Goal: Information Seeking & Learning: Learn about a topic

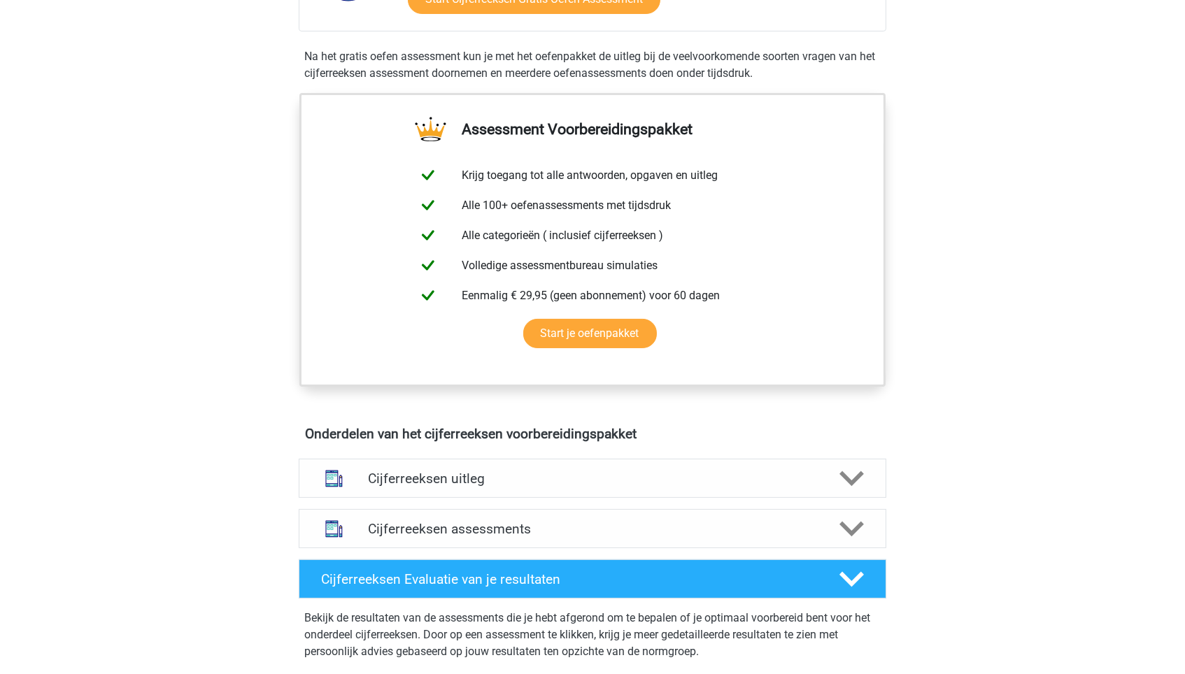
scroll to position [439, 0]
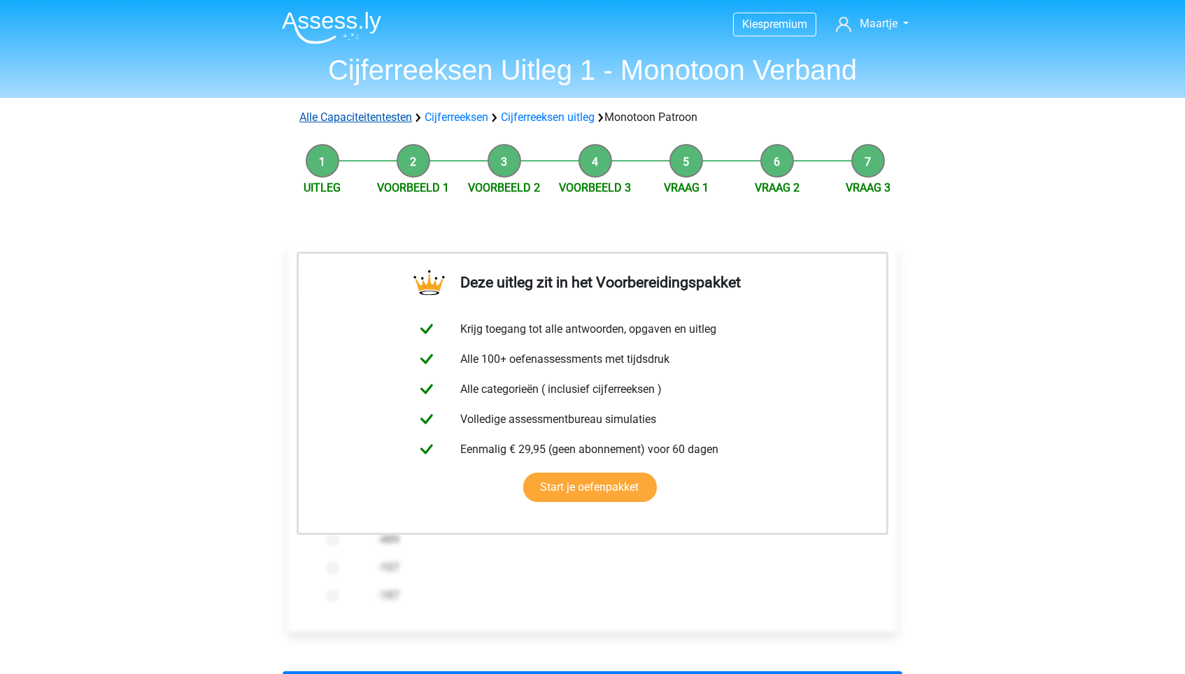
click at [351, 115] on link "Alle Capaciteitentesten" at bounding box center [355, 116] width 113 height 13
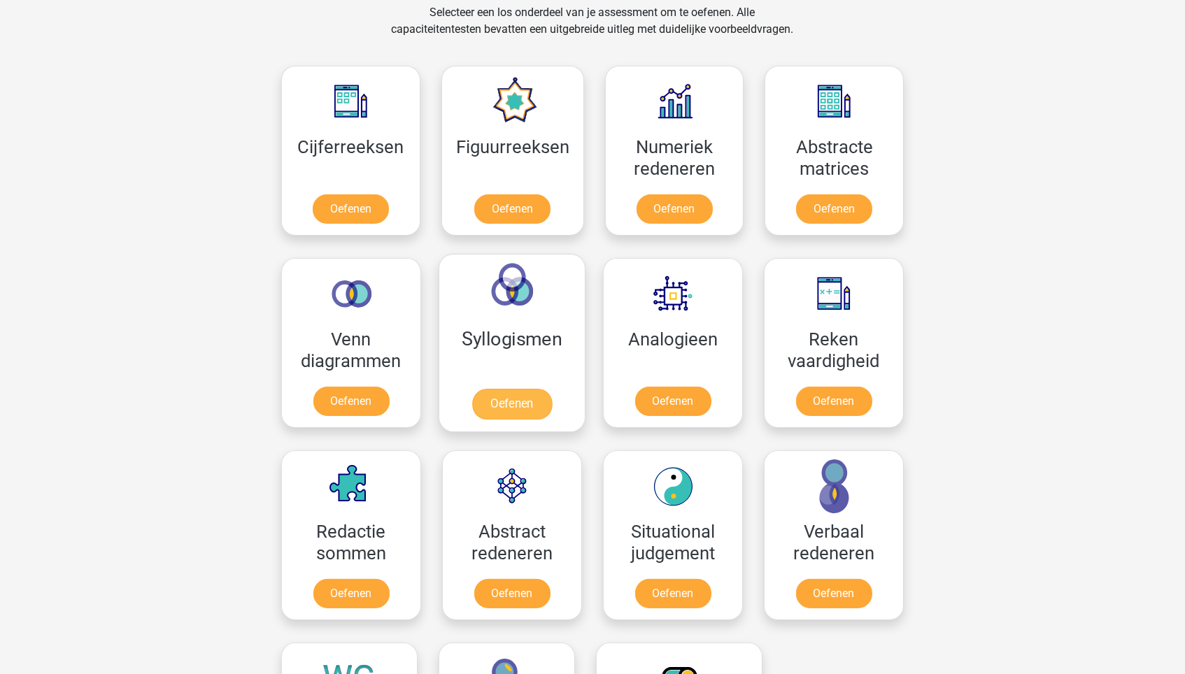
scroll to position [590, 0]
click at [635, 389] on link "Oefenen" at bounding box center [673, 404] width 80 height 31
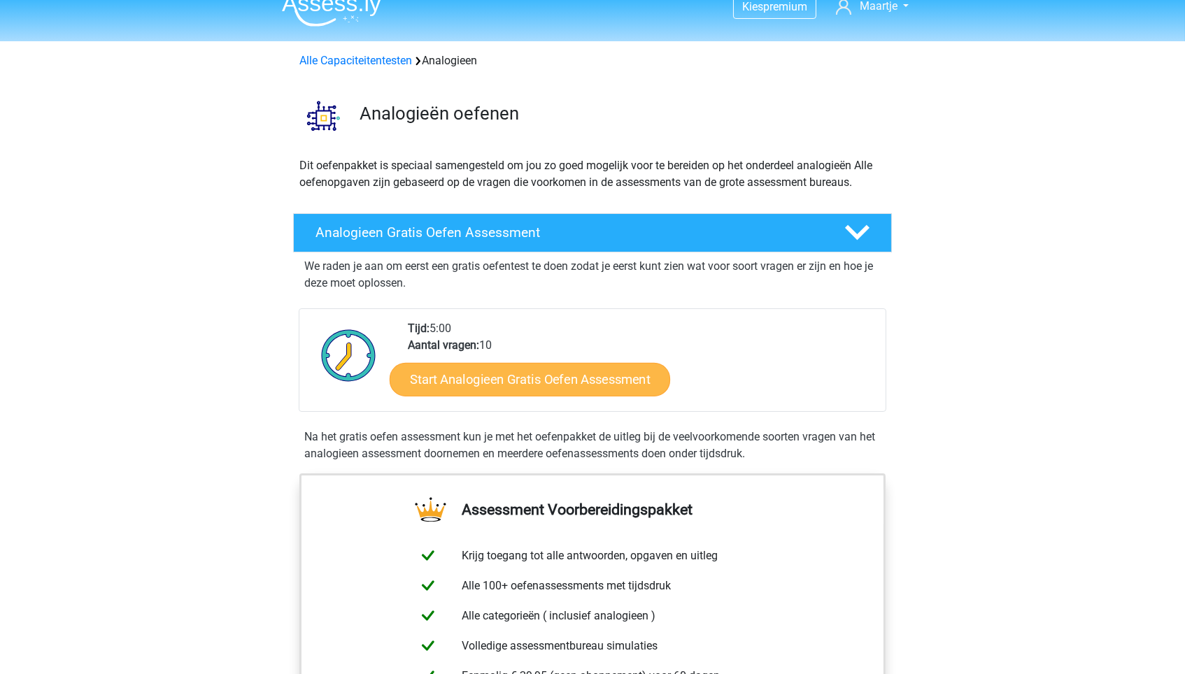
scroll to position [22, 0]
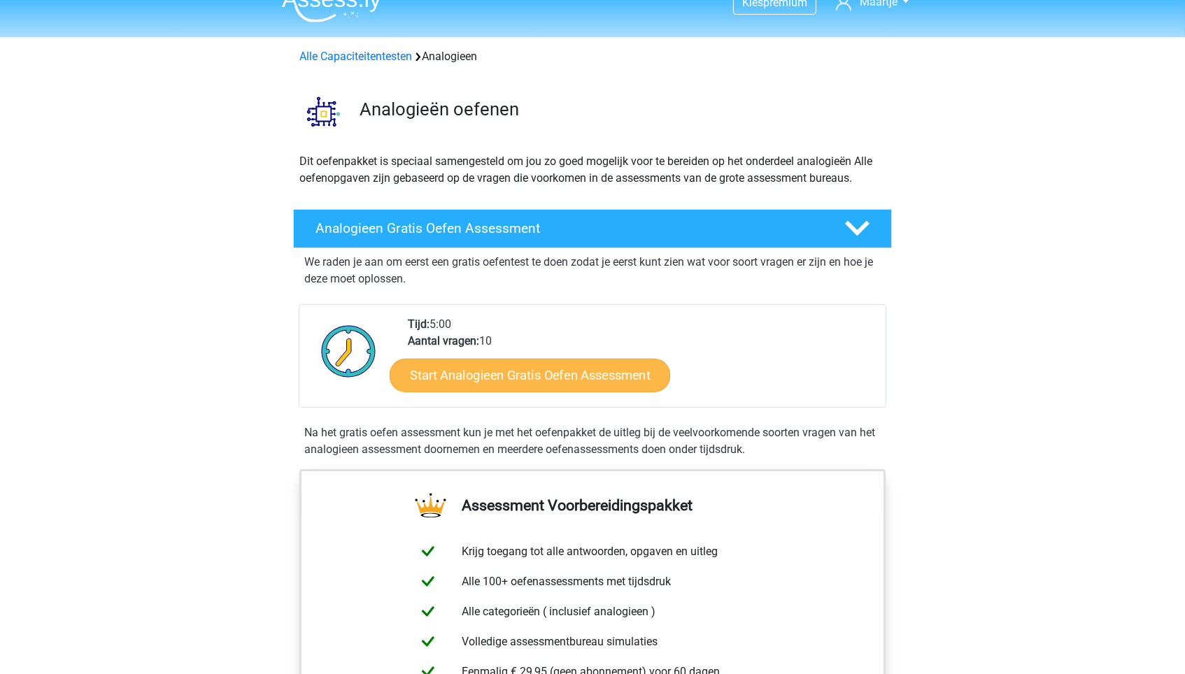
click at [599, 362] on link "Start Analogieen Gratis Oefen Assessment" at bounding box center [530, 375] width 280 height 34
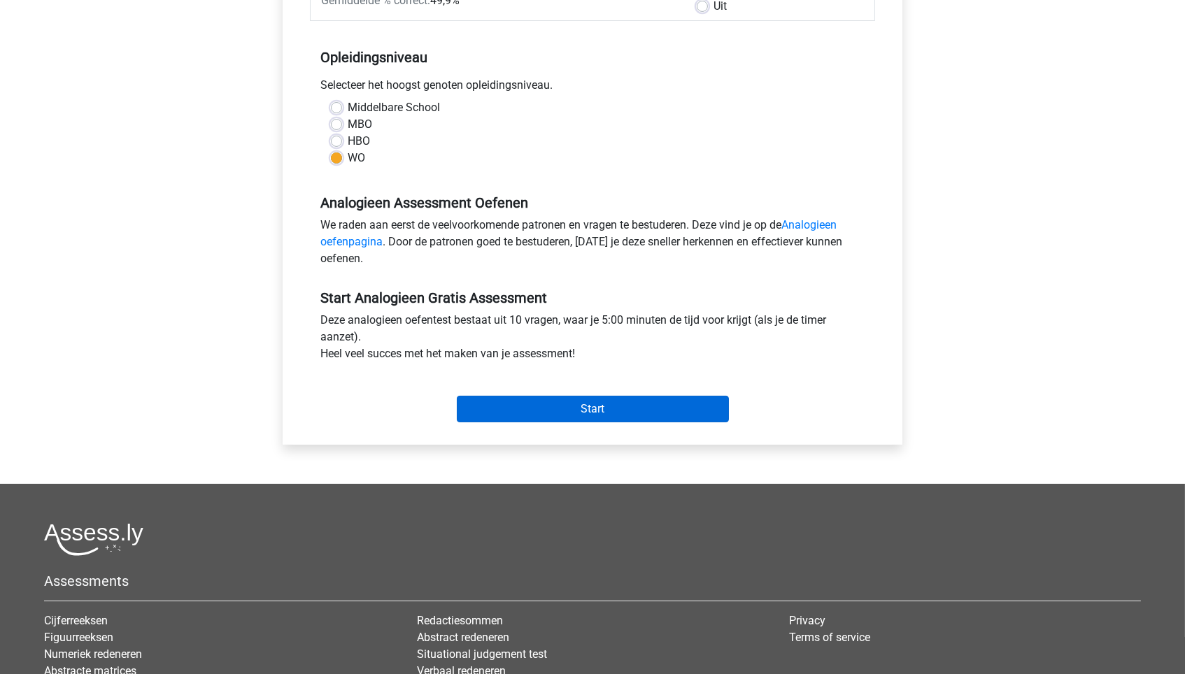
scroll to position [288, 0]
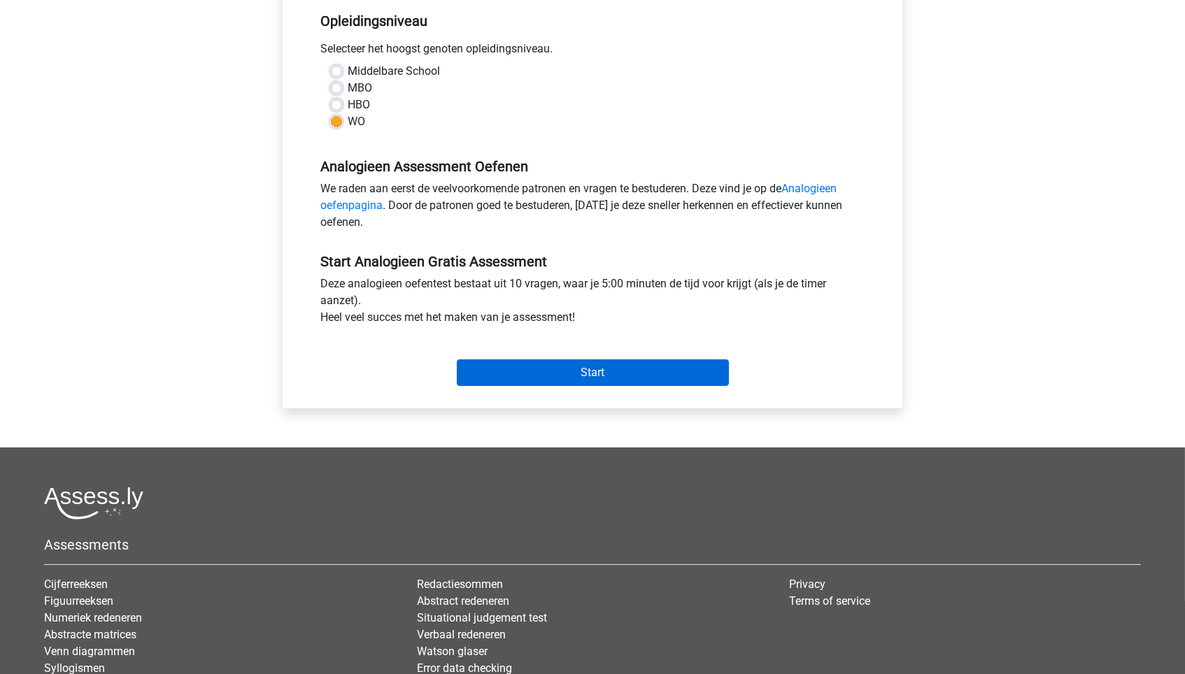
click at [599, 380] on input "Start" at bounding box center [593, 372] width 272 height 27
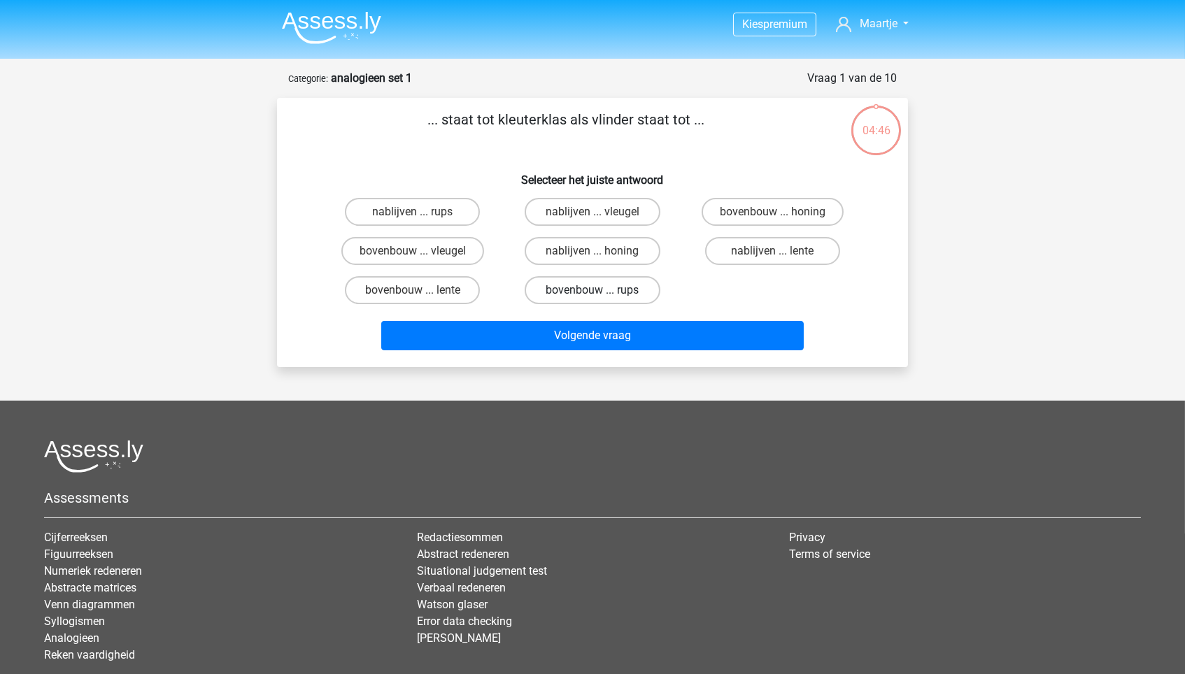
click at [618, 295] on label "bovenbouw ... rups" at bounding box center [592, 290] width 135 height 28
click at [601, 295] on input "bovenbouw ... rups" at bounding box center [596, 294] width 9 height 9
radio input "true"
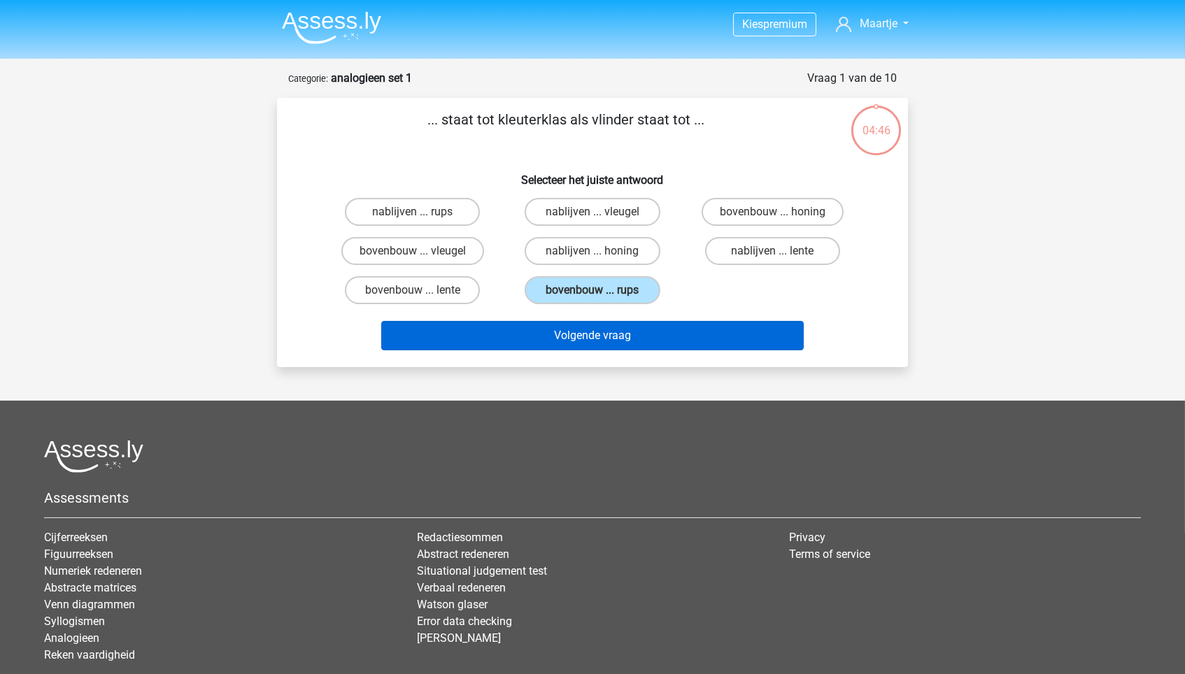
click at [622, 343] on button "Volgende vraag" at bounding box center [592, 335] width 423 height 29
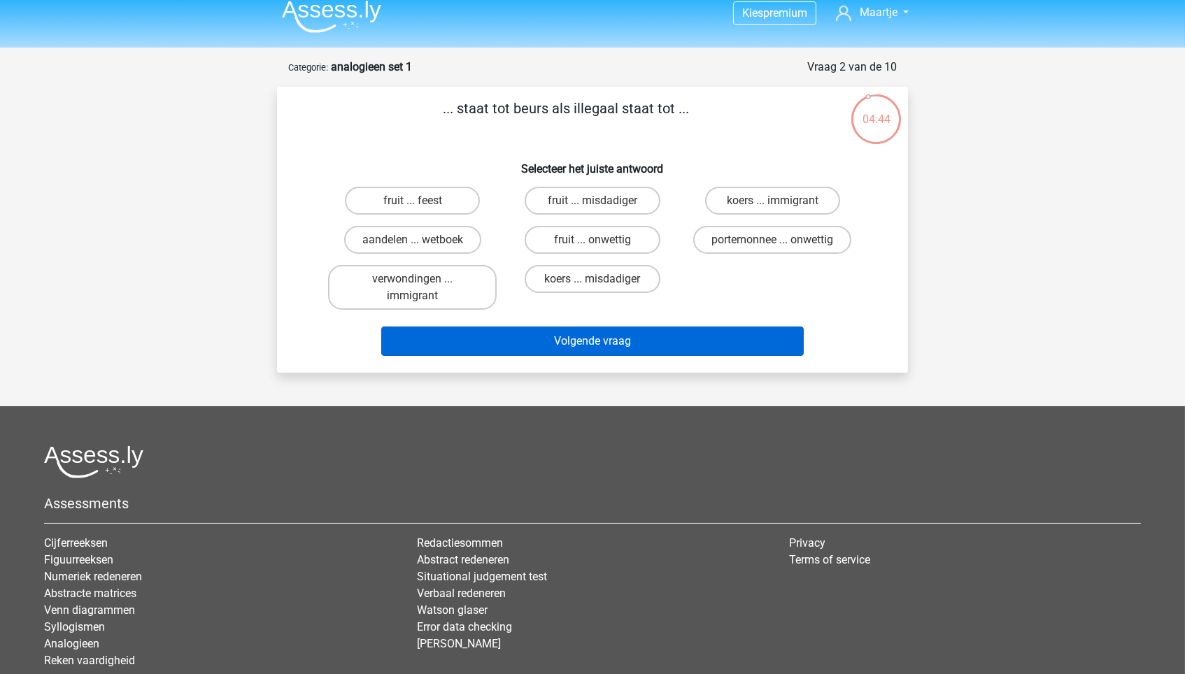
scroll to position [10, 0]
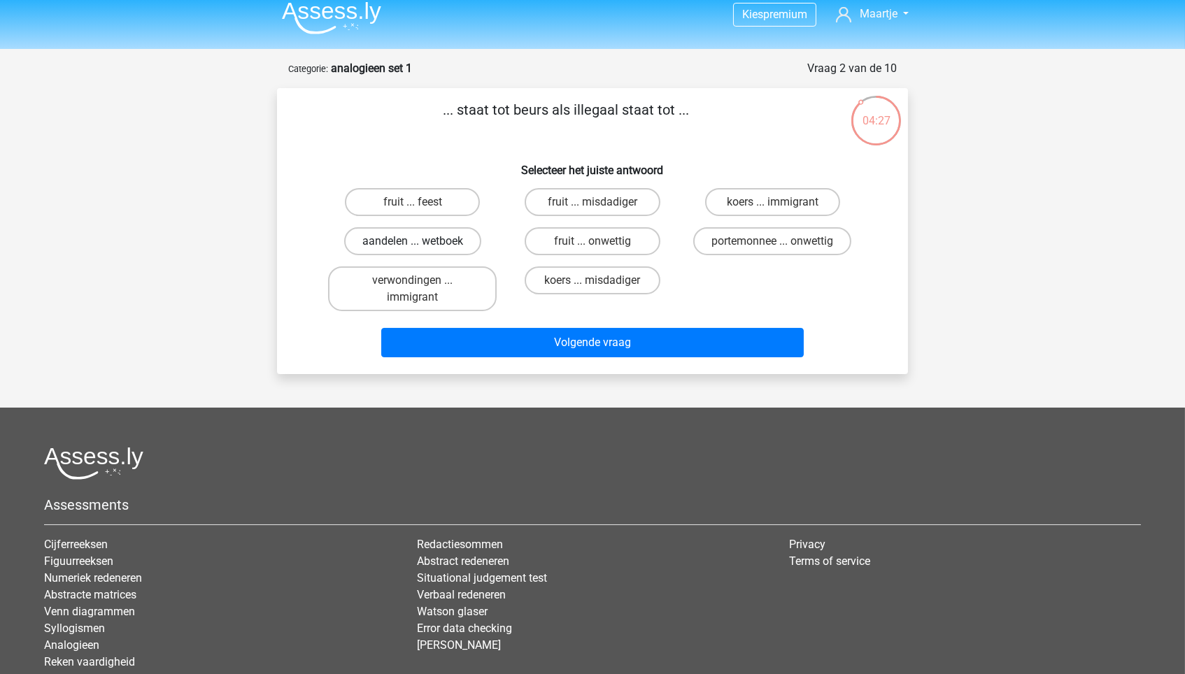
click at [459, 241] on label "aandelen ... wetboek" at bounding box center [412, 241] width 137 height 28
click at [422, 241] on input "aandelen ... wetboek" at bounding box center [417, 245] width 9 height 9
radio input "true"
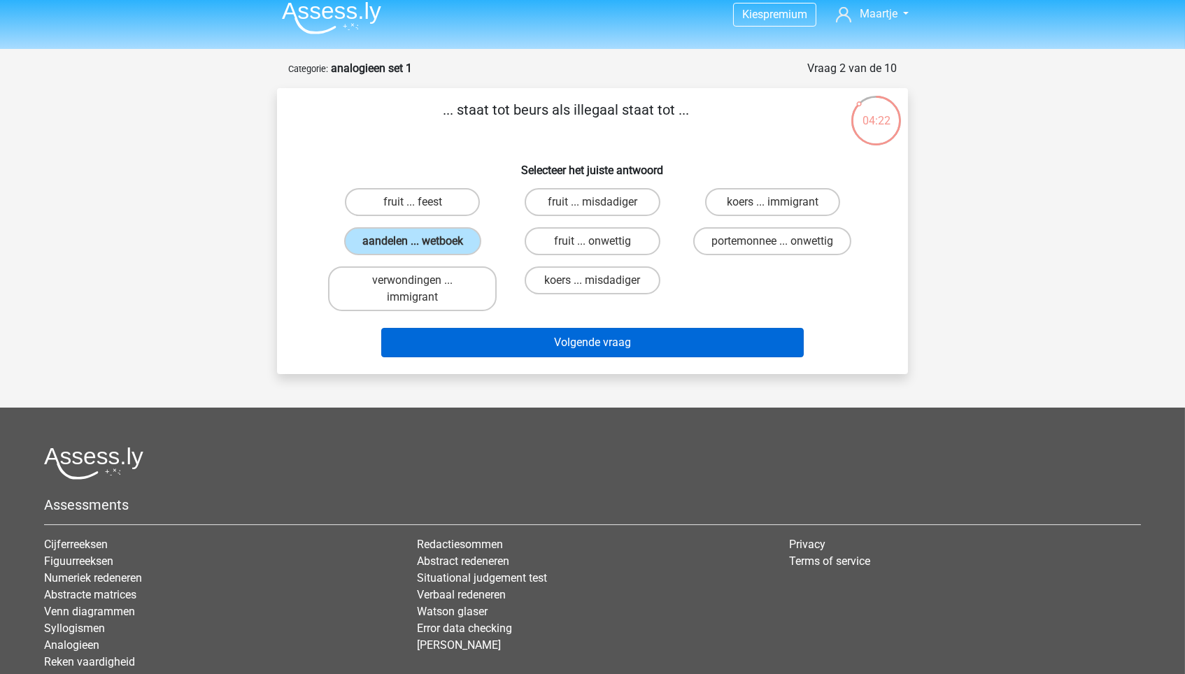
click at [529, 335] on button "Volgende vraag" at bounding box center [592, 342] width 423 height 29
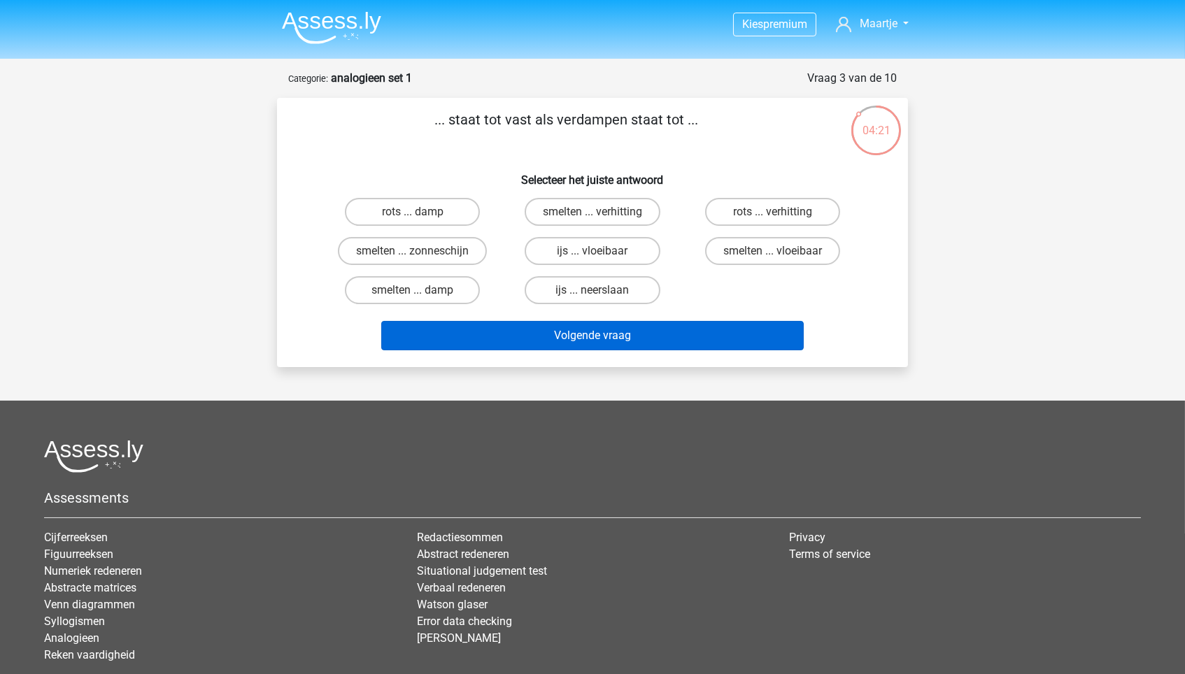
scroll to position [0, 0]
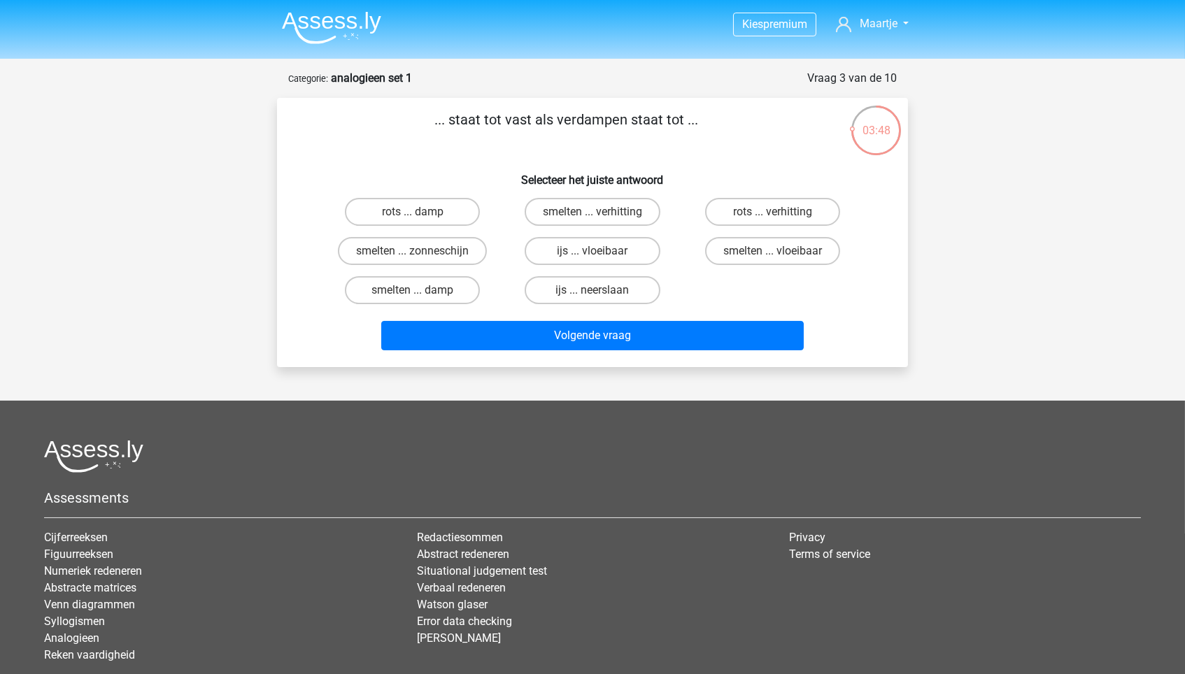
click at [772, 216] on input "rots ... verhitting" at bounding box center [776, 216] width 9 height 9
radio input "true"
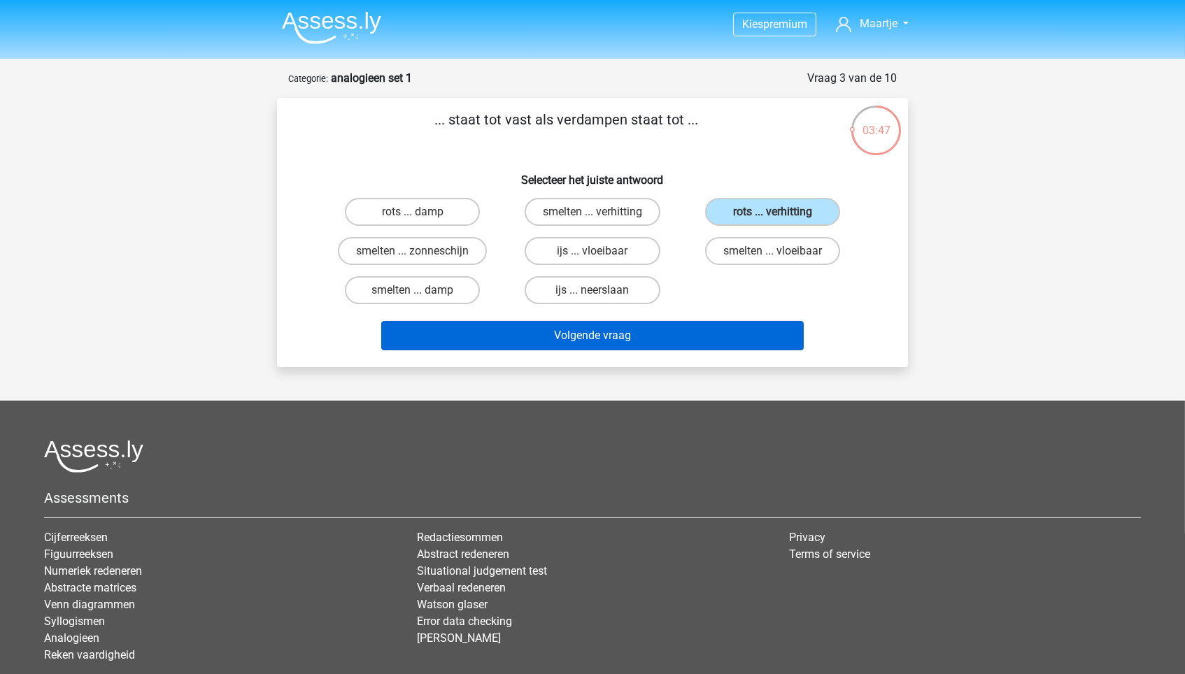
click at [704, 327] on button "Volgende vraag" at bounding box center [592, 335] width 423 height 29
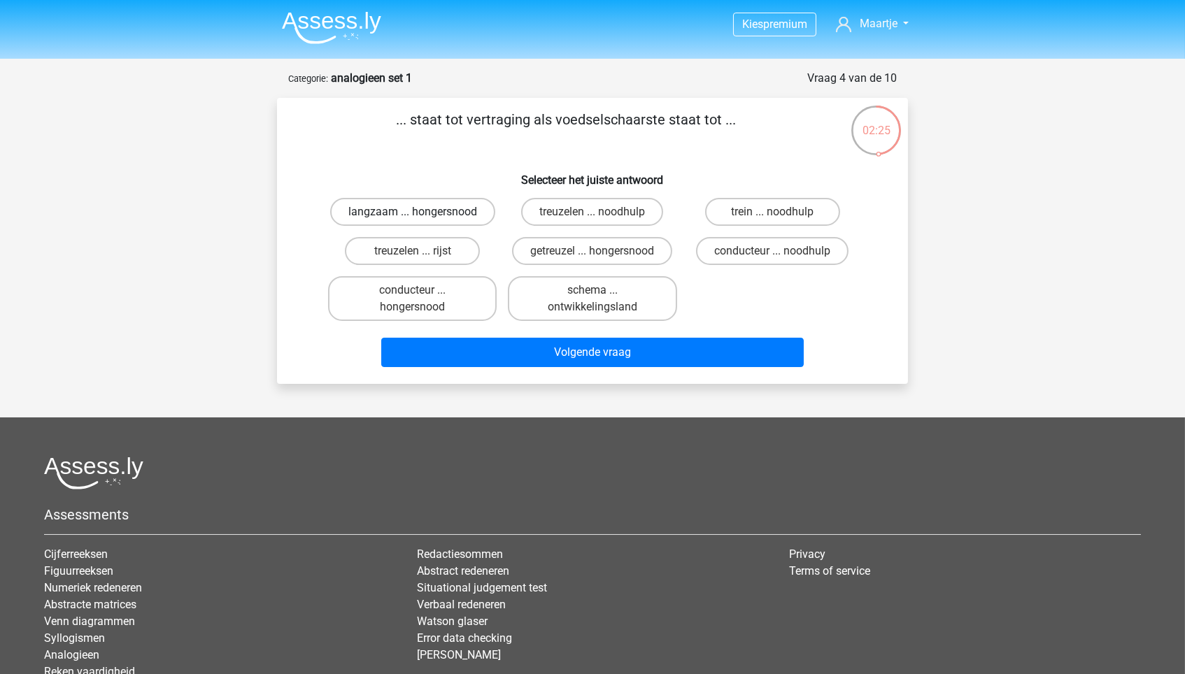
click at [472, 216] on label "langzaam ... hongersnood" at bounding box center [412, 212] width 165 height 28
click at [422, 216] on input "langzaam ... hongersnood" at bounding box center [417, 216] width 9 height 9
radio input "true"
click at [525, 373] on div "Volgende vraag" at bounding box center [592, 355] width 540 height 35
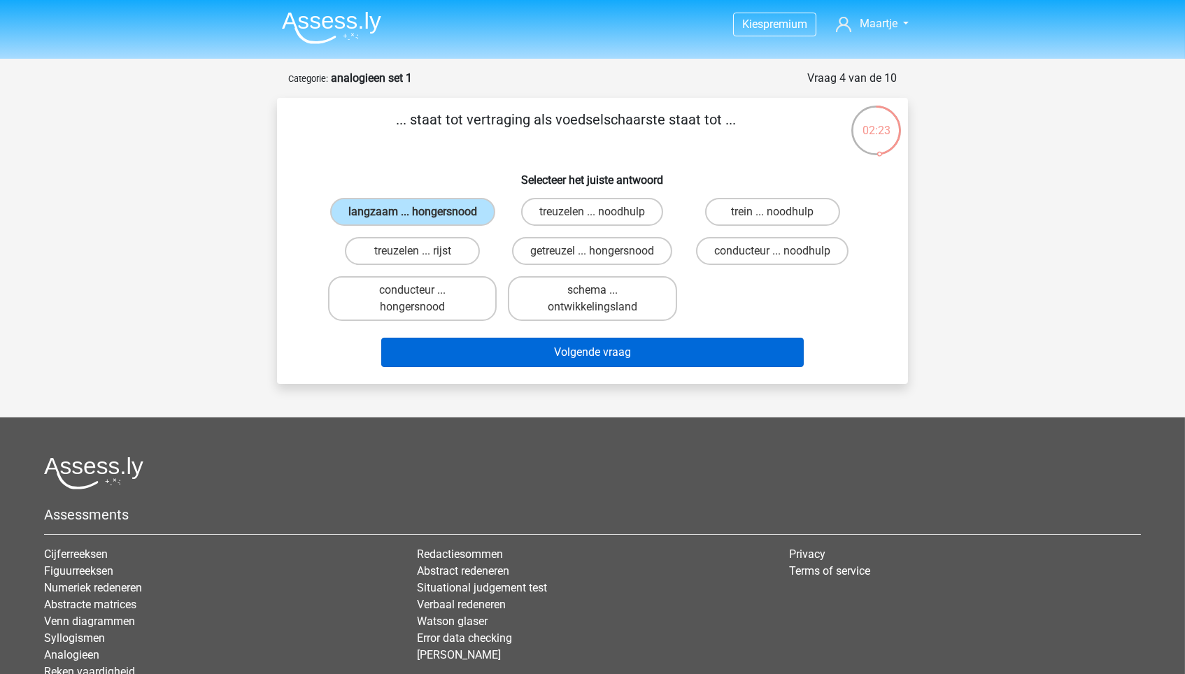
click at [526, 367] on button "Volgende vraag" at bounding box center [592, 352] width 423 height 29
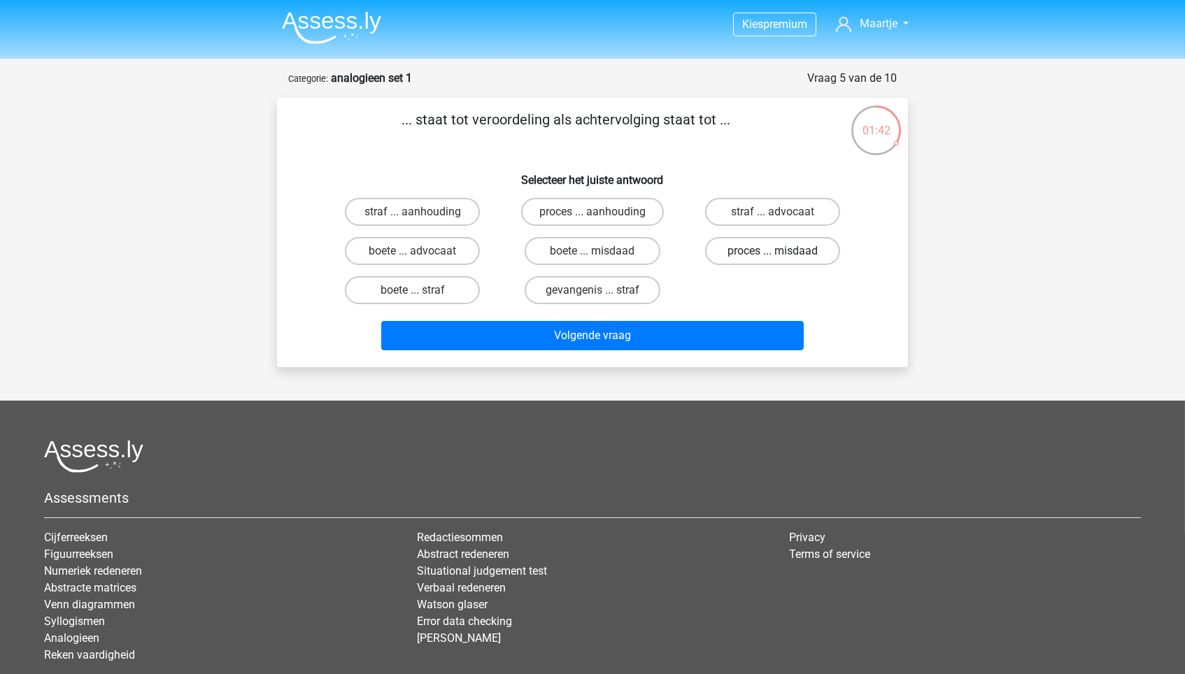
click at [799, 251] on label "proces ... misdaad" at bounding box center [772, 251] width 135 height 28
click at [781, 251] on input "proces ... misdaad" at bounding box center [776, 255] width 9 height 9
radio input "true"
click at [610, 211] on label "proces ... aanhouding" at bounding box center [592, 212] width 143 height 28
click at [601, 212] on input "proces ... aanhouding" at bounding box center [596, 216] width 9 height 9
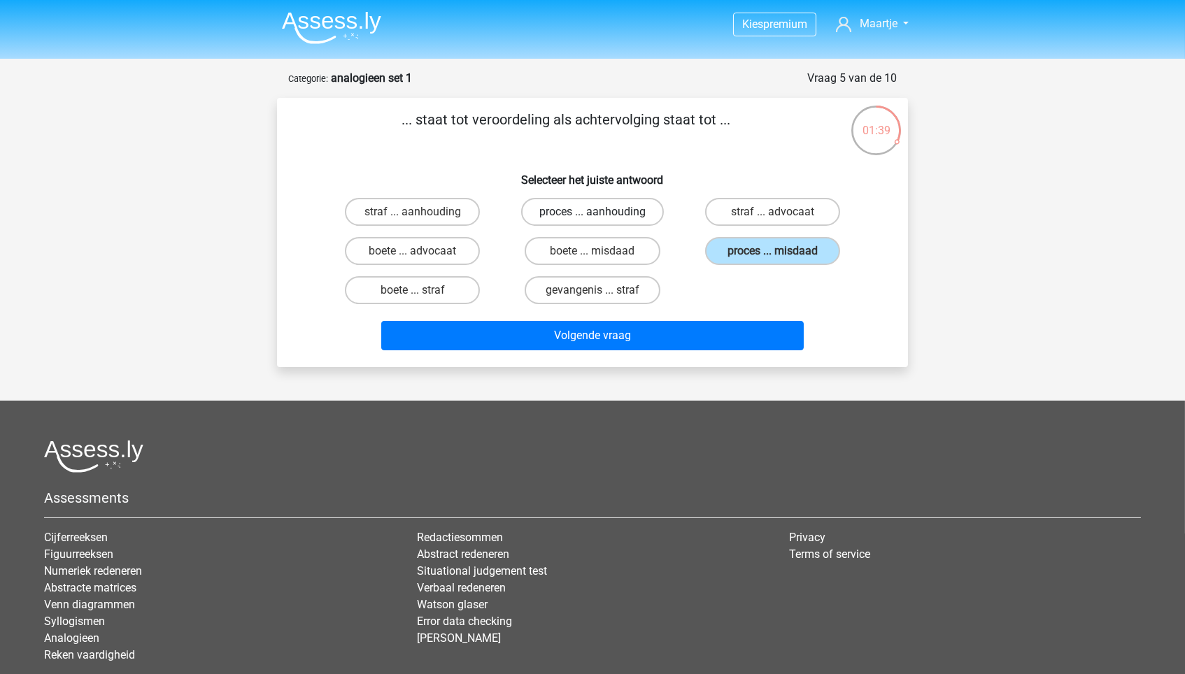
radio input "true"
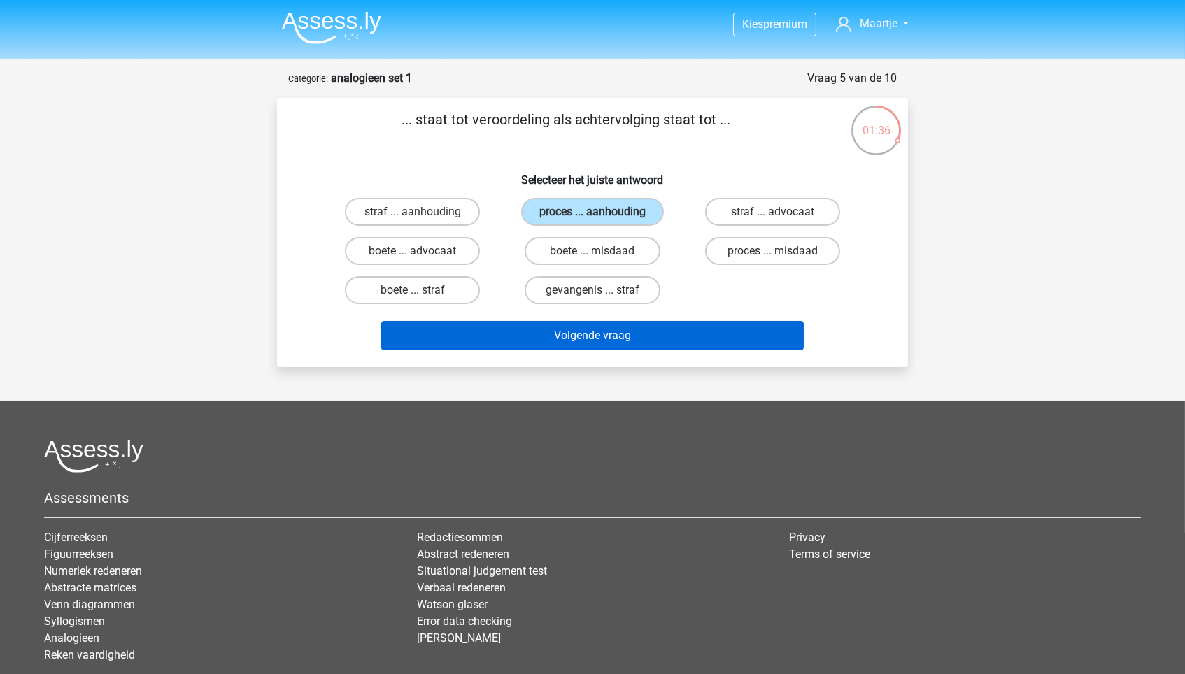
click at [627, 324] on button "Volgende vraag" at bounding box center [592, 335] width 423 height 29
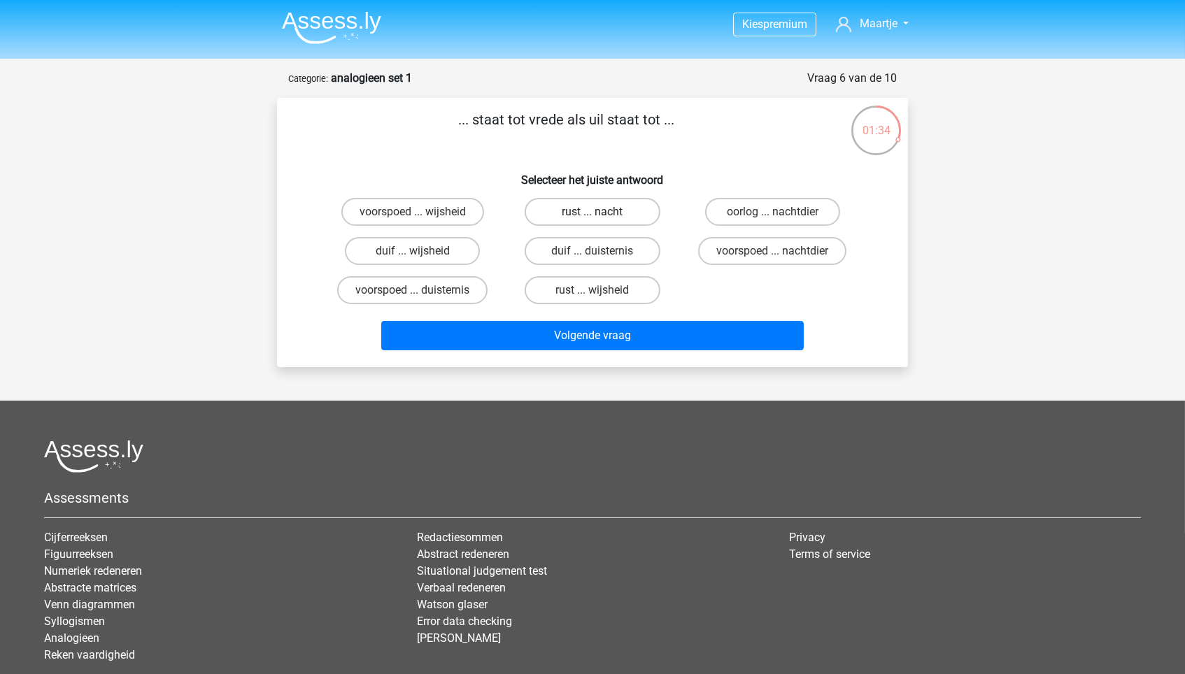
click at [603, 206] on label "rust ... nacht" at bounding box center [592, 212] width 135 height 28
click at [601, 212] on input "rust ... nacht" at bounding box center [596, 216] width 9 height 9
radio input "true"
click at [438, 243] on label "duif ... wijsheid" at bounding box center [412, 251] width 135 height 28
click at [422, 251] on input "duif ... wijsheid" at bounding box center [417, 255] width 9 height 9
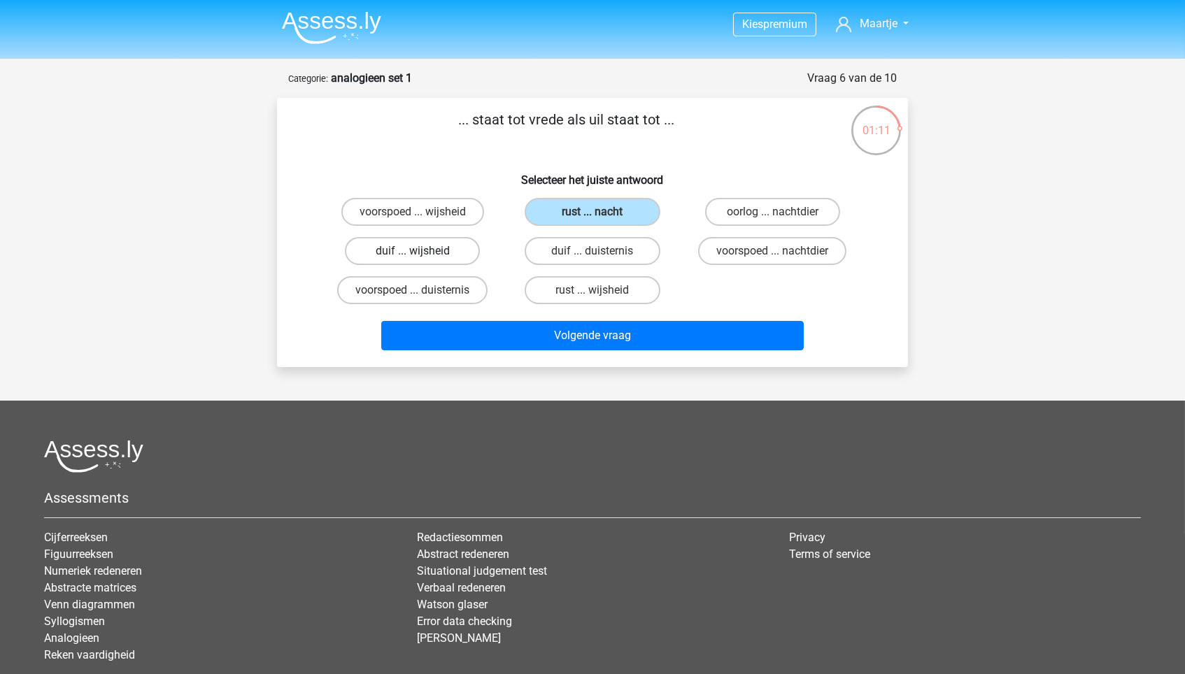
radio input "true"
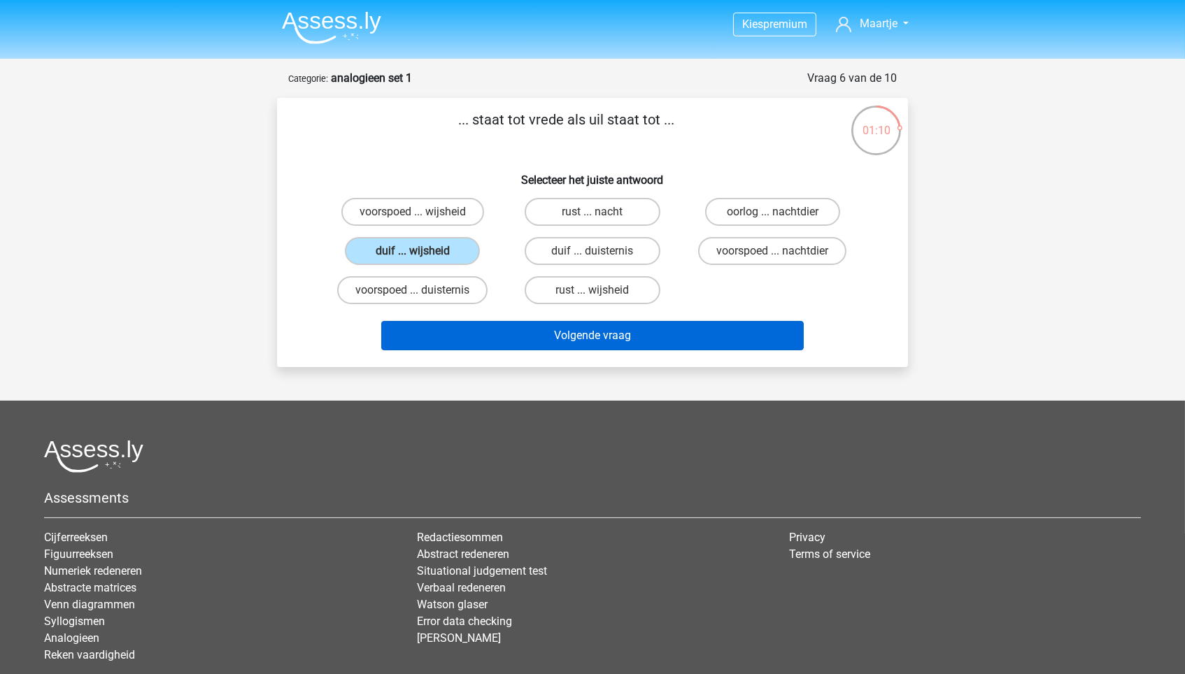
click at [545, 346] on button "Volgende vraag" at bounding box center [592, 335] width 423 height 29
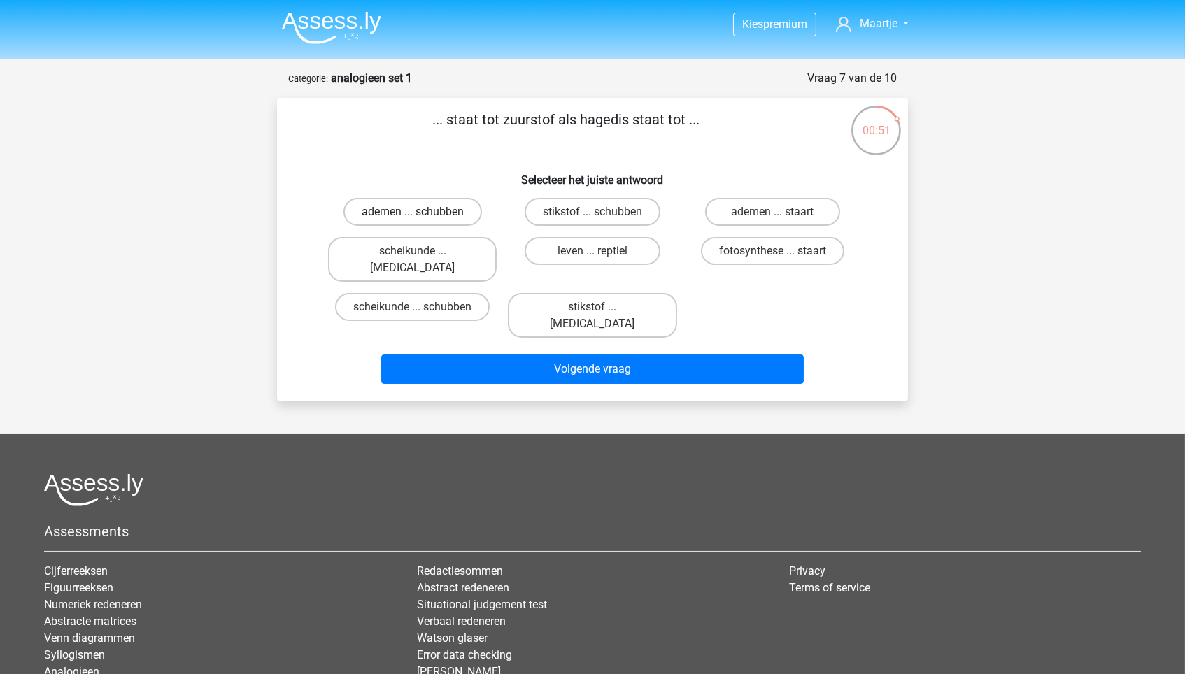
click at [465, 206] on label "ademen ... schubben" at bounding box center [412, 212] width 138 height 28
click at [422, 212] on input "ademen ... schubben" at bounding box center [417, 216] width 9 height 9
radio input "true"
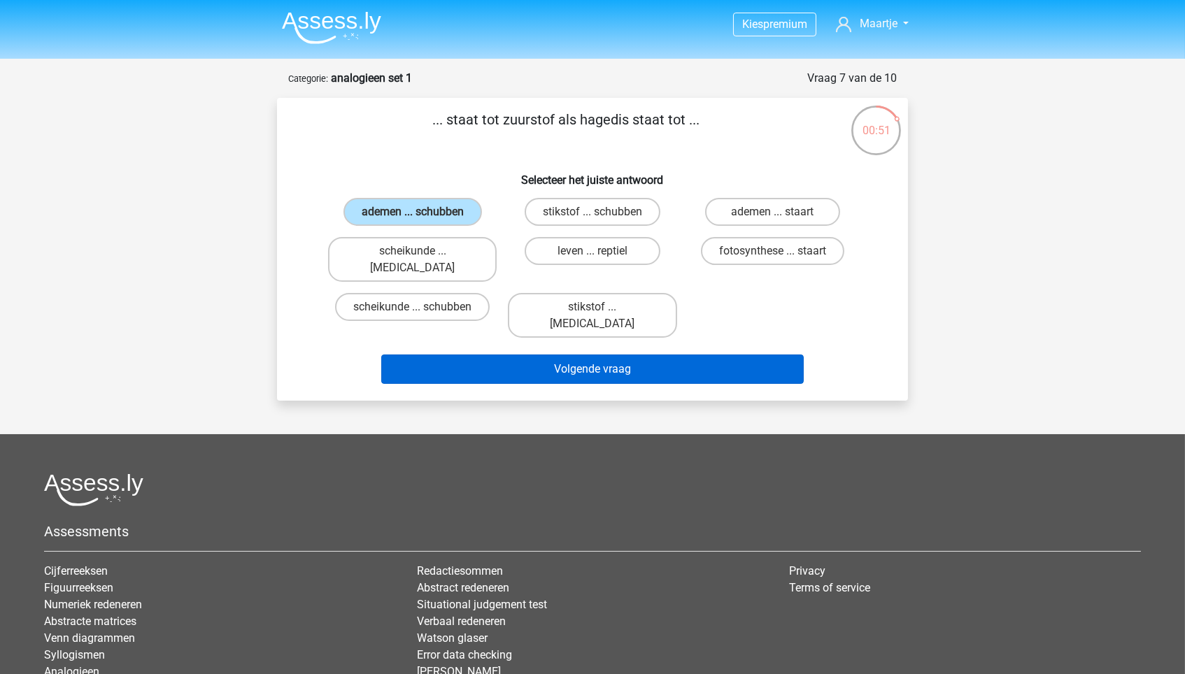
click at [518, 355] on button "Volgende vraag" at bounding box center [592, 369] width 423 height 29
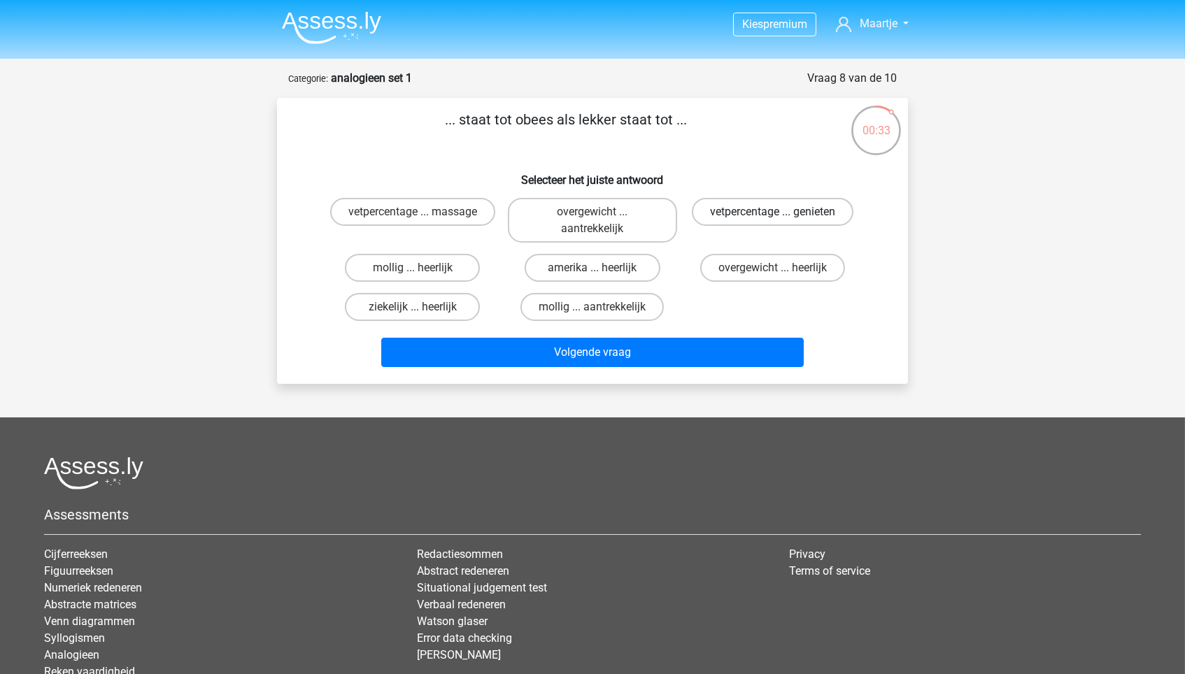
click at [848, 208] on label "vetpercentage ... genieten" at bounding box center [773, 212] width 162 height 28
click at [781, 212] on input "vetpercentage ... genieten" at bounding box center [776, 216] width 9 height 9
radio input "true"
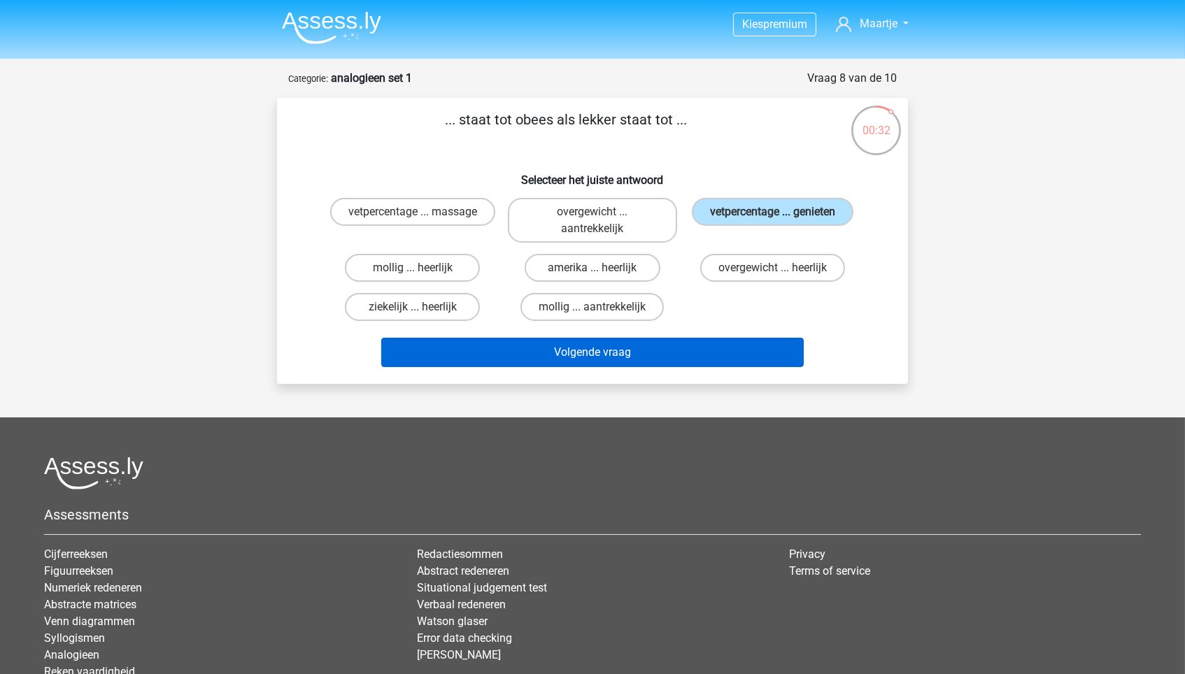
click at [725, 338] on button "Volgende vraag" at bounding box center [592, 352] width 423 height 29
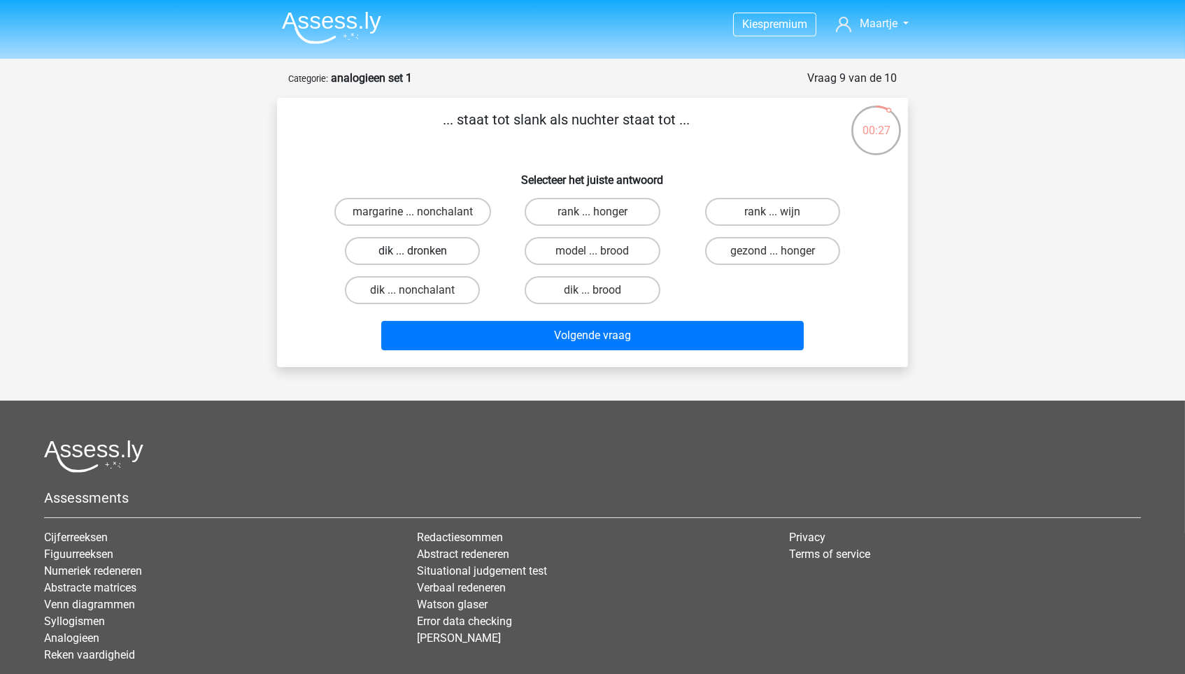
click at [425, 246] on label "dik ... dronken" at bounding box center [412, 251] width 135 height 28
click at [422, 251] on input "dik ... dronken" at bounding box center [417, 255] width 9 height 9
radio input "true"
click at [499, 313] on div "Volgende vraag" at bounding box center [592, 333] width 586 height 46
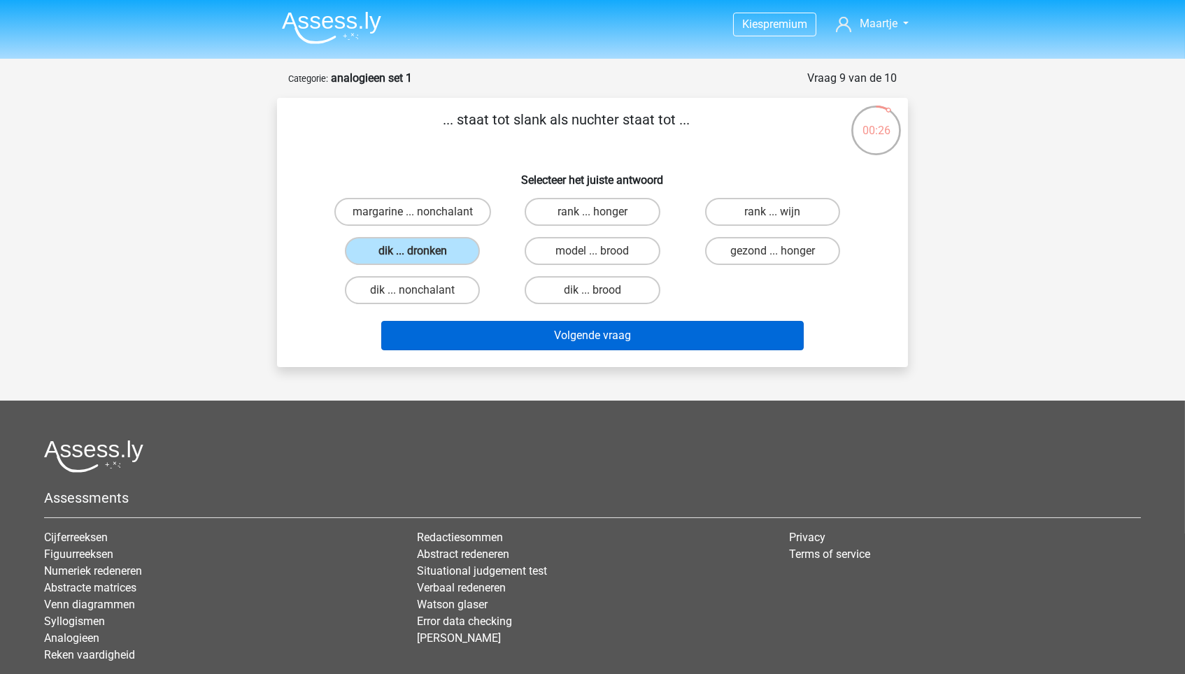
click at [505, 329] on button "Volgende vraag" at bounding box center [592, 335] width 423 height 29
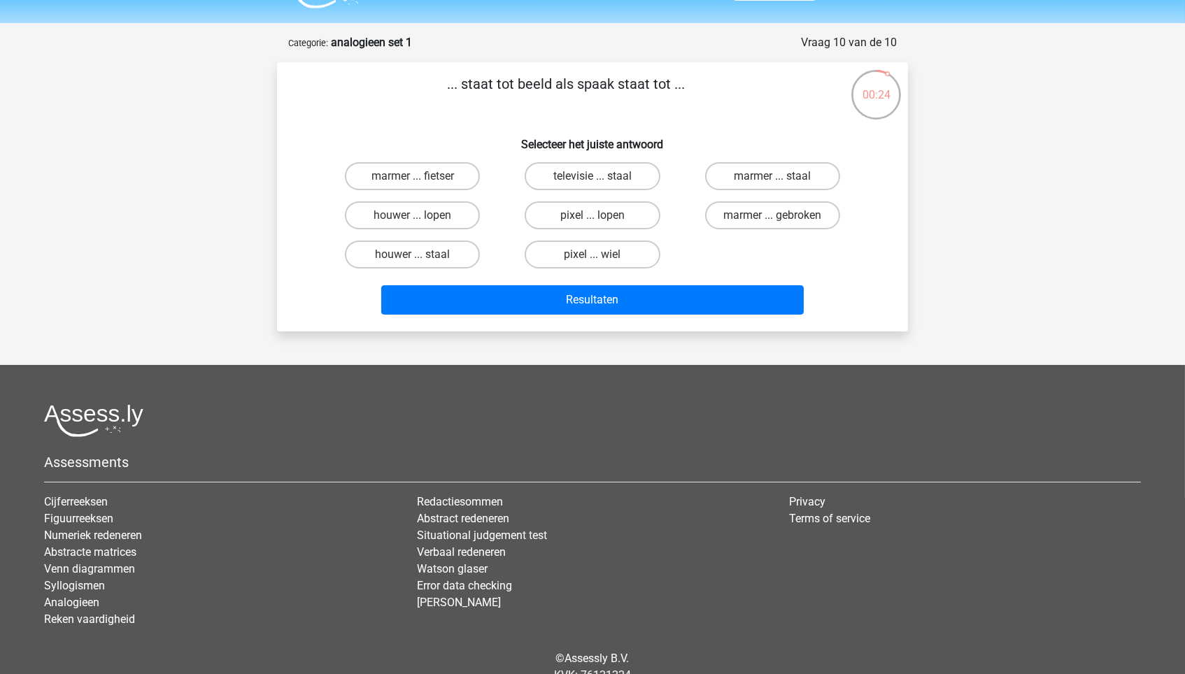
scroll to position [33, 0]
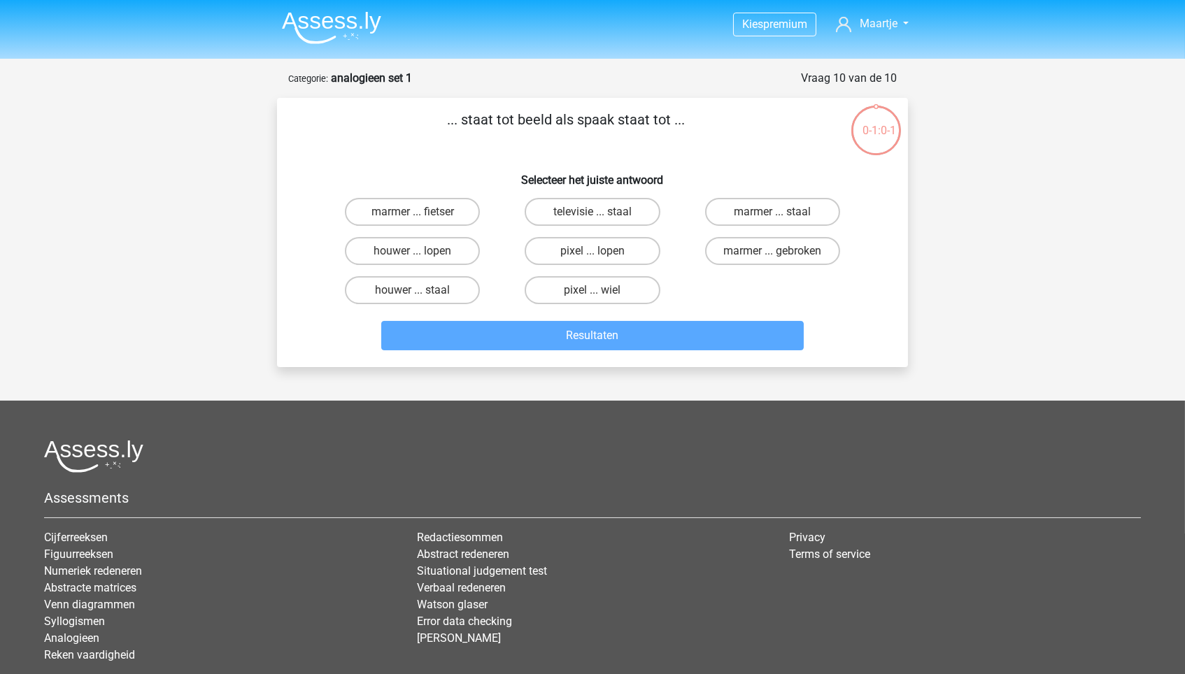
click at [334, 19] on img at bounding box center [331, 27] width 99 height 33
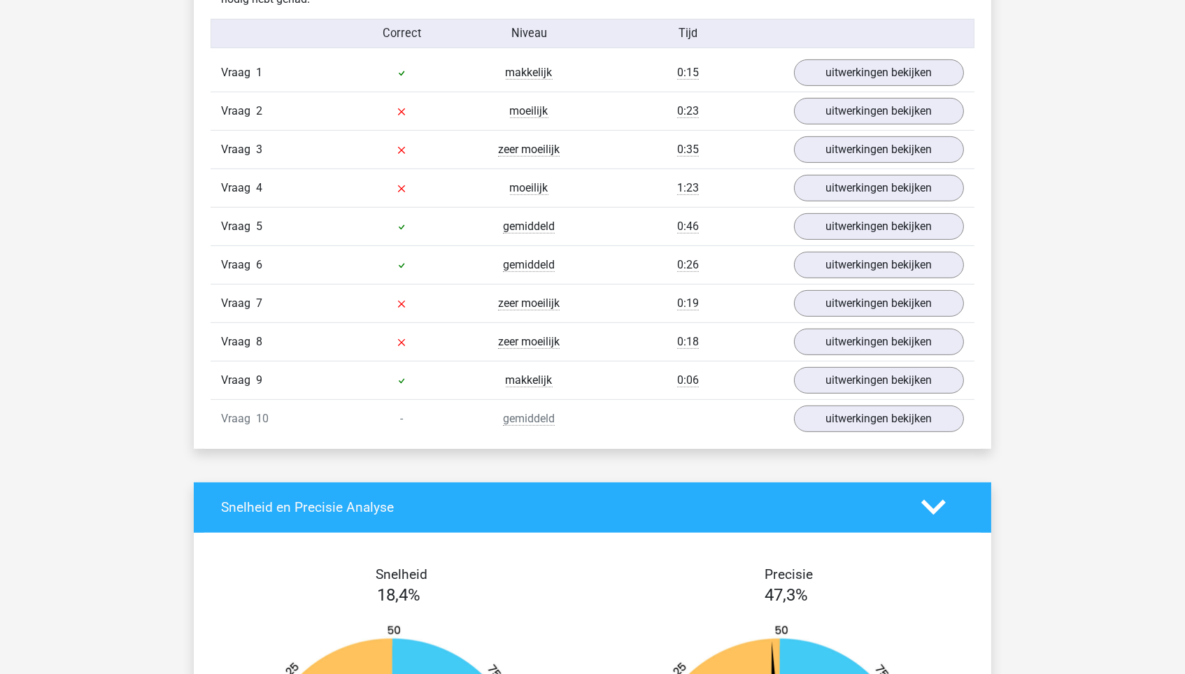
scroll to position [1157, 0]
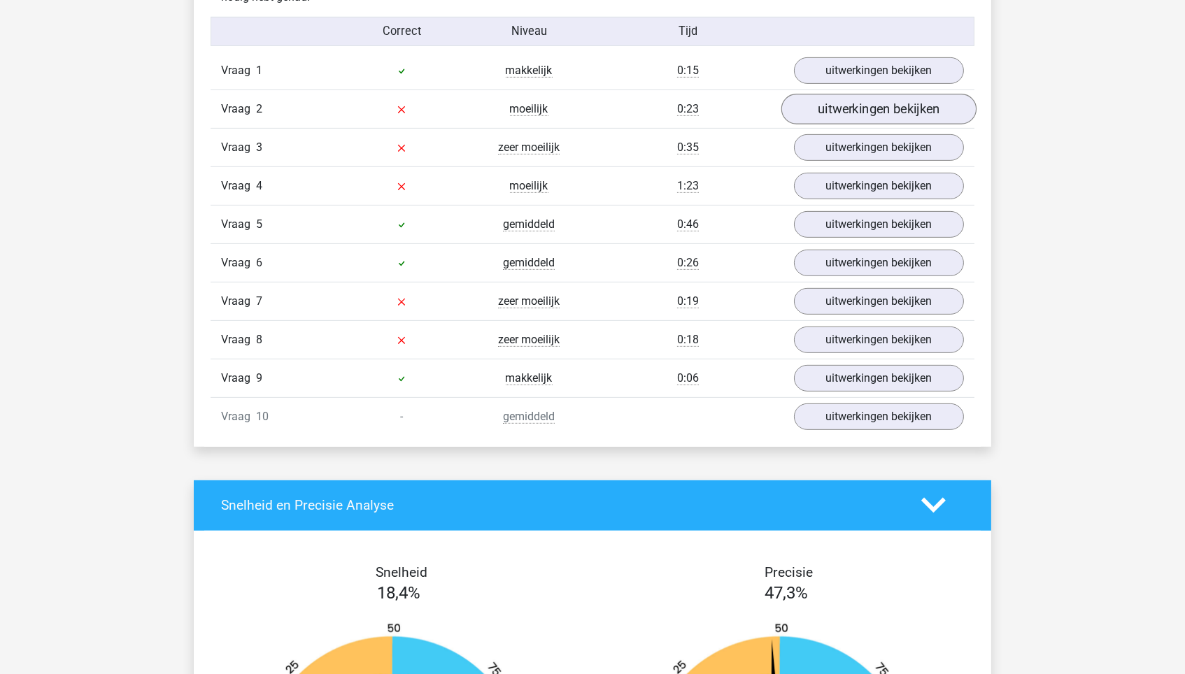
click at [891, 96] on link "uitwerkingen bekijken" at bounding box center [878, 109] width 195 height 31
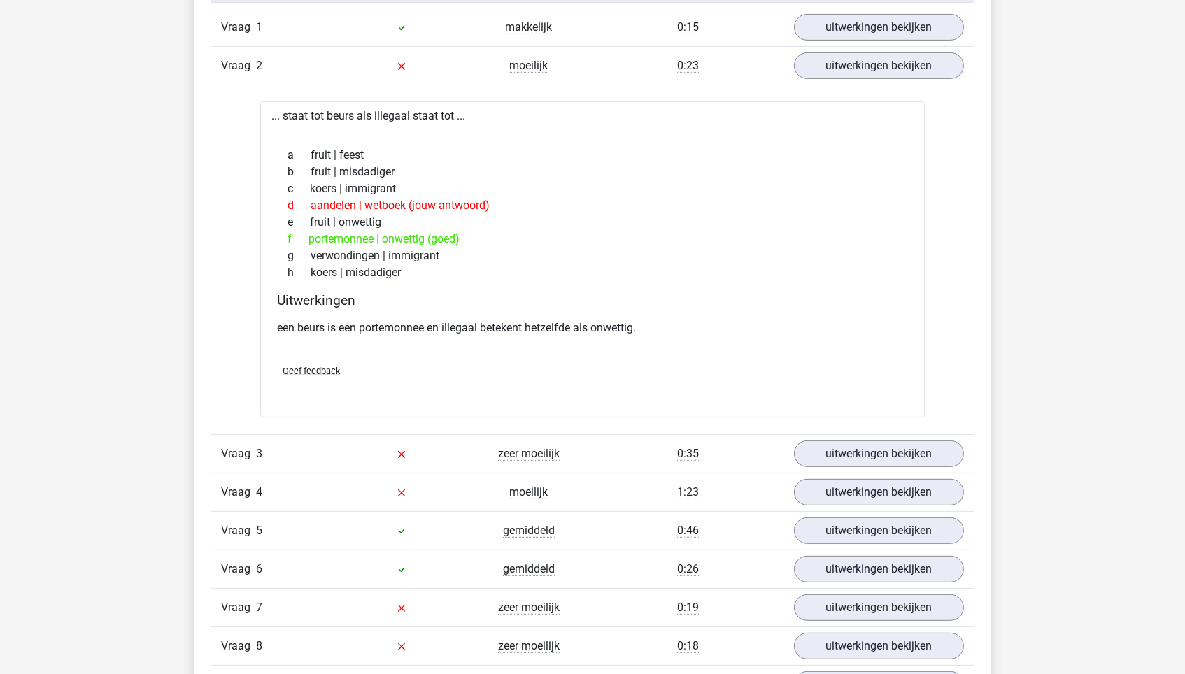
scroll to position [1204, 0]
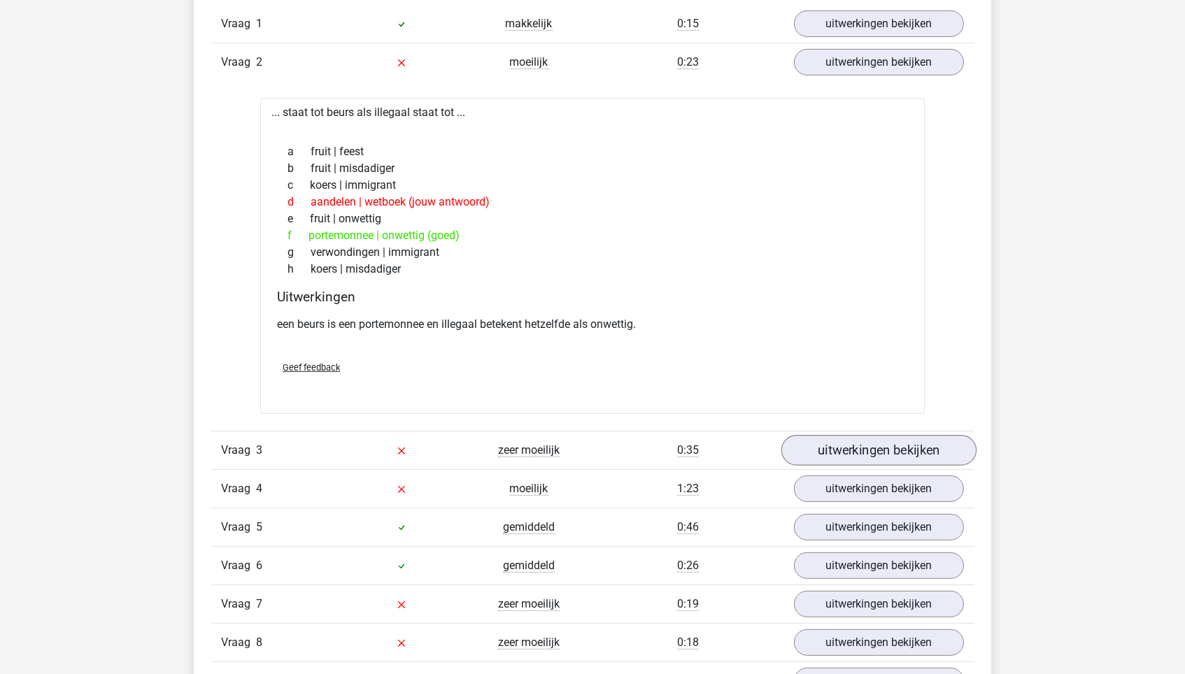
click at [894, 445] on link "uitwerkingen bekijken" at bounding box center [878, 450] width 195 height 31
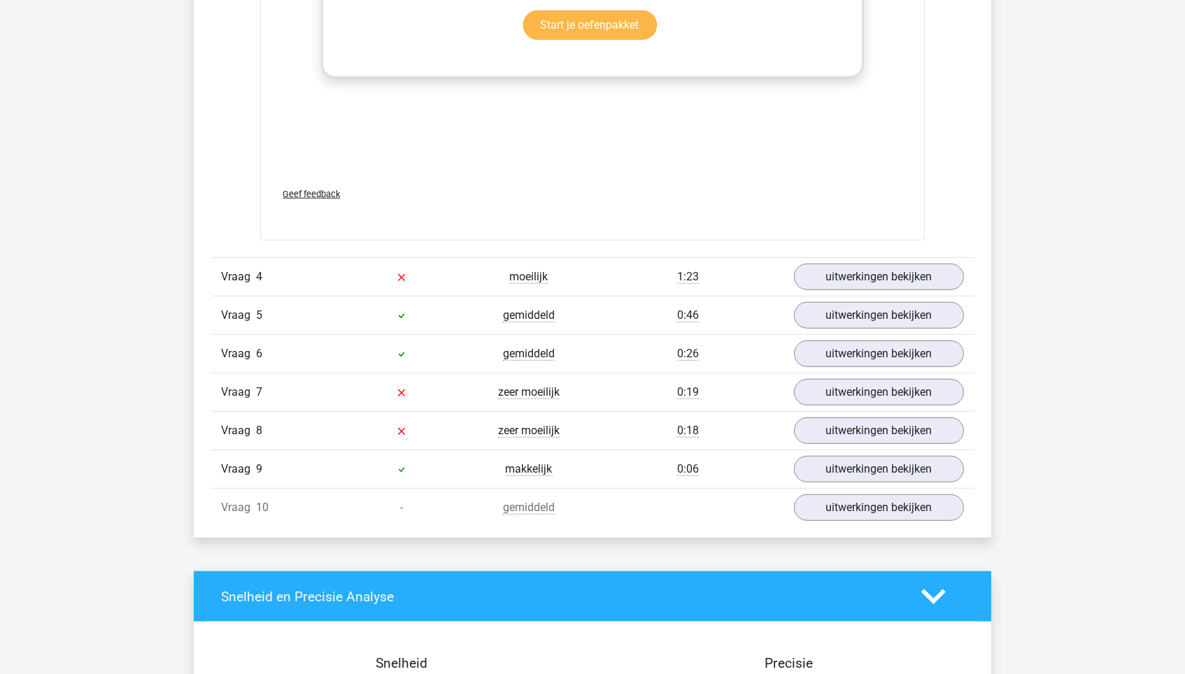
scroll to position [2234, 0]
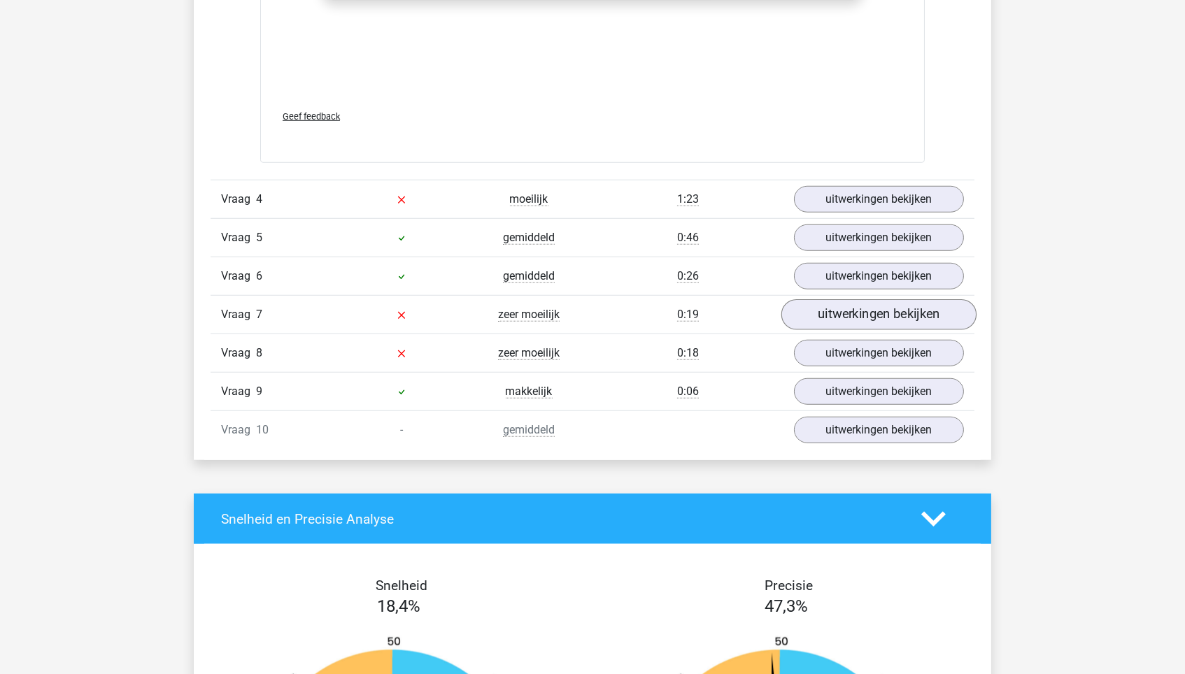
click at [848, 300] on link "uitwerkingen bekijken" at bounding box center [878, 315] width 195 height 31
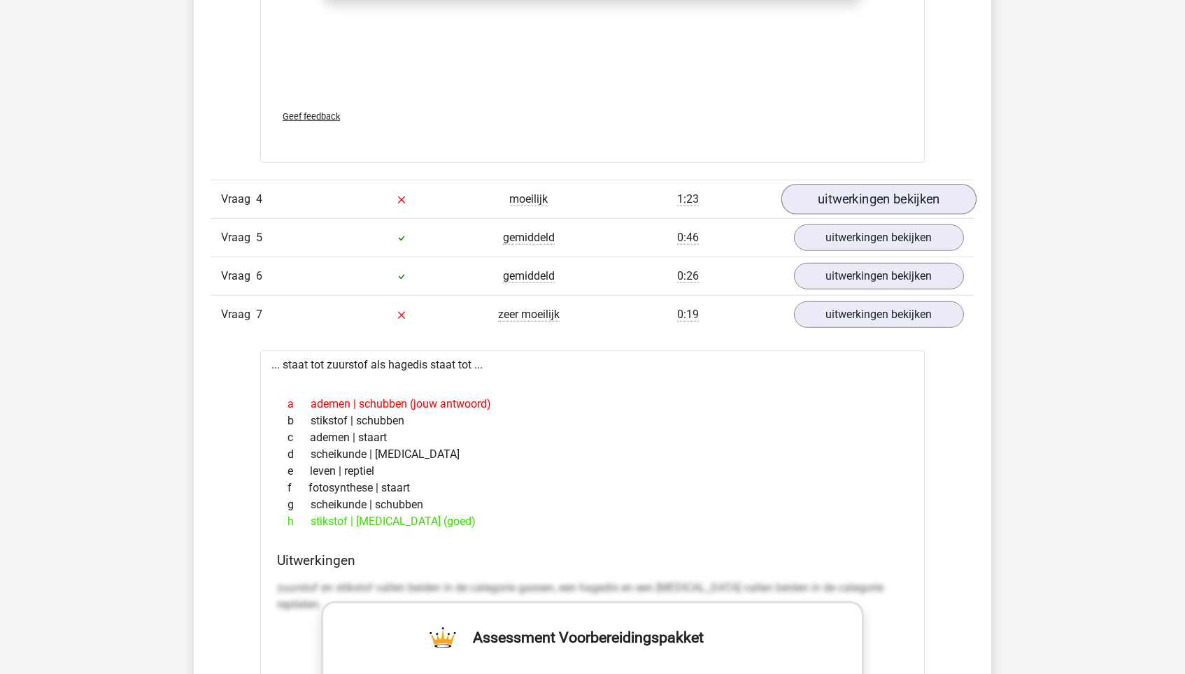
click at [840, 192] on link "uitwerkingen bekijken" at bounding box center [878, 200] width 195 height 31
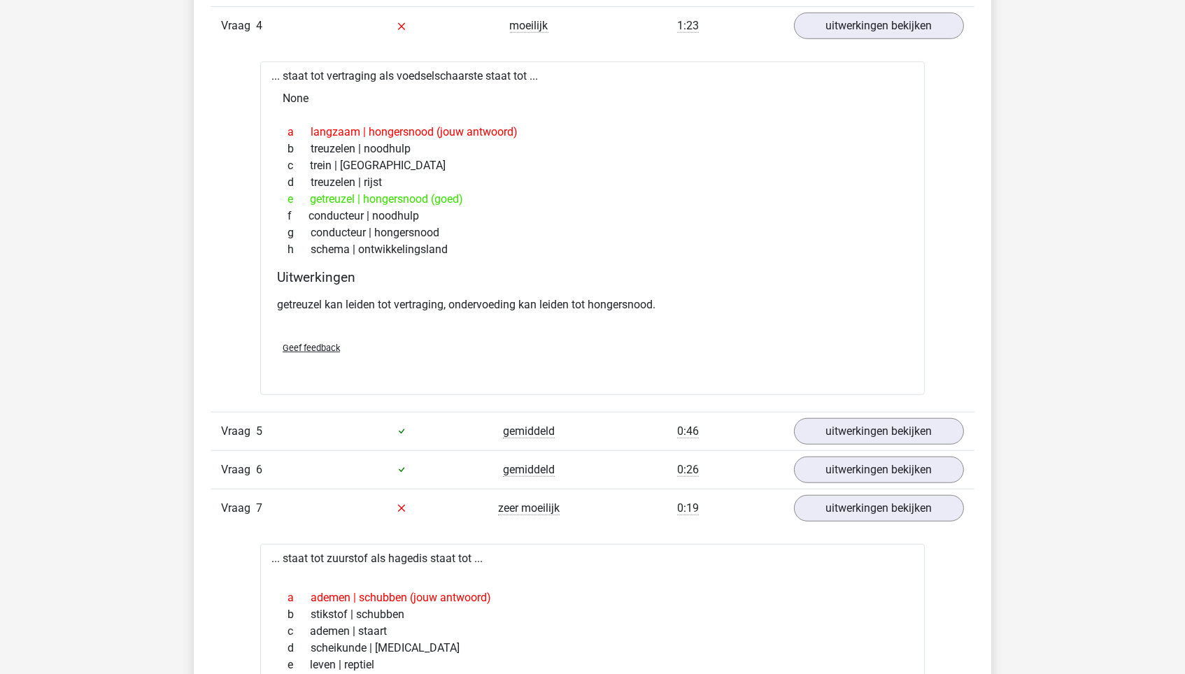
scroll to position [2411, 0]
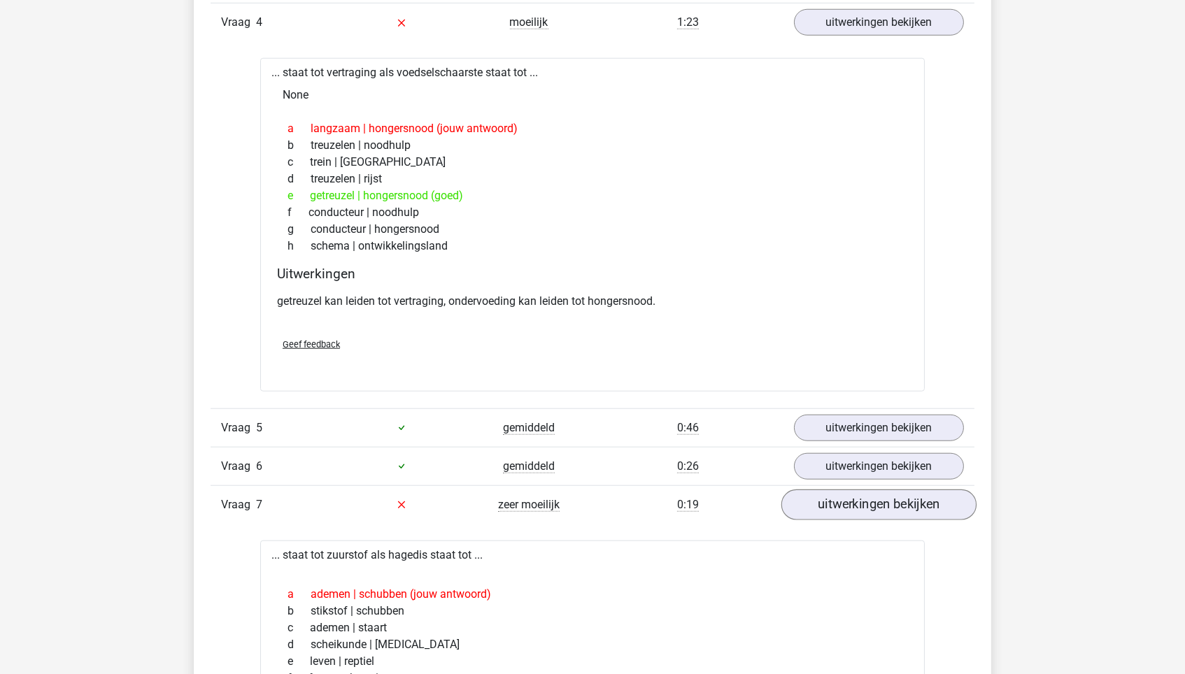
click at [811, 490] on link "uitwerkingen bekijken" at bounding box center [878, 505] width 195 height 31
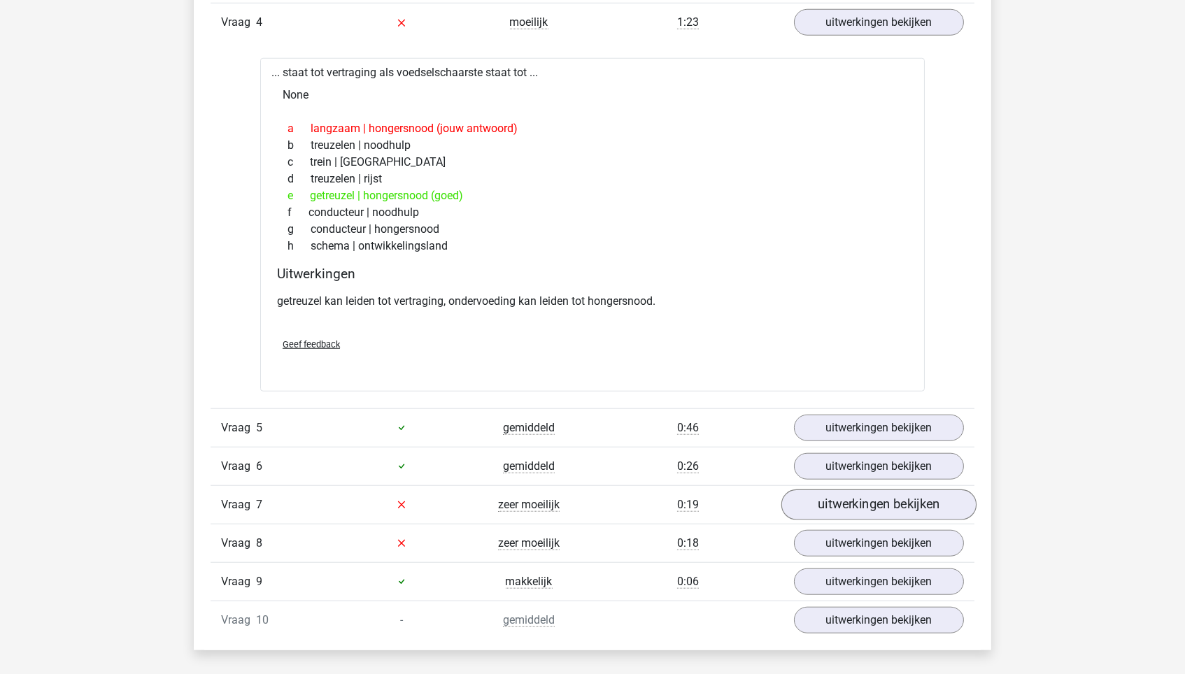
click at [811, 490] on link "uitwerkingen bekijken" at bounding box center [878, 505] width 195 height 31
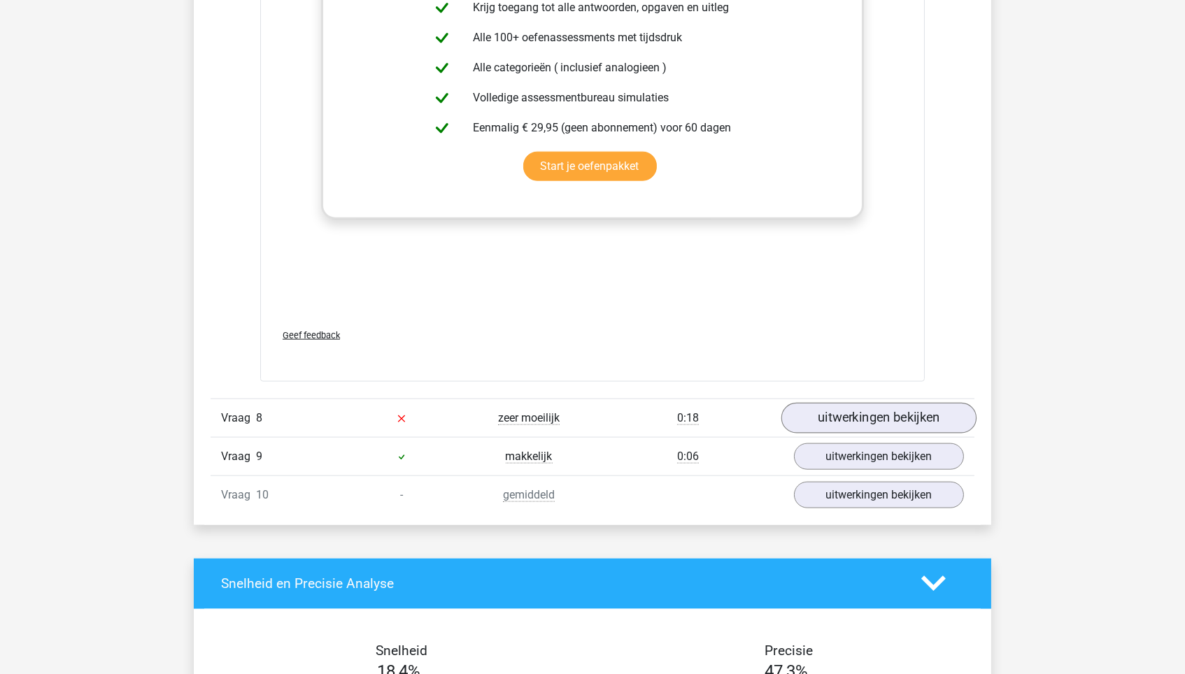
scroll to position [3285, 0]
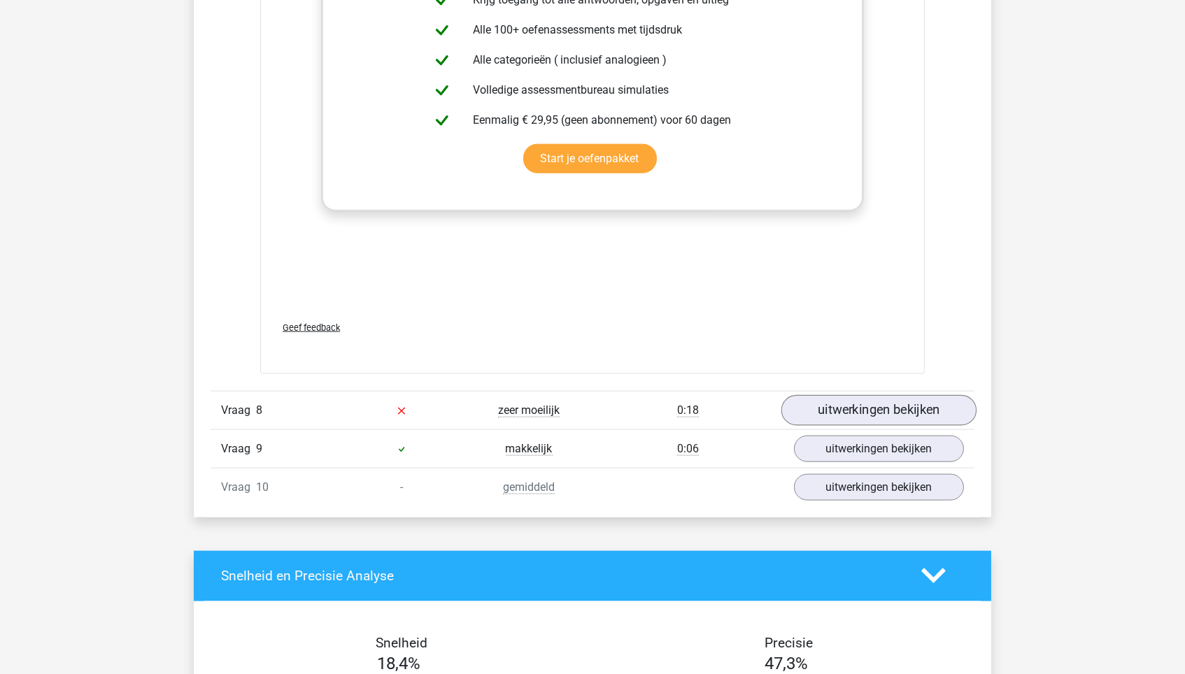
click at [859, 398] on link "uitwerkingen bekijken" at bounding box center [878, 410] width 195 height 31
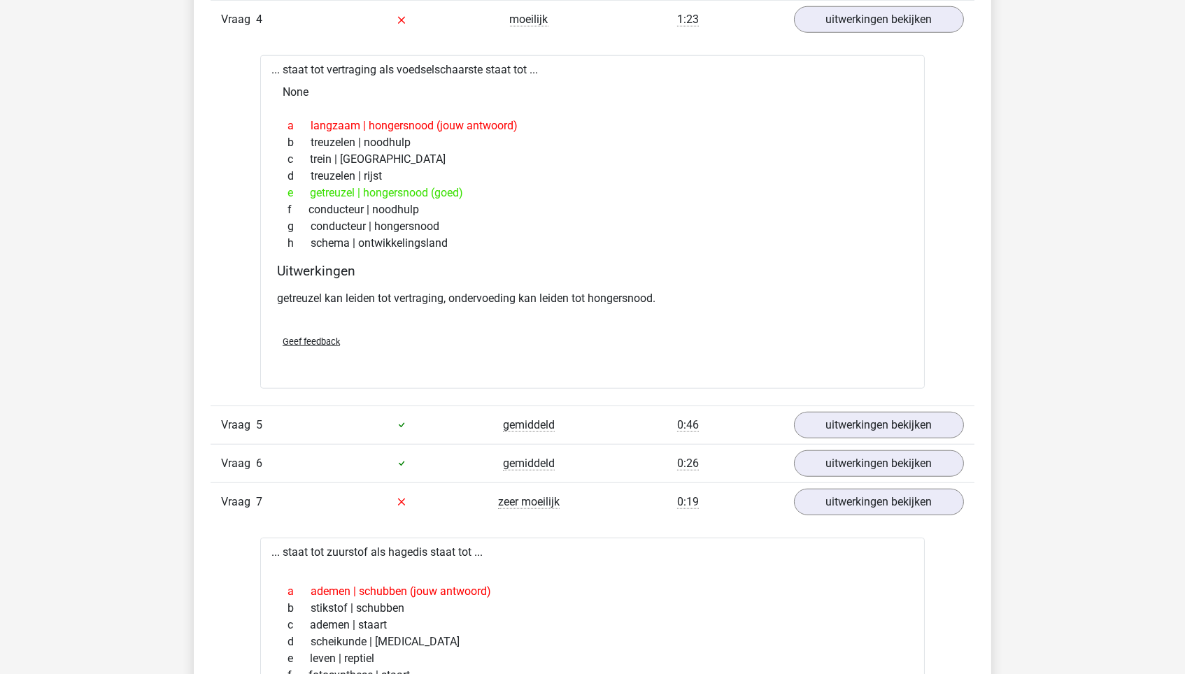
scroll to position [2413, 0]
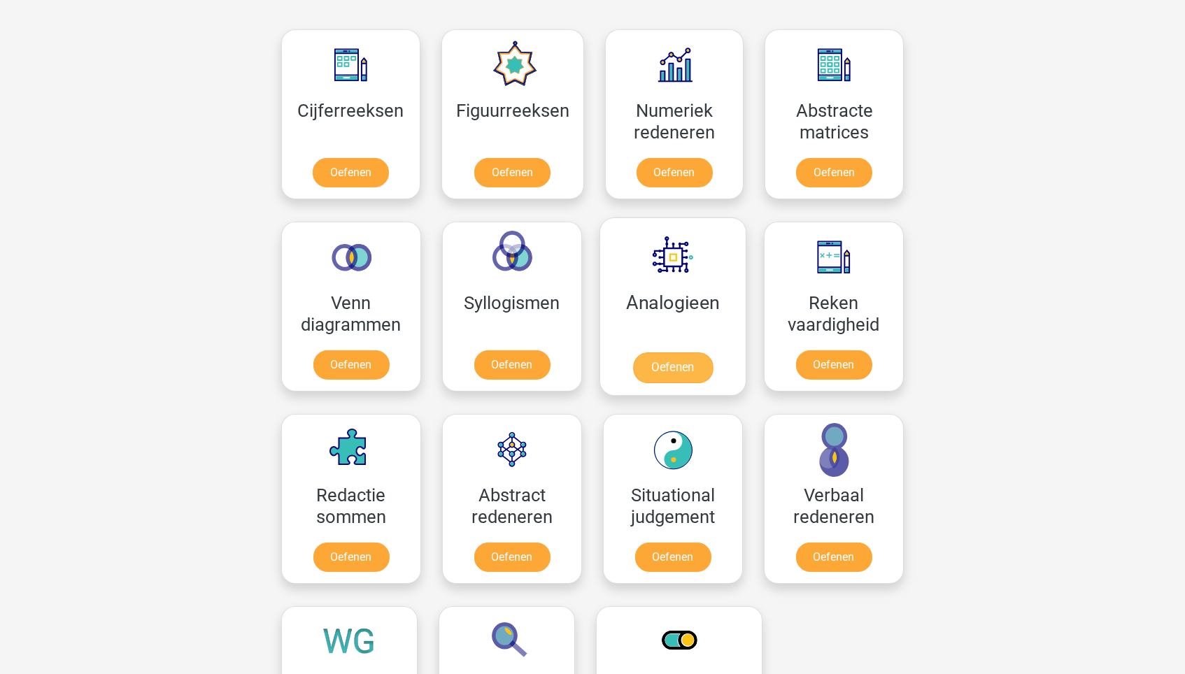
scroll to position [627, 0]
click at [649, 352] on link "Oefenen" at bounding box center [673, 367] width 80 height 31
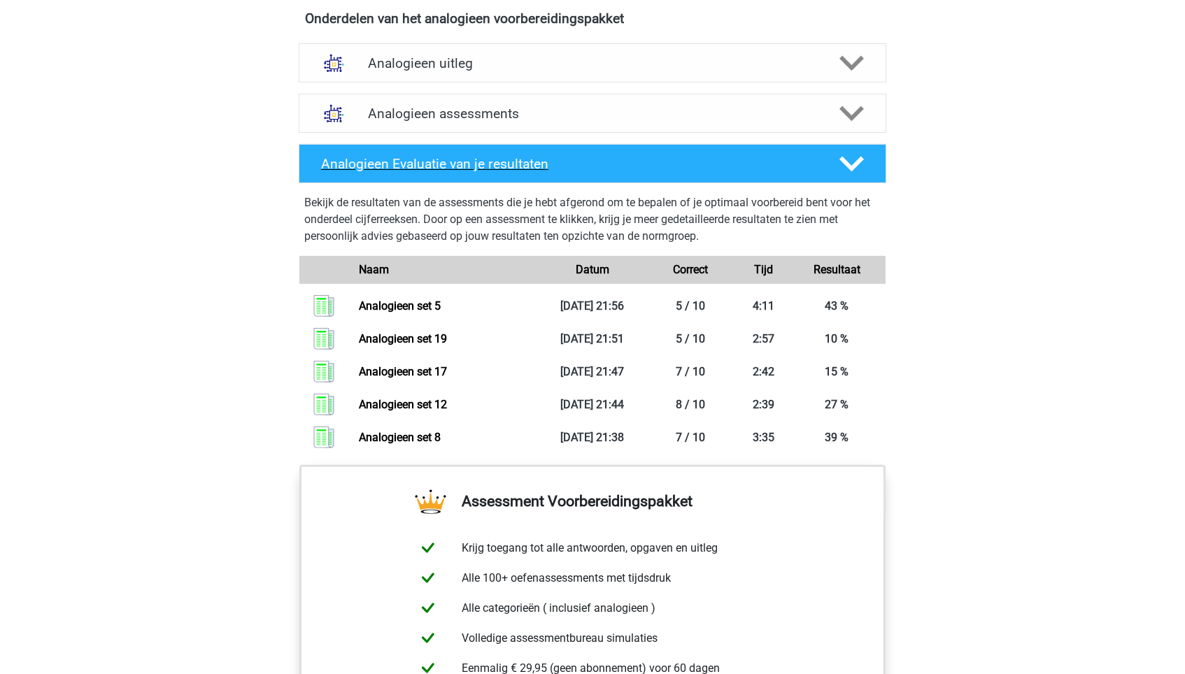
scroll to position [831, 0]
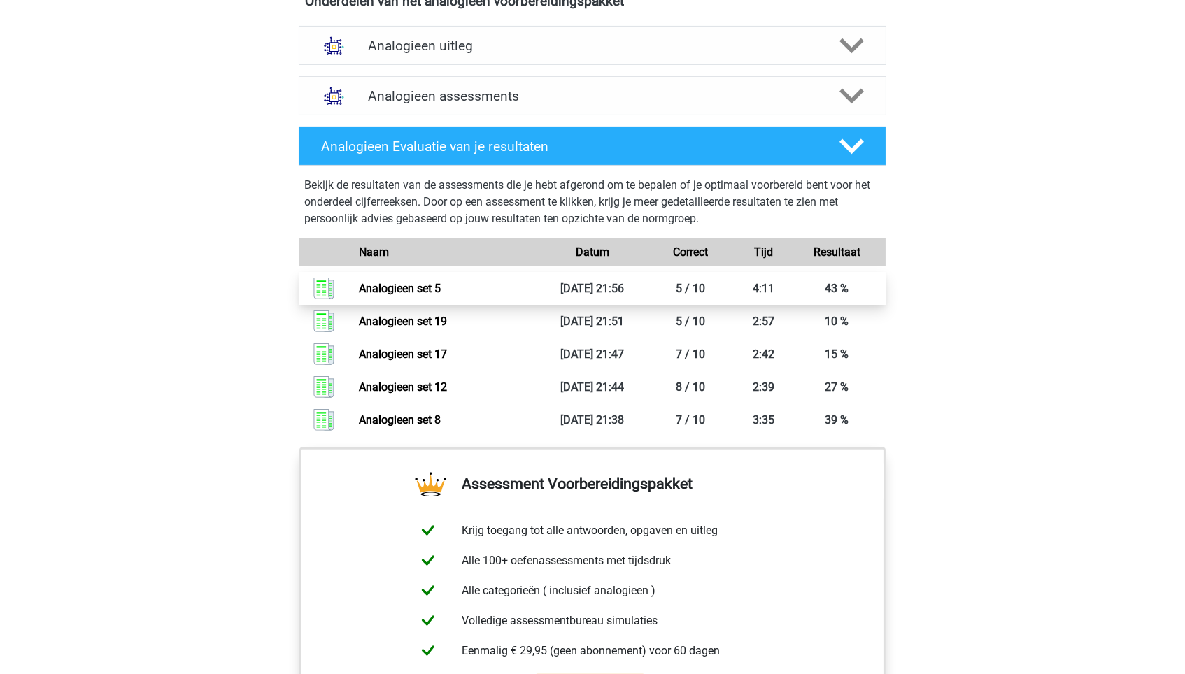
click at [441, 291] on link "Analogieen set 5" at bounding box center [400, 288] width 82 height 13
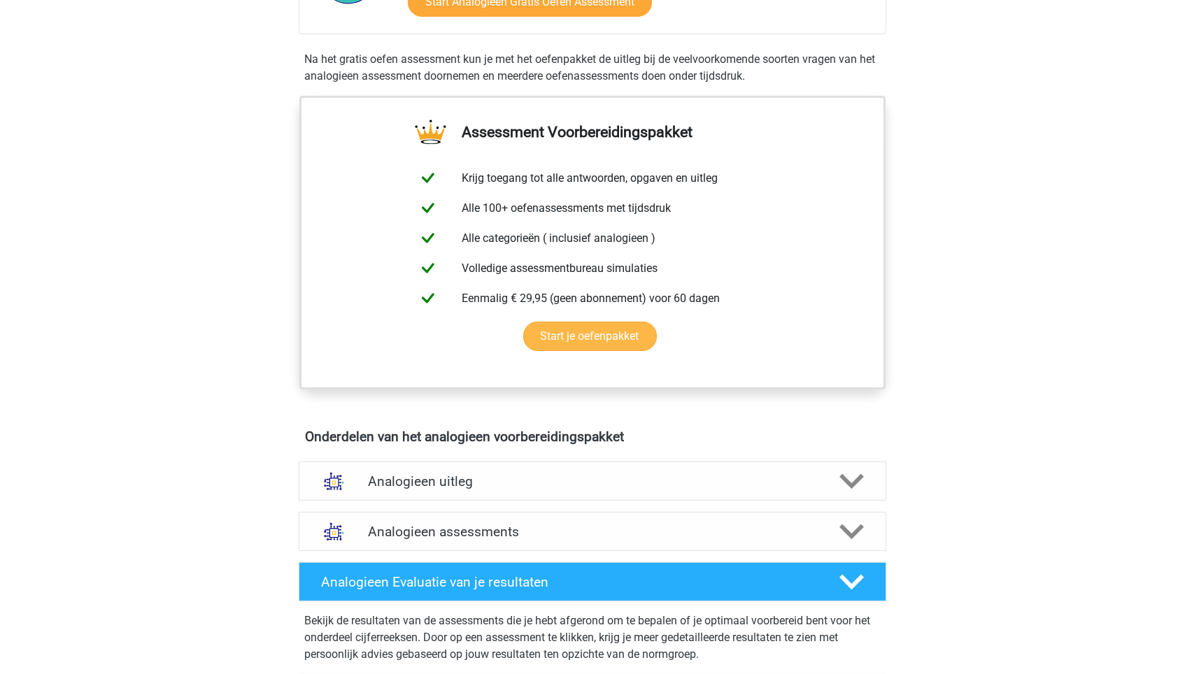
scroll to position [514, 0]
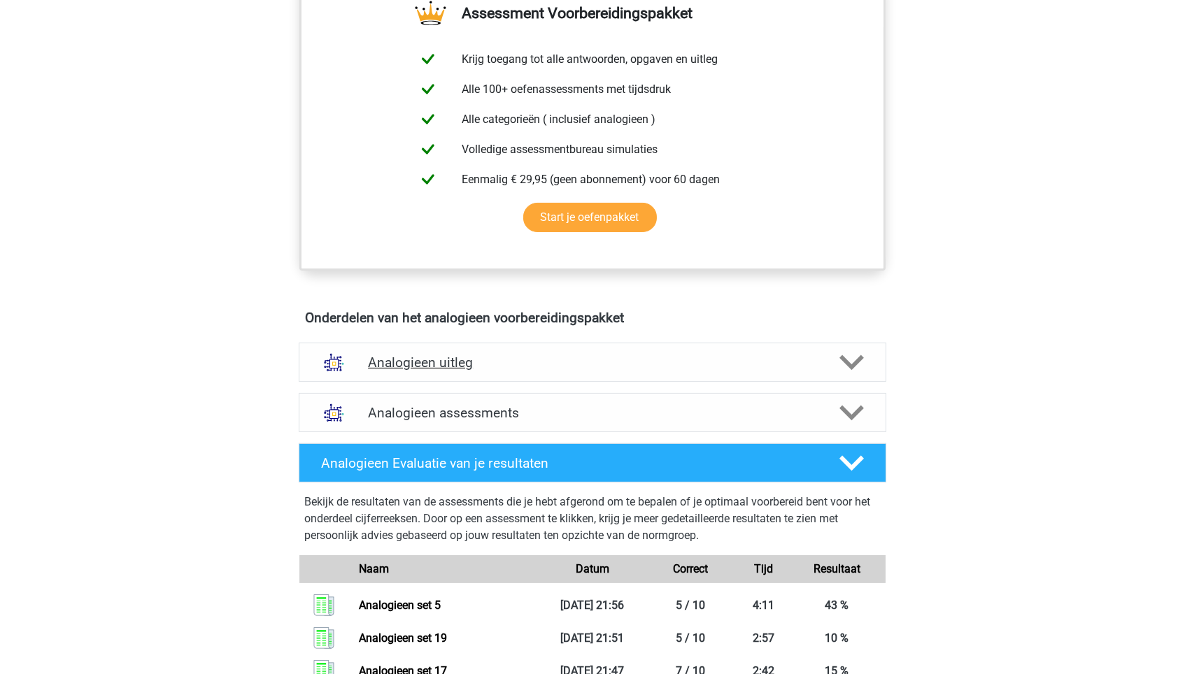
click at [491, 357] on h4 "Analogieen uitleg" at bounding box center [592, 363] width 449 height 16
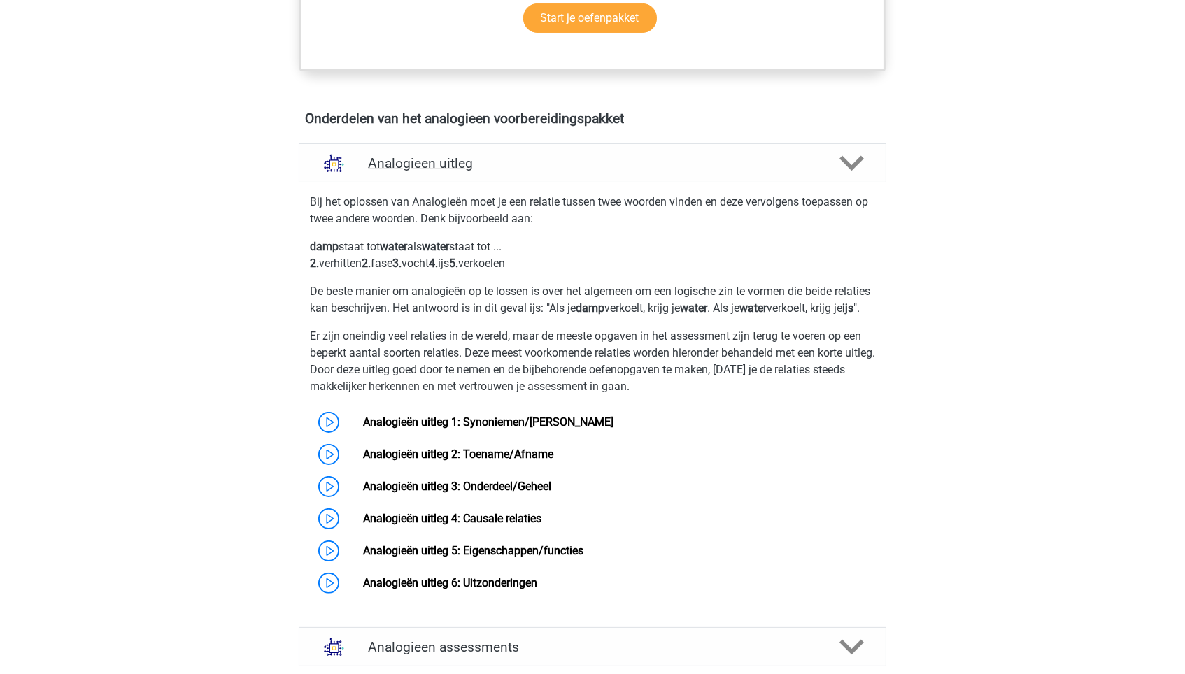
scroll to position [714, 0]
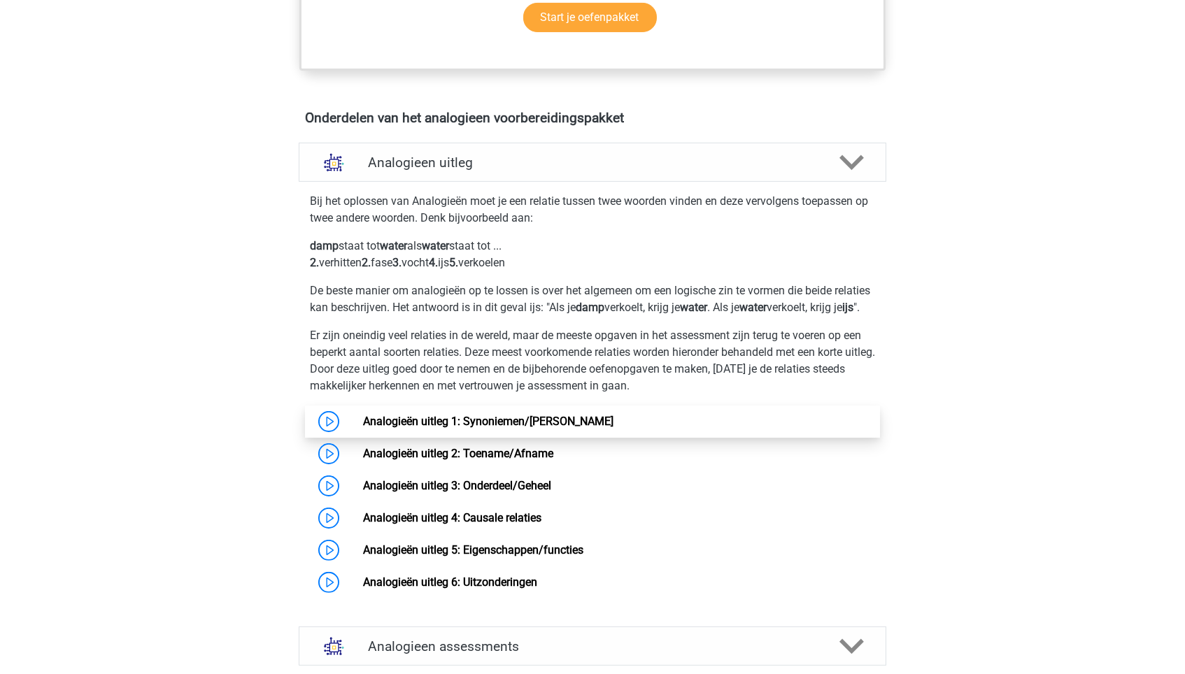
click at [562, 428] on link "Analogieën uitleg 1: Synoniemen/Antoniemen" at bounding box center [488, 421] width 250 height 13
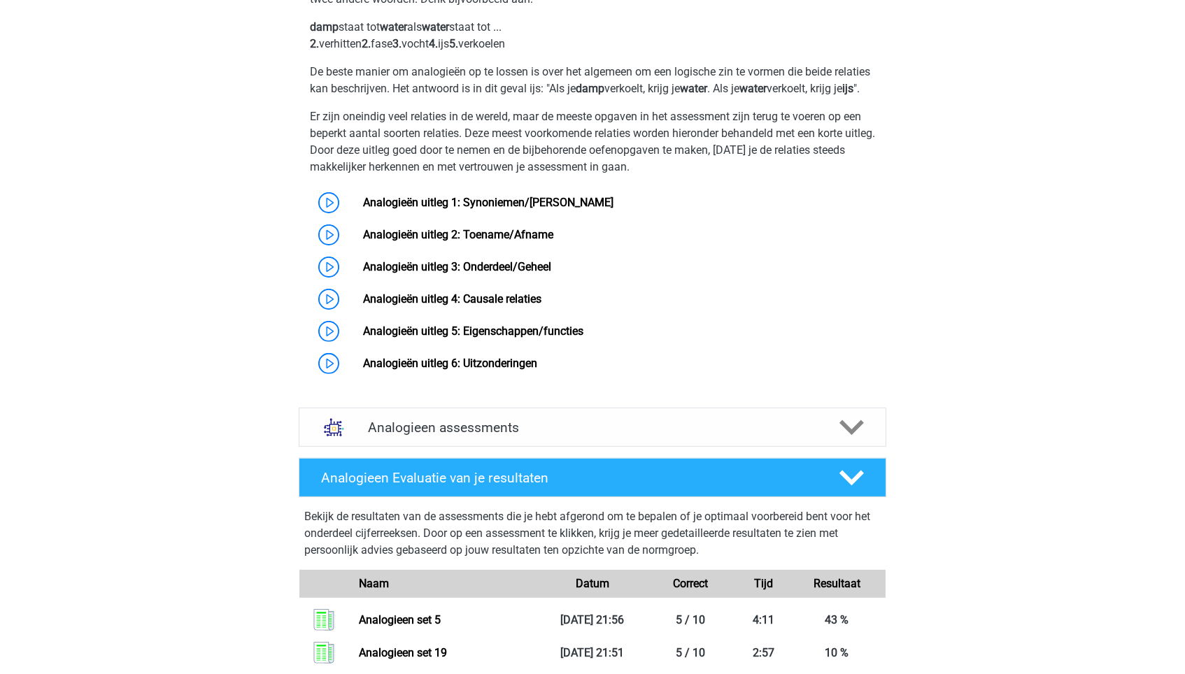
scroll to position [939, 0]
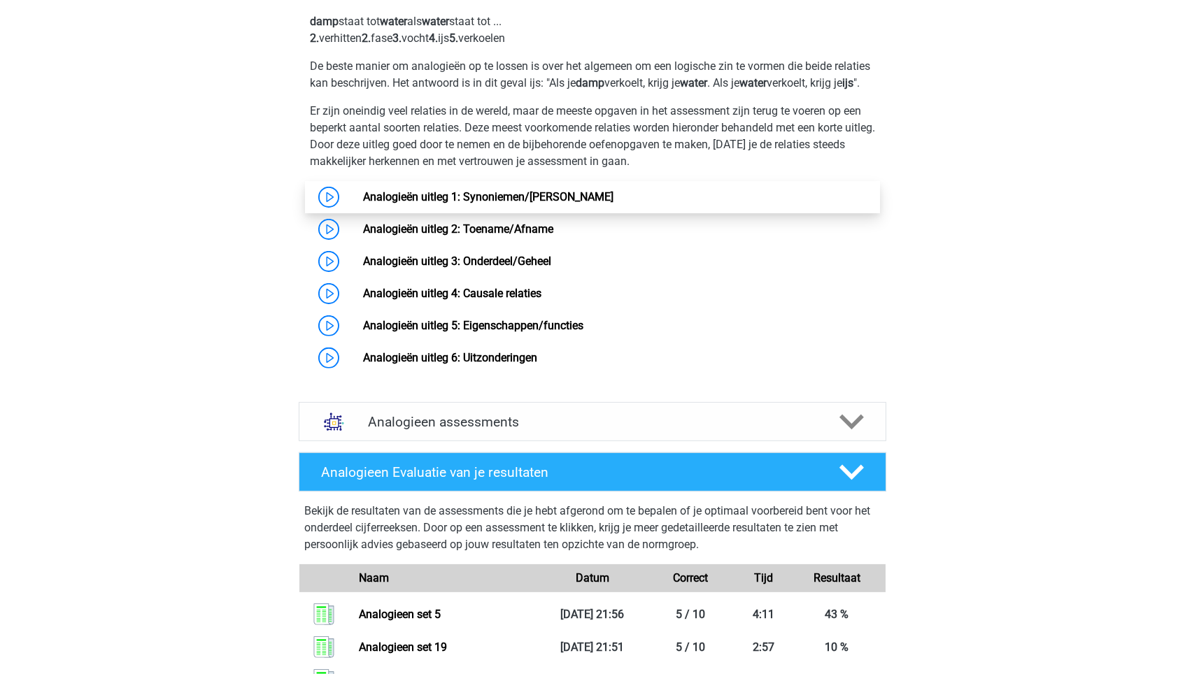
click at [492, 204] on link "Analogieën uitleg 1: Synoniemen/Antoniemen" at bounding box center [488, 196] width 250 height 13
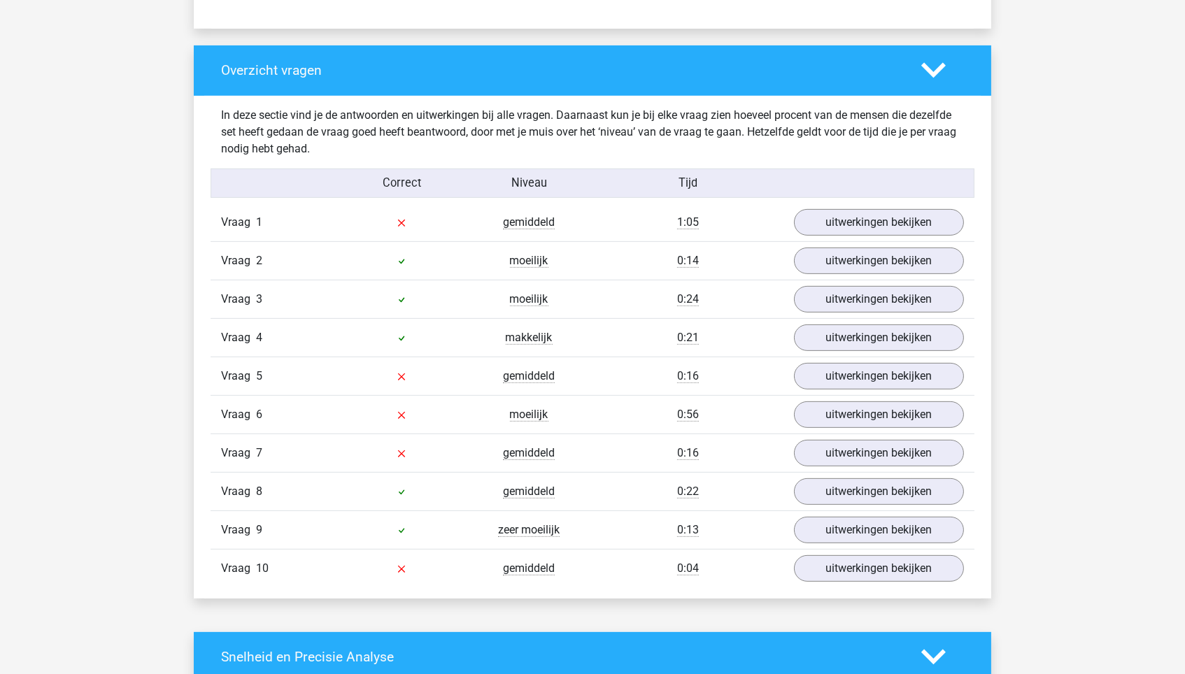
scroll to position [1059, 0]
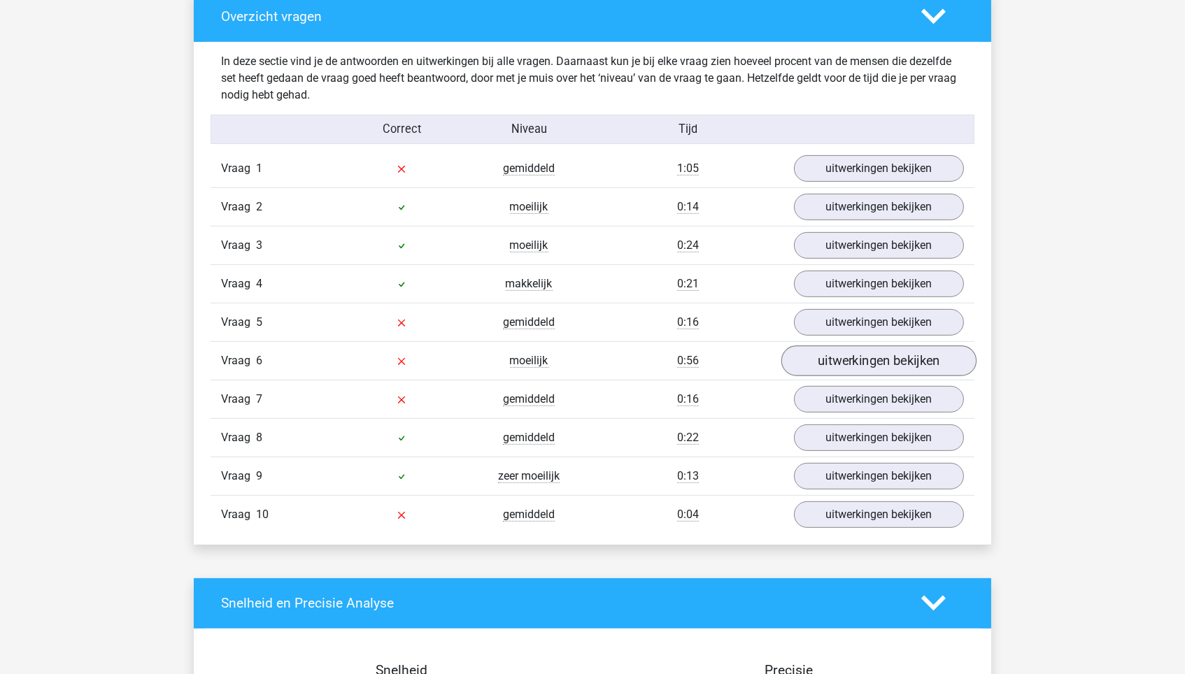
click at [869, 357] on link "uitwerkingen bekijken" at bounding box center [878, 360] width 195 height 31
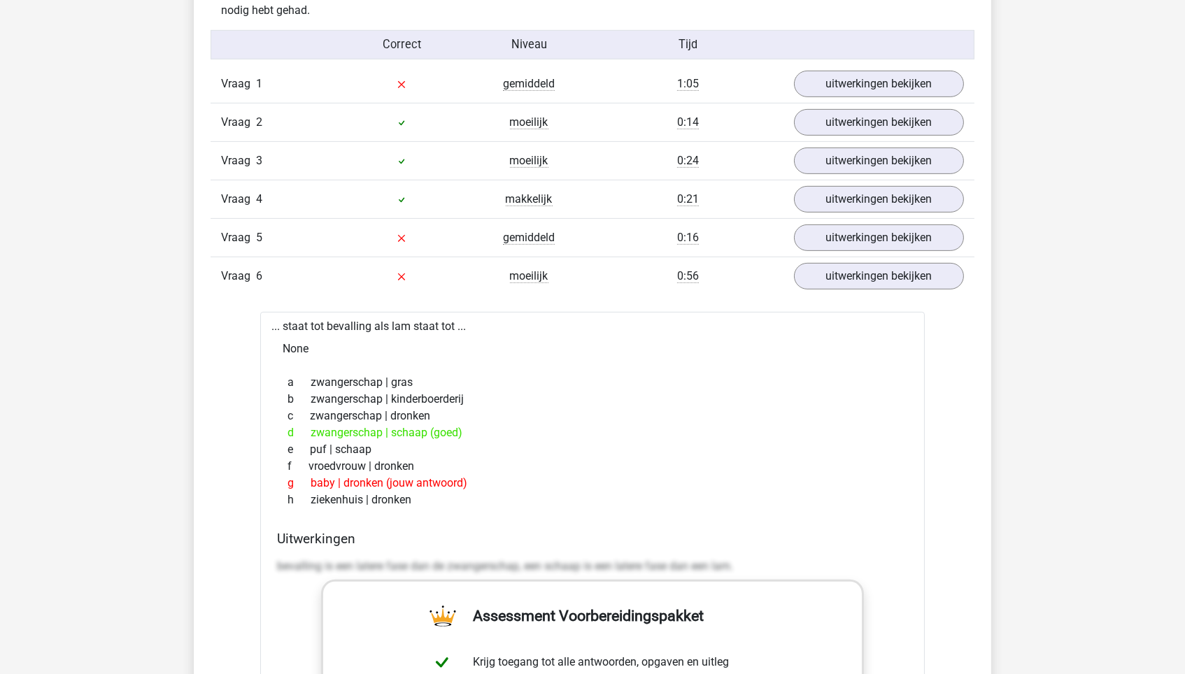
scroll to position [1135, 0]
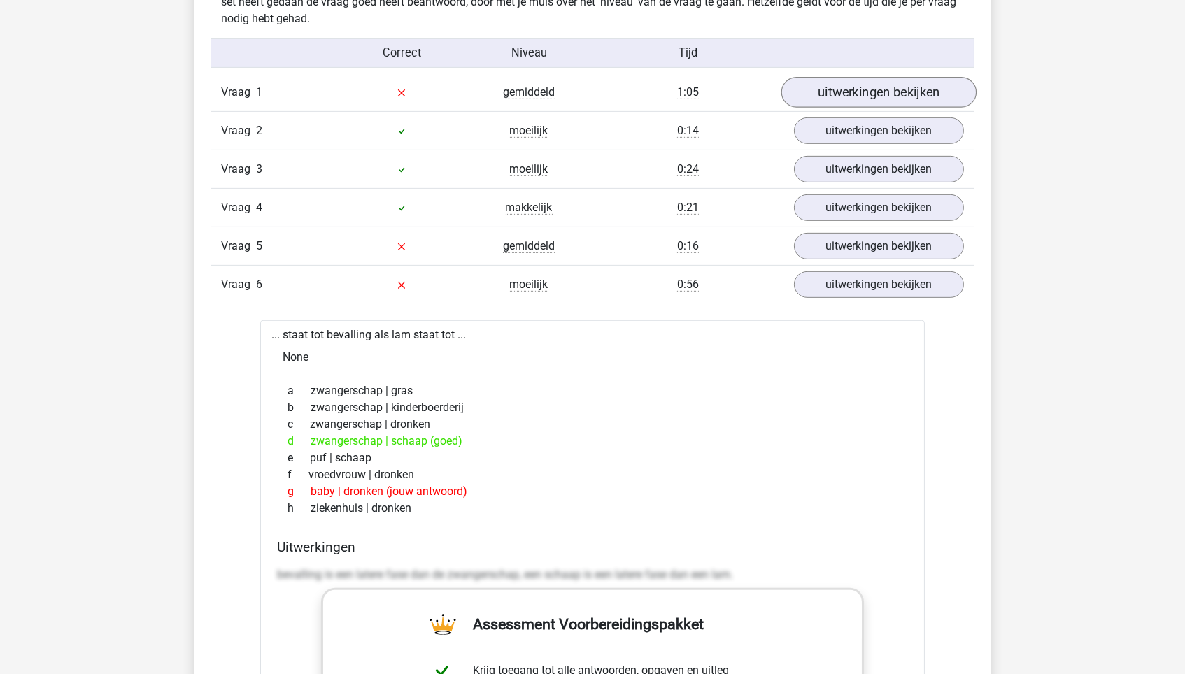
click at [875, 97] on link "uitwerkingen bekijken" at bounding box center [878, 92] width 195 height 31
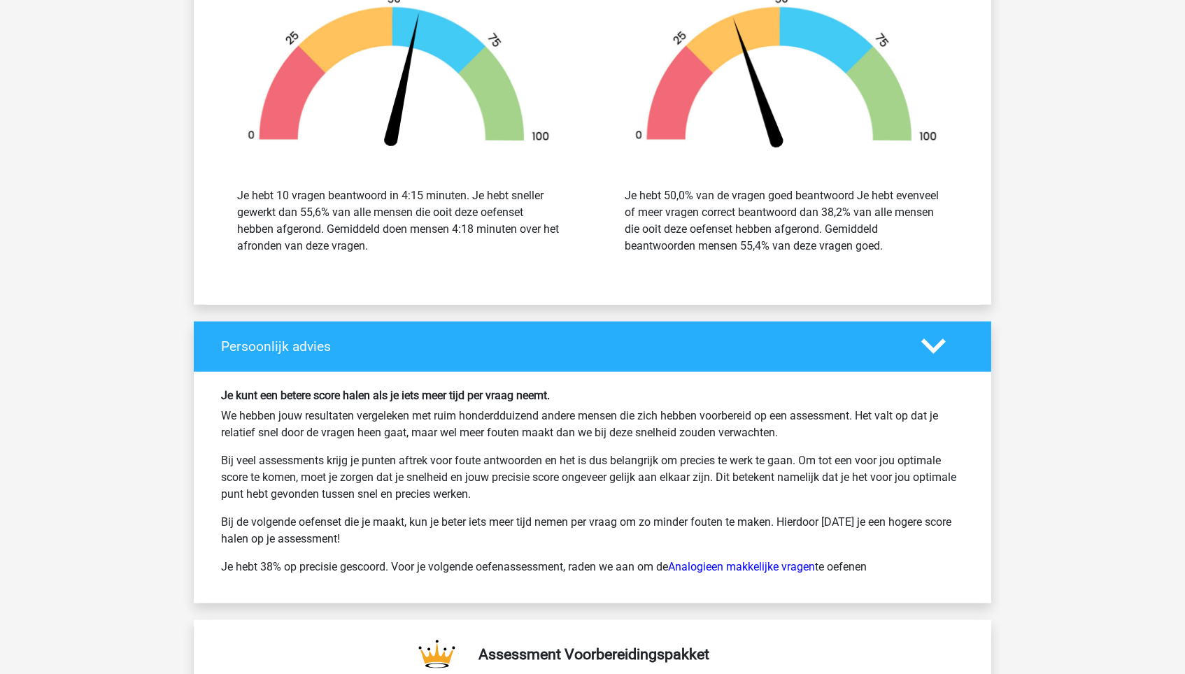
scroll to position [3444, 0]
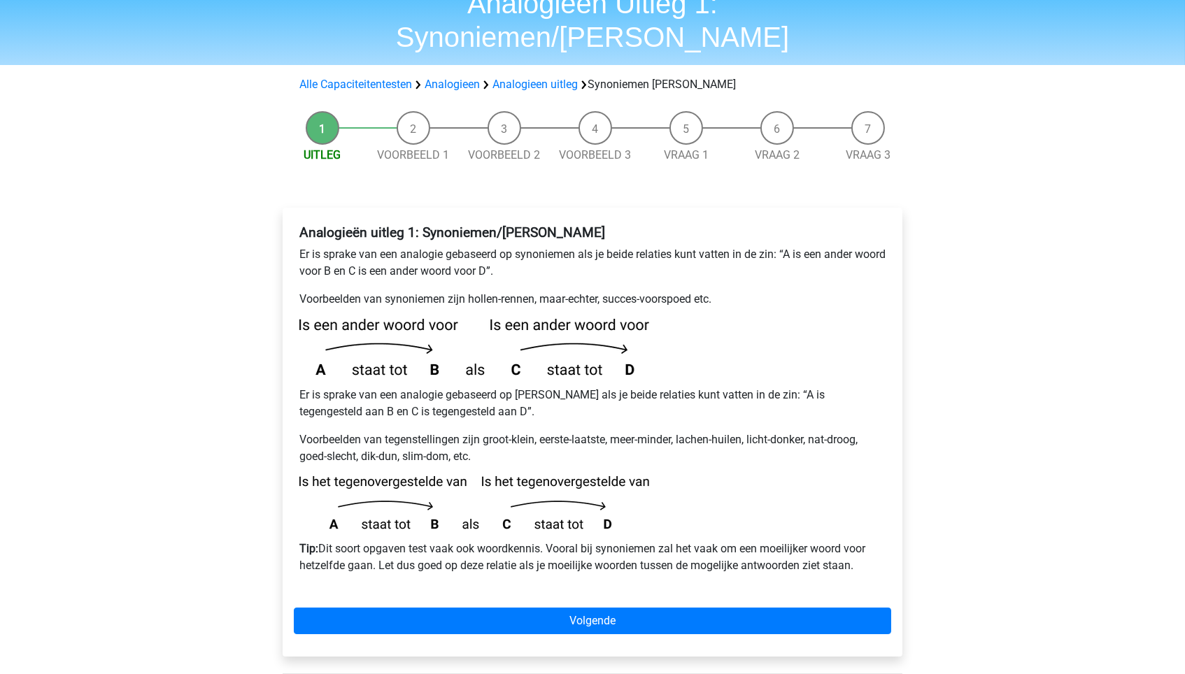
scroll to position [64, 0]
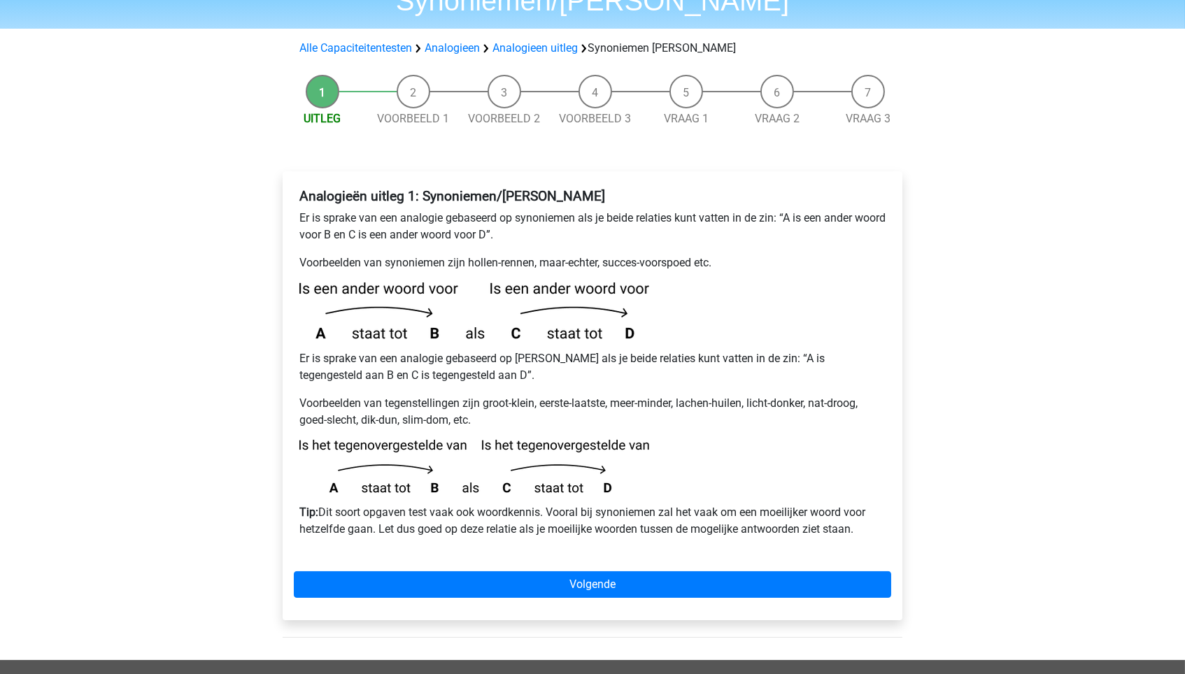
scroll to position [101, 0]
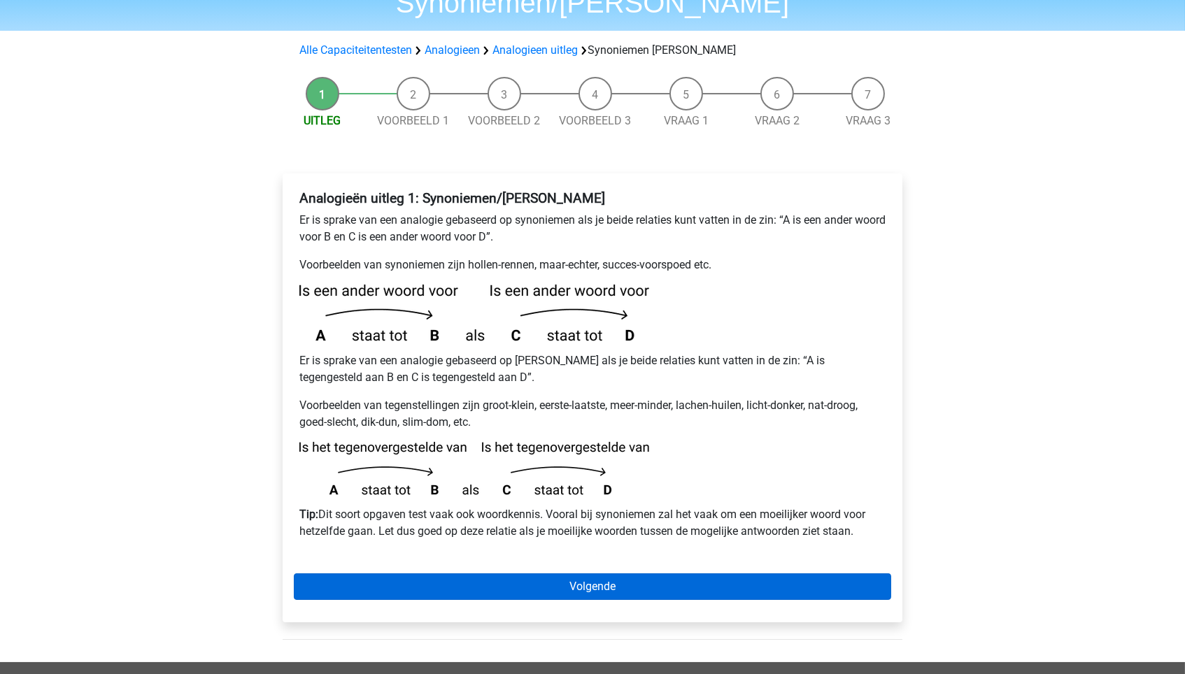
click at [478, 573] on link "Volgende" at bounding box center [592, 586] width 597 height 27
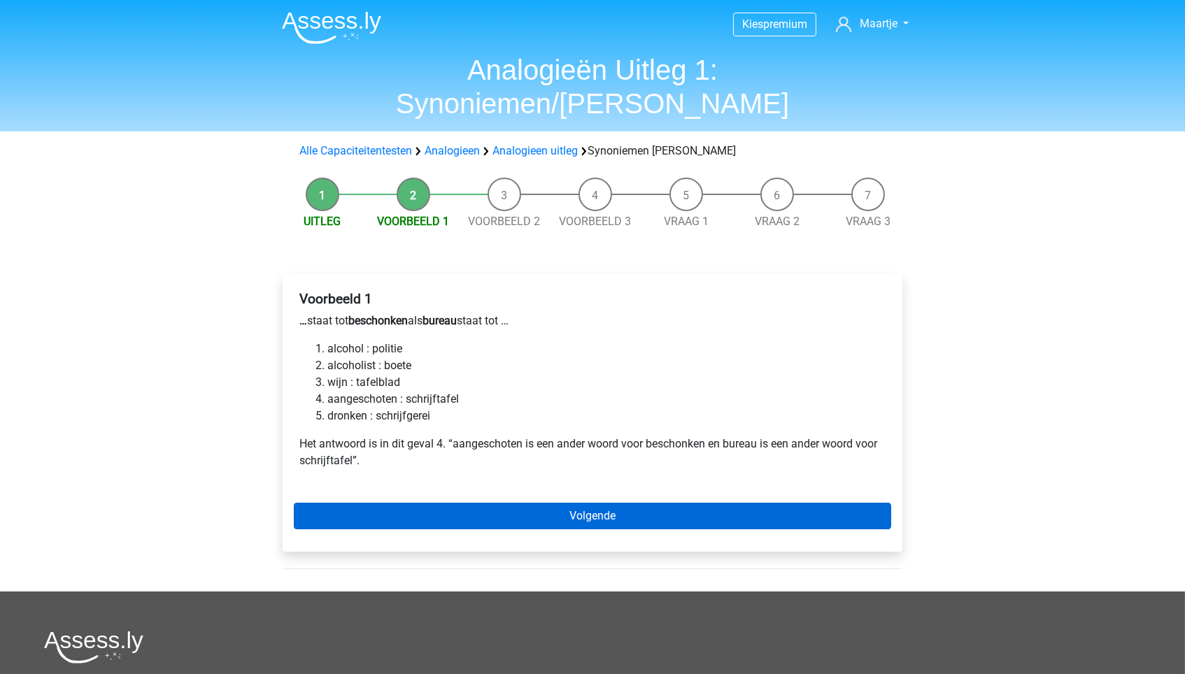
click at [469, 503] on link "Volgende" at bounding box center [592, 516] width 597 height 27
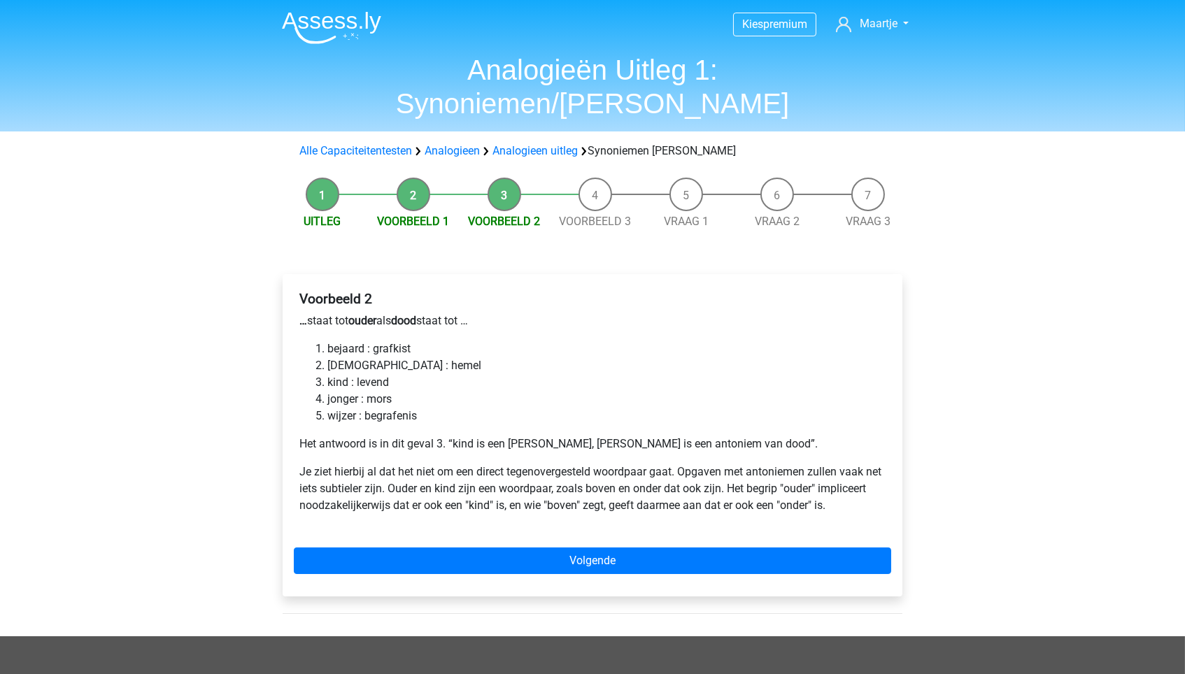
click at [342, 374] on li "kind : levend" at bounding box center [606, 382] width 558 height 17
click at [366, 374] on li "kind : levend" at bounding box center [606, 382] width 558 height 17
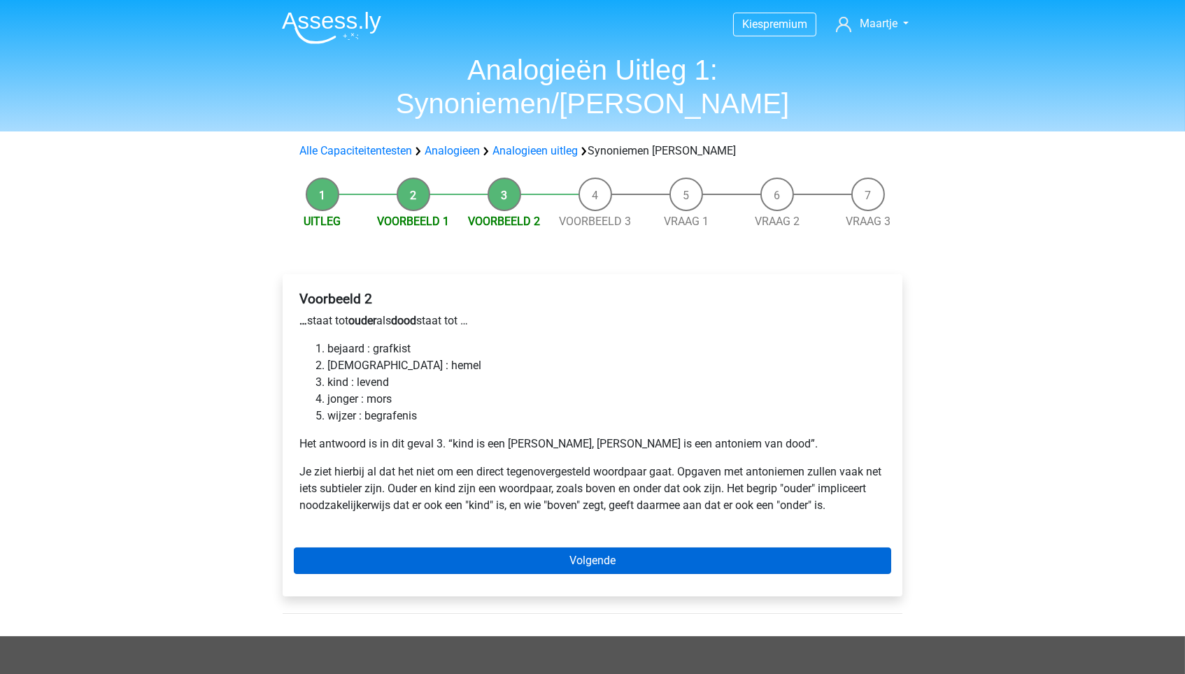
click at [407, 548] on link "Volgende" at bounding box center [592, 561] width 597 height 27
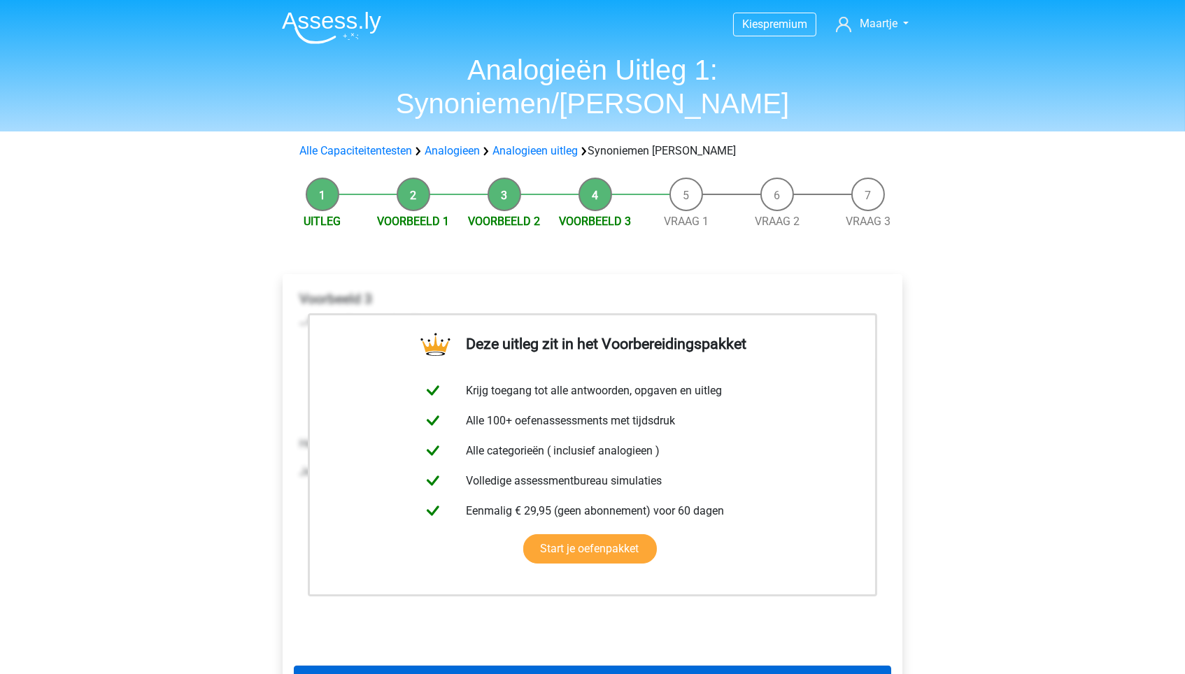
click at [481, 666] on link "Volgende" at bounding box center [592, 679] width 597 height 27
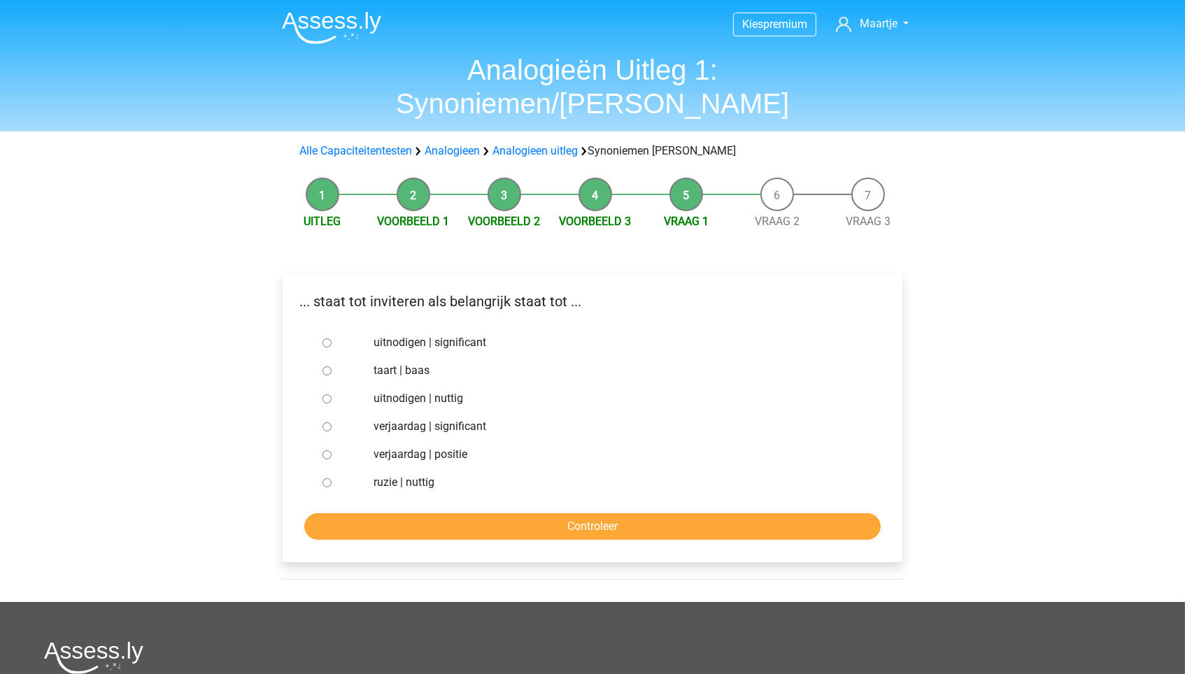
click at [404, 334] on label "uitnodigen | significant" at bounding box center [615, 342] width 484 height 17
click at [331, 338] on input "uitnodigen | significant" at bounding box center [326, 342] width 9 height 9
radio input "true"
click at [453, 513] on input "Controleer" at bounding box center [592, 526] width 576 height 27
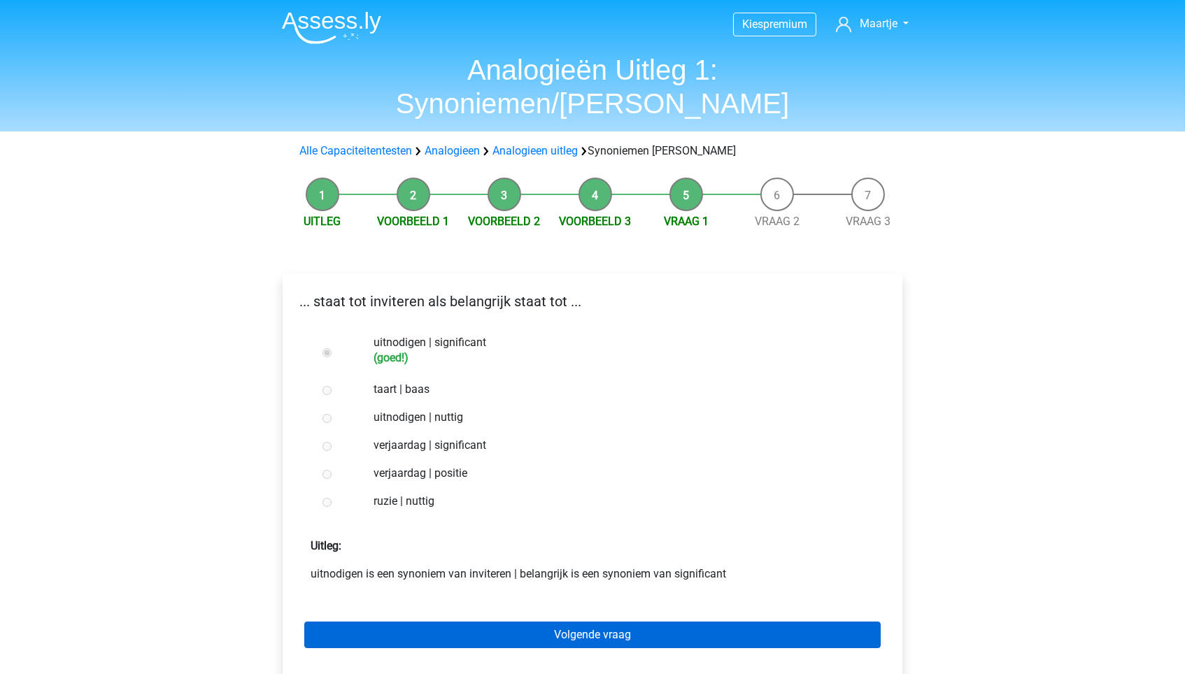
click at [447, 622] on link "Volgende vraag" at bounding box center [592, 635] width 576 height 27
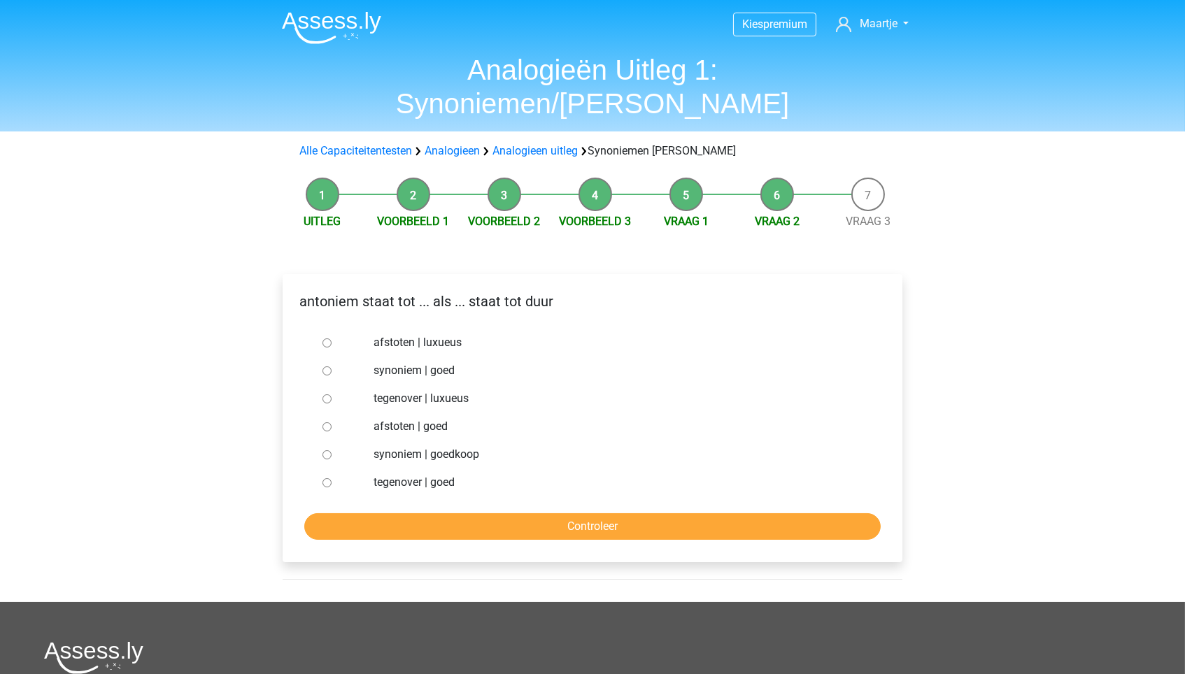
click at [419, 446] on label "synoniem | goedkoop" at bounding box center [615, 454] width 484 height 17
click at [331, 450] on input "synoniem | goedkoop" at bounding box center [326, 454] width 9 height 9
radio input "true"
click at [429, 513] on input "Controleer" at bounding box center [592, 526] width 576 height 27
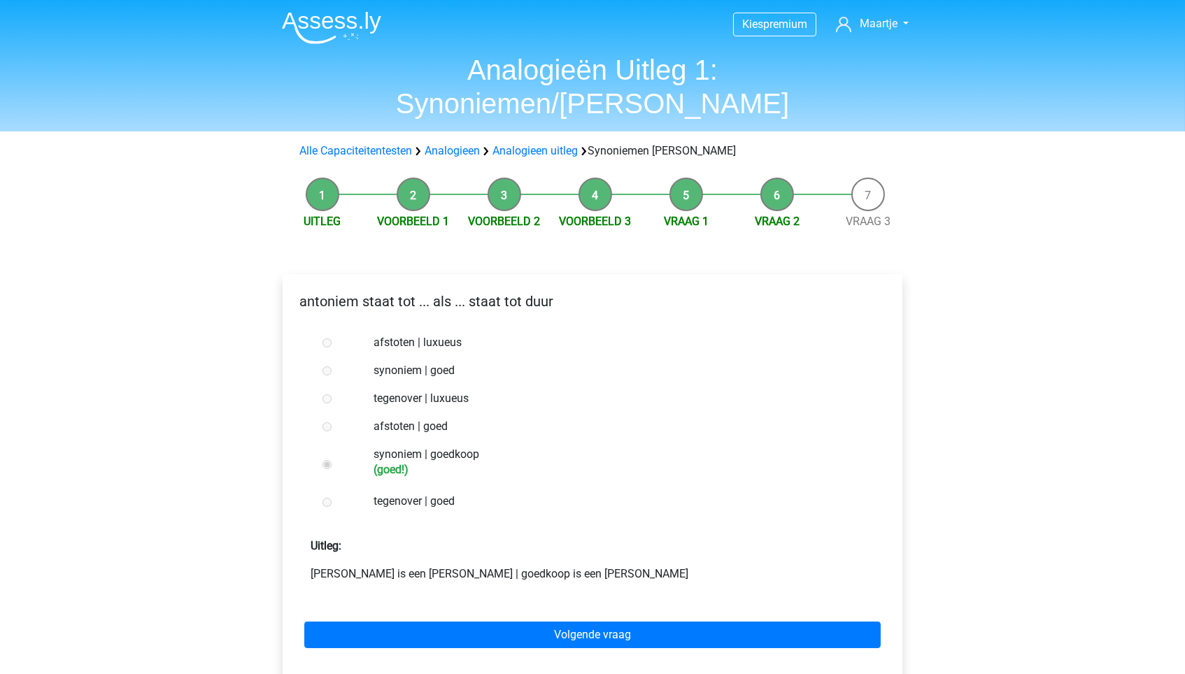
click at [437, 594] on div "Volgende vraag" at bounding box center [592, 632] width 597 height 77
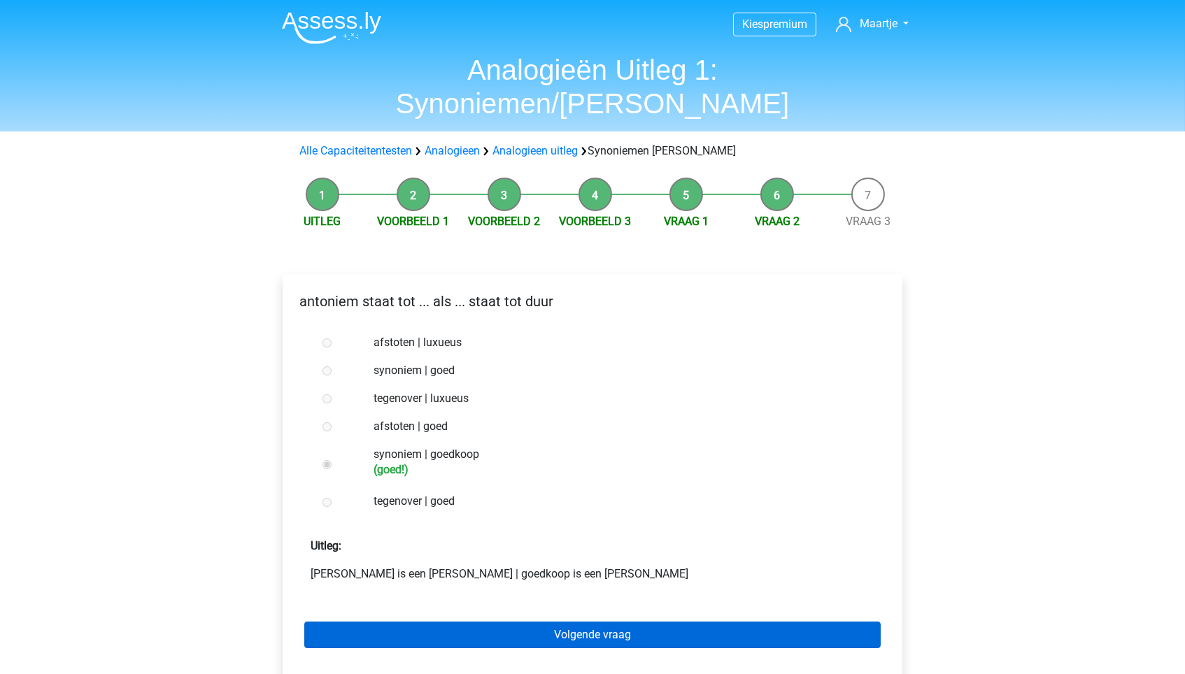
click at [438, 622] on link "Volgende vraag" at bounding box center [592, 635] width 576 height 27
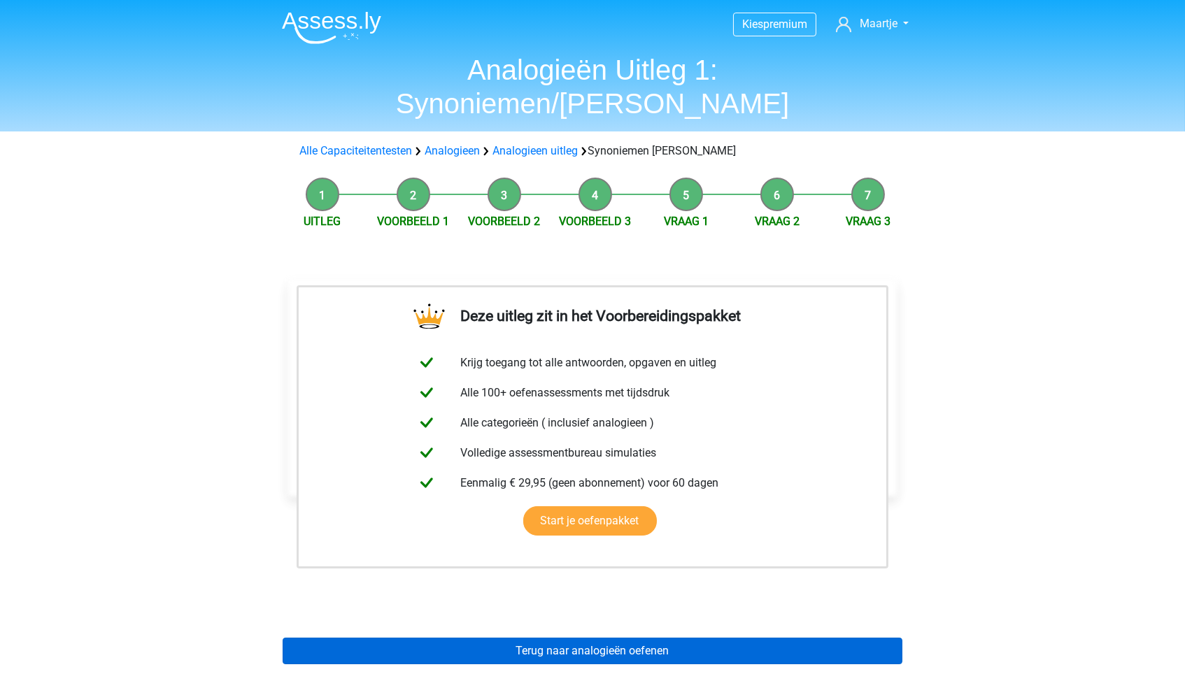
click at [435, 638] on link "Terug naar analogieën oefenen" at bounding box center [593, 651] width 620 height 27
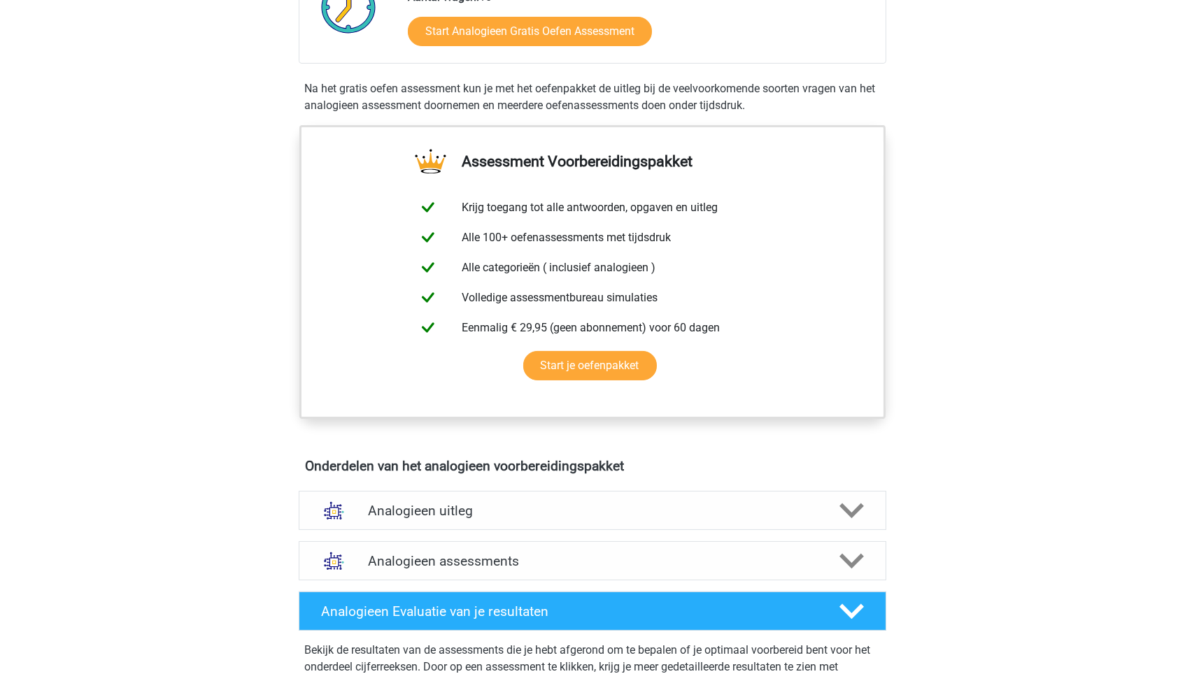
scroll to position [345, 0]
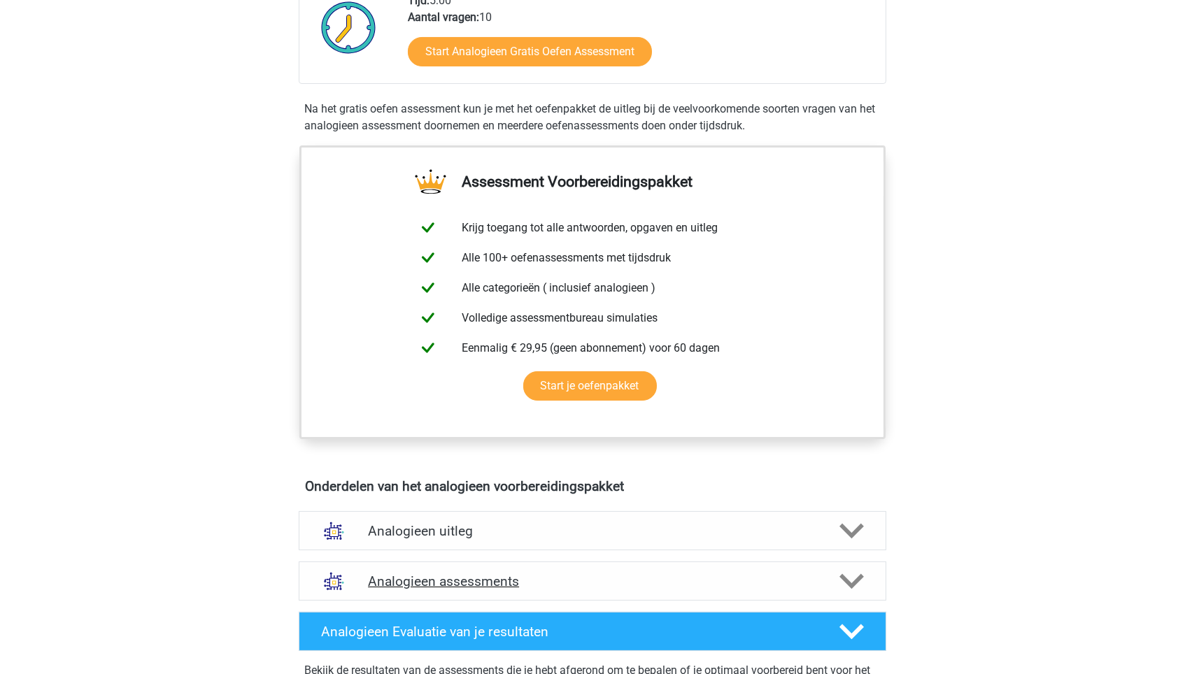
click at [445, 576] on h4 "Analogieen assessments" at bounding box center [592, 581] width 449 height 16
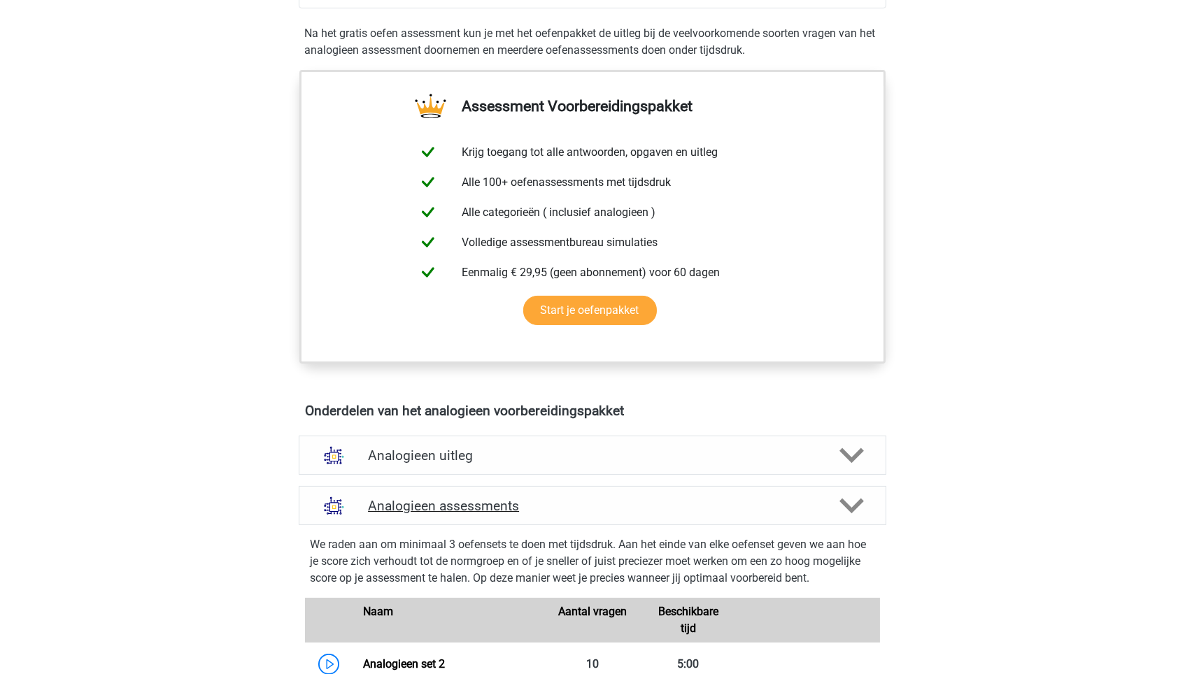
scroll to position [462, 0]
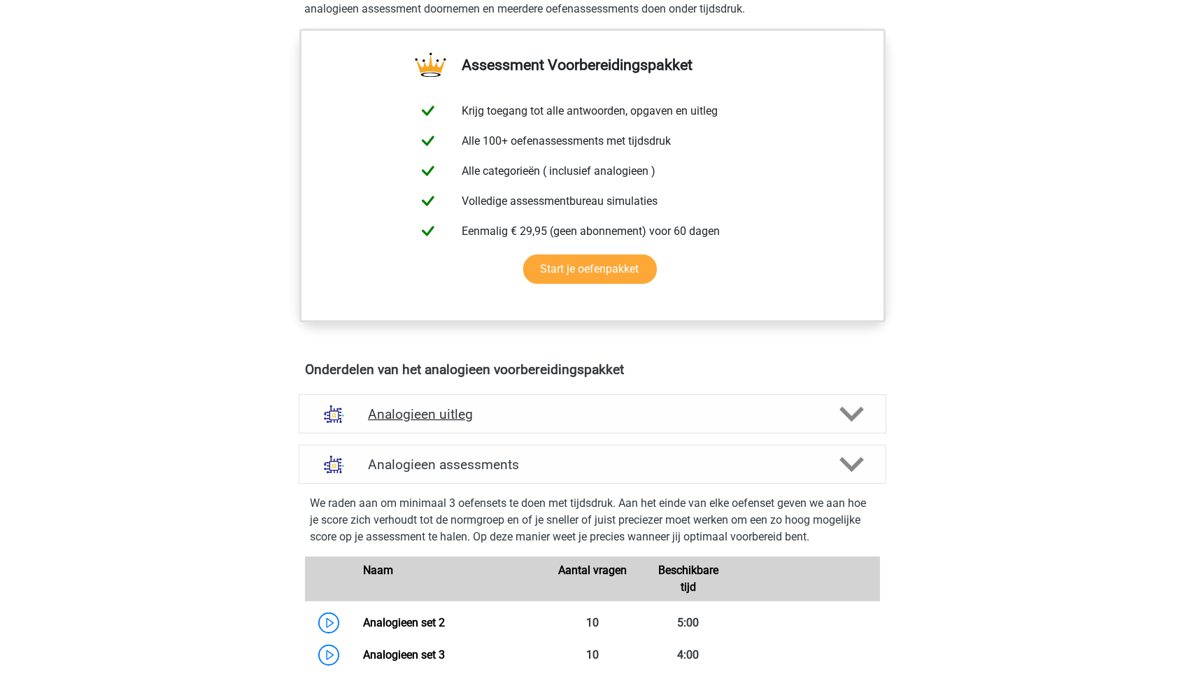
click at [457, 406] on h4 "Analogieen uitleg" at bounding box center [592, 414] width 449 height 16
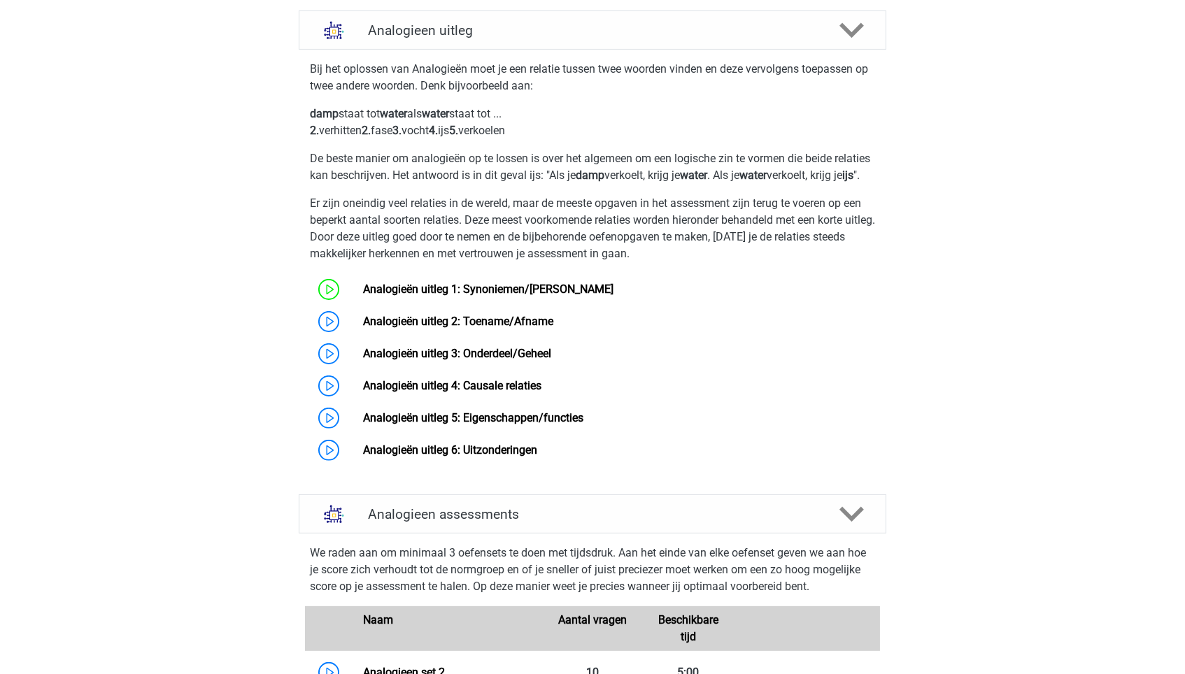
scroll to position [936, 0]
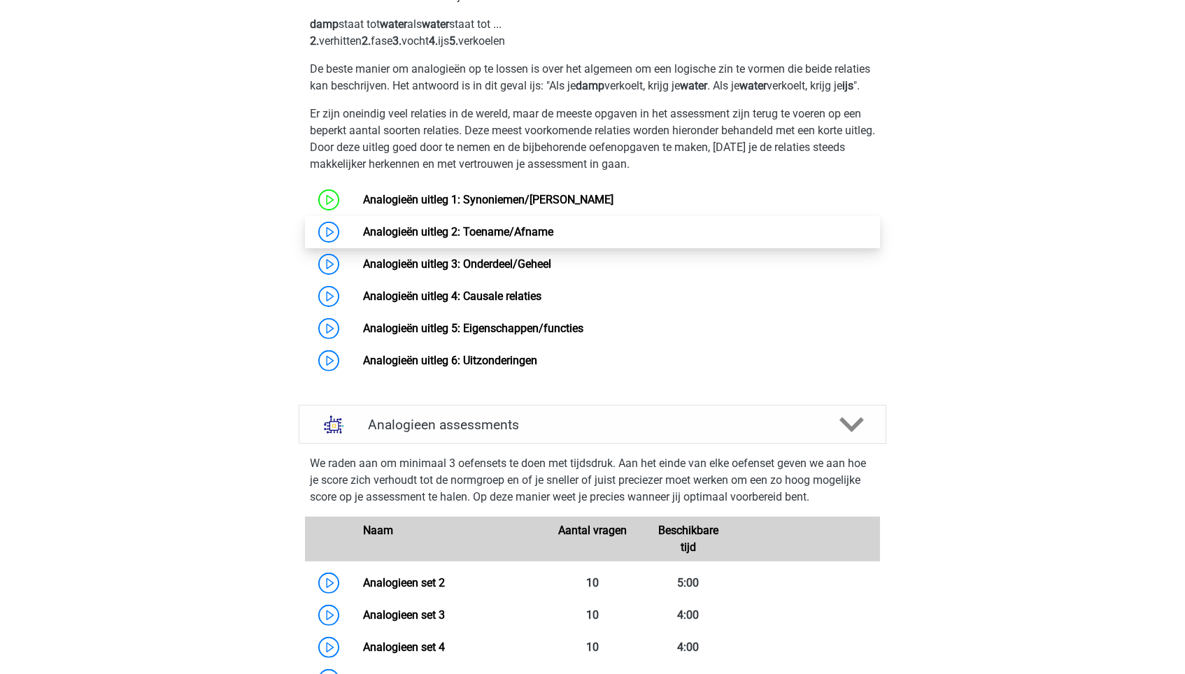
click at [467, 238] on link "Analogieën uitleg 2: Toename/Afname" at bounding box center [458, 231] width 190 height 13
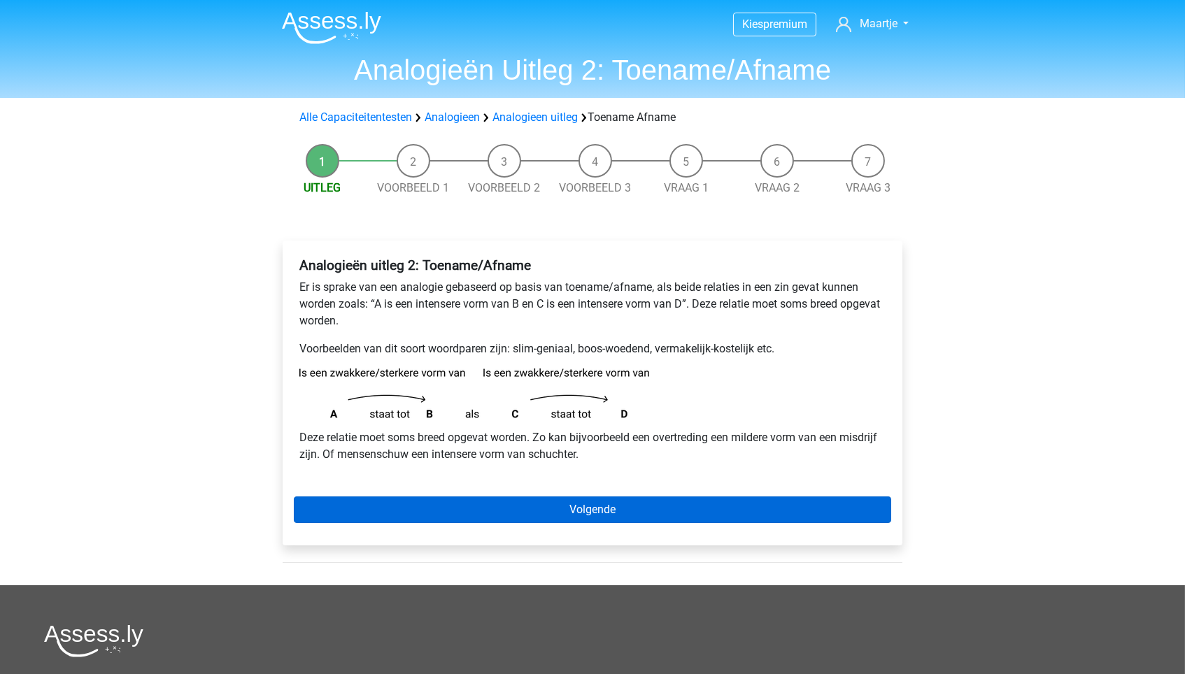
click at [470, 499] on link "Volgende" at bounding box center [592, 510] width 597 height 27
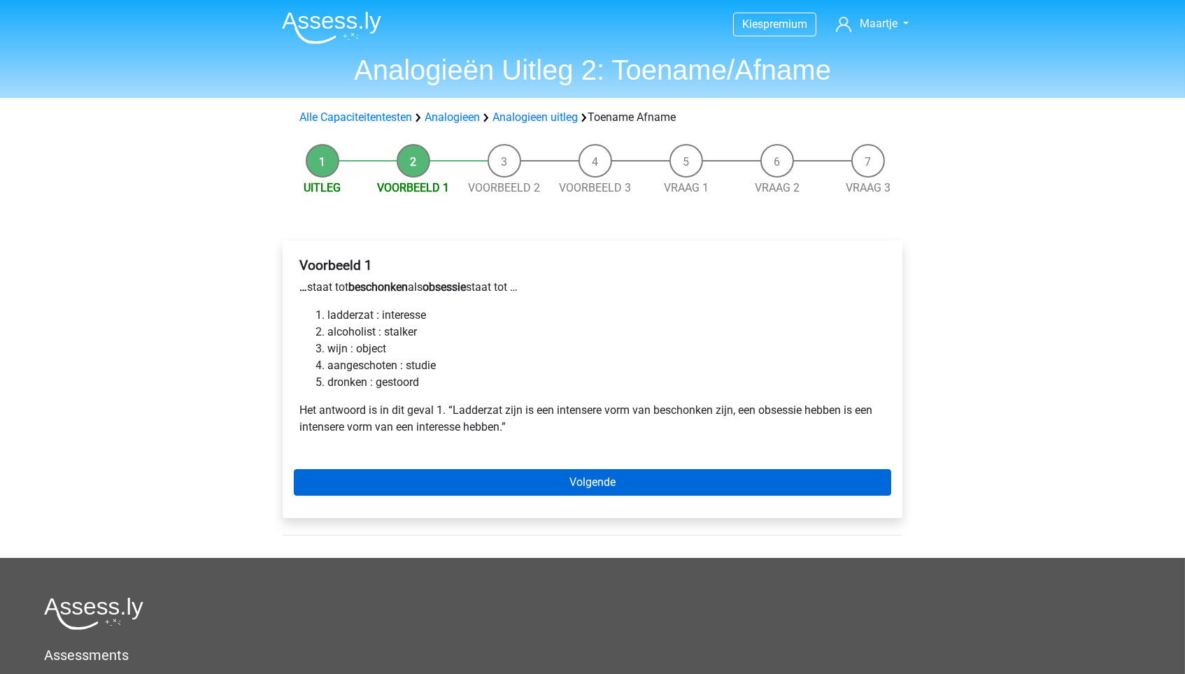
click at [397, 479] on link "Volgende" at bounding box center [592, 482] width 597 height 27
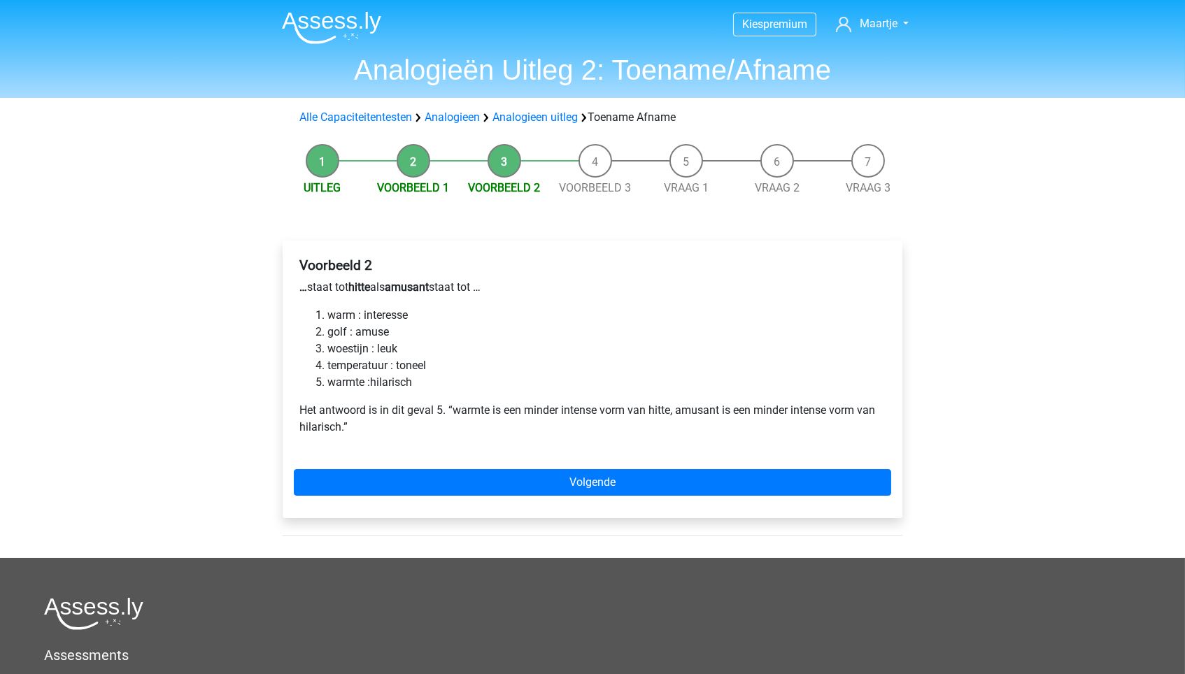
click at [397, 479] on link "Volgende" at bounding box center [592, 482] width 597 height 27
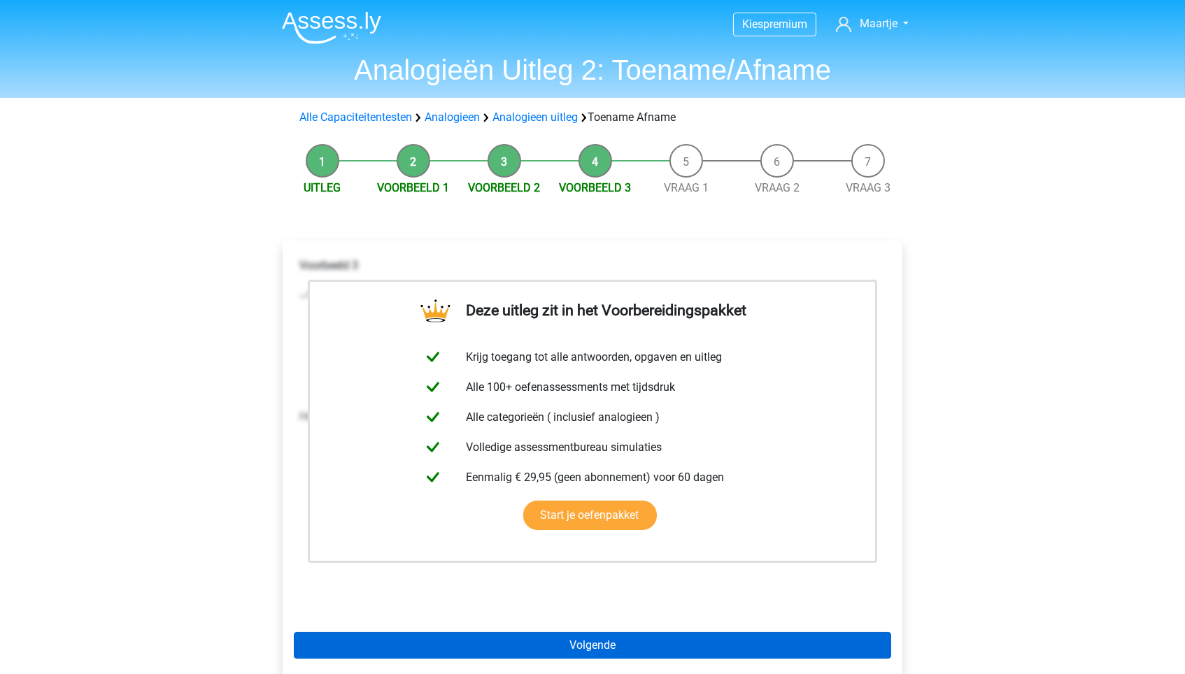
click at [461, 637] on link "Volgende" at bounding box center [592, 645] width 597 height 27
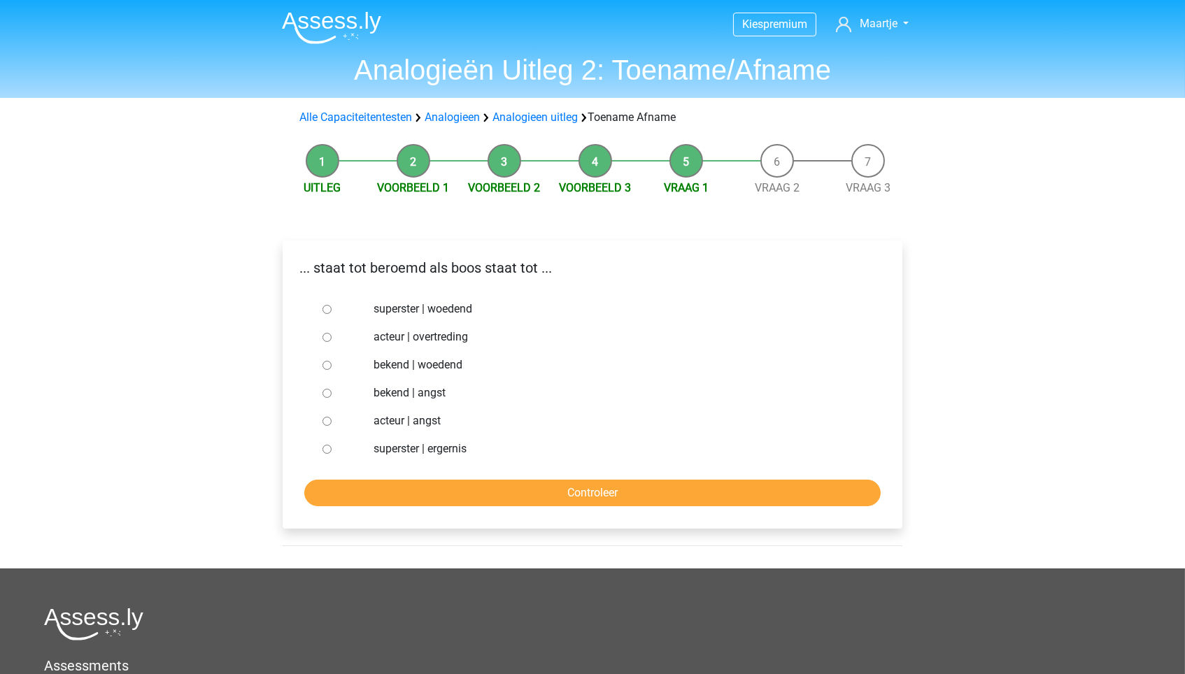
click at [427, 362] on label "bekend | woedend" at bounding box center [615, 365] width 484 height 17
click at [331, 362] on input "bekend | woedend" at bounding box center [326, 365] width 9 height 9
radio input "true"
click at [440, 493] on input "Controleer" at bounding box center [592, 493] width 576 height 27
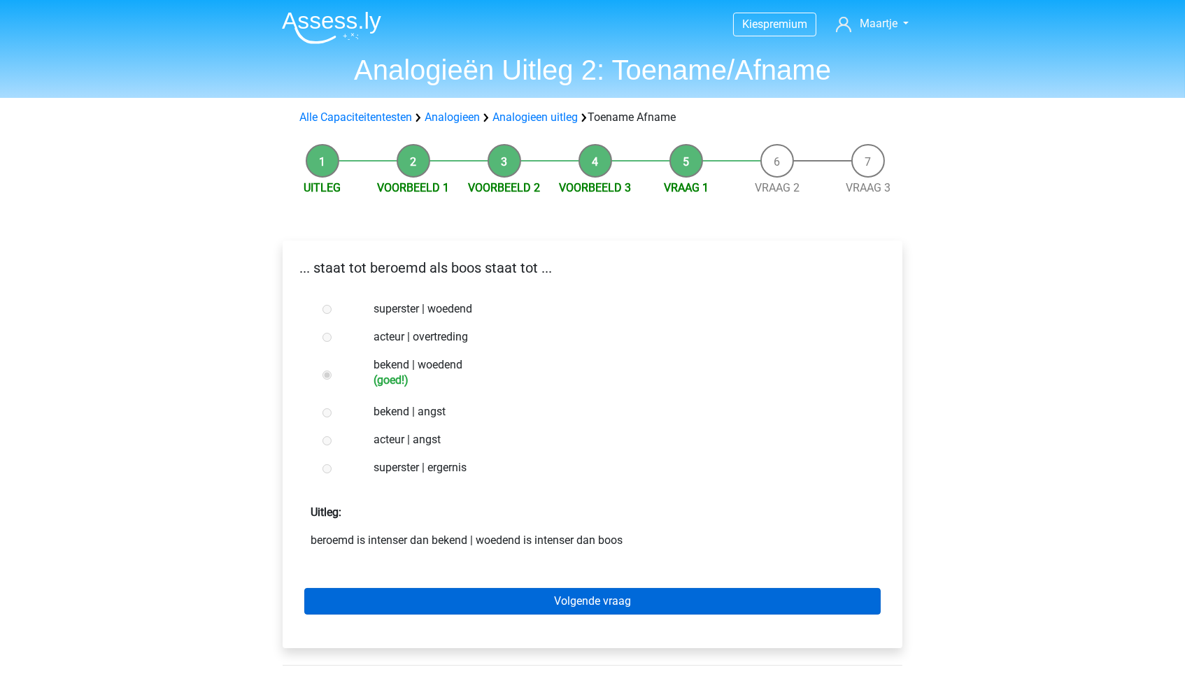
click at [427, 602] on link "Volgende vraag" at bounding box center [592, 601] width 576 height 27
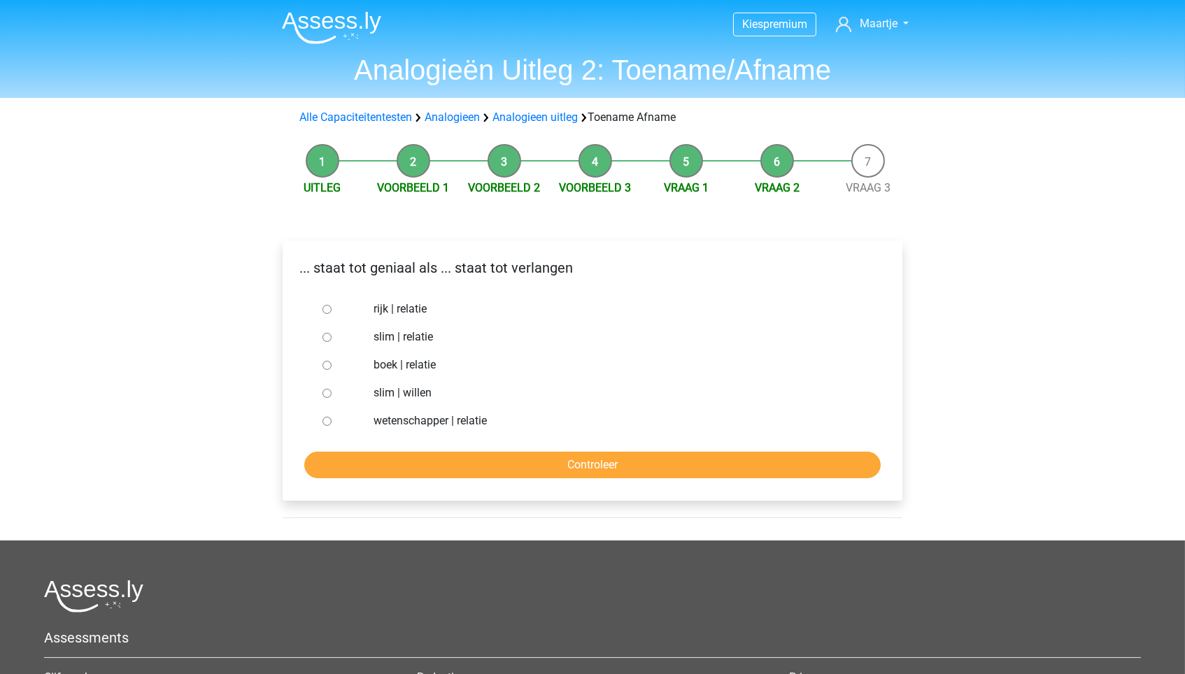
click at [422, 390] on label "slim | willen" at bounding box center [615, 393] width 484 height 17
click at [331, 390] on input "slim | willen" at bounding box center [326, 393] width 9 height 9
radio input "true"
click at [425, 469] on input "Controleer" at bounding box center [592, 465] width 576 height 27
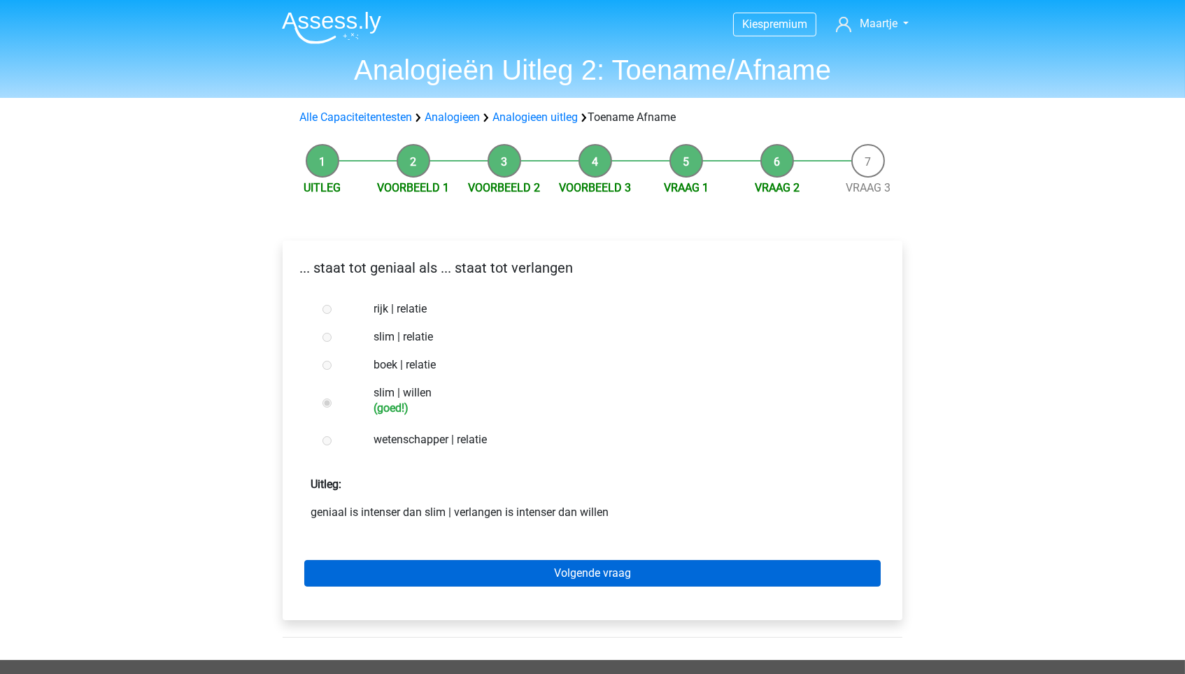
click at [427, 561] on link "Volgende vraag" at bounding box center [592, 573] width 576 height 27
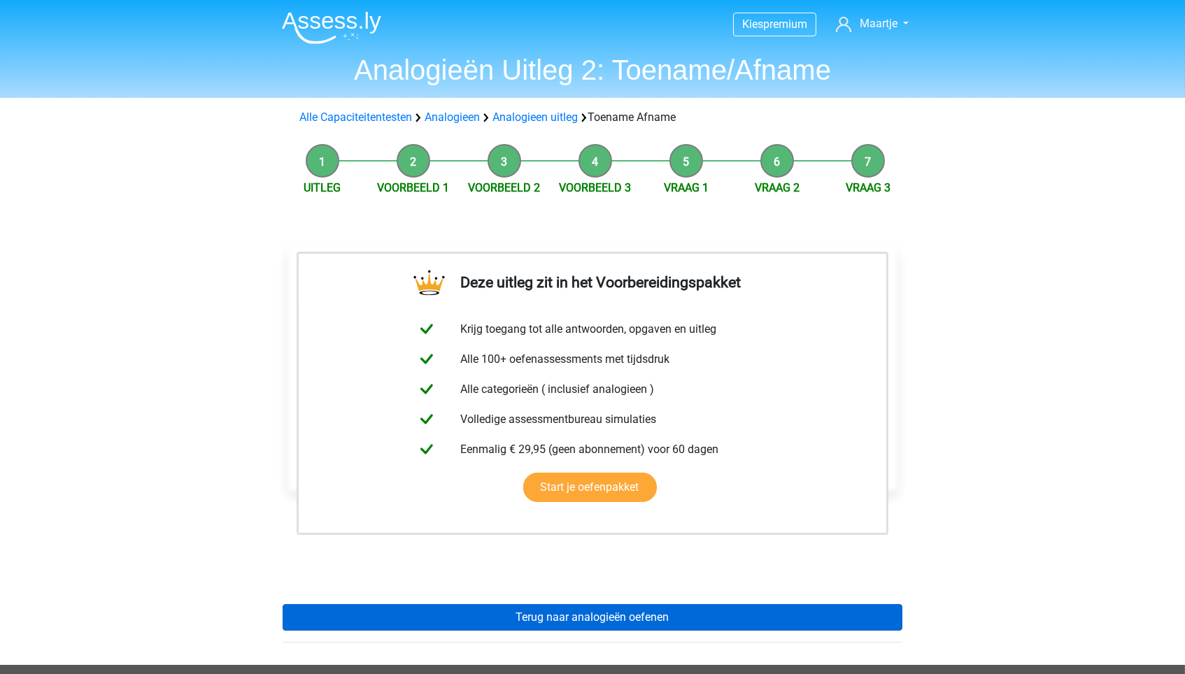
click at [429, 604] on link "Terug naar analogieën oefenen" at bounding box center [593, 617] width 620 height 27
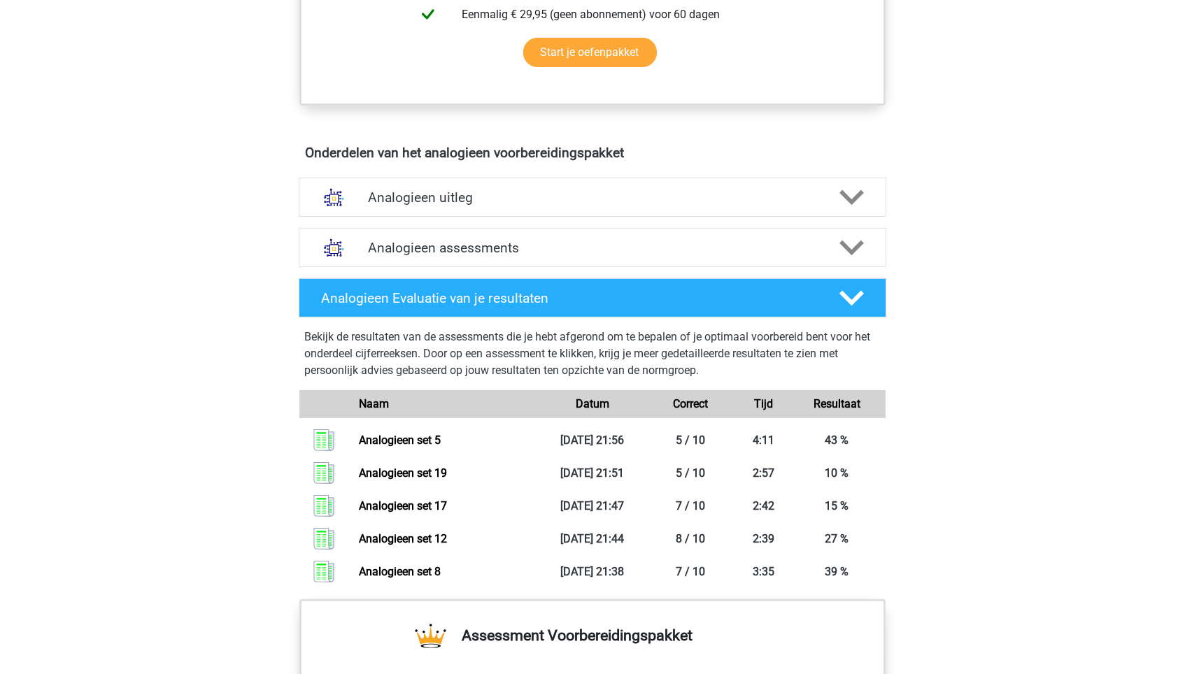
scroll to position [693, 0]
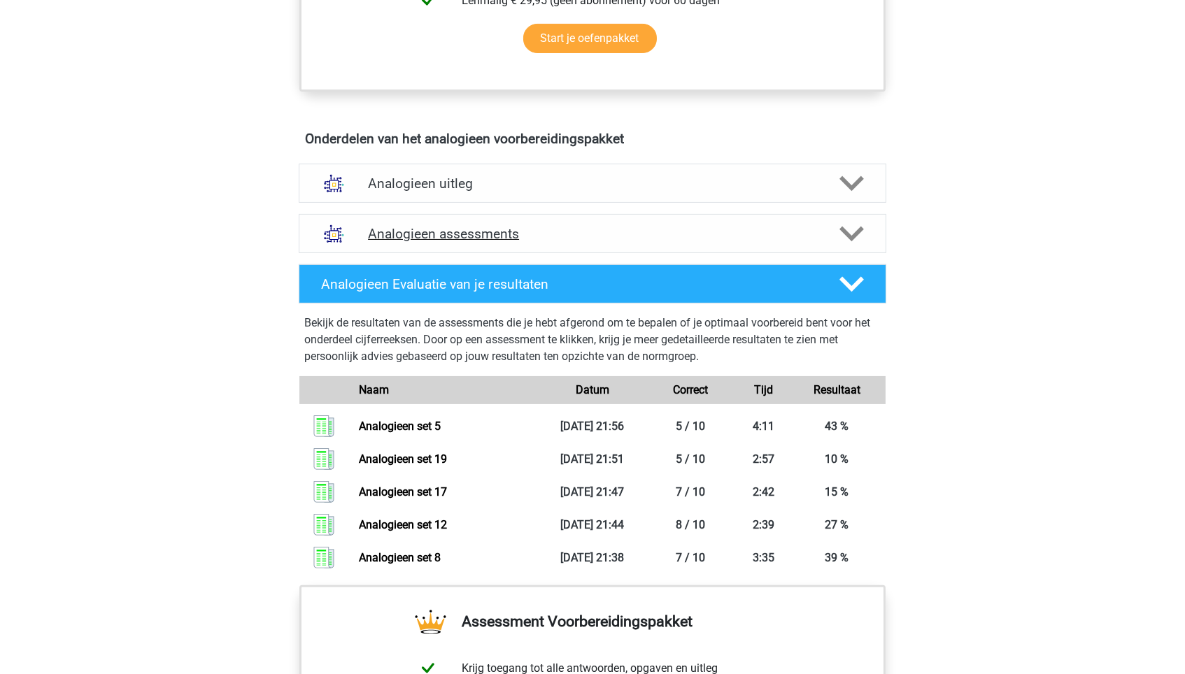
click at [512, 235] on h4 "Analogieen assessments" at bounding box center [592, 234] width 449 height 16
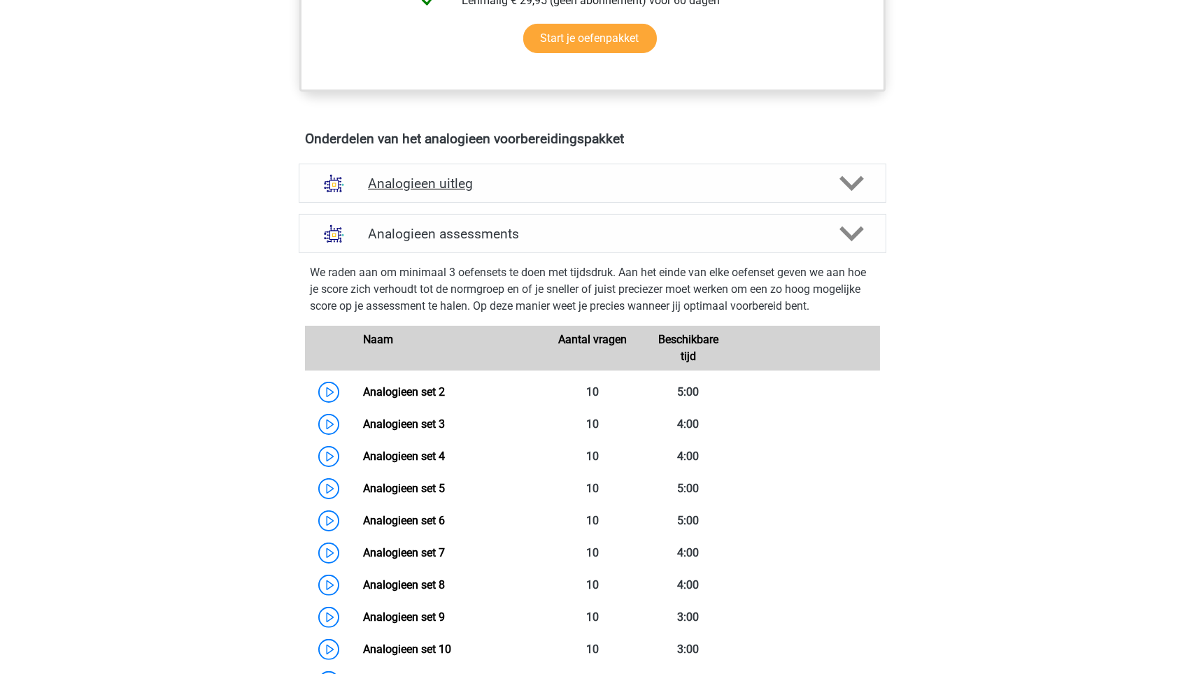
click at [461, 188] on div "Analogieen uitleg" at bounding box center [592, 183] width 587 height 39
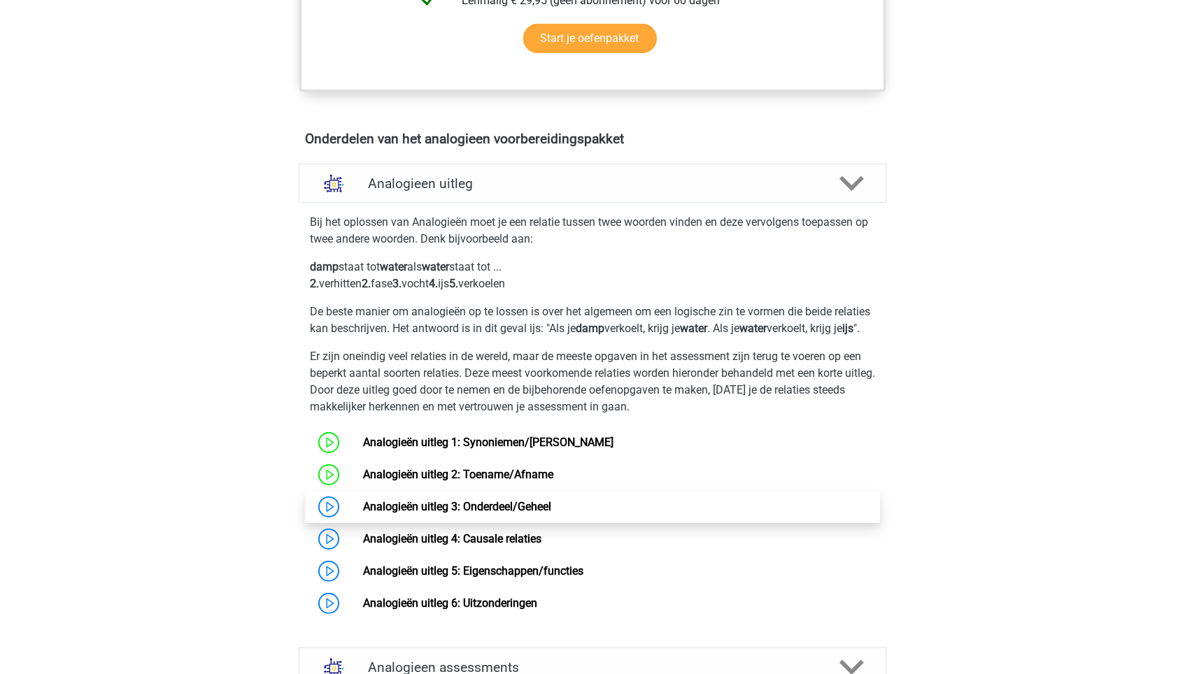
click at [404, 513] on link "Analogieën uitleg 3: Onderdeel/Geheel" at bounding box center [457, 506] width 188 height 13
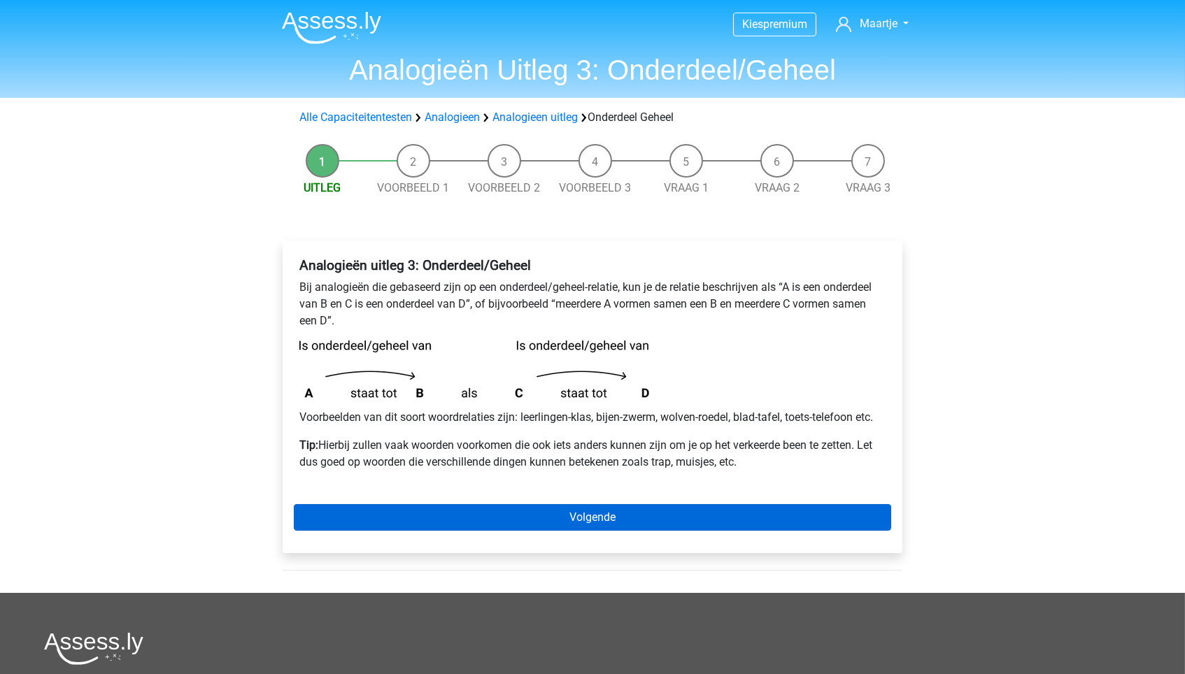
click at [627, 516] on link "Volgende" at bounding box center [592, 517] width 597 height 27
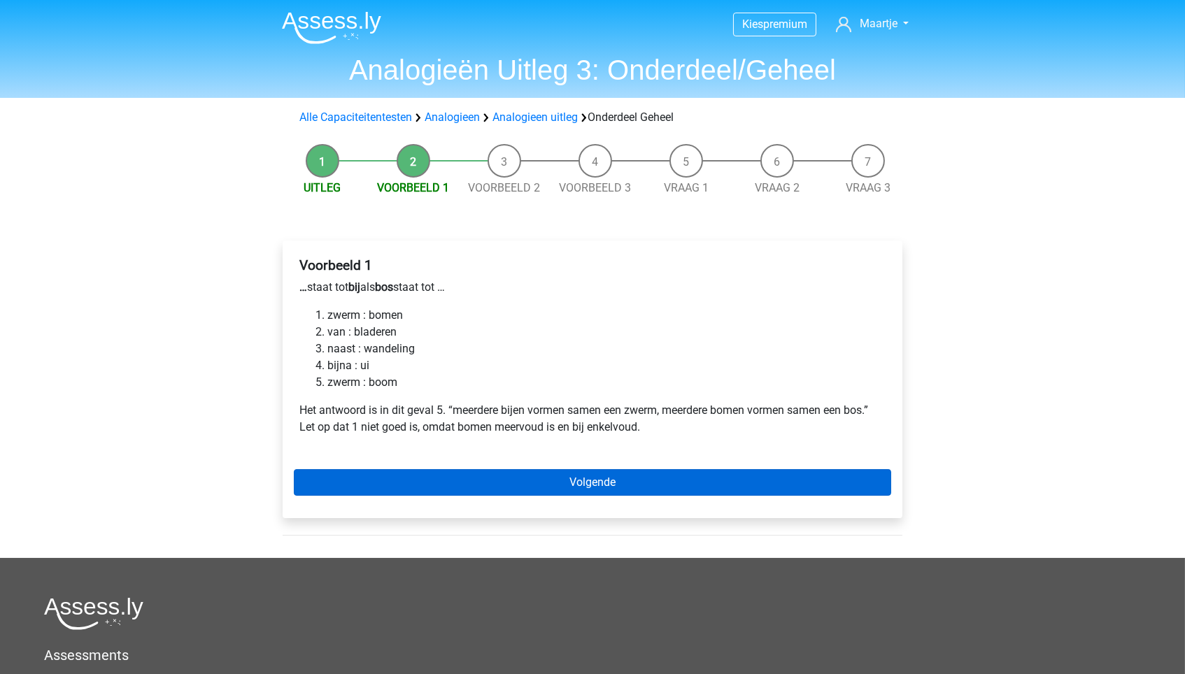
click at [413, 473] on link "Volgende" at bounding box center [592, 482] width 597 height 27
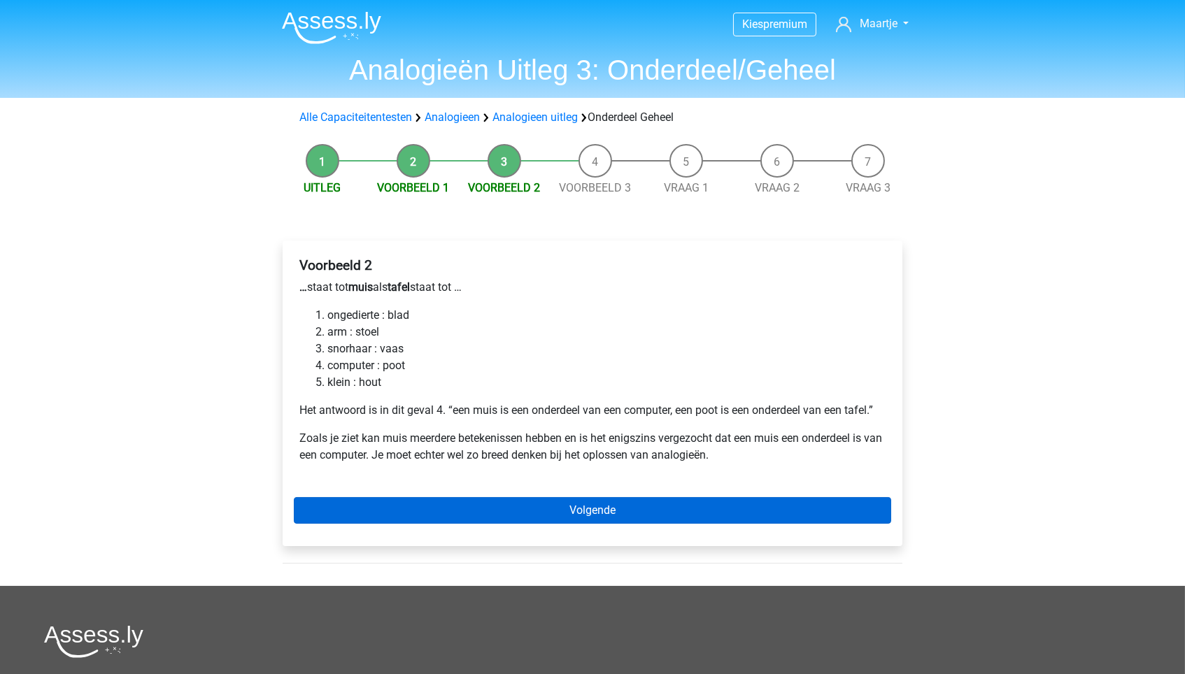
click at [400, 497] on link "Volgende" at bounding box center [592, 510] width 597 height 27
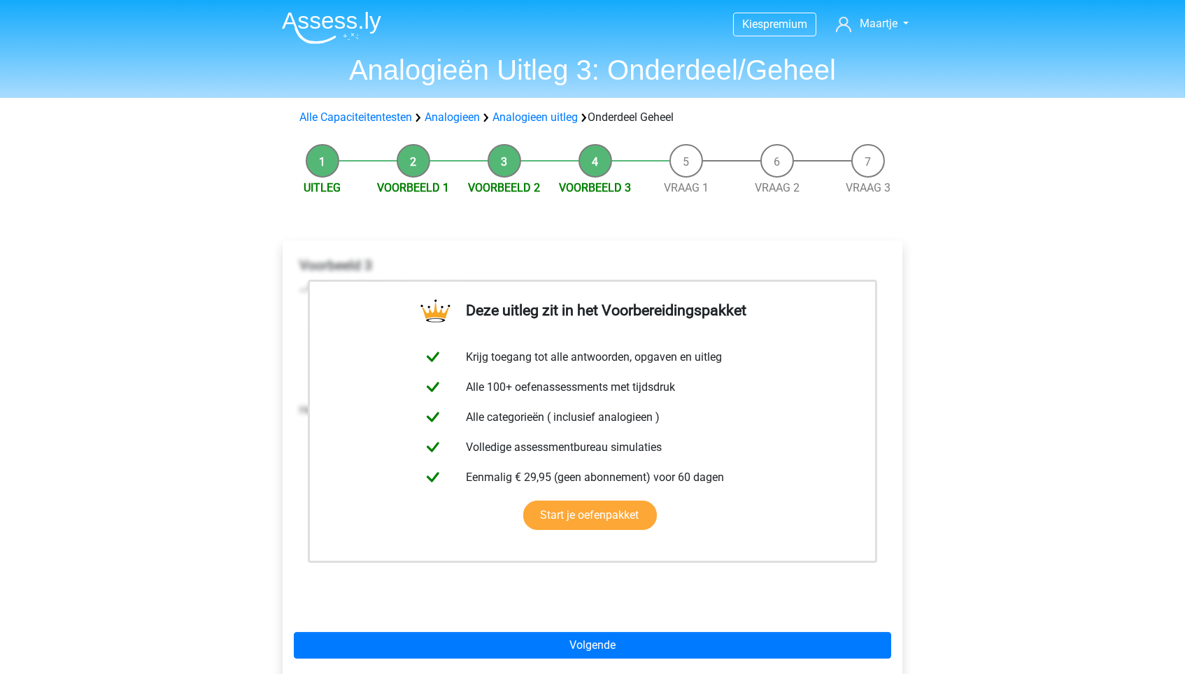
click at [408, 629] on div "Deze uitleg zit in het Voorbereidingspakket Krijg toegang tot alle antwoorden, …" at bounding box center [593, 461] width 620 height 441
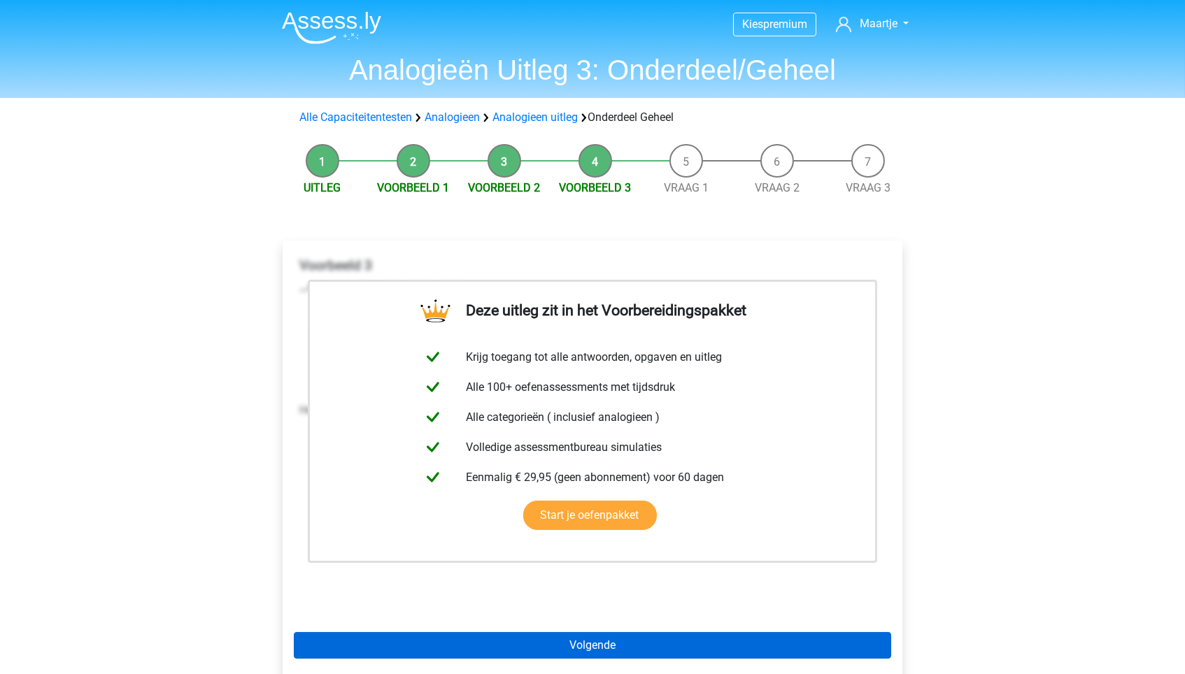
click at [412, 650] on link "Volgende" at bounding box center [592, 645] width 597 height 27
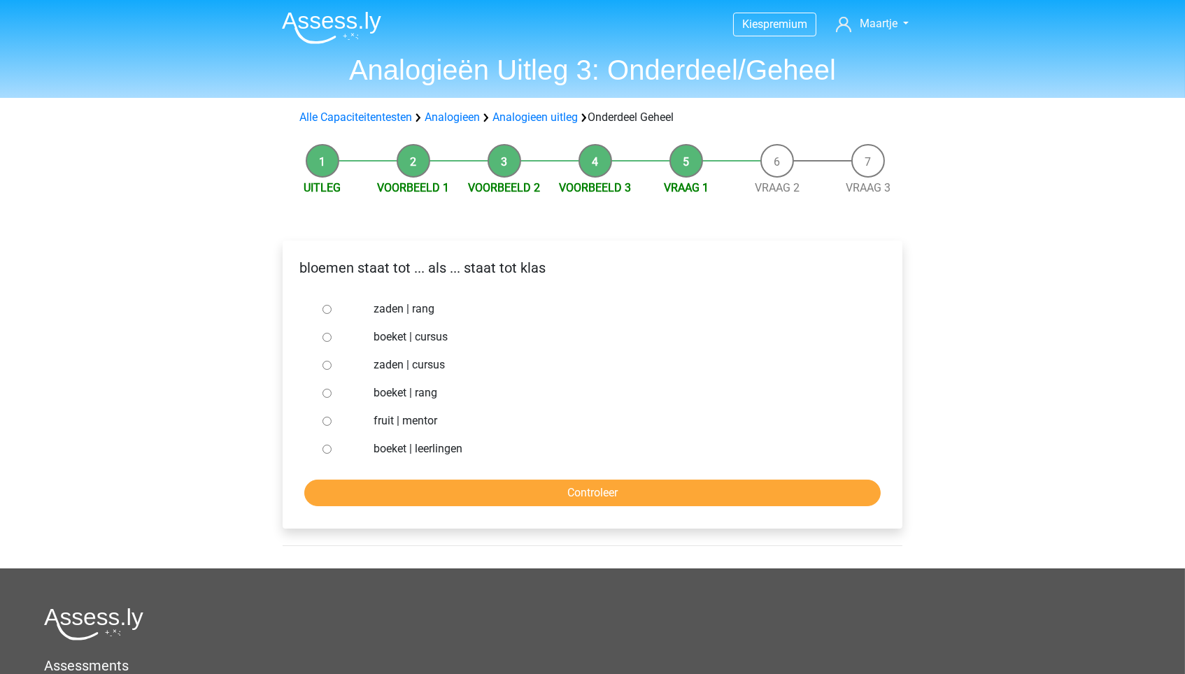
click at [411, 336] on label "boeket | cursus" at bounding box center [615, 337] width 484 height 17
click at [331, 336] on input "boeket | cursus" at bounding box center [326, 337] width 9 height 9
radio input "true"
click at [409, 392] on label "boeket | rang" at bounding box center [615, 393] width 484 height 17
click at [331, 392] on input "boeket | rang" at bounding box center [326, 393] width 9 height 9
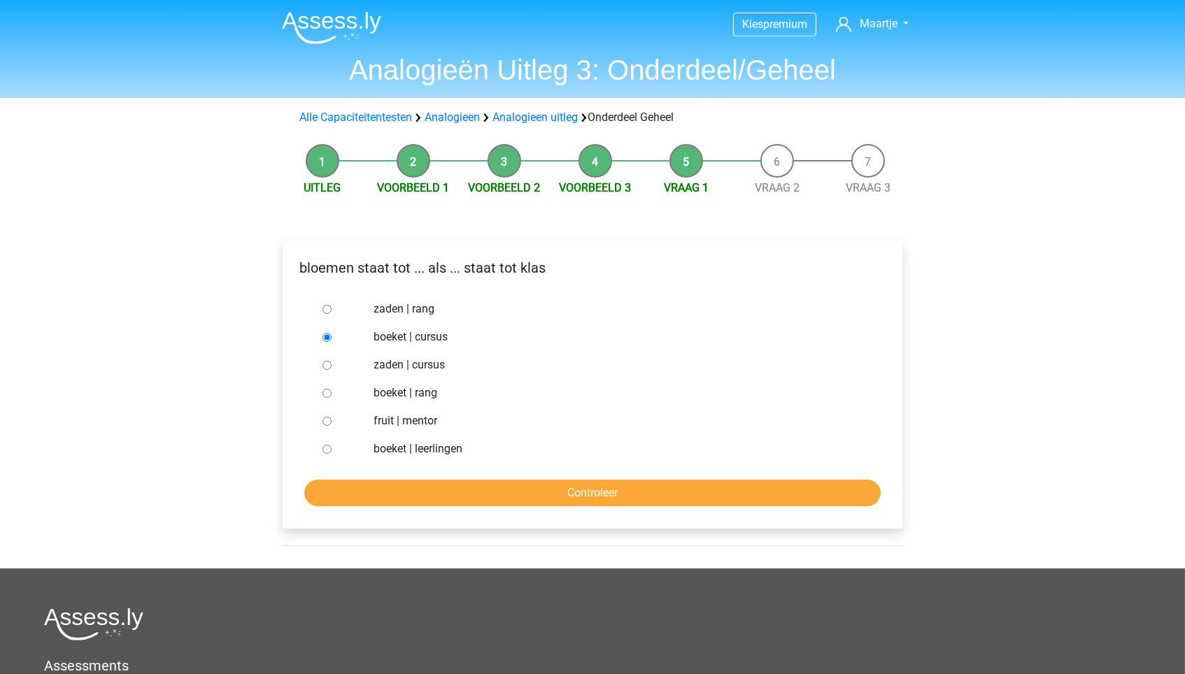
radio input "true"
click at [413, 445] on label "boeket | leerlingen" at bounding box center [615, 449] width 484 height 17
click at [331, 445] on input "boeket | leerlingen" at bounding box center [326, 449] width 9 height 9
radio input "true"
click at [418, 483] on input "Controleer" at bounding box center [592, 493] width 576 height 27
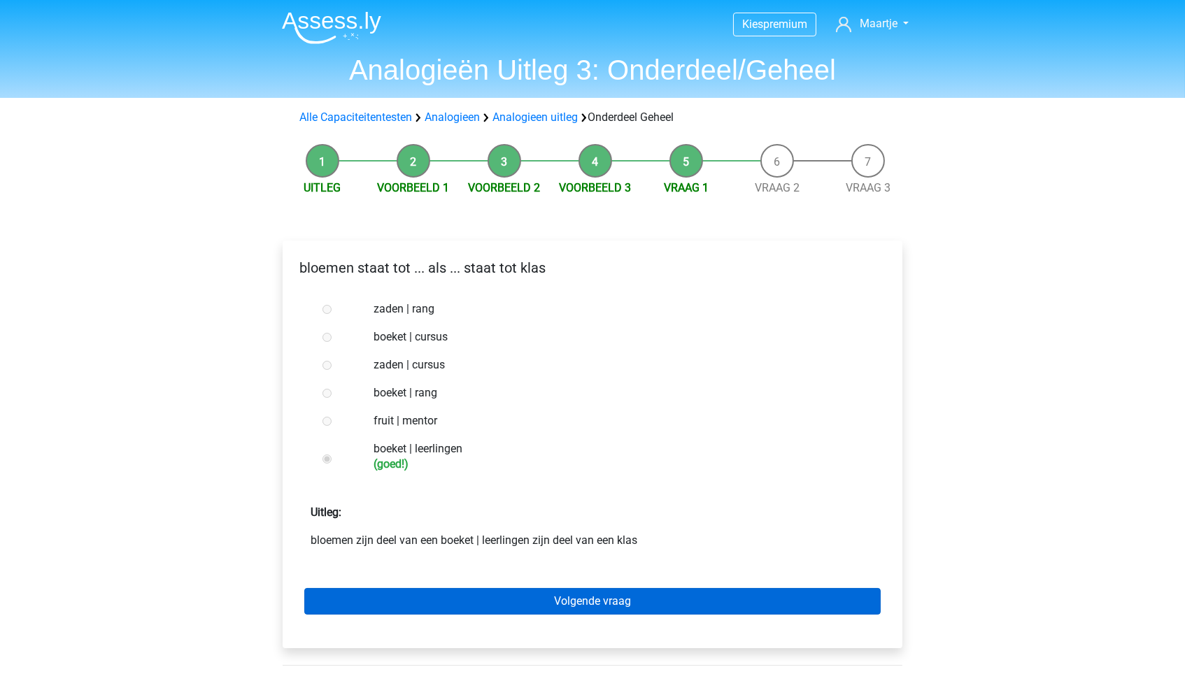
click at [444, 603] on link "Volgende vraag" at bounding box center [592, 601] width 576 height 27
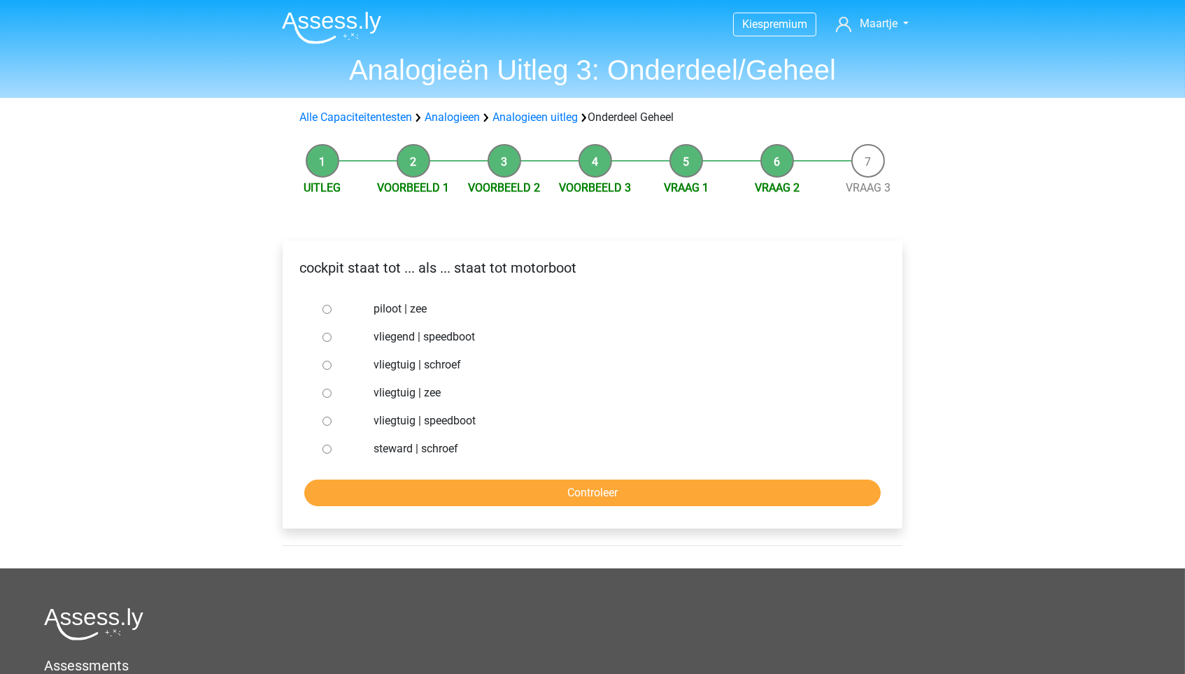
click at [426, 364] on label "vliegtuig | schroef" at bounding box center [615, 365] width 484 height 17
click at [331, 364] on input "vliegtuig | schroef" at bounding box center [326, 365] width 9 height 9
radio input "true"
click at [424, 482] on input "Controleer" at bounding box center [592, 493] width 576 height 27
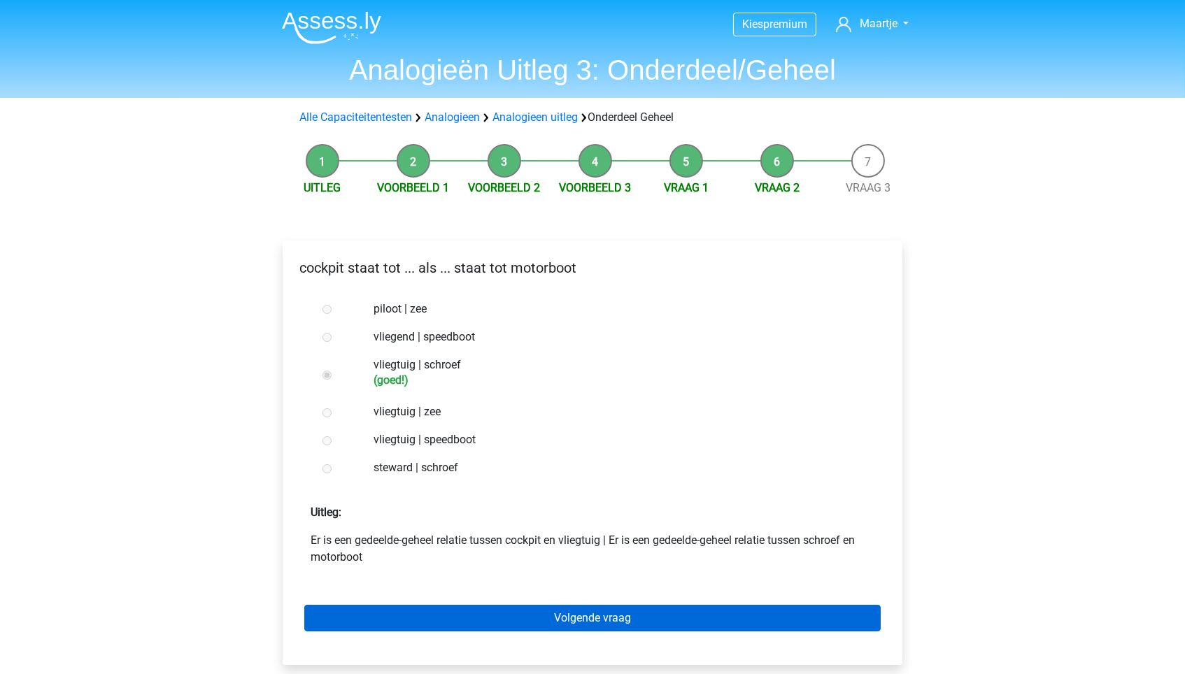
click at [424, 605] on link "Volgende vraag" at bounding box center [592, 618] width 576 height 27
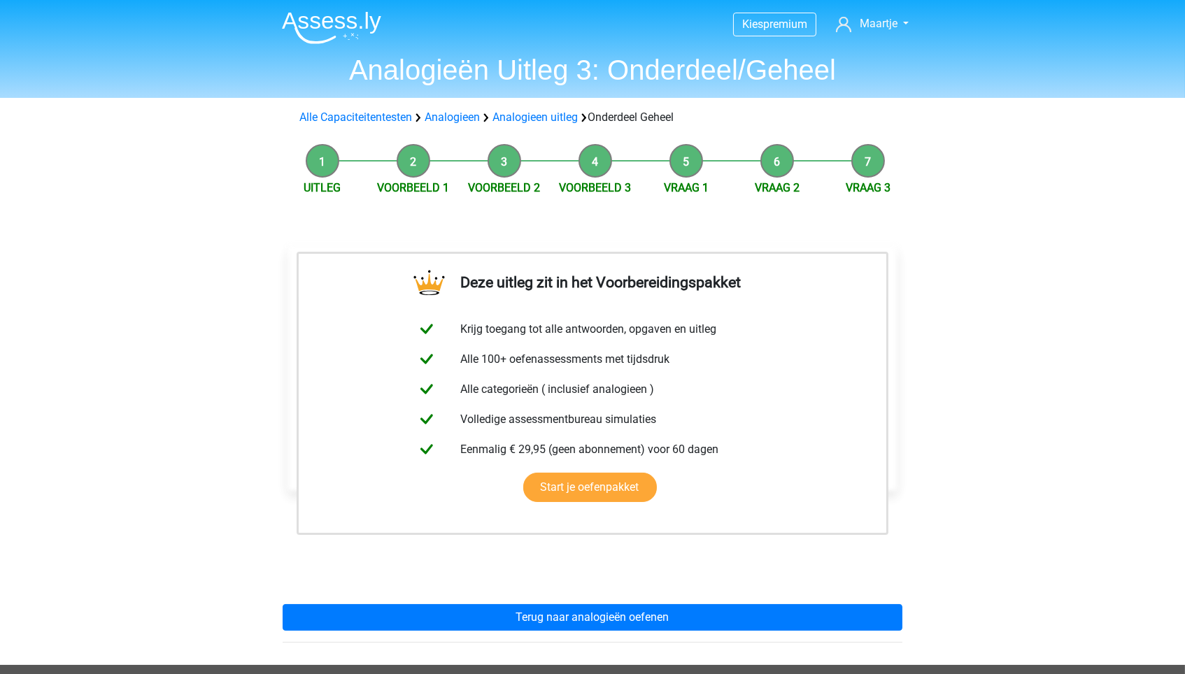
click at [424, 601] on div "Deze uitleg zit in het Voorbereidingspakket Krijg toegang tot alle antwoorden, …" at bounding box center [592, 439] width 642 height 452
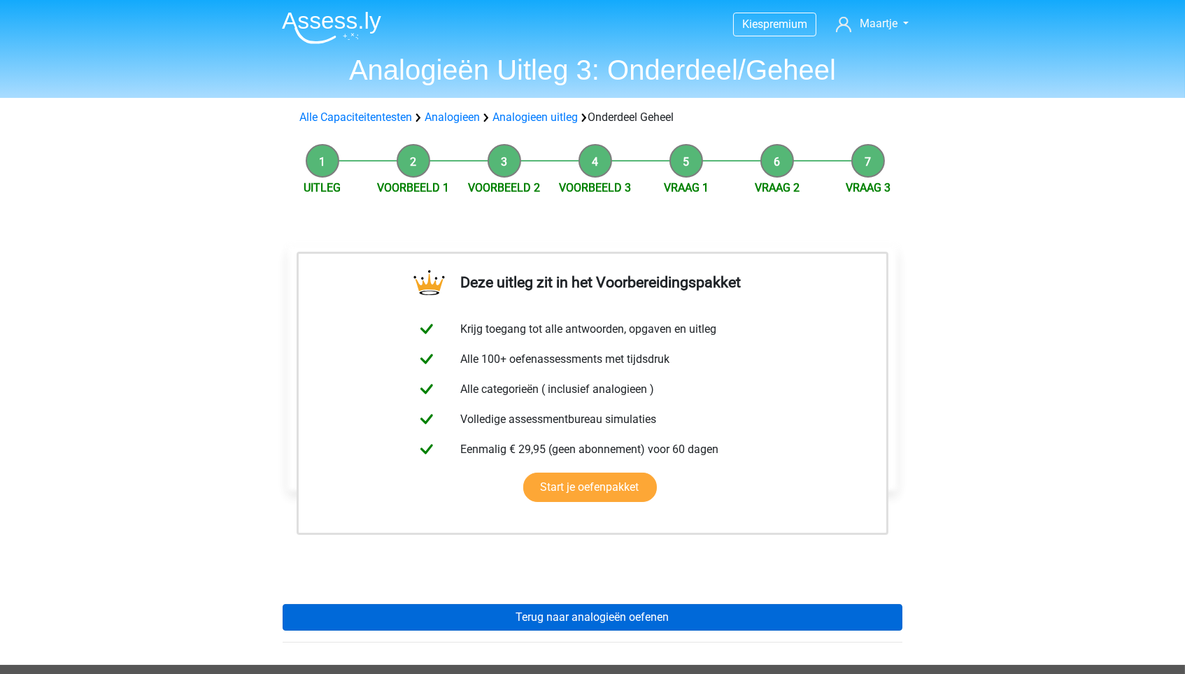
click at [427, 618] on link "Terug naar analogieën oefenen" at bounding box center [593, 617] width 620 height 27
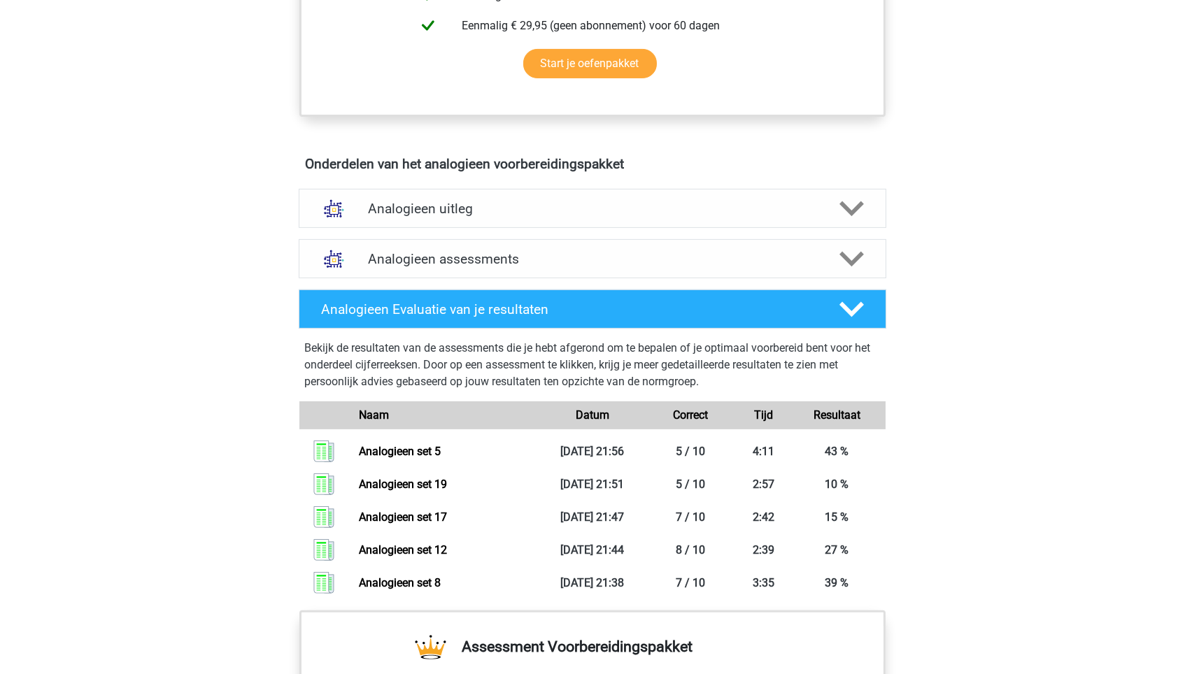
scroll to position [661, 0]
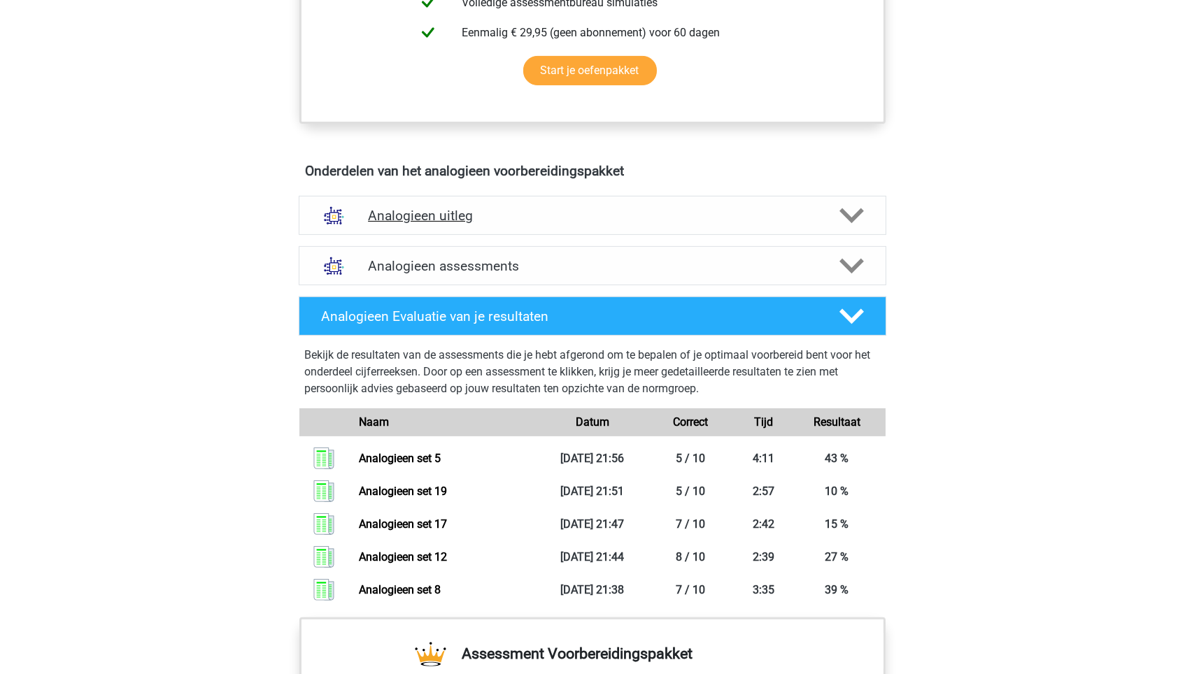
click at [505, 210] on h4 "Analogieen uitleg" at bounding box center [592, 216] width 449 height 16
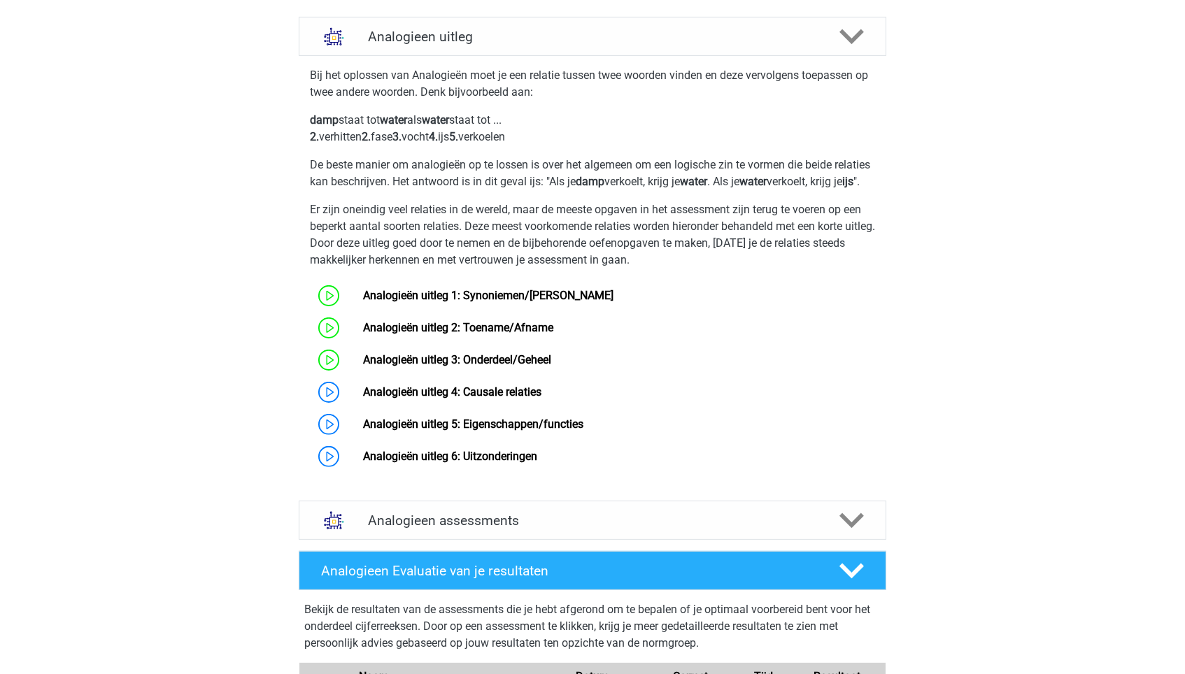
scroll to position [863, 0]
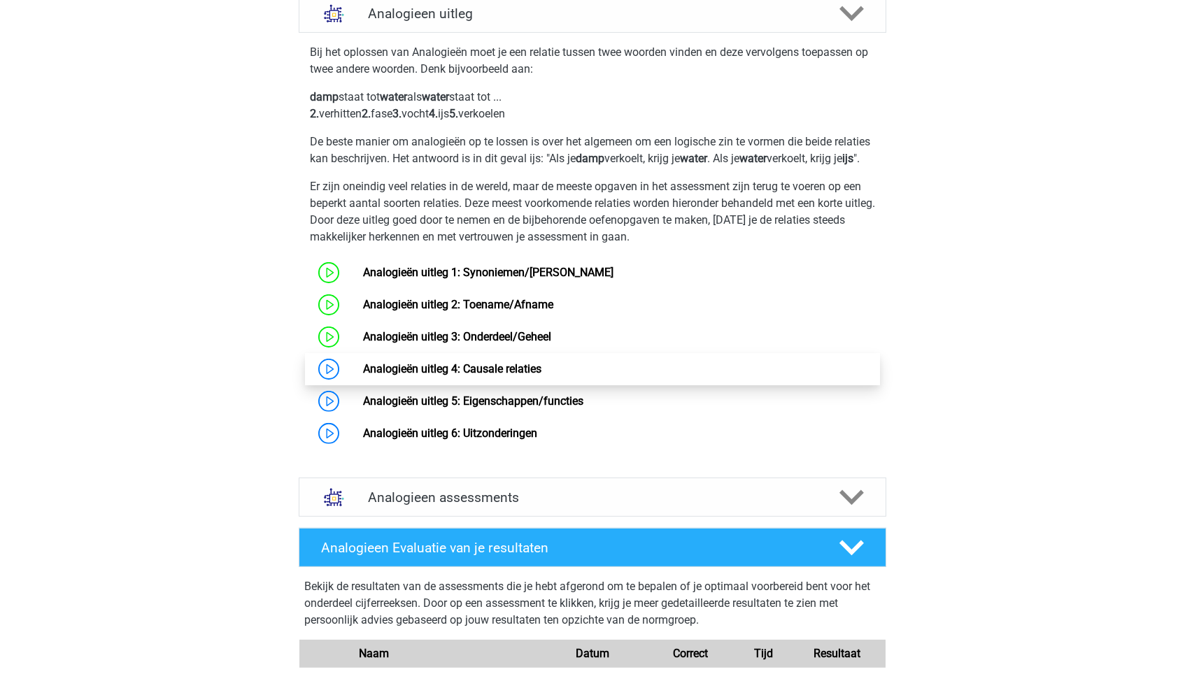
click at [459, 376] on link "Analogieën uitleg 4: Causale relaties" at bounding box center [452, 368] width 178 height 13
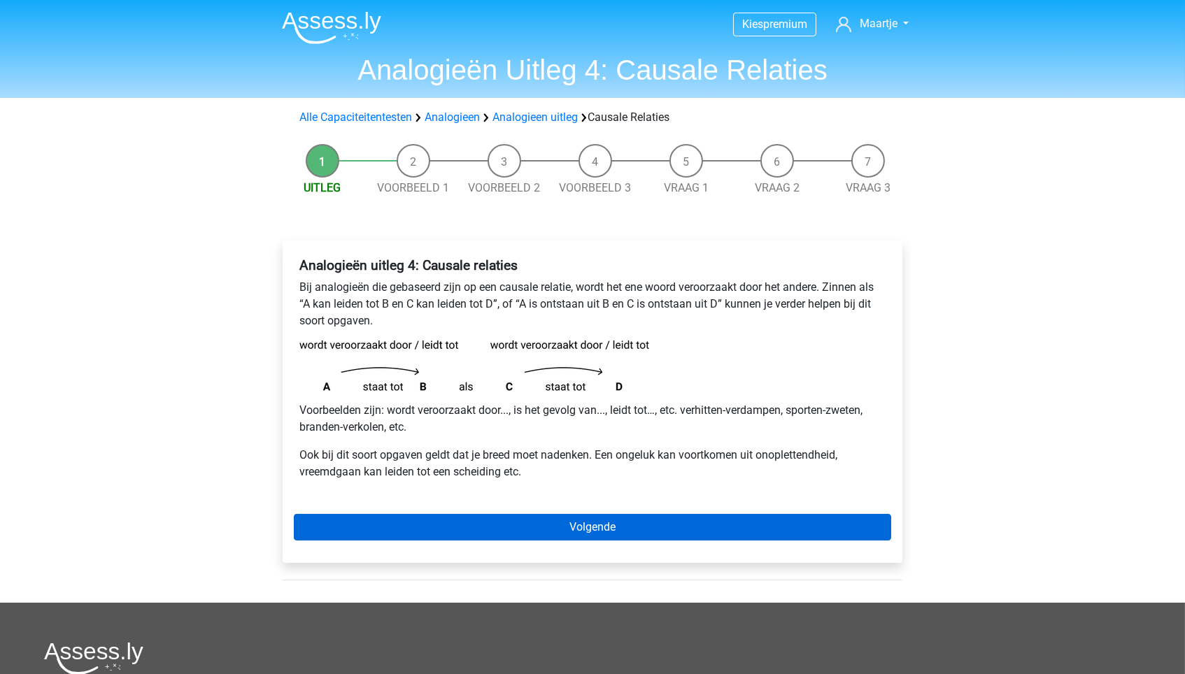
click at [590, 514] on link "Volgende" at bounding box center [592, 527] width 597 height 27
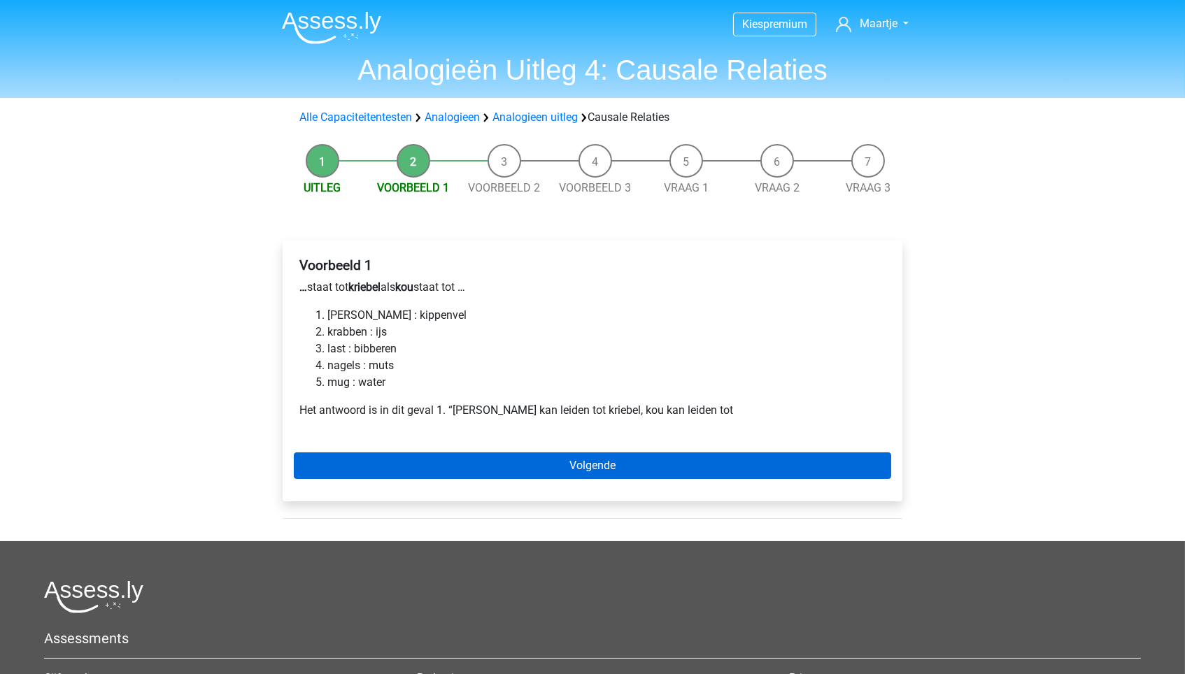
click at [417, 472] on link "Volgende" at bounding box center [592, 465] width 597 height 27
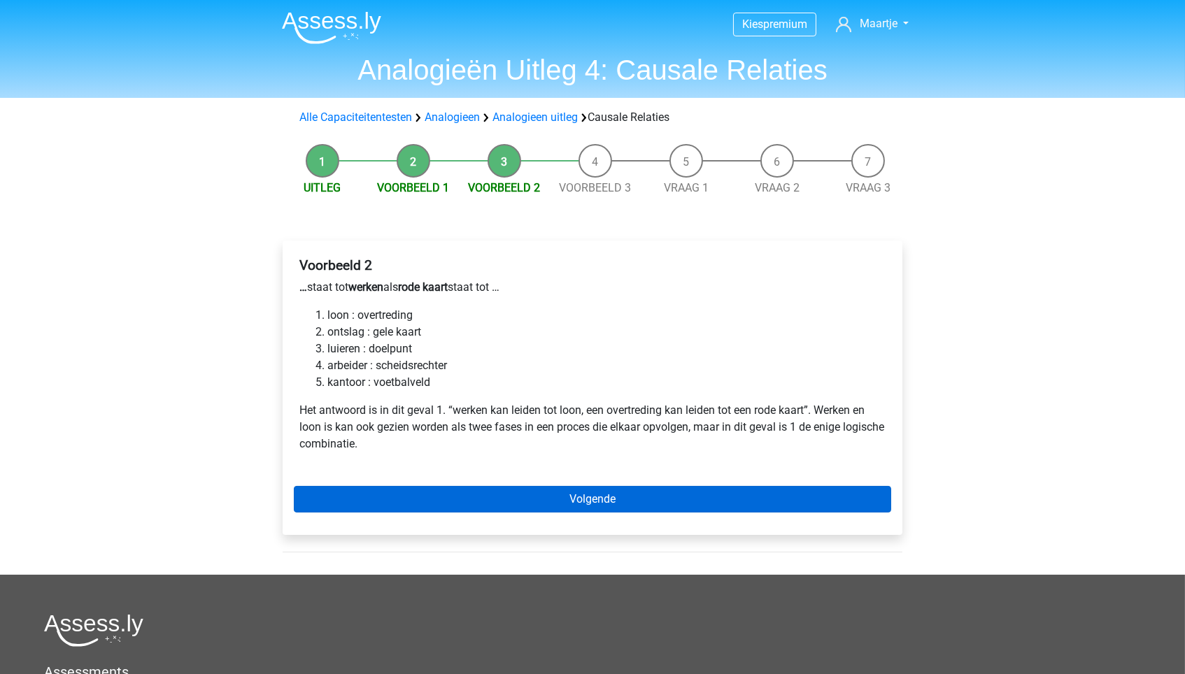
click at [415, 499] on link "Volgende" at bounding box center [592, 499] width 597 height 27
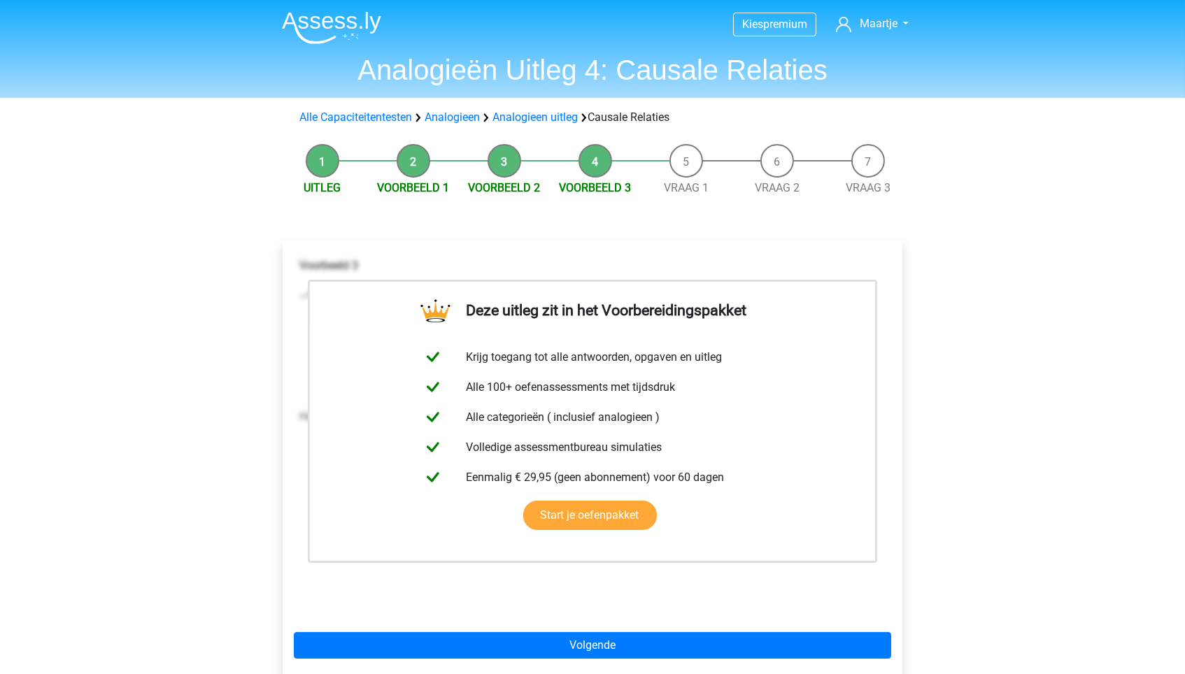
click at [469, 630] on div "Deze uitleg zit in het Voorbereidingspakket Krijg toegang tot alle antwoorden, …" at bounding box center [593, 461] width 620 height 441
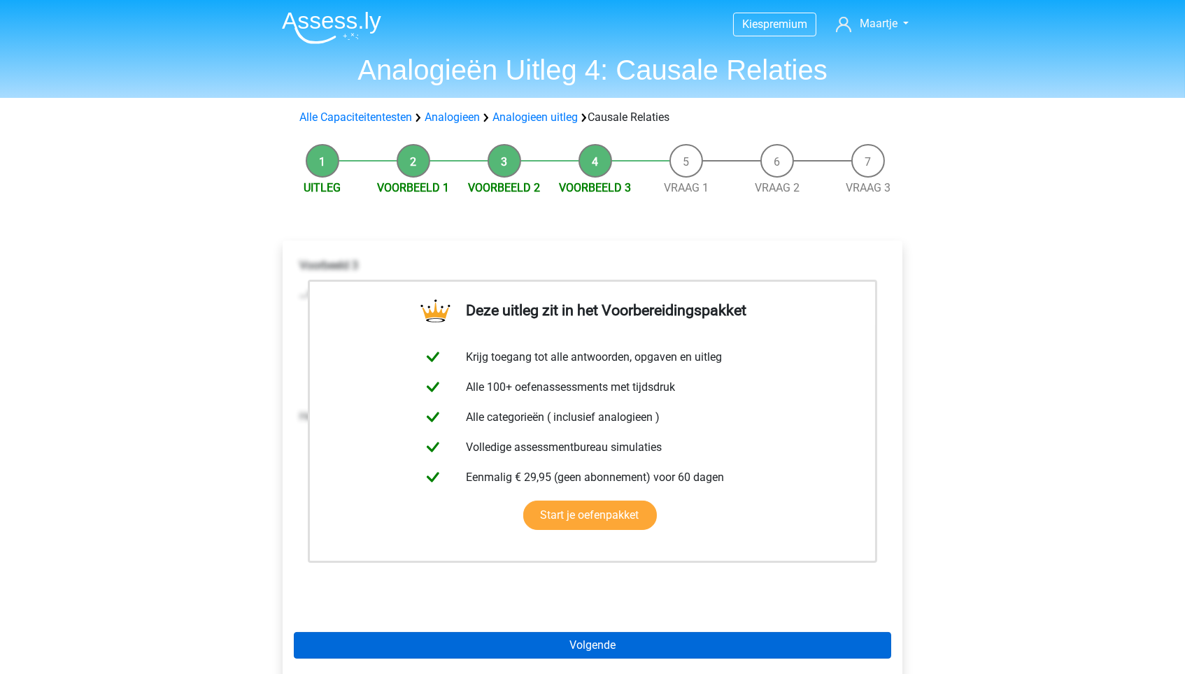
click at [464, 645] on link "Volgende" at bounding box center [592, 645] width 597 height 27
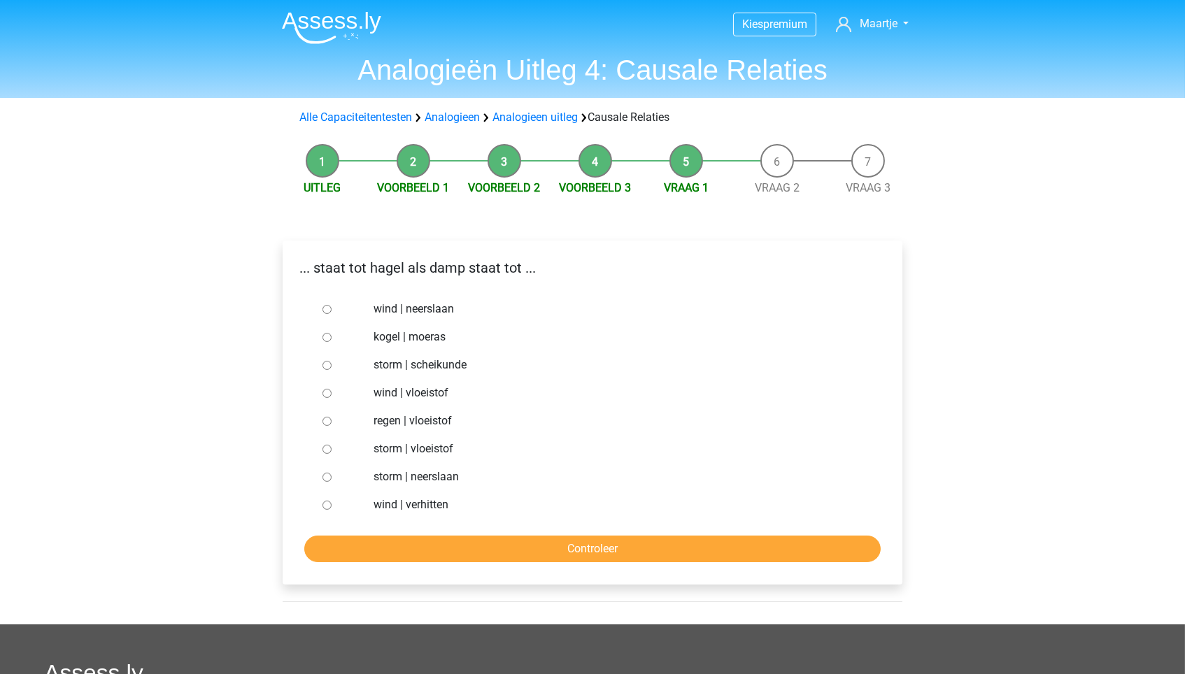
click at [395, 422] on label "regen | vloeistof" at bounding box center [615, 421] width 484 height 17
click at [331, 422] on input "regen | vloeistof" at bounding box center [326, 421] width 9 height 9
radio input "true"
click at [395, 448] on label "storm | vloeistof" at bounding box center [615, 449] width 484 height 17
click at [331, 448] on input "storm | vloeistof" at bounding box center [326, 449] width 9 height 9
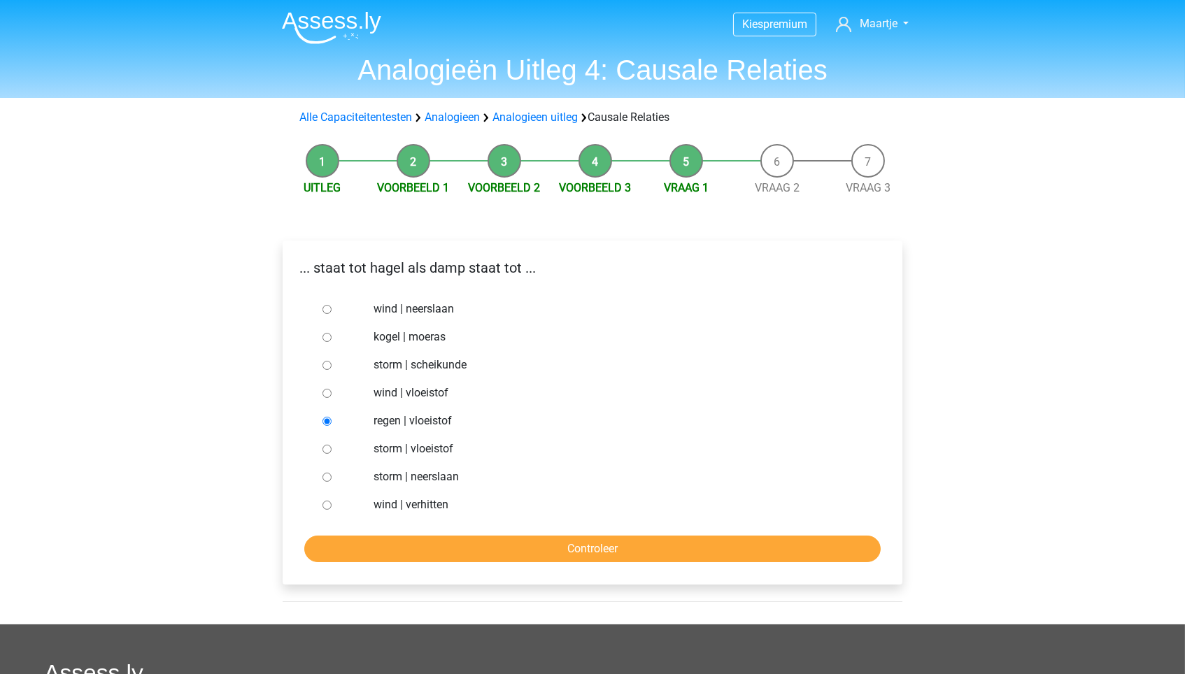
radio input "true"
click at [419, 550] on input "Controleer" at bounding box center [592, 549] width 576 height 27
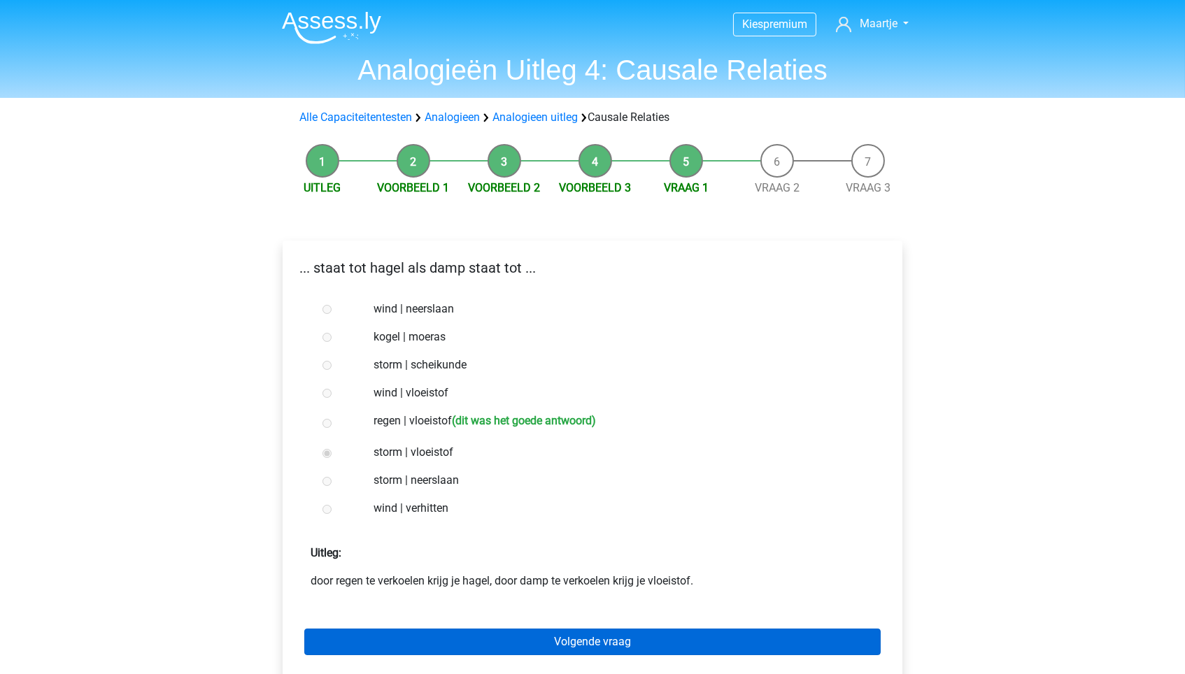
click at [425, 635] on link "Volgende vraag" at bounding box center [592, 642] width 576 height 27
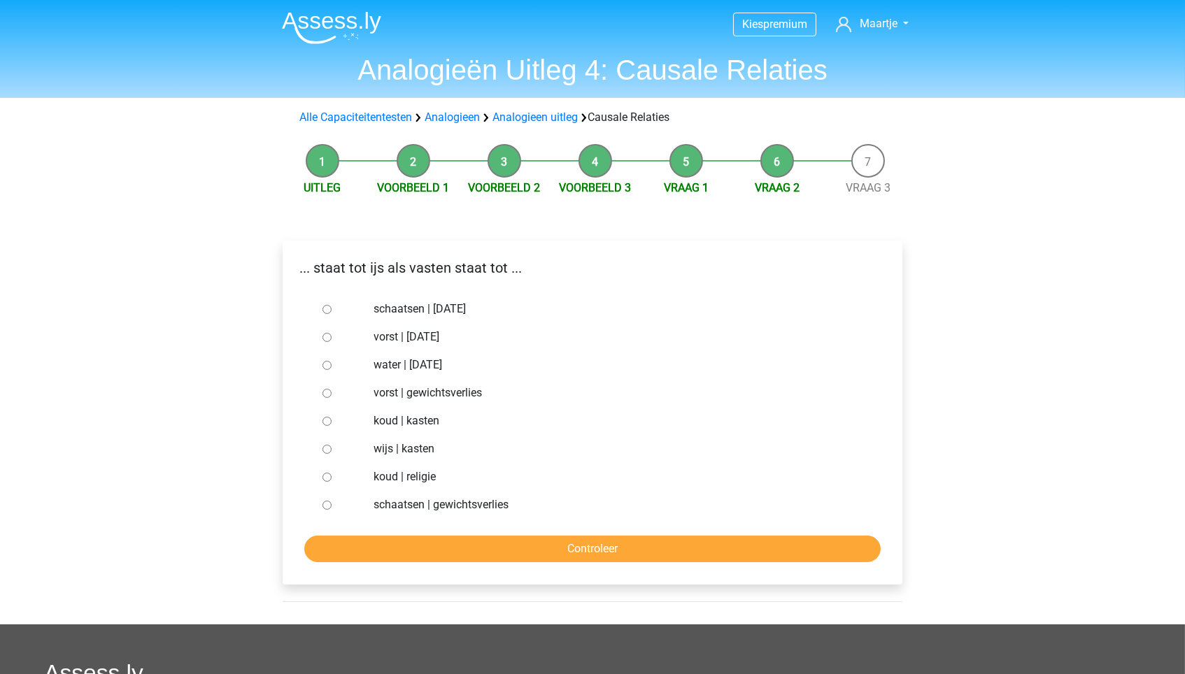
click at [450, 339] on label "vorst | suikerfeest" at bounding box center [615, 337] width 484 height 17
click at [331, 339] on input "vorst | suikerfeest" at bounding box center [326, 337] width 9 height 9
radio input "true"
click at [434, 389] on label "vorst | gewichtsverlies" at bounding box center [615, 393] width 484 height 17
click at [331, 389] on input "vorst | gewichtsverlies" at bounding box center [326, 393] width 9 height 9
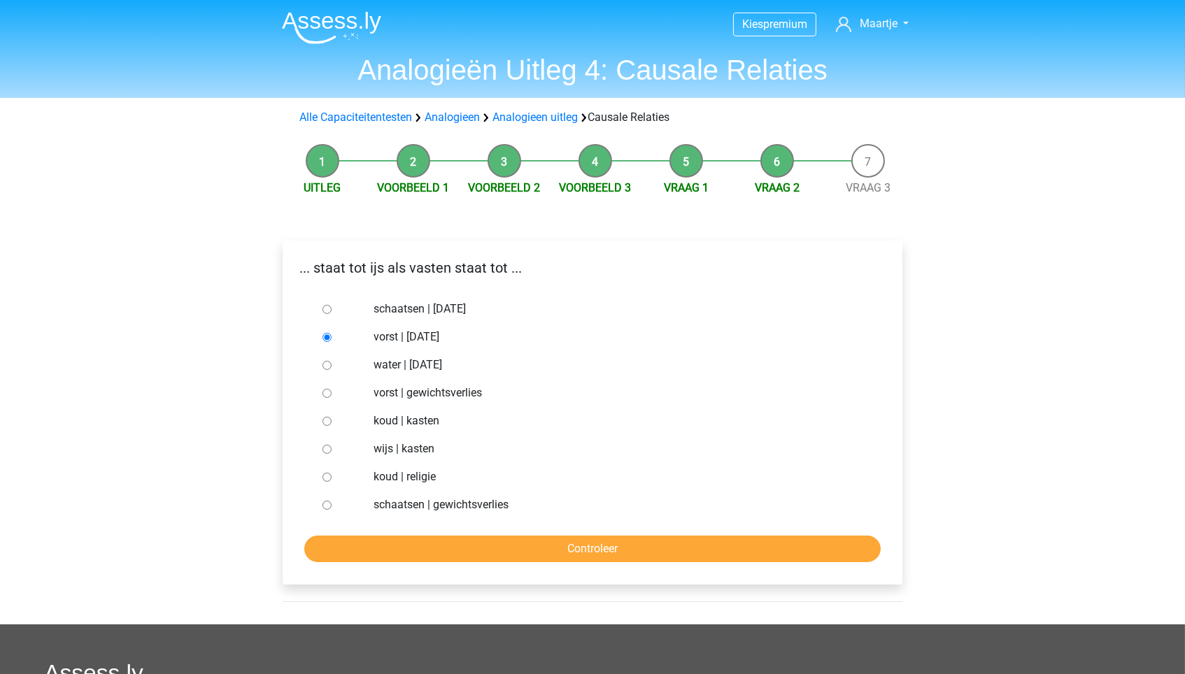
radio input "true"
click at [454, 548] on input "Controleer" at bounding box center [592, 549] width 576 height 27
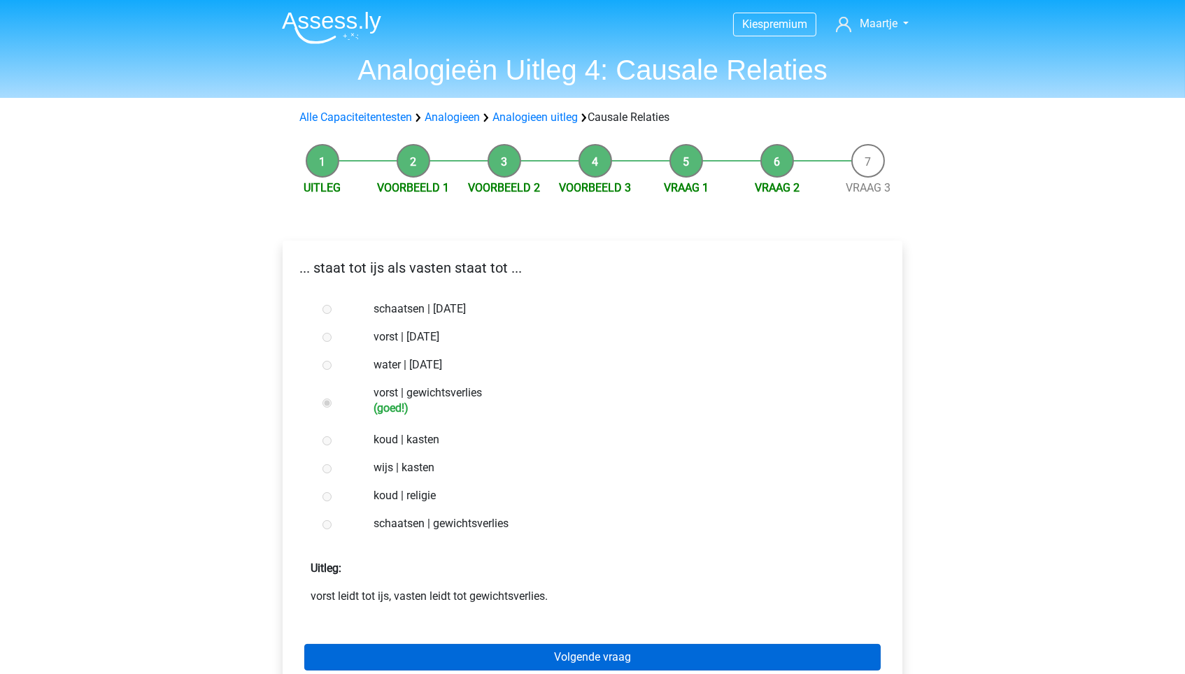
click at [456, 644] on link "Volgende vraag" at bounding box center [592, 657] width 576 height 27
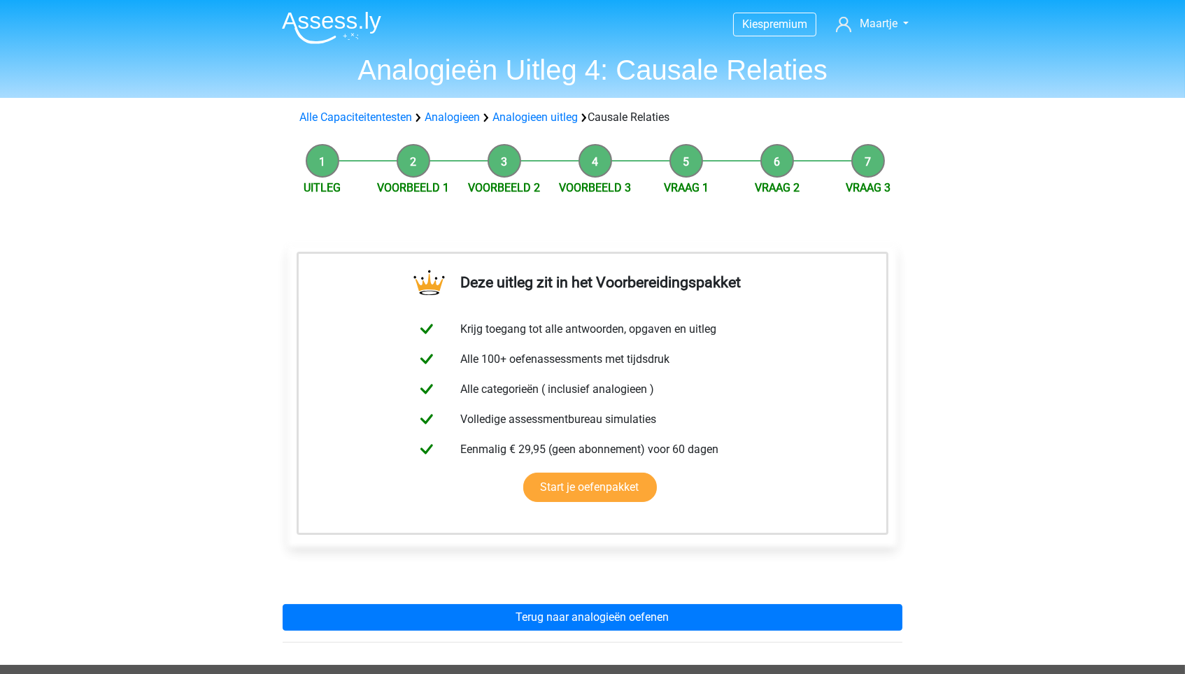
click at [456, 643] on div "Deze uitleg zit in het Voorbereidingspakket Krijg toegang tot alle antwoorden, …" at bounding box center [592, 439] width 642 height 452
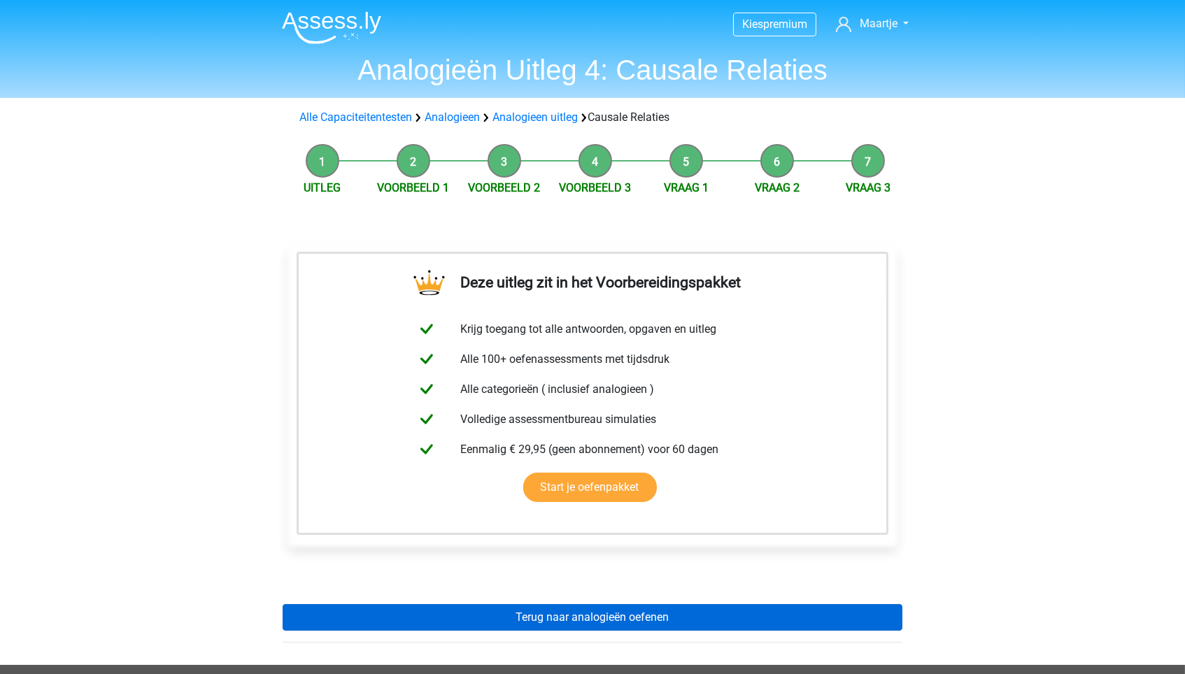
click at [467, 617] on link "Terug naar analogieën oefenen" at bounding box center [593, 617] width 620 height 27
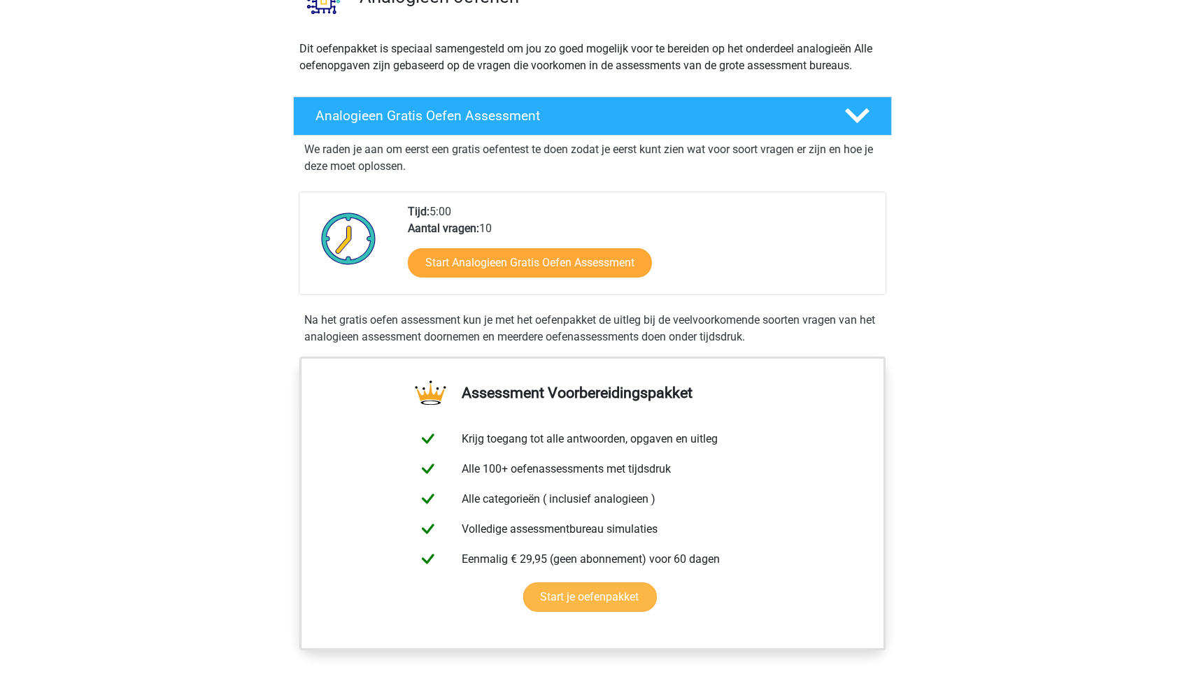
scroll to position [451, 0]
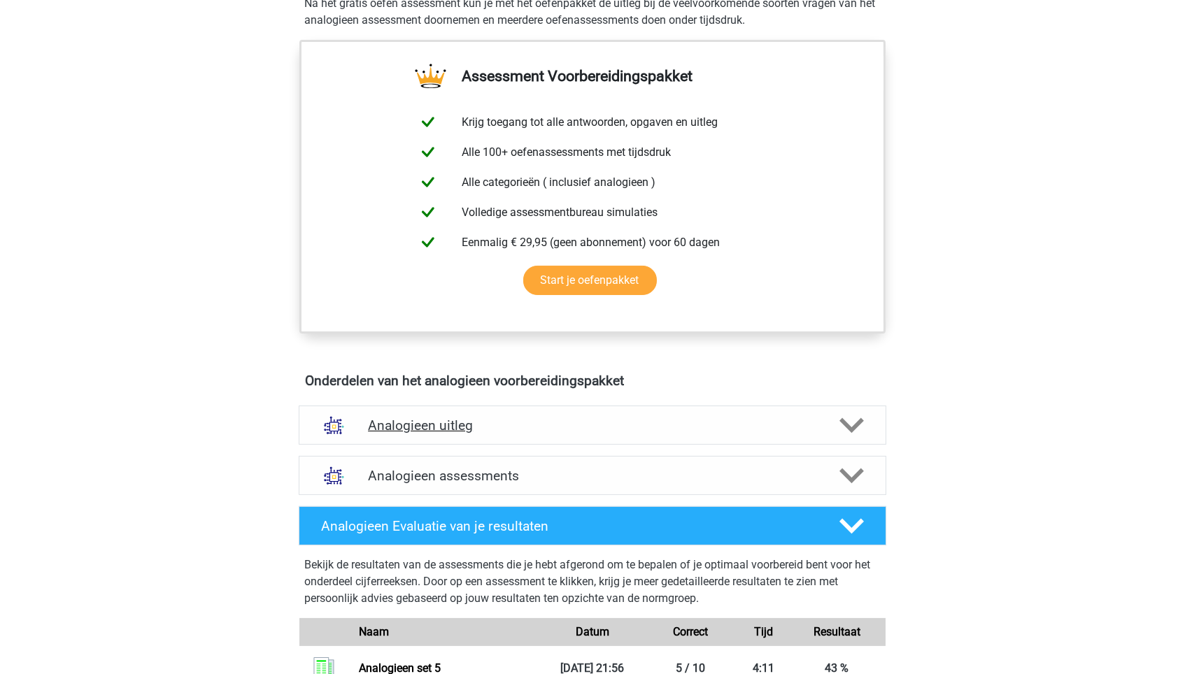
click at [502, 429] on div "Analogieen uitleg" at bounding box center [592, 425] width 587 height 39
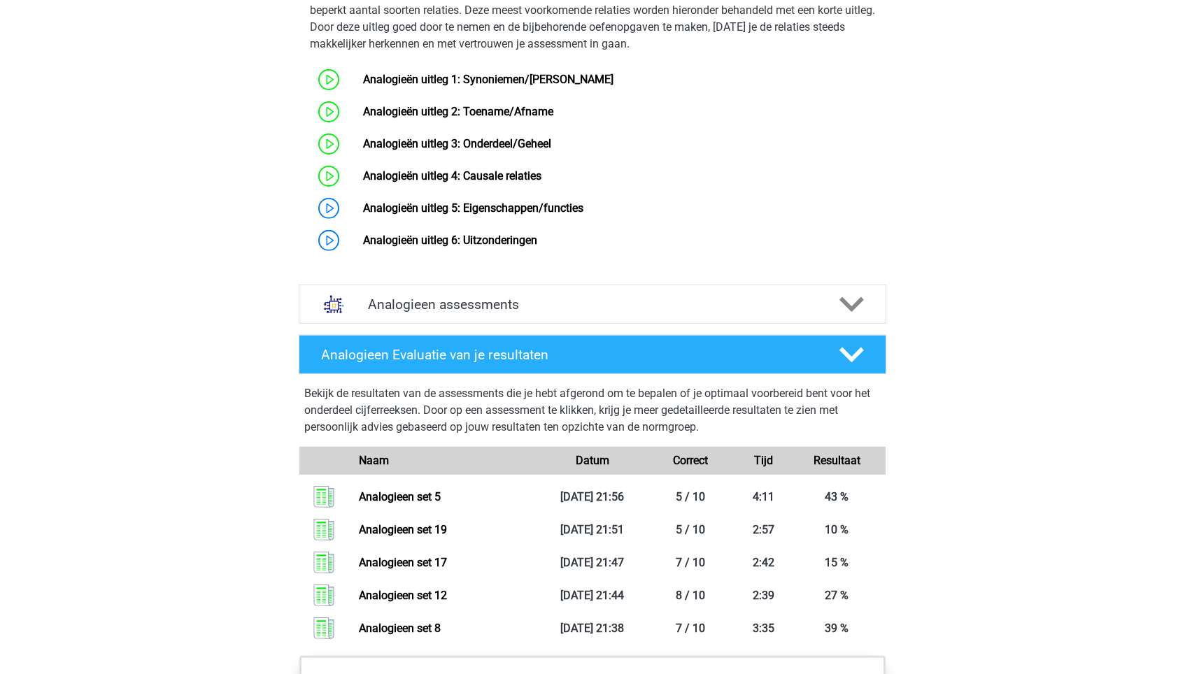
scroll to position [1033, 0]
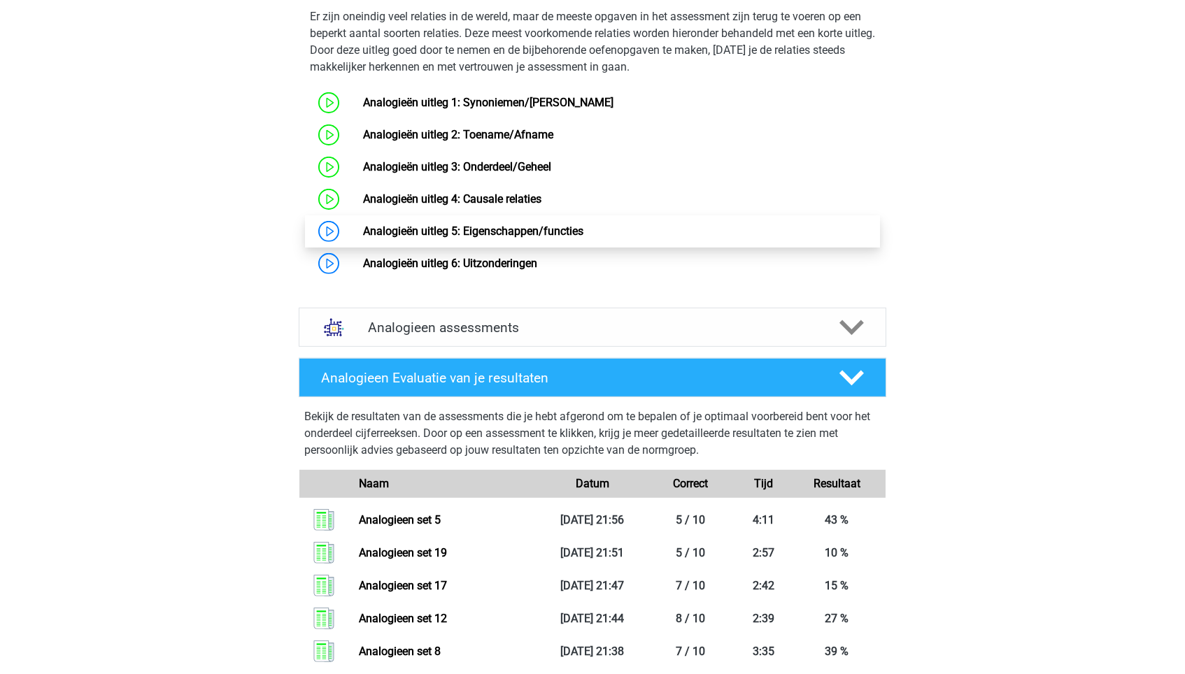
click at [480, 234] on link "Analogieën uitleg 5: Eigenschappen/functies" at bounding box center [473, 230] width 220 height 13
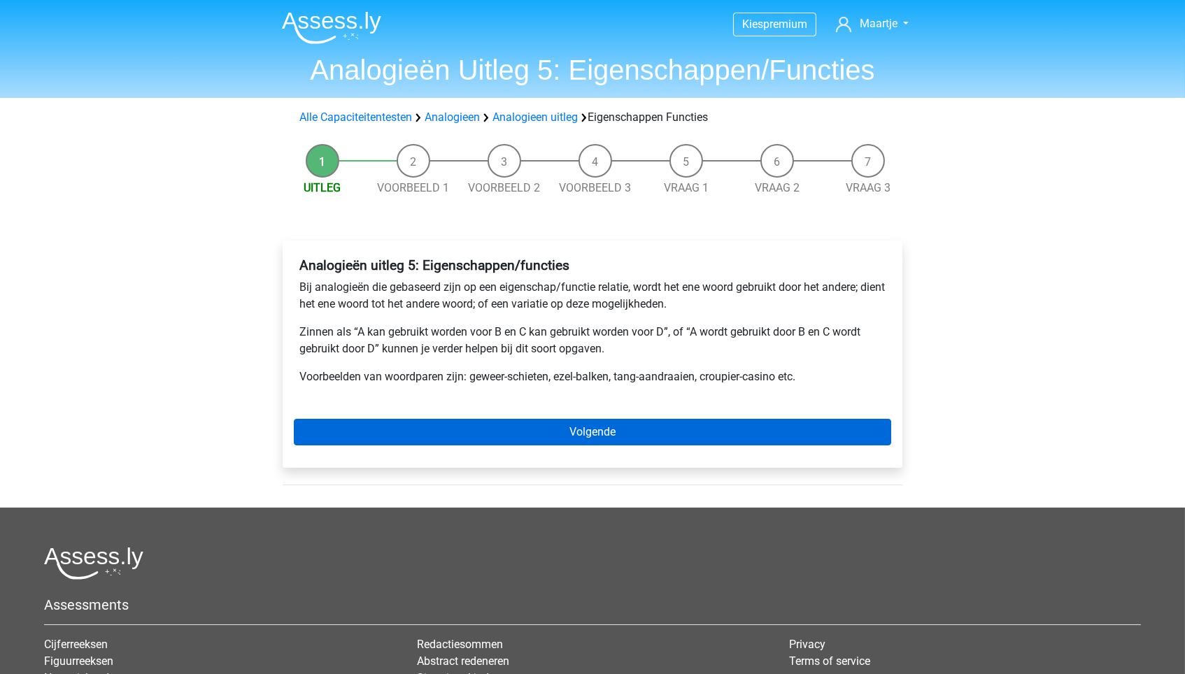
click at [497, 419] on link "Volgende" at bounding box center [592, 432] width 597 height 27
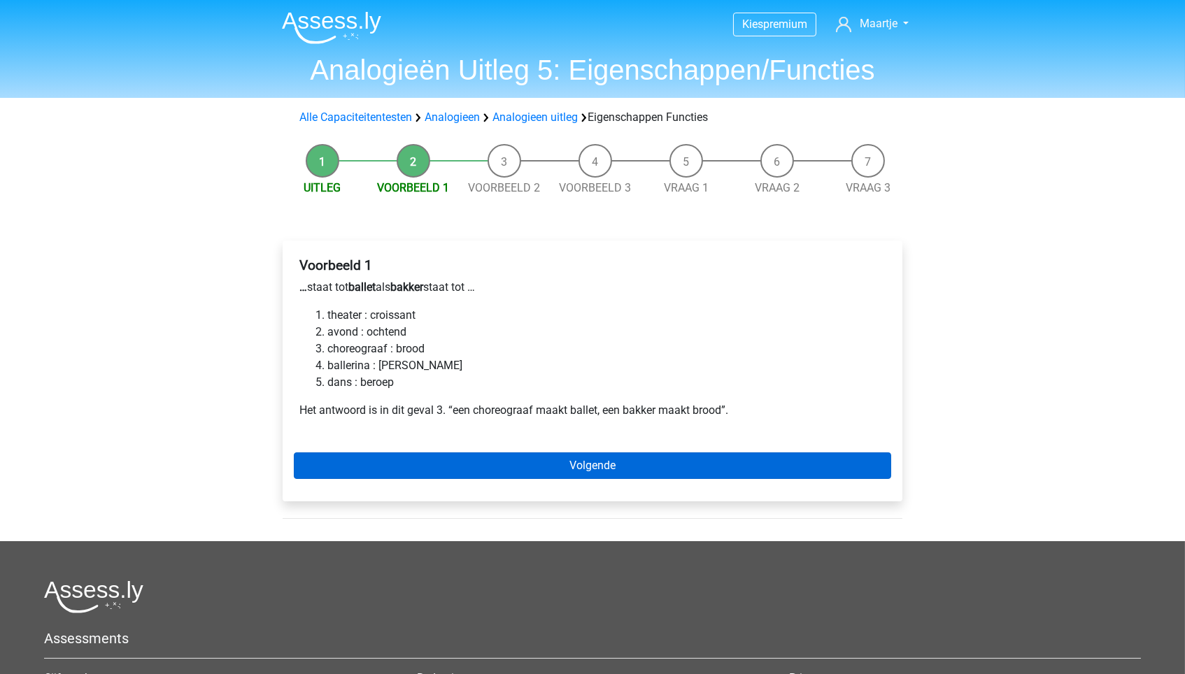
click at [557, 464] on link "Volgende" at bounding box center [592, 465] width 597 height 27
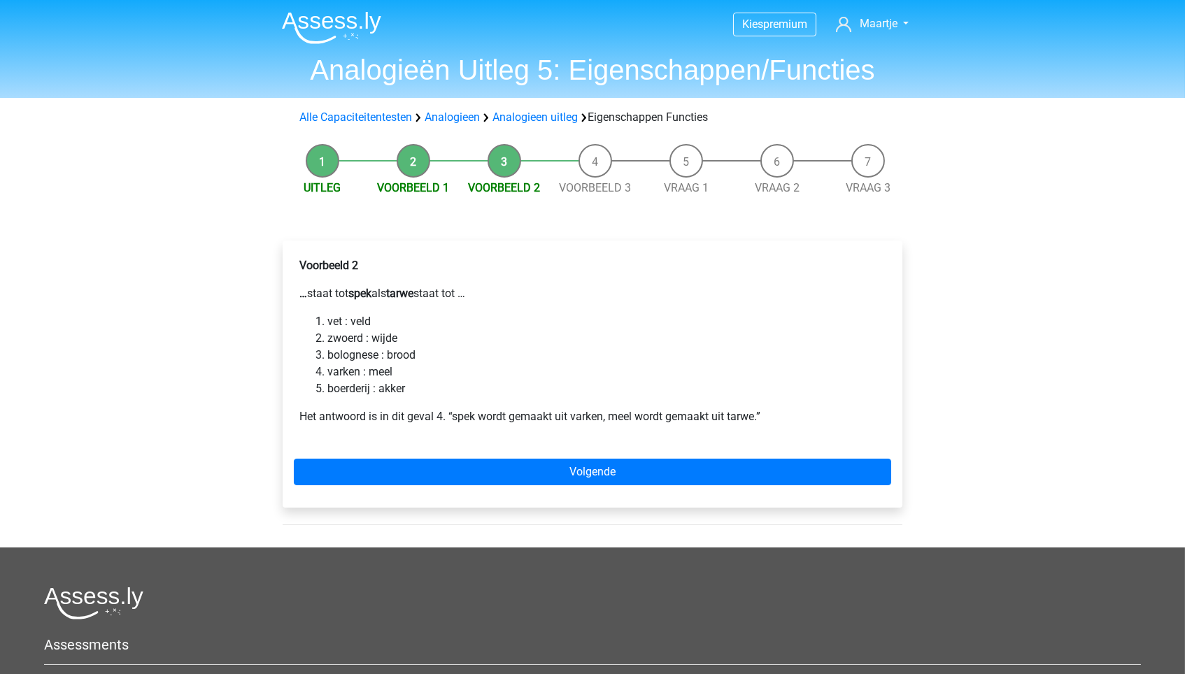
click at [441, 441] on div "Voorbeeld 2 … staat tot spek als tarwe staat tot … vet : veld zwoerd : wijde bo…" at bounding box center [593, 374] width 620 height 267
click at [441, 455] on div "Voorbeeld 2 … staat tot spek als tarwe staat tot … vet : veld zwoerd : wijde bo…" at bounding box center [593, 374] width 620 height 267
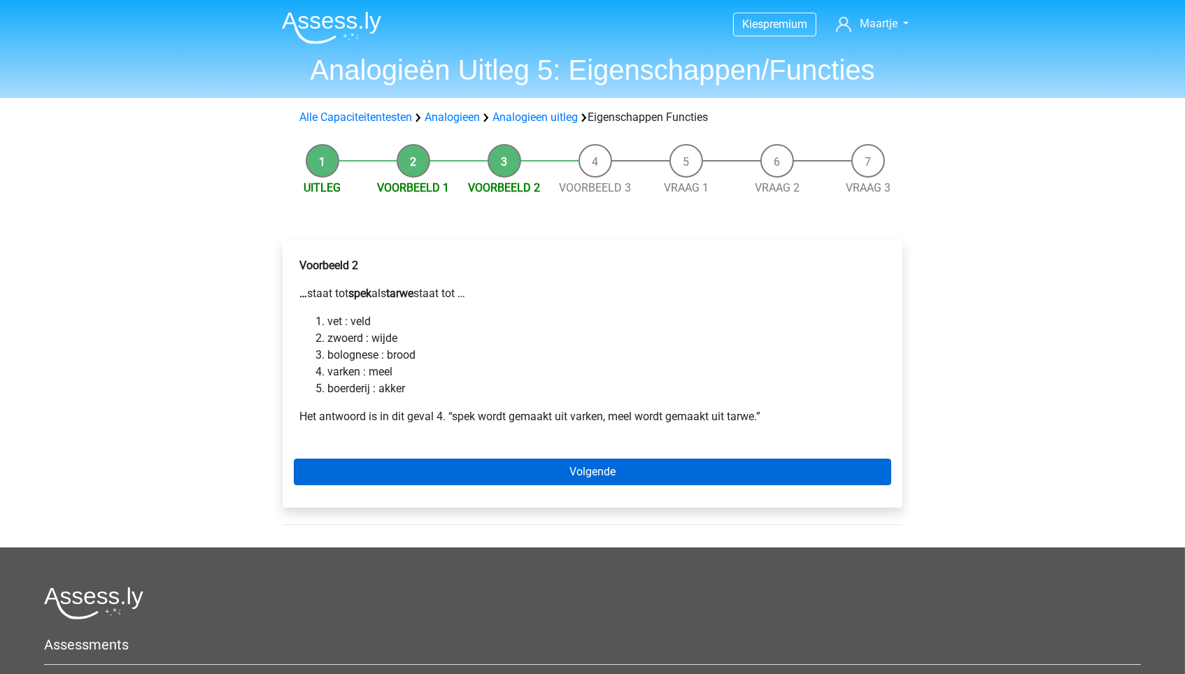
click at [441, 462] on link "Volgende" at bounding box center [592, 472] width 597 height 27
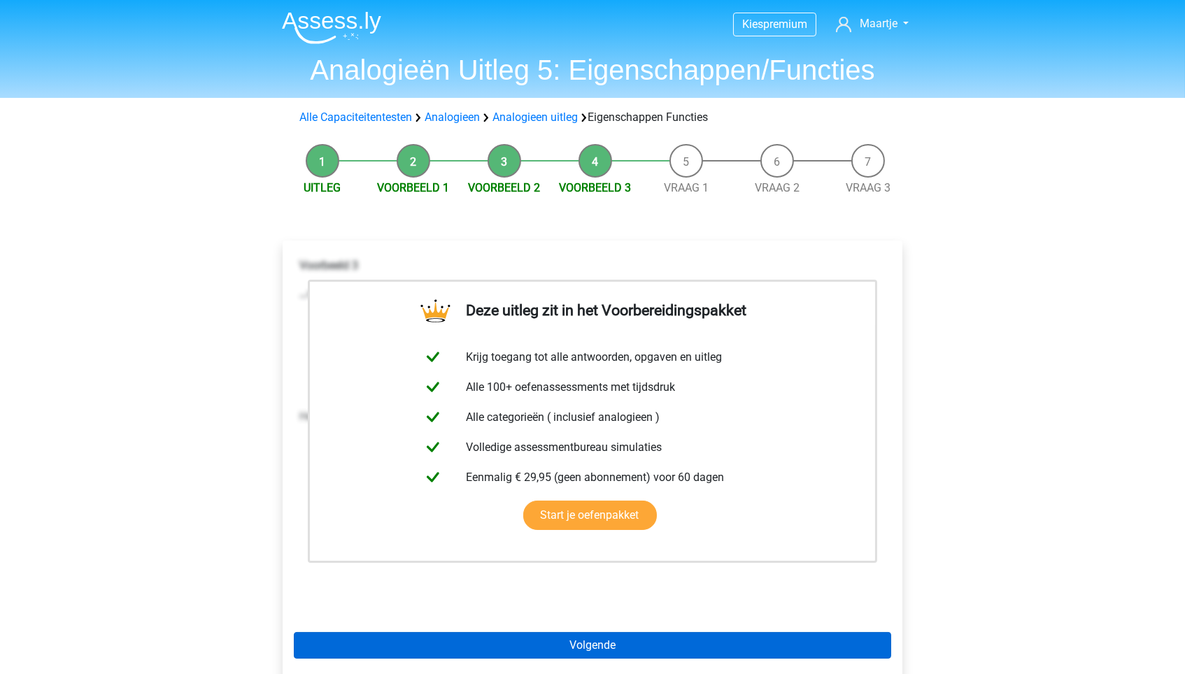
click at [503, 633] on link "Volgende" at bounding box center [592, 645] width 597 height 27
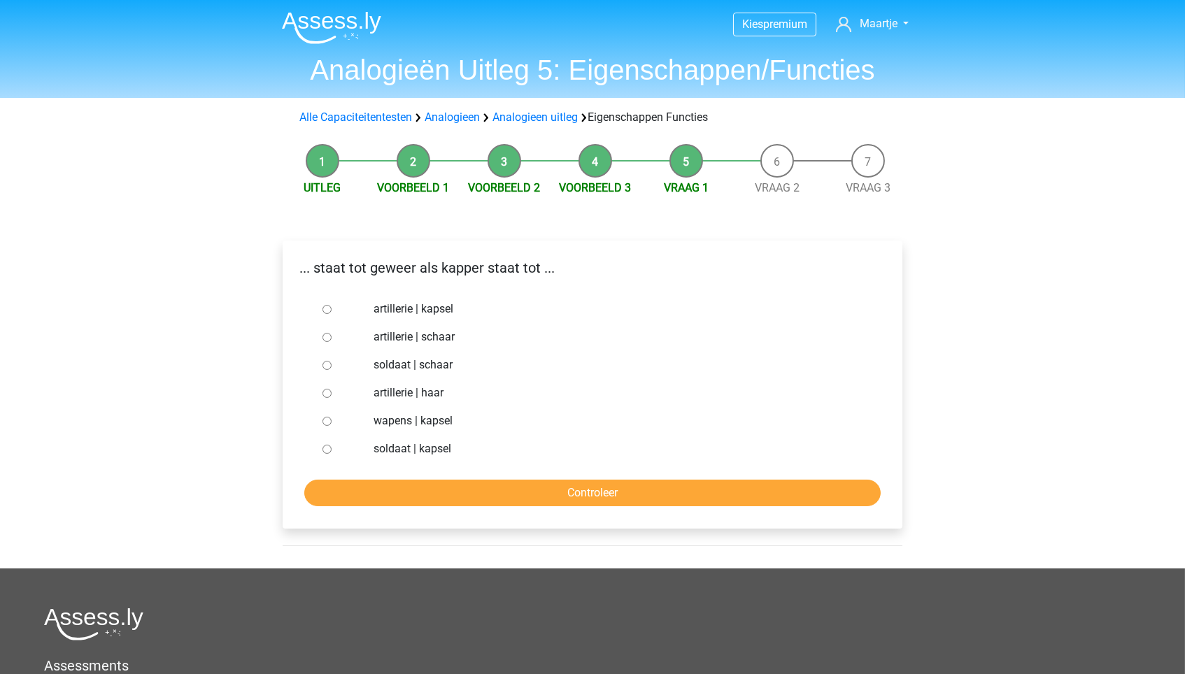
click at [423, 447] on label "soldaat | kapsel" at bounding box center [615, 449] width 484 height 17
click at [331, 447] on input "soldaat | kapsel" at bounding box center [326, 449] width 9 height 9
radio input "true"
click at [438, 499] on input "Controleer" at bounding box center [592, 493] width 576 height 27
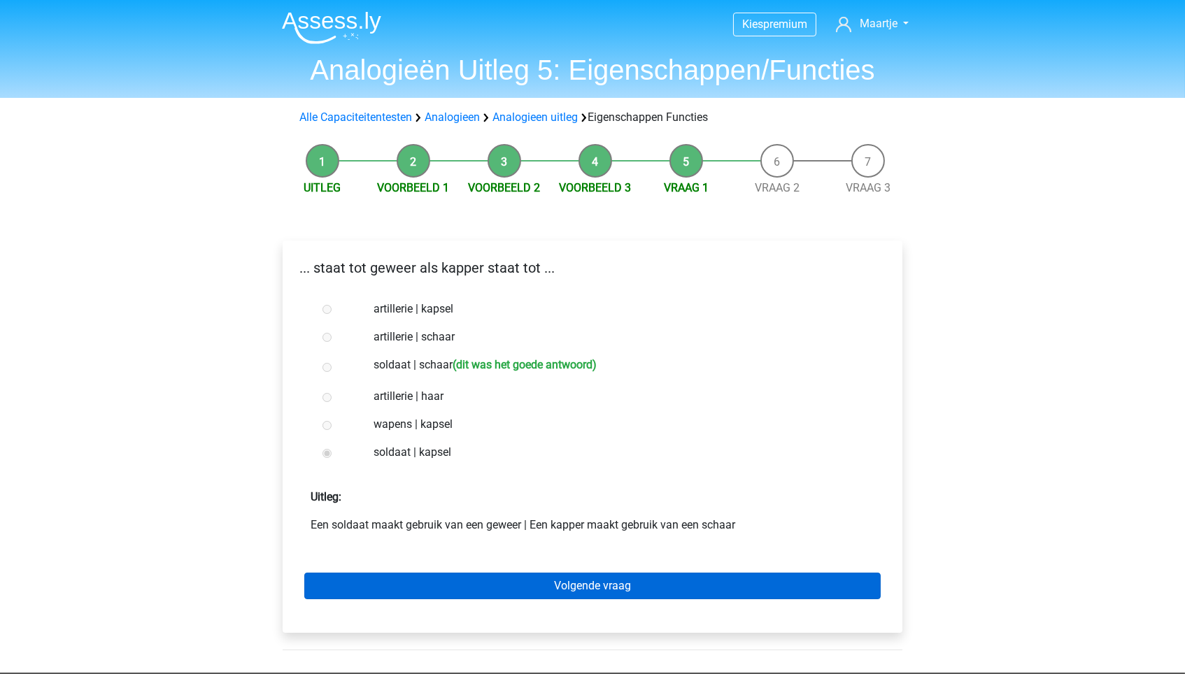
click at [442, 573] on link "Volgende vraag" at bounding box center [592, 586] width 576 height 27
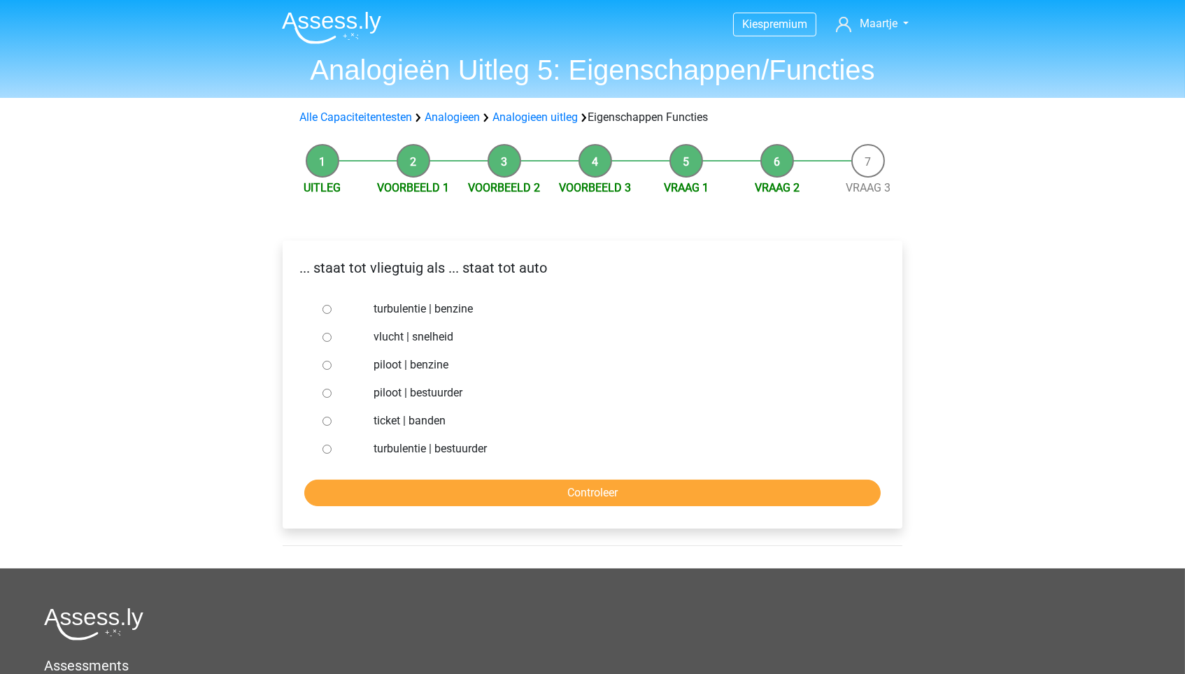
click at [427, 388] on label "piloot | bestuurder" at bounding box center [615, 393] width 484 height 17
click at [331, 389] on input "piloot | bestuurder" at bounding box center [326, 393] width 9 height 9
radio input "true"
click at [433, 480] on input "Controleer" at bounding box center [592, 493] width 576 height 27
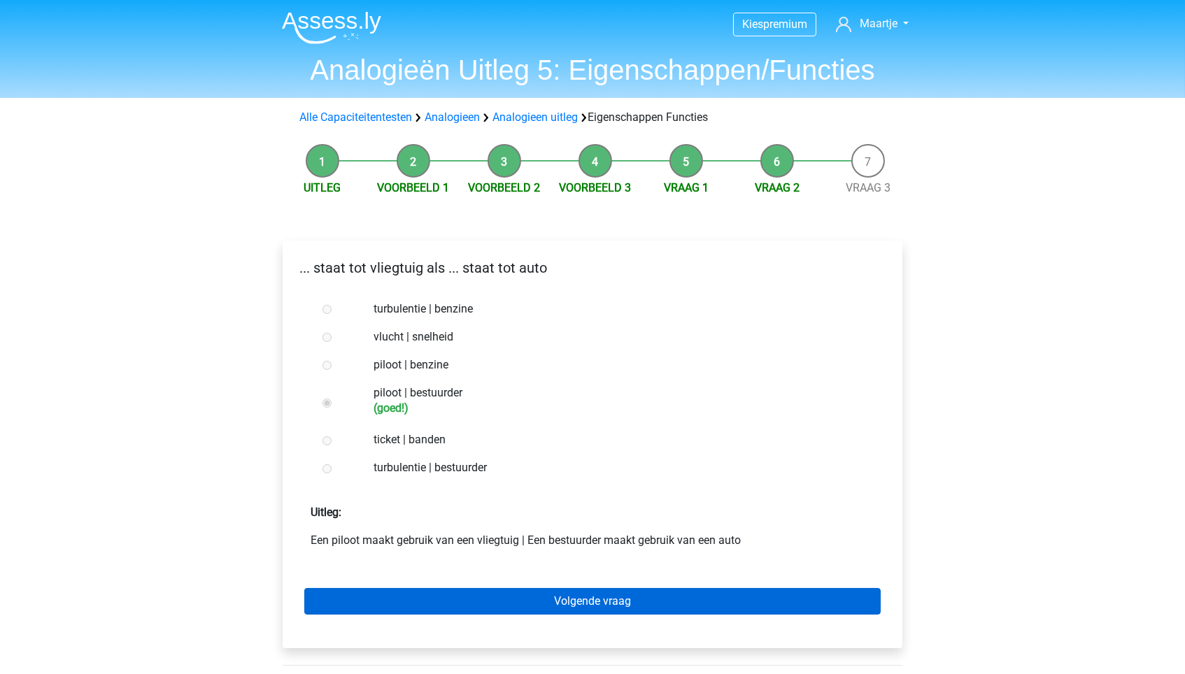
click at [430, 592] on link "Volgende vraag" at bounding box center [592, 601] width 576 height 27
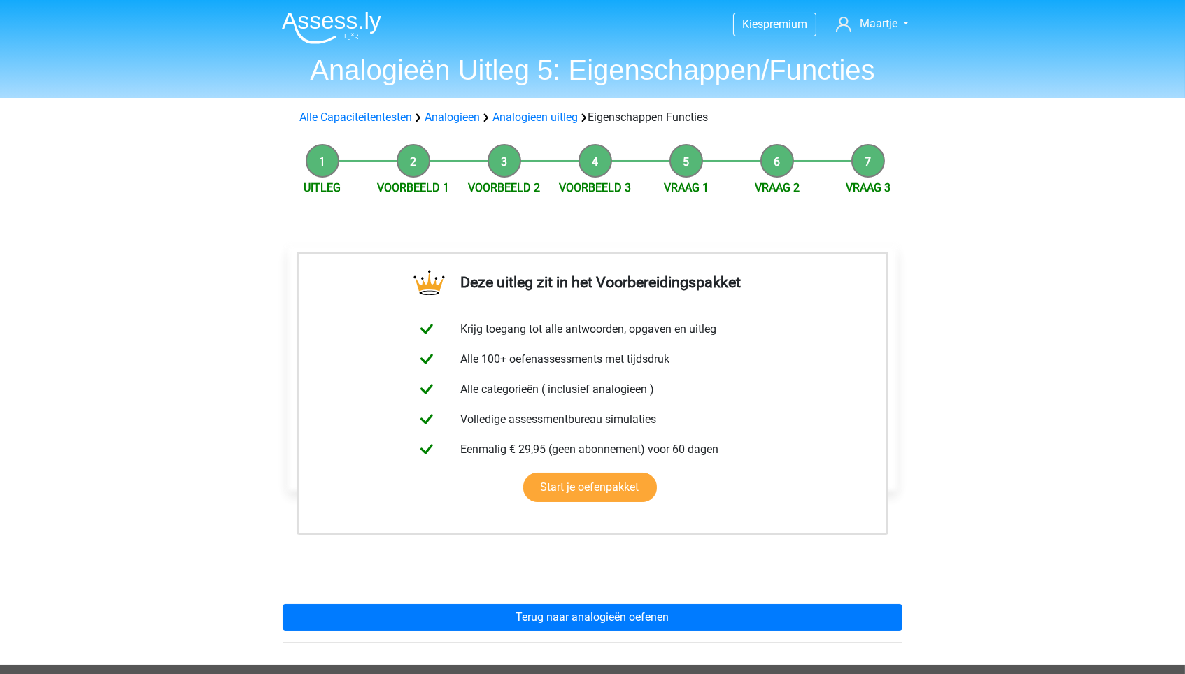
click at [430, 592] on div "Deze uitleg zit in het Voorbereidingspakket Krijg toegang tot alle antwoorden, …" at bounding box center [592, 439] width 642 height 452
click at [432, 601] on div "Deze uitleg zit in het Voorbereidingspakket Krijg toegang tot alle antwoorden, …" at bounding box center [592, 439] width 642 height 452
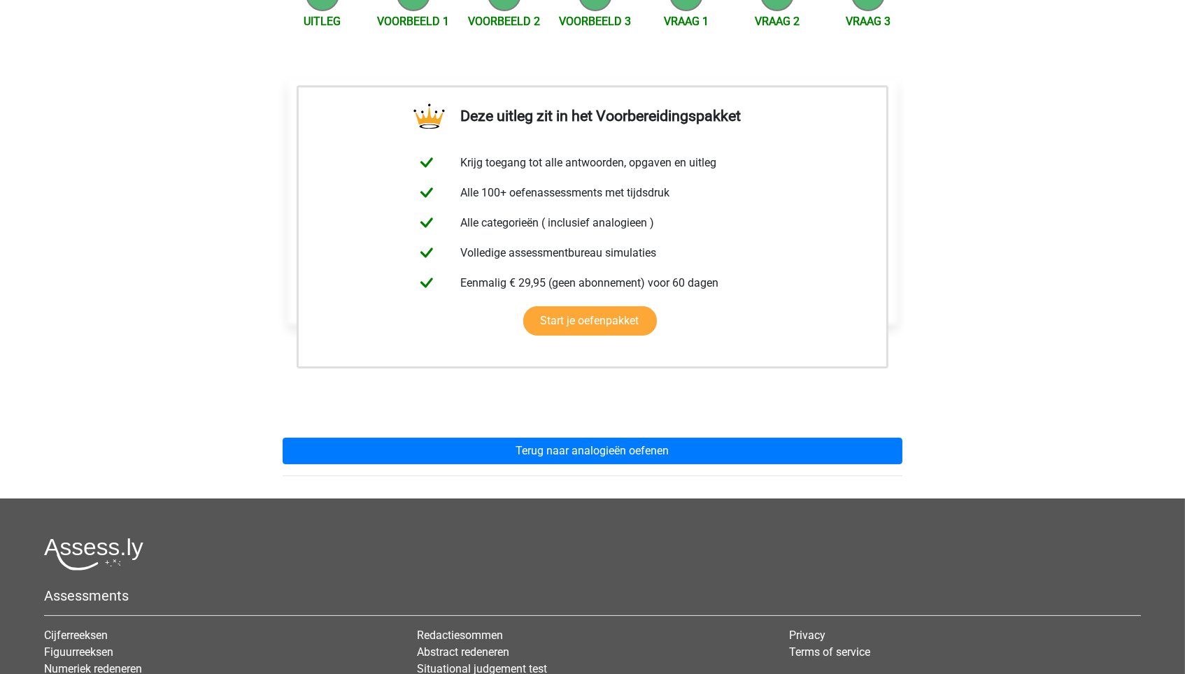
scroll to position [194, 0]
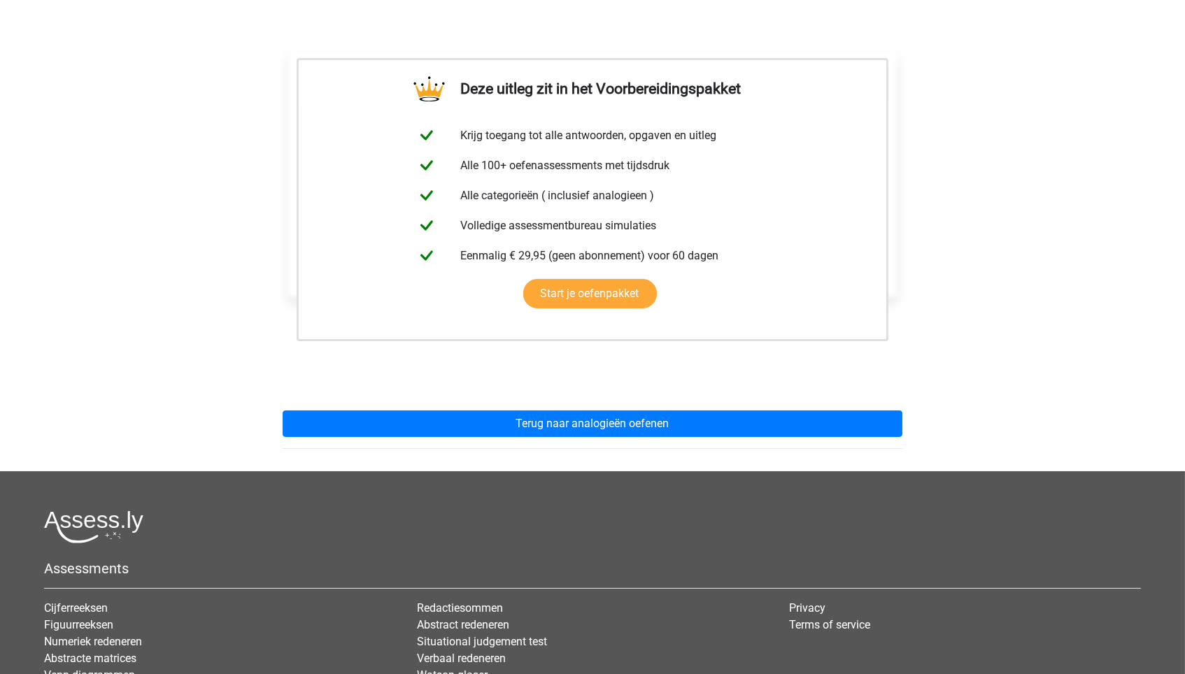
click at [531, 438] on div "Deze uitleg zit in het Voorbereidingspakket Krijg toegang tot alle antwoorden, …" at bounding box center [592, 245] width 642 height 452
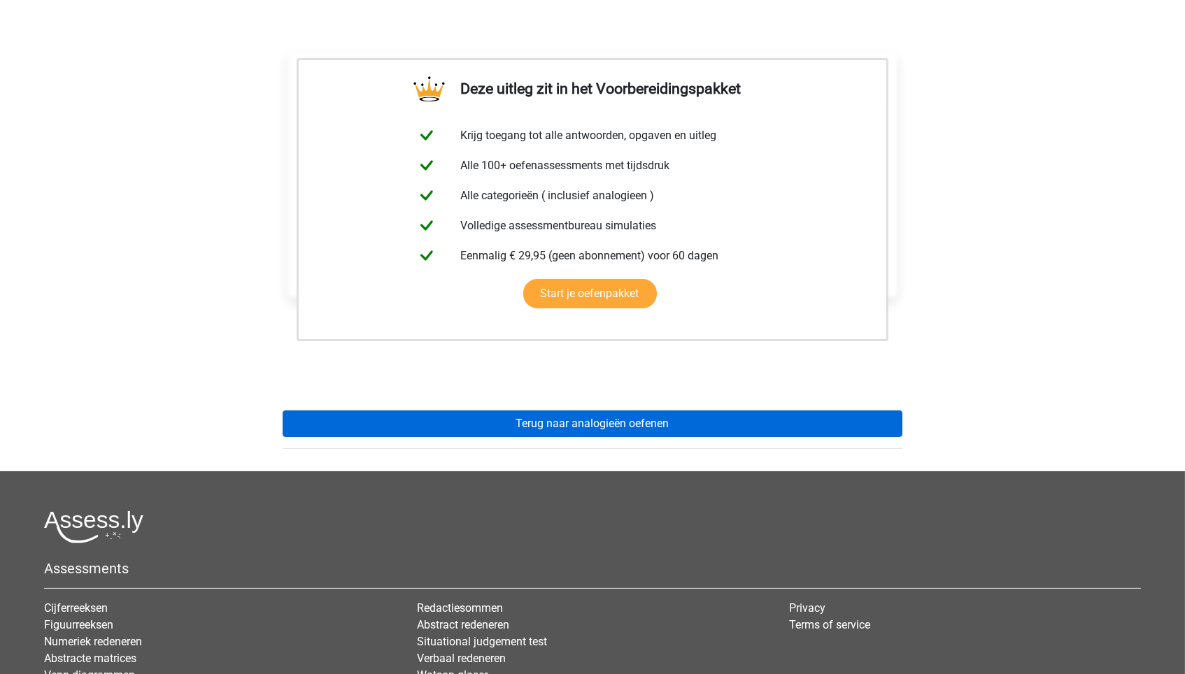
click at [533, 427] on link "Terug naar analogieën oefenen" at bounding box center [593, 424] width 620 height 27
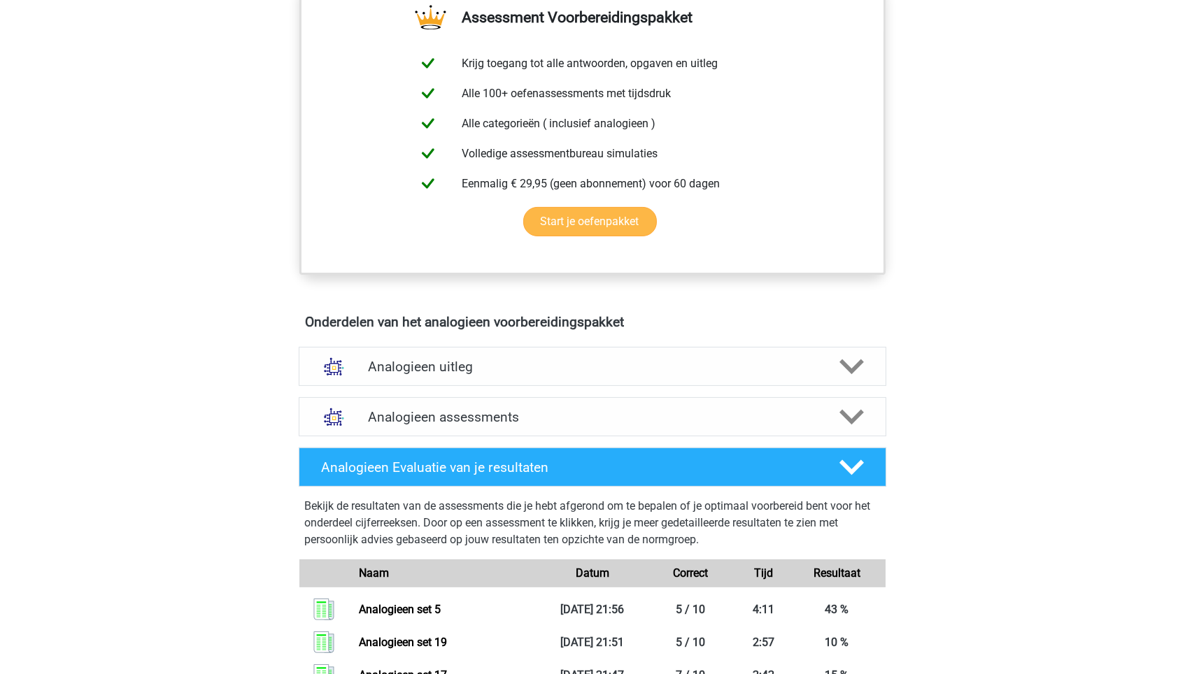
scroll to position [861, 0]
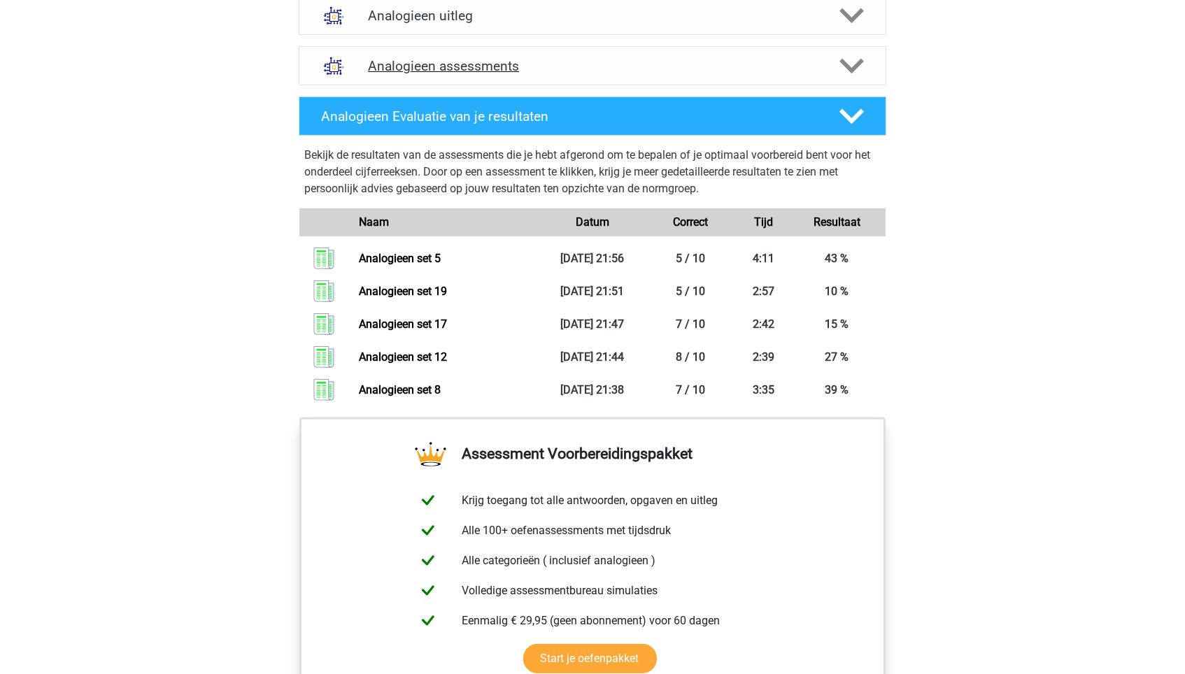
click at [579, 59] on h4 "Analogieen assessments" at bounding box center [592, 66] width 449 height 16
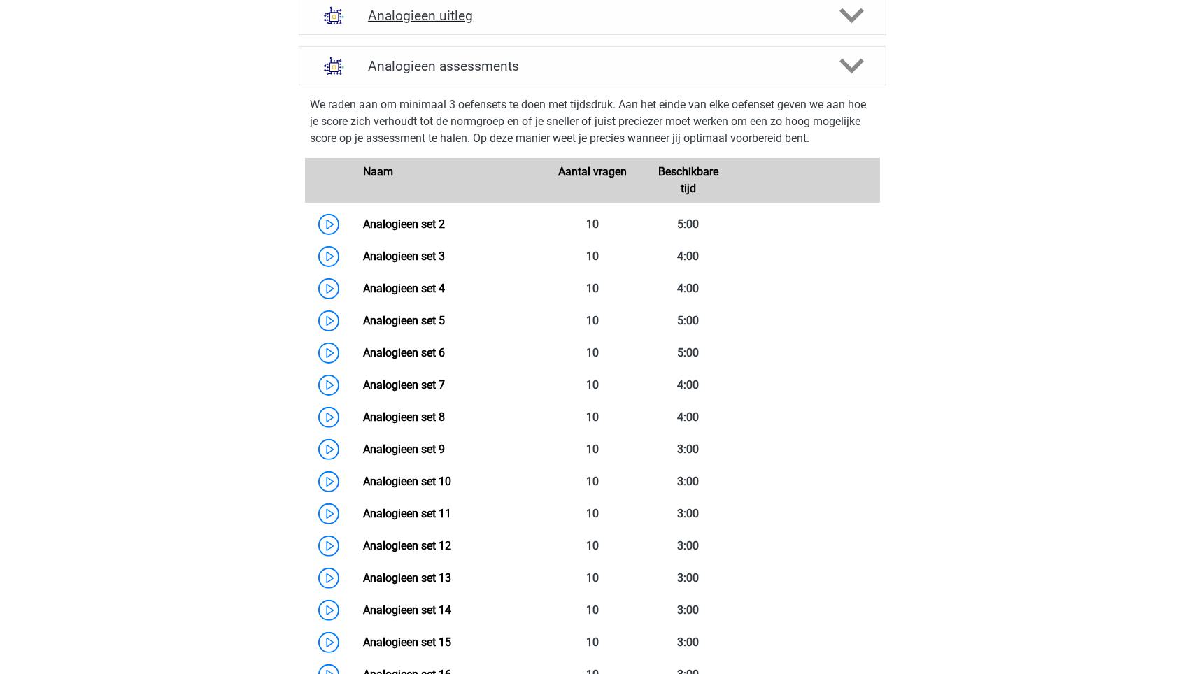
click at [584, 11] on h4 "Analogieen uitleg" at bounding box center [592, 16] width 449 height 16
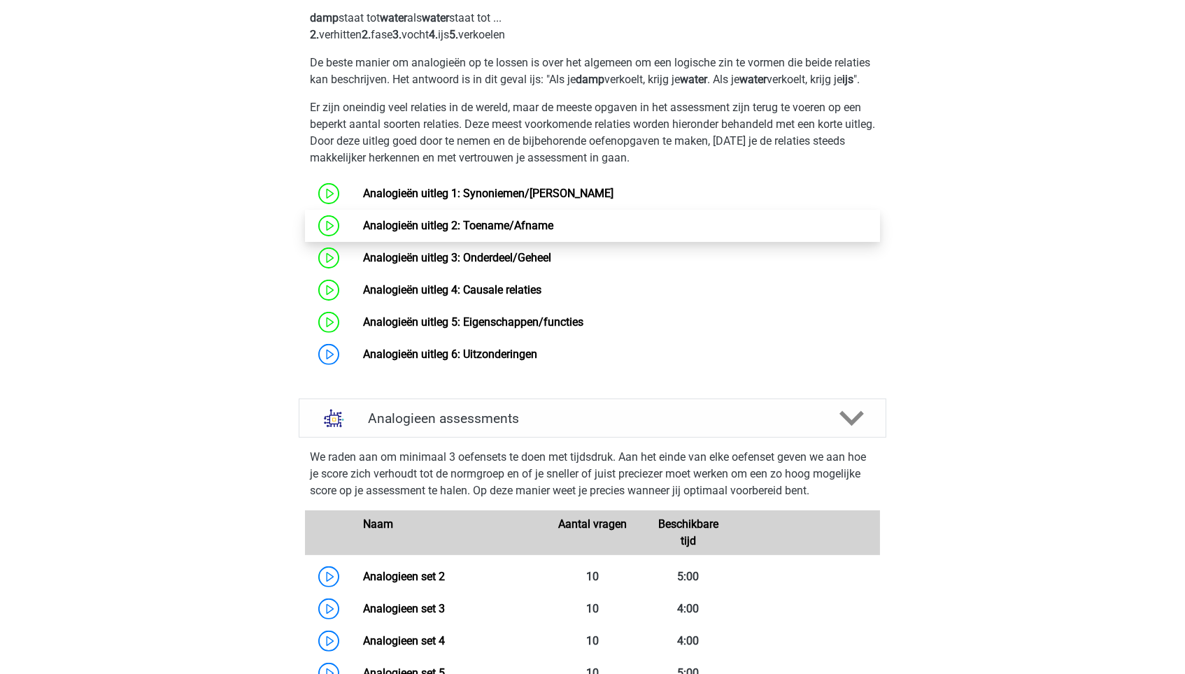
scroll to position [984, 0]
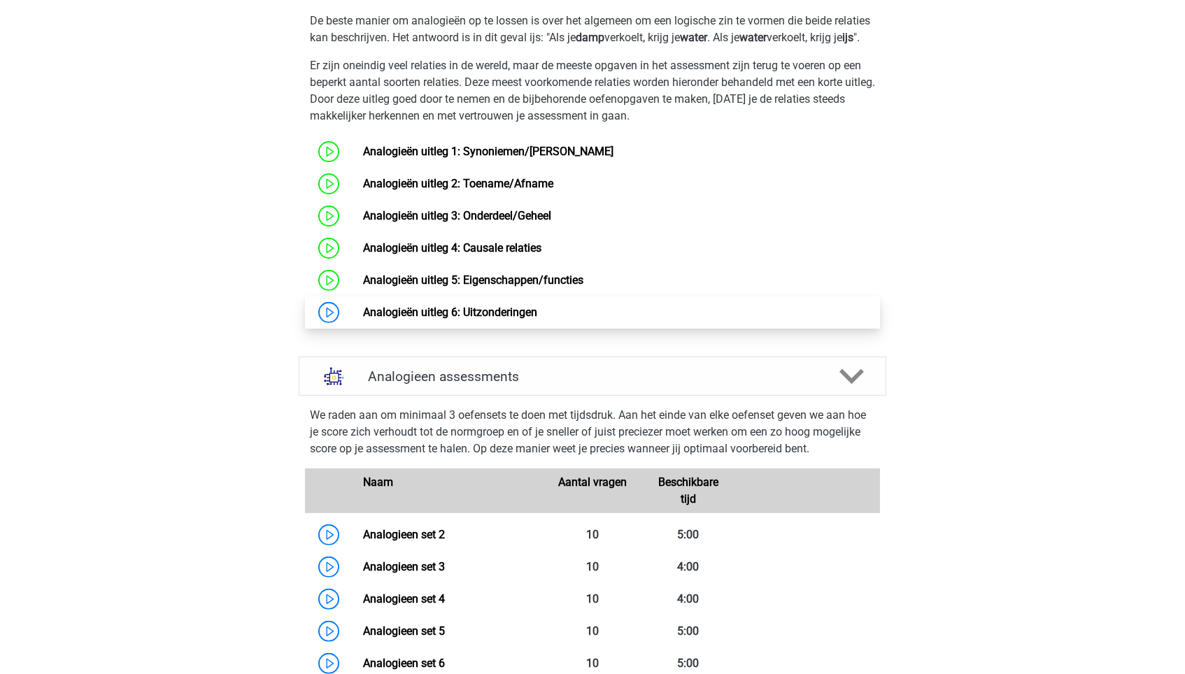
click at [500, 319] on link "Analogieën uitleg 6: Uitzonderingen" at bounding box center [450, 312] width 174 height 13
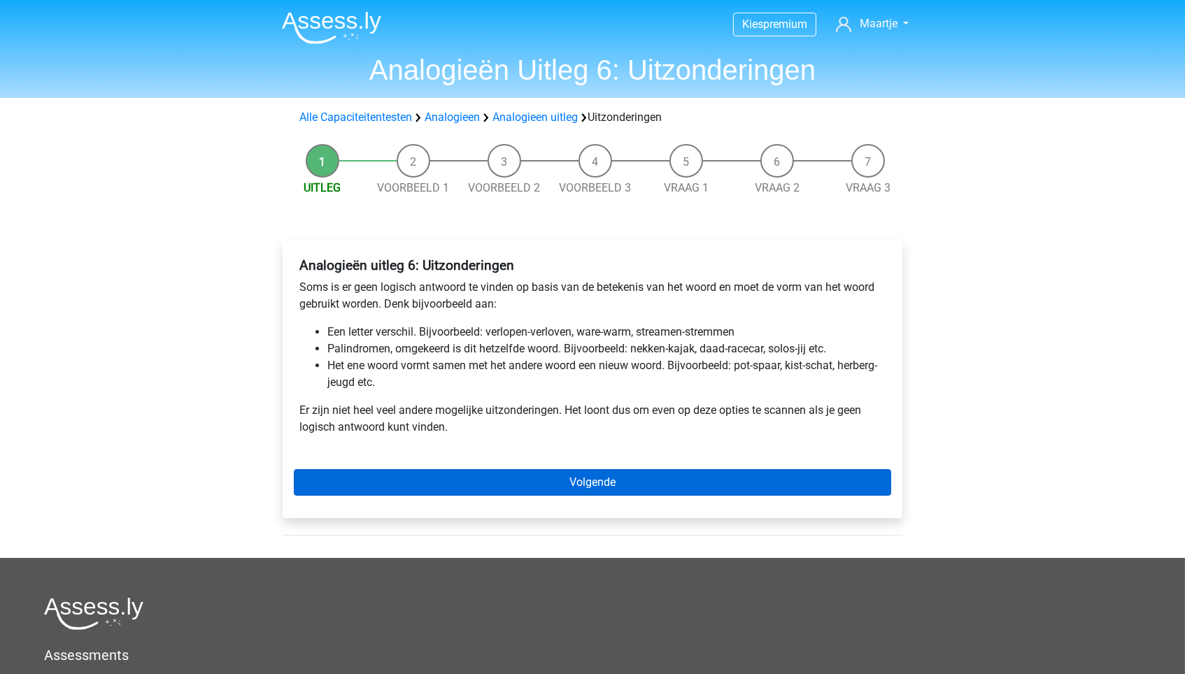
click at [577, 474] on link "Volgende" at bounding box center [592, 482] width 597 height 27
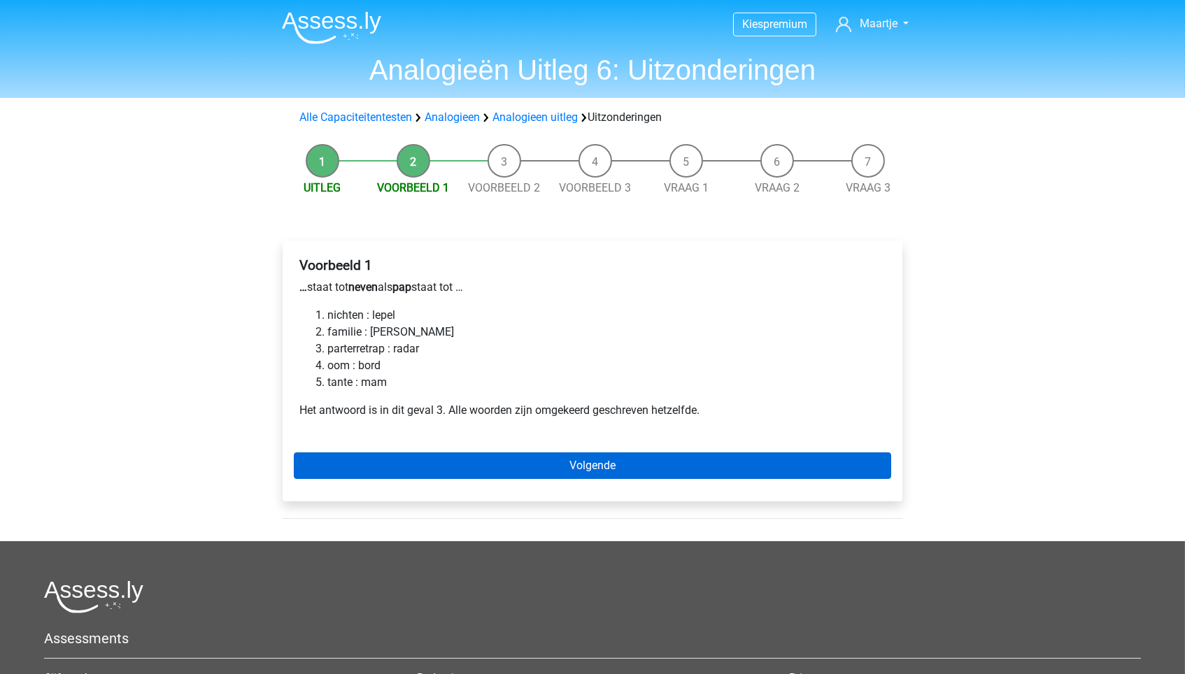
click at [379, 465] on link "Volgende" at bounding box center [592, 465] width 597 height 27
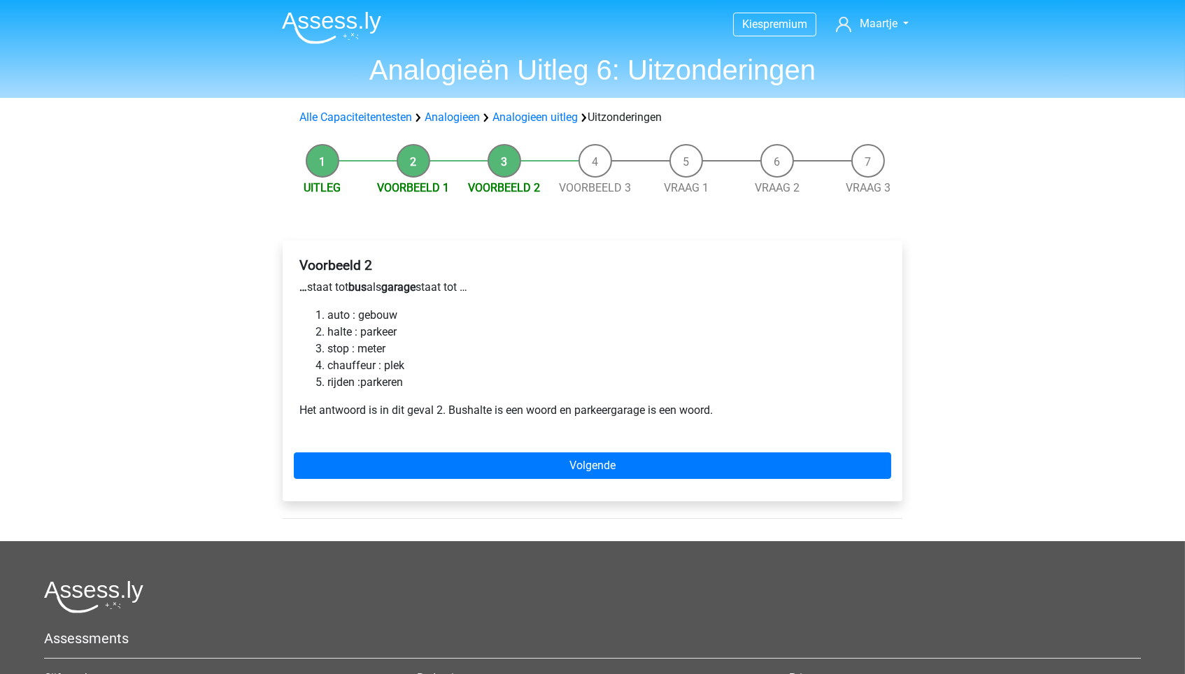
click at [379, 465] on link "Volgende" at bounding box center [592, 465] width 597 height 27
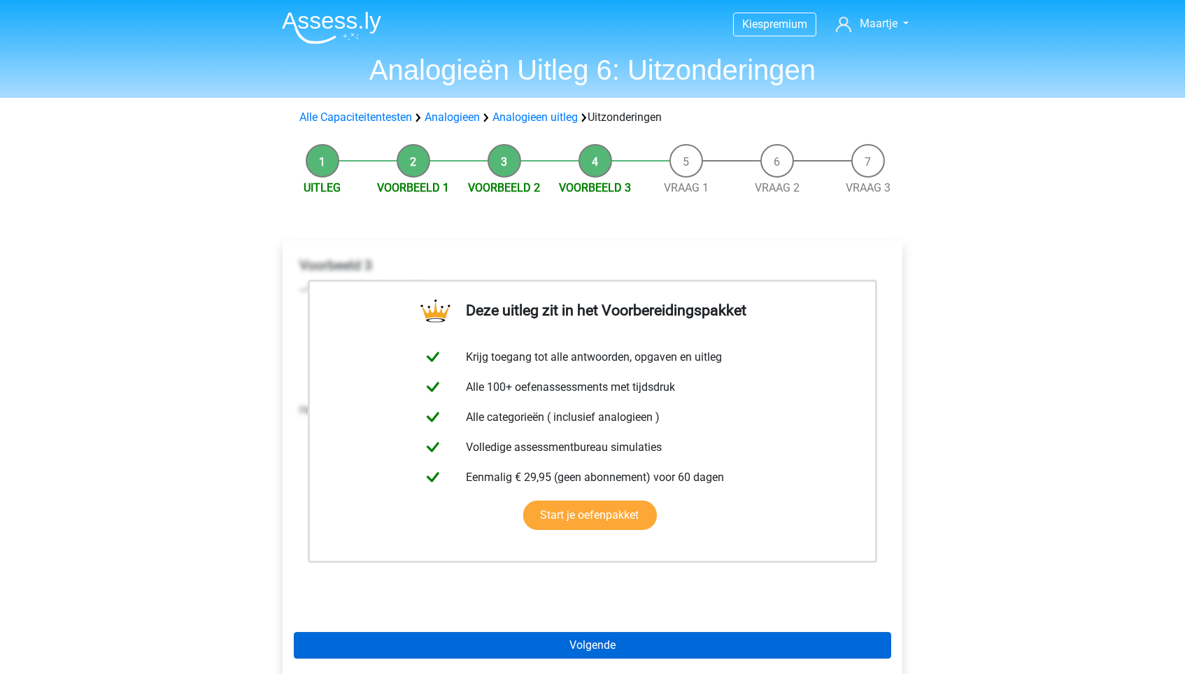
click at [541, 636] on link "Volgende" at bounding box center [592, 645] width 597 height 27
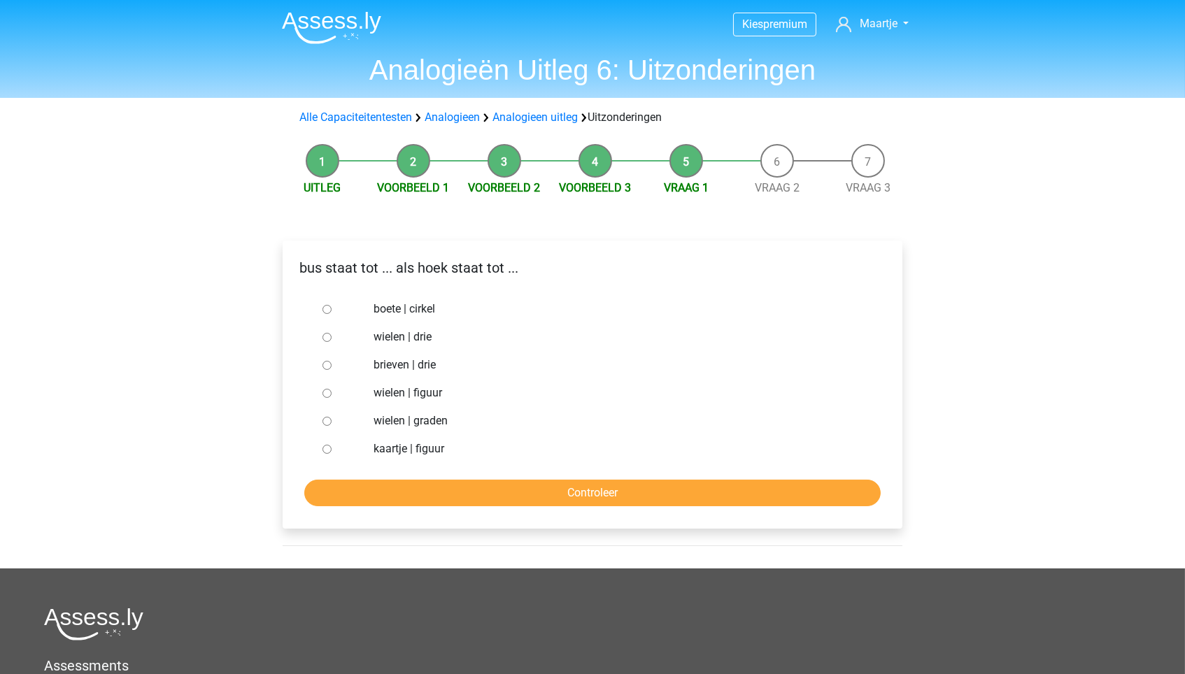
click at [422, 333] on label "wielen | drie" at bounding box center [615, 337] width 484 height 17
click at [331, 333] on input "wielen | drie" at bounding box center [326, 337] width 9 height 9
radio input "true"
click at [449, 484] on input "Controleer" at bounding box center [592, 493] width 576 height 27
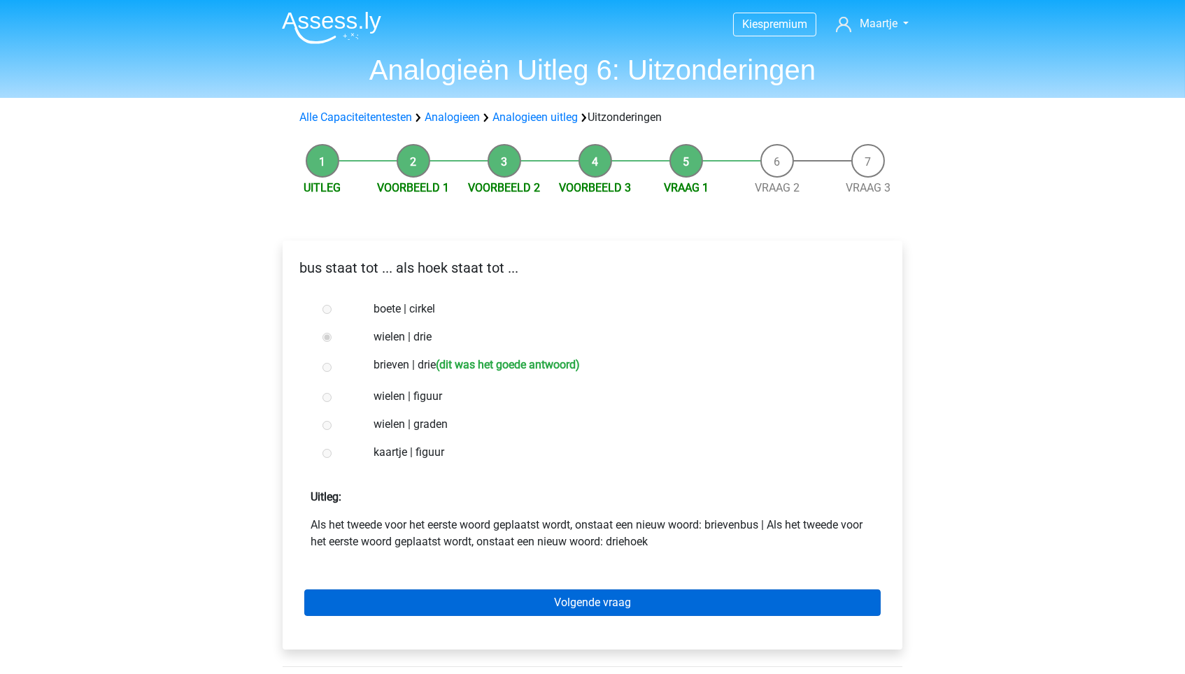
click at [463, 601] on link "Volgende vraag" at bounding box center [592, 603] width 576 height 27
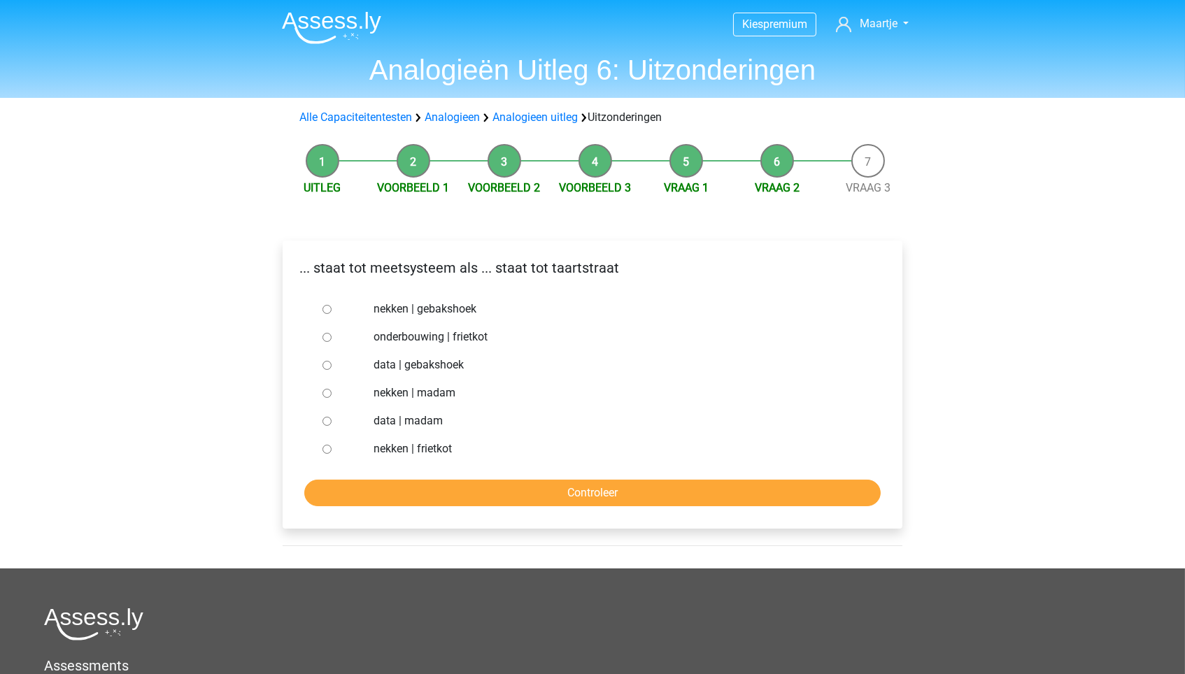
click at [441, 391] on label "nekken | madam" at bounding box center [615, 393] width 484 height 17
click at [331, 391] on input "nekken | madam" at bounding box center [326, 393] width 9 height 9
radio input "true"
click at [455, 492] on input "Controleer" at bounding box center [592, 493] width 576 height 27
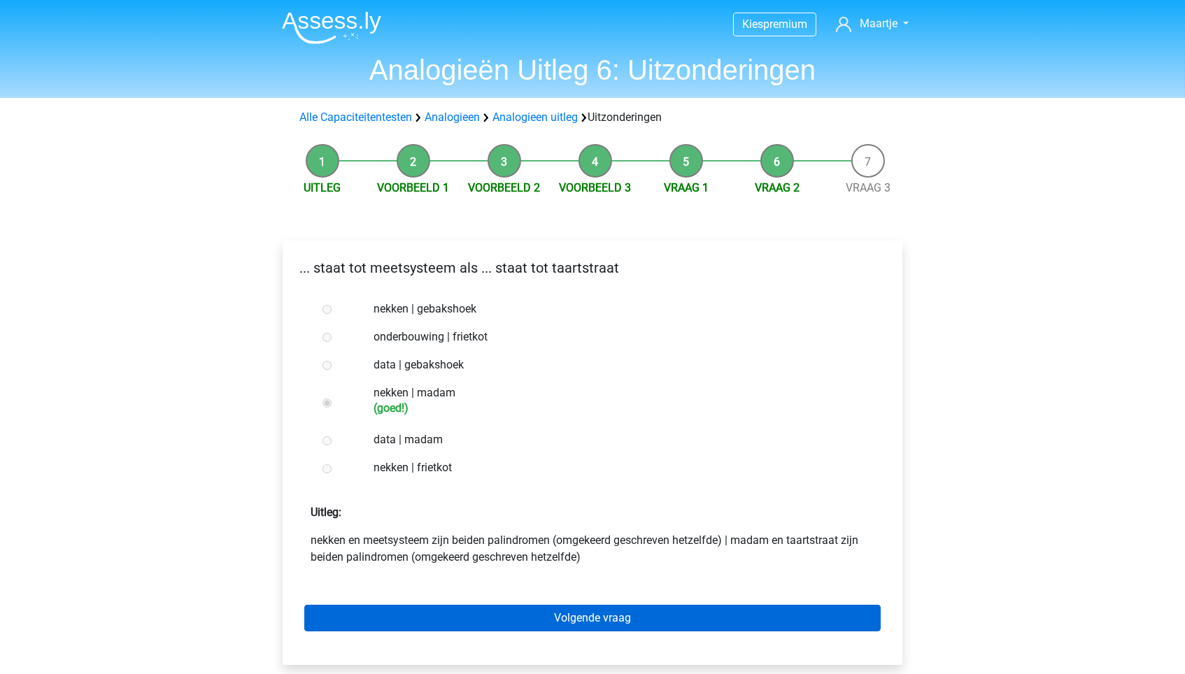
click at [478, 599] on div "Volgende vraag" at bounding box center [592, 615] width 597 height 77
click at [480, 605] on link "Volgende vraag" at bounding box center [592, 618] width 576 height 27
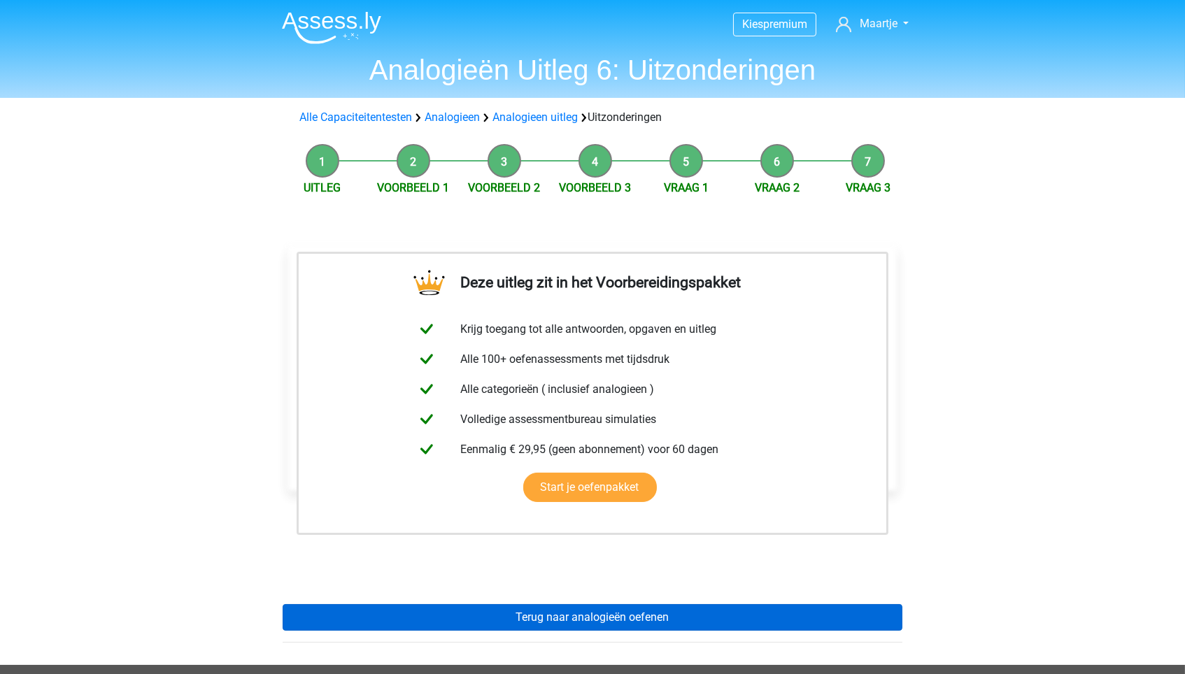
click at [481, 605] on link "Terug naar analogieën oefenen" at bounding box center [593, 617] width 620 height 27
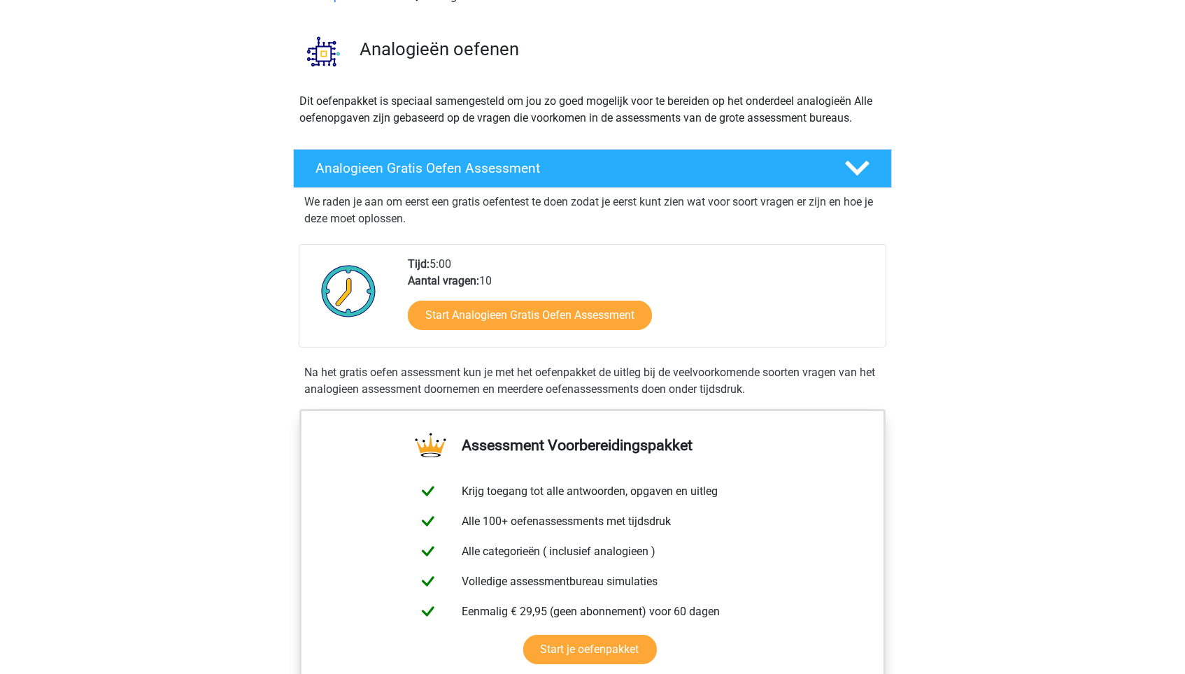
scroll to position [78, 0]
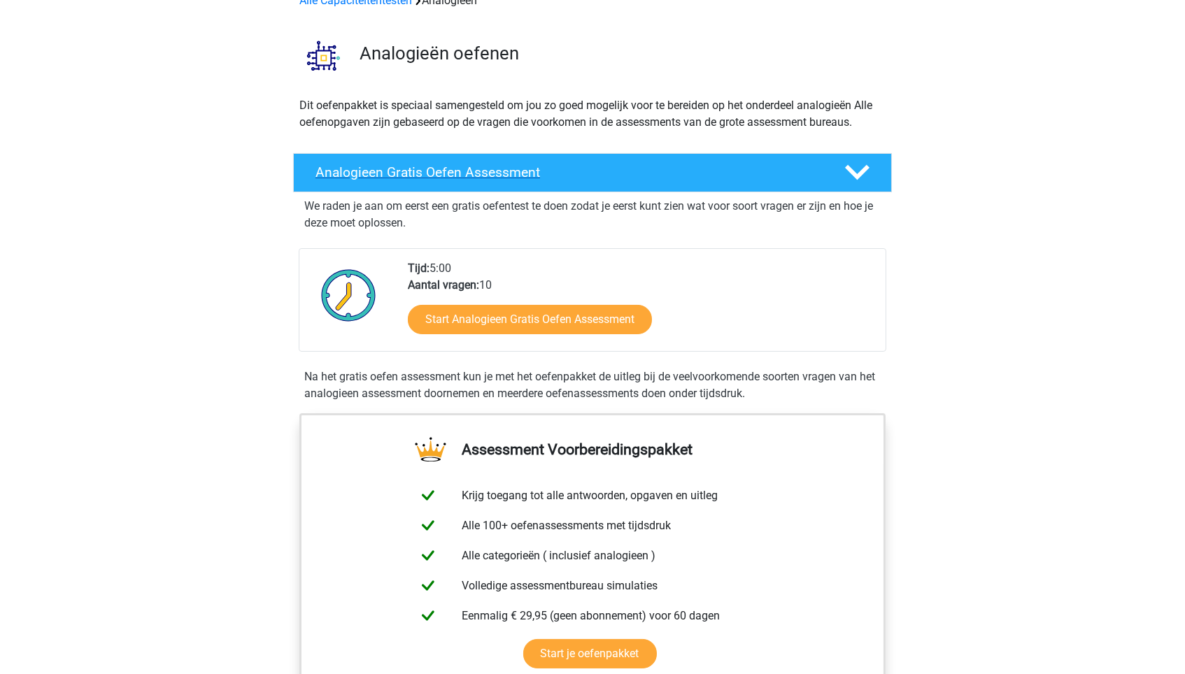
click at [652, 173] on h4 "Analogieen Gratis Oefen Assessment" at bounding box center [568, 172] width 506 height 16
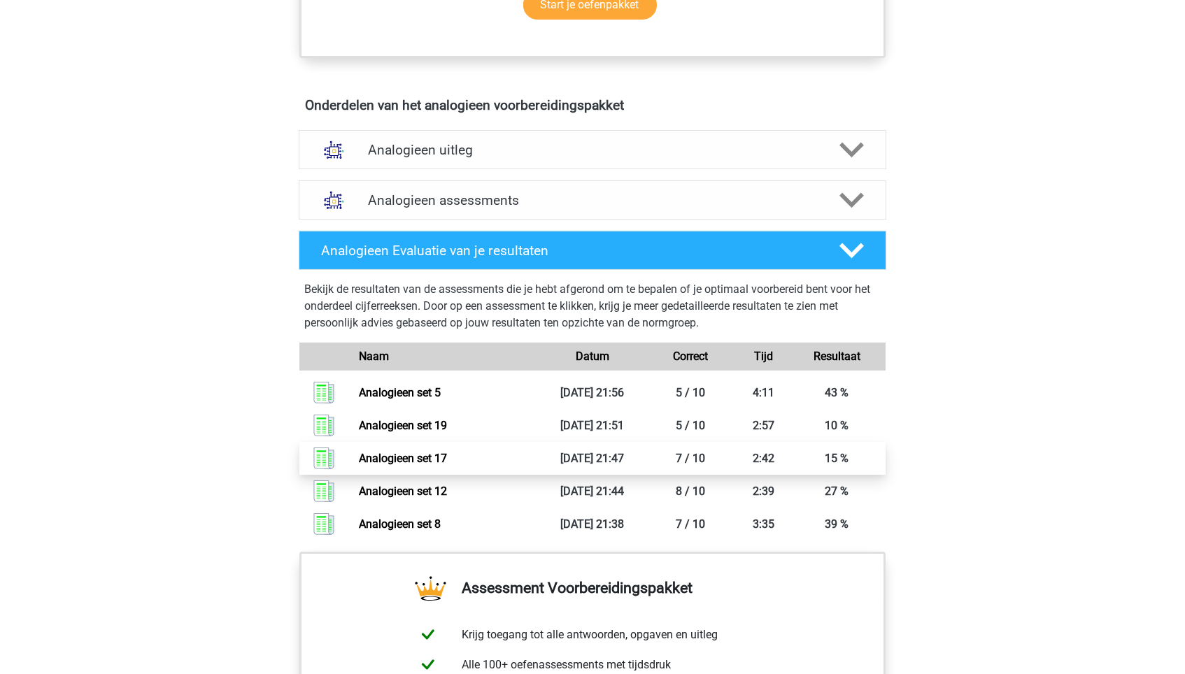
scroll to position [515, 0]
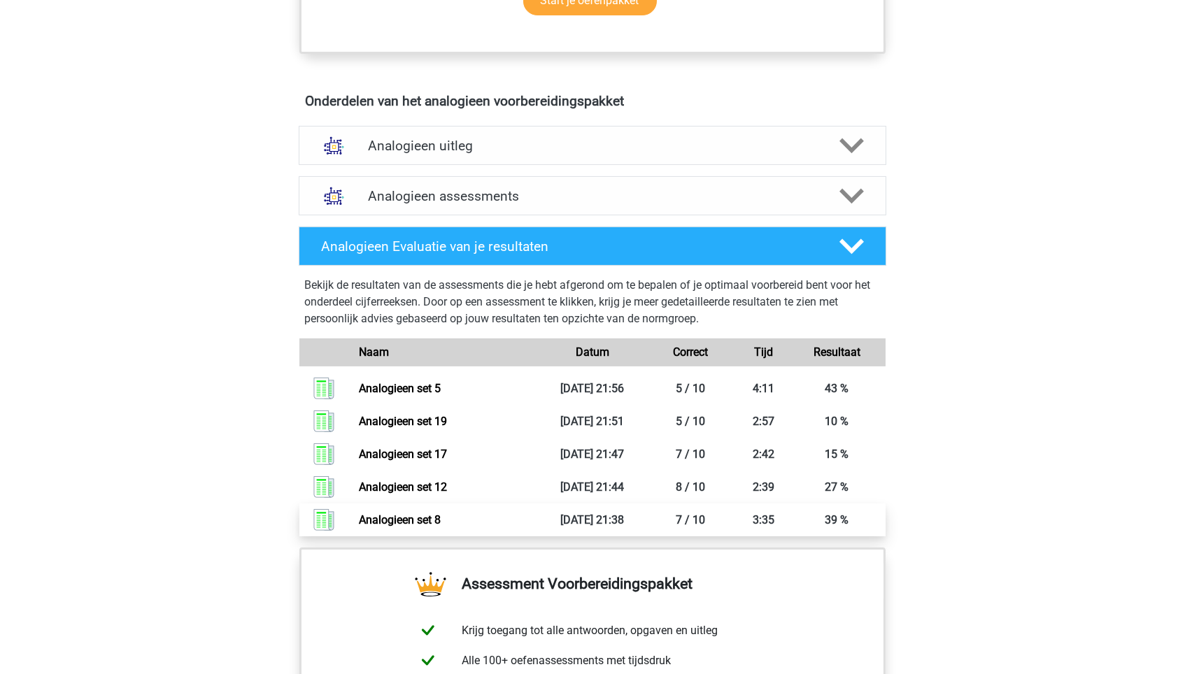
click at [441, 514] on link "Analogieen set 8" at bounding box center [400, 519] width 82 height 13
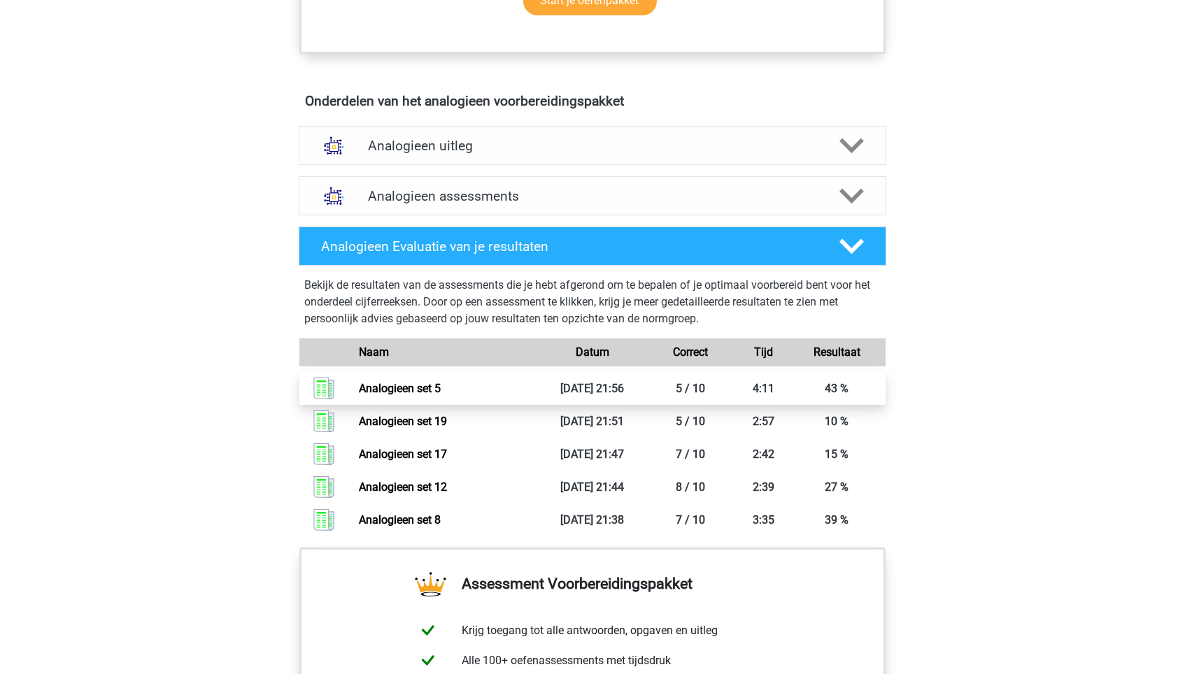
click at [441, 385] on link "Analogieen set 5" at bounding box center [400, 388] width 82 height 13
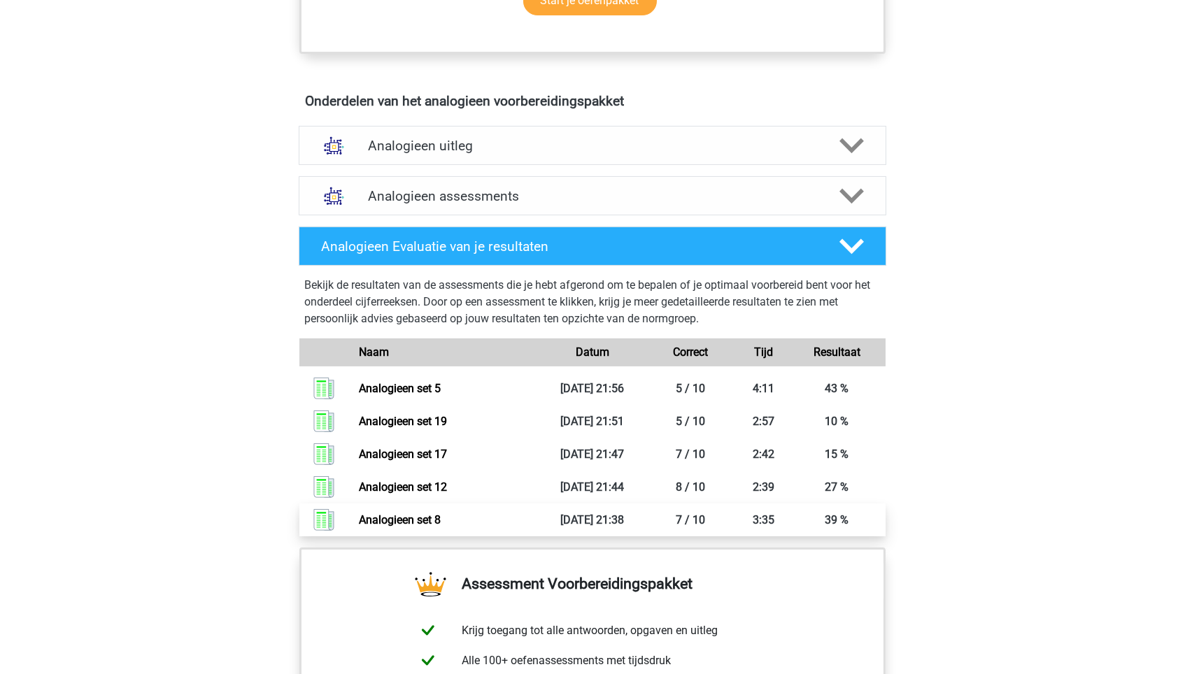
scroll to position [336, 0]
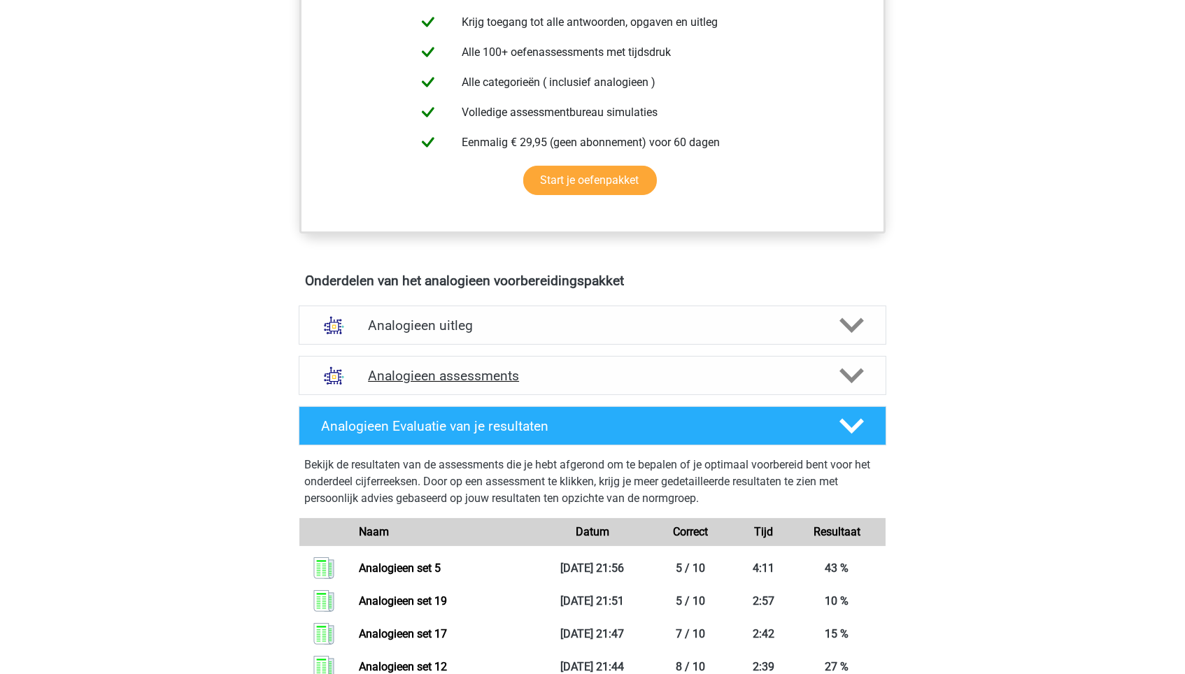
click at [491, 373] on h4 "Analogieen assessments" at bounding box center [592, 376] width 449 height 16
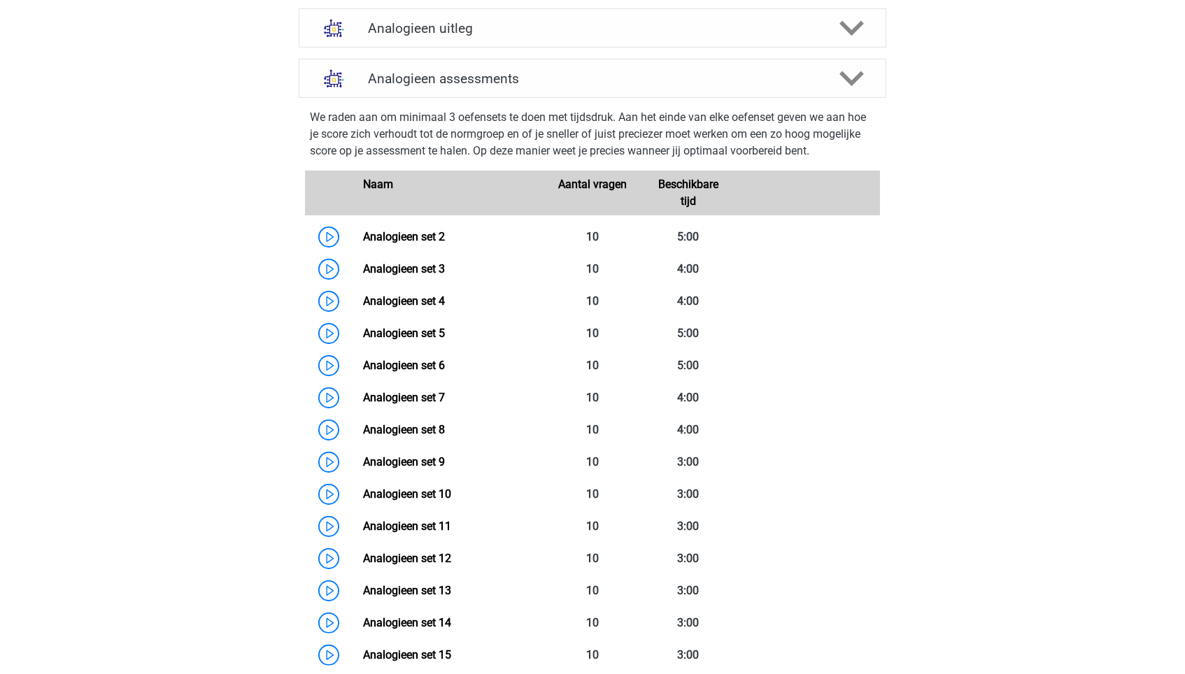
scroll to position [613, 0]
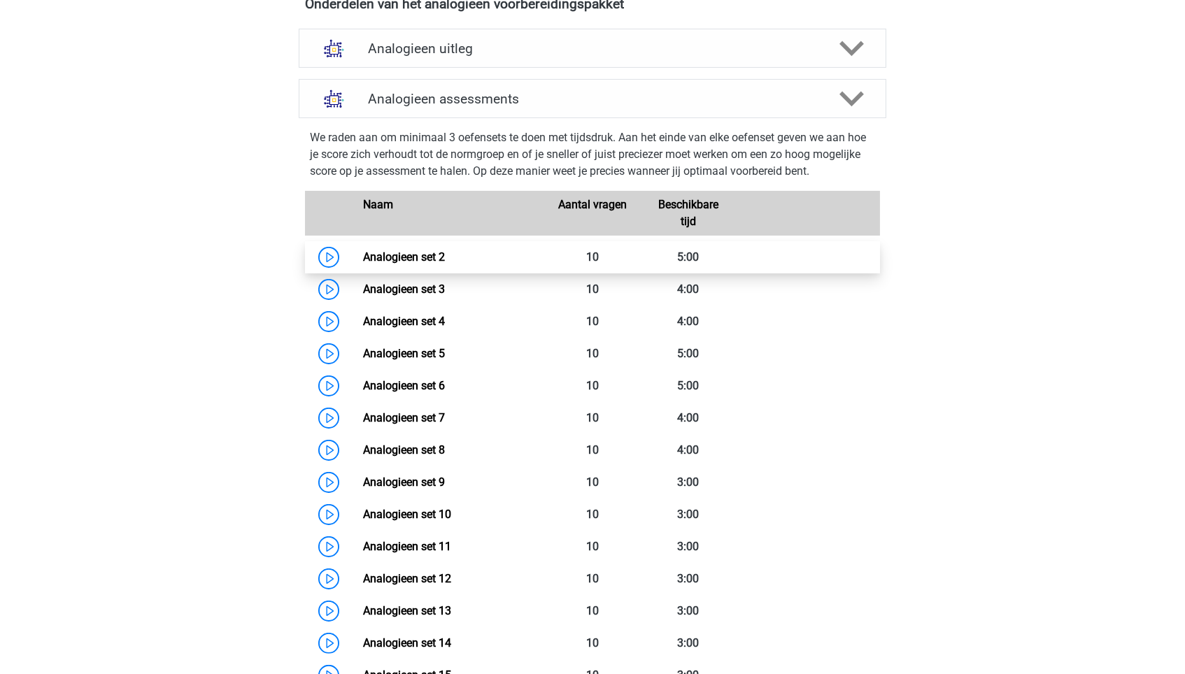
click at [394, 250] on link "Analogieen set 2" at bounding box center [404, 256] width 82 height 13
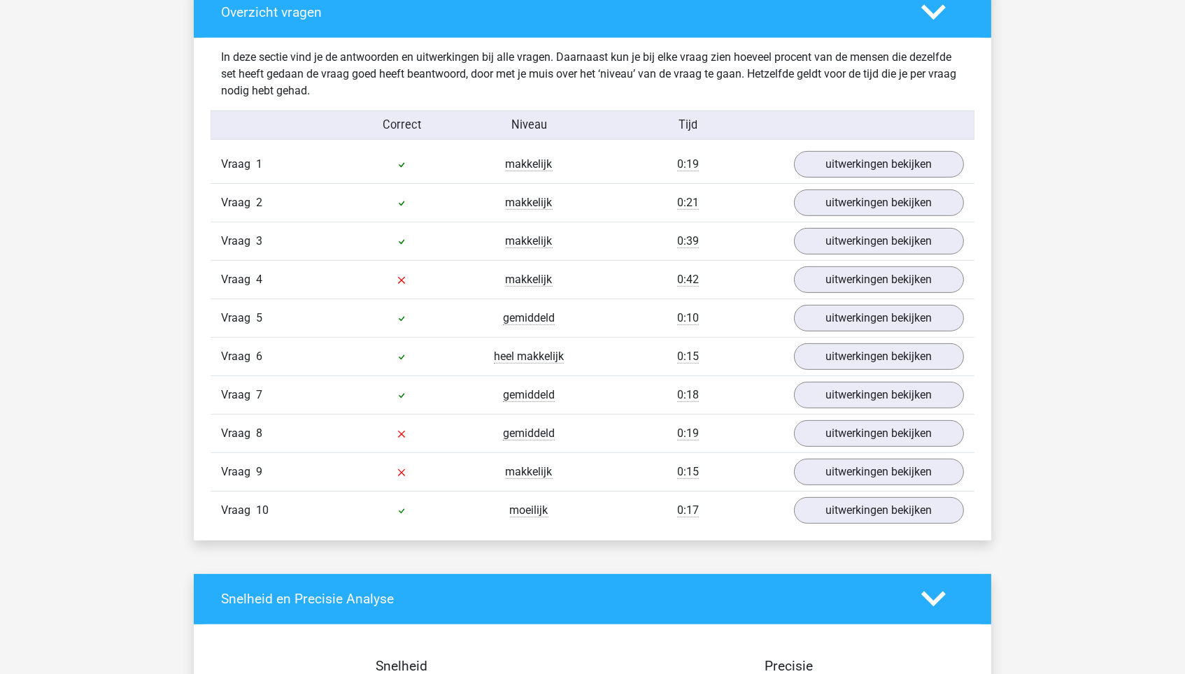
scroll to position [1090, 0]
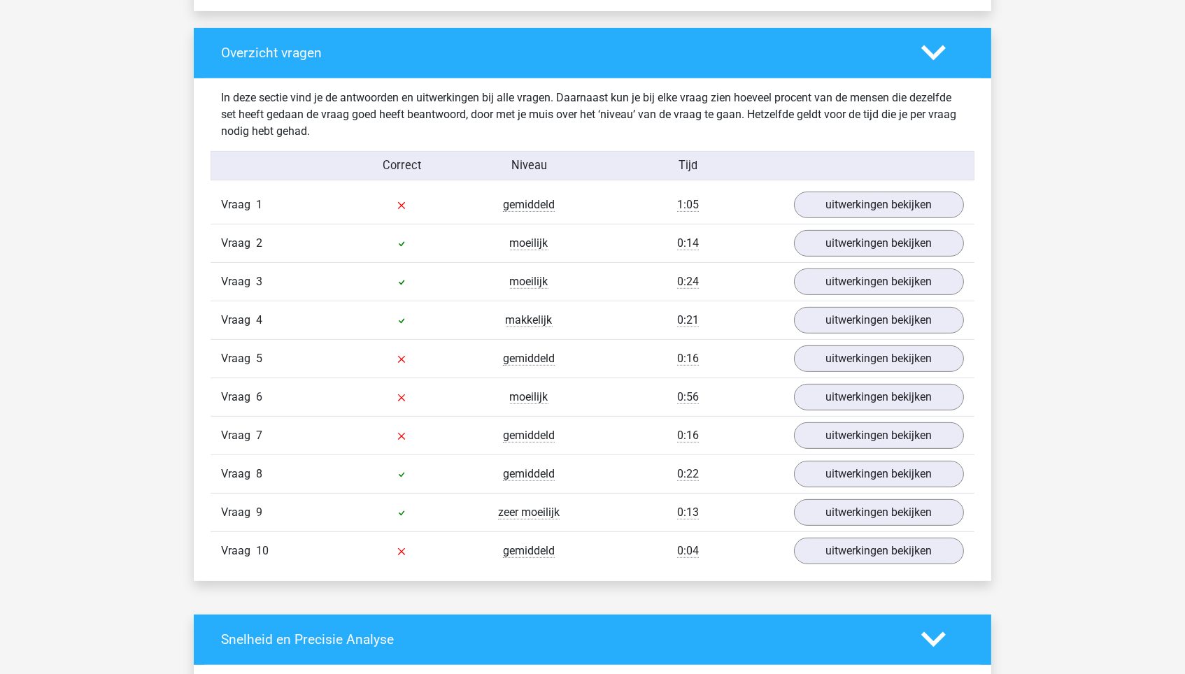
scroll to position [1023, 0]
click at [884, 426] on link "uitwerkingen bekijken" at bounding box center [878, 435] width 195 height 31
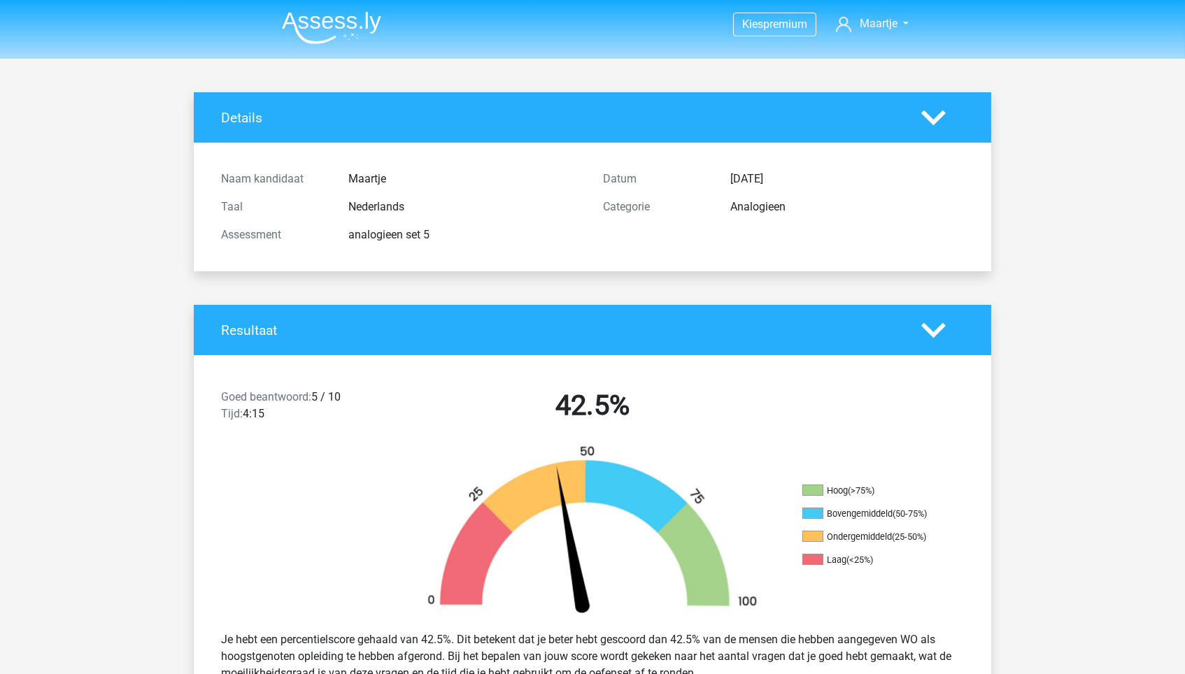
scroll to position [0, 0]
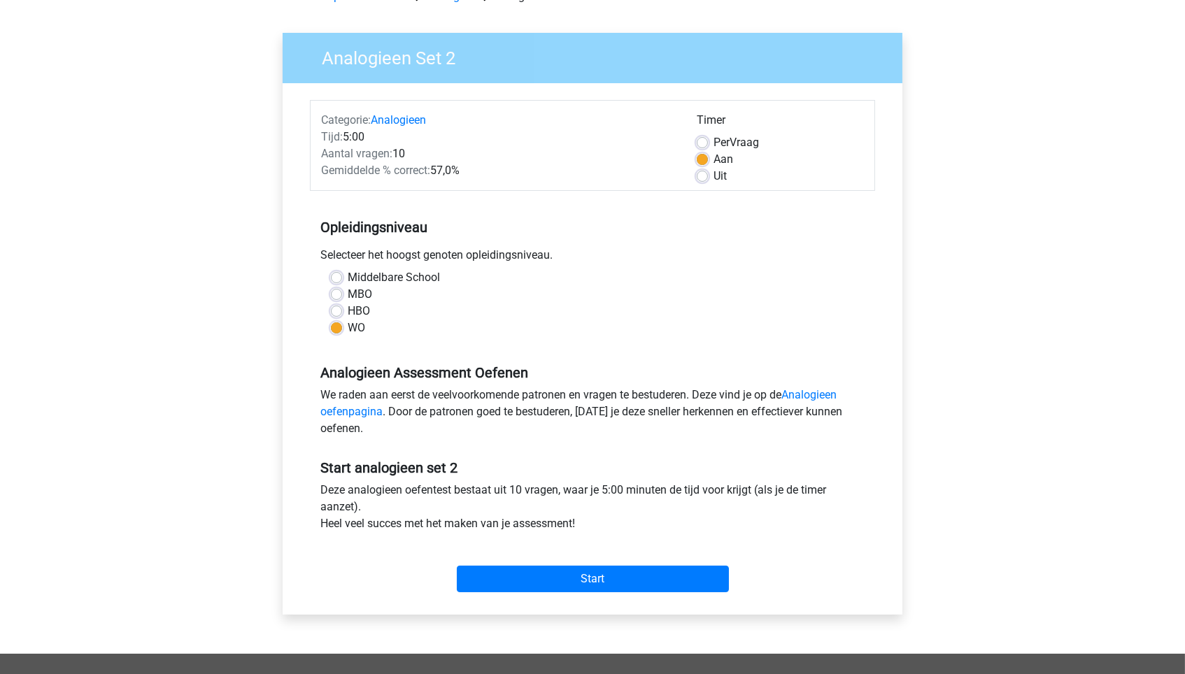
scroll to position [192, 0]
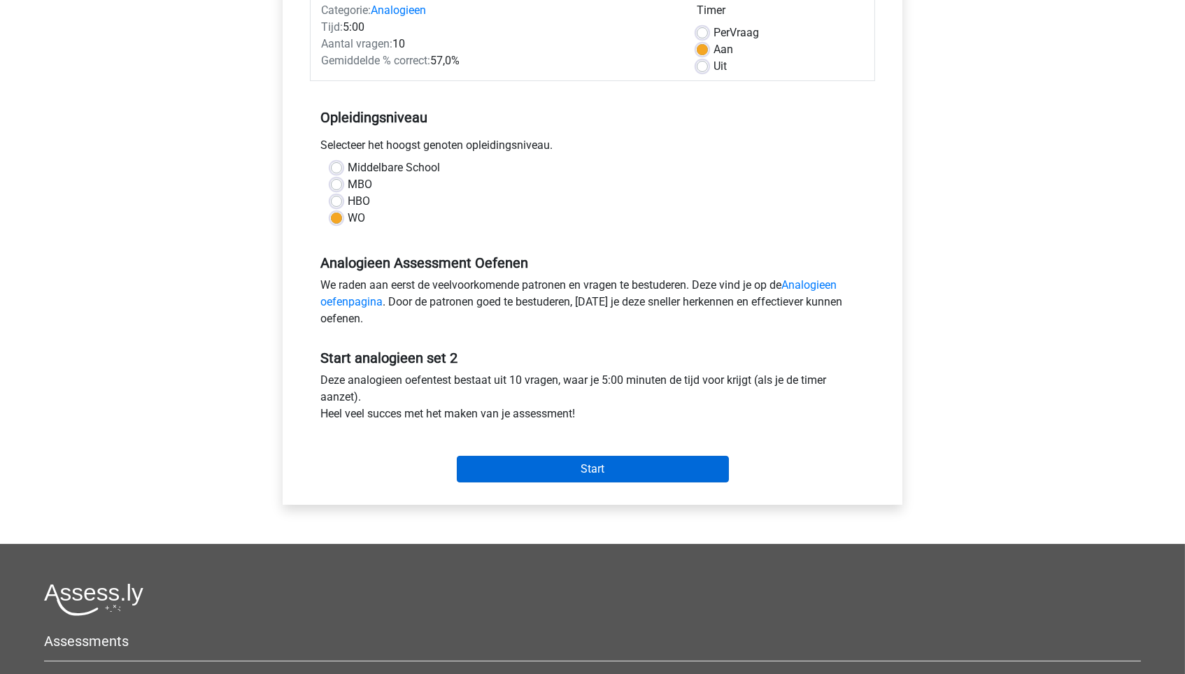
click at [538, 456] on input "Start" at bounding box center [593, 469] width 272 height 27
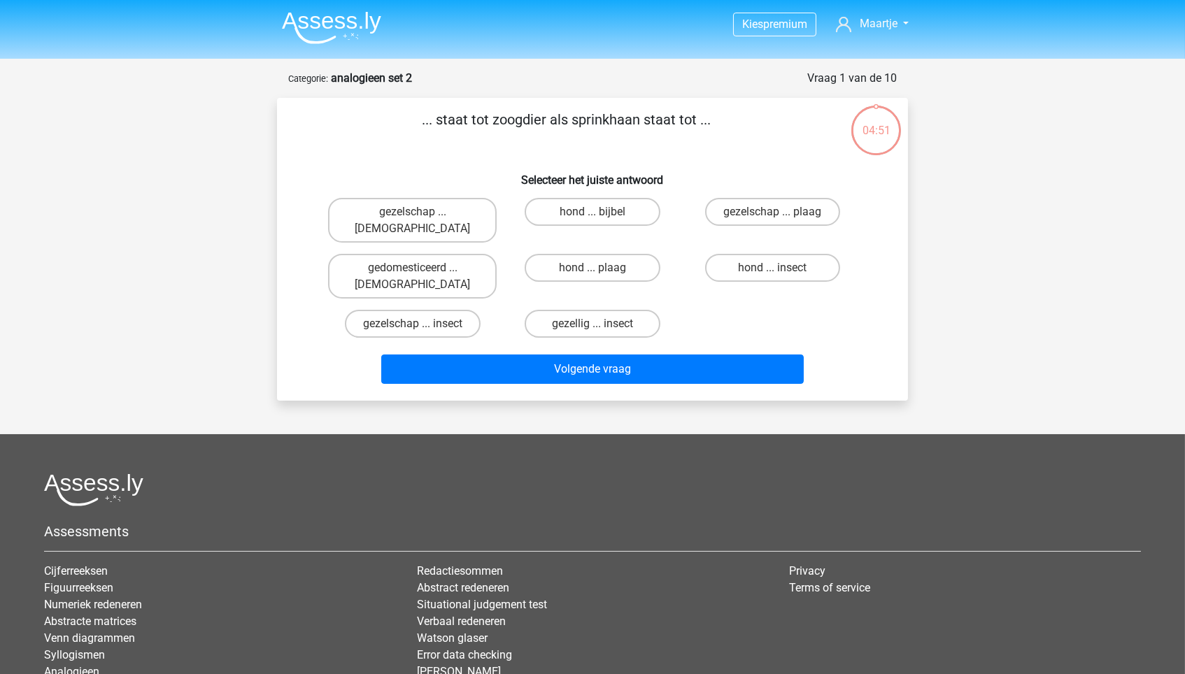
click at [779, 268] on input "hond ... insect" at bounding box center [776, 272] width 9 height 9
radio input "true"
click at [738, 355] on div "Volgende vraag" at bounding box center [592, 372] width 540 height 35
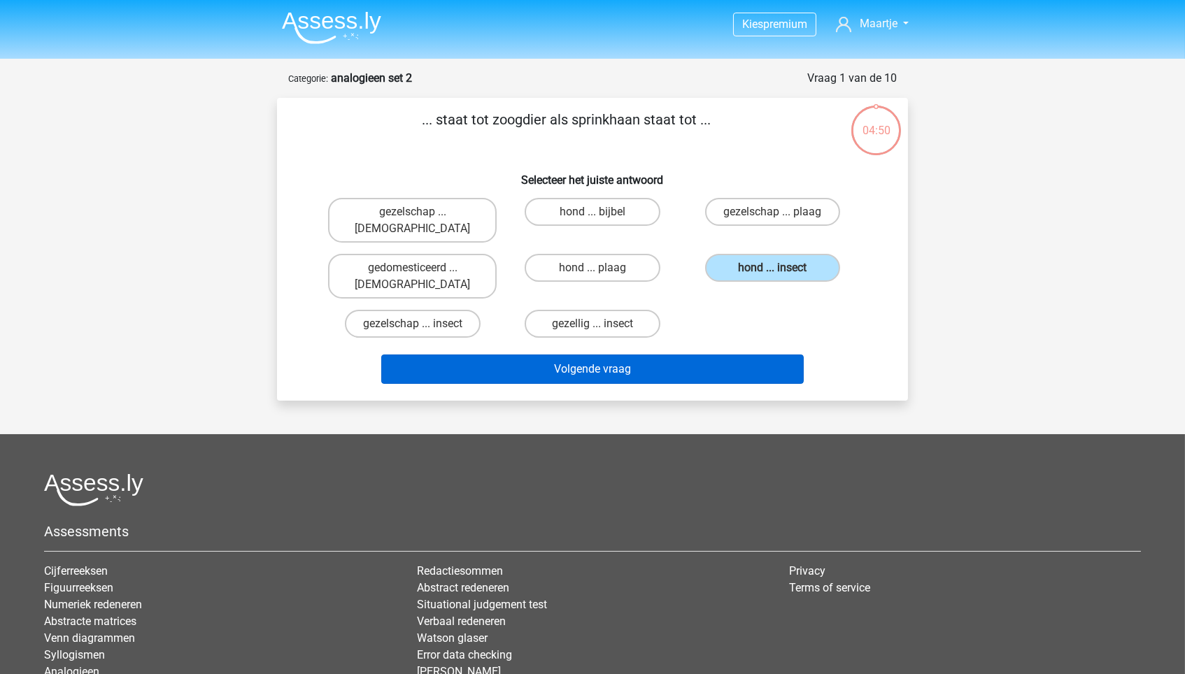
click at [738, 355] on button "Volgende vraag" at bounding box center [592, 369] width 423 height 29
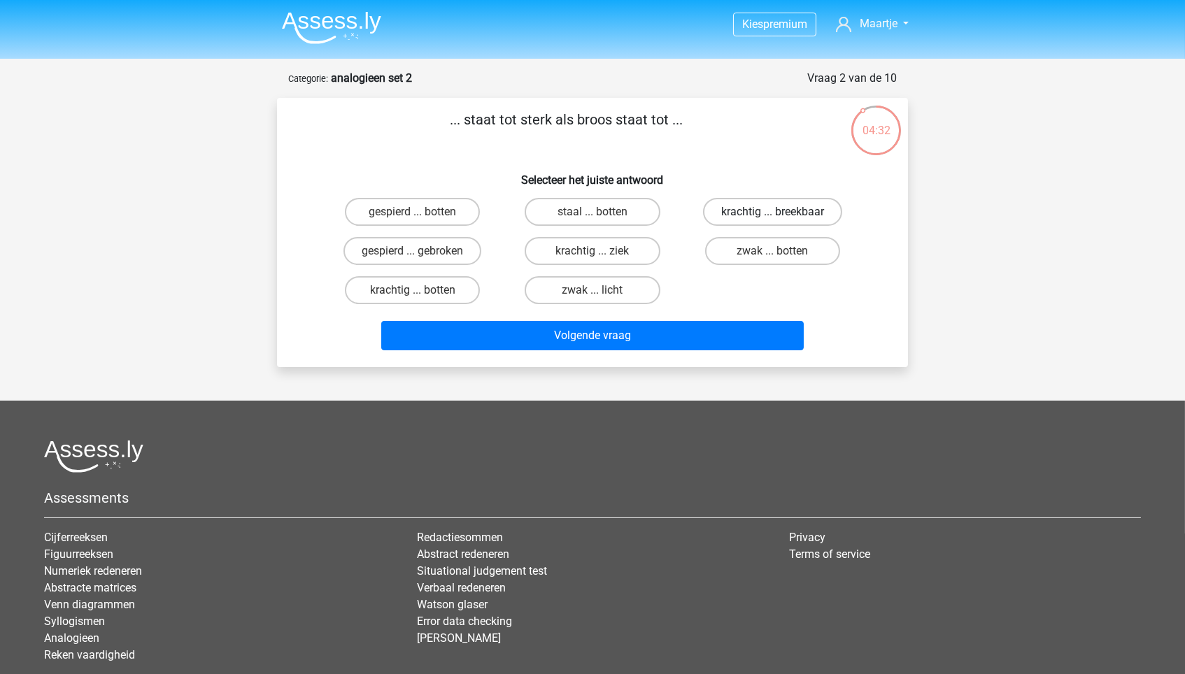
click at [728, 213] on label "krachtig ... breekbaar" at bounding box center [772, 212] width 139 height 28
click at [772, 213] on input "krachtig ... breekbaar" at bounding box center [776, 216] width 9 height 9
radio input "true"
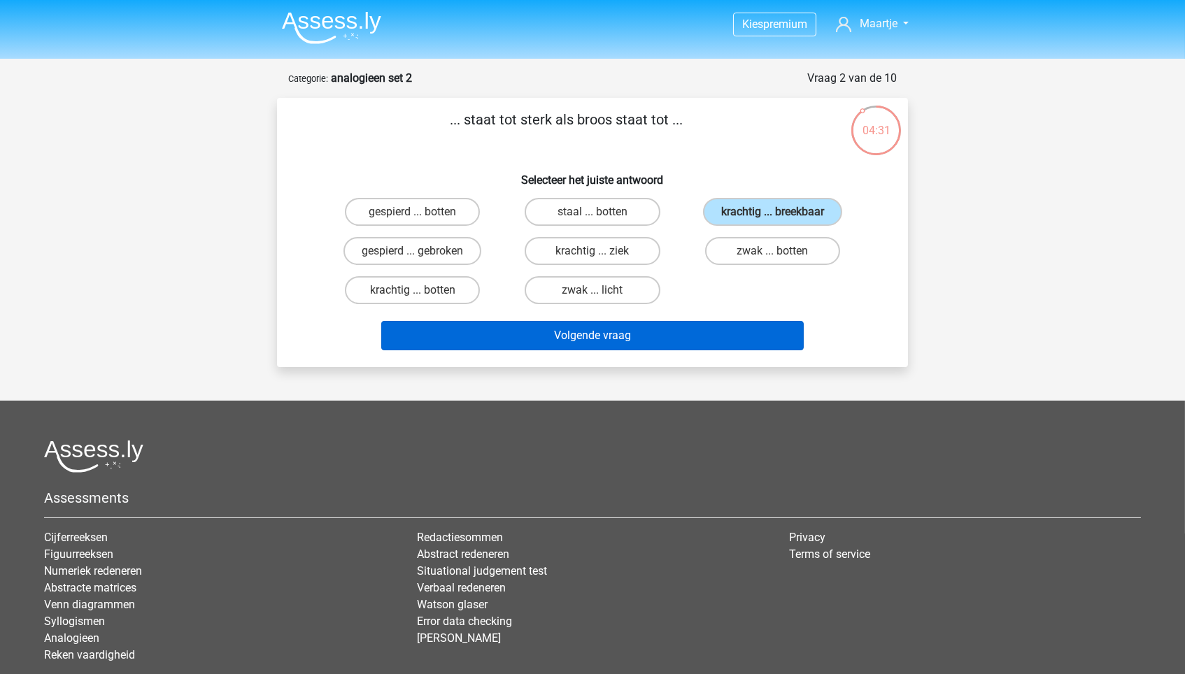
click at [692, 338] on button "Volgende vraag" at bounding box center [592, 335] width 423 height 29
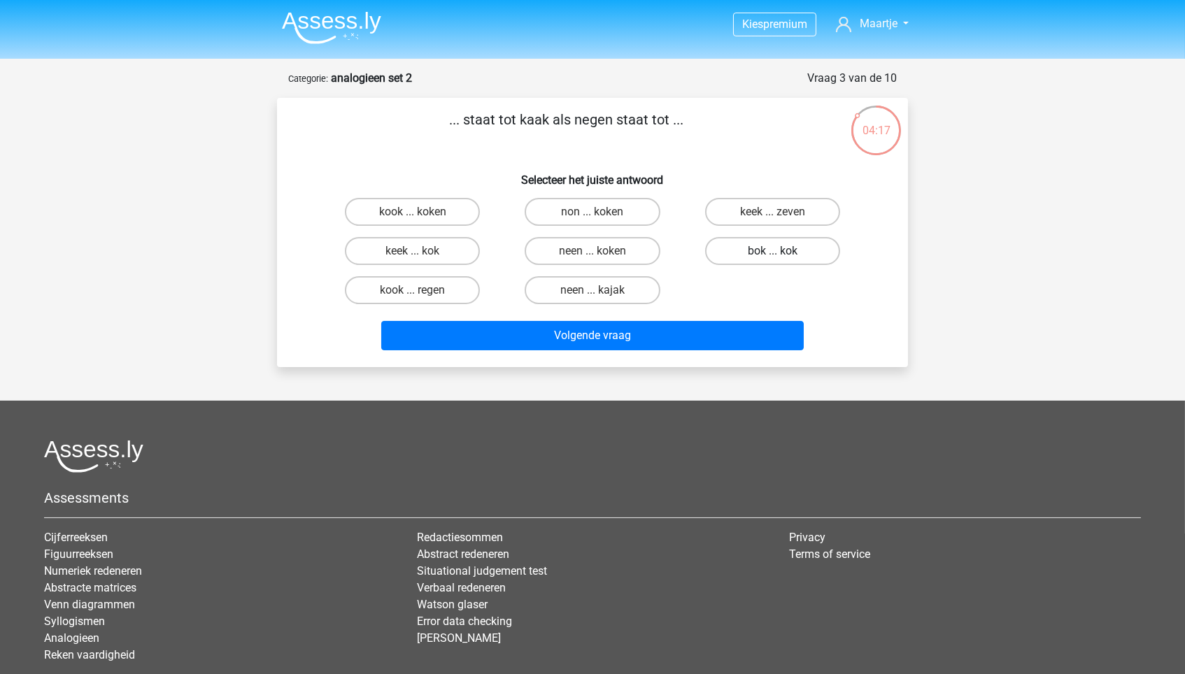
click at [814, 250] on label "bok ... kok" at bounding box center [772, 251] width 135 height 28
click at [781, 251] on input "bok ... kok" at bounding box center [776, 255] width 9 height 9
radio input "true"
click at [652, 290] on label "neen ... kajak" at bounding box center [592, 290] width 135 height 28
click at [601, 290] on input "neen ... kajak" at bounding box center [596, 294] width 9 height 9
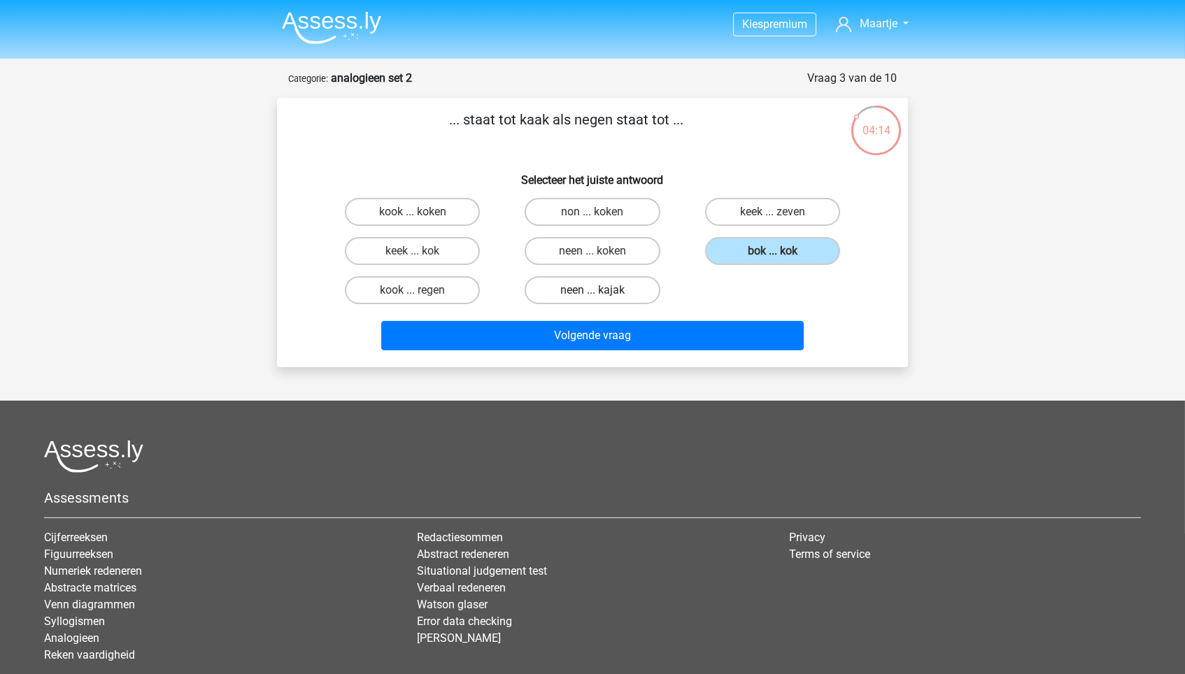
radio input "true"
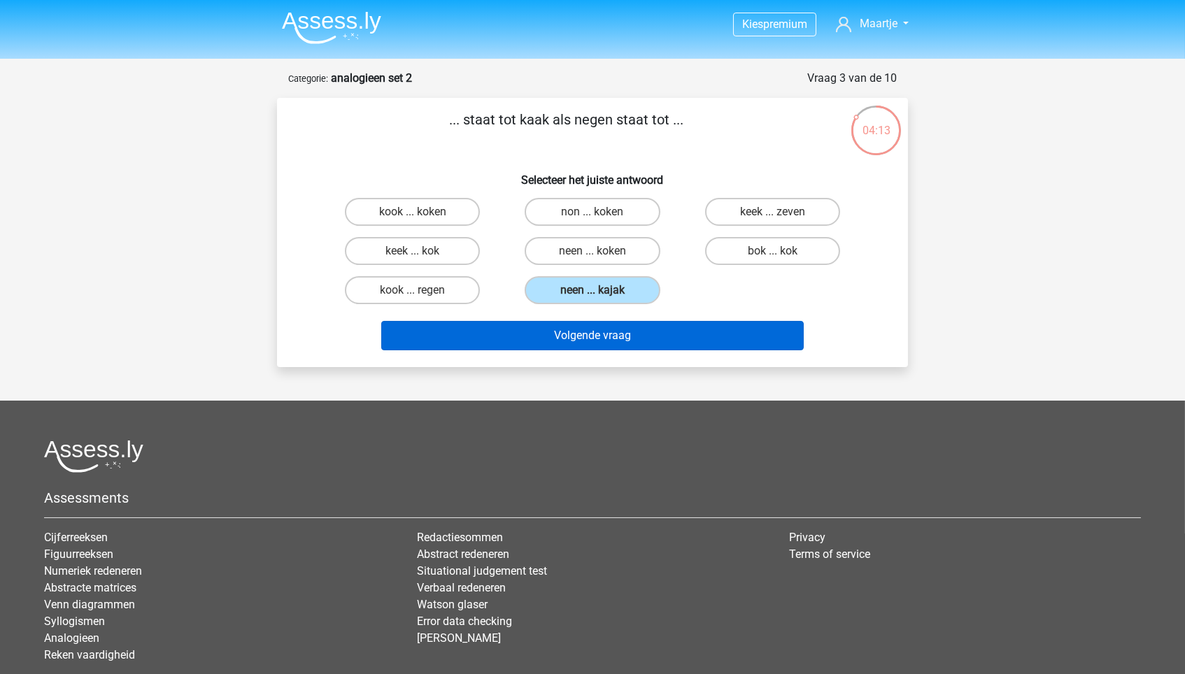
click at [659, 337] on button "Volgende vraag" at bounding box center [592, 335] width 423 height 29
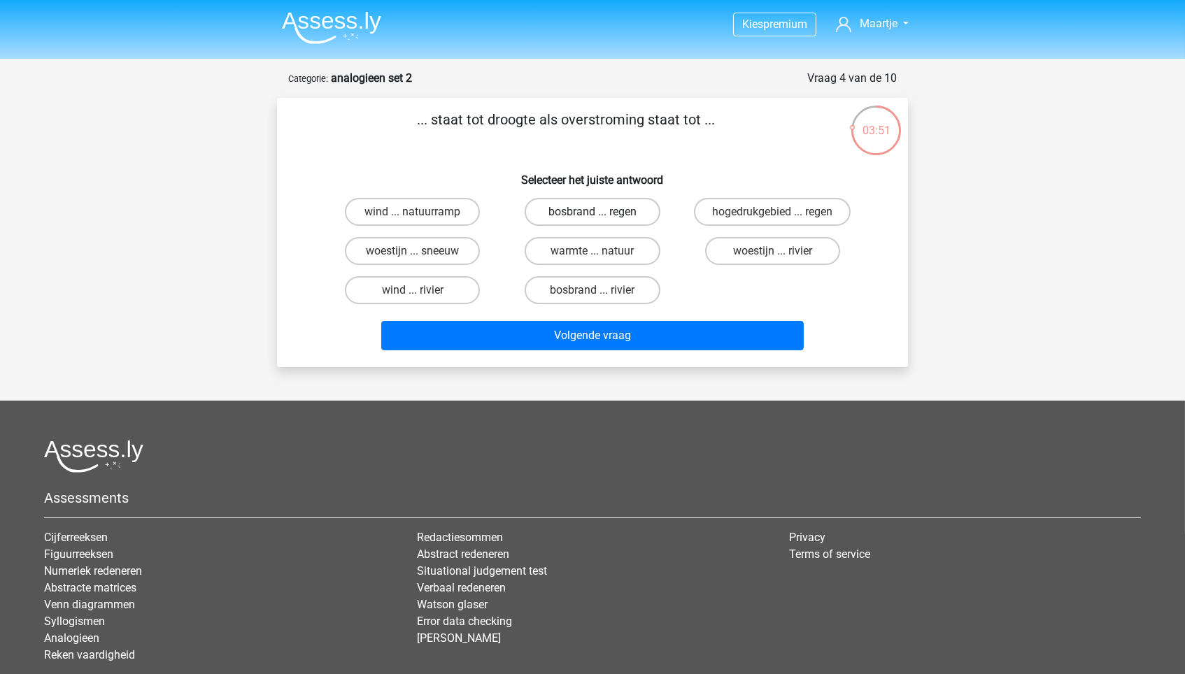
click at [629, 212] on label "bosbrand ... regen" at bounding box center [592, 212] width 135 height 28
click at [601, 212] on input "bosbrand ... regen" at bounding box center [596, 216] width 9 height 9
radio input "true"
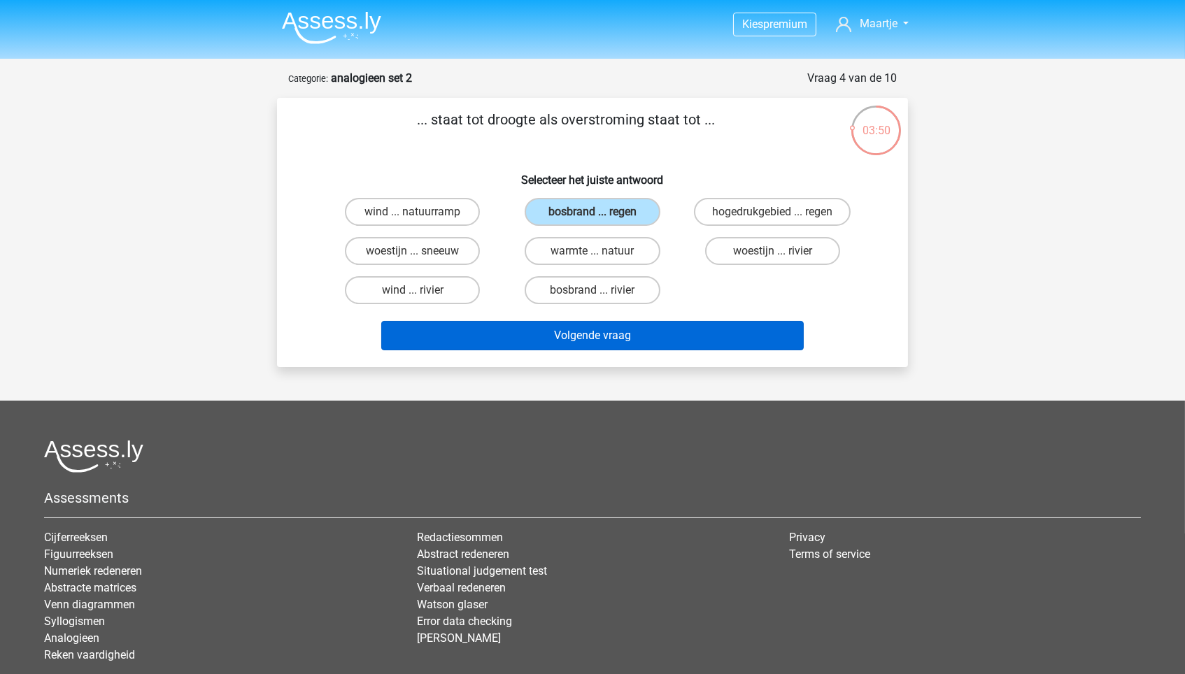
click at [613, 322] on button "Volgende vraag" at bounding box center [592, 335] width 423 height 29
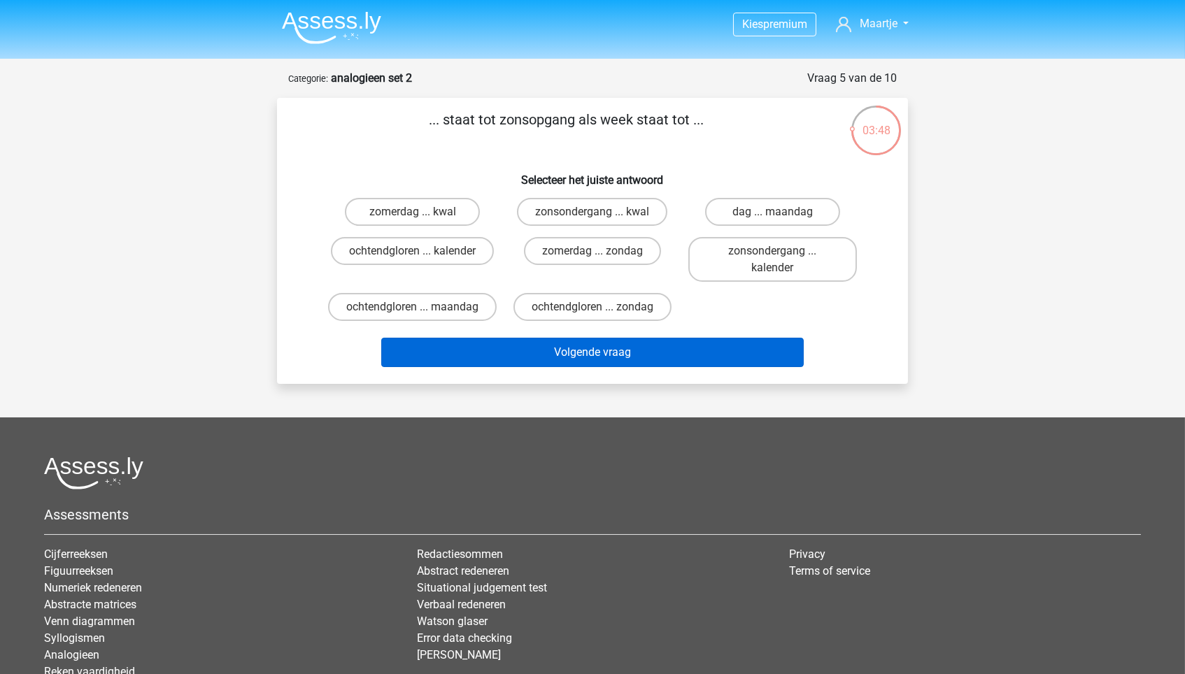
scroll to position [1, 0]
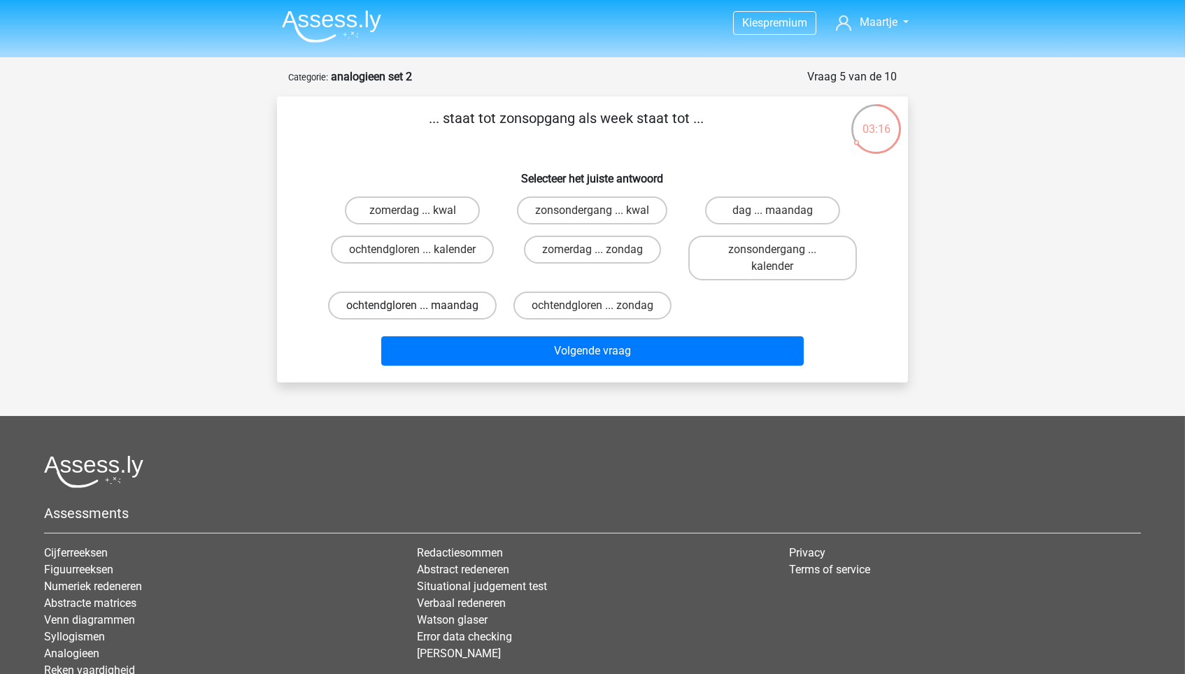
click at [445, 299] on label "ochtendgloren ... maandag" at bounding box center [412, 306] width 169 height 28
click at [422, 306] on input "ochtendgloren ... maandag" at bounding box center [417, 310] width 9 height 9
radio input "true"
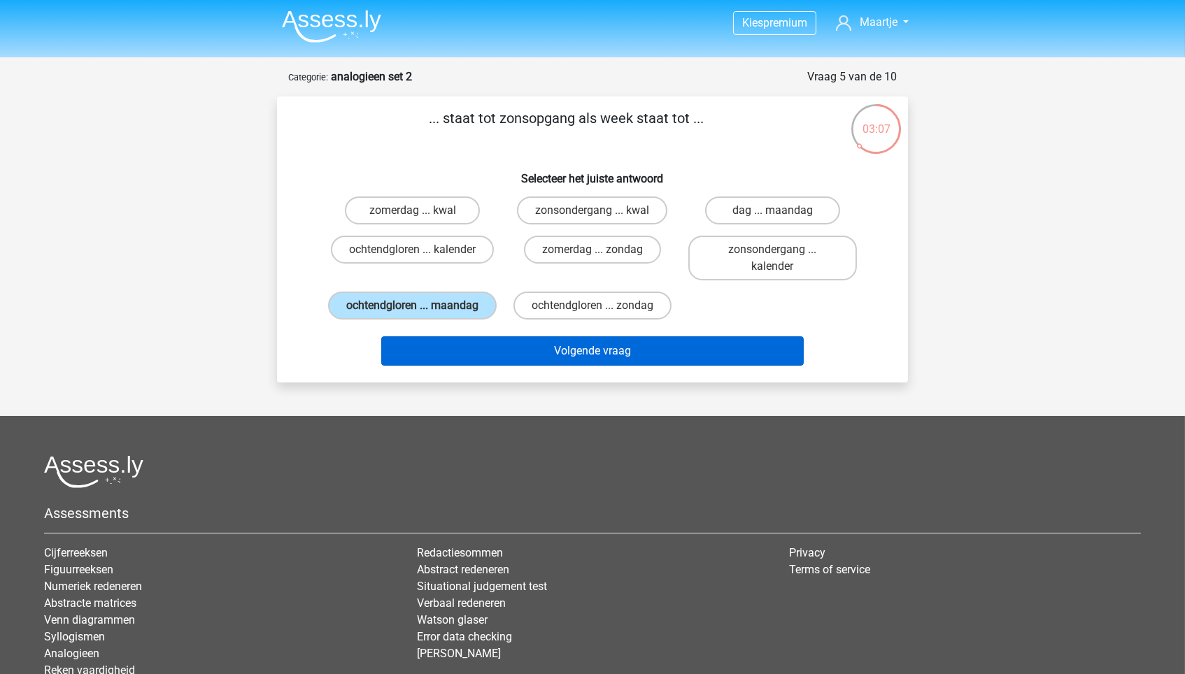
click at [604, 360] on button "Volgende vraag" at bounding box center [592, 350] width 423 height 29
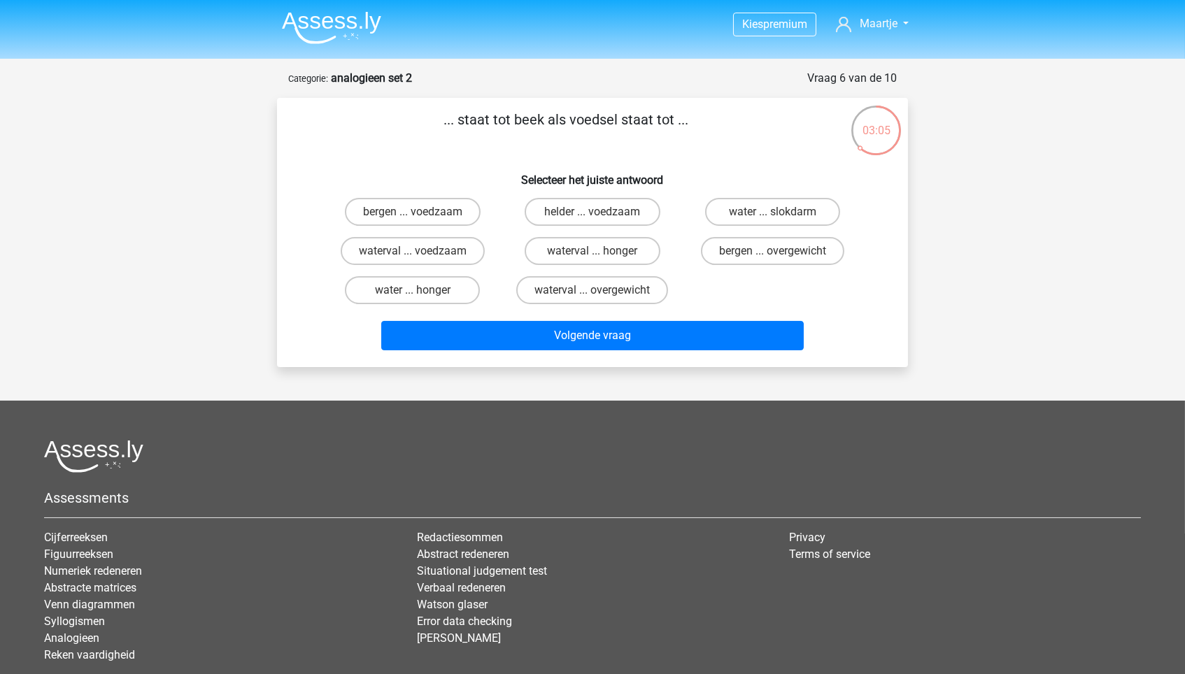
scroll to position [0, 0]
click at [460, 281] on label "water ... honger" at bounding box center [412, 290] width 135 height 28
click at [422, 290] on input "water ... honger" at bounding box center [417, 294] width 9 height 9
radio input "true"
click at [392, 216] on label "bergen ... voedzaam" at bounding box center [413, 212] width 136 height 28
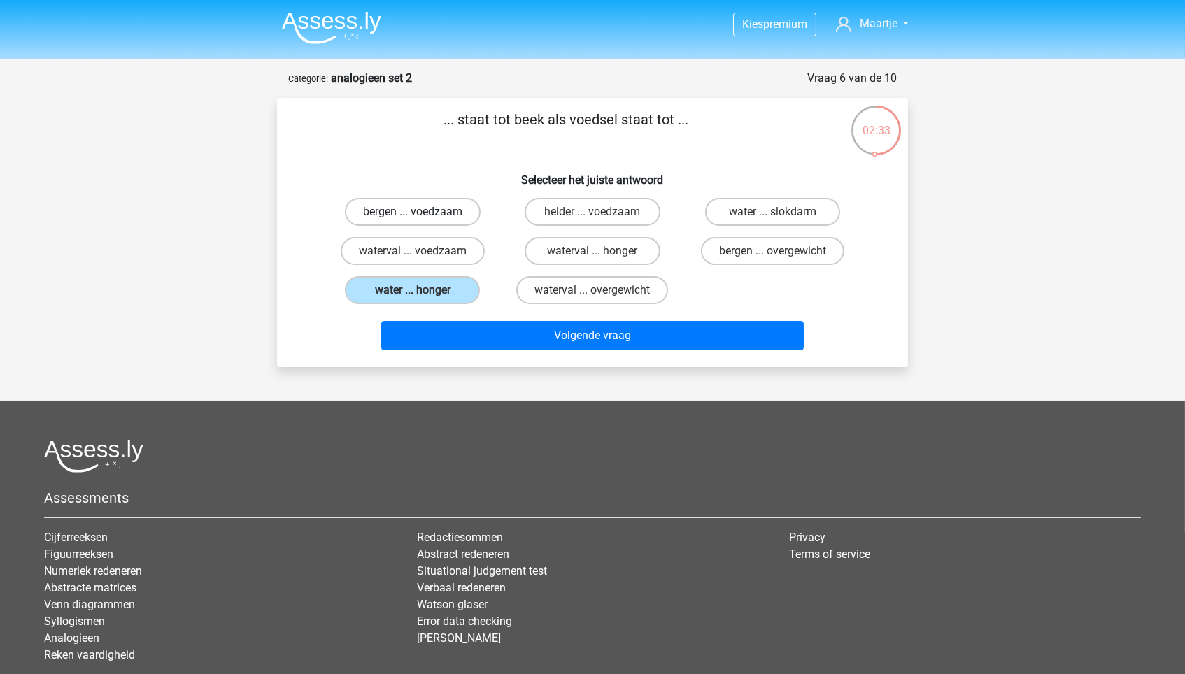
click at [413, 216] on input "bergen ... voedzaam" at bounding box center [417, 216] width 9 height 9
radio input "true"
click at [395, 245] on label "waterval ... voedzaam" at bounding box center [413, 251] width 144 height 28
click at [413, 251] on input "waterval ... voedzaam" at bounding box center [417, 255] width 9 height 9
radio input "true"
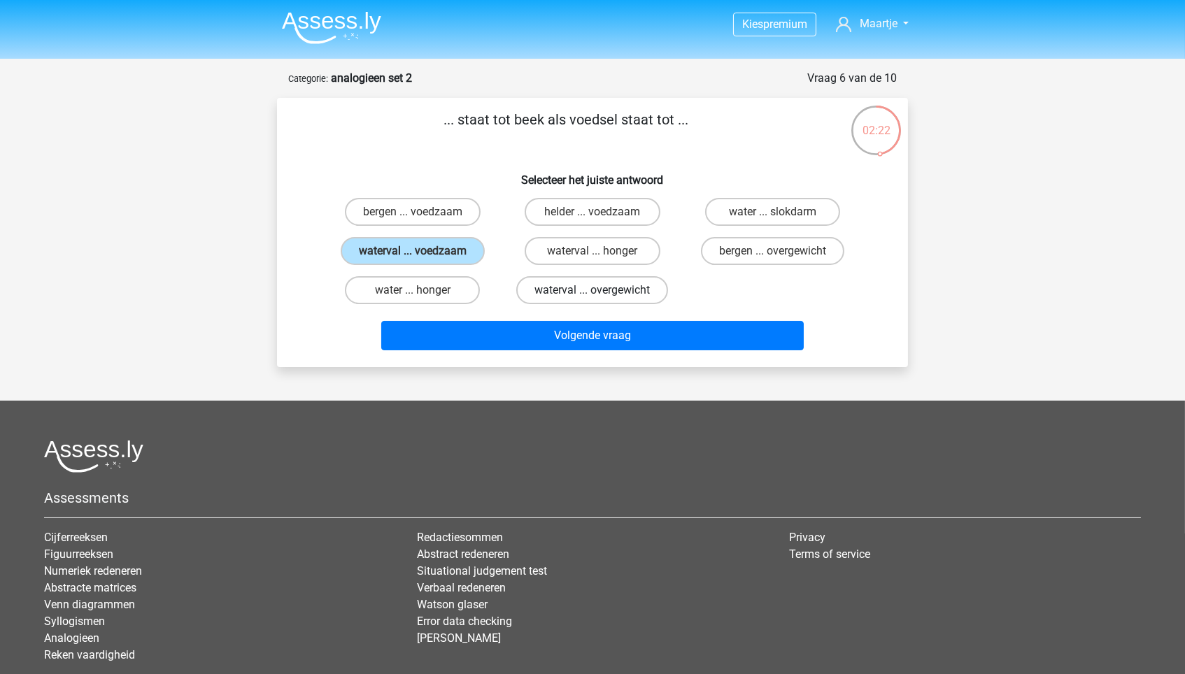
click at [606, 286] on label "waterval ... overgewicht" at bounding box center [592, 290] width 152 height 28
click at [601, 290] on input "waterval ... overgewicht" at bounding box center [596, 294] width 9 height 9
radio input "true"
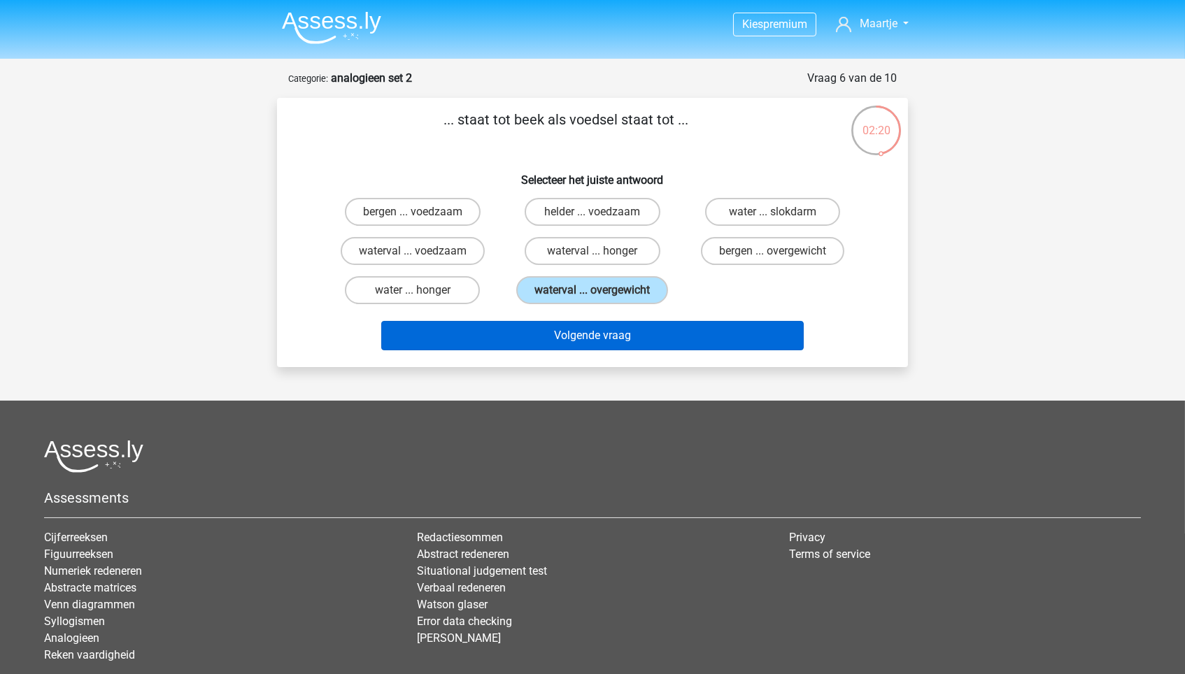
click at [607, 334] on button "Volgende vraag" at bounding box center [592, 335] width 423 height 29
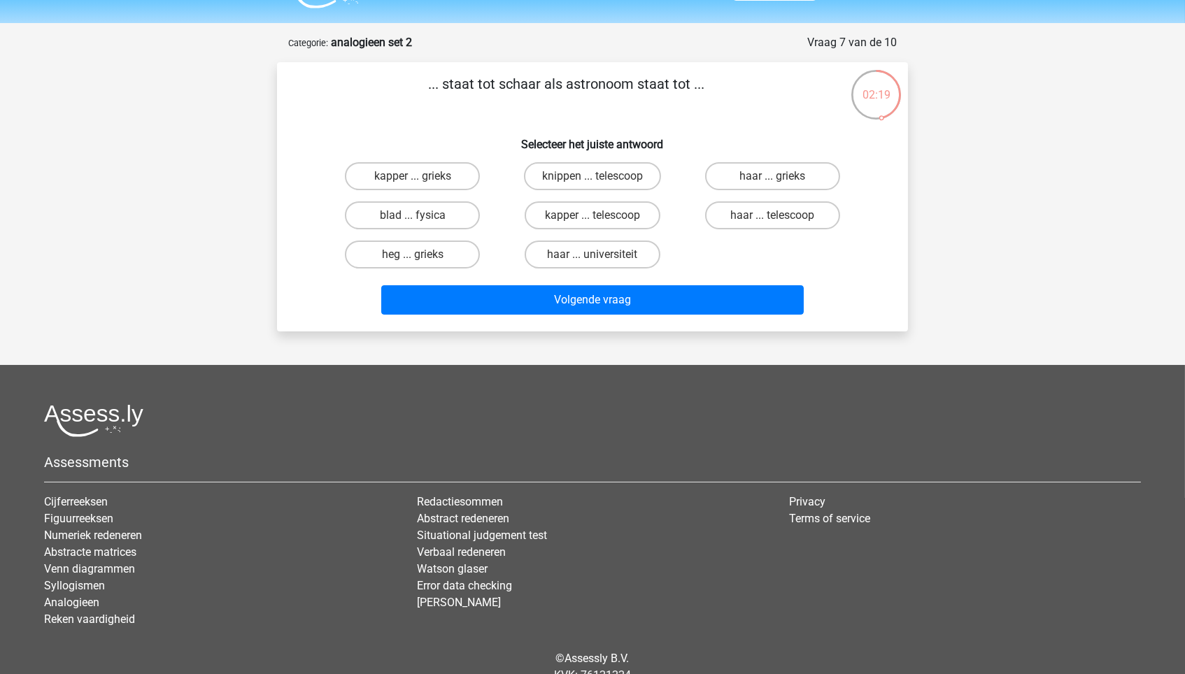
scroll to position [10, 0]
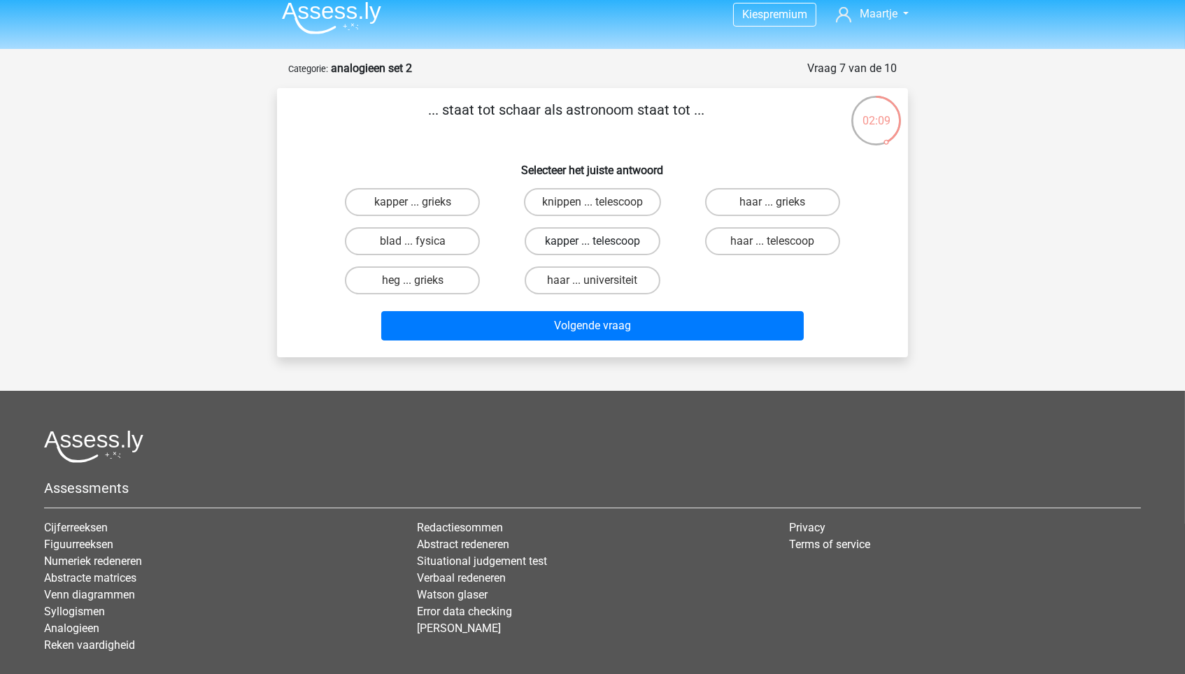
click at [637, 237] on label "kapper ... telescoop" at bounding box center [592, 241] width 135 height 28
click at [601, 241] on input "kapper ... telescoop" at bounding box center [596, 245] width 9 height 9
radio input "true"
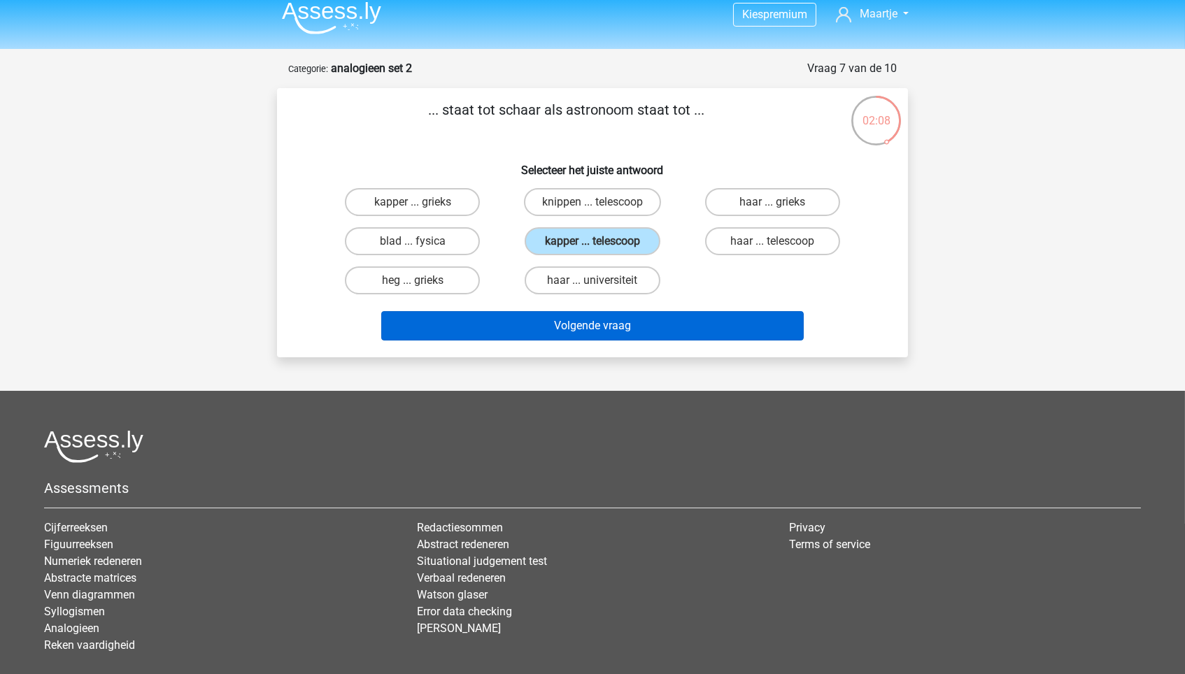
click at [631, 316] on button "Volgende vraag" at bounding box center [592, 325] width 423 height 29
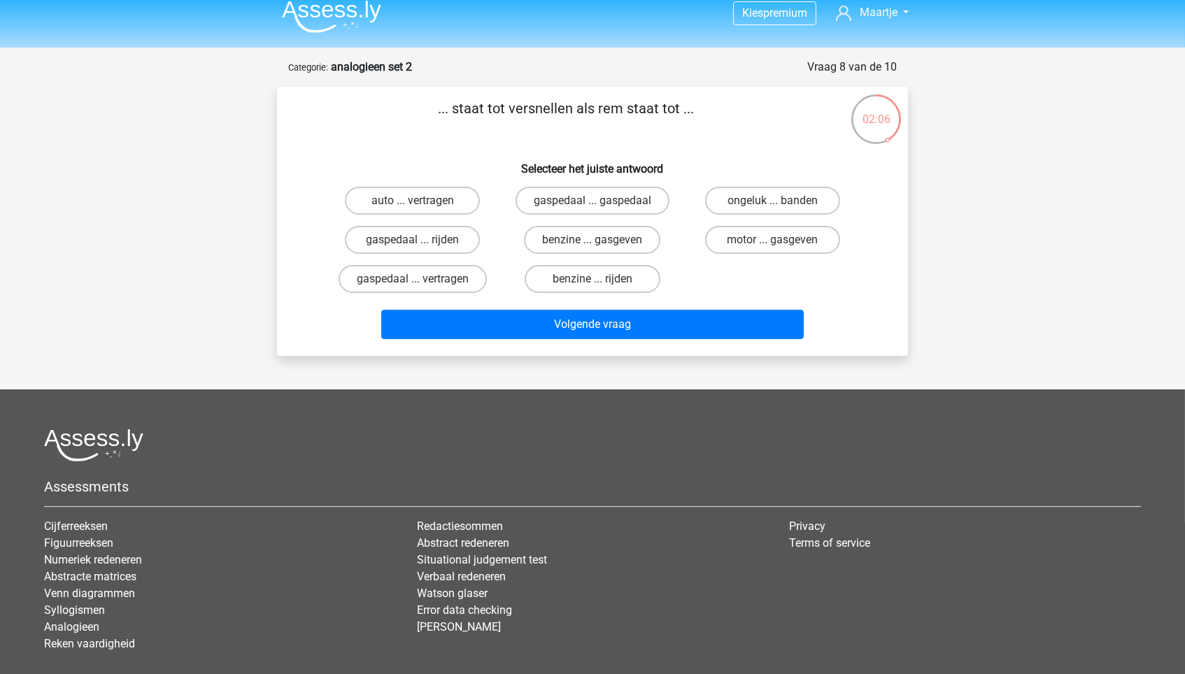
scroll to position [5, 0]
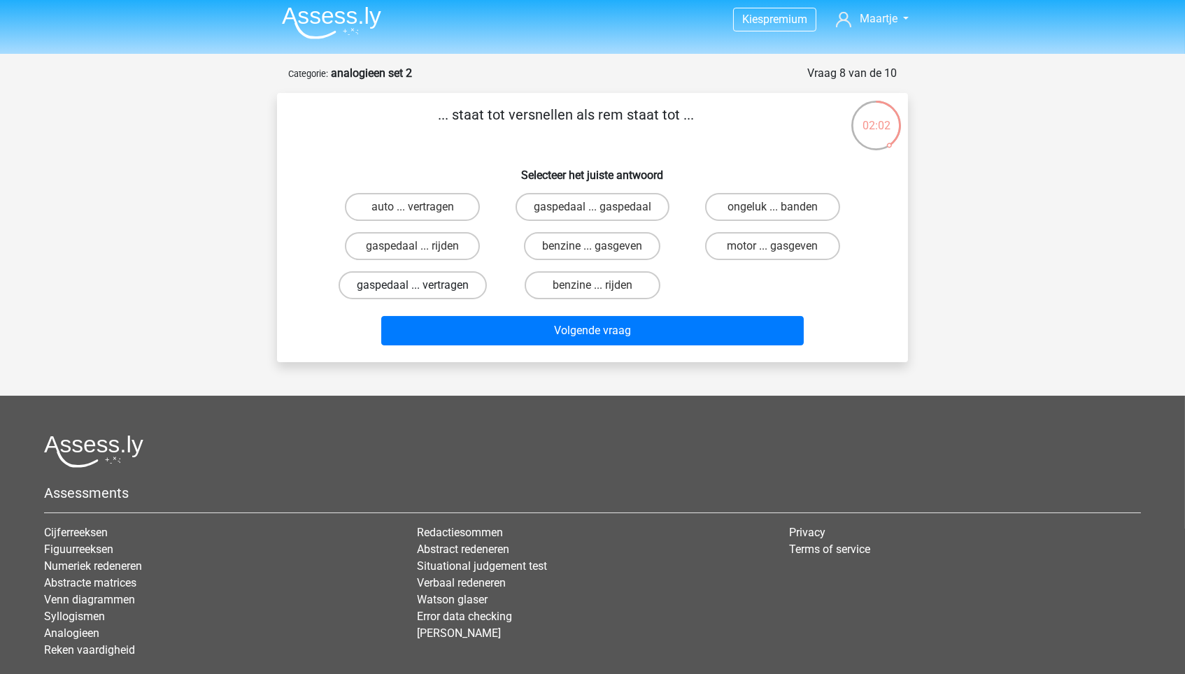
click at [463, 285] on label "gaspedaal ... vertragen" at bounding box center [412, 285] width 148 height 28
click at [422, 285] on input "gaspedaal ... vertragen" at bounding box center [417, 289] width 9 height 9
radio input "true"
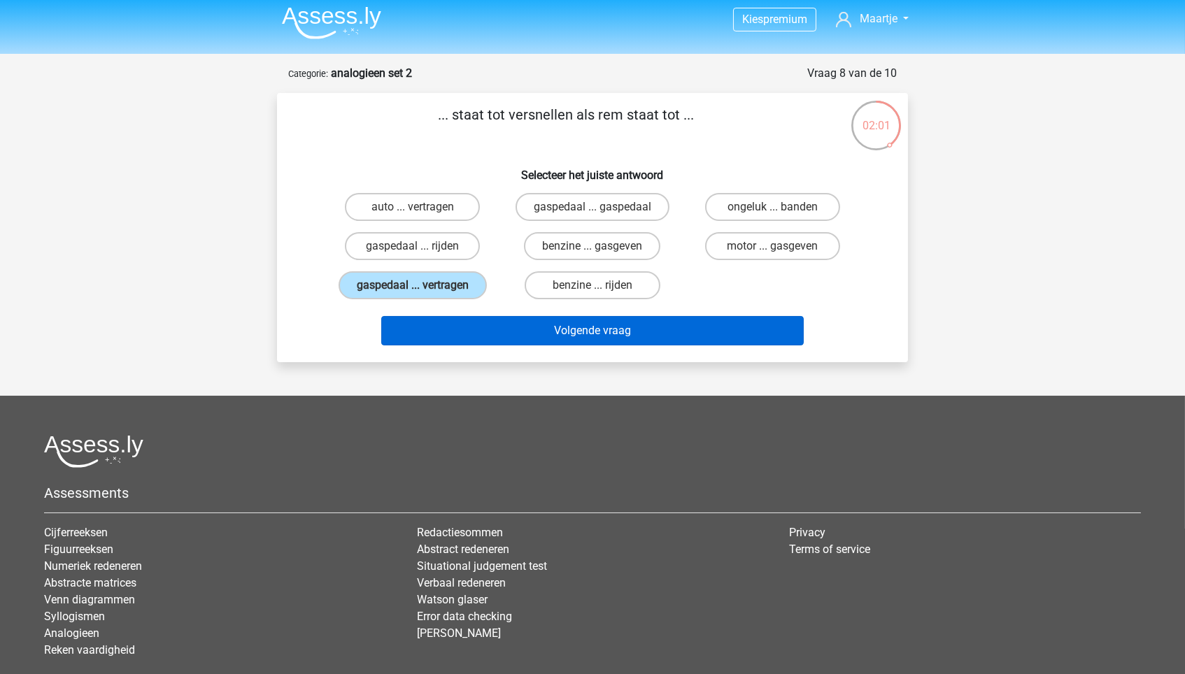
click at [485, 325] on button "Volgende vraag" at bounding box center [592, 330] width 423 height 29
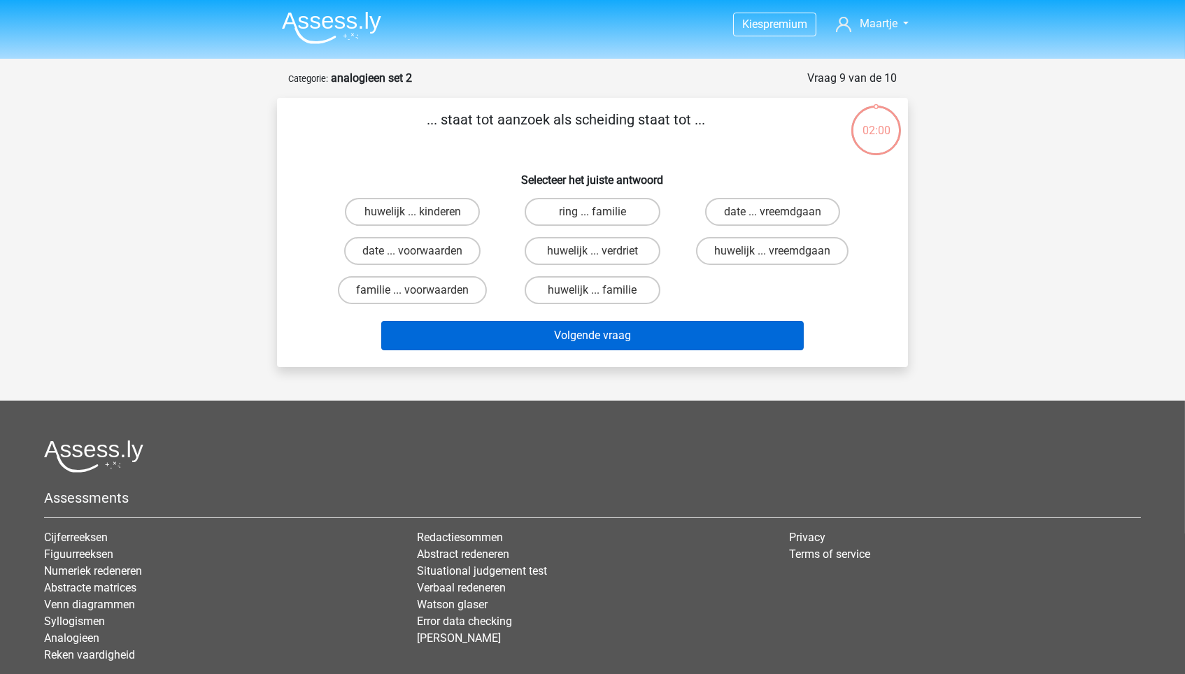
scroll to position [1, 0]
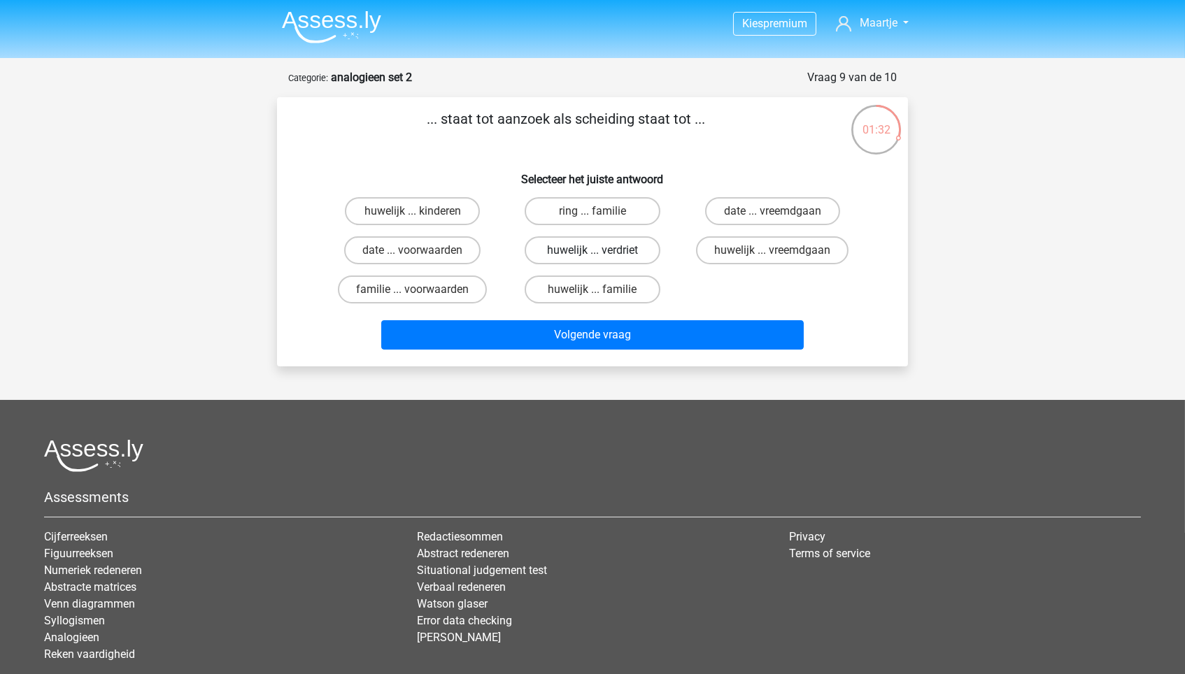
click at [619, 243] on label "huwelijk ... verdriet" at bounding box center [592, 250] width 135 height 28
click at [601, 250] on input "huwelijk ... verdriet" at bounding box center [596, 254] width 9 height 9
radio input "true"
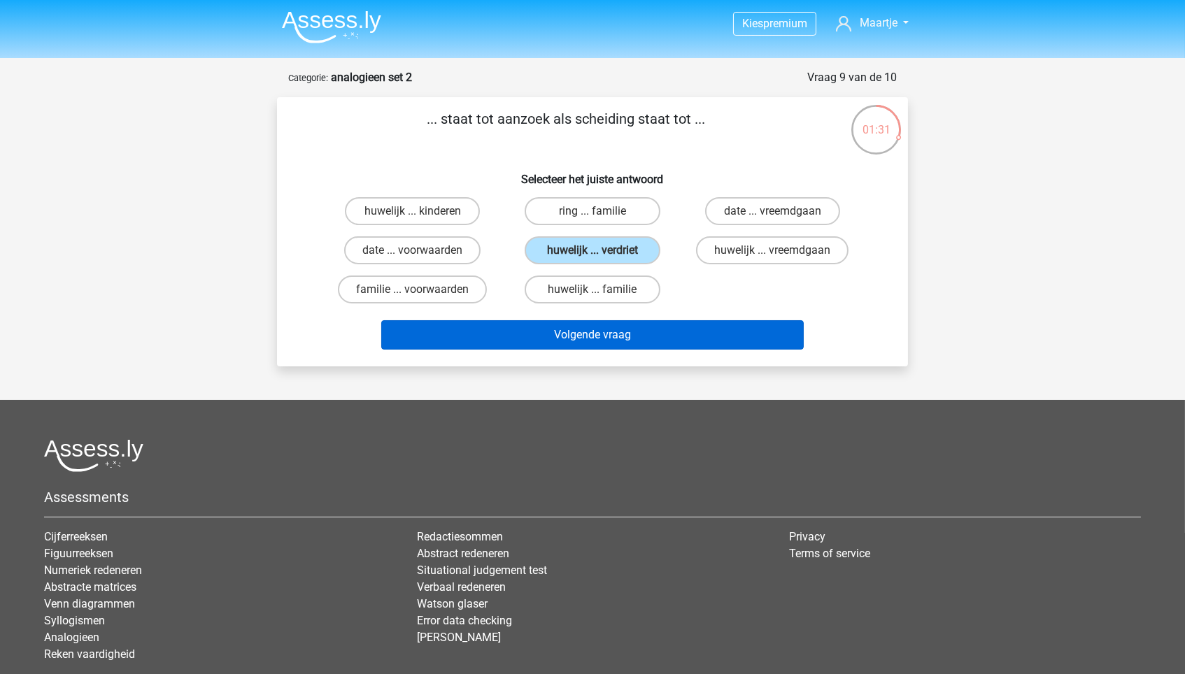
click at [607, 336] on button "Volgende vraag" at bounding box center [592, 334] width 423 height 29
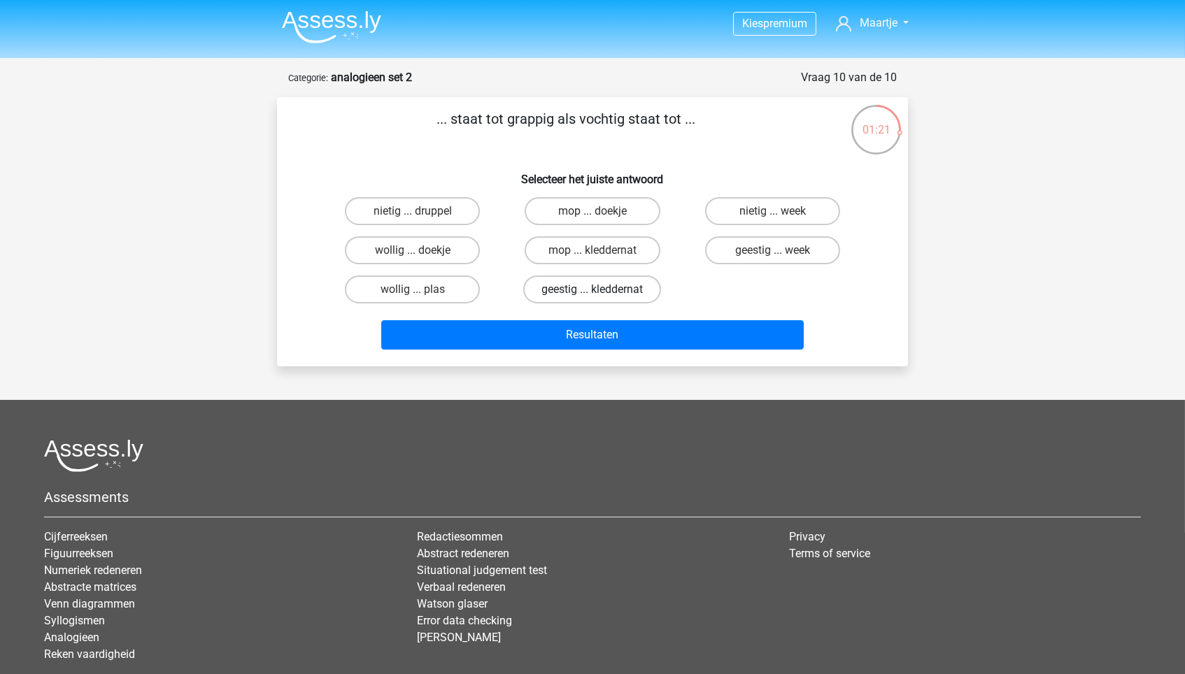
click at [633, 286] on label "geestig ... kleddernat" at bounding box center [592, 290] width 138 height 28
click at [601, 290] on input "geestig ... kleddernat" at bounding box center [596, 294] width 9 height 9
radio input "true"
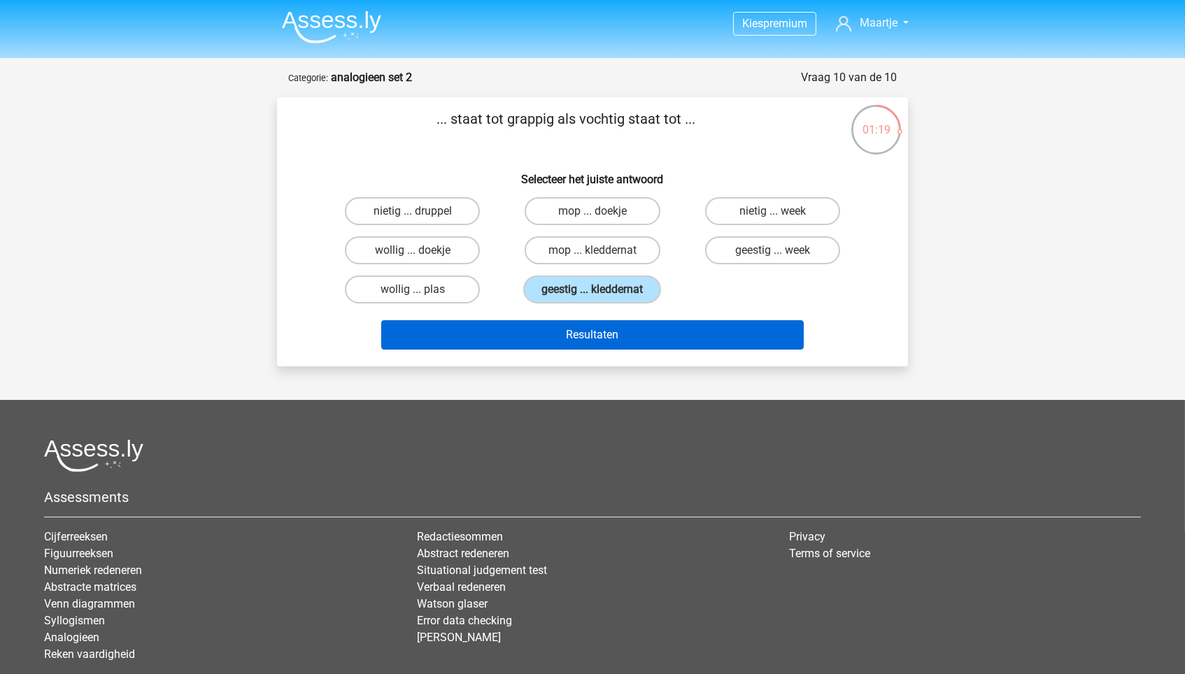
click at [641, 336] on button "Resultaten" at bounding box center [592, 334] width 423 height 29
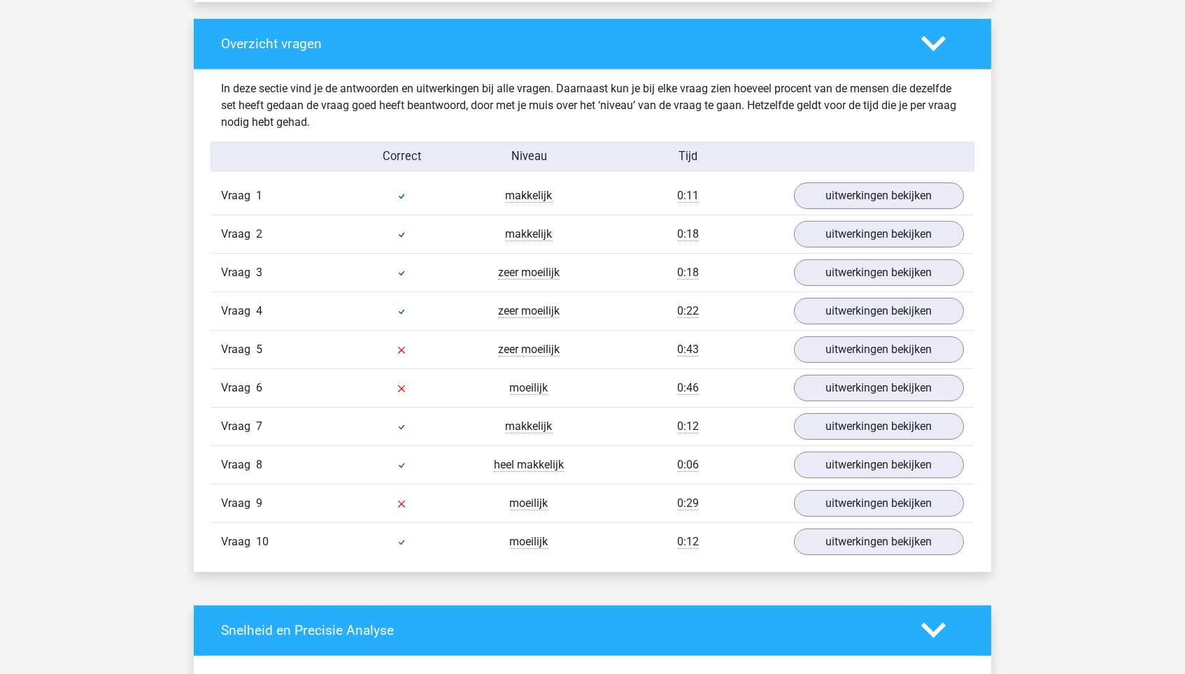
scroll to position [1040, 0]
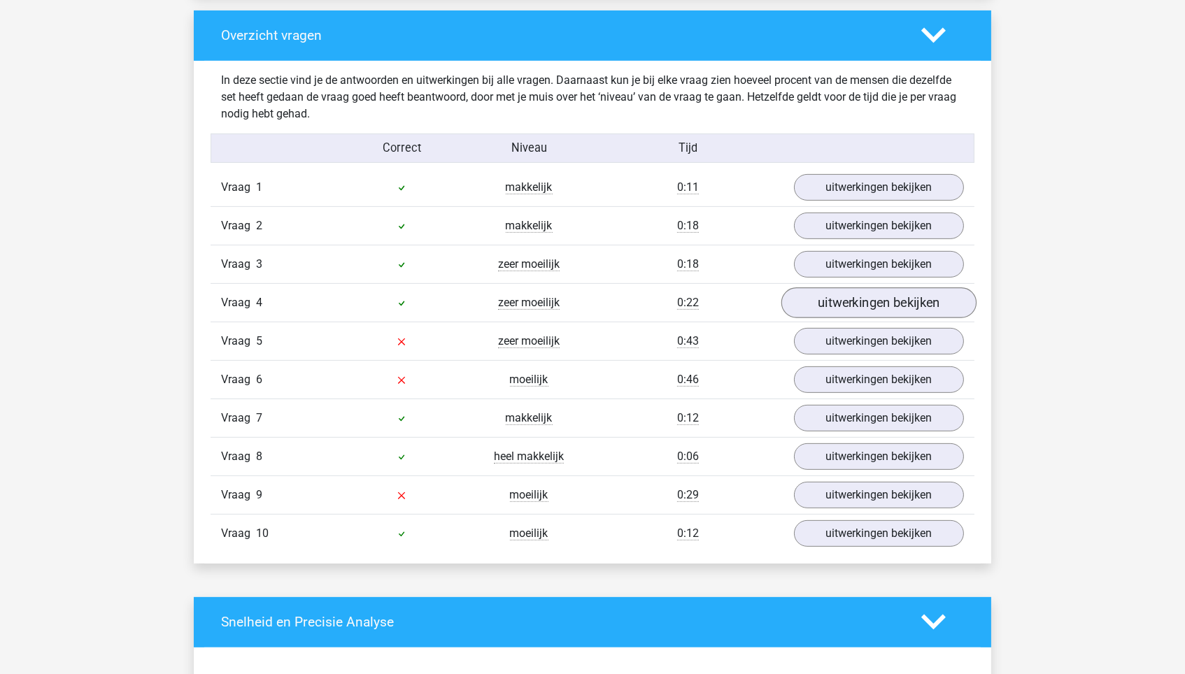
click at [841, 294] on link "uitwerkingen bekijken" at bounding box center [878, 302] width 195 height 31
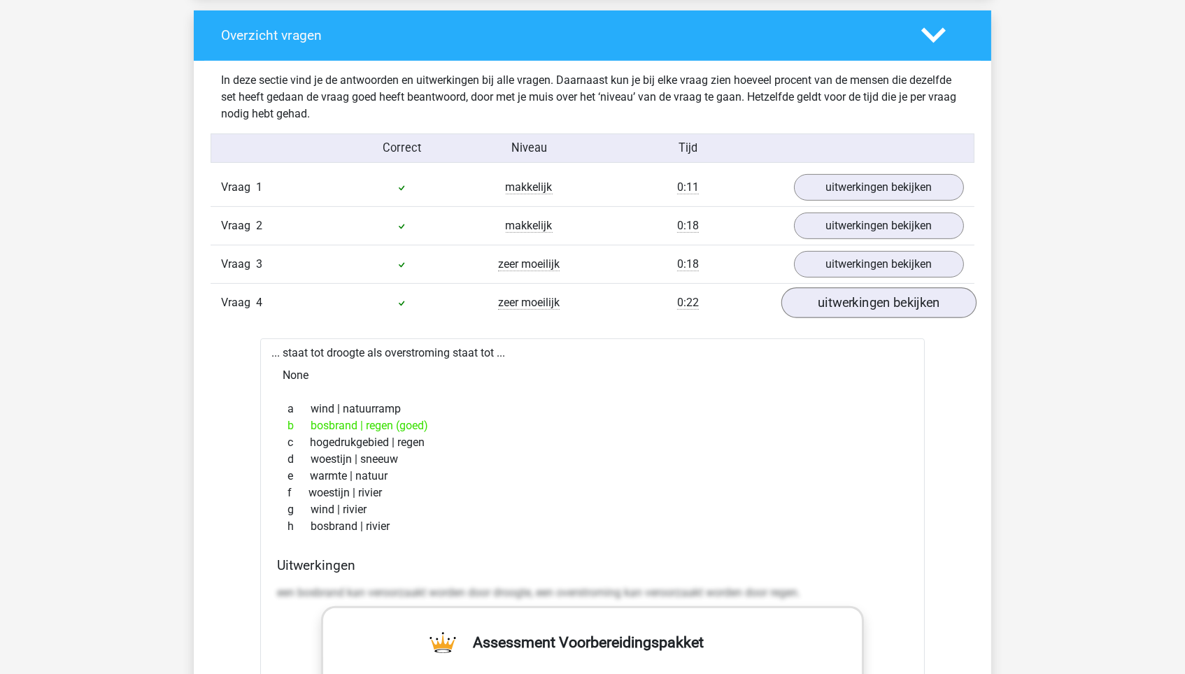
click at [841, 294] on link "uitwerkingen bekijken" at bounding box center [878, 302] width 195 height 31
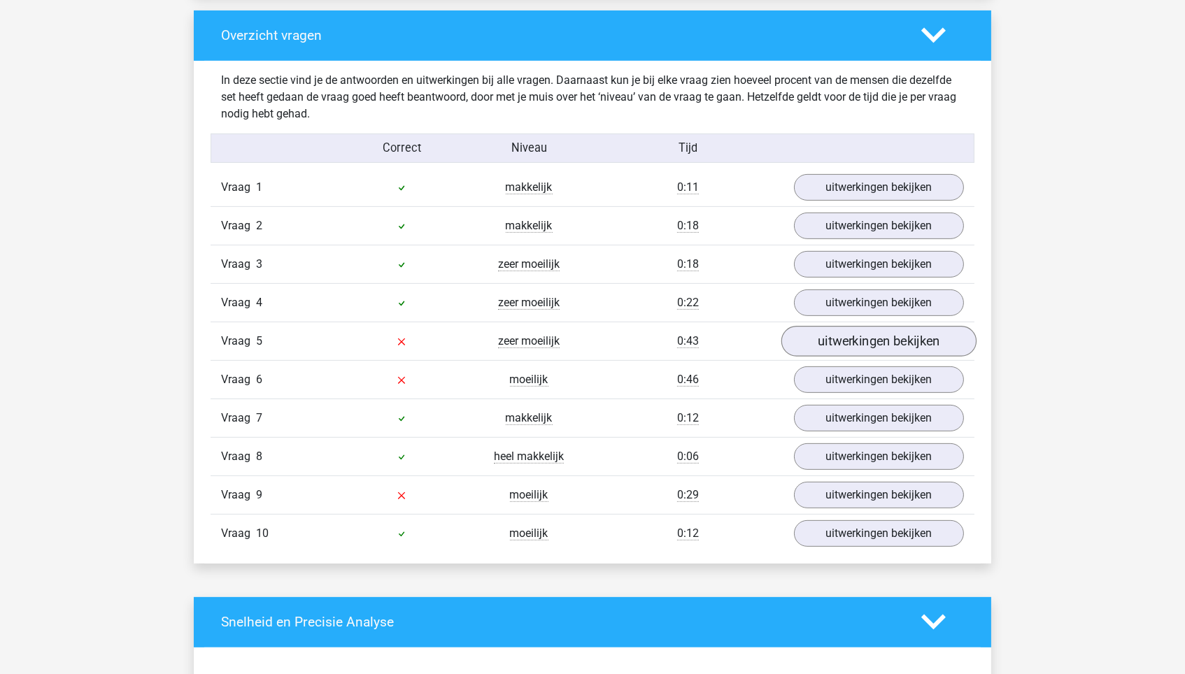
click at [839, 343] on link "uitwerkingen bekijken" at bounding box center [878, 341] width 195 height 31
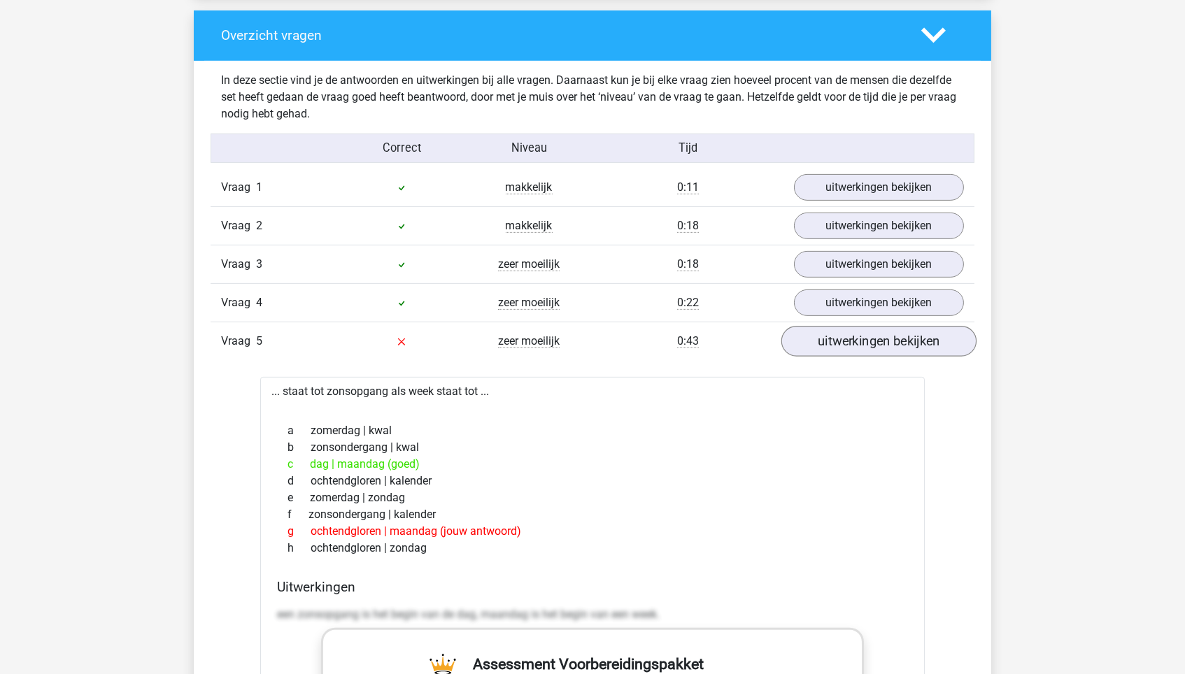
click at [839, 343] on link "uitwerkingen bekijken" at bounding box center [878, 341] width 195 height 31
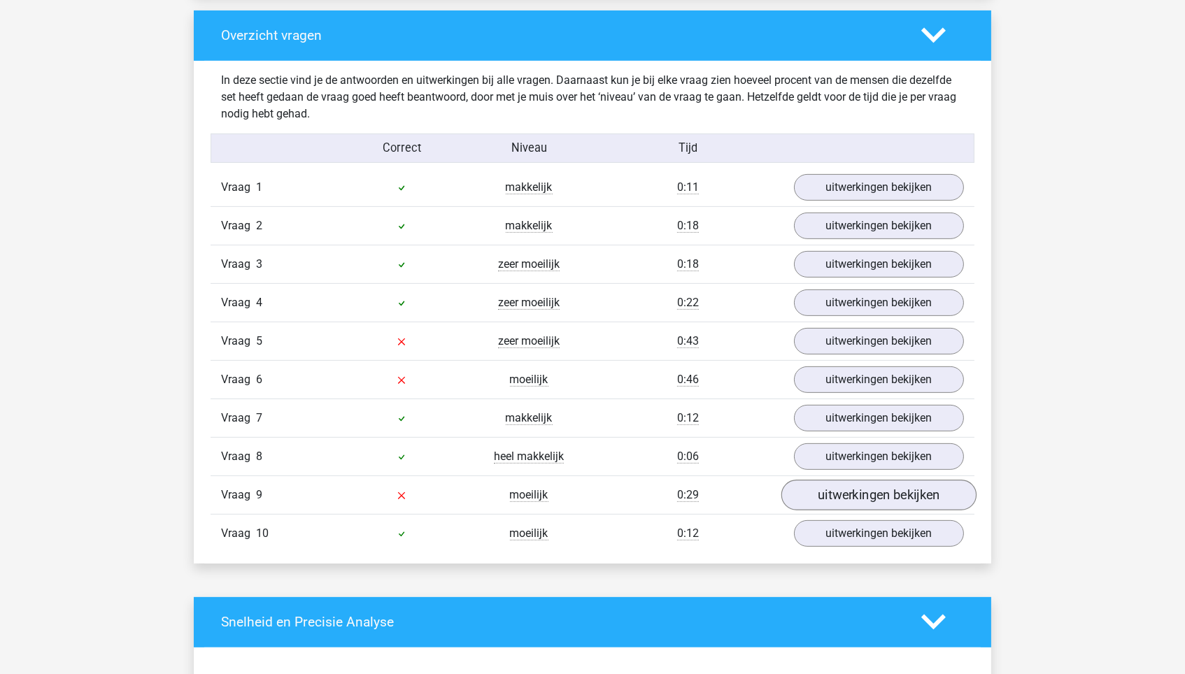
click at [842, 494] on link "uitwerkingen bekijken" at bounding box center [878, 495] width 195 height 31
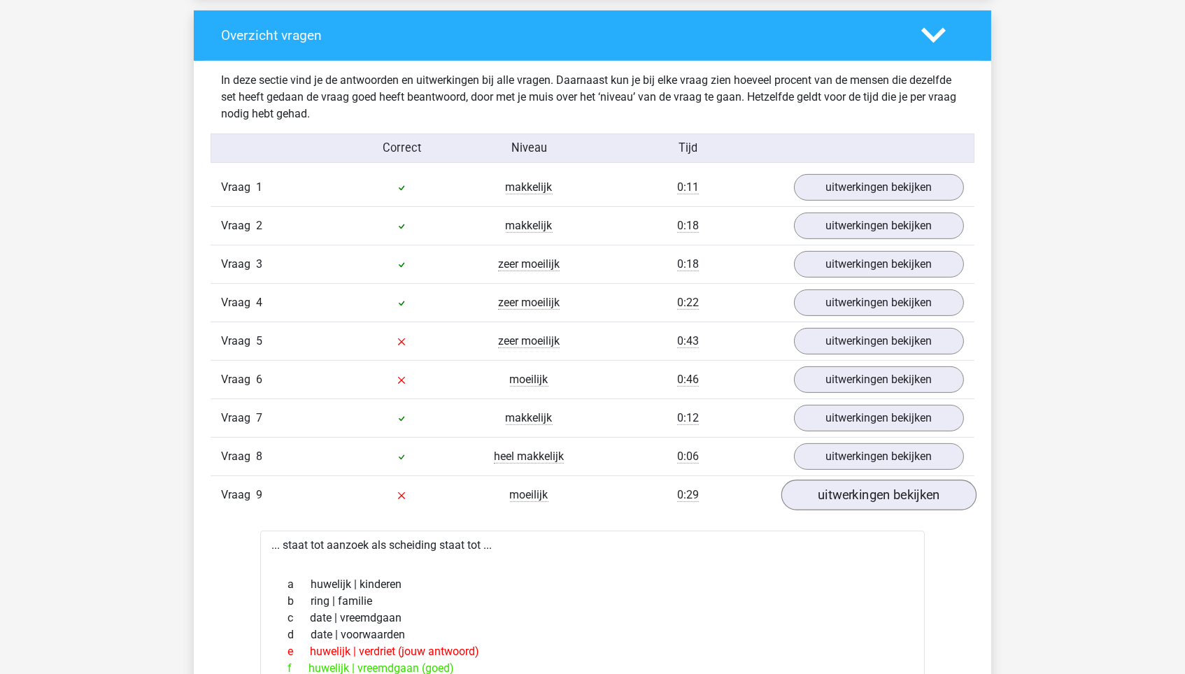
click at [842, 494] on link "uitwerkingen bekijken" at bounding box center [878, 495] width 195 height 31
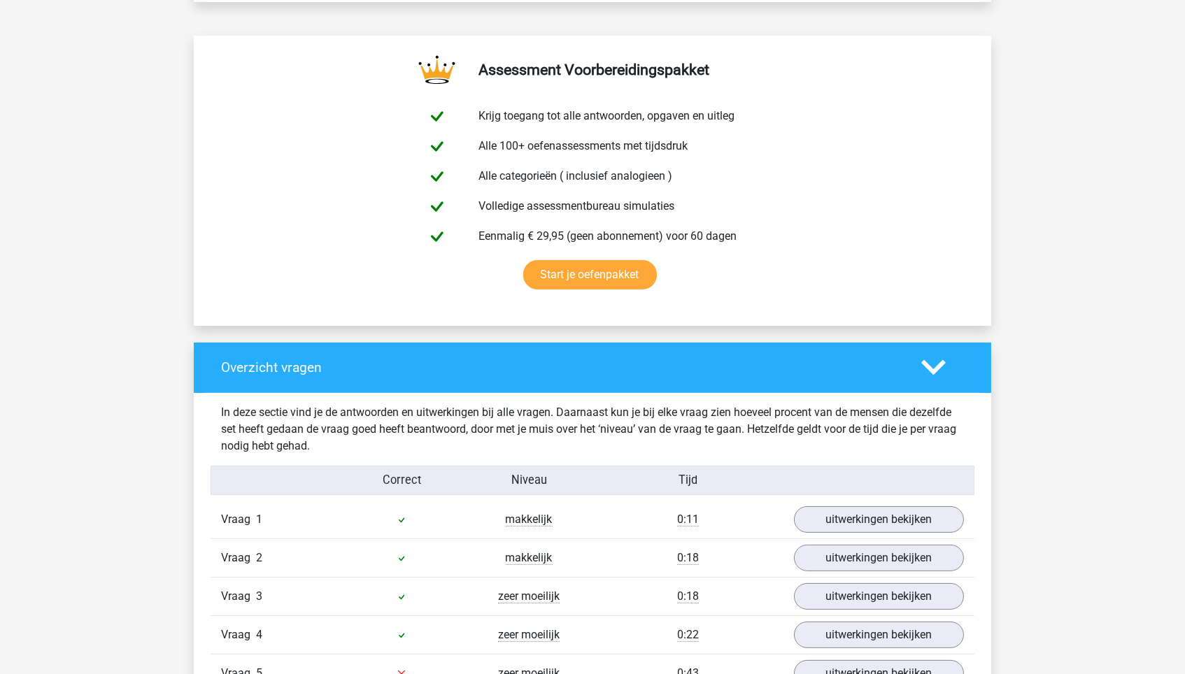
scroll to position [166, 0]
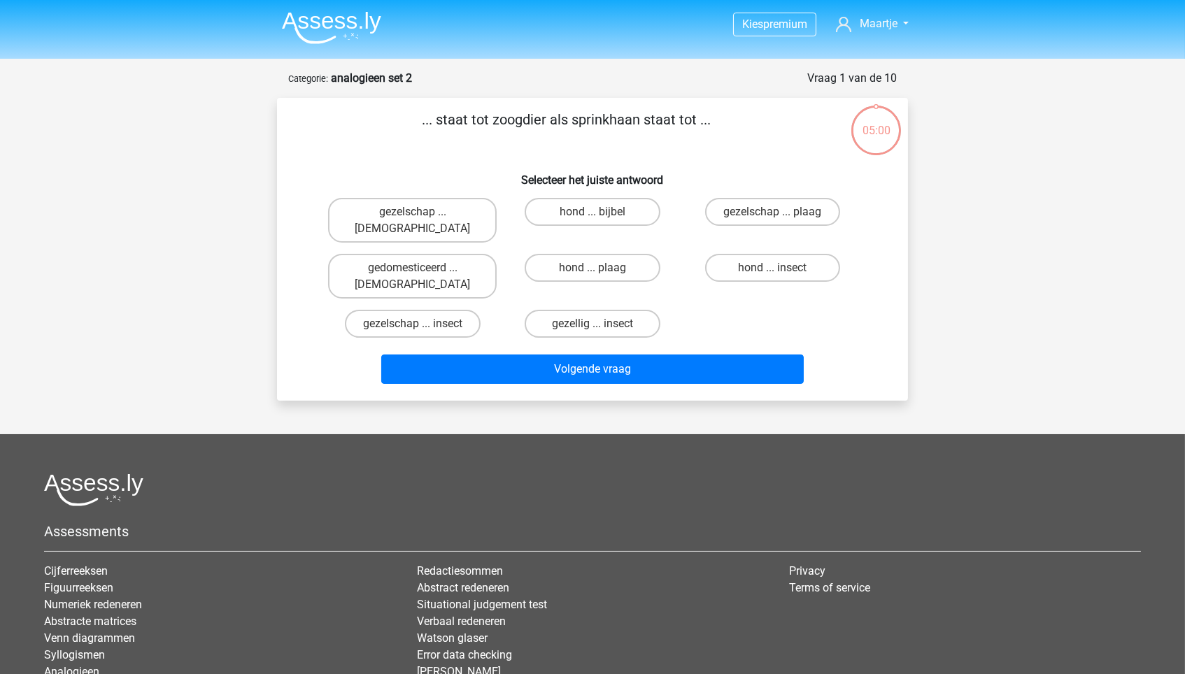
click at [319, 47] on nav "Kies premium Maartje [EMAIL_ADDRESS][DOMAIN_NAME]" at bounding box center [592, 24] width 643 height 45
click at [341, 27] on img at bounding box center [331, 27] width 99 height 33
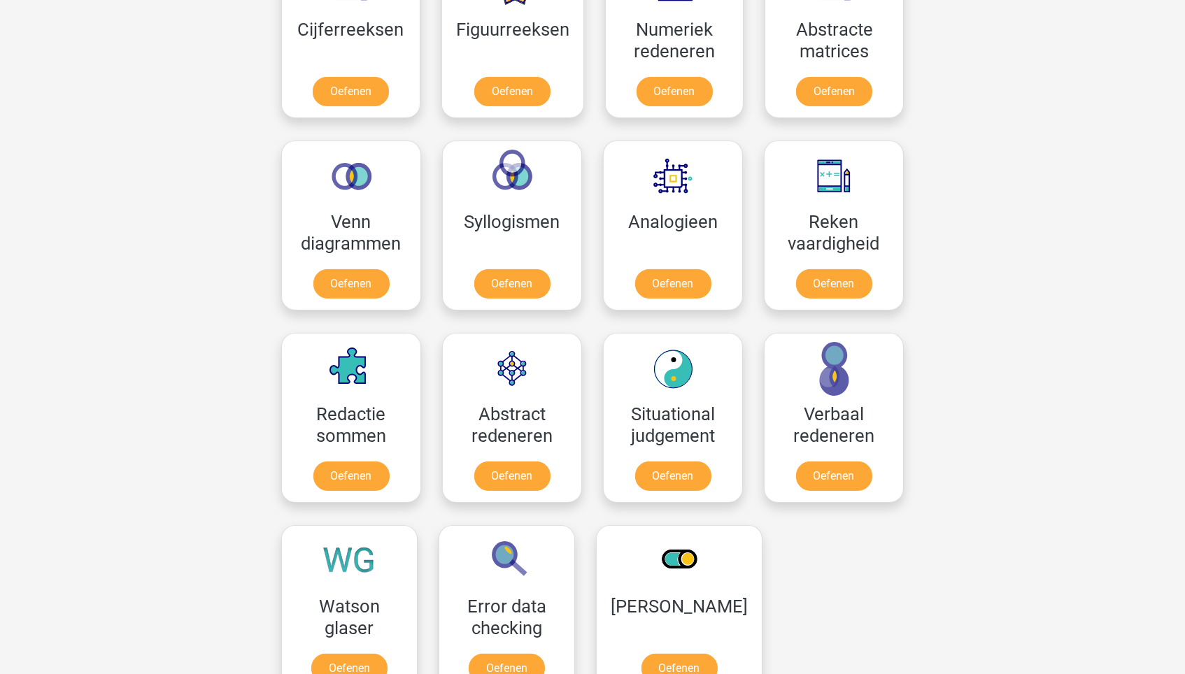
scroll to position [608, 0]
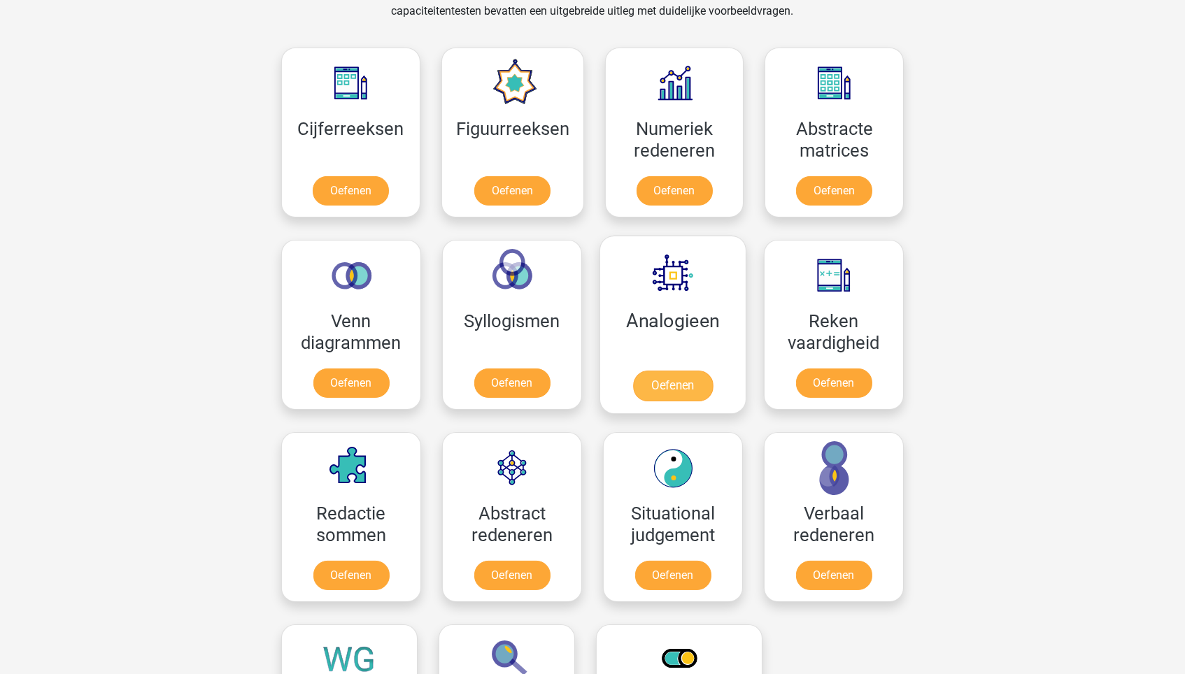
click at [681, 371] on link "Oefenen" at bounding box center [673, 386] width 80 height 31
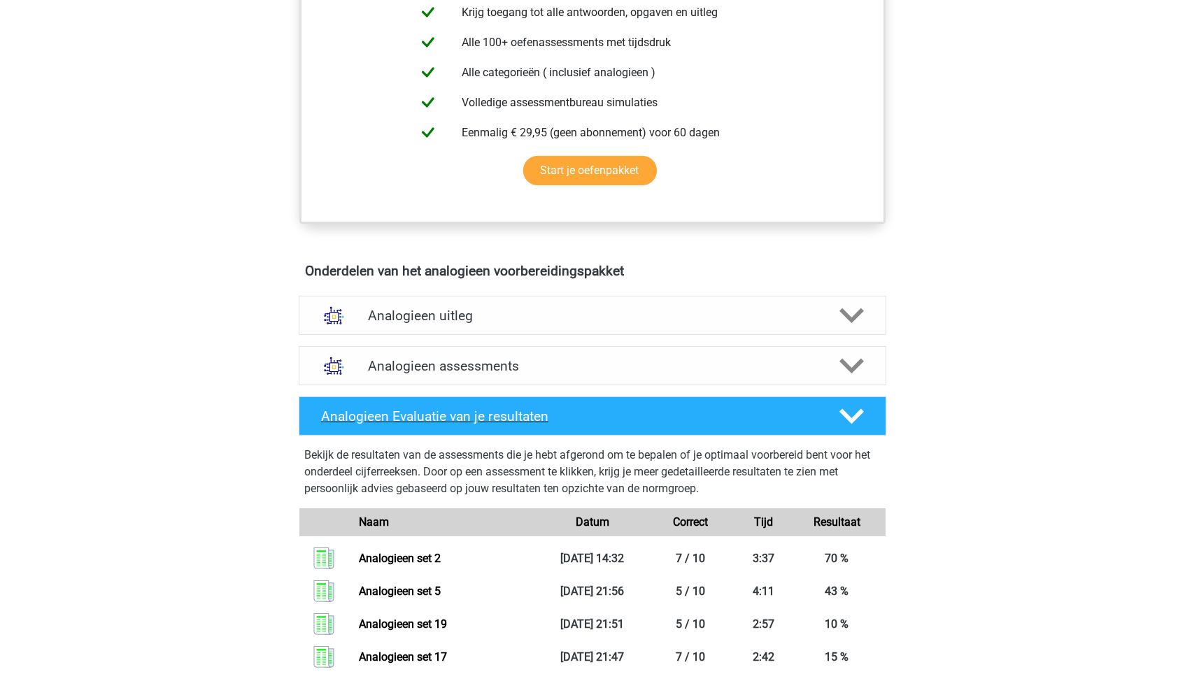
scroll to position [562, 0]
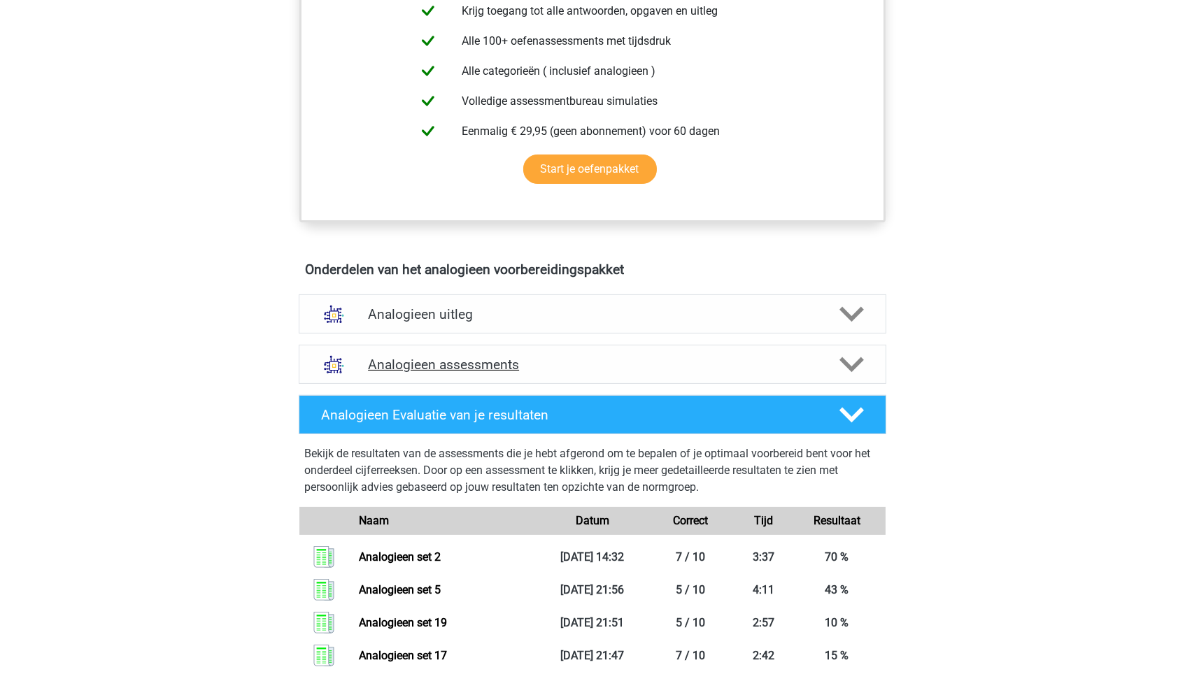
click at [645, 357] on h4 "Analogieen assessments" at bounding box center [592, 365] width 449 height 16
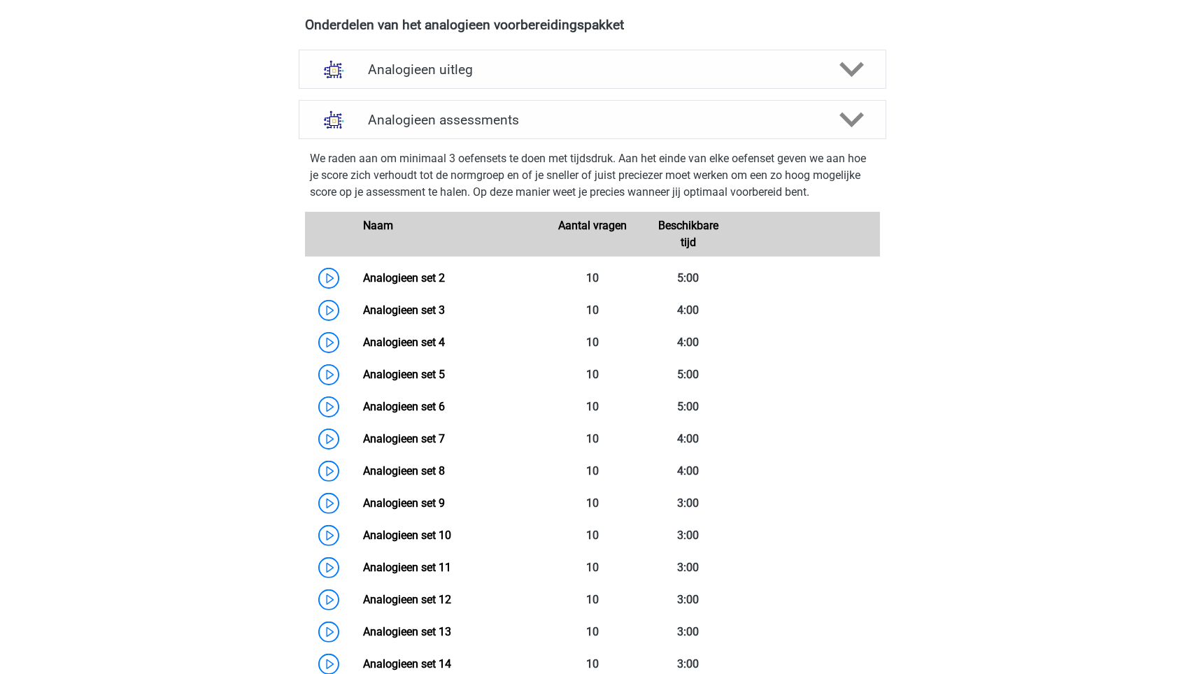
scroll to position [762, 0]
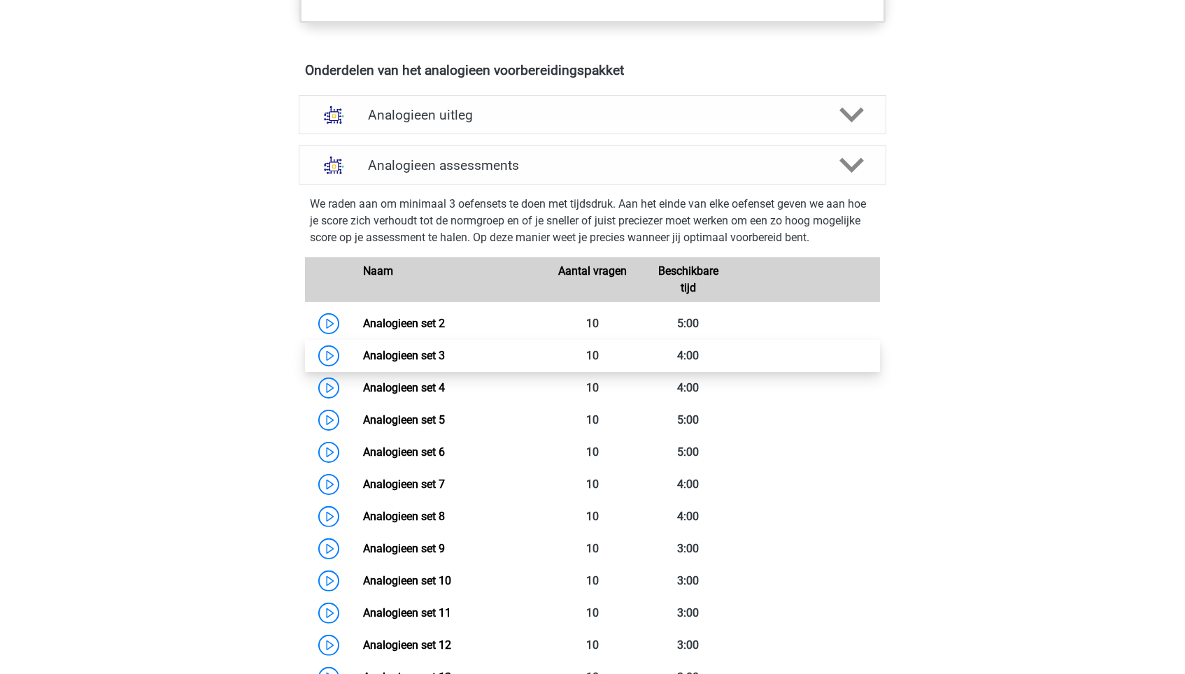
click at [445, 357] on link "Analogieen set 3" at bounding box center [404, 355] width 82 height 13
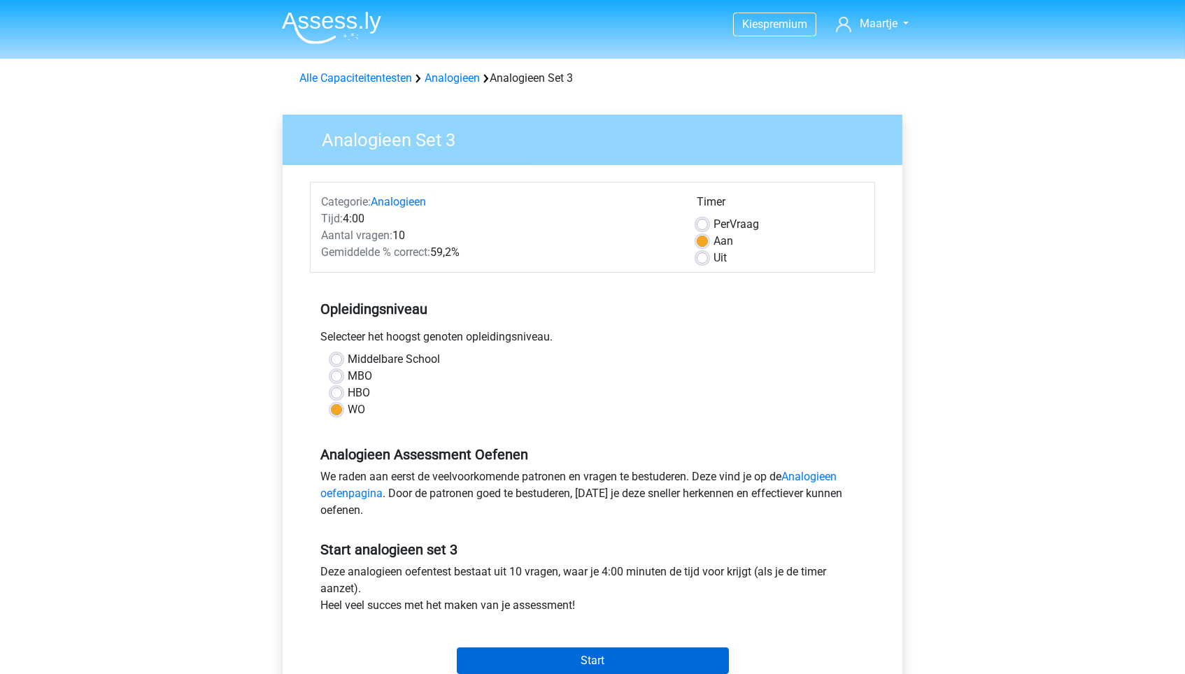
click at [569, 651] on input "Start" at bounding box center [593, 661] width 272 height 27
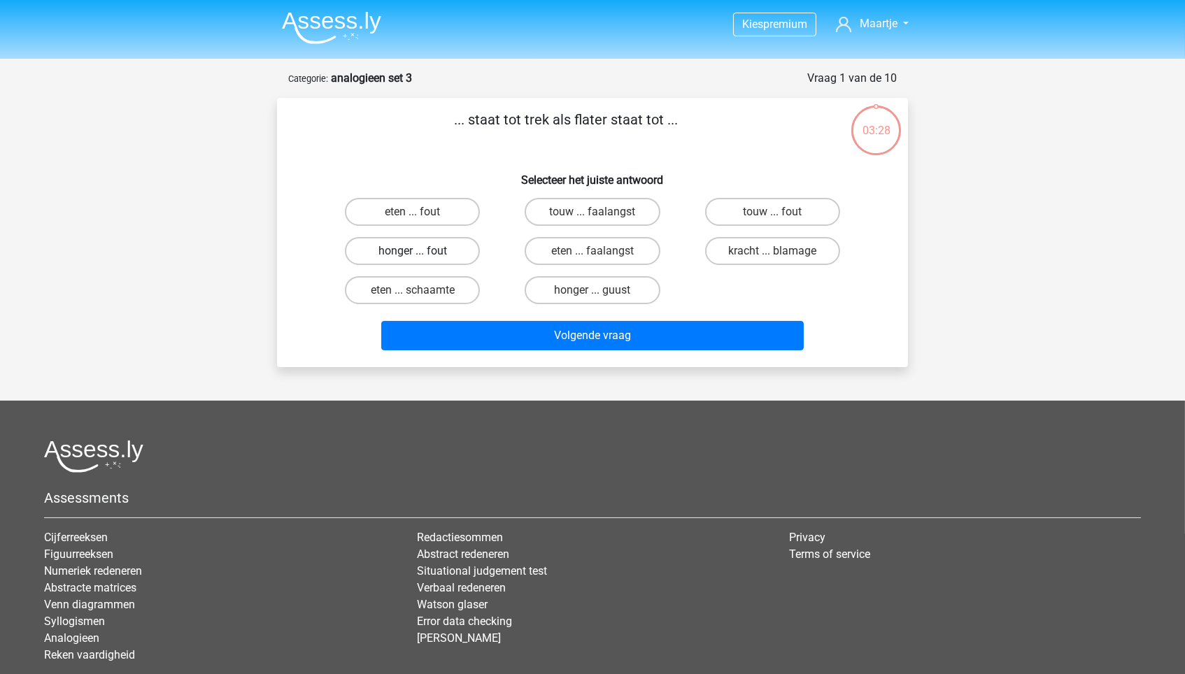
click at [450, 255] on label "honger ... fout" at bounding box center [412, 251] width 135 height 28
click at [422, 255] on input "honger ... fout" at bounding box center [417, 255] width 9 height 9
radio input "true"
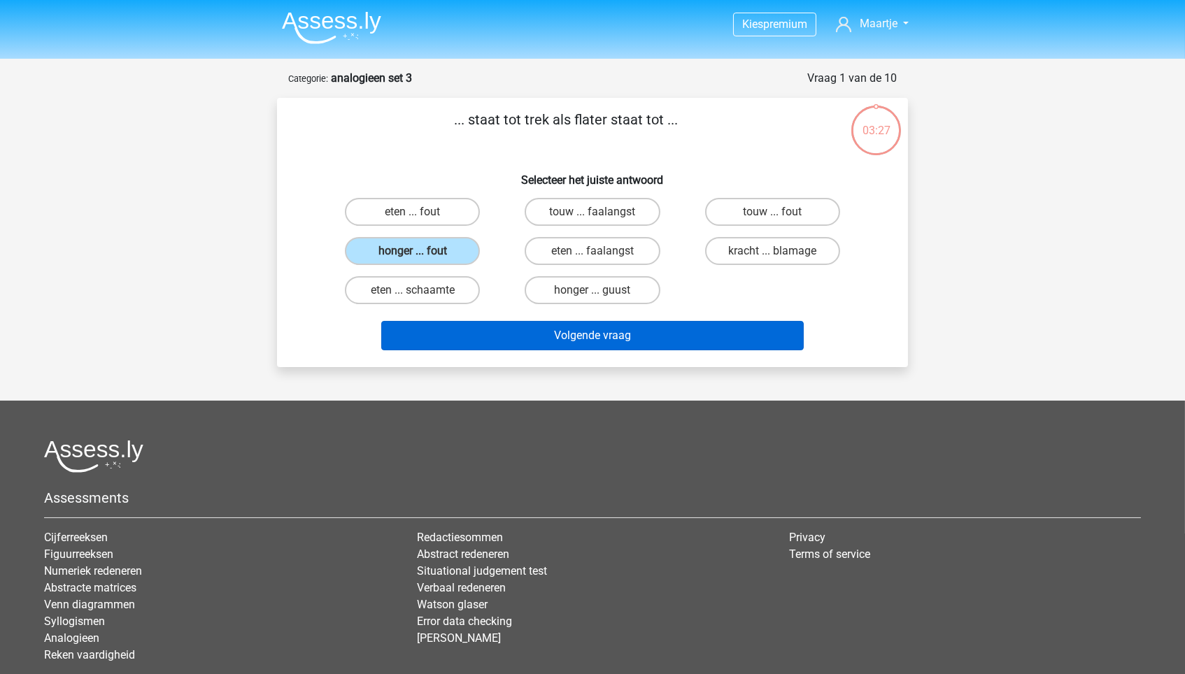
click at [509, 338] on button "Volgende vraag" at bounding box center [592, 335] width 423 height 29
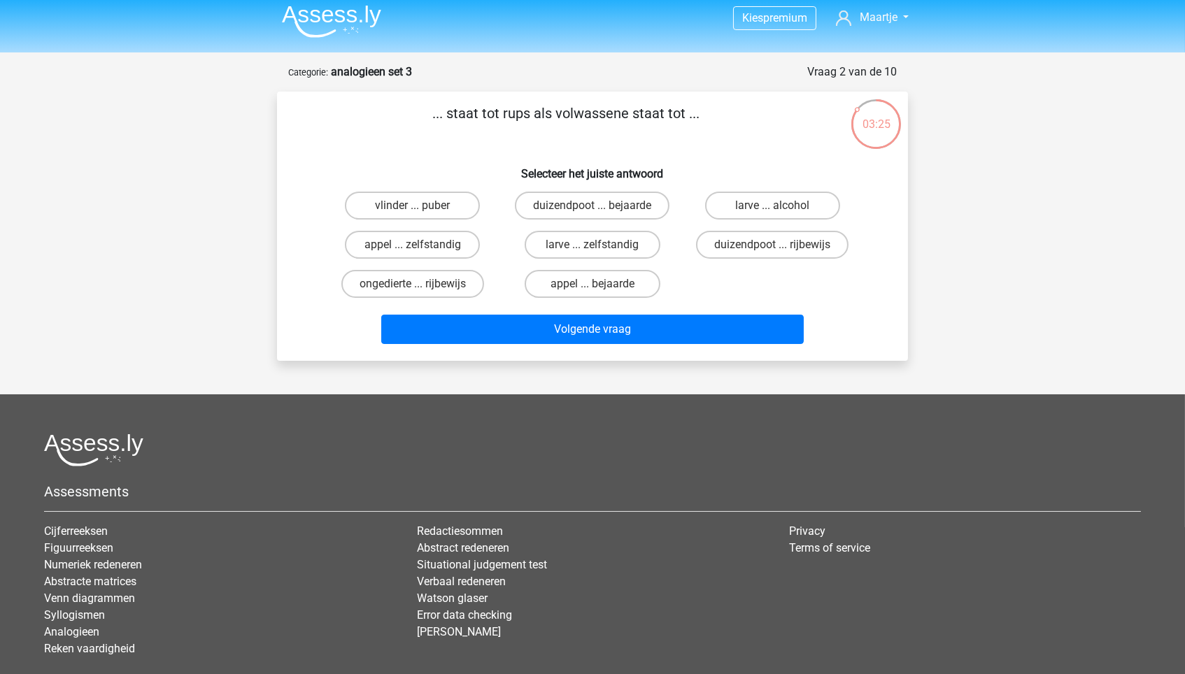
scroll to position [5, 0]
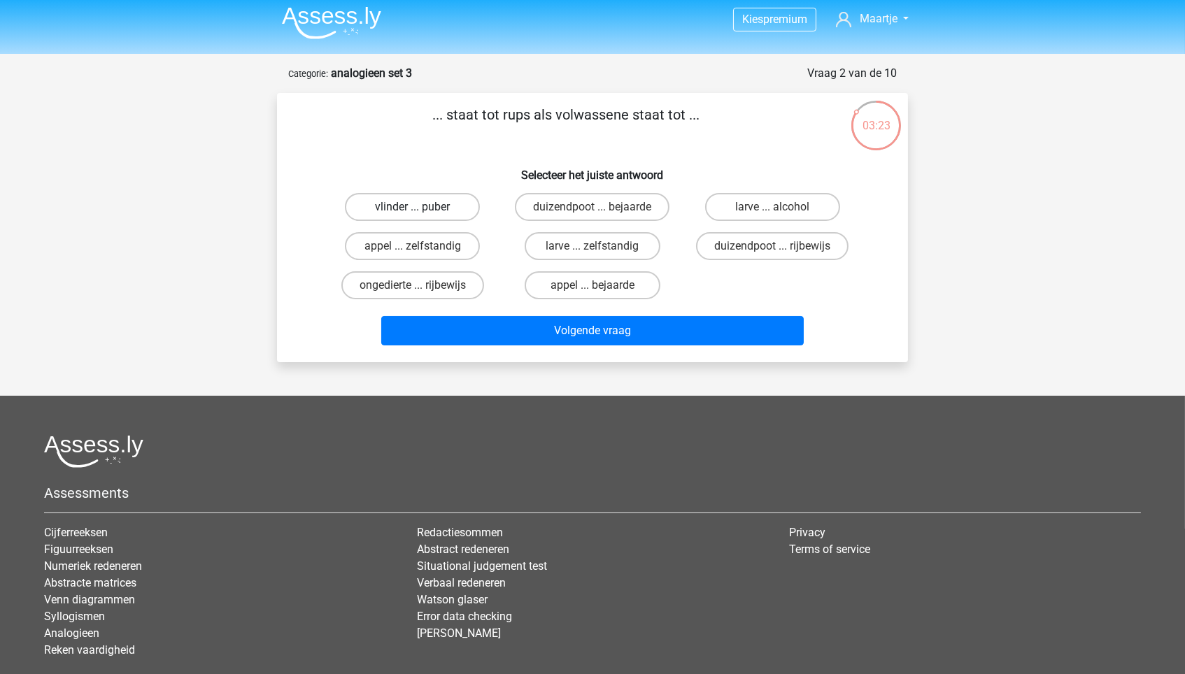
click at [444, 213] on label "vlinder ... puber" at bounding box center [412, 207] width 135 height 28
click at [422, 213] on input "vlinder ... puber" at bounding box center [417, 211] width 9 height 9
radio input "true"
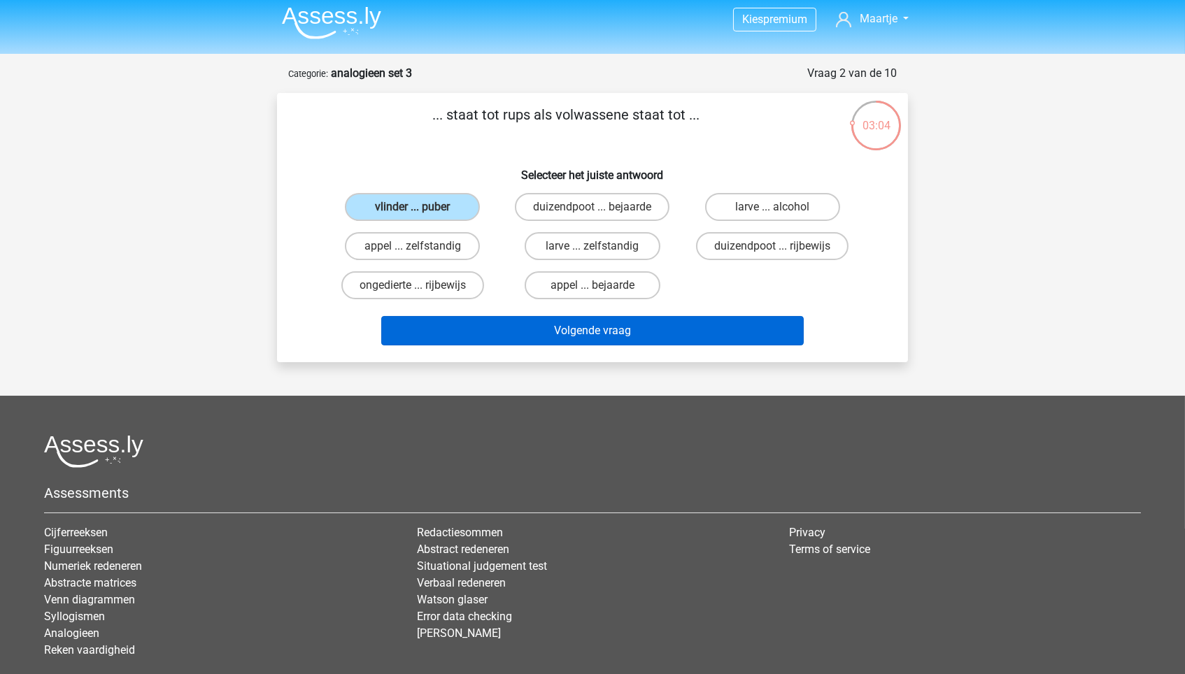
click at [700, 337] on button "Volgende vraag" at bounding box center [592, 330] width 423 height 29
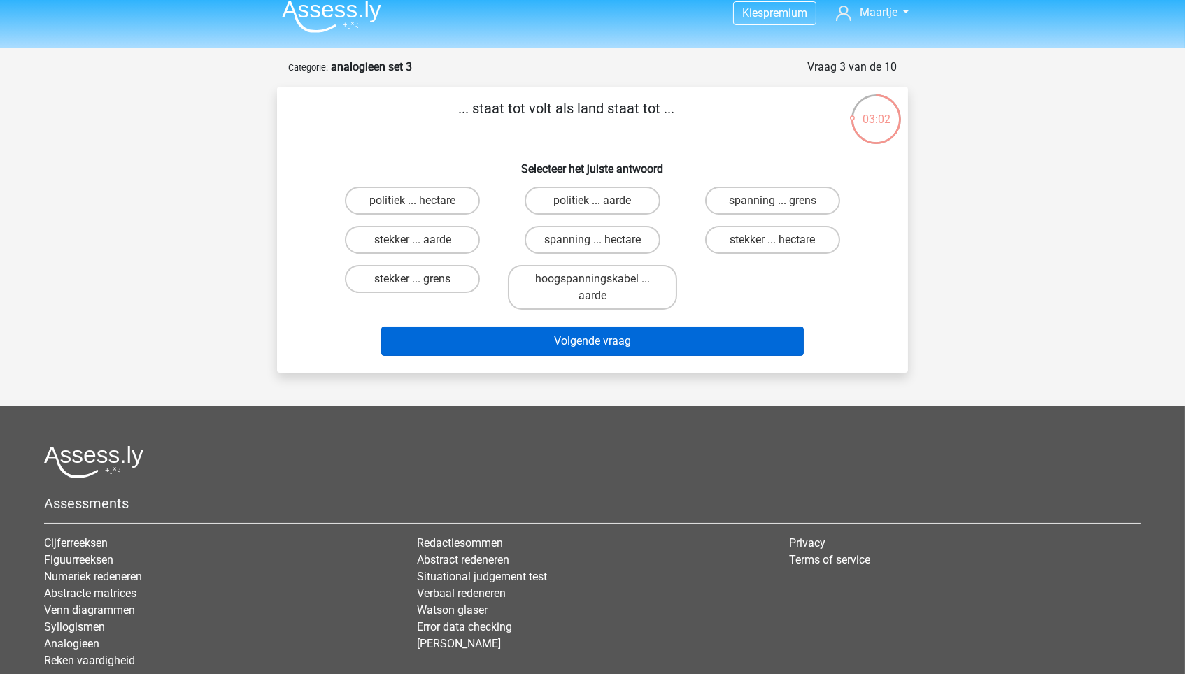
scroll to position [10, 0]
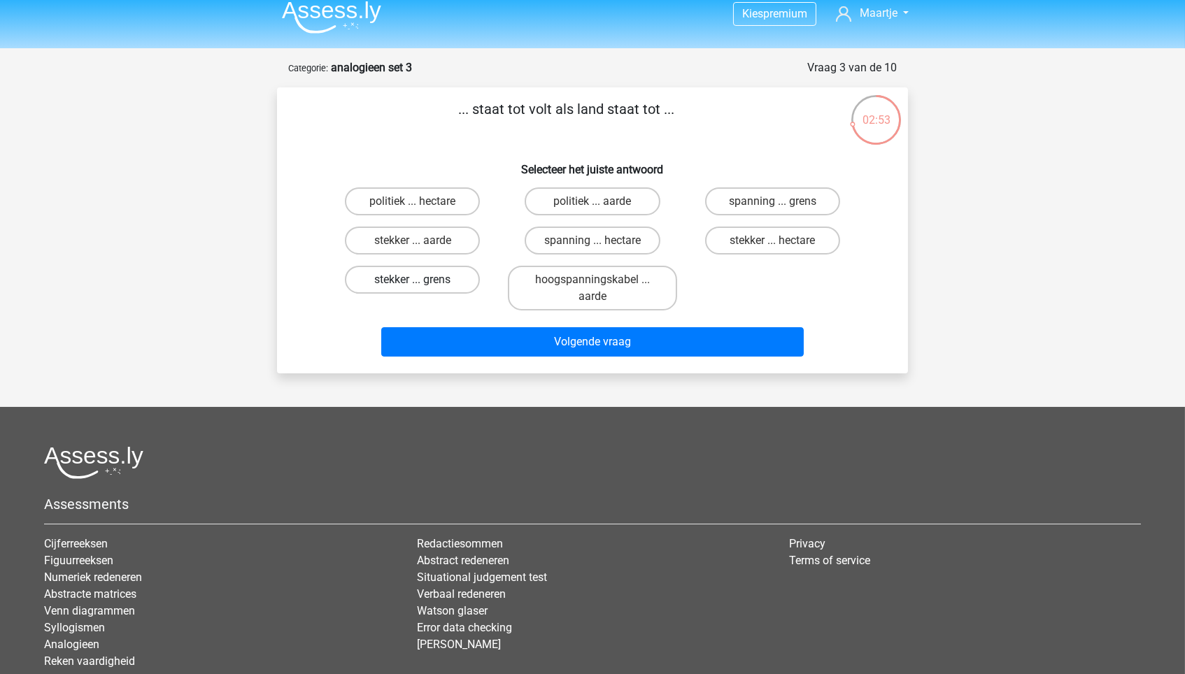
click at [464, 276] on label "stekker ... grens" at bounding box center [412, 280] width 135 height 28
click at [422, 280] on input "stekker ... grens" at bounding box center [417, 284] width 9 height 9
radio input "true"
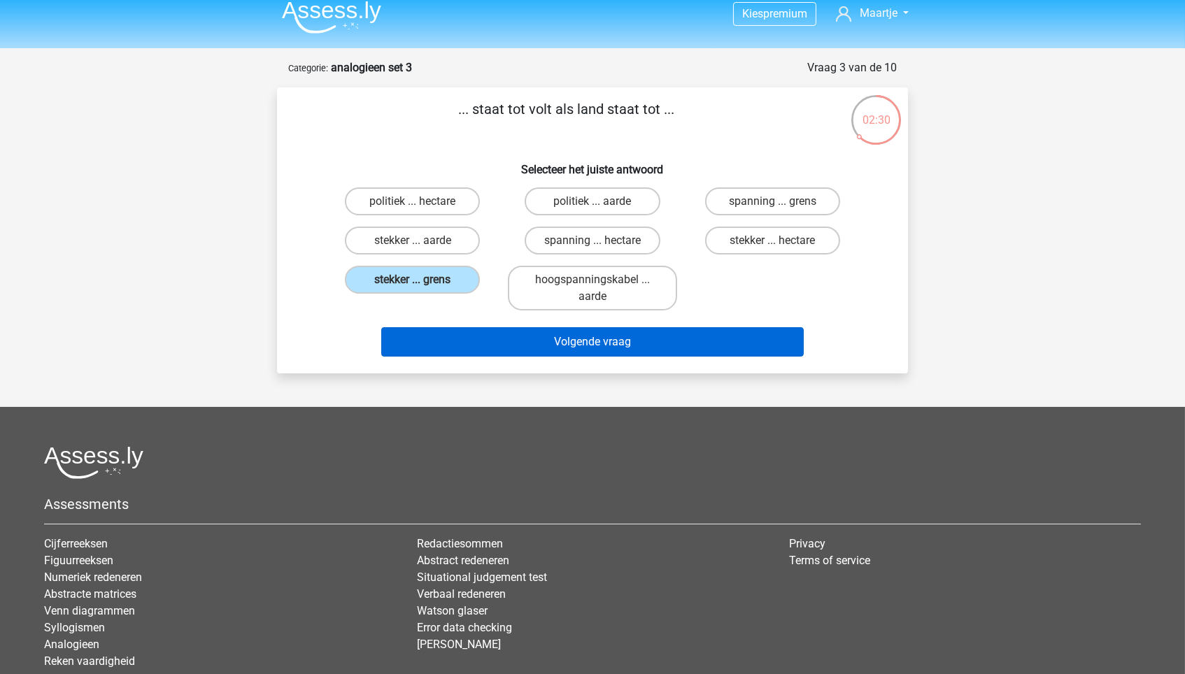
click at [687, 329] on button "Volgende vraag" at bounding box center [592, 341] width 423 height 29
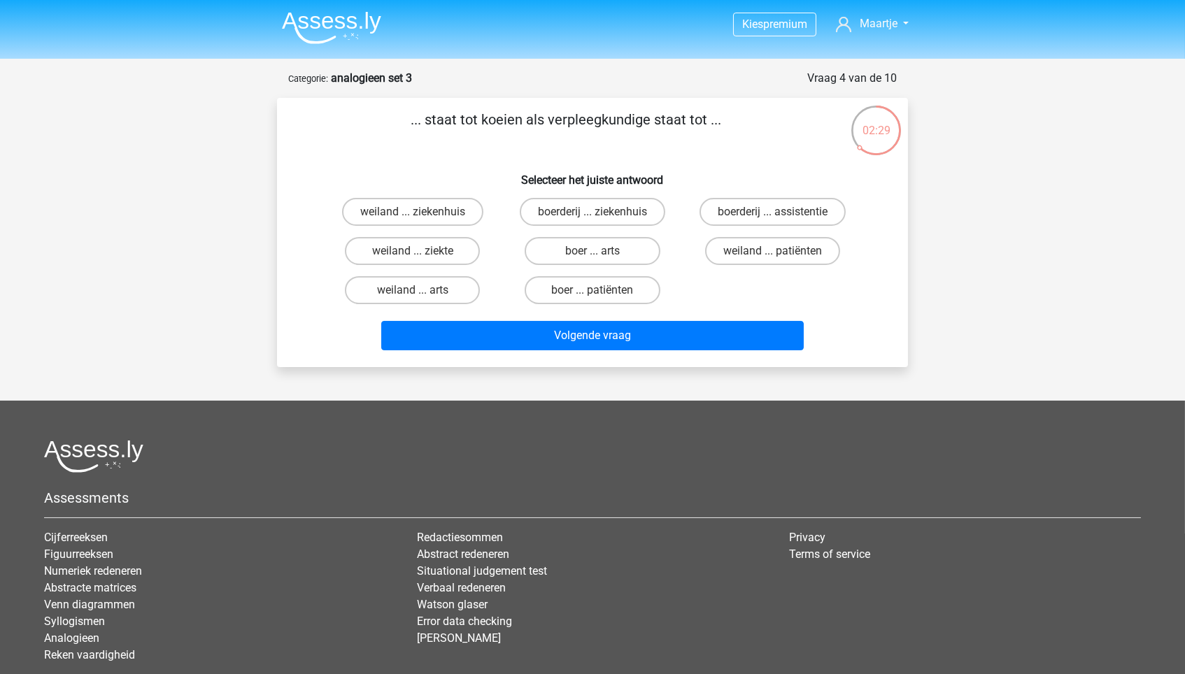
scroll to position [0, 0]
click at [454, 212] on label "weiland ... ziekenhuis" at bounding box center [412, 212] width 141 height 28
click at [422, 212] on input "weiland ... ziekenhuis" at bounding box center [417, 216] width 9 height 9
radio input "true"
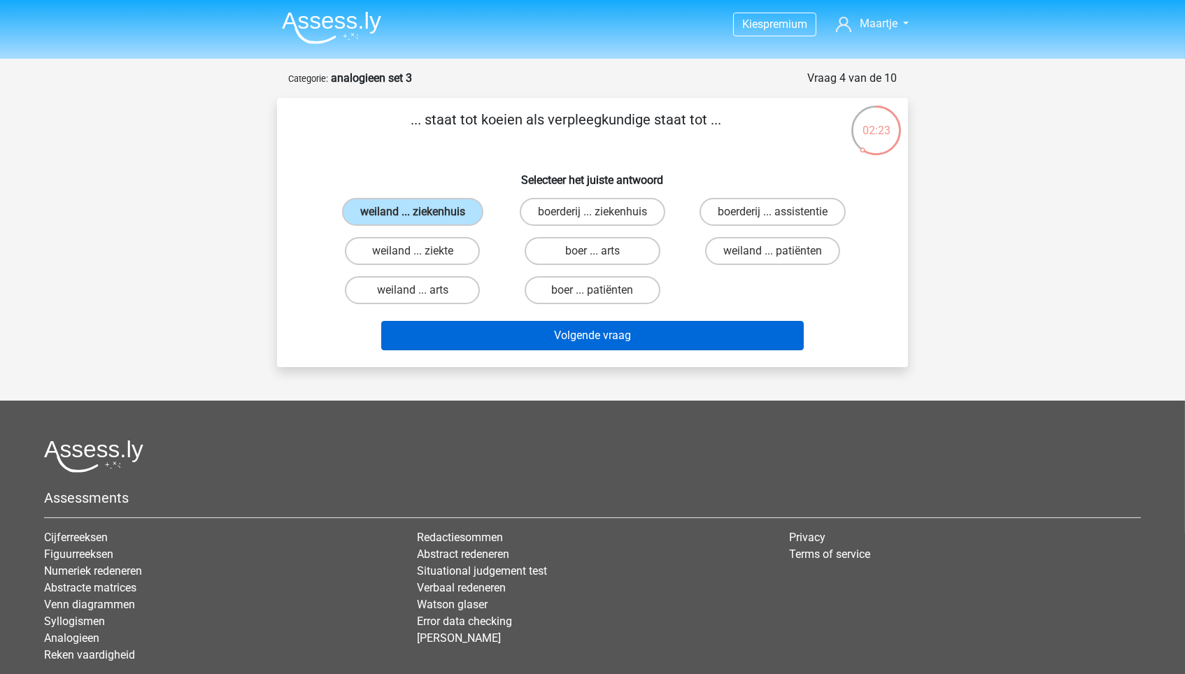
click at [501, 321] on button "Volgende vraag" at bounding box center [592, 335] width 423 height 29
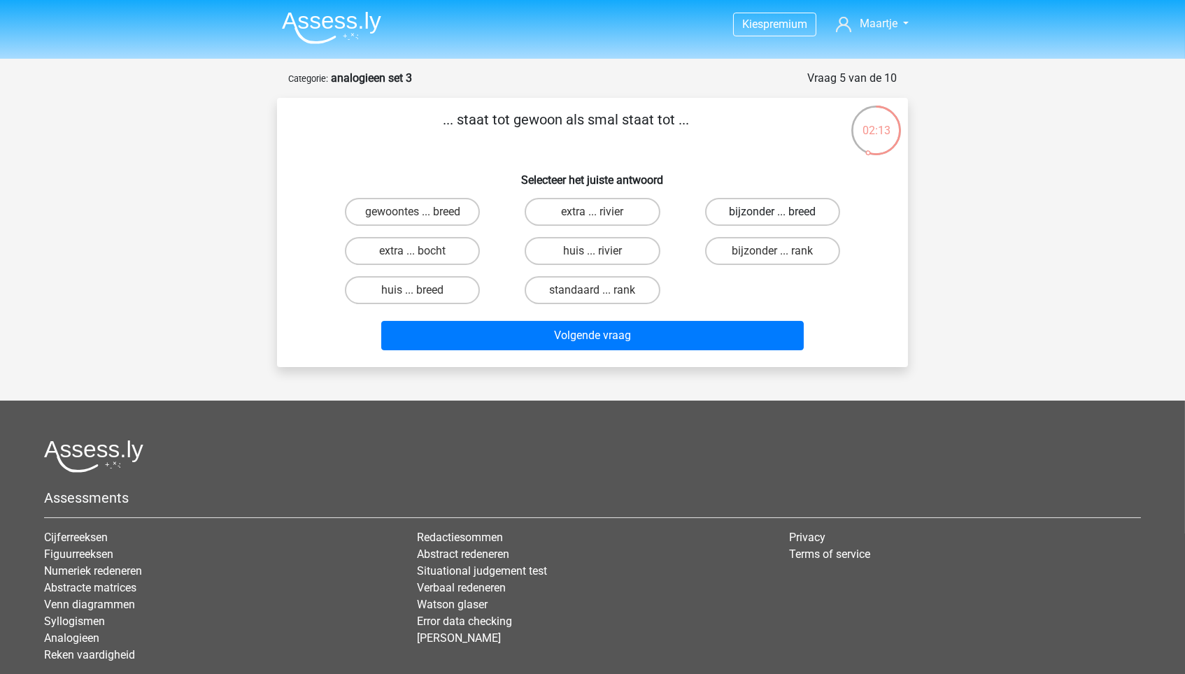
click at [741, 215] on label "bijzonder ... breed" at bounding box center [772, 212] width 135 height 28
click at [772, 215] on input "bijzonder ... breed" at bounding box center [776, 216] width 9 height 9
radio input "true"
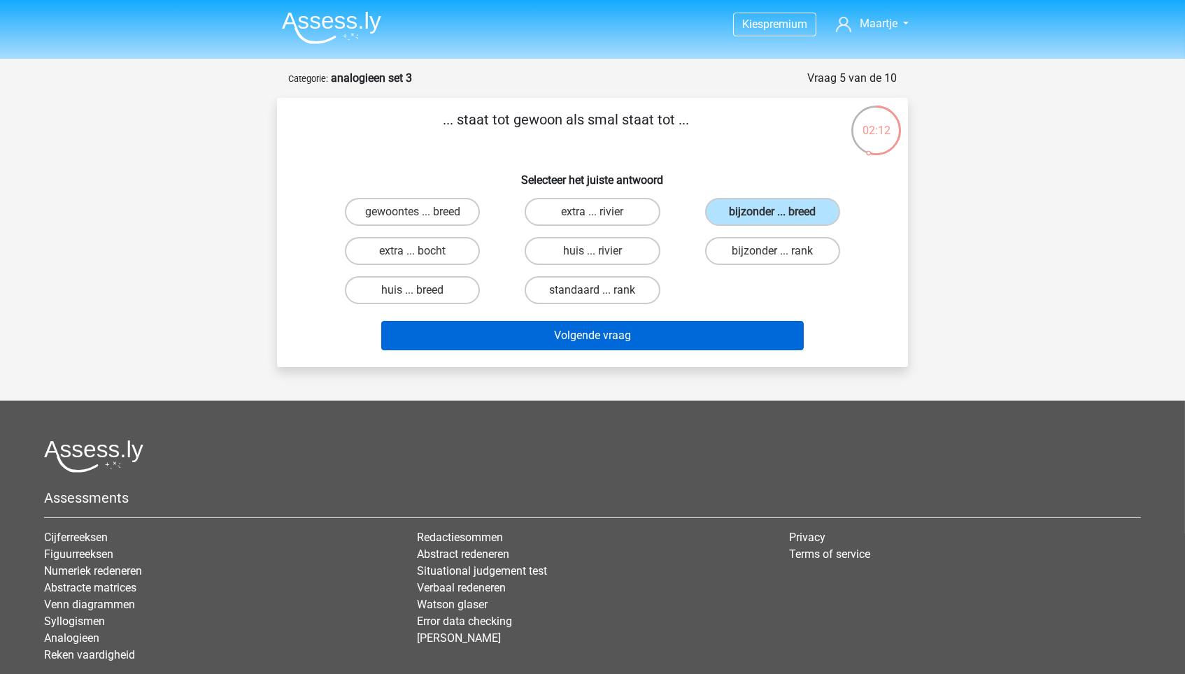
click at [719, 332] on button "Volgende vraag" at bounding box center [592, 335] width 423 height 29
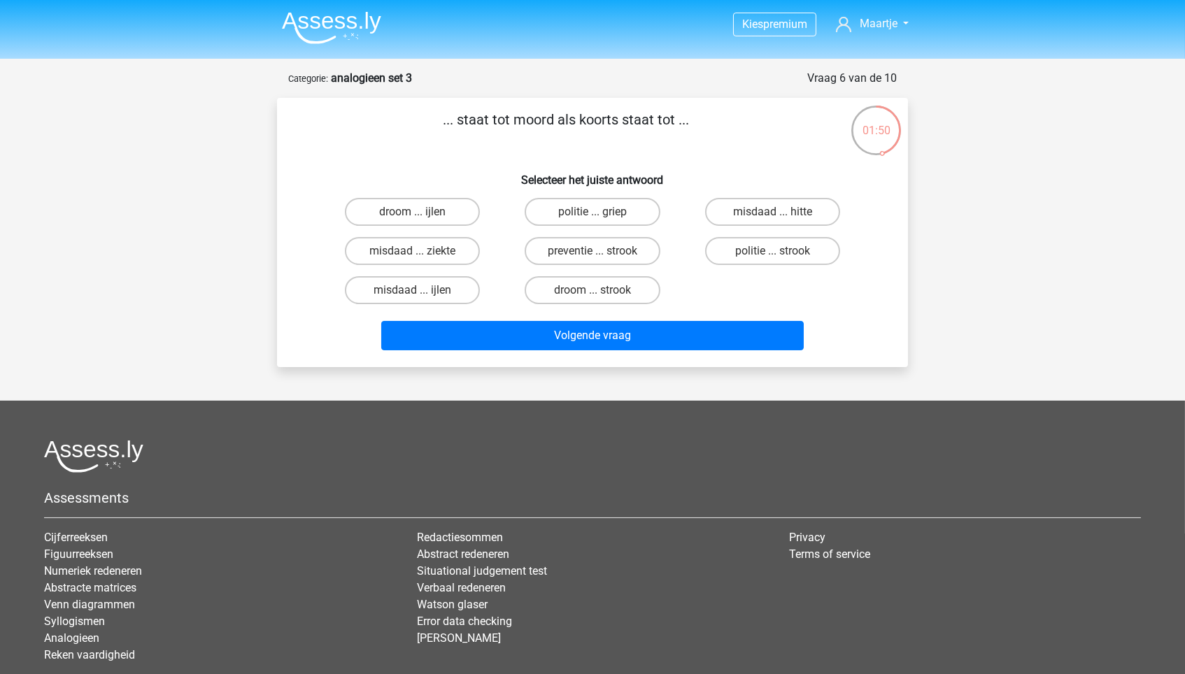
click at [443, 264] on div "misdaad ... ziekte" at bounding box center [412, 250] width 180 height 39
click at [449, 248] on label "misdaad ... ziekte" at bounding box center [412, 251] width 135 height 28
click at [422, 251] on input "misdaad ... ziekte" at bounding box center [417, 255] width 9 height 9
radio input "true"
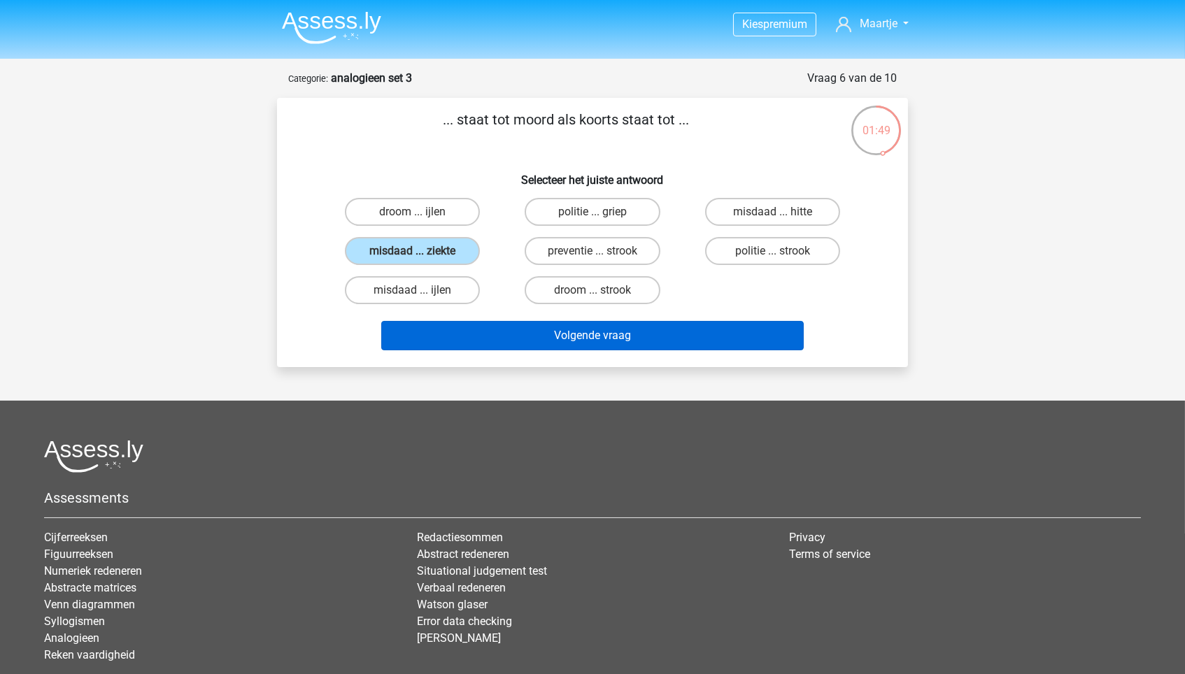
click at [517, 327] on button "Volgende vraag" at bounding box center [592, 335] width 423 height 29
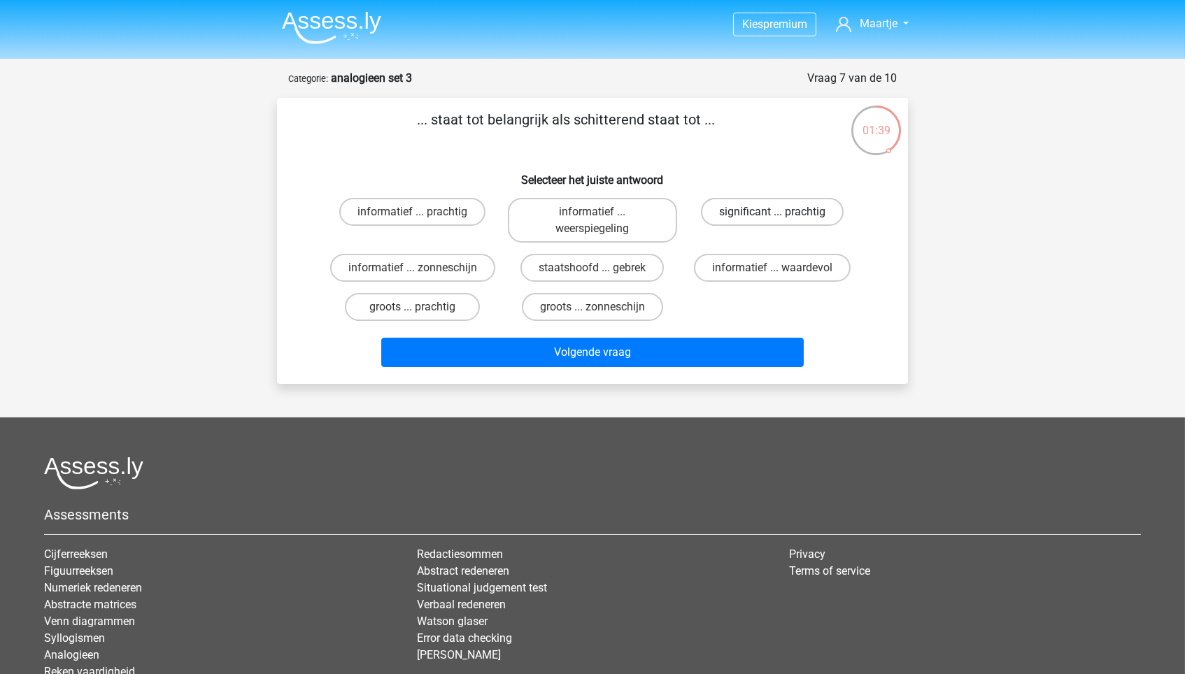
click at [785, 213] on label "significant ... prachtig" at bounding box center [772, 212] width 143 height 28
click at [781, 213] on input "significant ... prachtig" at bounding box center [776, 216] width 9 height 9
radio input "true"
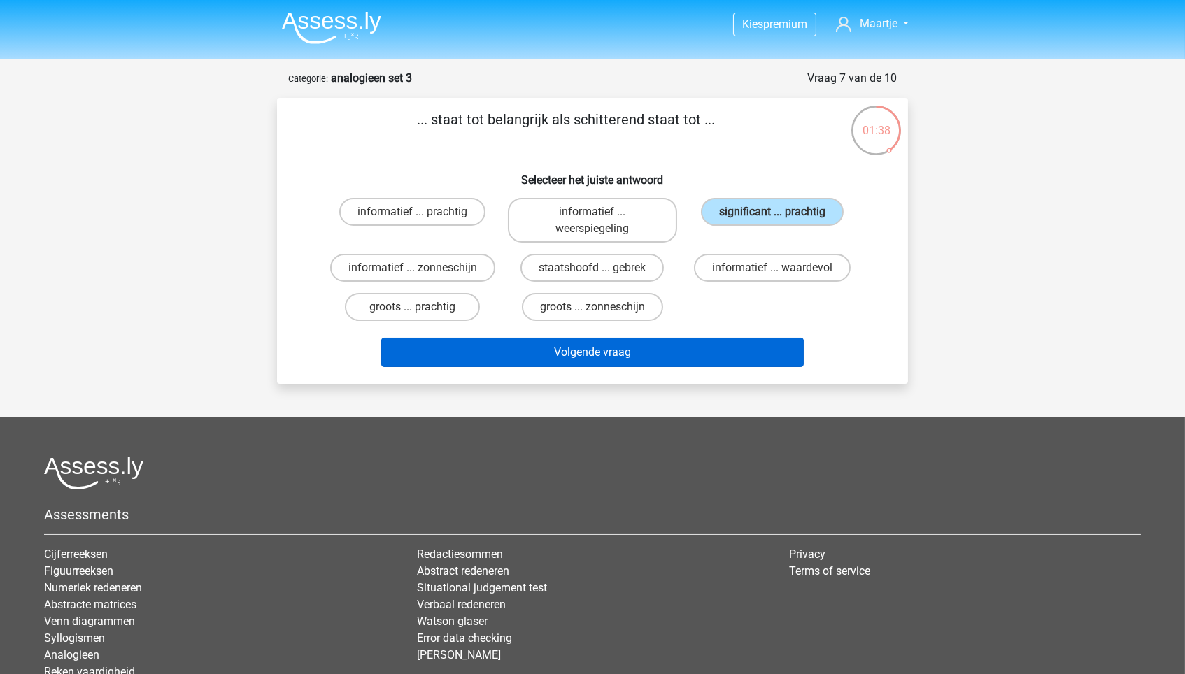
click at [713, 352] on button "Volgende vraag" at bounding box center [592, 352] width 423 height 29
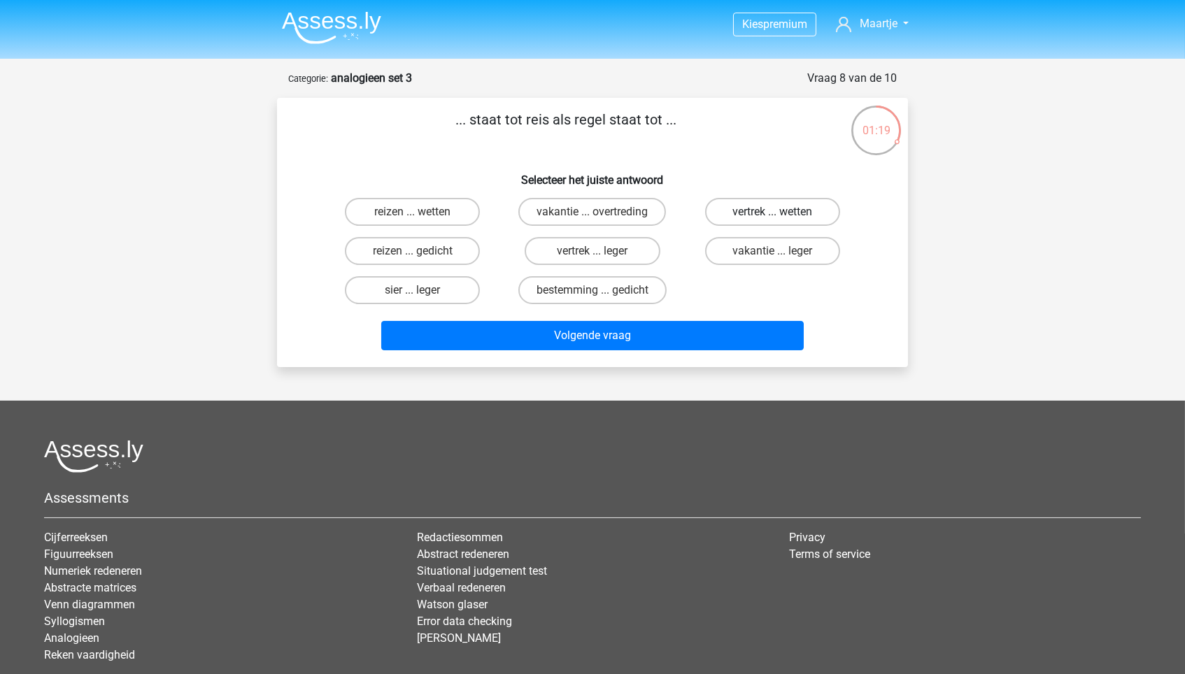
click at [734, 204] on label "vertrek ... wetten" at bounding box center [772, 212] width 135 height 28
click at [772, 212] on input "vertrek ... wetten" at bounding box center [776, 216] width 9 height 9
radio input "true"
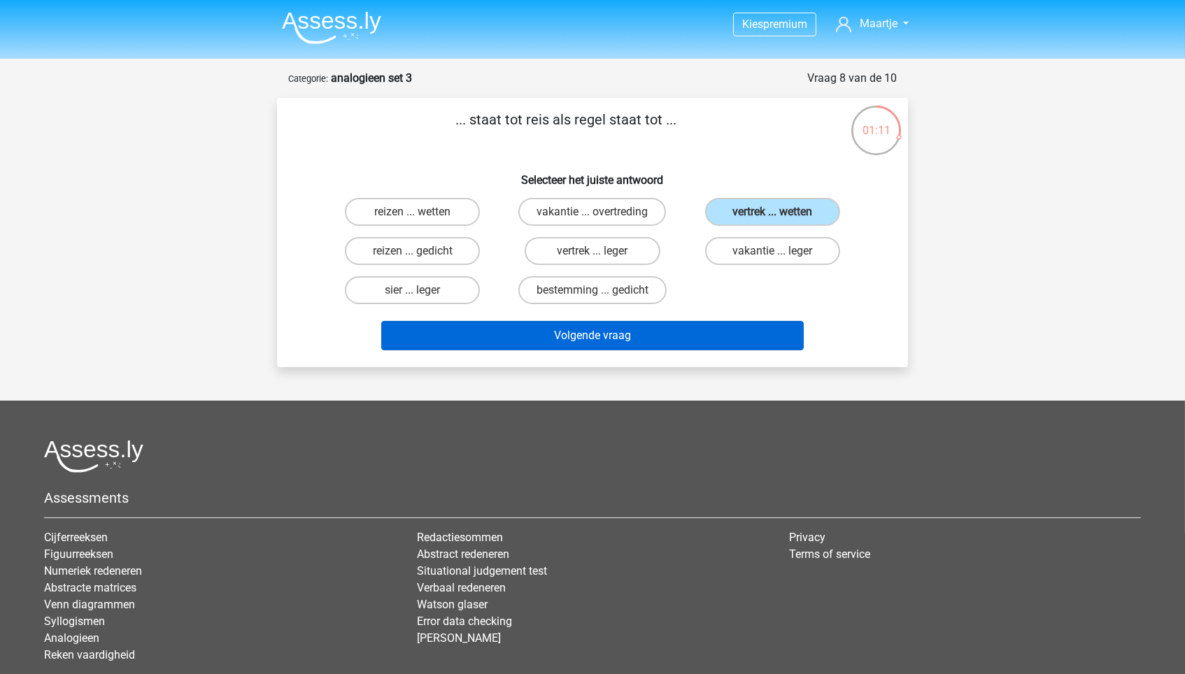
click at [449, 336] on button "Volgende vraag" at bounding box center [592, 335] width 423 height 29
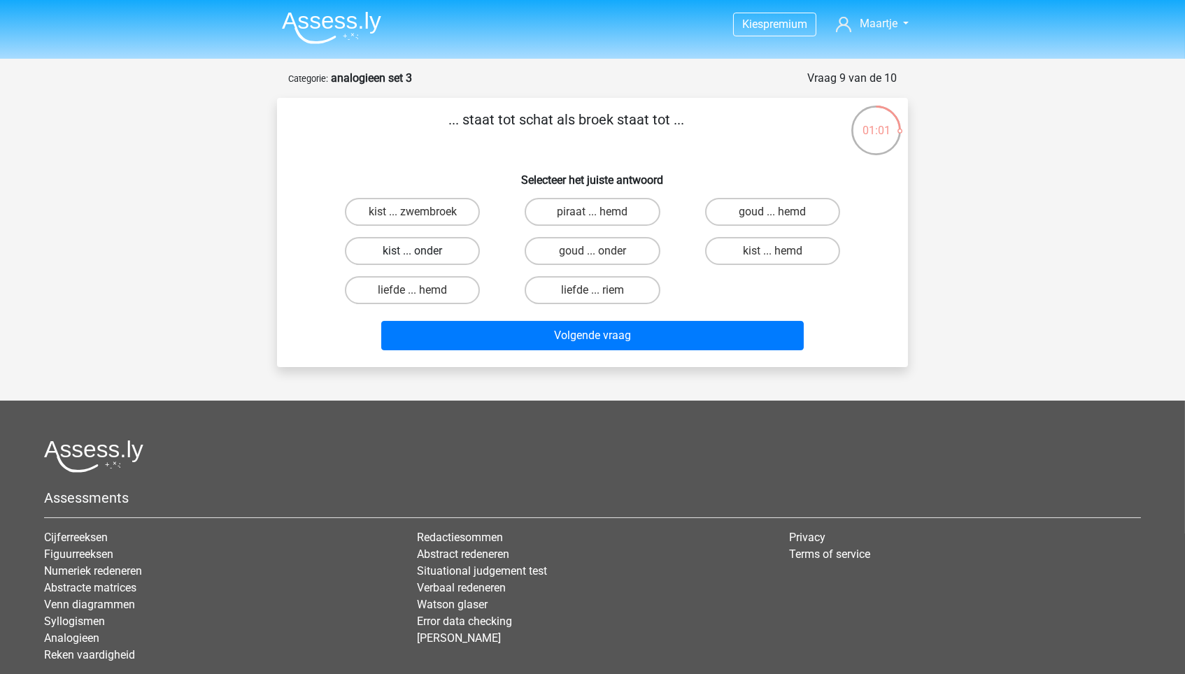
click at [459, 254] on label "kist ... onder" at bounding box center [412, 251] width 135 height 28
click at [422, 254] on input "kist ... onder" at bounding box center [417, 255] width 9 height 9
radio input "true"
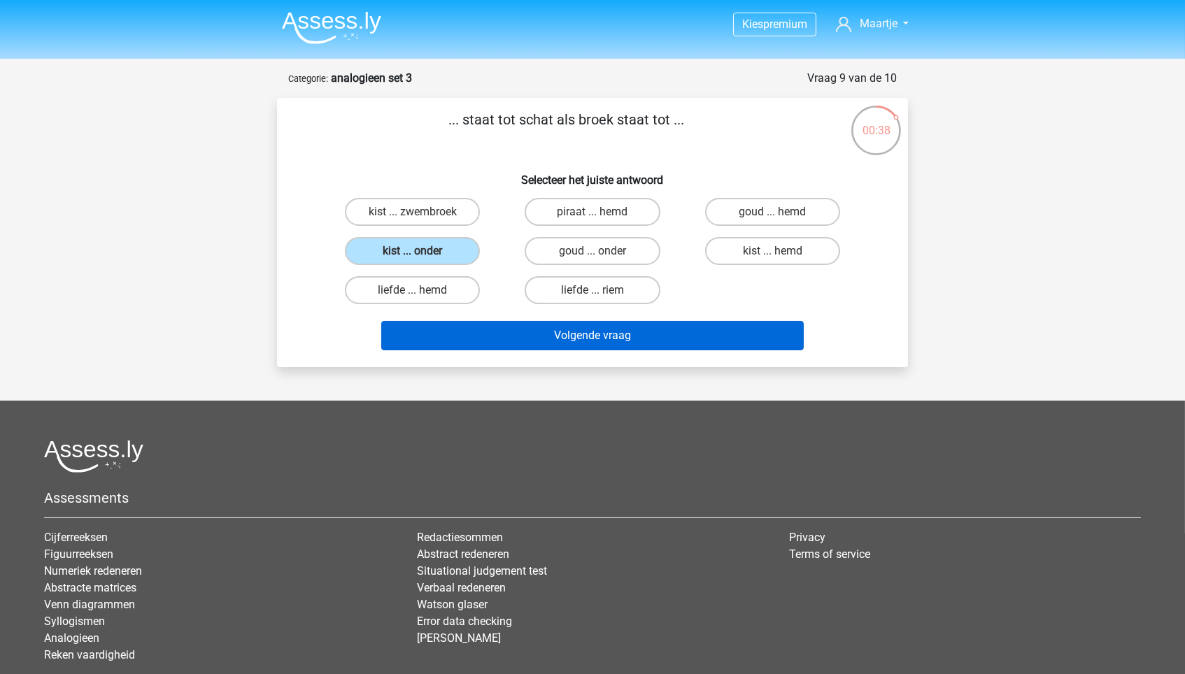
click at [658, 328] on button "Volgende vraag" at bounding box center [592, 335] width 423 height 29
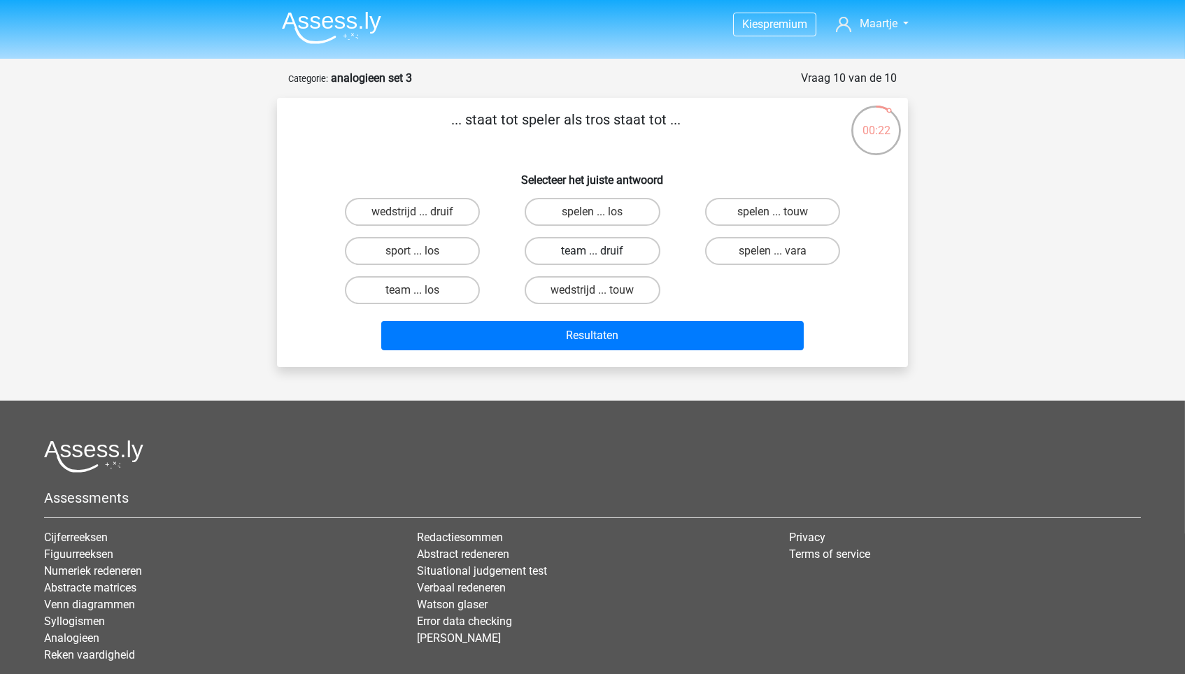
click at [587, 244] on label "team ... druif" at bounding box center [592, 251] width 135 height 28
click at [592, 251] on input "team ... druif" at bounding box center [596, 255] width 9 height 9
radio input "true"
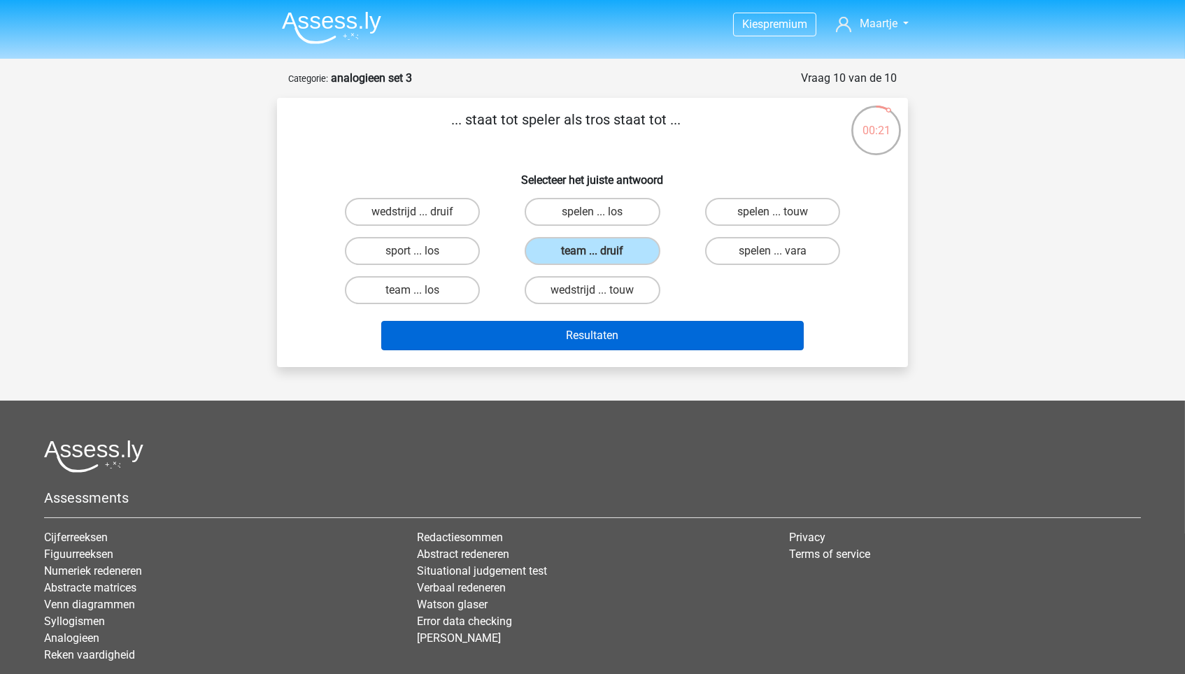
click at [586, 337] on button "Resultaten" at bounding box center [592, 335] width 423 height 29
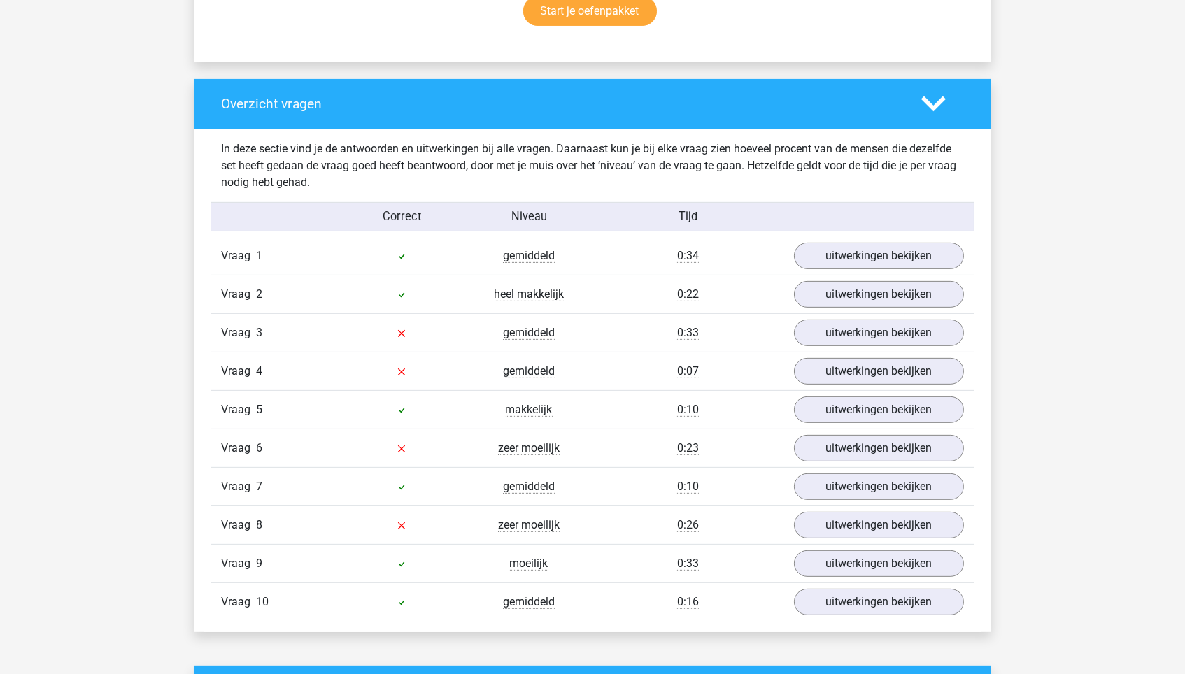
scroll to position [975, 0]
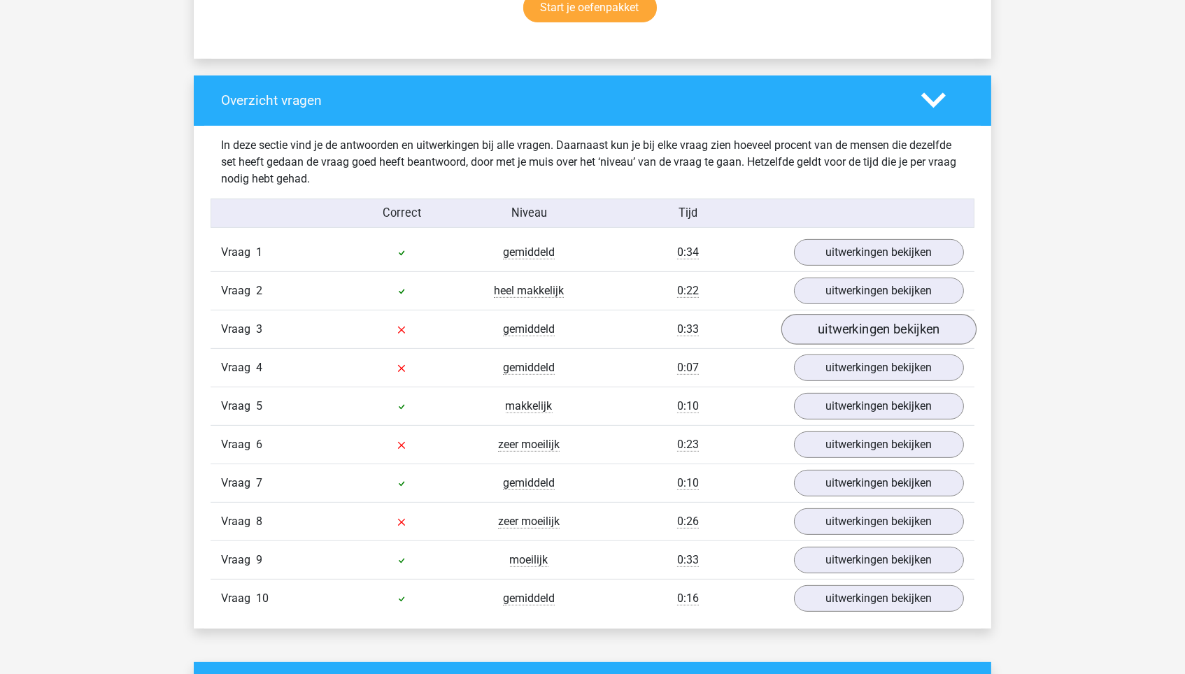
click at [836, 327] on link "uitwerkingen bekijken" at bounding box center [878, 329] width 195 height 31
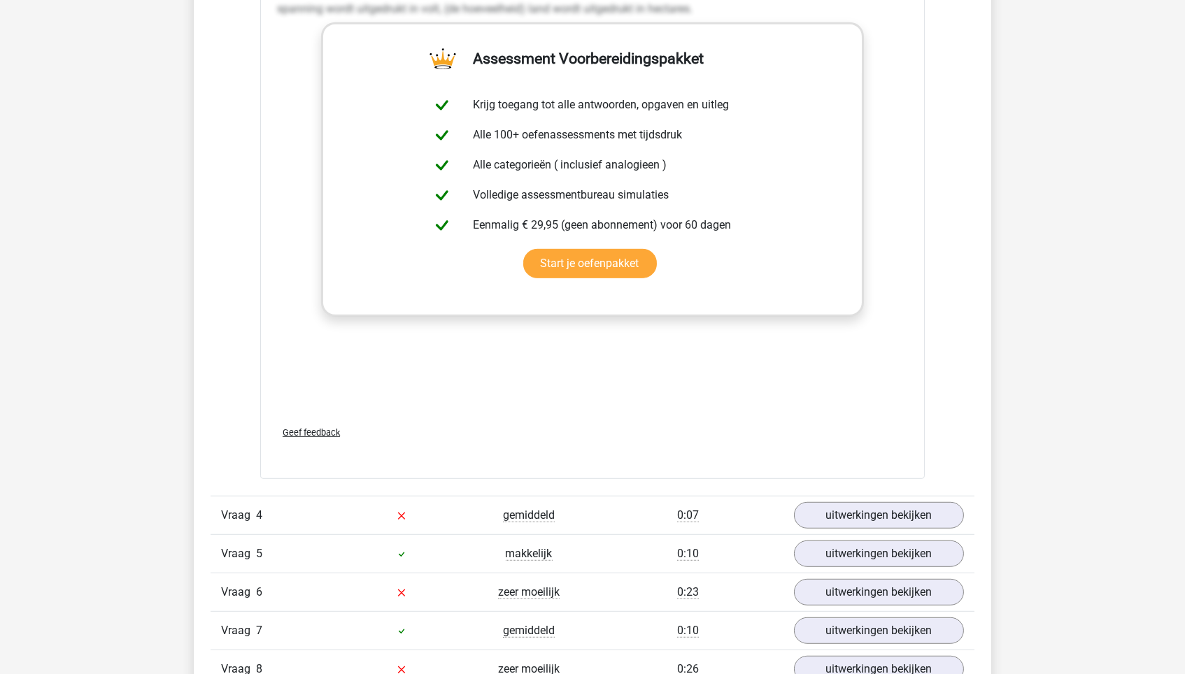
scroll to position [1615, 0]
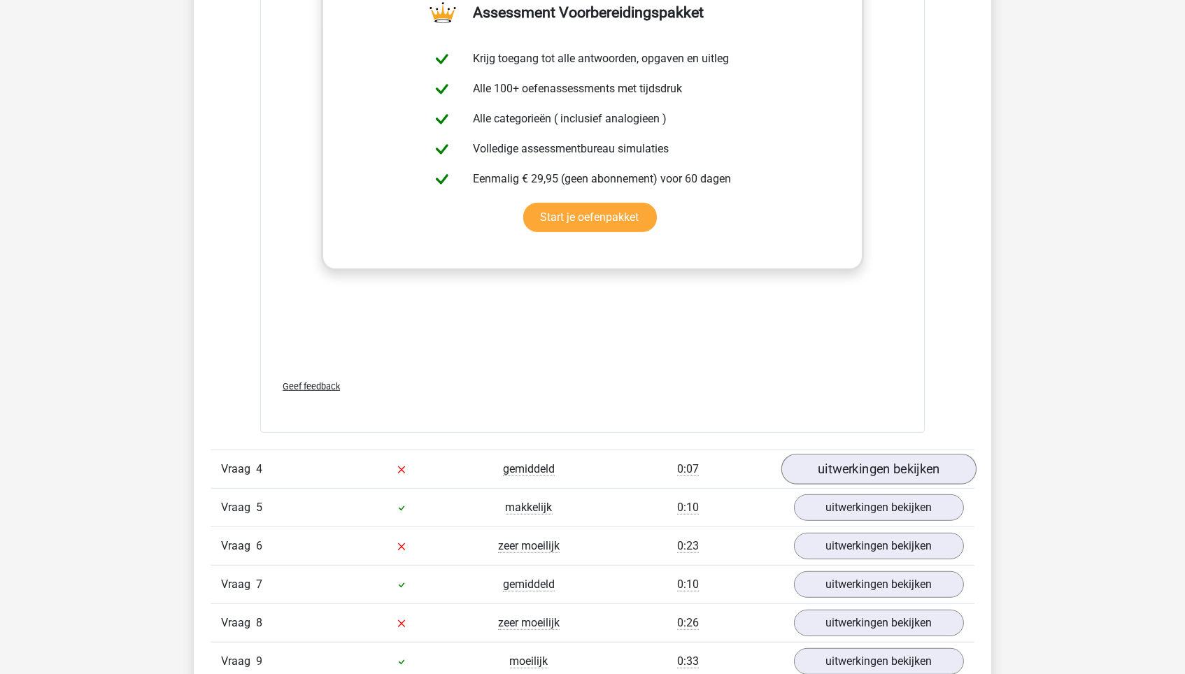
click at [855, 464] on link "uitwerkingen bekijken" at bounding box center [878, 469] width 195 height 31
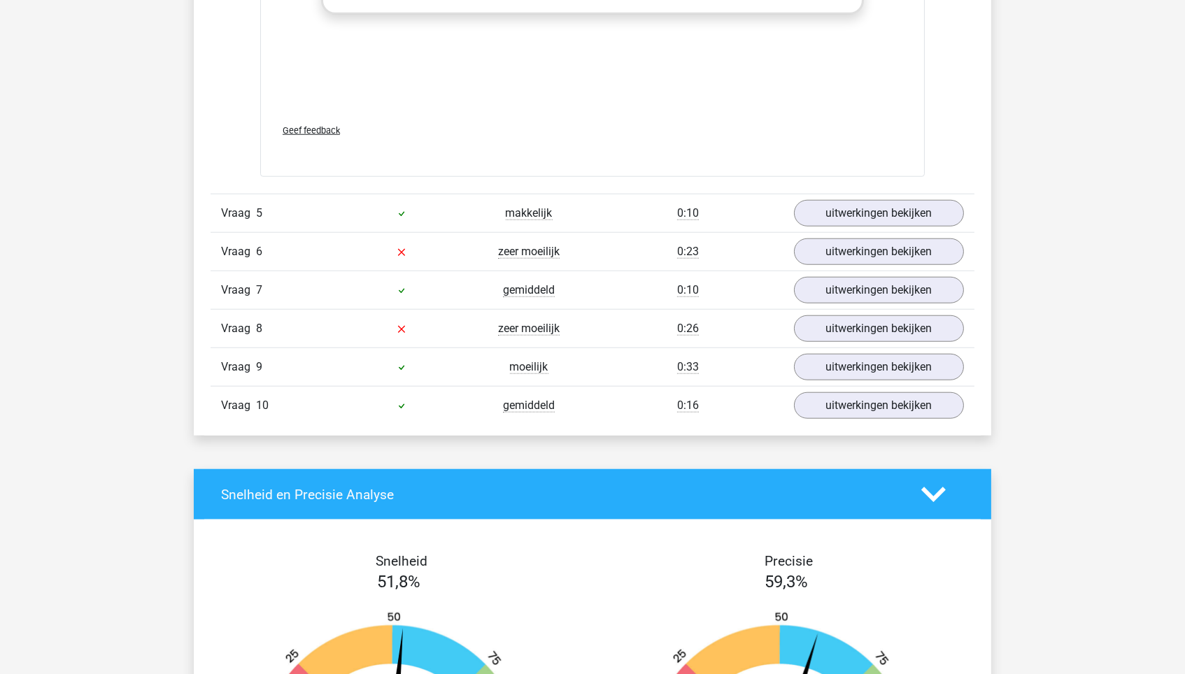
scroll to position [2660, 0]
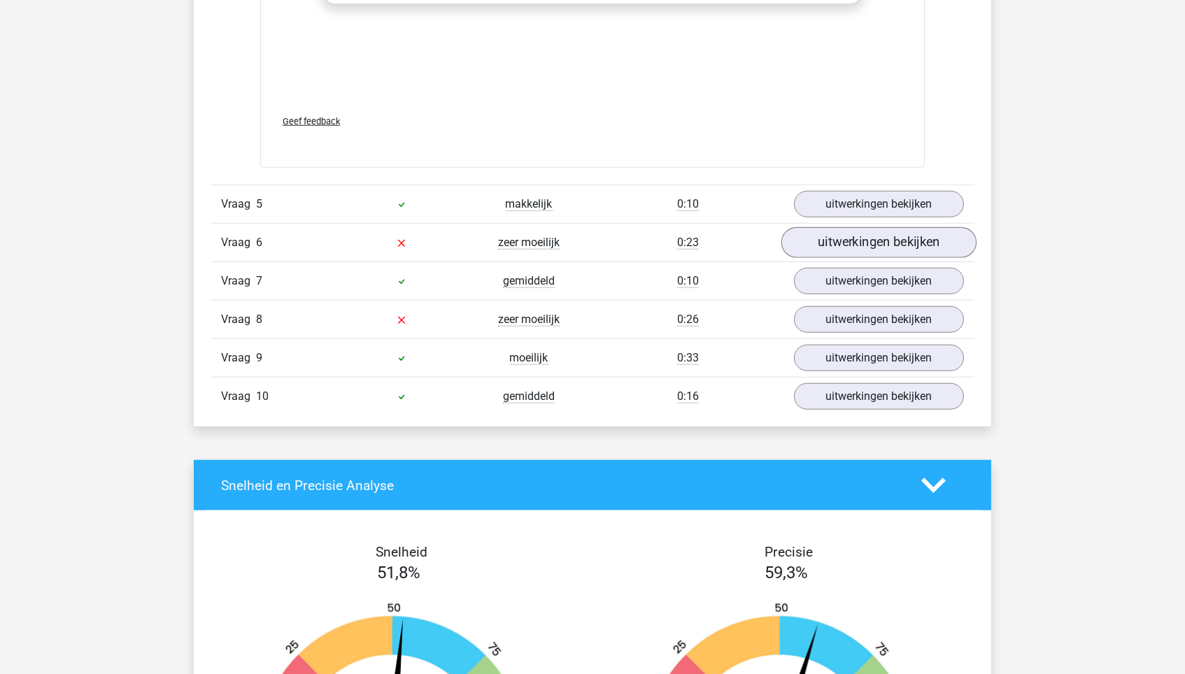
click at [875, 240] on link "uitwerkingen bekijken" at bounding box center [878, 243] width 195 height 31
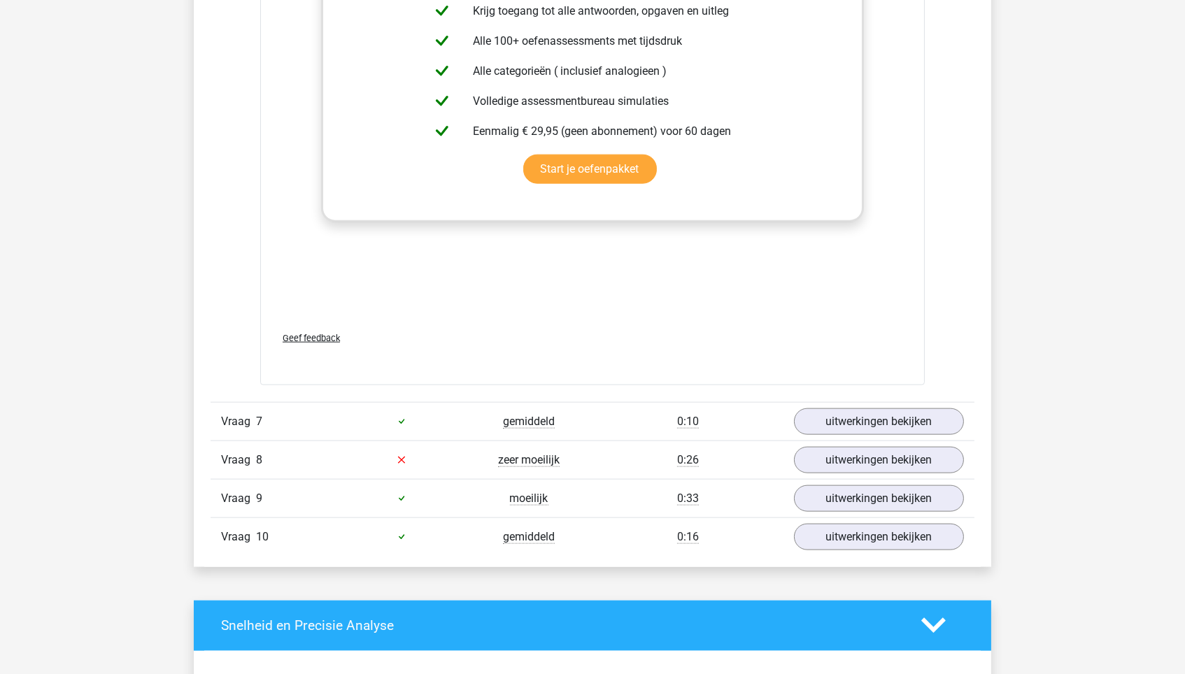
scroll to position [3280, 0]
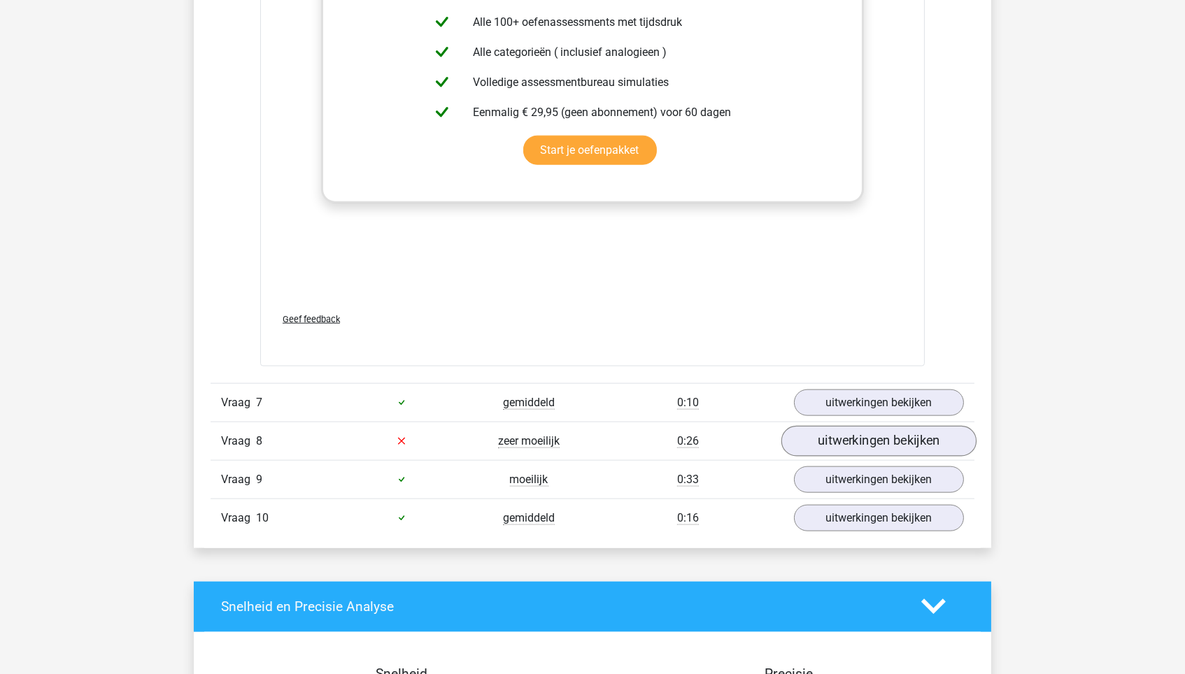
click at [871, 432] on link "uitwerkingen bekijken" at bounding box center [878, 441] width 195 height 31
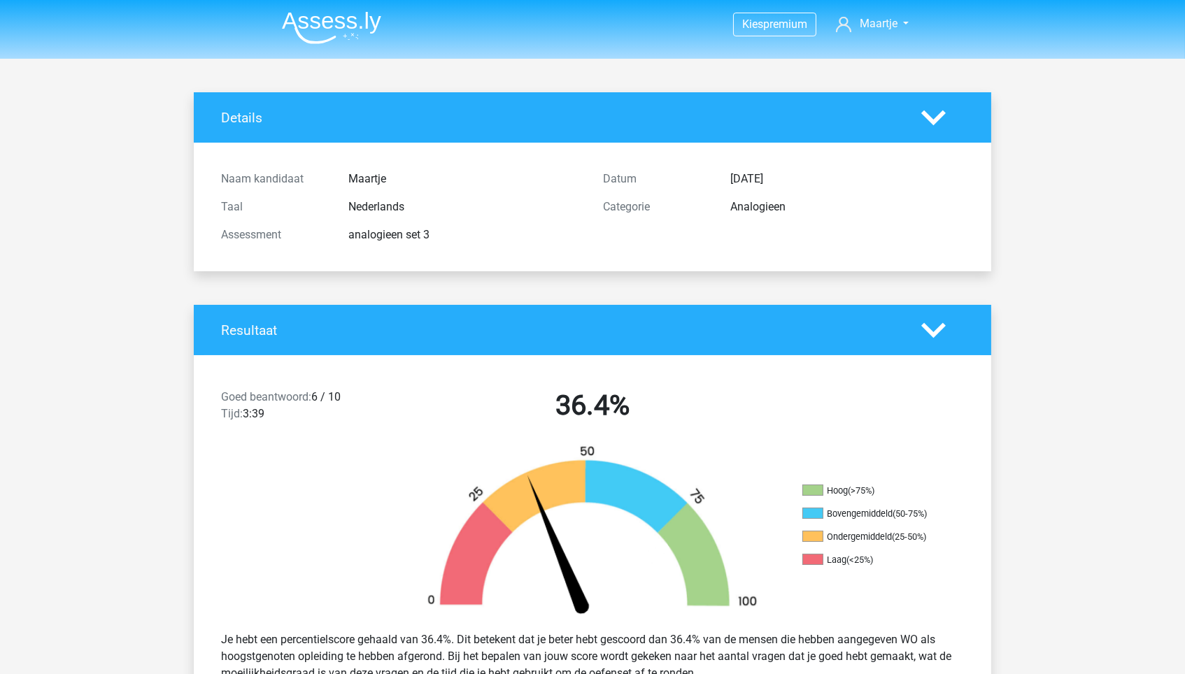
scroll to position [0, 0]
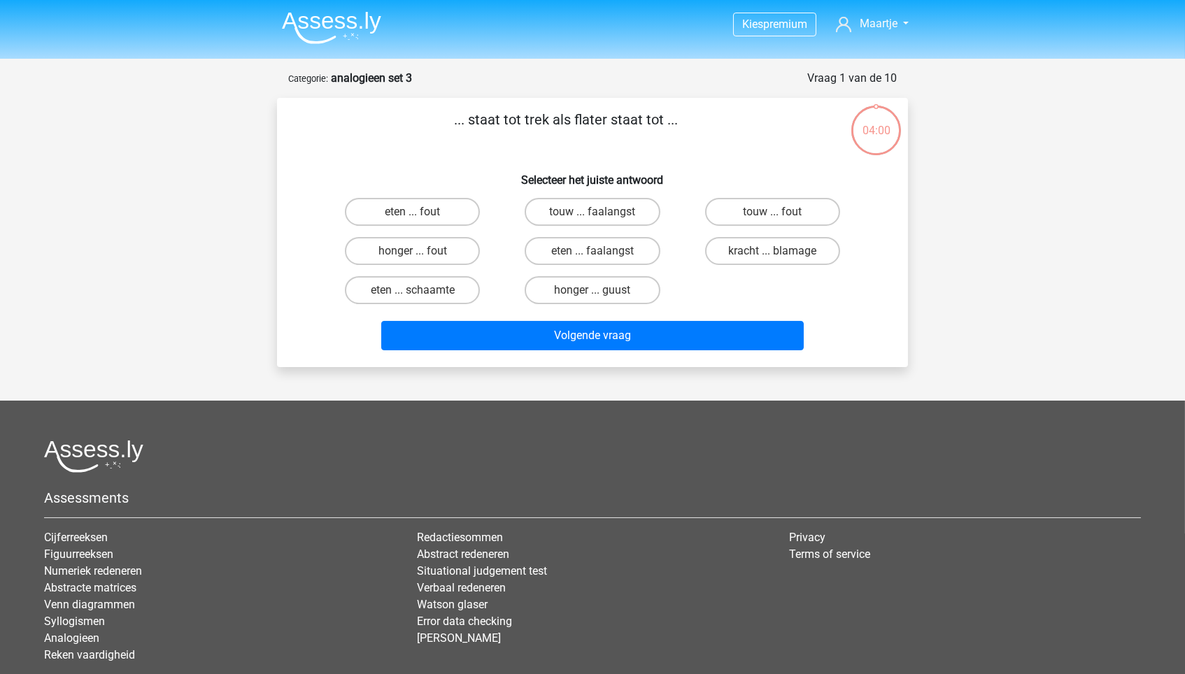
click at [371, 31] on img at bounding box center [331, 27] width 99 height 33
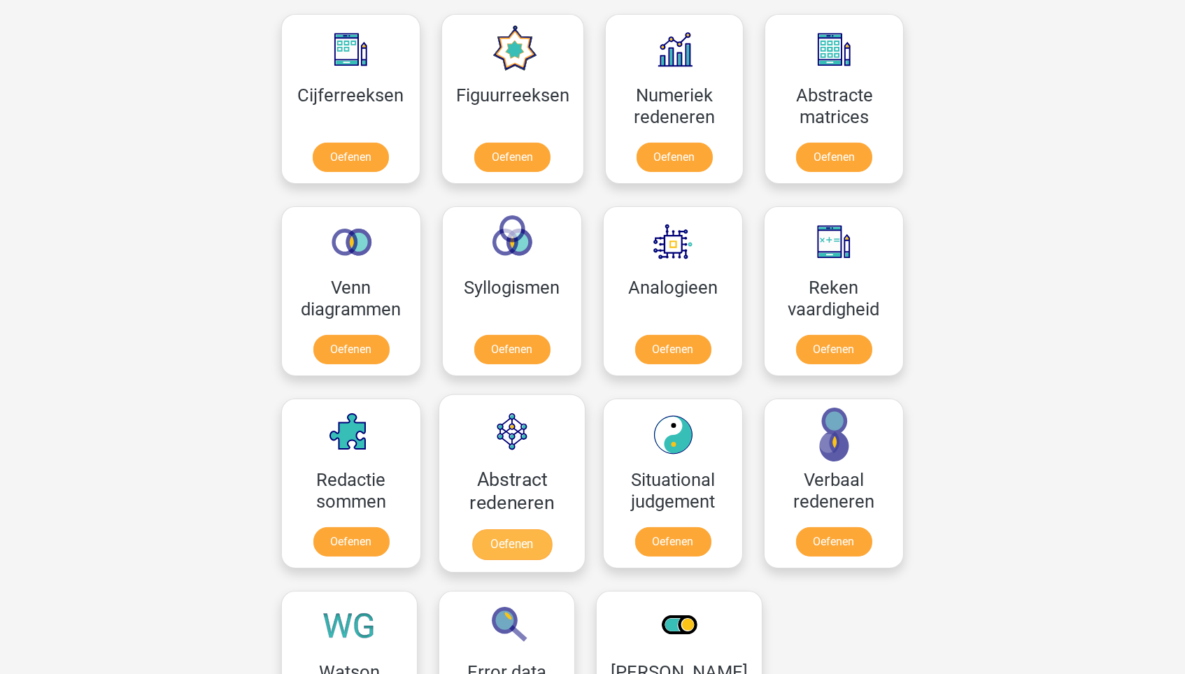
scroll to position [646, 0]
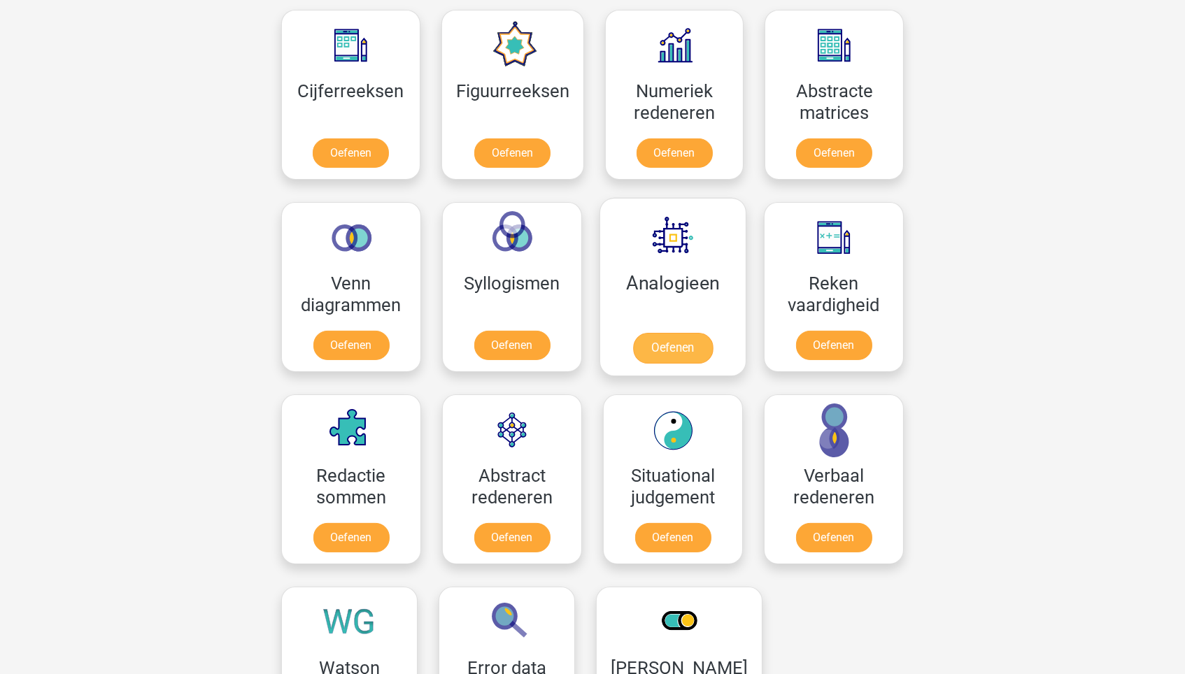
click at [669, 333] on link "Oefenen" at bounding box center [673, 348] width 80 height 31
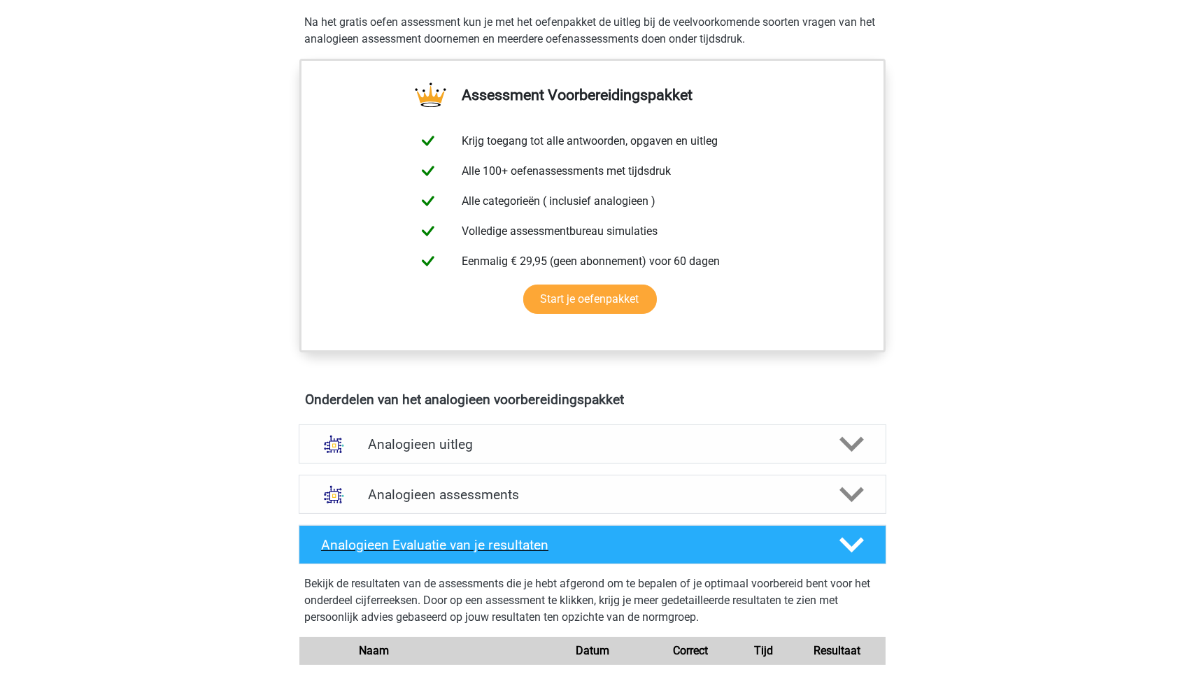
scroll to position [454, 0]
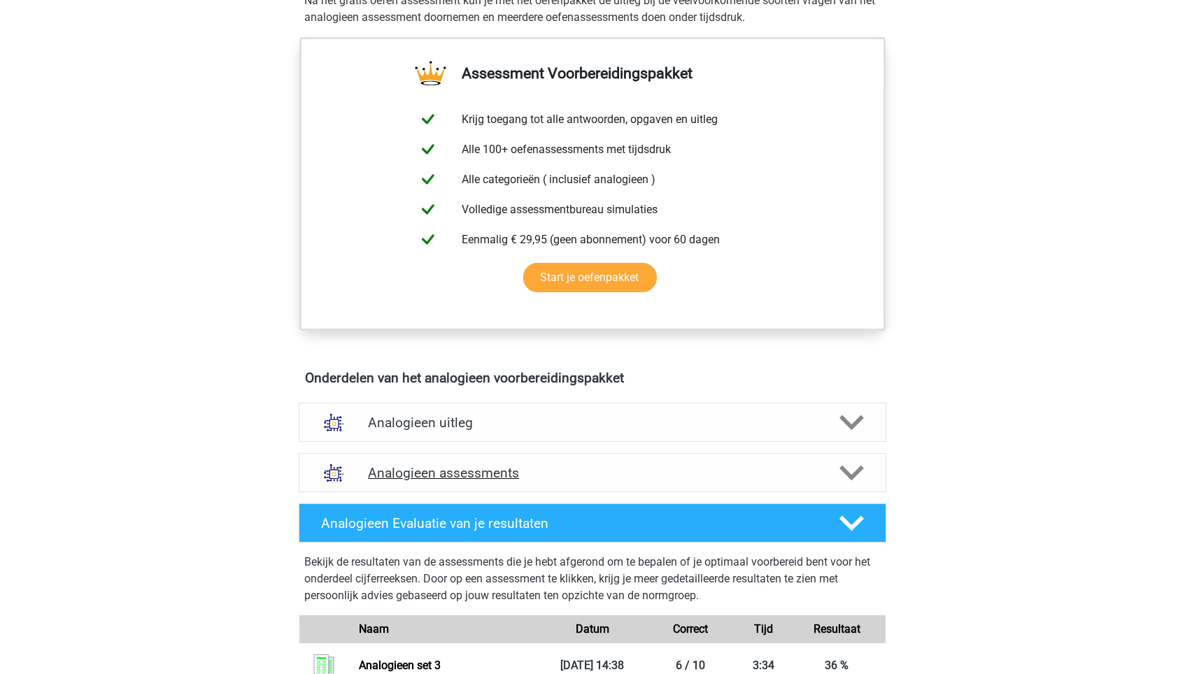
click at [524, 469] on h4 "Analogieen assessments" at bounding box center [592, 473] width 449 height 16
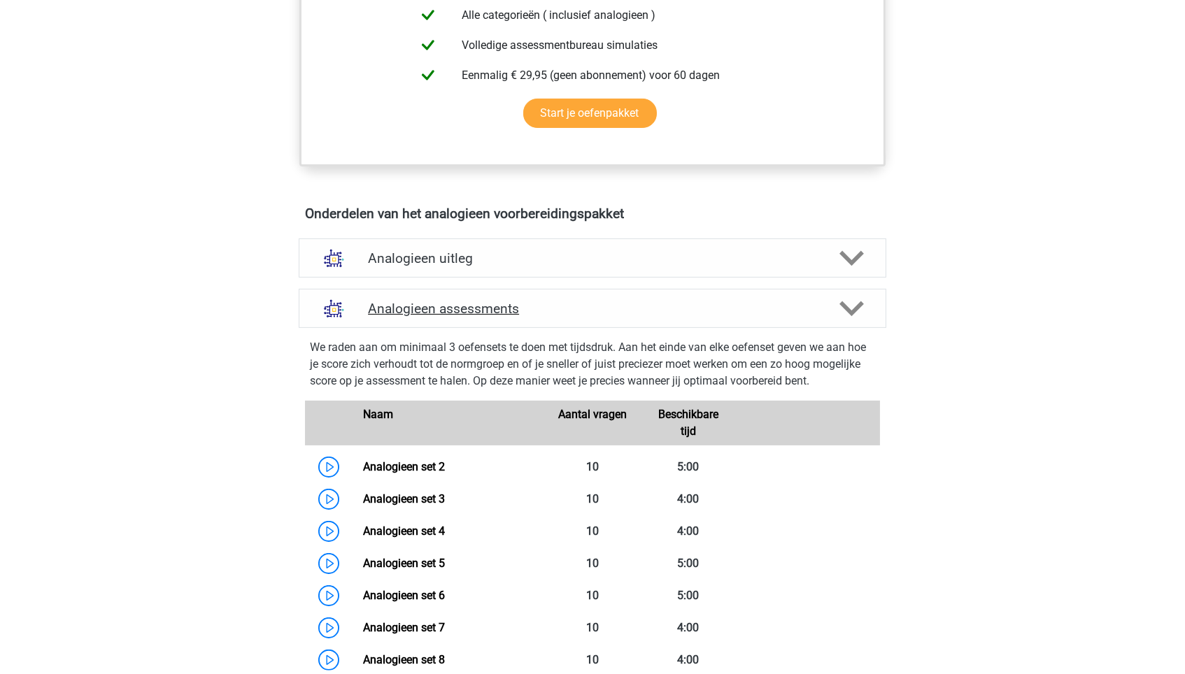
scroll to position [679, 0]
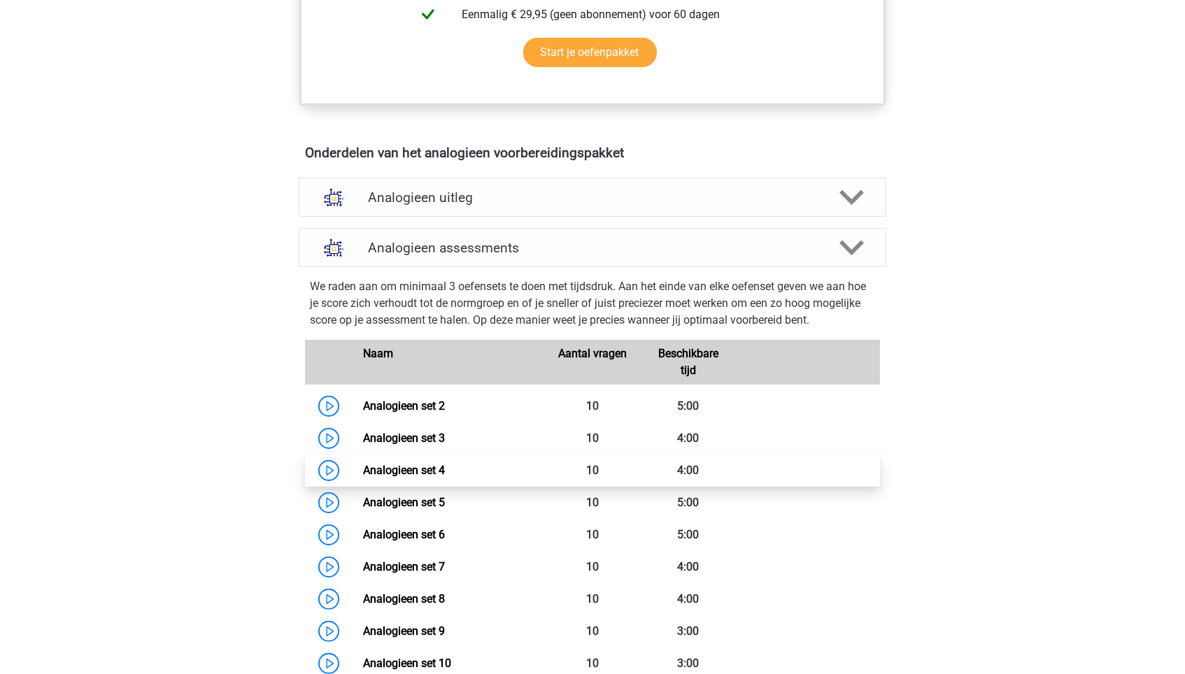
click at [445, 464] on link "Analogieen set 4" at bounding box center [404, 470] width 82 height 13
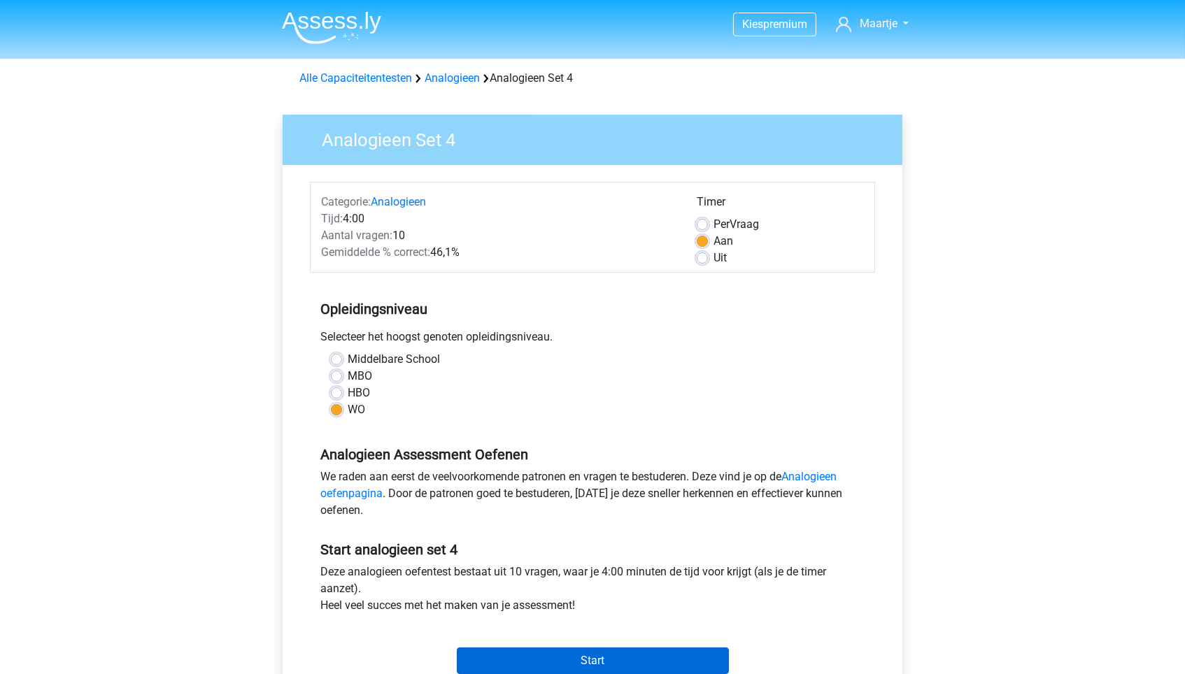
click at [536, 648] on input "Start" at bounding box center [593, 661] width 272 height 27
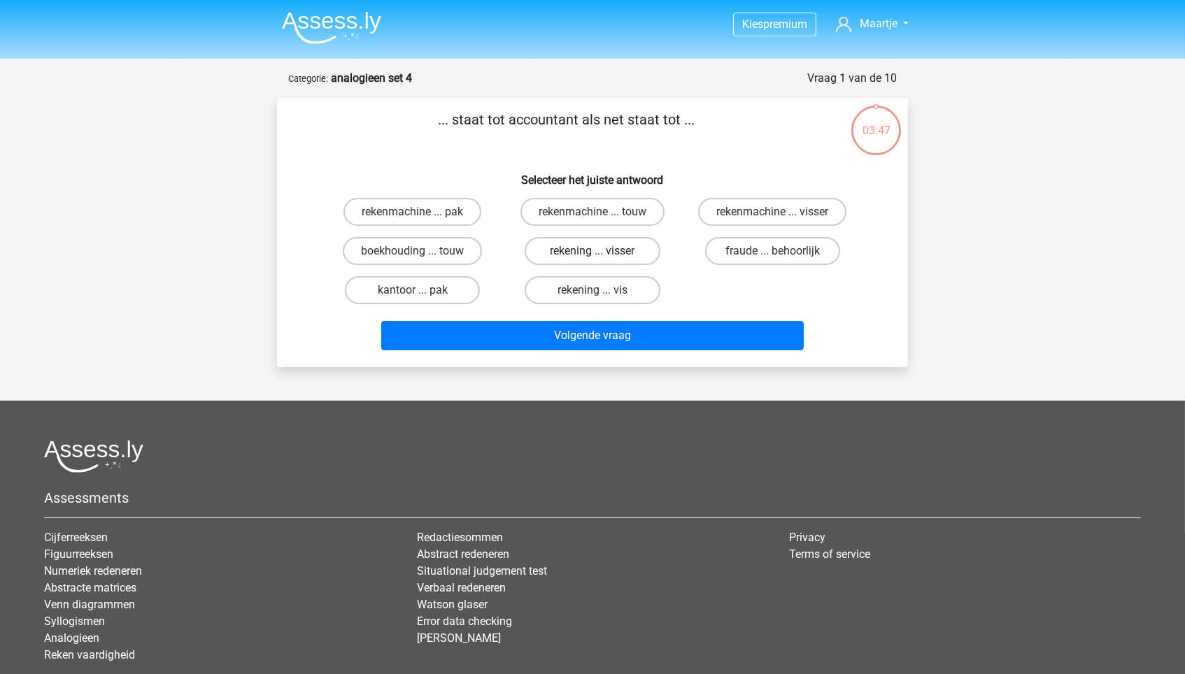
click at [557, 249] on label "rekening ... visser" at bounding box center [592, 251] width 135 height 28
click at [592, 251] on input "rekening ... visser" at bounding box center [596, 255] width 9 height 9
radio input "true"
click at [777, 212] on input "rekenmachine ... visser" at bounding box center [776, 216] width 9 height 9
radio input "true"
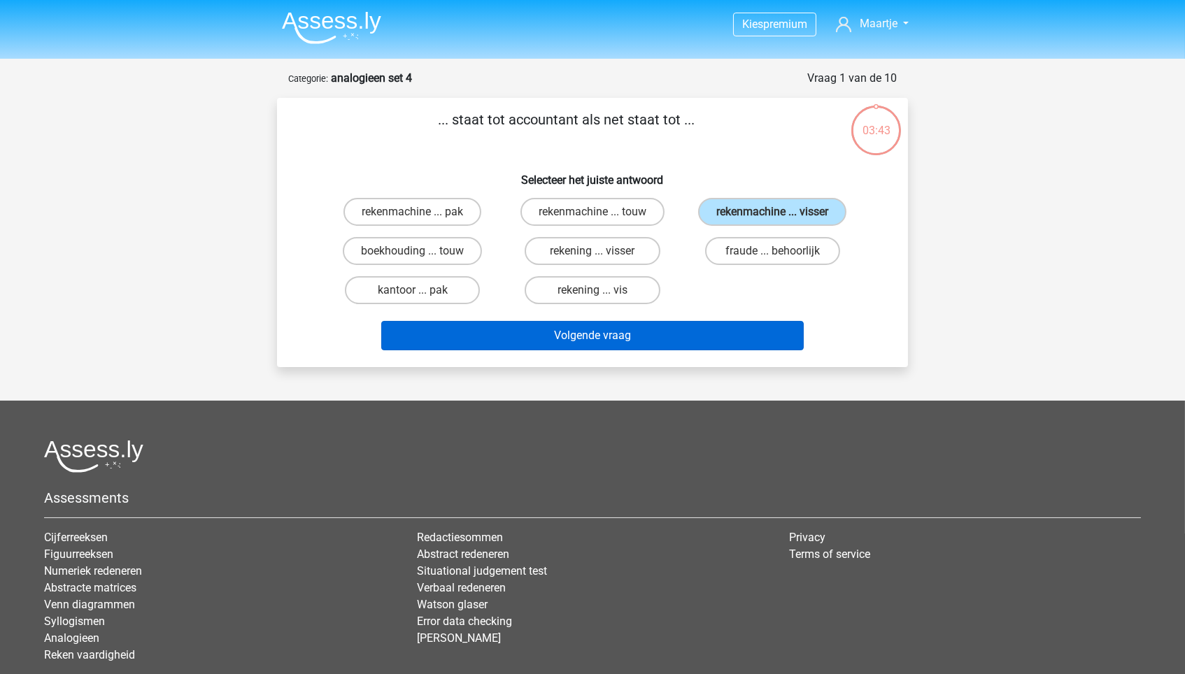
click at [685, 350] on button "Volgende vraag" at bounding box center [592, 335] width 423 height 29
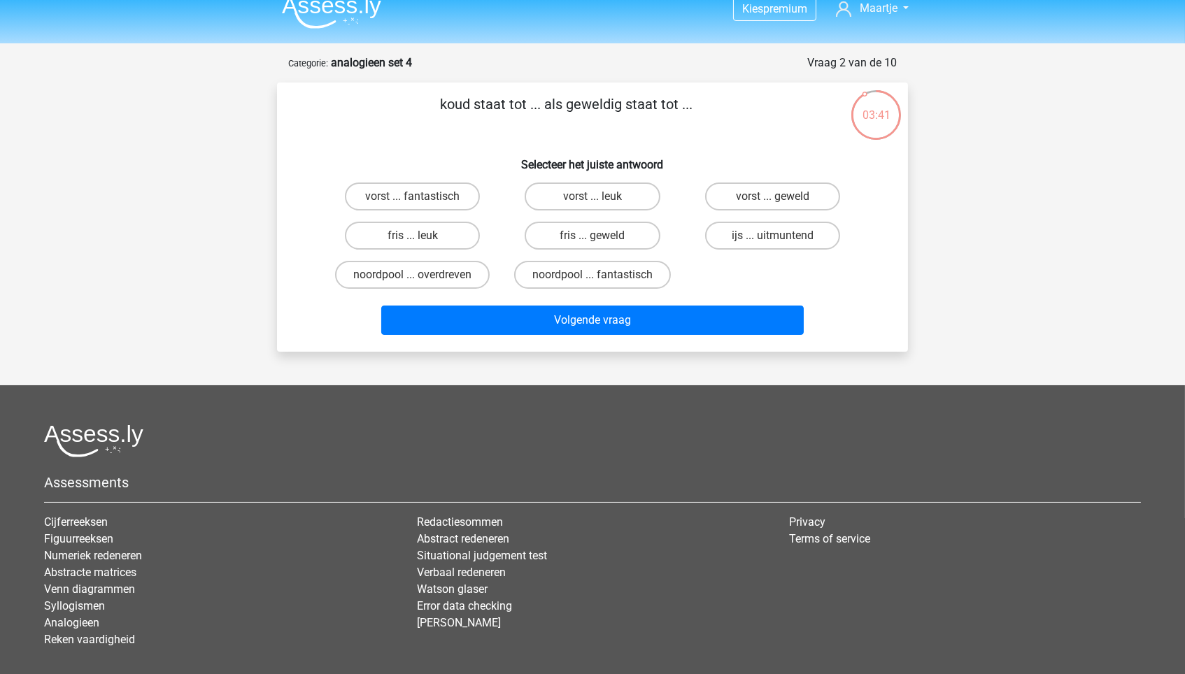
scroll to position [13, 0]
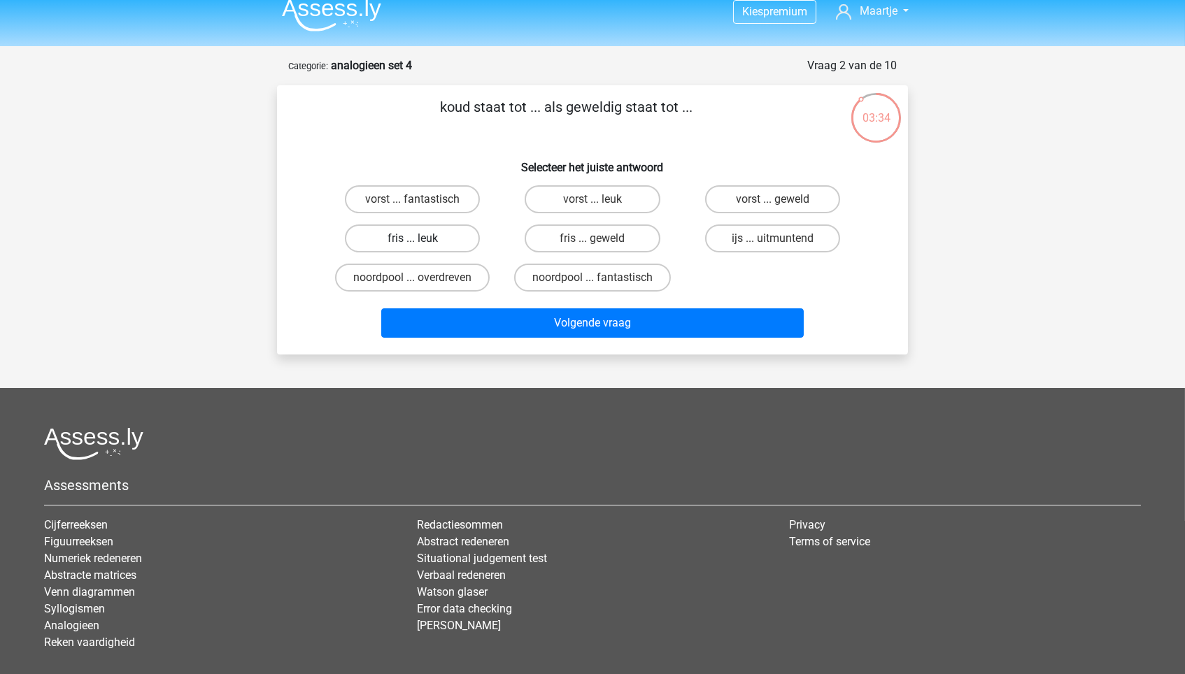
click at [434, 229] on label "fris ... leuk" at bounding box center [412, 238] width 135 height 28
click at [422, 238] on input "fris ... leuk" at bounding box center [417, 242] width 9 height 9
radio input "true"
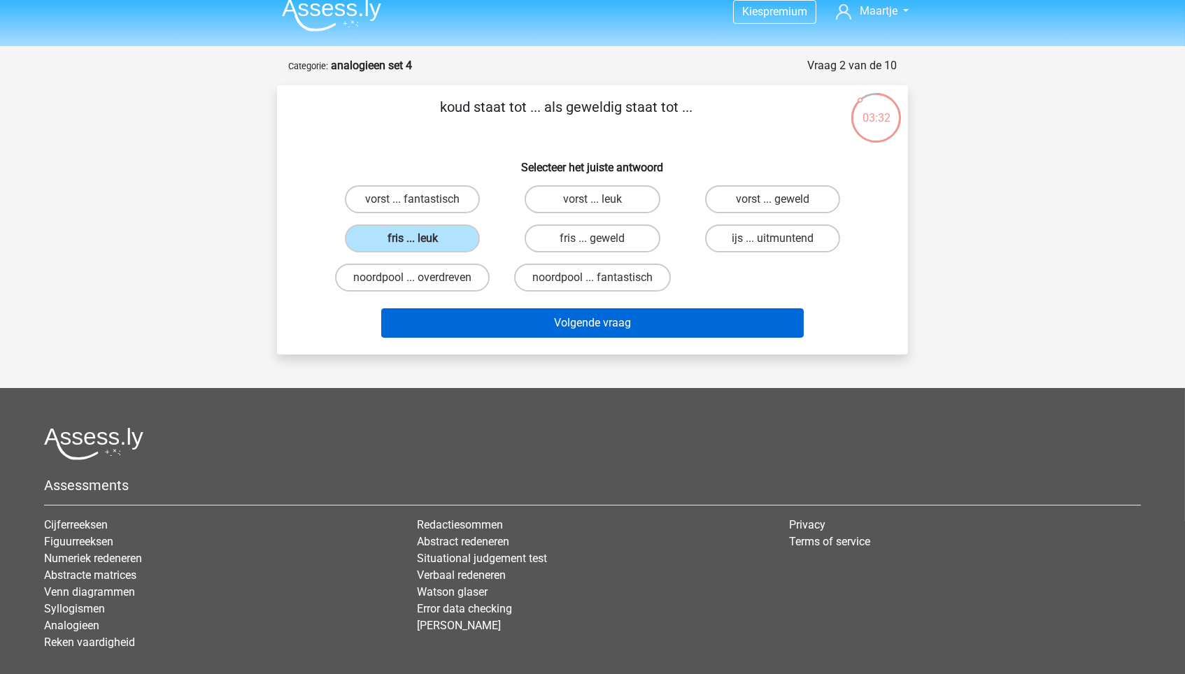
click at [650, 317] on button "Volgende vraag" at bounding box center [592, 322] width 423 height 29
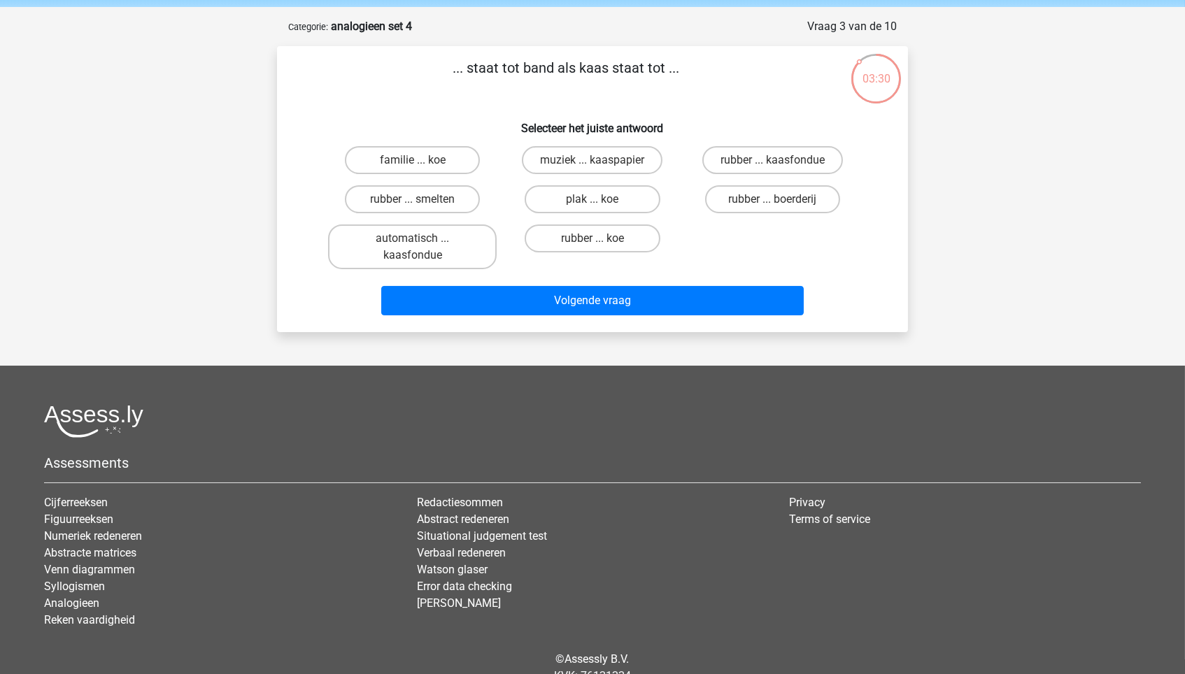
scroll to position [8, 0]
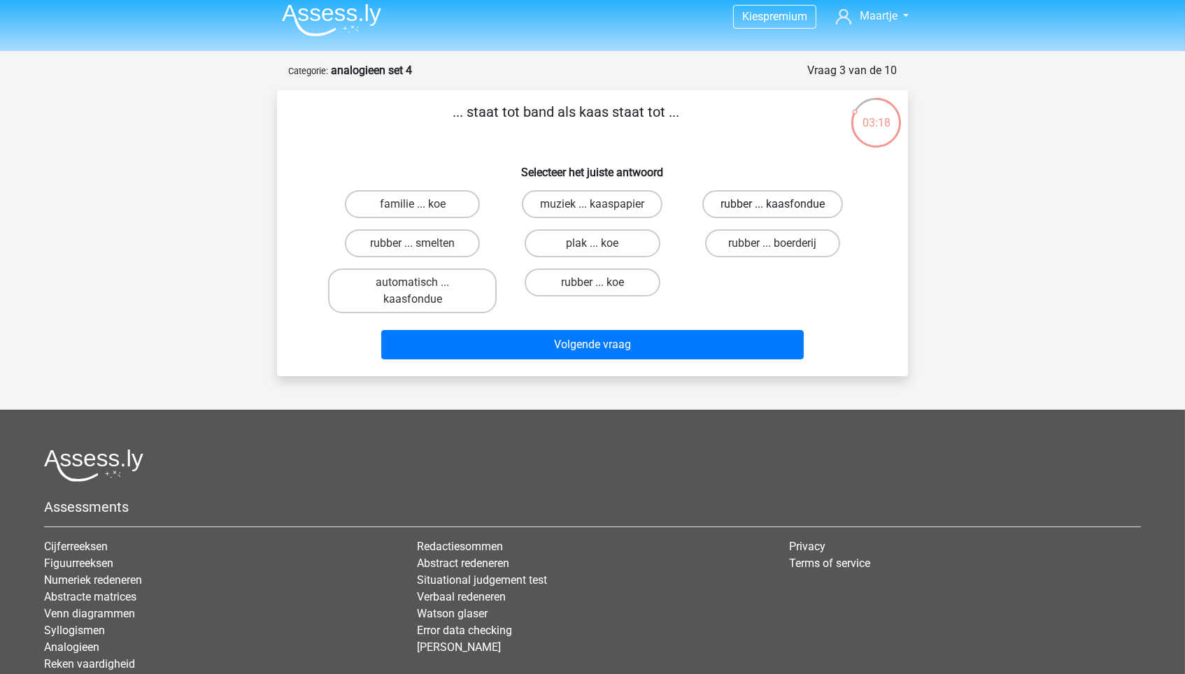
click at [736, 199] on label "rubber ... kaasfondue" at bounding box center [772, 204] width 141 height 28
click at [772, 204] on input "rubber ... kaasfondue" at bounding box center [776, 208] width 9 height 9
radio input "true"
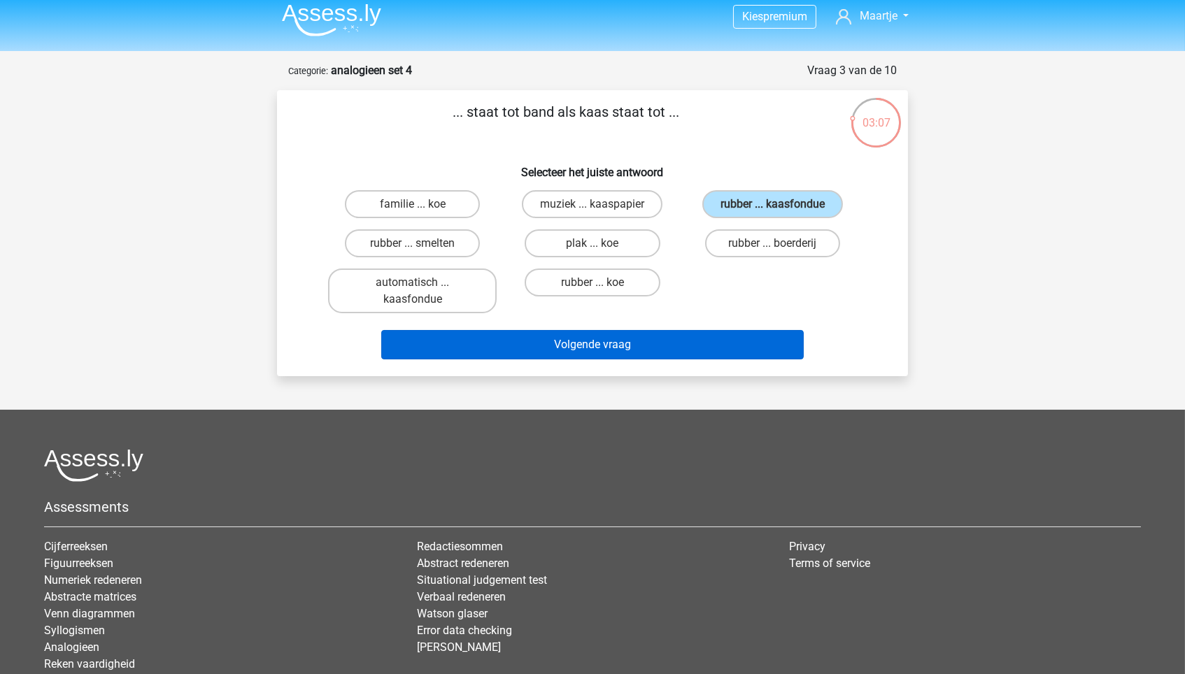
click at [450, 336] on button "Volgende vraag" at bounding box center [592, 344] width 423 height 29
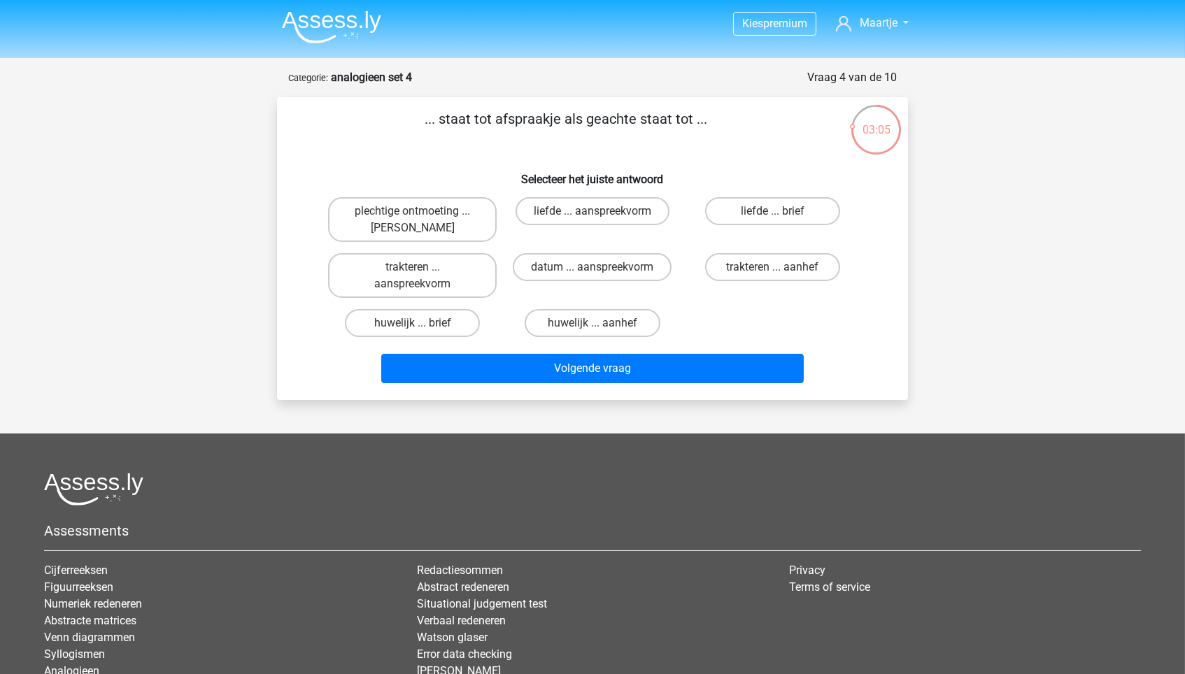
scroll to position [0, 0]
click at [574, 265] on label "datum ... aanspreekvorm" at bounding box center [592, 268] width 159 height 28
click at [592, 268] on input "datum ... aanspreekvorm" at bounding box center [596, 272] width 9 height 9
radio input "true"
click at [473, 230] on label "plechtige ontmoeting ... [PERSON_NAME]" at bounding box center [412, 220] width 169 height 45
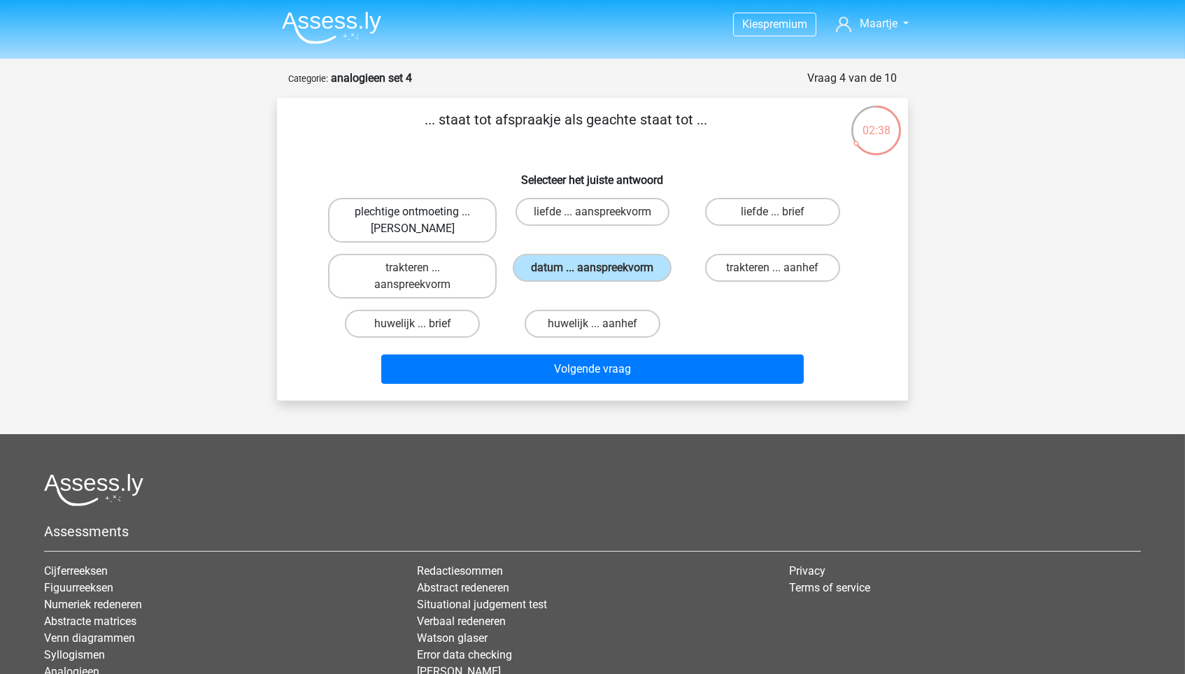
click at [422, 221] on input "plechtige ontmoeting ... [PERSON_NAME]" at bounding box center [417, 216] width 9 height 9
radio input "true"
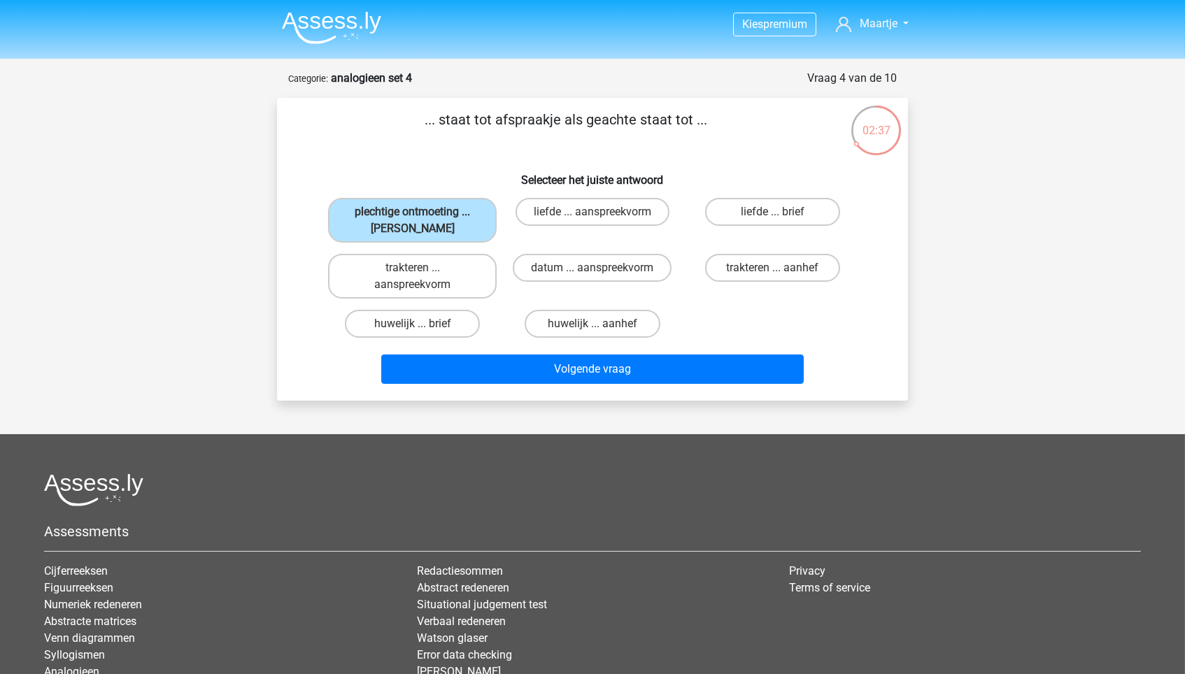
click at [473, 348] on div "Volgende vraag" at bounding box center [592, 366] width 586 height 46
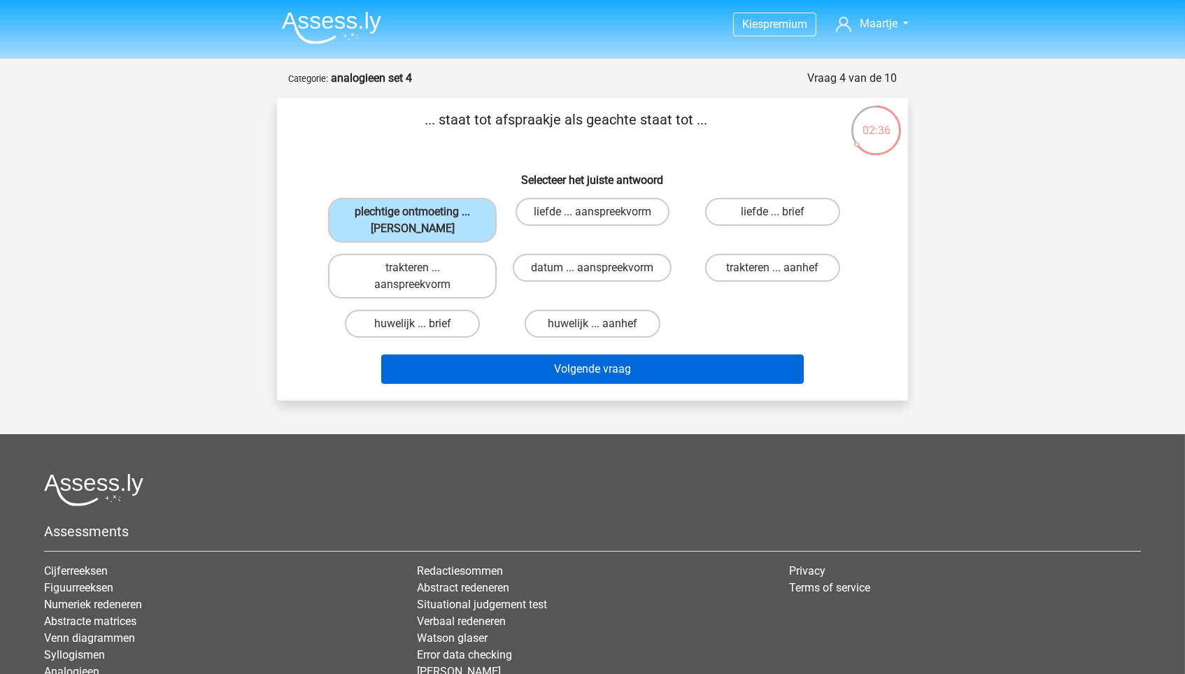
click at [475, 371] on button "Volgende vraag" at bounding box center [592, 369] width 423 height 29
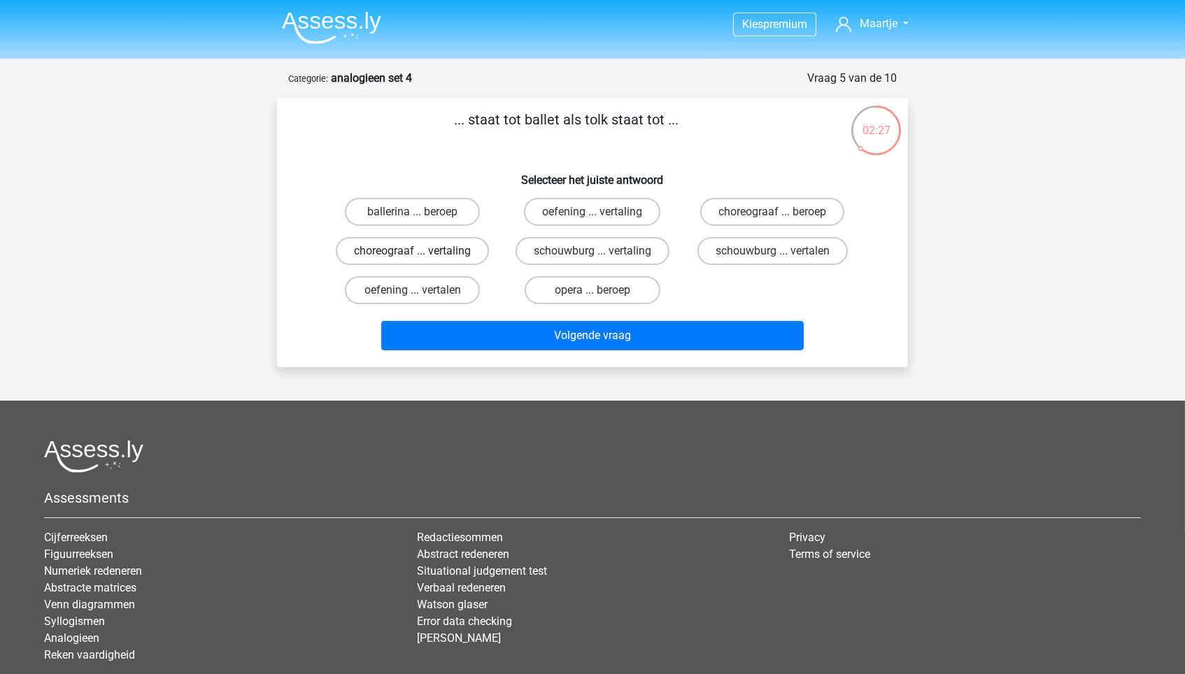
click at [431, 250] on label "choreograaf ... vertaling" at bounding box center [412, 251] width 153 height 28
click at [422, 251] on input "choreograaf ... vertaling" at bounding box center [417, 255] width 9 height 9
radio input "true"
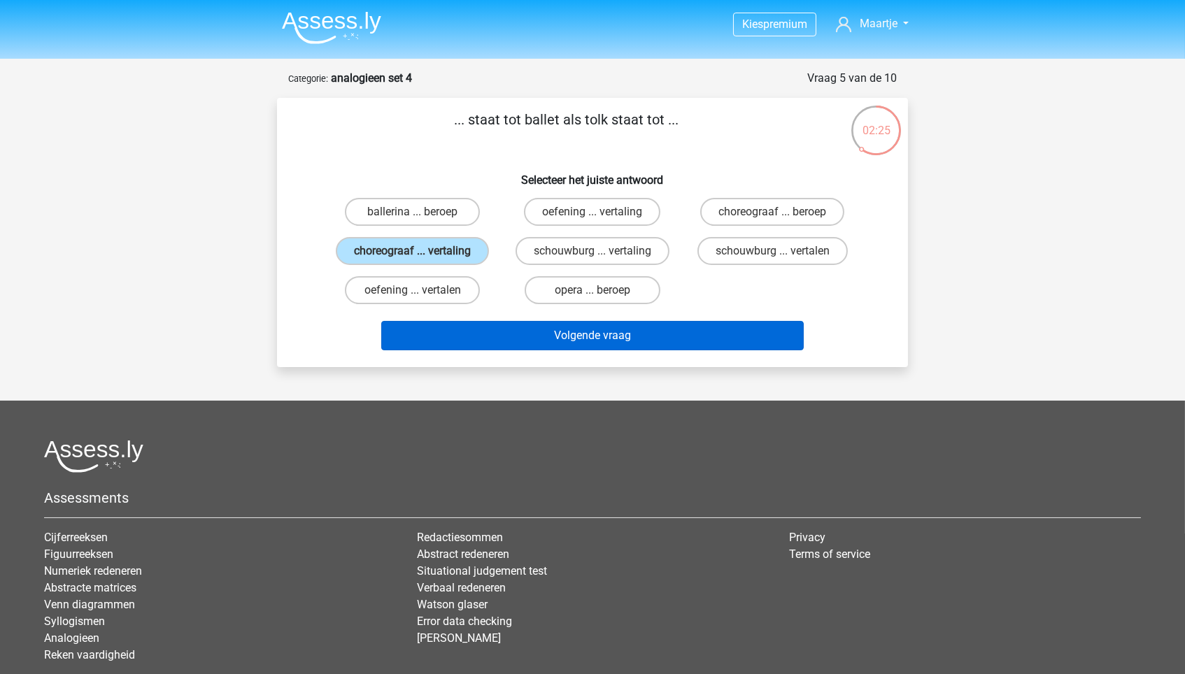
click at [482, 347] on button "Volgende vraag" at bounding box center [592, 335] width 423 height 29
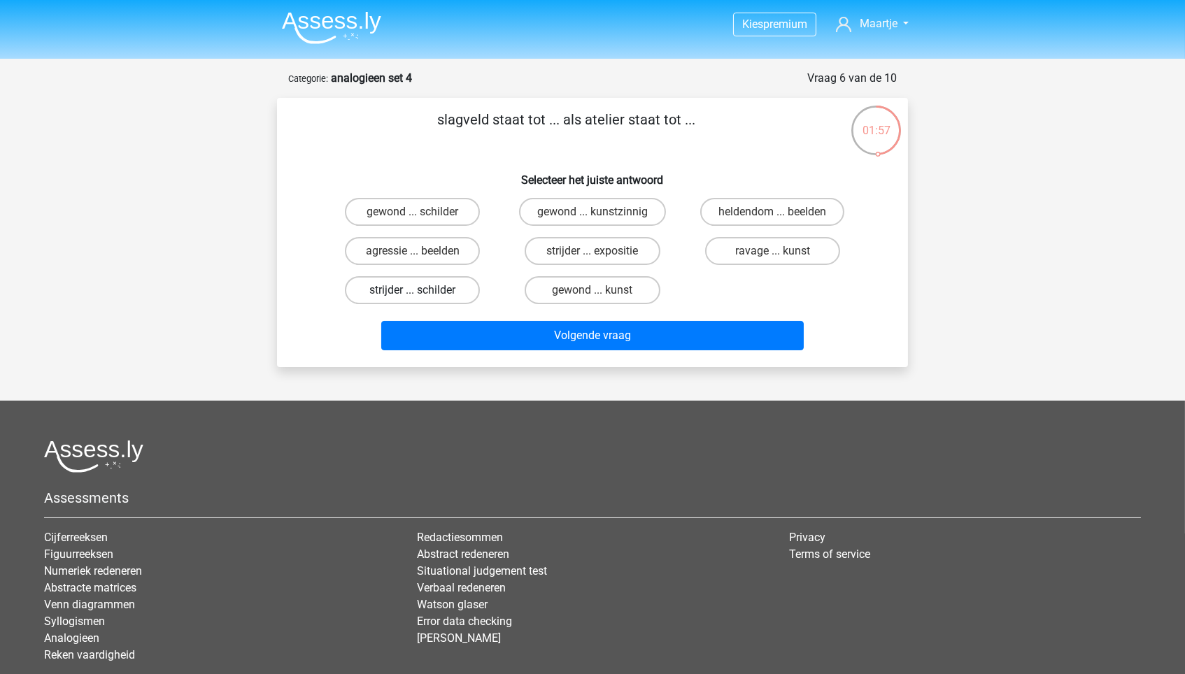
click at [451, 287] on label "strijder ... schilder" at bounding box center [412, 290] width 135 height 28
click at [422, 290] on input "strijder ... schilder" at bounding box center [417, 294] width 9 height 9
radio input "true"
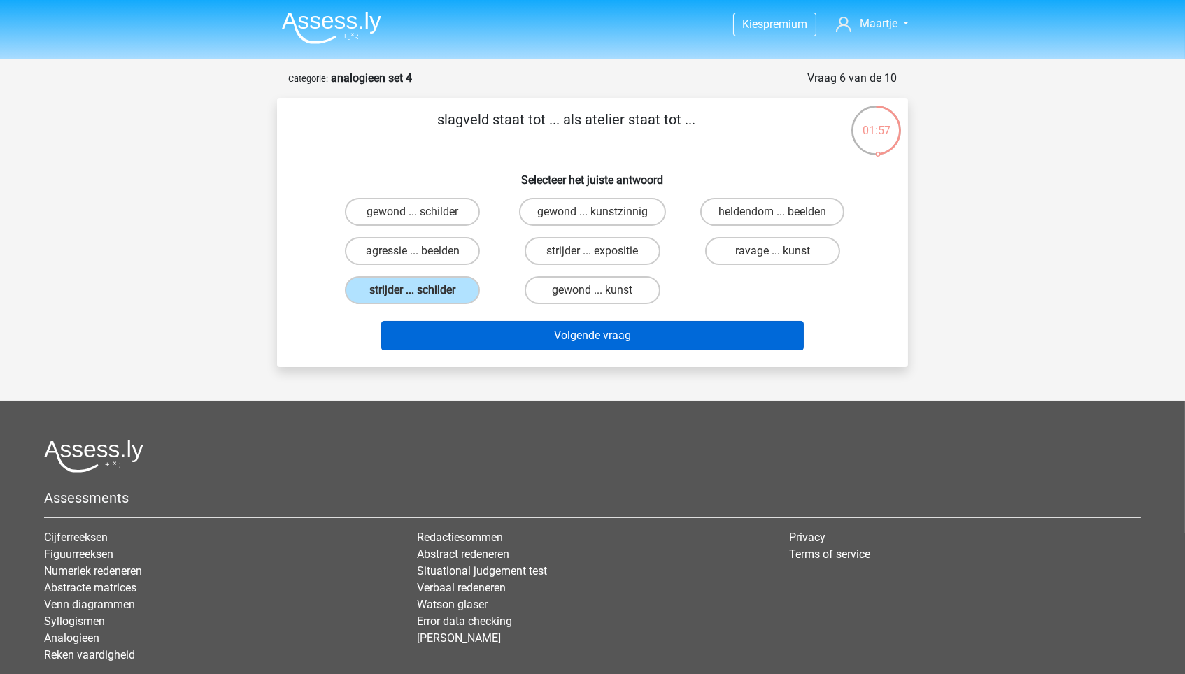
click at [497, 336] on button "Volgende vraag" at bounding box center [592, 335] width 423 height 29
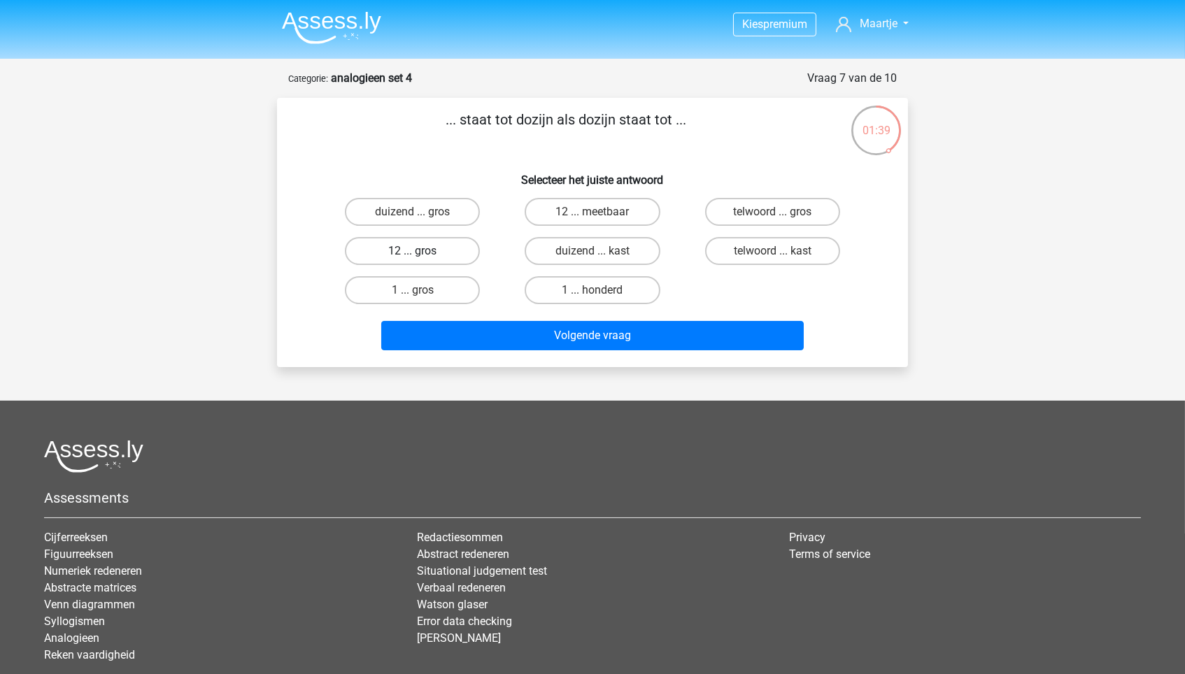
click at [459, 253] on label "12 ... gros" at bounding box center [412, 251] width 135 height 28
click at [422, 253] on input "12 ... gros" at bounding box center [417, 255] width 9 height 9
radio input "true"
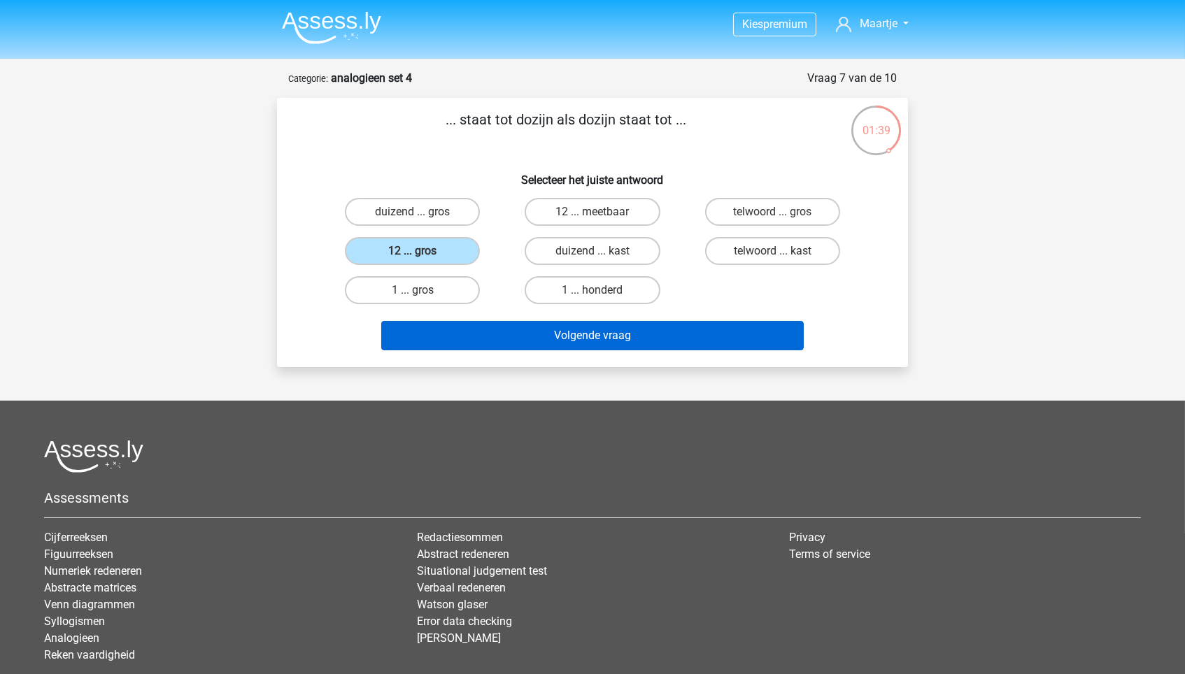
click at [466, 334] on button "Volgende vraag" at bounding box center [592, 335] width 423 height 29
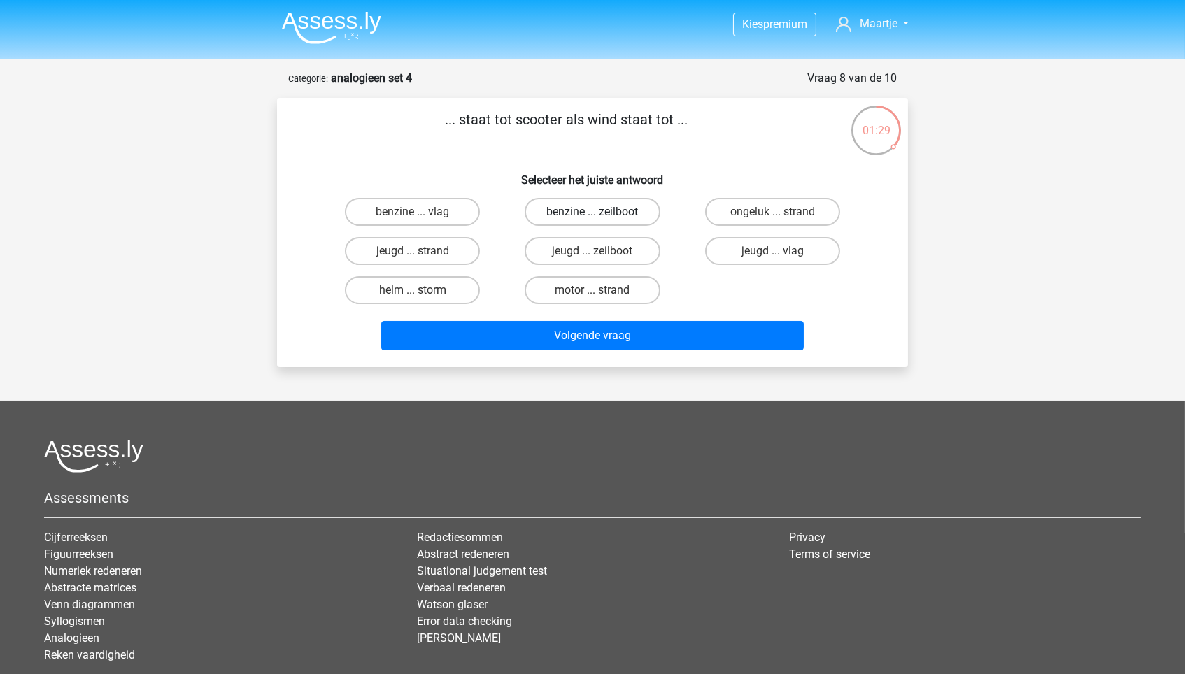
click at [646, 207] on label "benzine ... zeilboot" at bounding box center [592, 212] width 135 height 28
click at [601, 212] on input "benzine ... zeilboot" at bounding box center [596, 216] width 9 height 9
radio input "true"
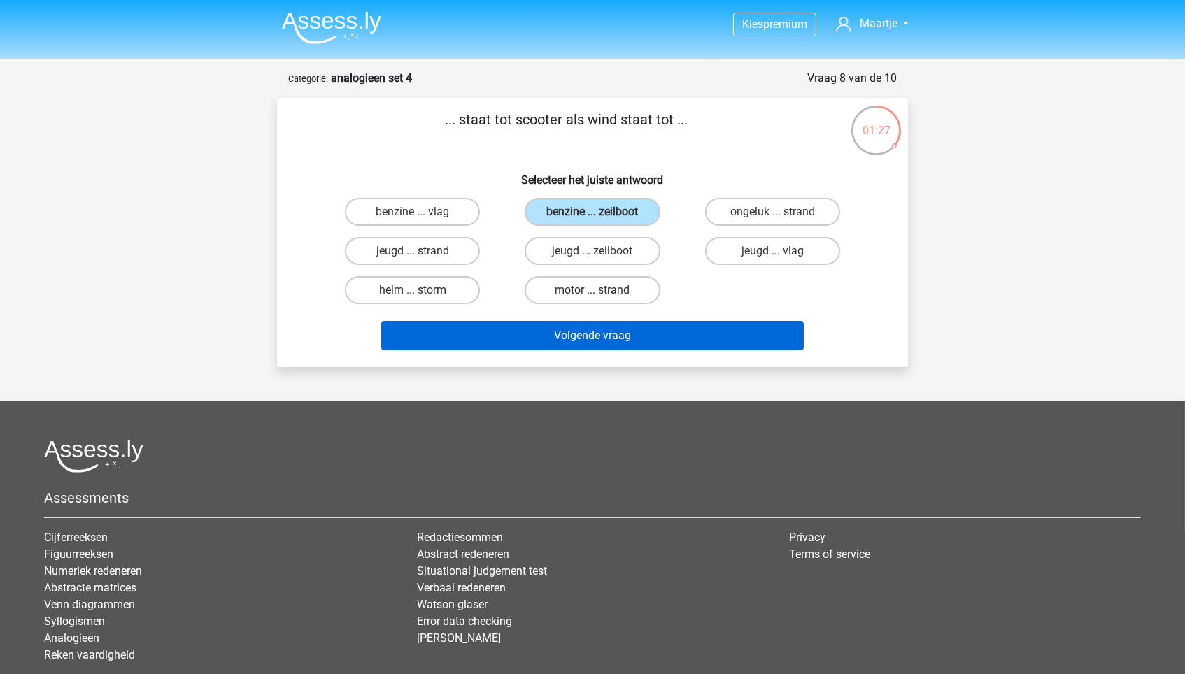
click at [653, 341] on button "Volgende vraag" at bounding box center [592, 335] width 423 height 29
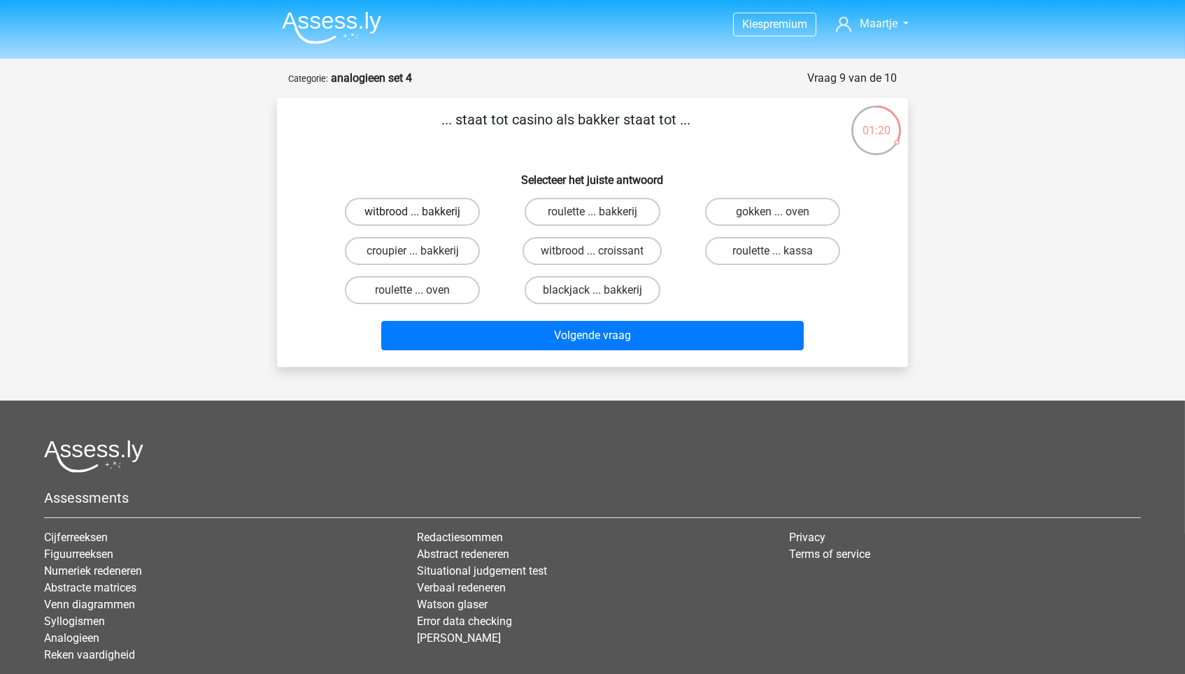
click at [436, 213] on label "witbrood ... bakkerij" at bounding box center [412, 212] width 135 height 28
click at [422, 213] on input "witbrood ... bakkerij" at bounding box center [417, 216] width 9 height 9
radio input "true"
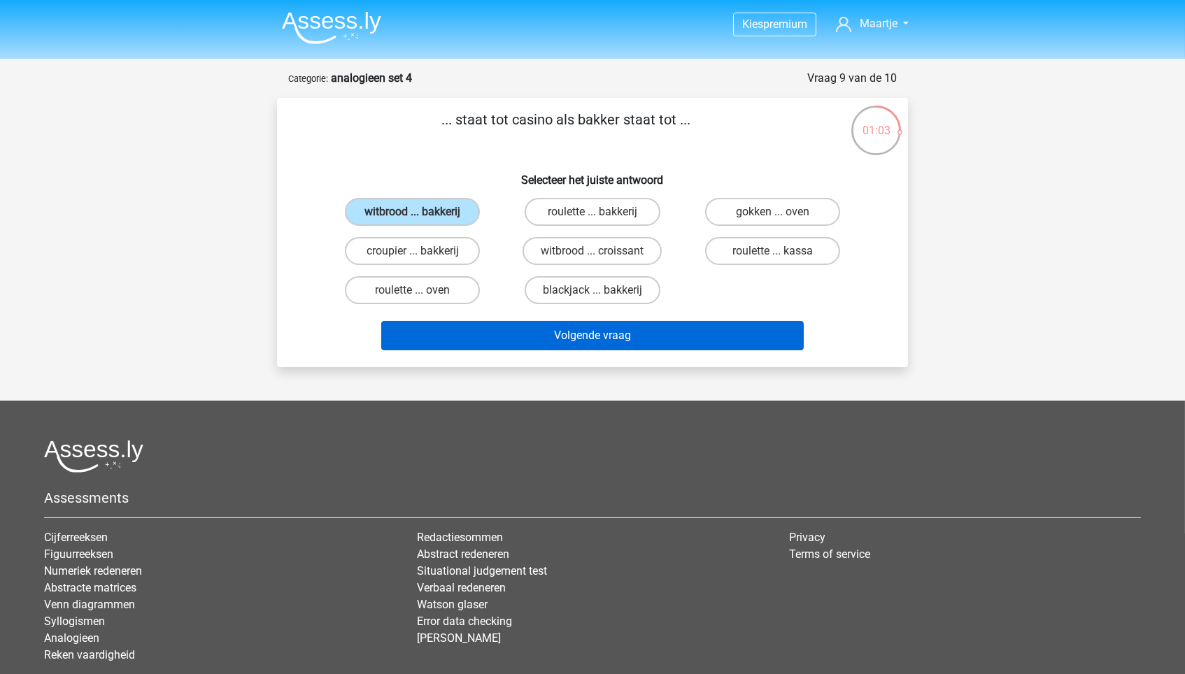
click at [575, 324] on button "Volgende vraag" at bounding box center [592, 335] width 423 height 29
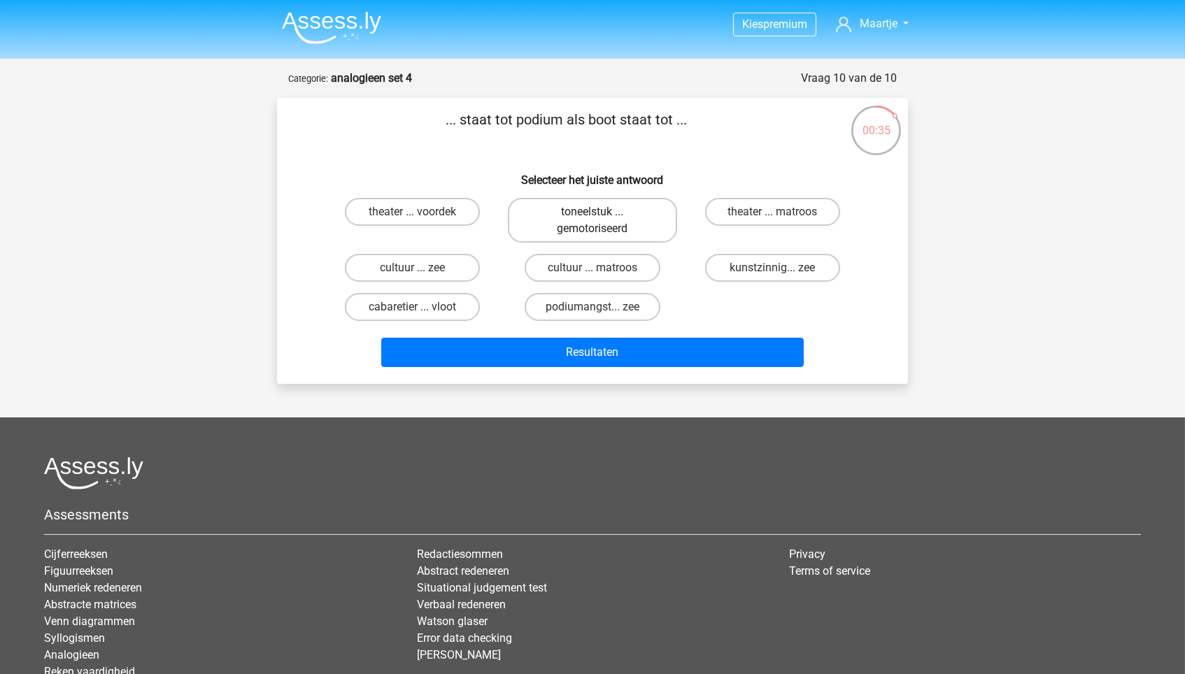
click at [554, 234] on label "toneelstuk ... gemotoriseerd" at bounding box center [592, 220] width 169 height 45
click at [592, 221] on input "toneelstuk ... gemotoriseerd" at bounding box center [596, 216] width 9 height 9
radio input "true"
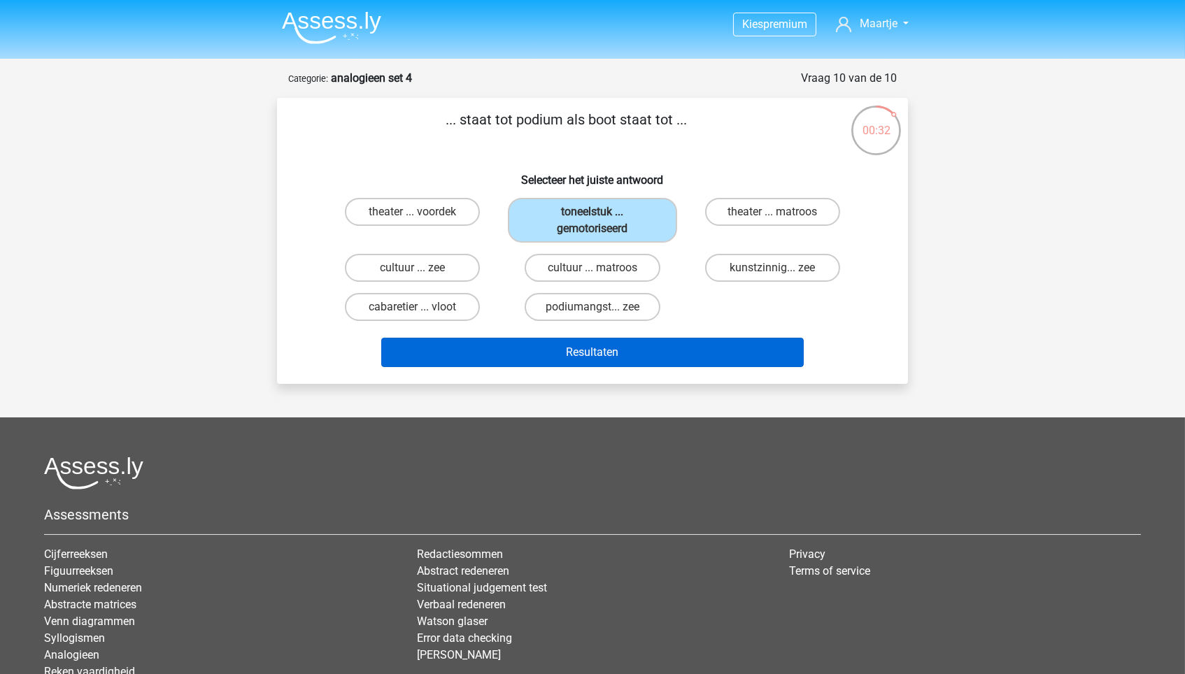
click at [589, 356] on button "Resultaten" at bounding box center [592, 352] width 423 height 29
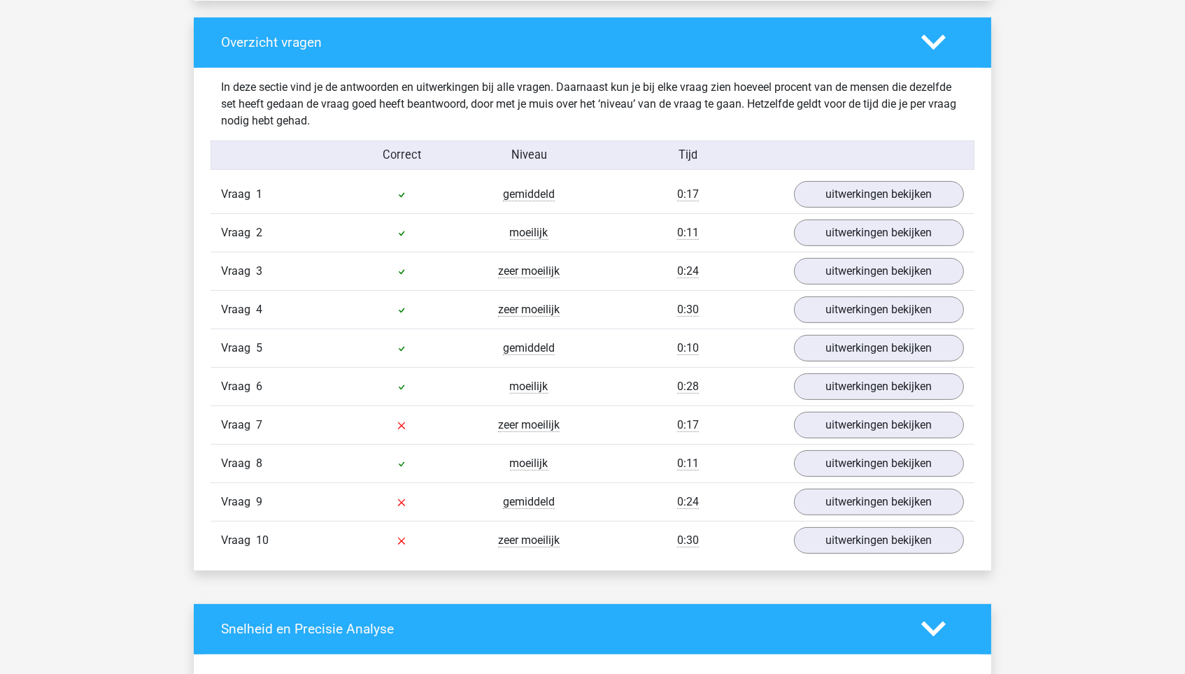
scroll to position [1027, 0]
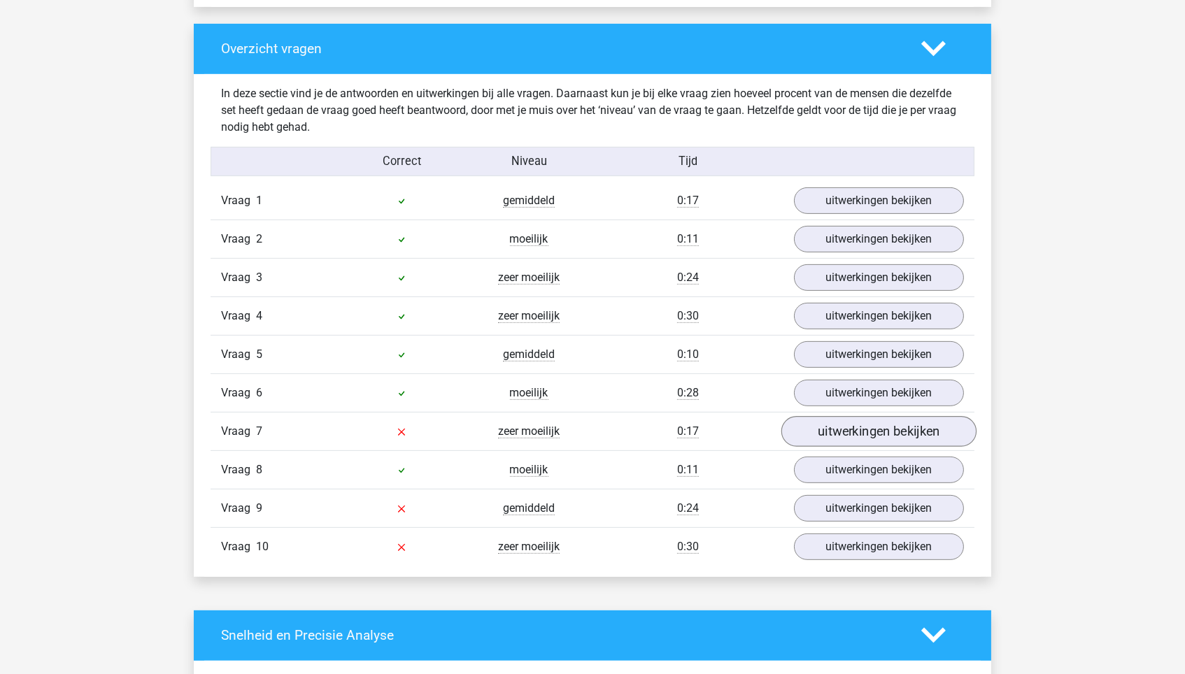
click at [808, 425] on link "uitwerkingen bekijken" at bounding box center [878, 431] width 195 height 31
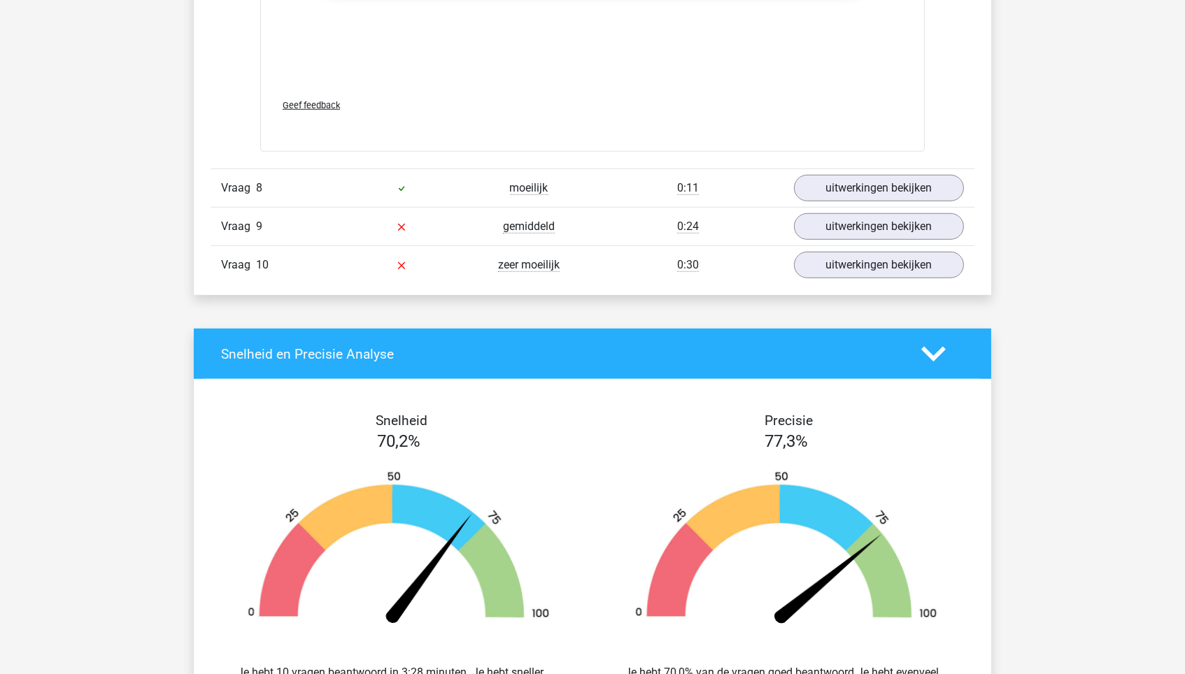
scroll to position [2106, 0]
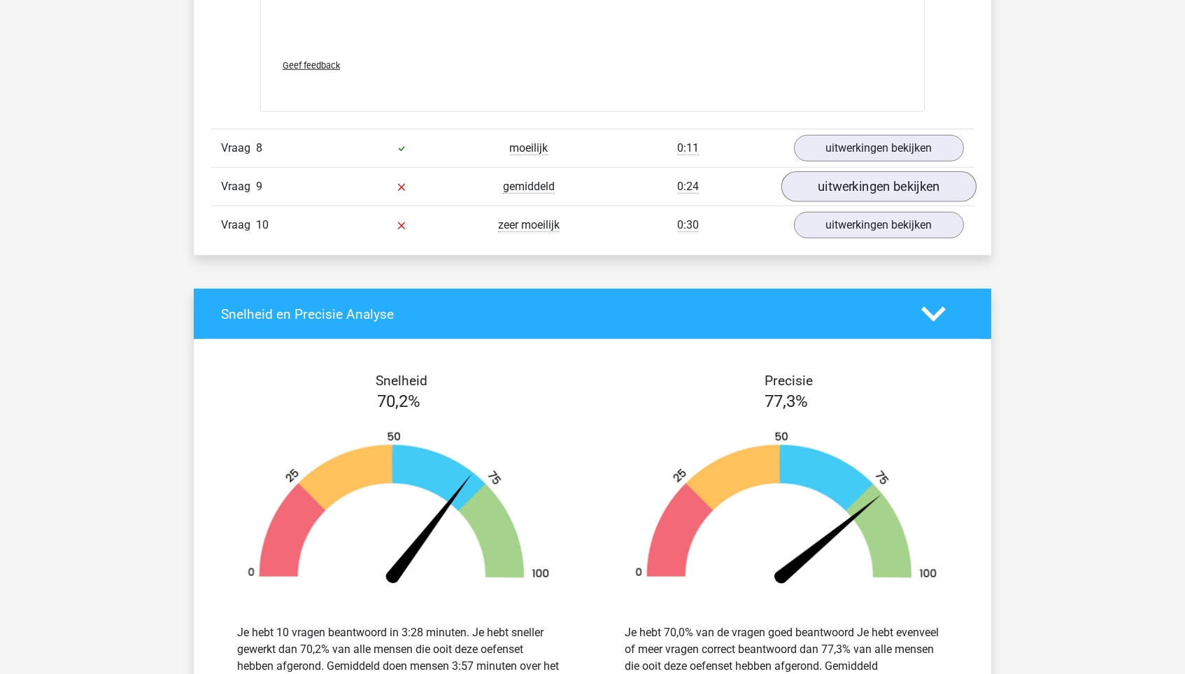
click at [886, 187] on link "uitwerkingen bekijken" at bounding box center [878, 186] width 195 height 31
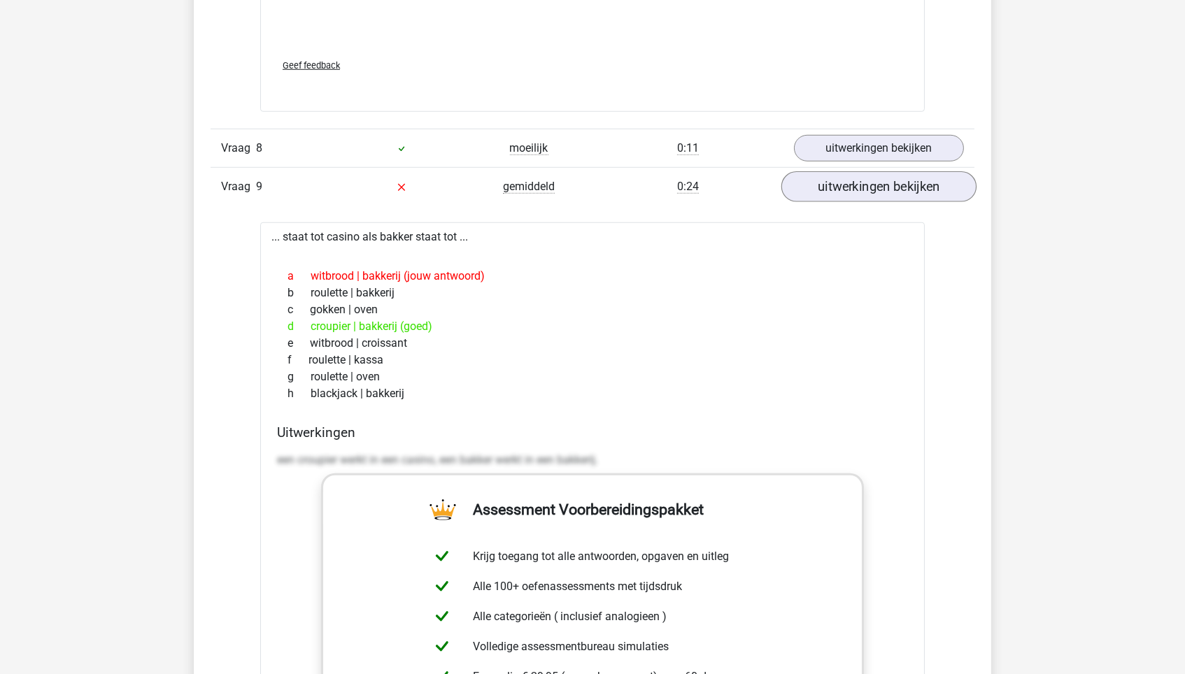
click at [886, 187] on link "uitwerkingen bekijken" at bounding box center [878, 186] width 195 height 31
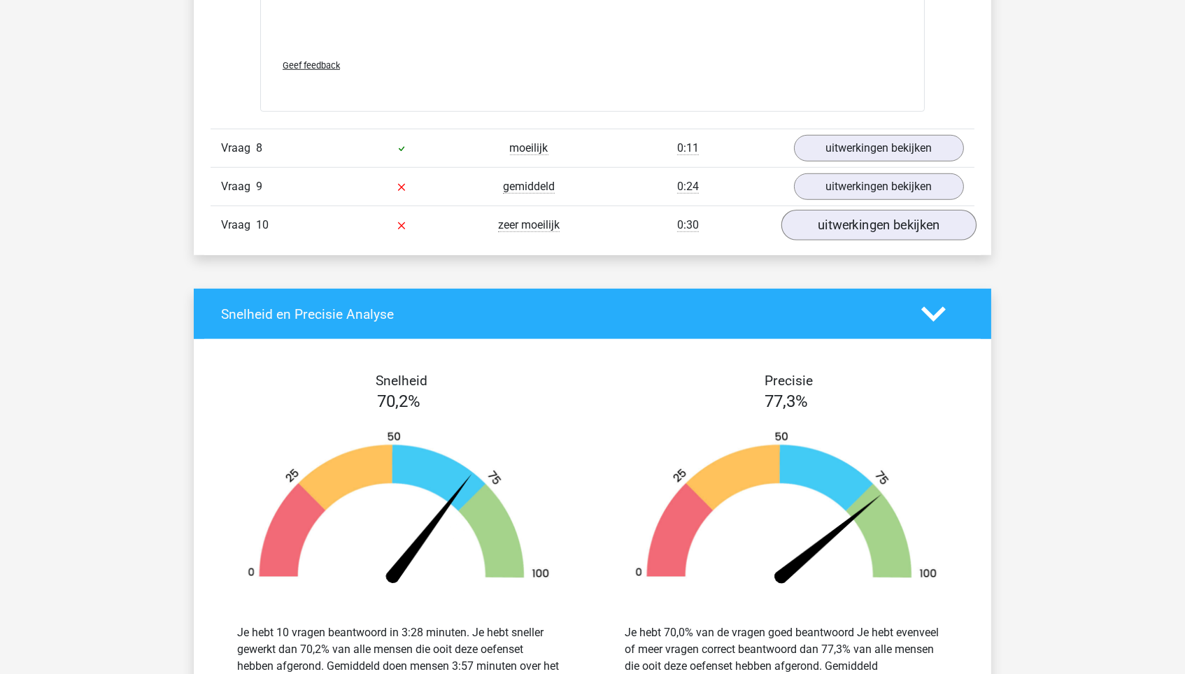
click at [889, 210] on link "uitwerkingen bekijken" at bounding box center [878, 225] width 195 height 31
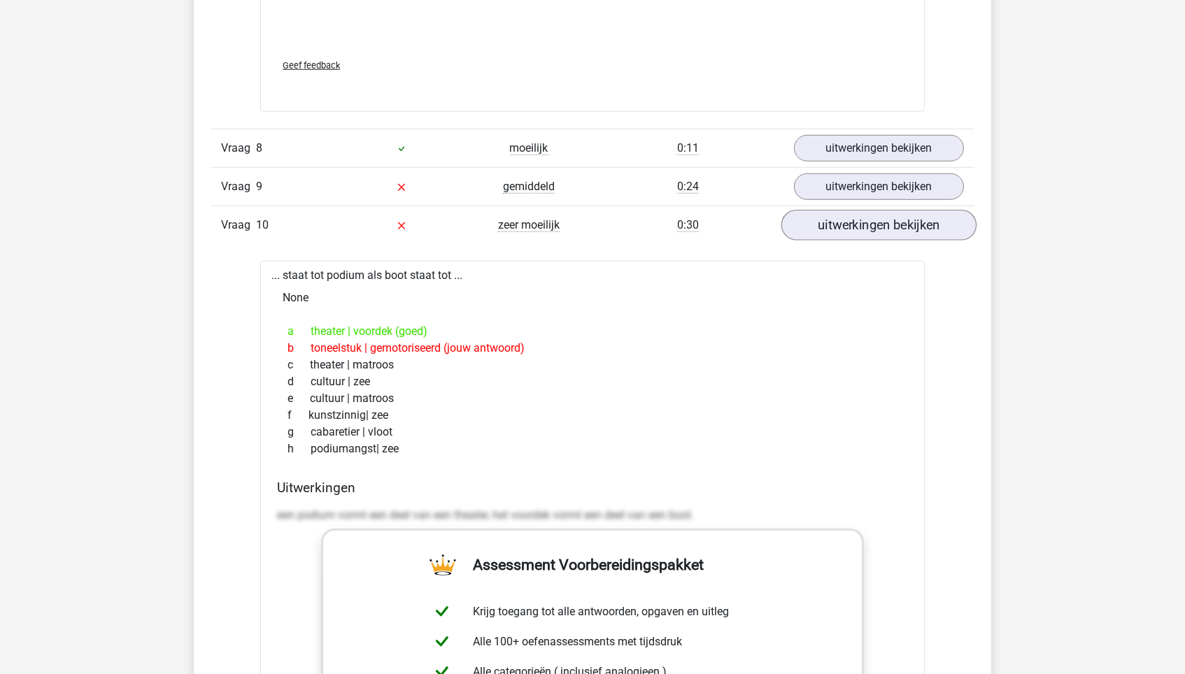
click at [890, 210] on link "uitwerkingen bekijken" at bounding box center [878, 225] width 195 height 31
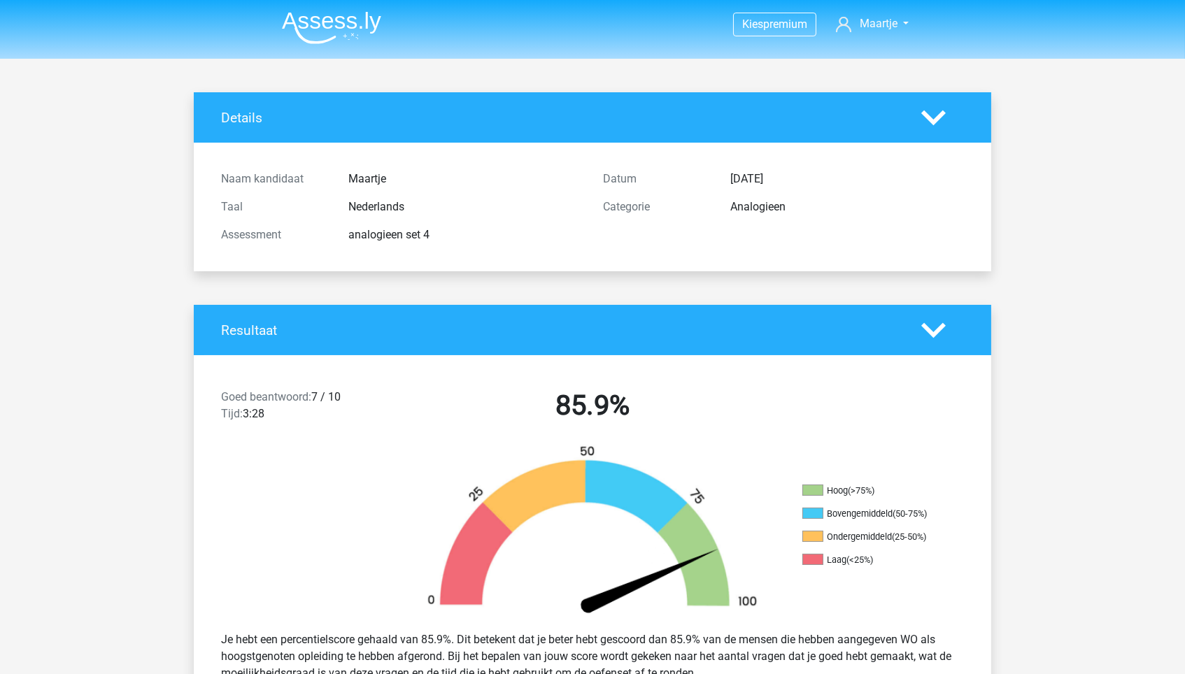
scroll to position [0, 0]
click at [313, 38] on img at bounding box center [331, 27] width 99 height 33
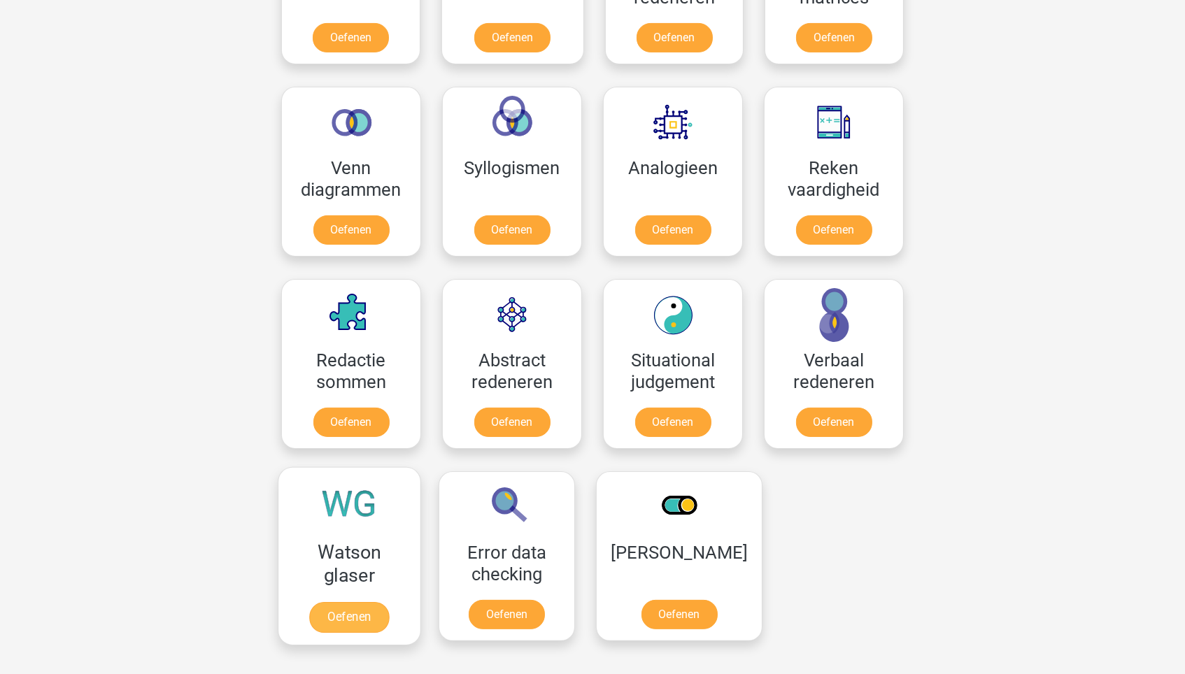
scroll to position [685, 0]
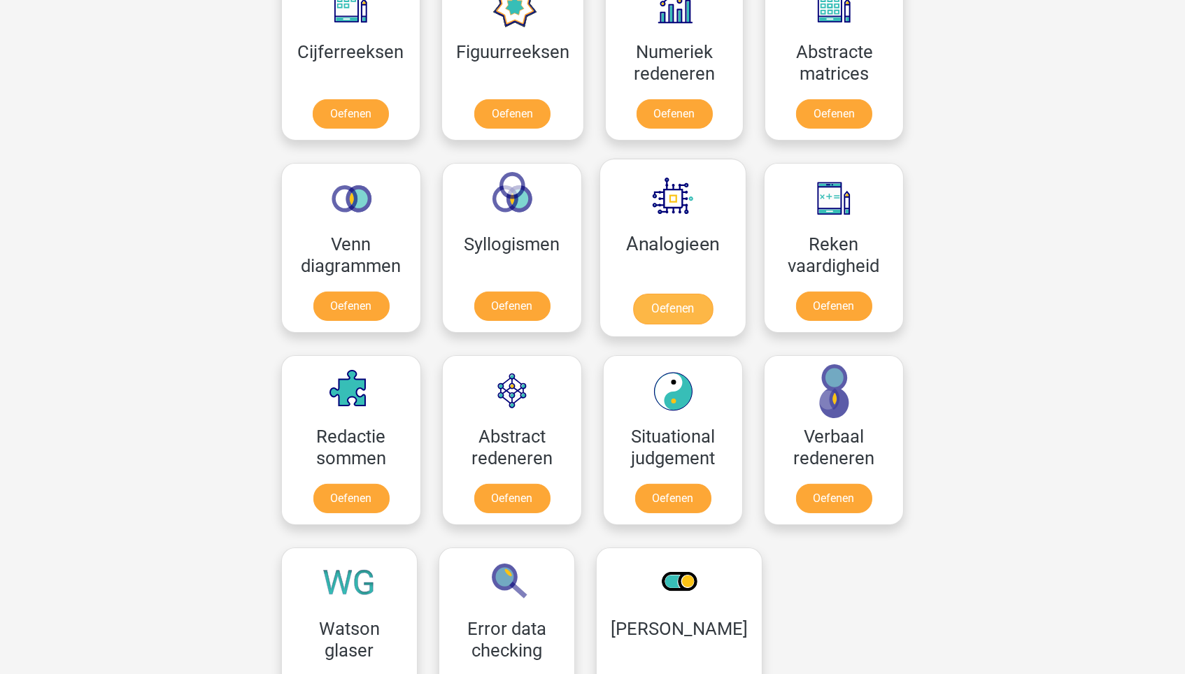
click at [669, 294] on link "Oefenen" at bounding box center [673, 309] width 80 height 31
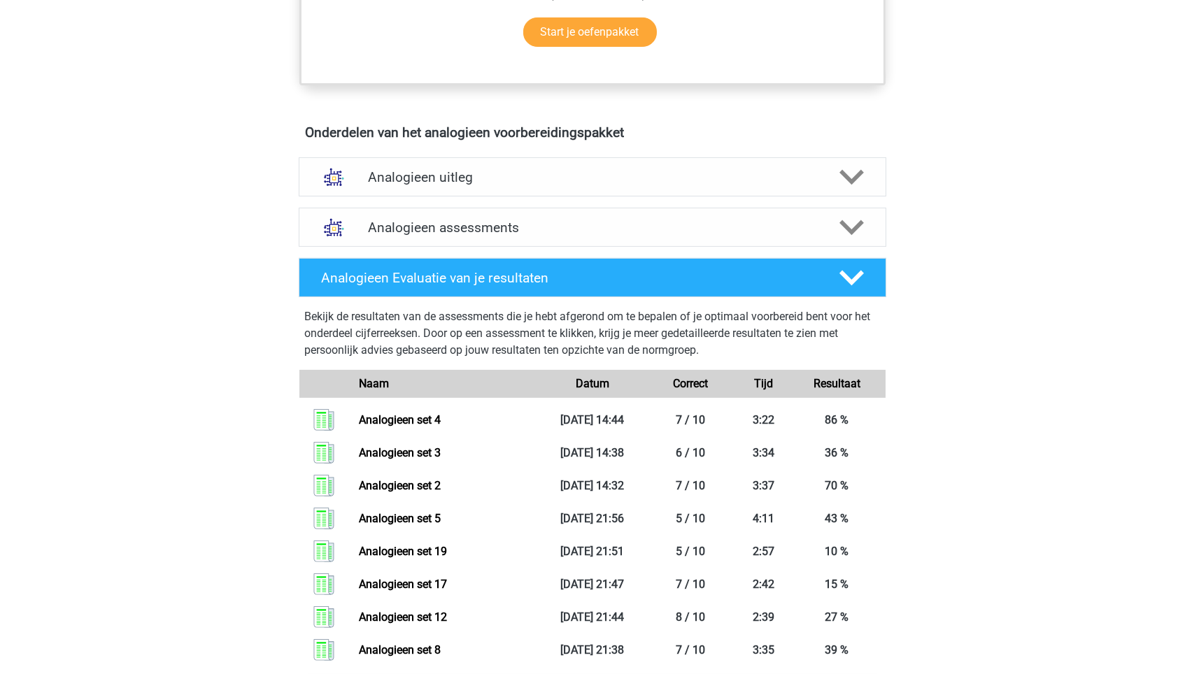
scroll to position [657, 0]
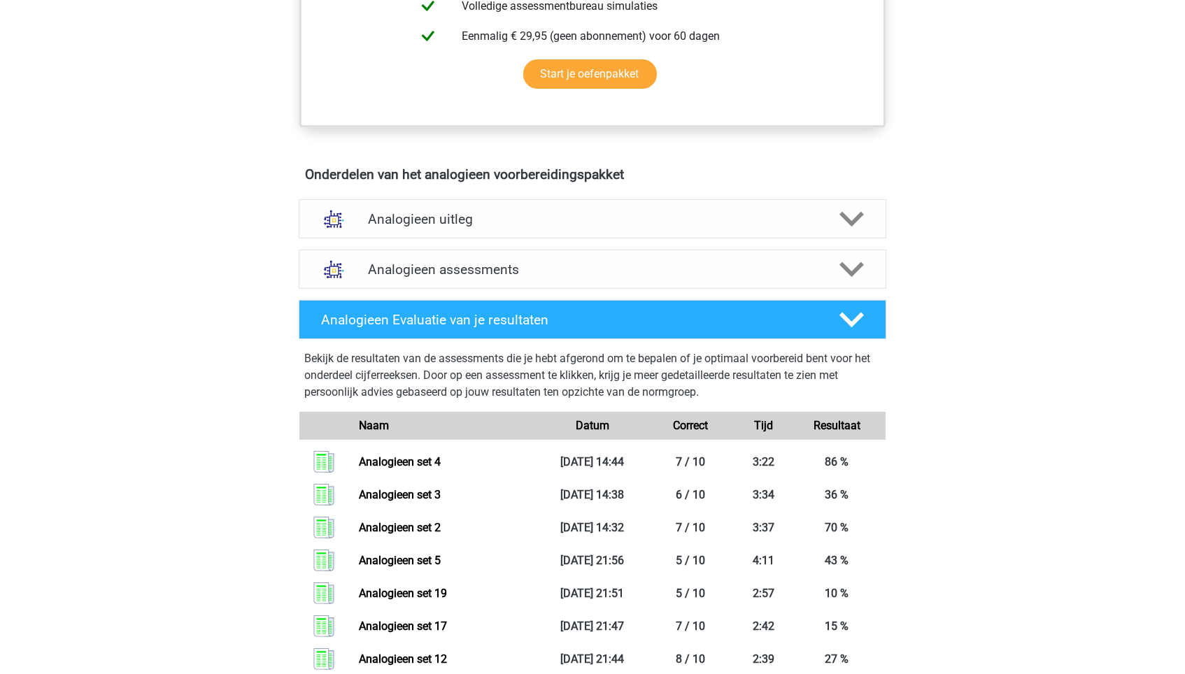
click at [426, 288] on div "Analogieen assessments We raden aan om minimaal 3 oefensets te doen met tijdsdr…" at bounding box center [592, 269] width 642 height 50
click at [426, 273] on div "Analogieen assessments" at bounding box center [592, 269] width 587 height 39
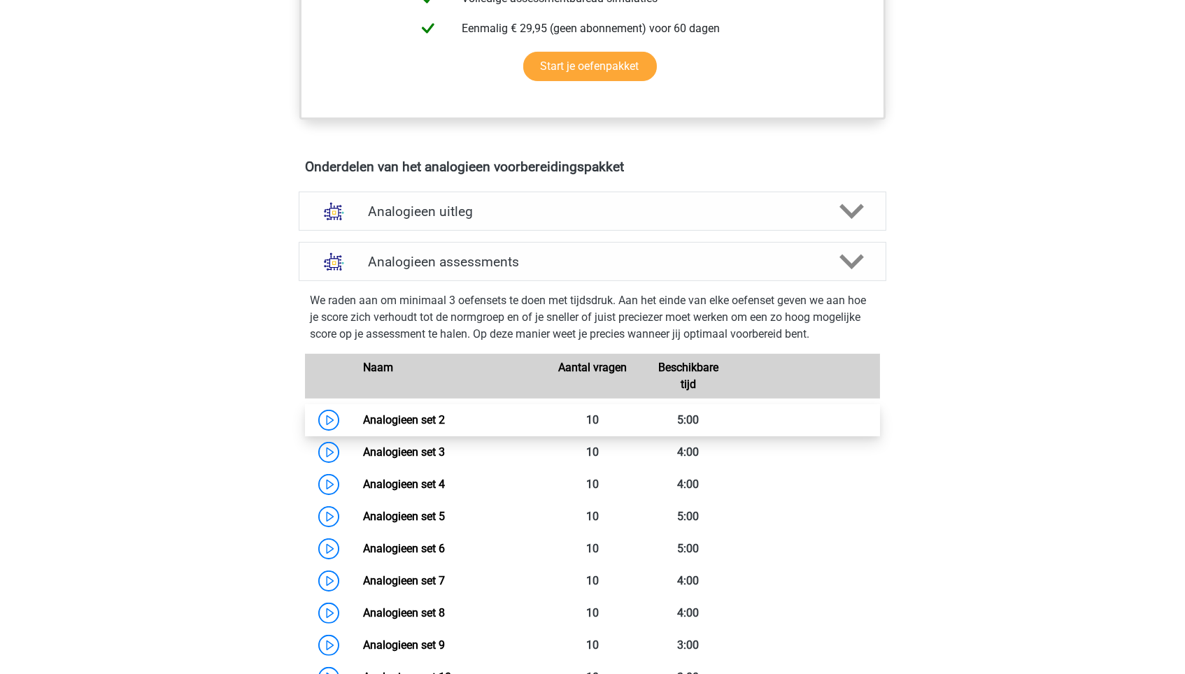
scroll to position [722, 0]
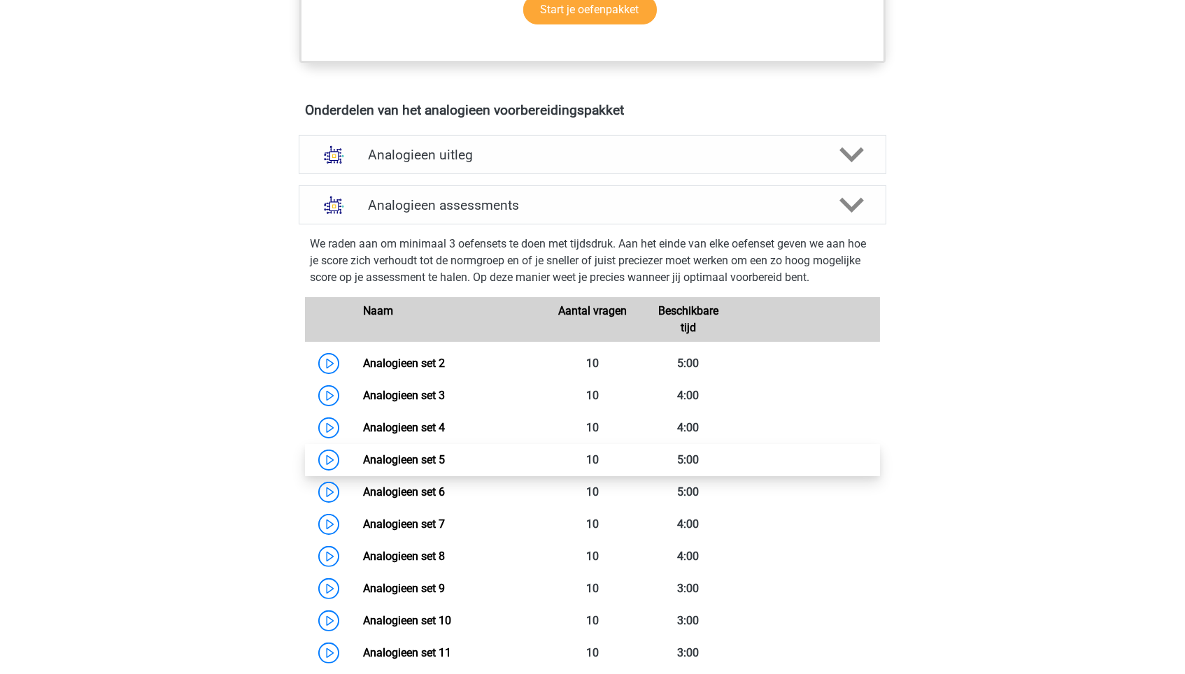
click at [418, 453] on link "Analogieen set 5" at bounding box center [404, 459] width 82 height 13
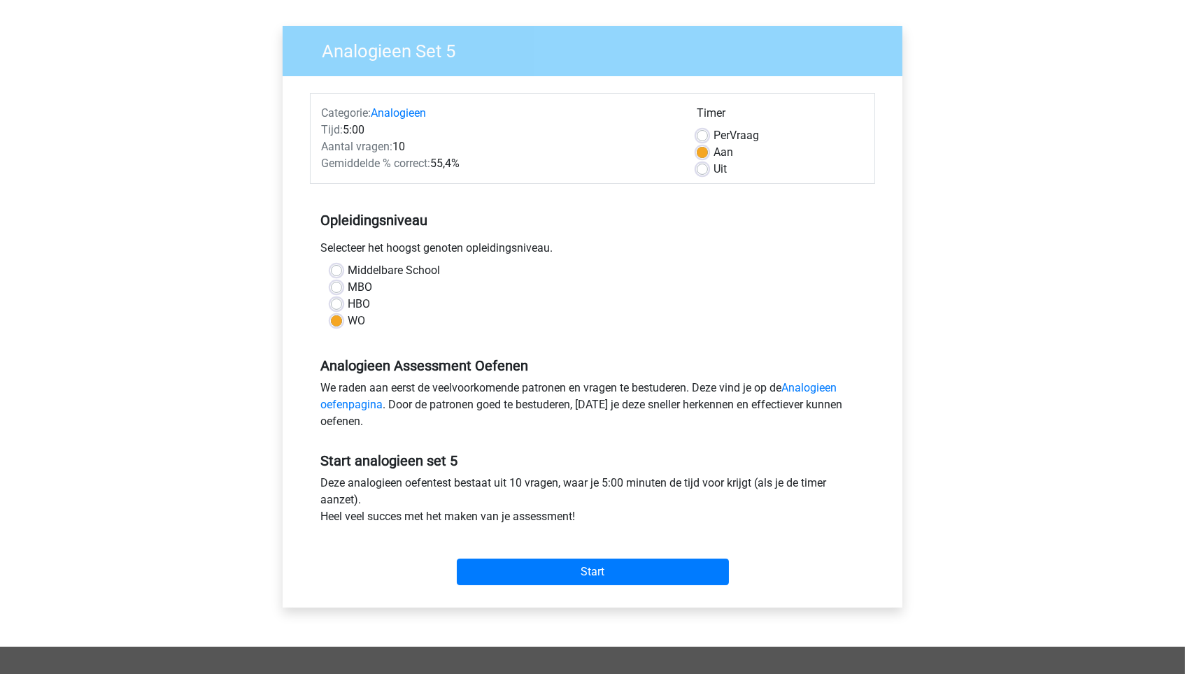
scroll to position [91, 0]
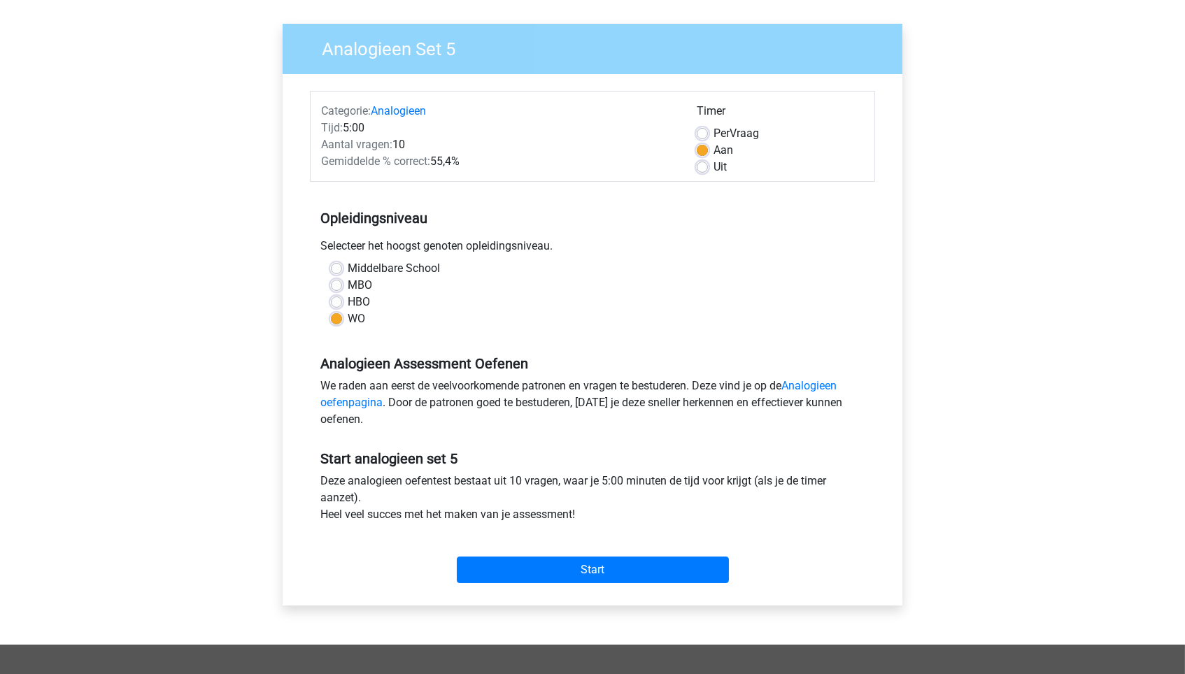
click at [523, 546] on div "Start" at bounding box center [592, 558] width 565 height 49
click at [519, 557] on input "Start" at bounding box center [593, 570] width 272 height 27
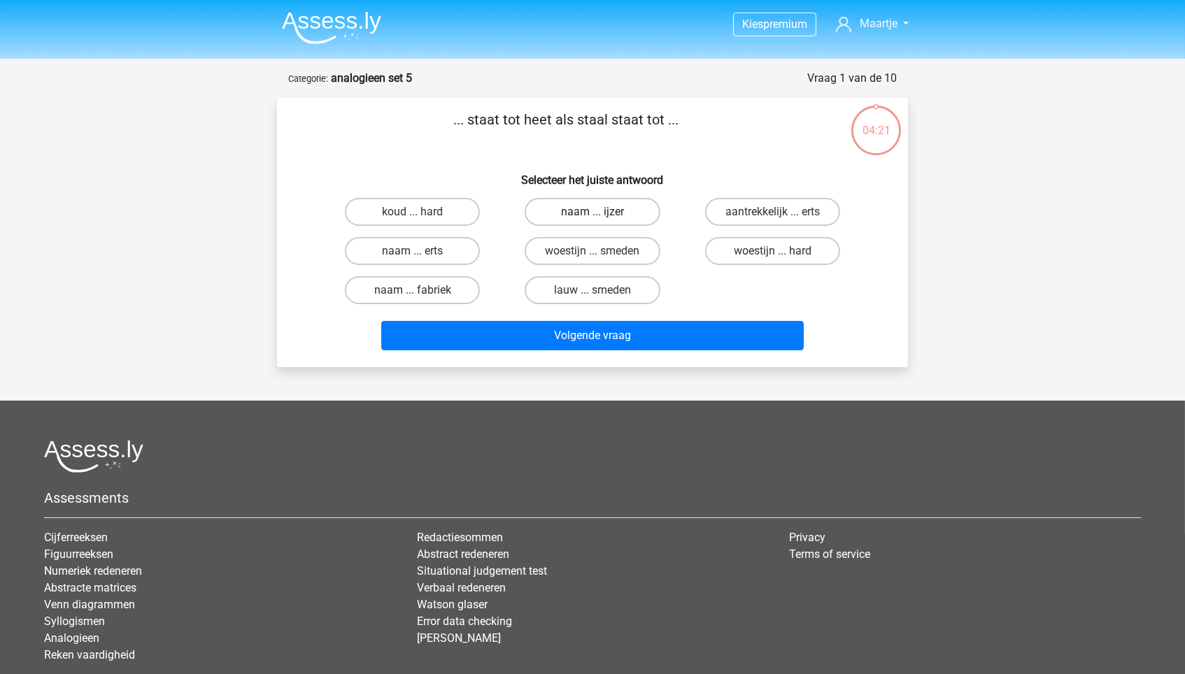
click at [626, 207] on label "naam ... ijzer" at bounding box center [592, 212] width 135 height 28
click at [601, 212] on input "naam ... ijzer" at bounding box center [596, 216] width 9 height 9
radio input "true"
click at [604, 297] on label "lauw ... smeden" at bounding box center [592, 290] width 135 height 28
click at [601, 297] on input "lauw ... smeden" at bounding box center [596, 294] width 9 height 9
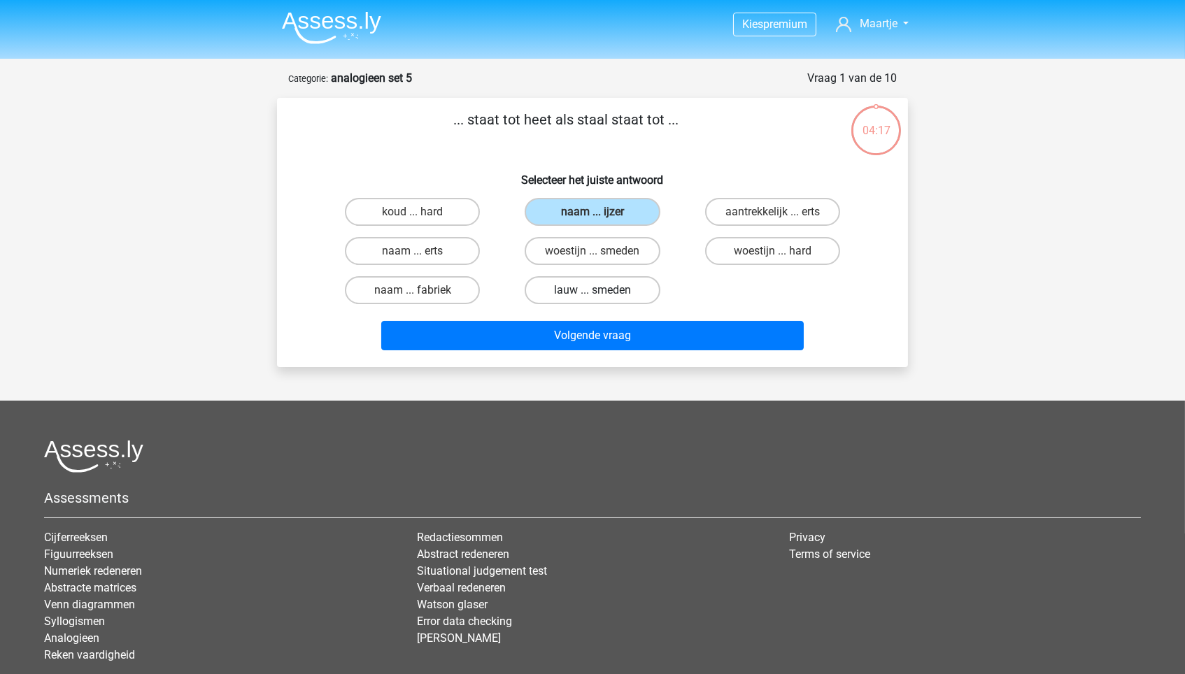
radio input "true"
click at [604, 310] on div "Volgende vraag" at bounding box center [592, 333] width 586 height 46
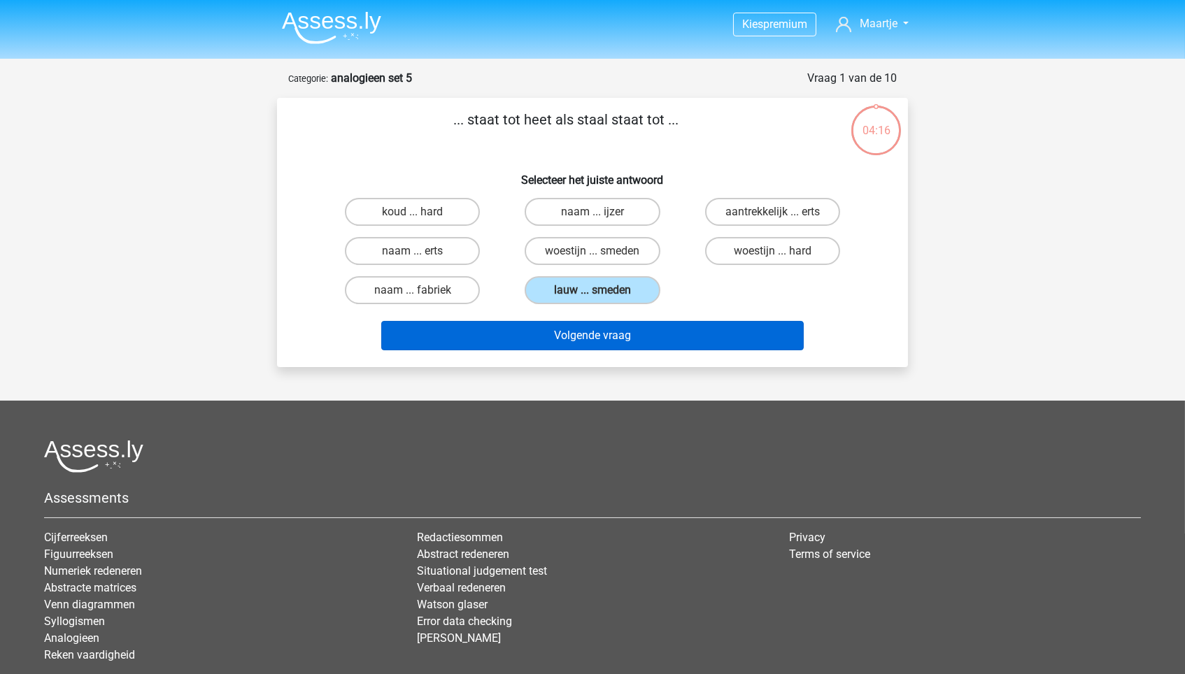
click at [600, 322] on button "Volgende vraag" at bounding box center [592, 335] width 423 height 29
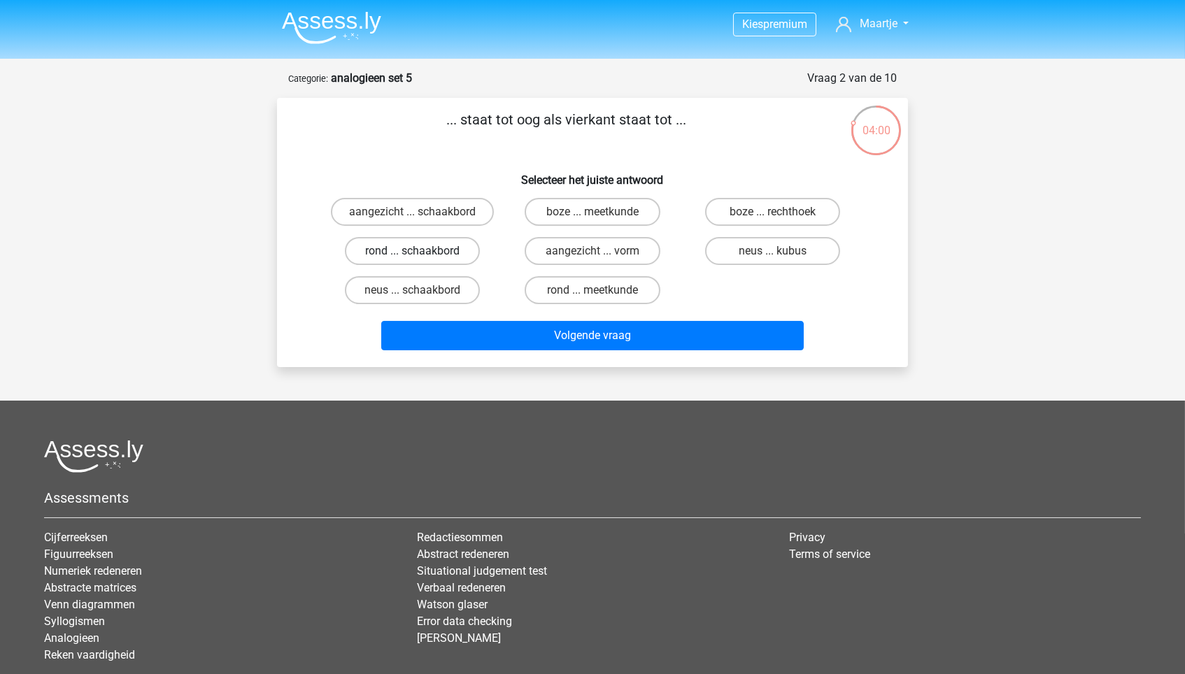
click at [467, 245] on label "rond ... schaakbord" at bounding box center [412, 251] width 135 height 28
click at [422, 251] on input "rond ... schaakbord" at bounding box center [417, 255] width 9 height 9
radio input "true"
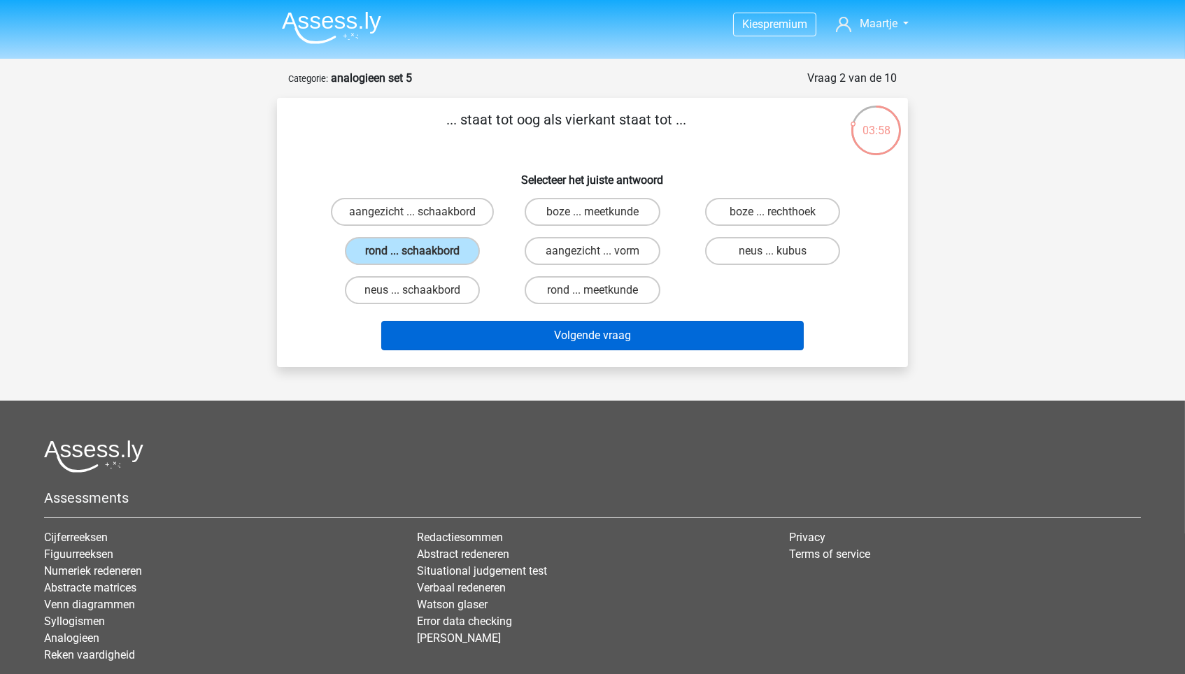
click at [561, 334] on button "Volgende vraag" at bounding box center [592, 335] width 423 height 29
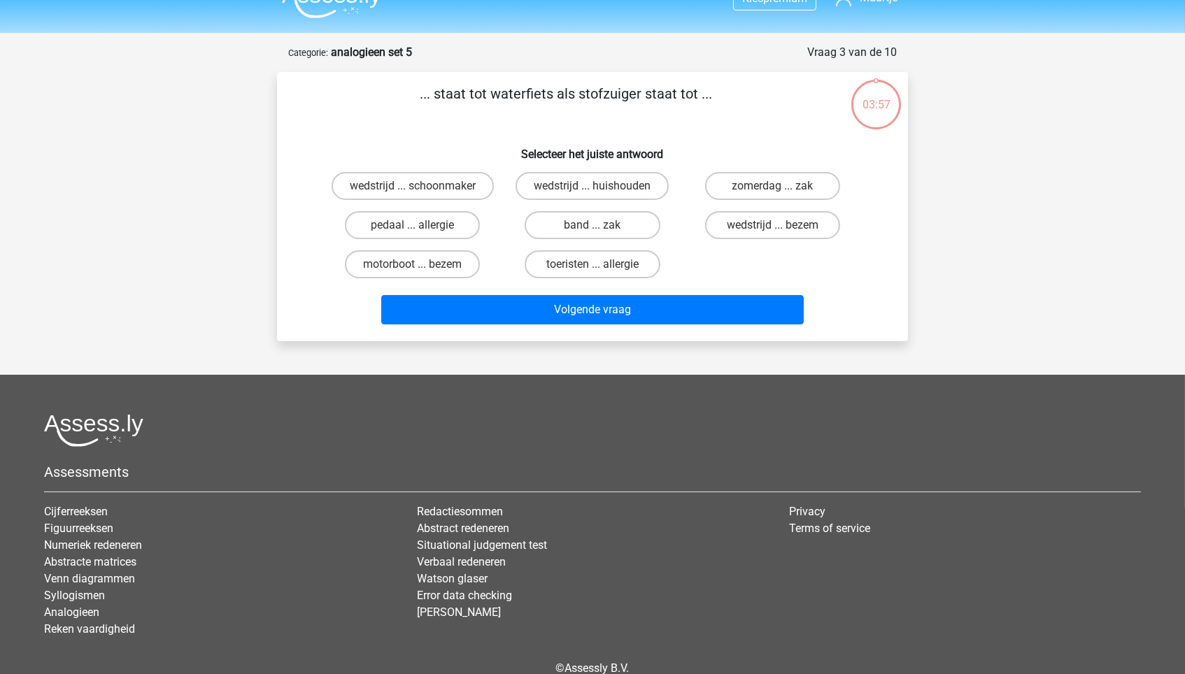
scroll to position [10, 0]
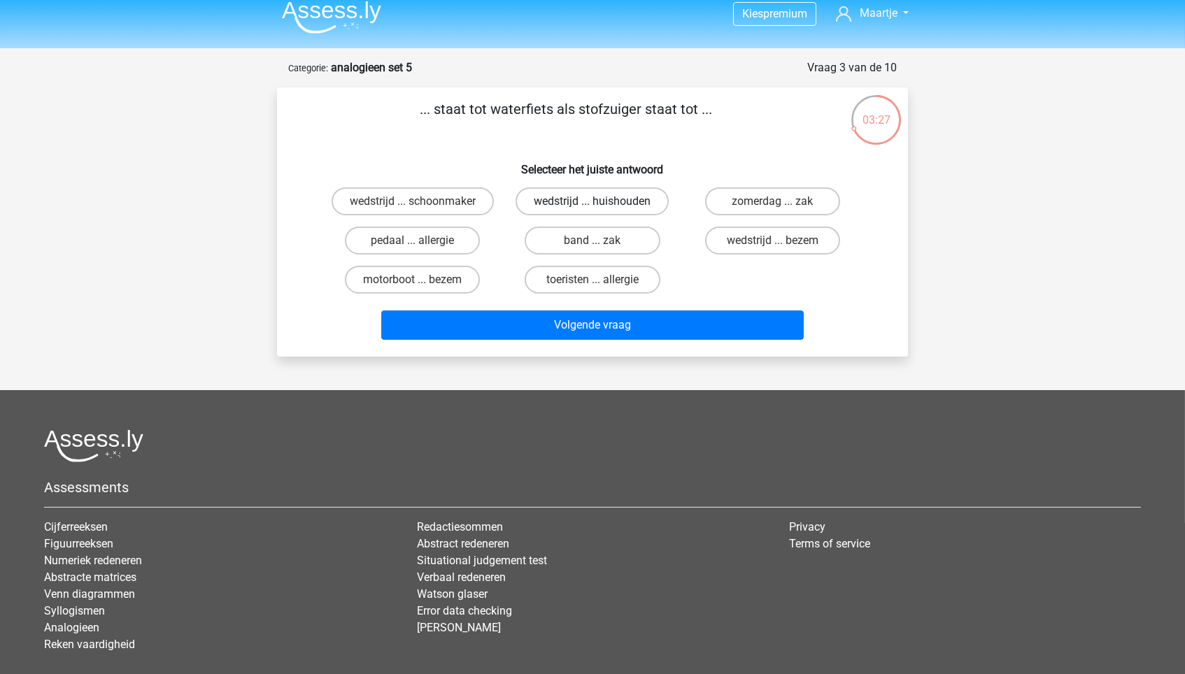
click at [578, 208] on label "wedstrijd ... huishouden" at bounding box center [591, 201] width 153 height 28
click at [592, 208] on input "wedstrijd ... huishouden" at bounding box center [596, 205] width 9 height 9
radio input "true"
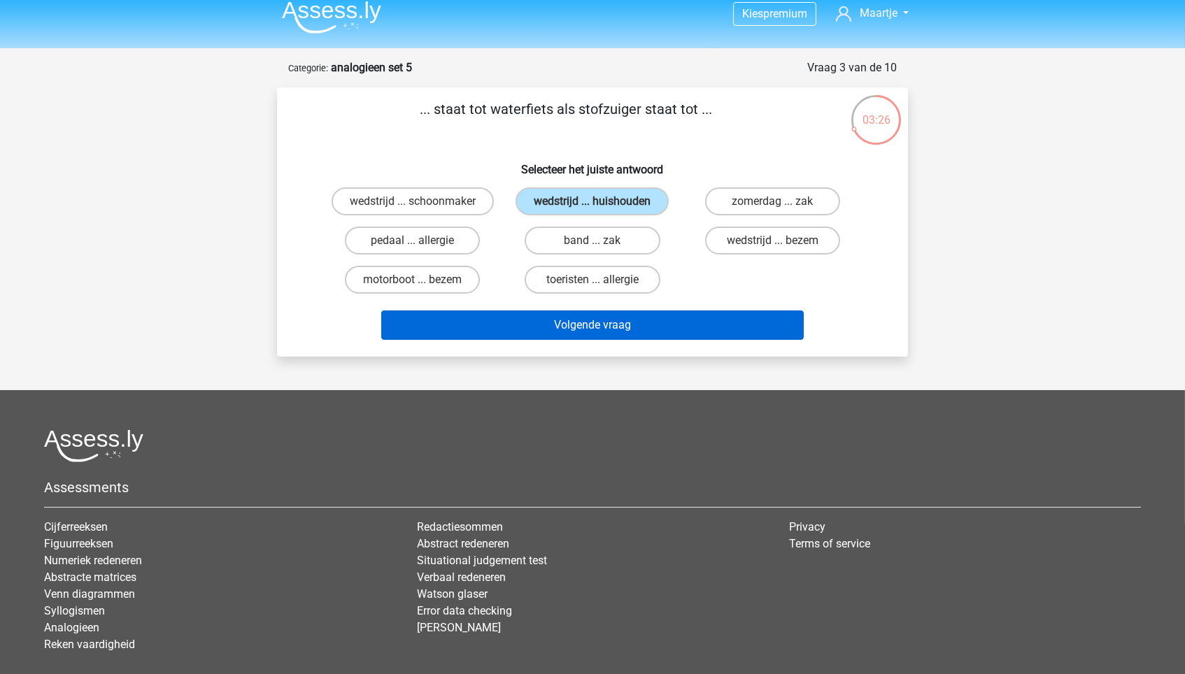
click at [558, 339] on button "Volgende vraag" at bounding box center [592, 325] width 423 height 29
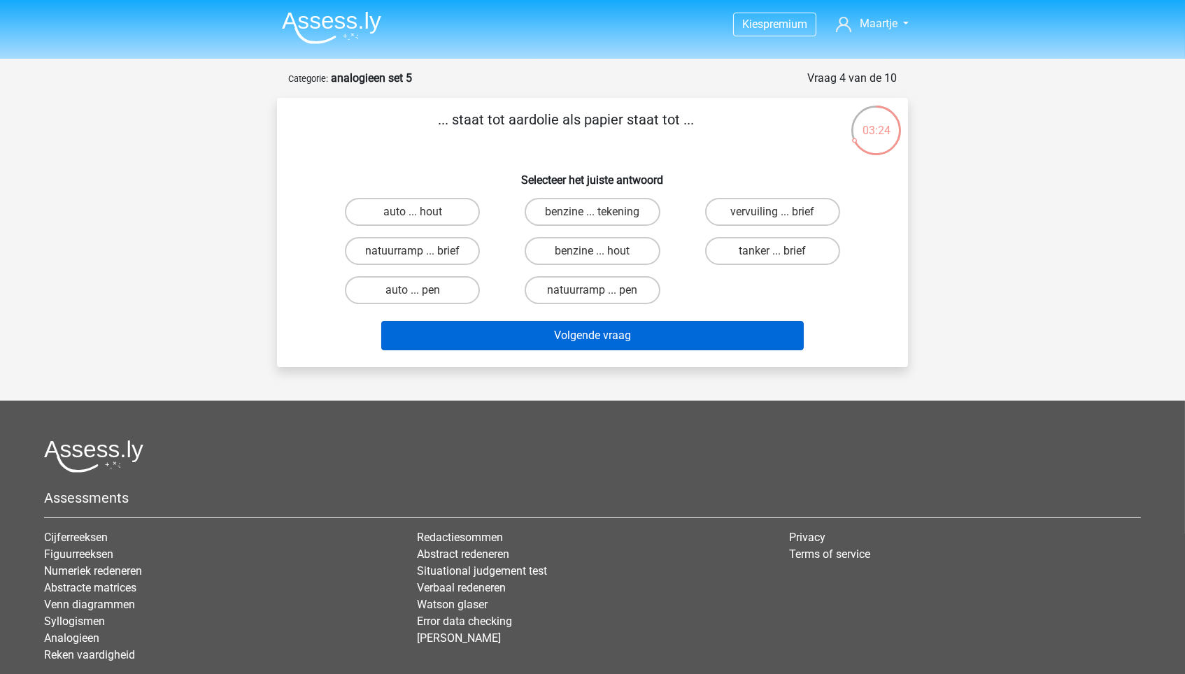
scroll to position [0, 0]
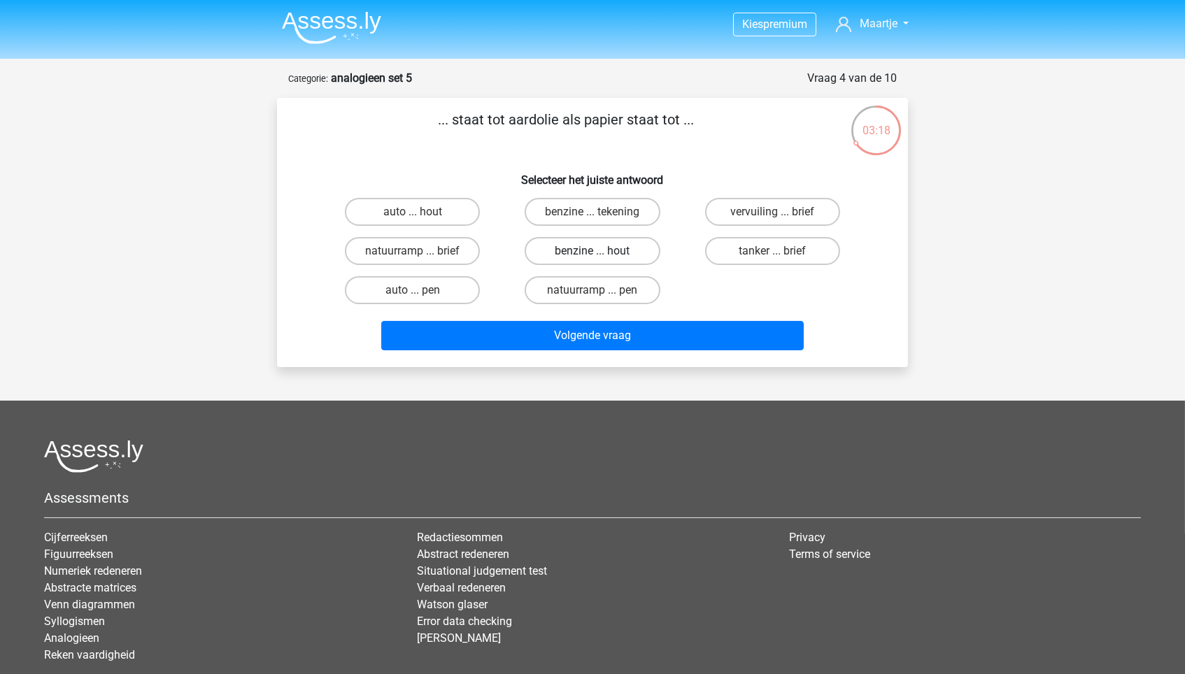
click at [585, 245] on label "benzine ... hout" at bounding box center [592, 251] width 135 height 28
click at [592, 251] on input "benzine ... hout" at bounding box center [596, 255] width 9 height 9
radio input "true"
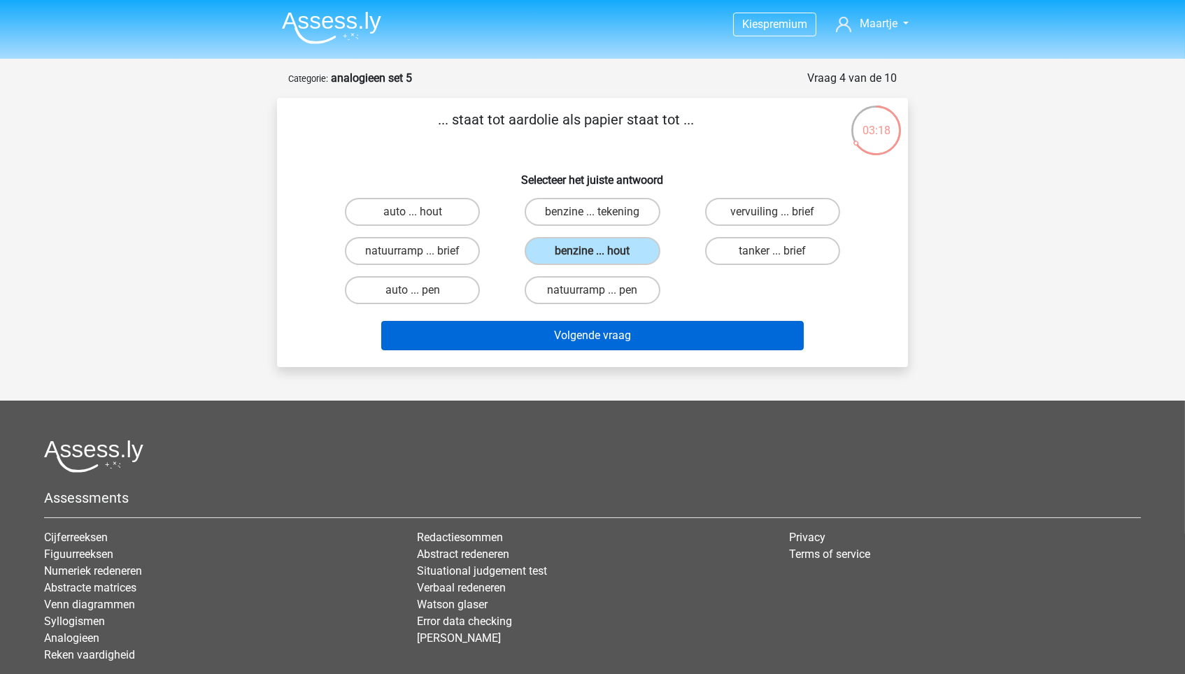
click at [578, 337] on button "Volgende vraag" at bounding box center [592, 335] width 423 height 29
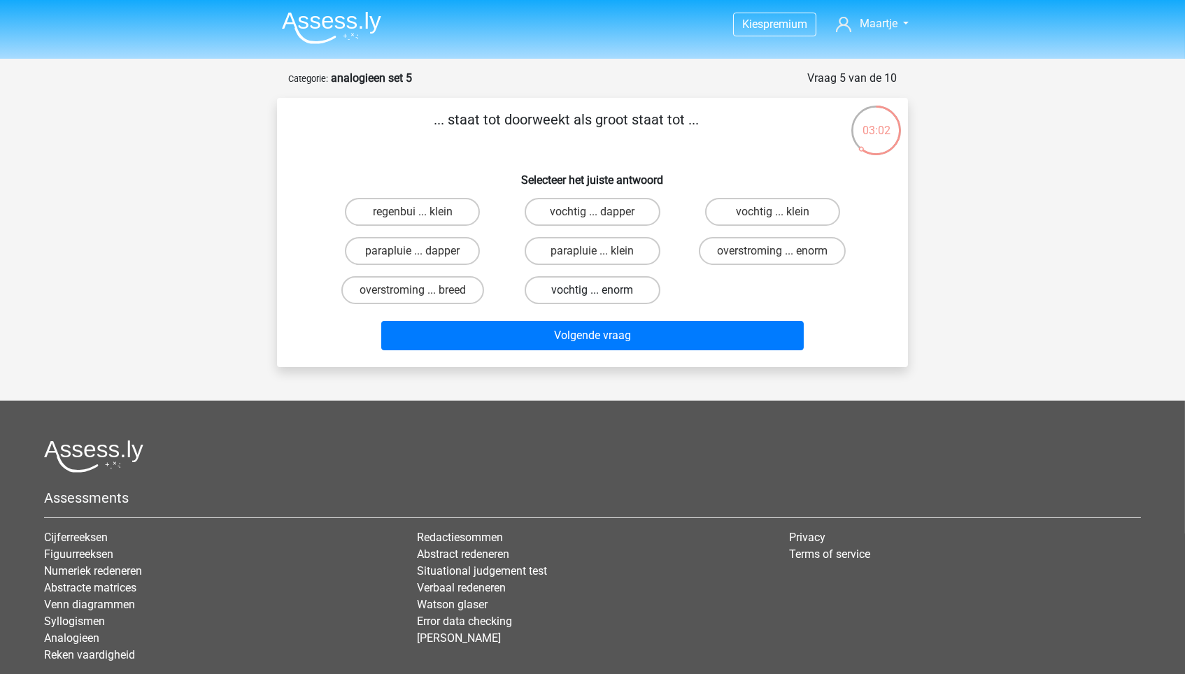
click at [649, 292] on label "vochtig ... enorm" at bounding box center [592, 290] width 135 height 28
click at [601, 292] on input "vochtig ... enorm" at bounding box center [596, 294] width 9 height 9
radio input "true"
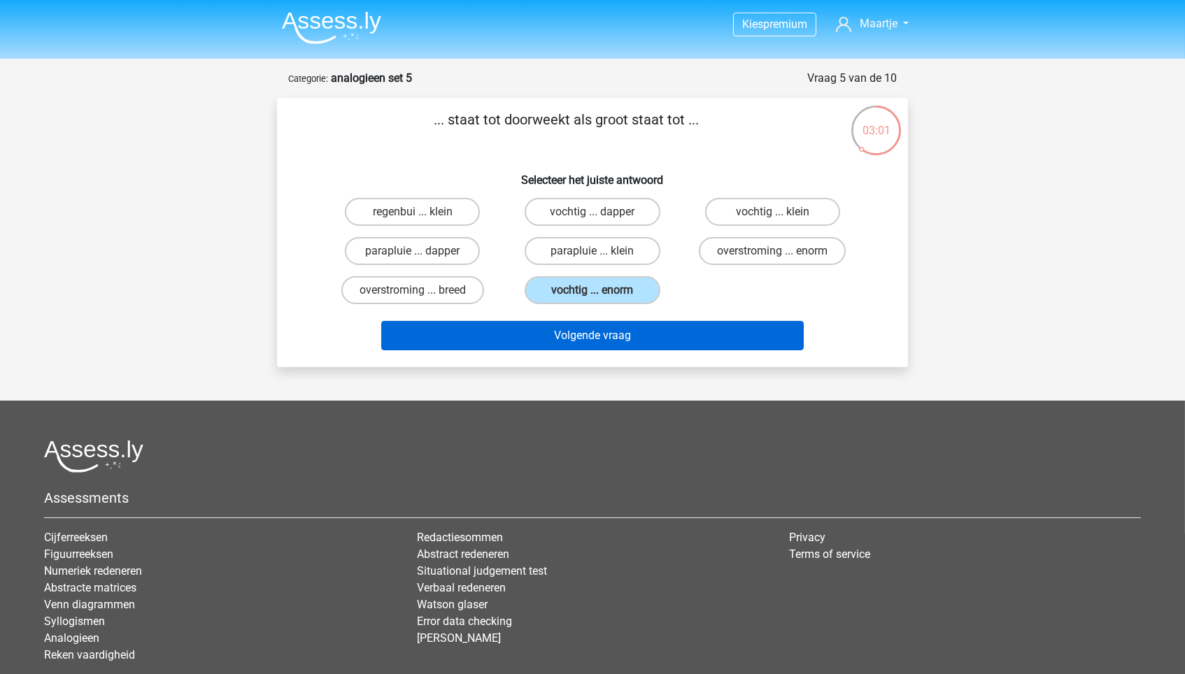
click at [646, 333] on button "Volgende vraag" at bounding box center [592, 335] width 423 height 29
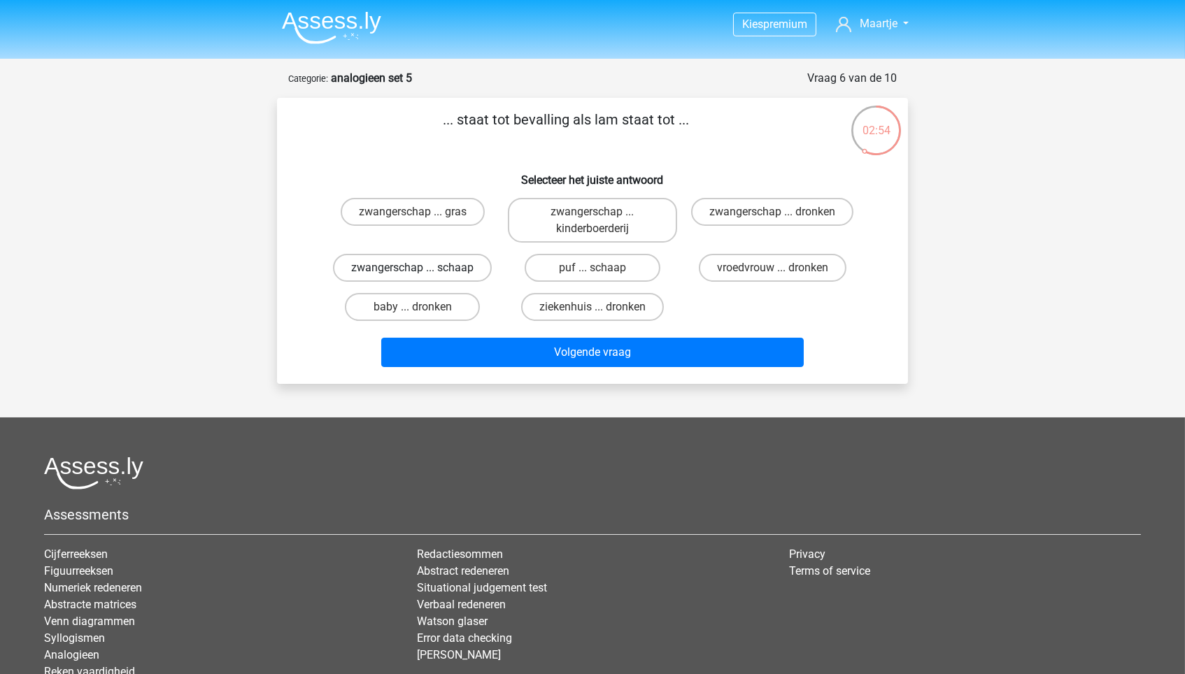
click at [474, 273] on label "zwangerschap ... schaap" at bounding box center [412, 268] width 159 height 28
click at [422, 273] on input "zwangerschap ... schaap" at bounding box center [417, 272] width 9 height 9
radio input "true"
click at [429, 321] on label "baby ... dronken" at bounding box center [412, 307] width 135 height 28
click at [422, 316] on input "baby ... dronken" at bounding box center [417, 311] width 9 height 9
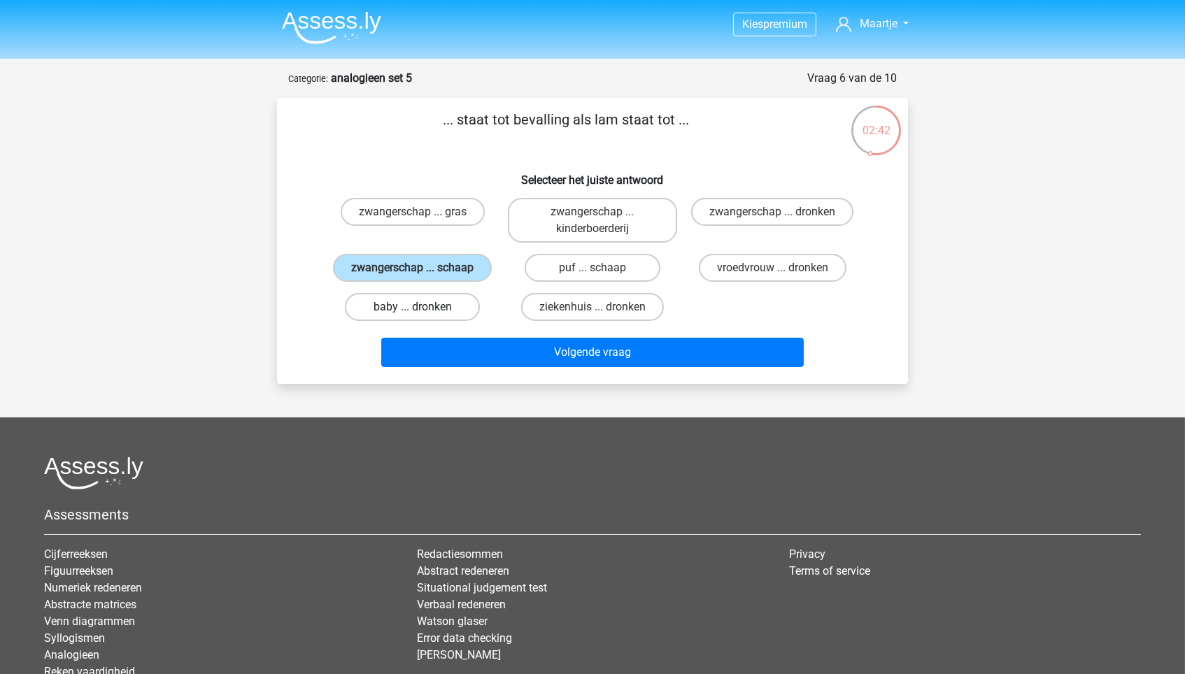
radio input "true"
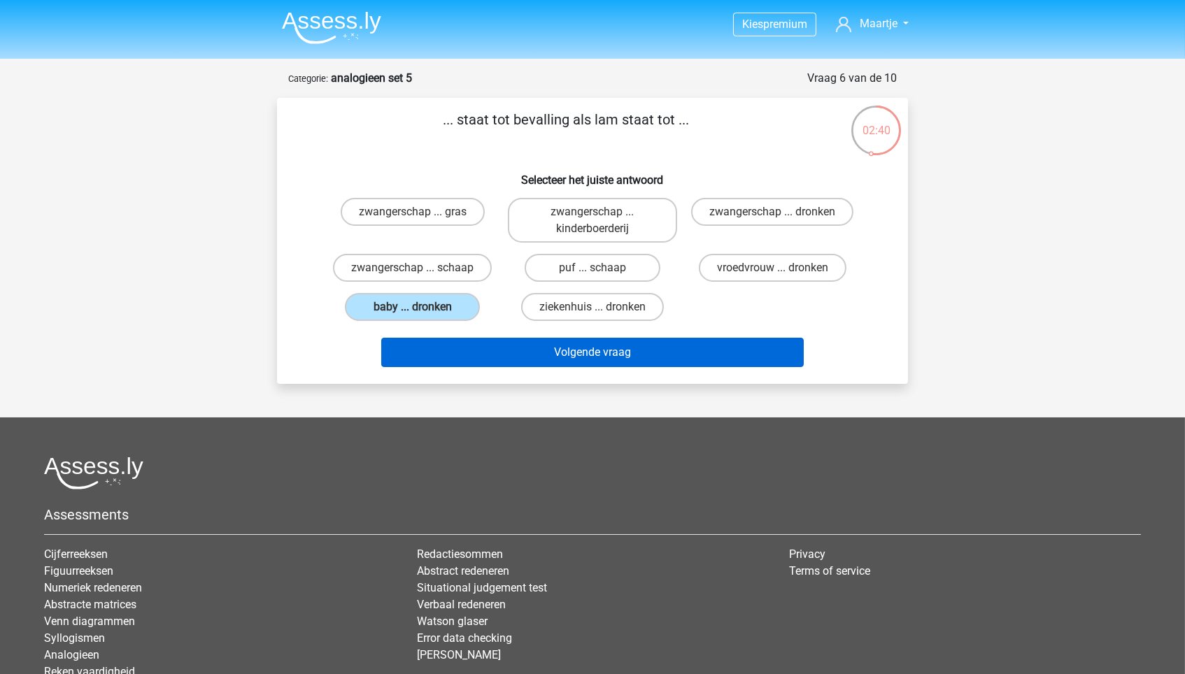
click at [468, 341] on button "Volgende vraag" at bounding box center [592, 352] width 423 height 29
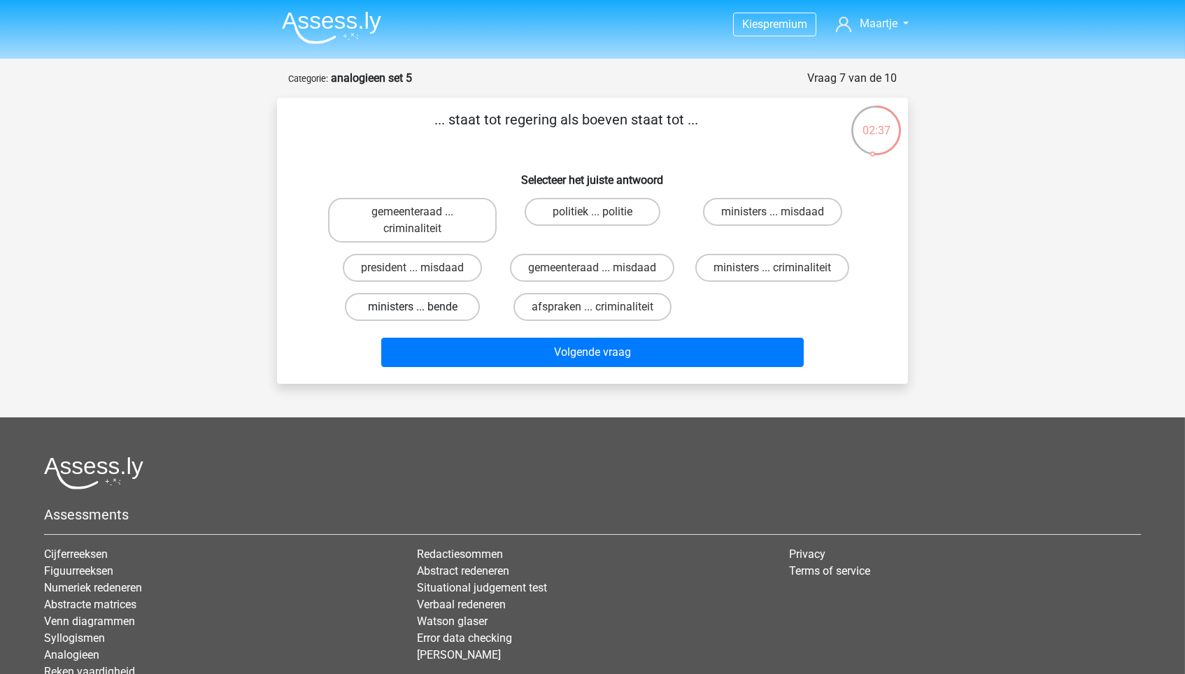
click at [434, 306] on label "ministers ... bende" at bounding box center [412, 307] width 135 height 28
click at [422, 307] on input "ministers ... bende" at bounding box center [417, 311] width 9 height 9
radio input "true"
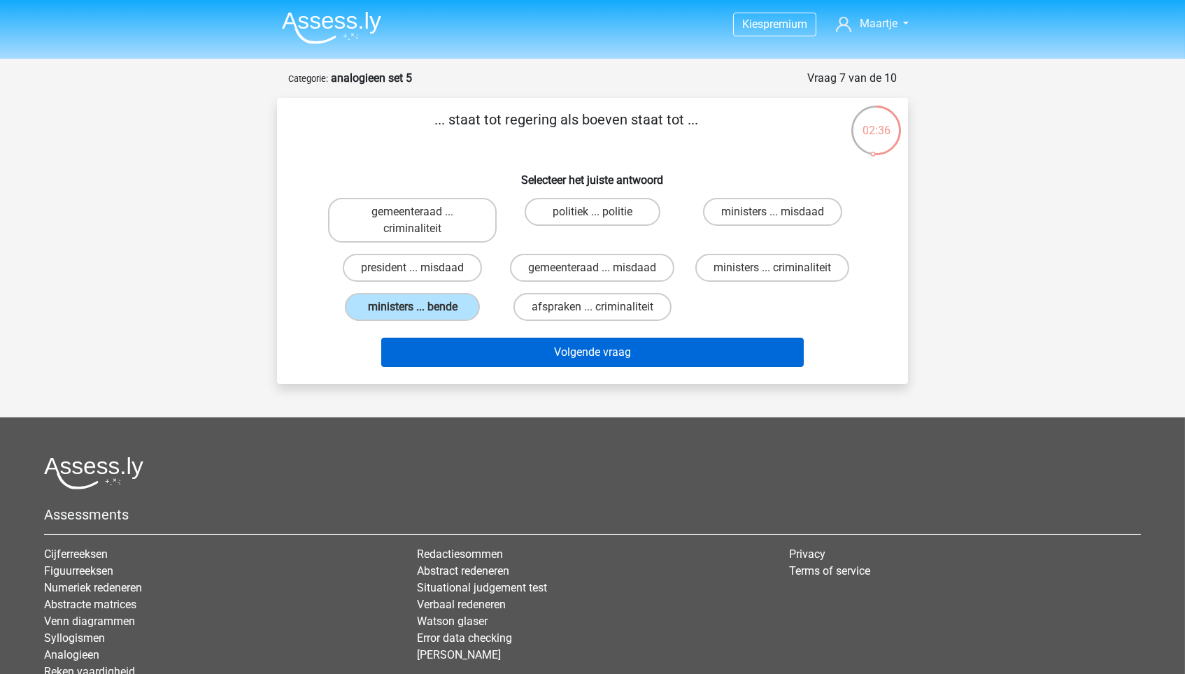
click at [444, 349] on button "Volgende vraag" at bounding box center [592, 352] width 423 height 29
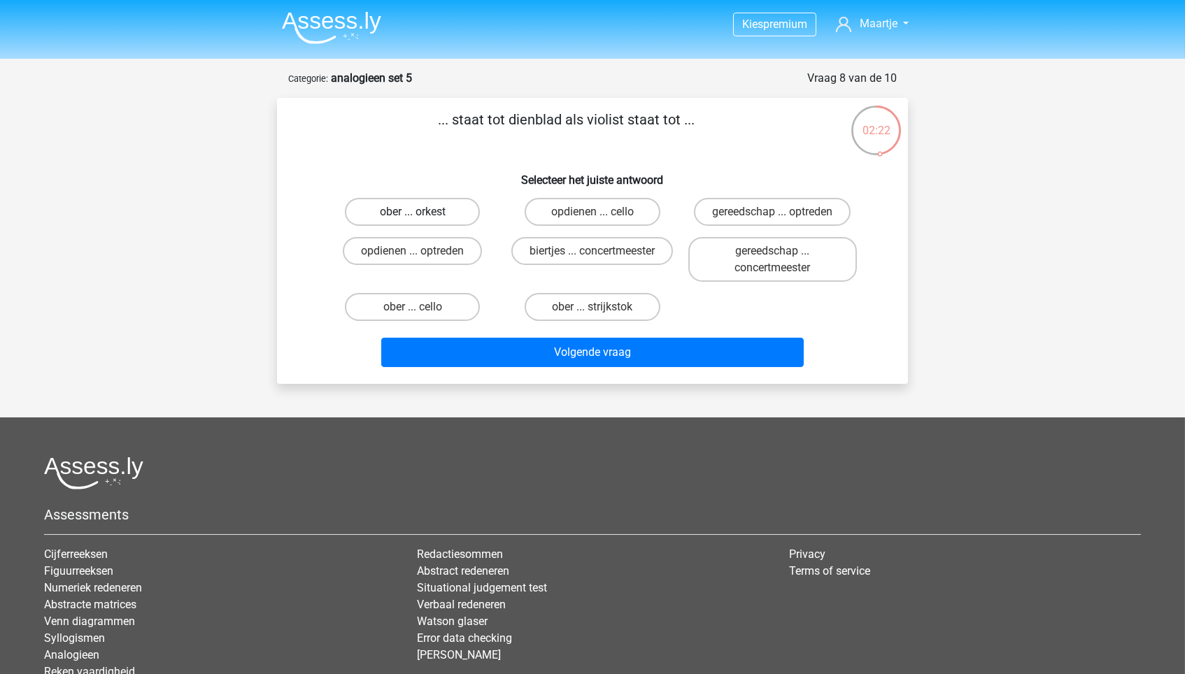
click at [464, 210] on label "ober ... orkest" at bounding box center [412, 212] width 135 height 28
click at [422, 212] on input "ober ... orkest" at bounding box center [417, 216] width 9 height 9
radio input "true"
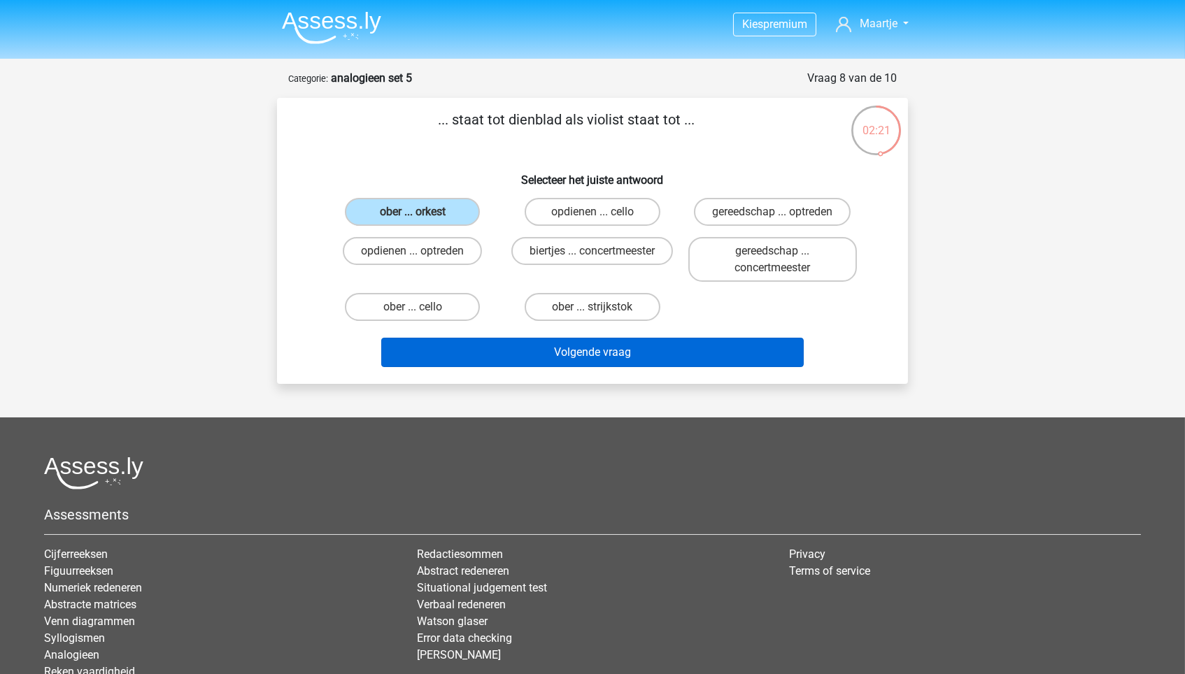
click at [517, 353] on button "Volgende vraag" at bounding box center [592, 352] width 423 height 29
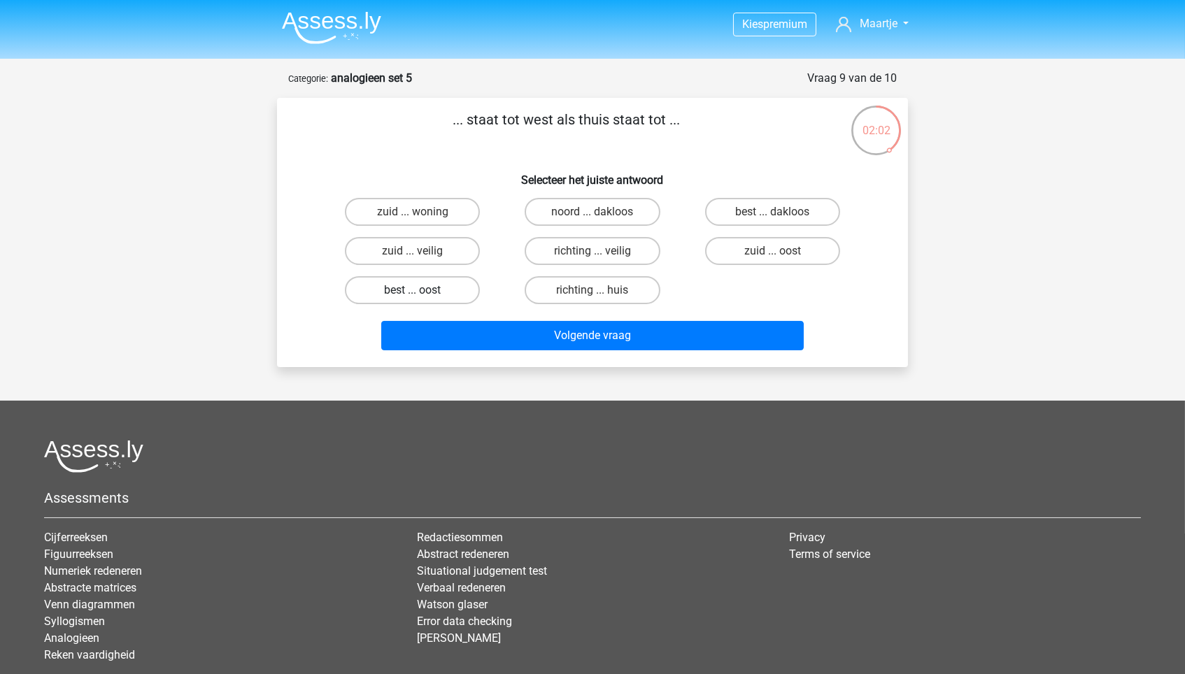
click at [450, 283] on label "best ... oost" at bounding box center [412, 290] width 135 height 28
click at [422, 290] on input "best ... oost" at bounding box center [417, 294] width 9 height 9
radio input "true"
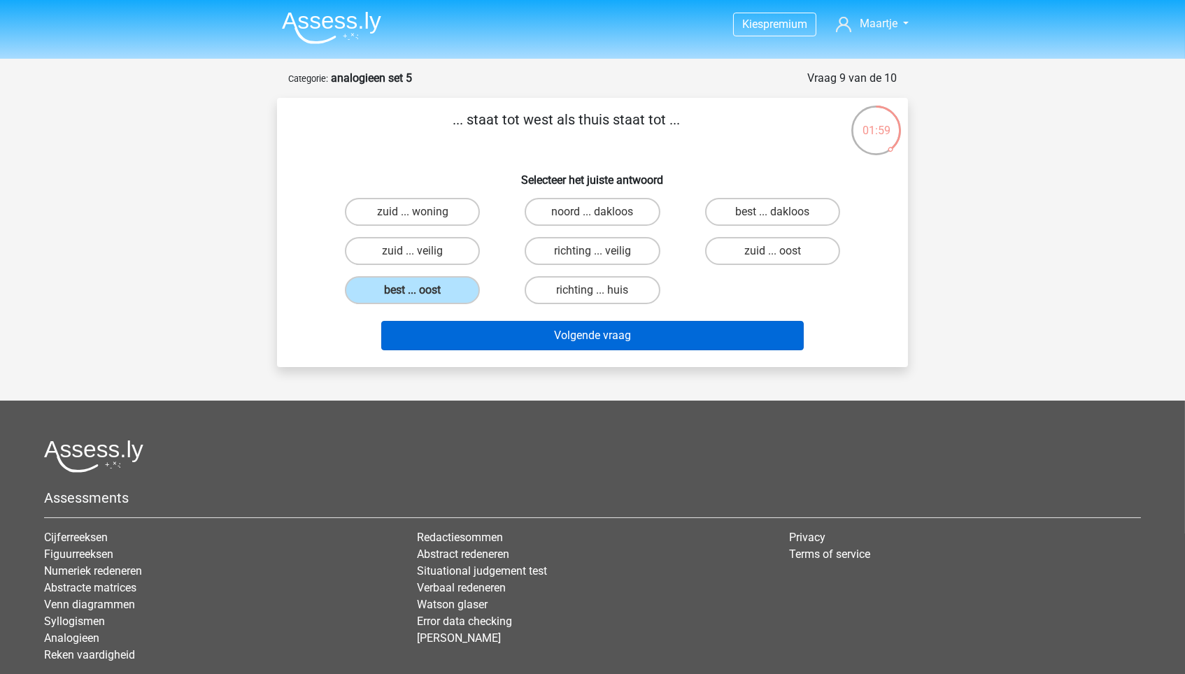
click at [569, 338] on button "Volgende vraag" at bounding box center [592, 335] width 423 height 29
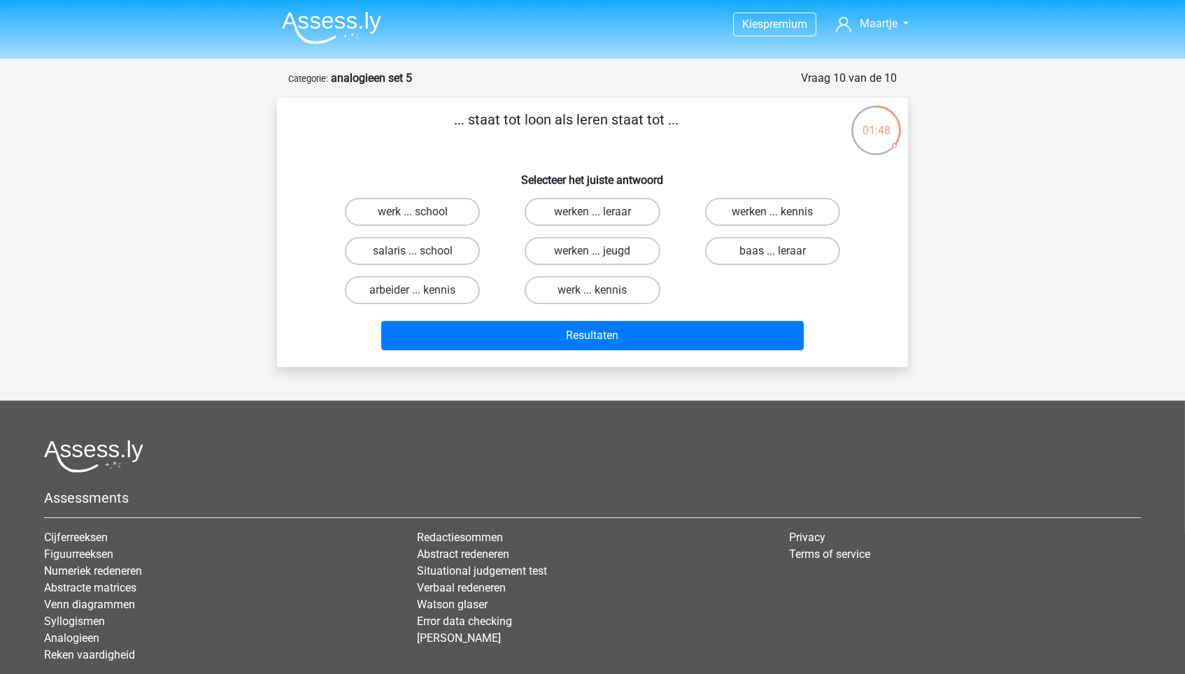
click at [598, 293] on input "werk ... kennis" at bounding box center [596, 294] width 9 height 9
radio input "true"
click at [769, 217] on label "werken ... kennis" at bounding box center [772, 212] width 135 height 28
click at [772, 217] on input "werken ... kennis" at bounding box center [776, 216] width 9 height 9
radio input "true"
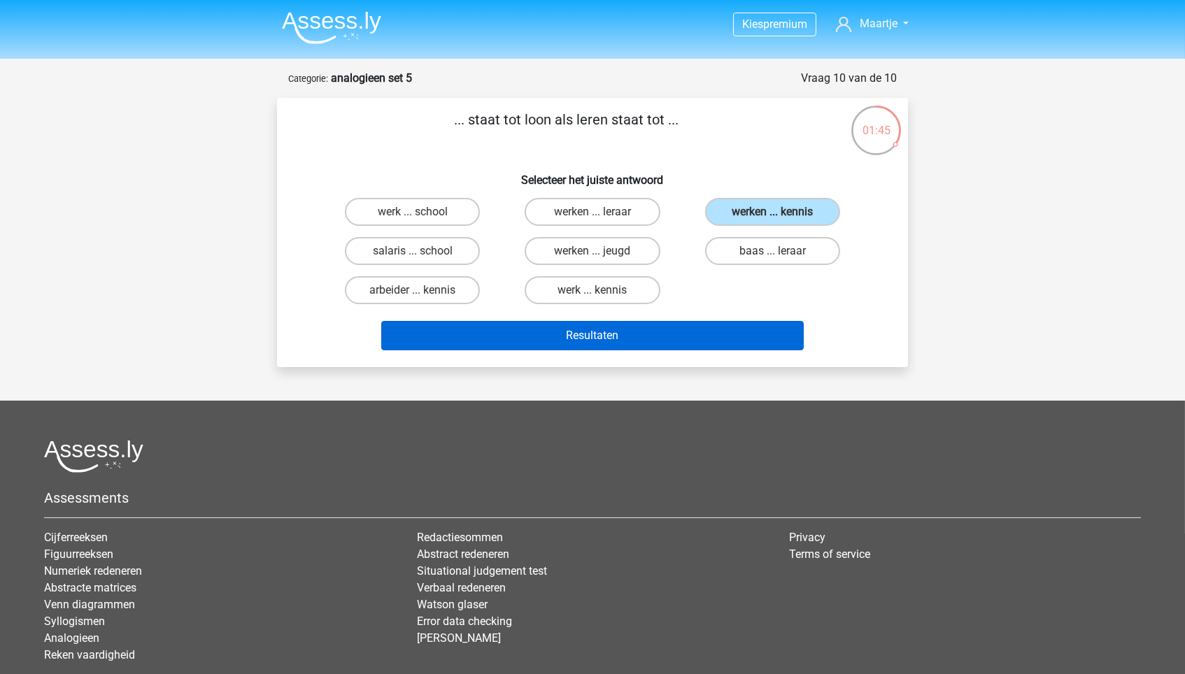
click at [716, 339] on button "Resultaten" at bounding box center [592, 335] width 423 height 29
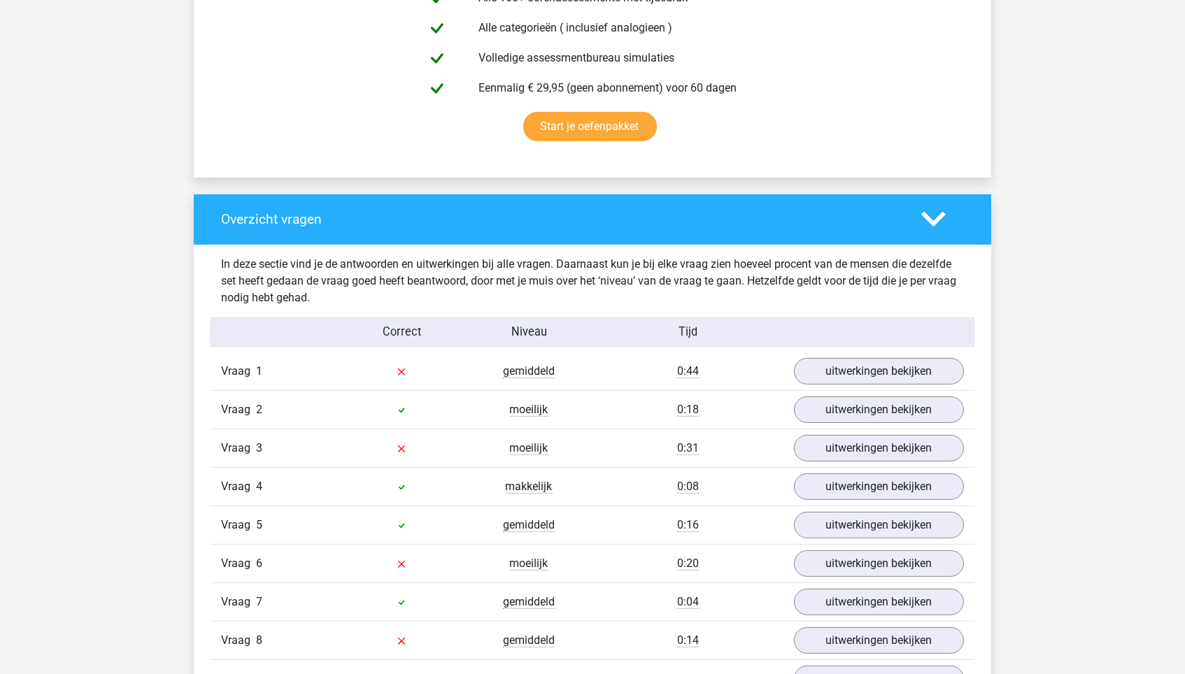
scroll to position [1101, 0]
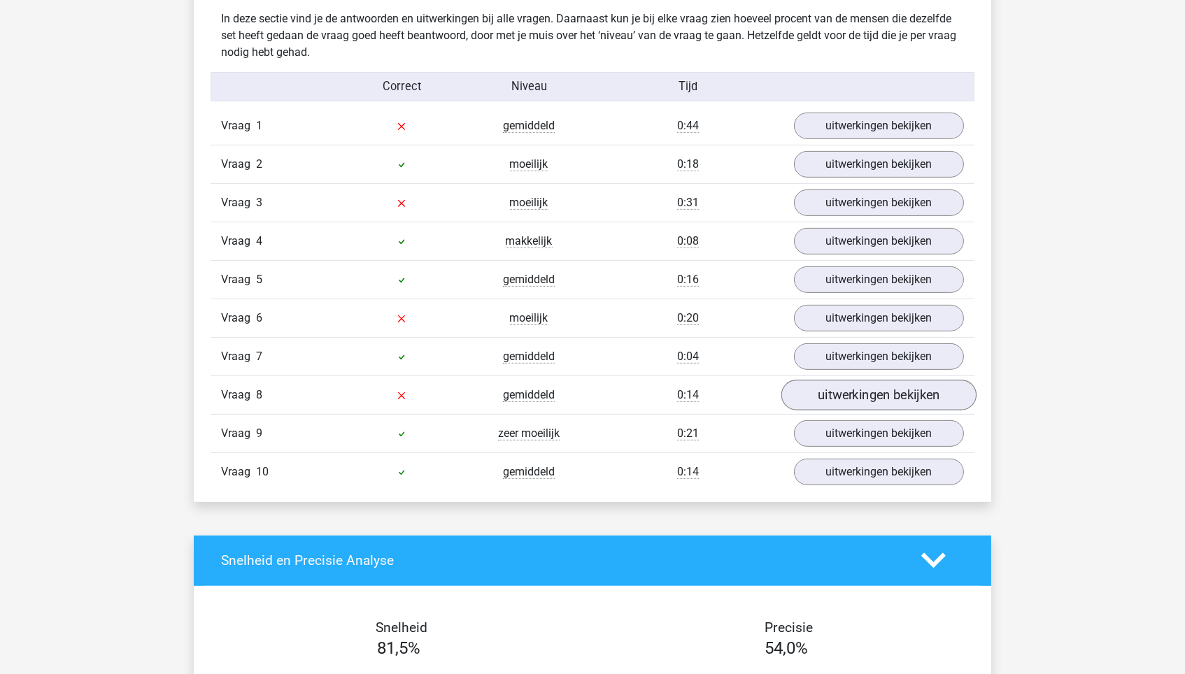
click at [845, 390] on link "uitwerkingen bekijken" at bounding box center [878, 395] width 195 height 31
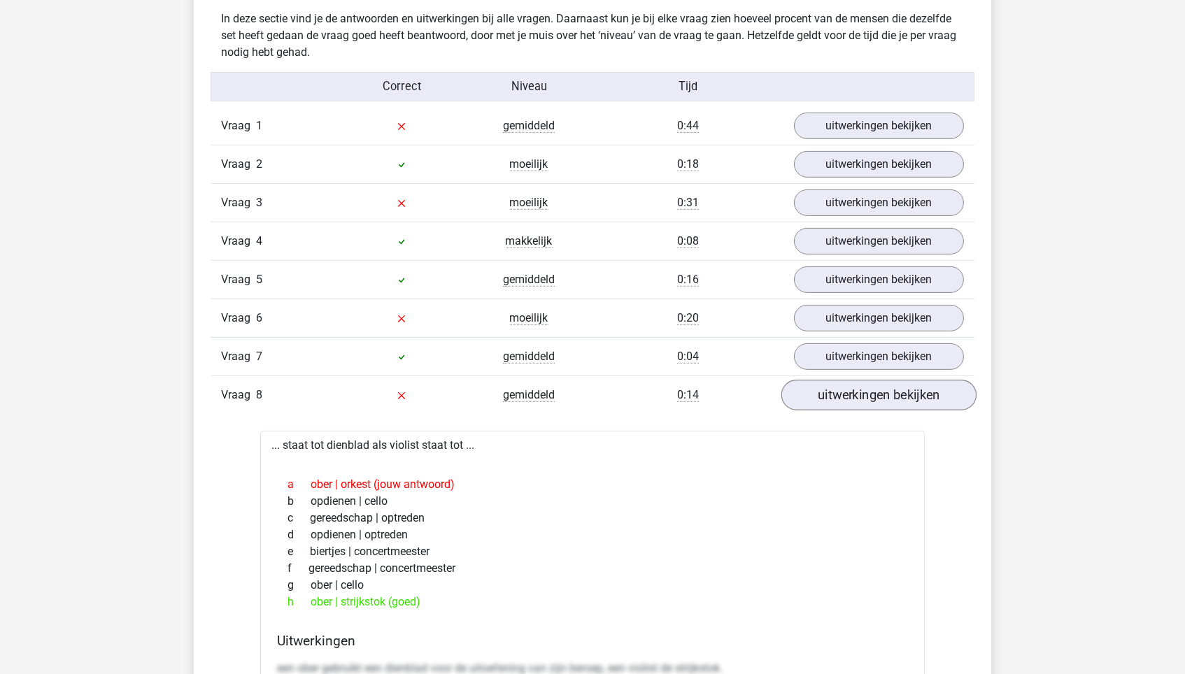
click at [845, 390] on link "uitwerkingen bekijken" at bounding box center [878, 395] width 195 height 31
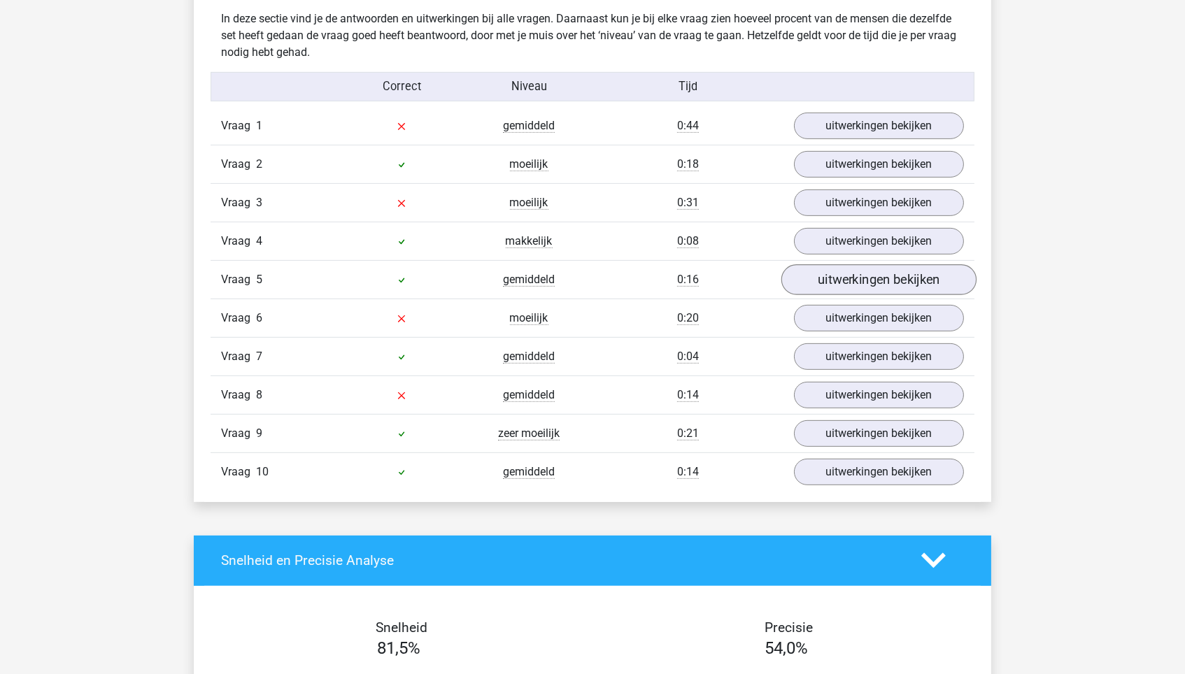
click at [852, 273] on link "uitwerkingen bekijken" at bounding box center [878, 279] width 195 height 31
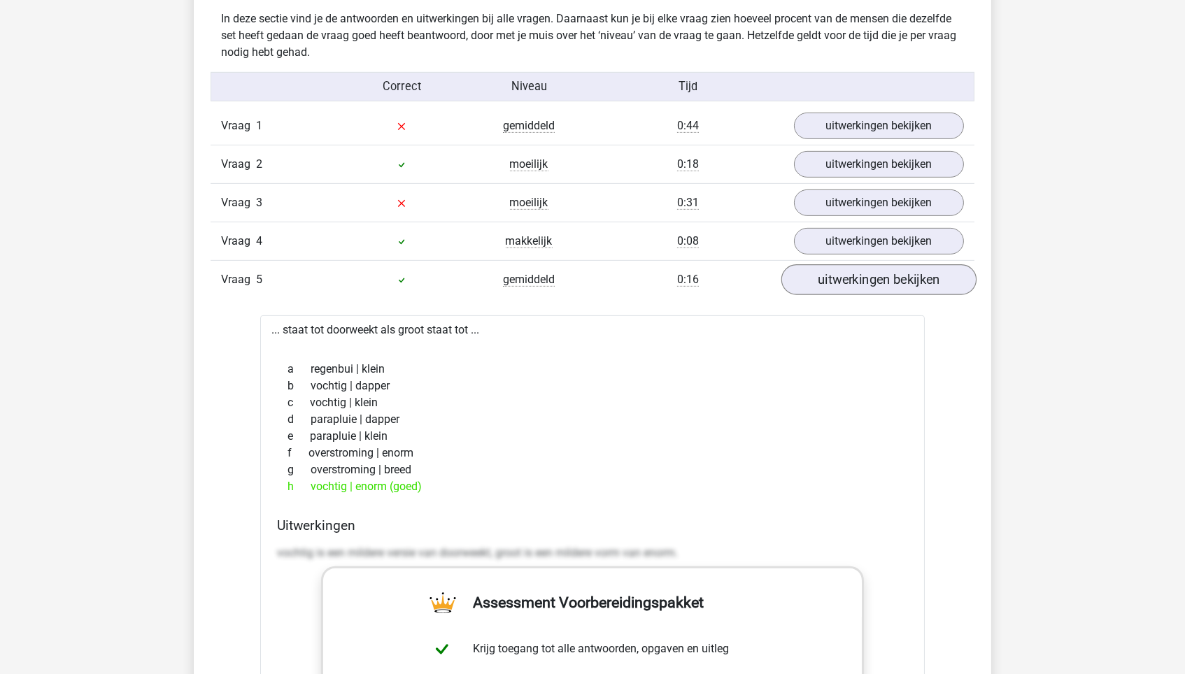
click at [852, 273] on link "uitwerkingen bekijken" at bounding box center [878, 279] width 195 height 31
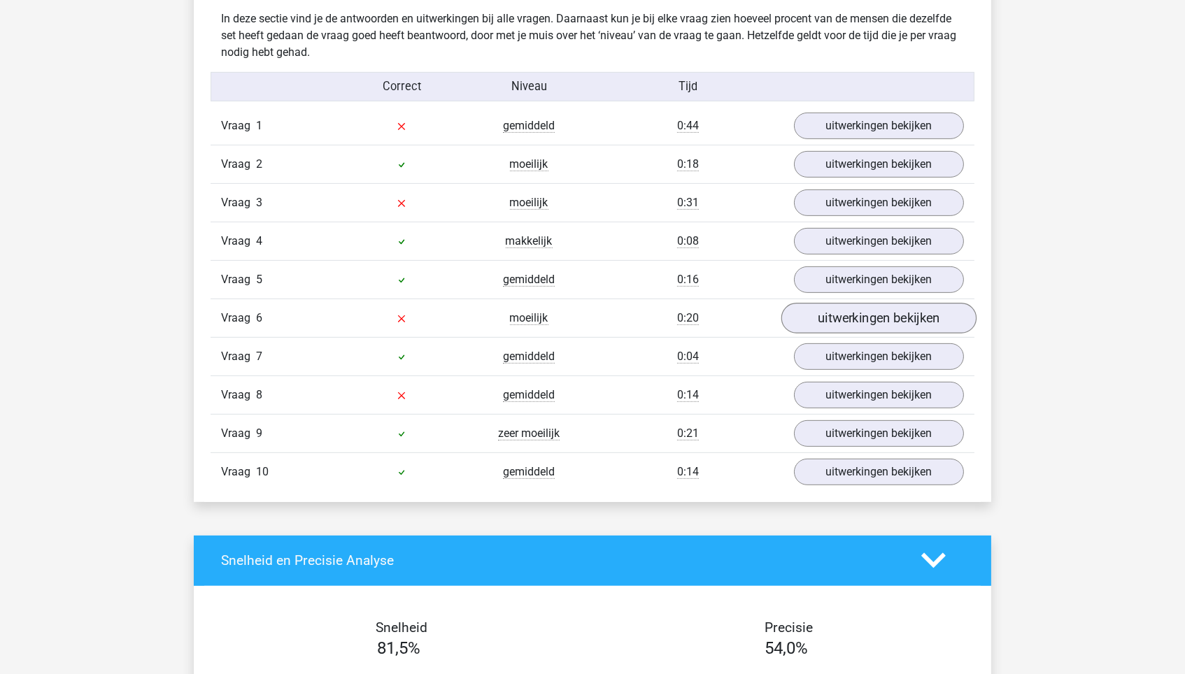
click at [855, 317] on link "uitwerkingen bekijken" at bounding box center [878, 318] width 195 height 31
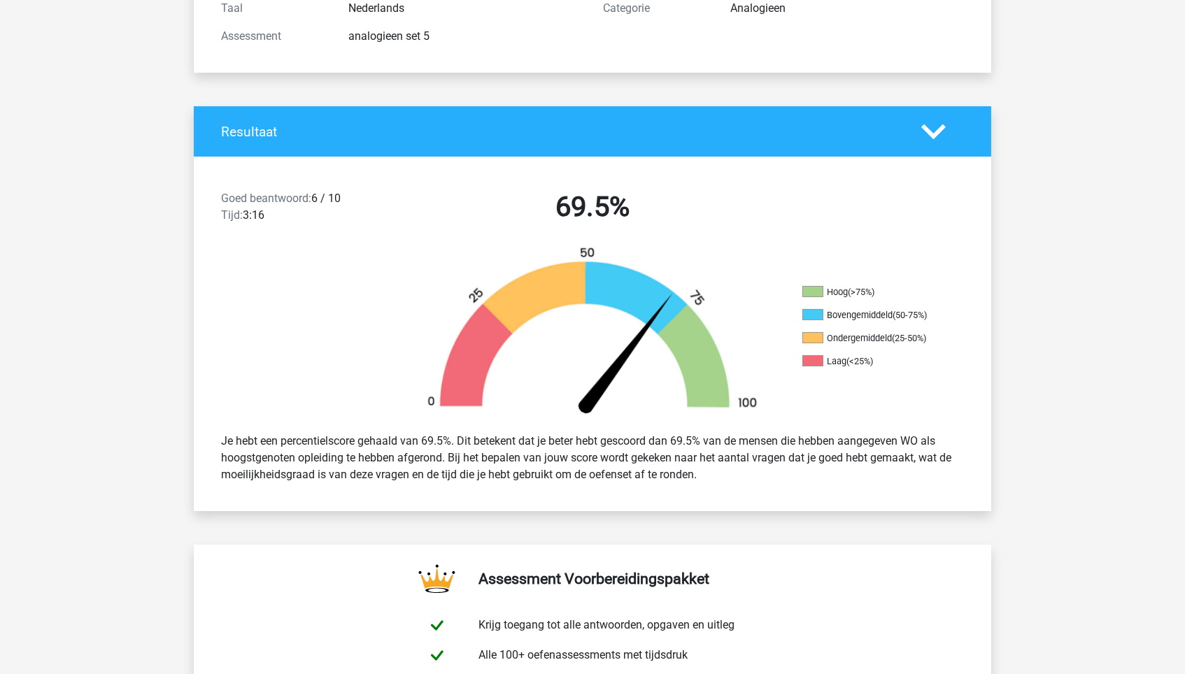
scroll to position [87, 0]
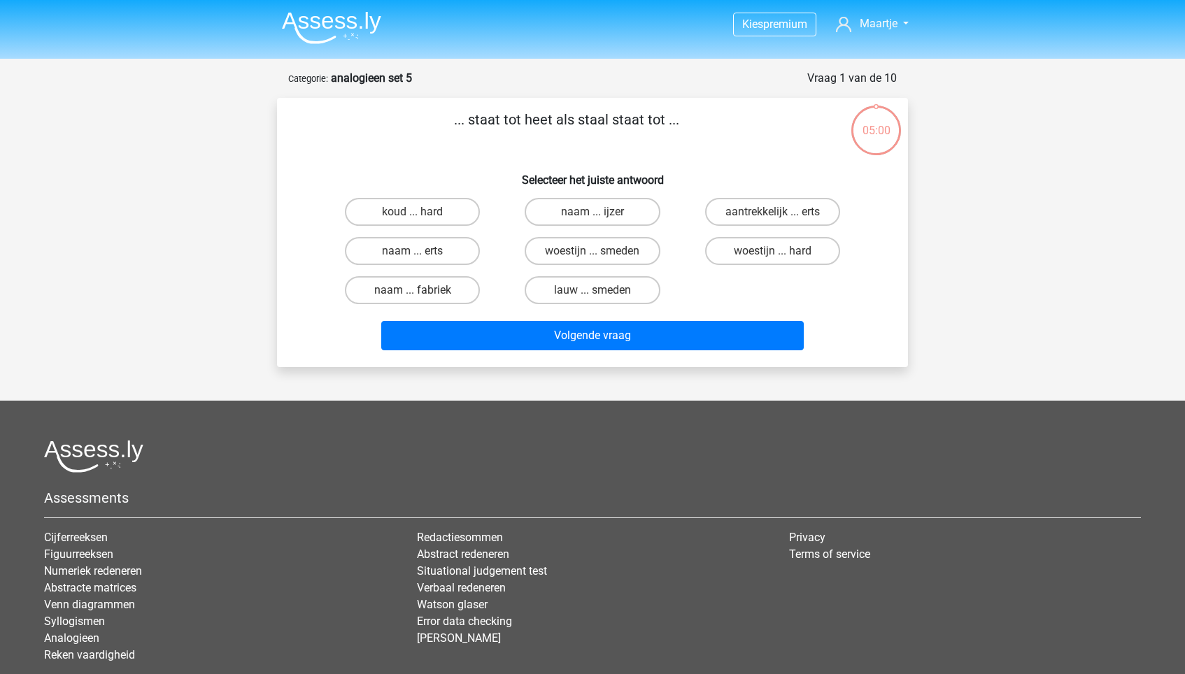
click at [315, 41] on img at bounding box center [331, 27] width 99 height 33
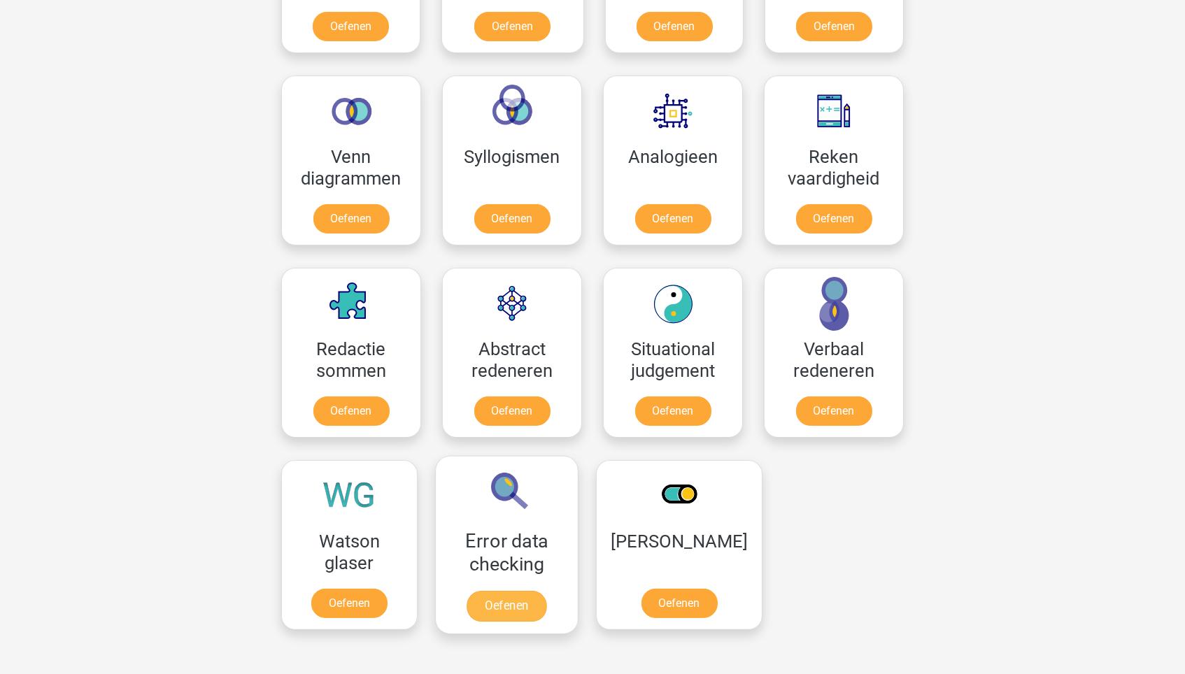
scroll to position [792, 0]
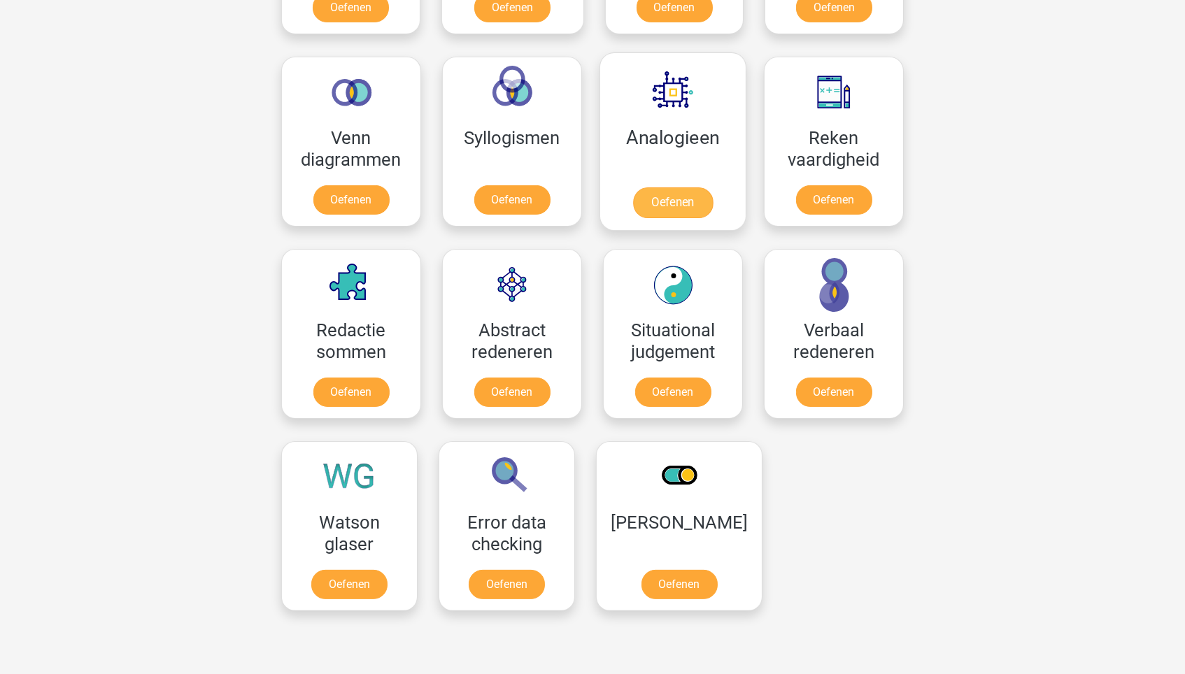
click at [701, 187] on link "Oefenen" at bounding box center [673, 202] width 80 height 31
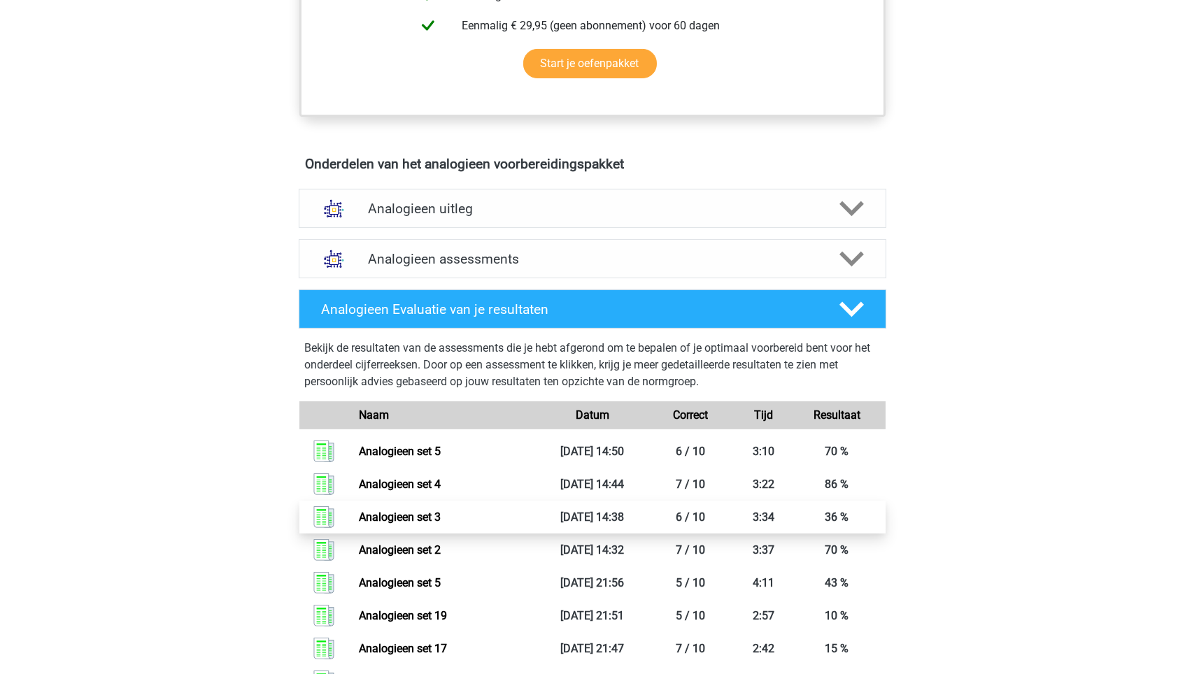
scroll to position [678, 0]
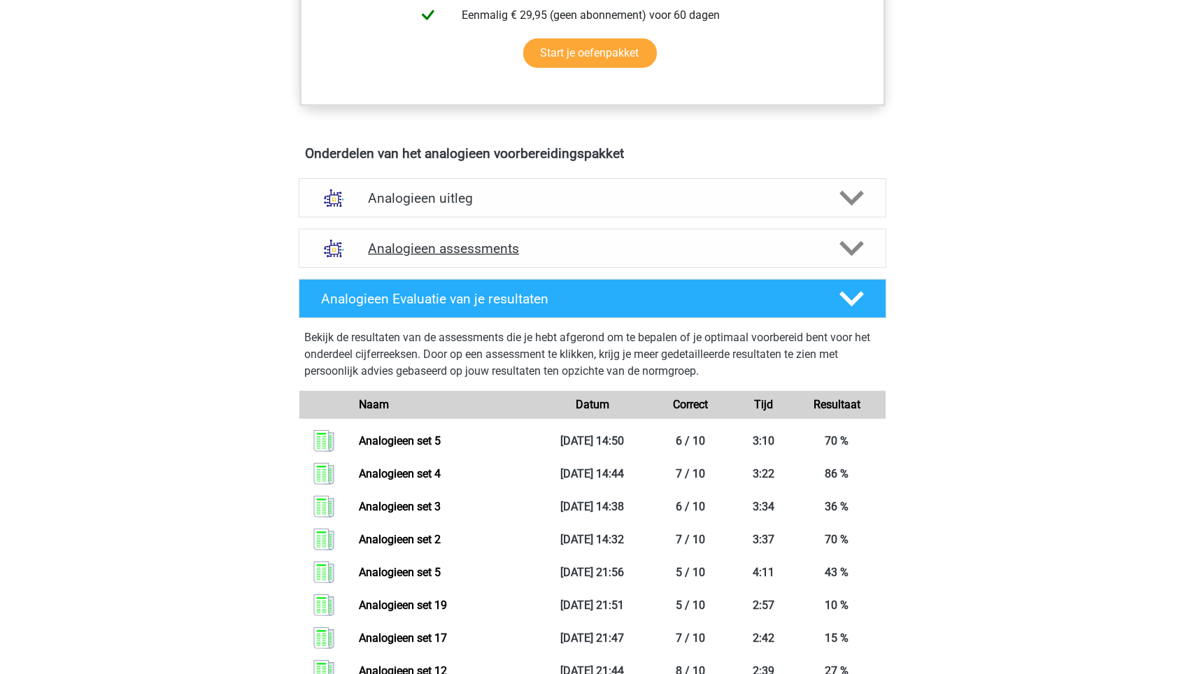
click at [466, 231] on div "Analogieen assessments" at bounding box center [592, 248] width 587 height 39
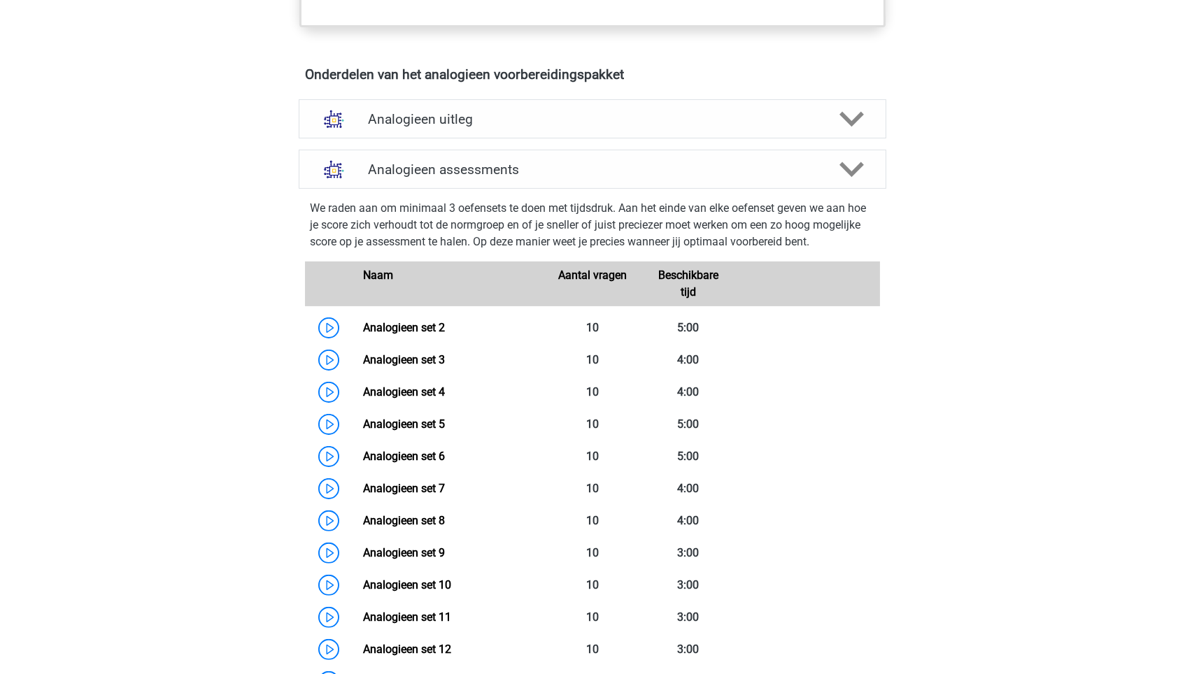
scroll to position [796, 0]
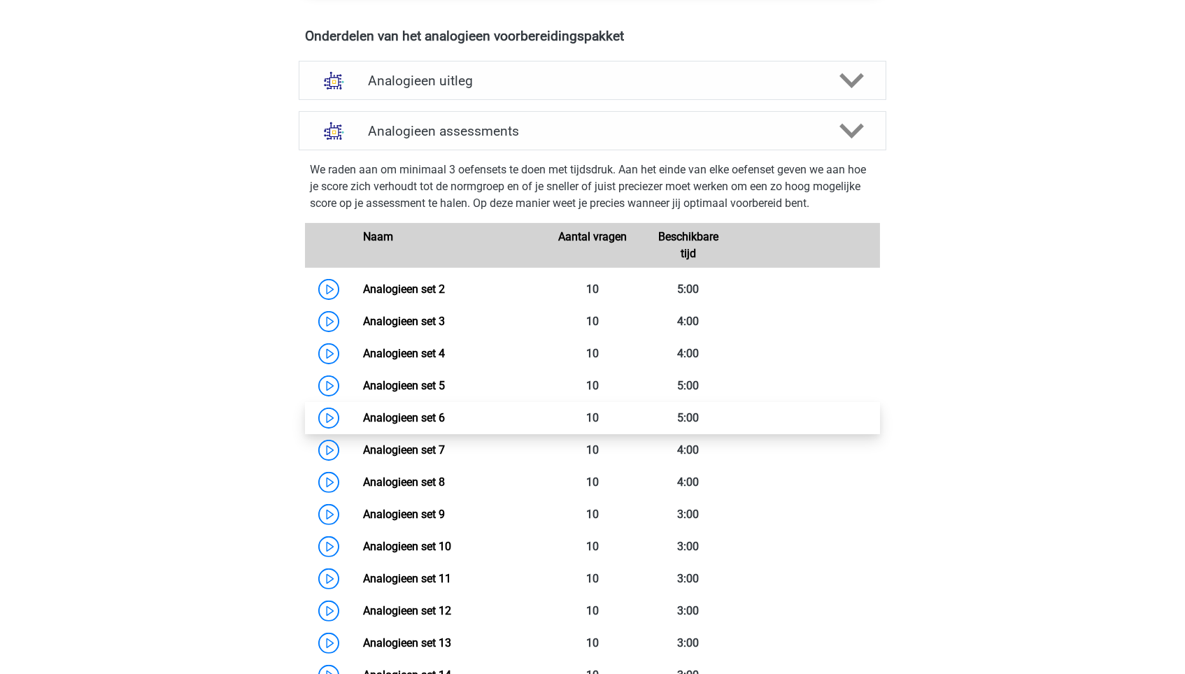
click at [443, 411] on link "Analogieen set 6" at bounding box center [404, 417] width 82 height 13
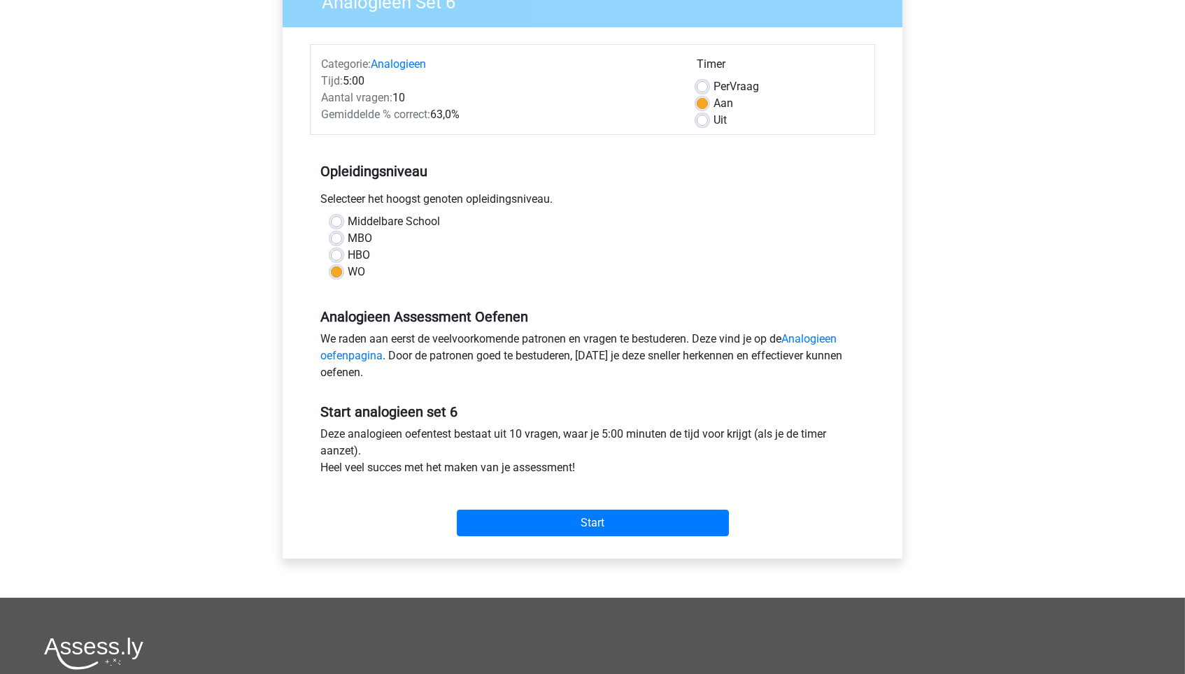
scroll to position [174, 0]
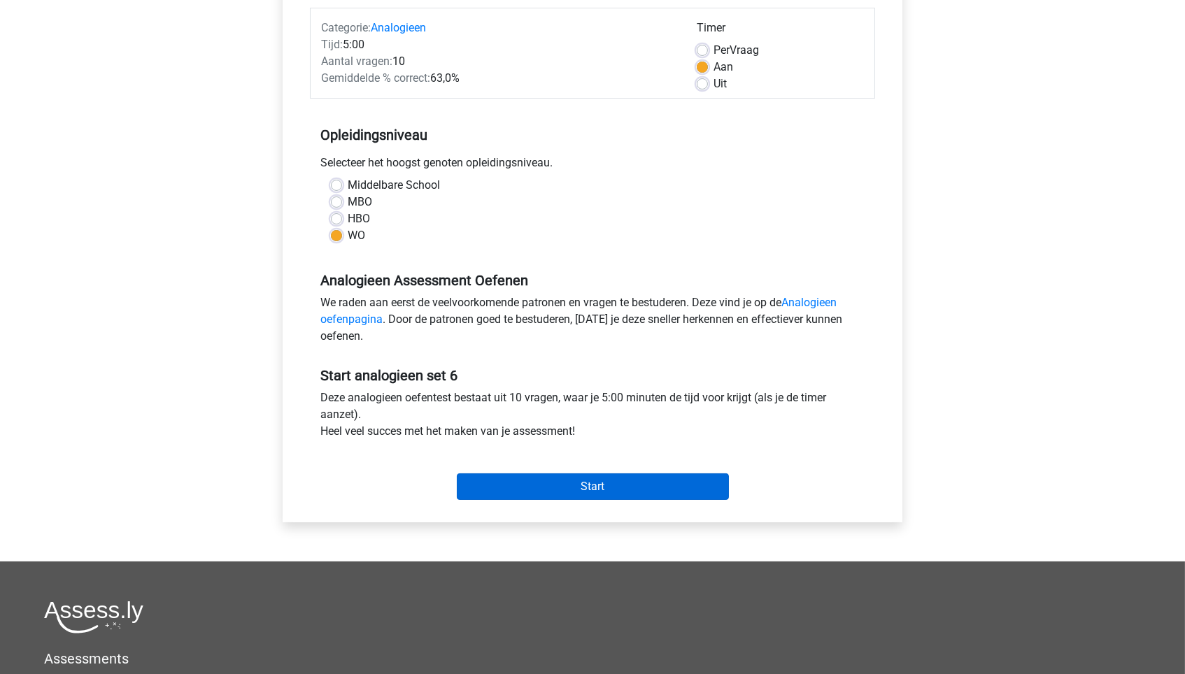
click at [554, 486] on input "Start" at bounding box center [593, 486] width 272 height 27
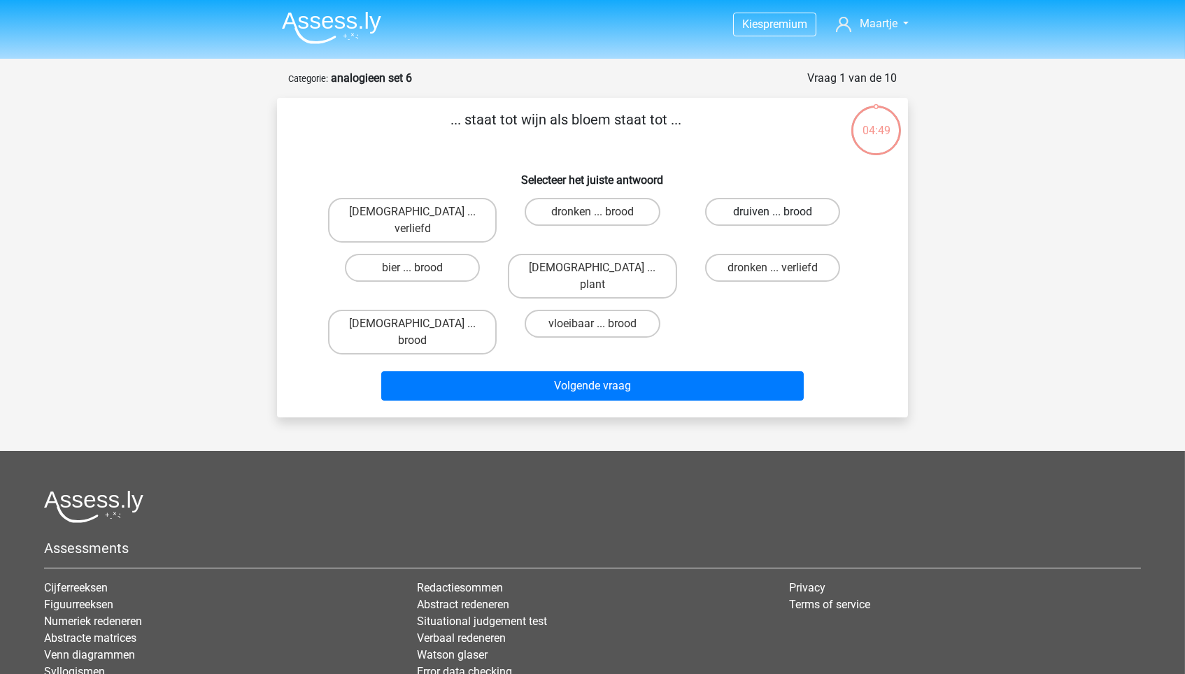
click at [782, 207] on label "druiven ... brood" at bounding box center [772, 212] width 135 height 28
click at [781, 212] on input "druiven ... brood" at bounding box center [776, 216] width 9 height 9
radio input "true"
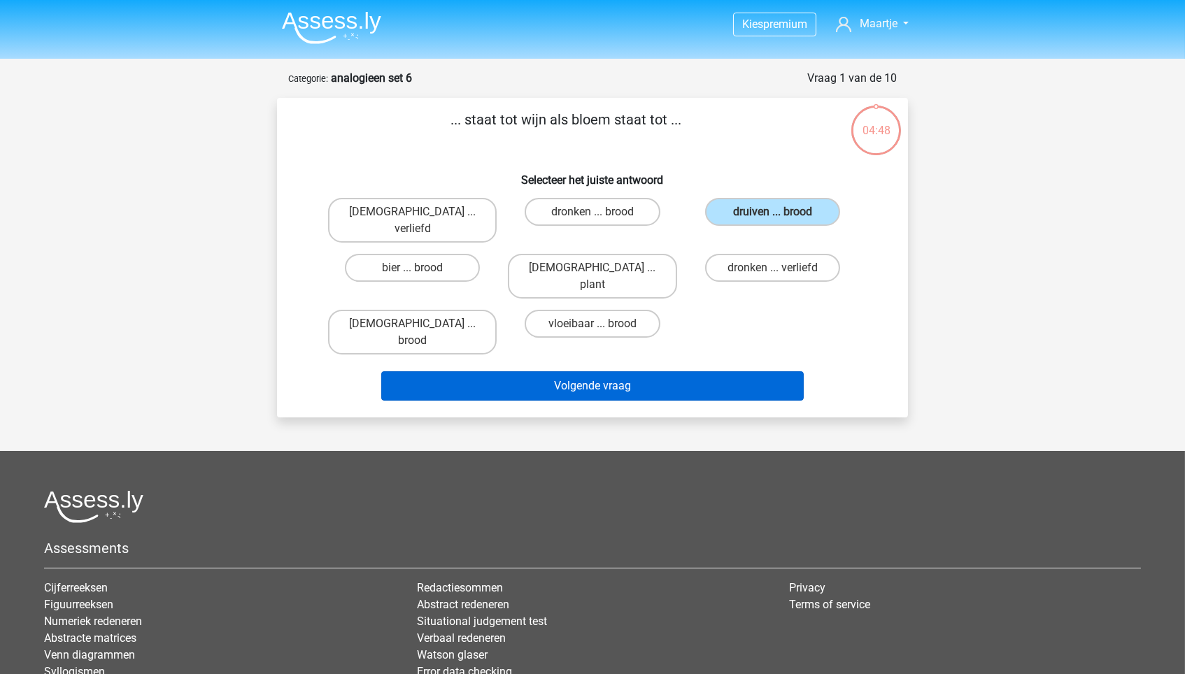
click at [701, 371] on button "Volgende vraag" at bounding box center [592, 385] width 423 height 29
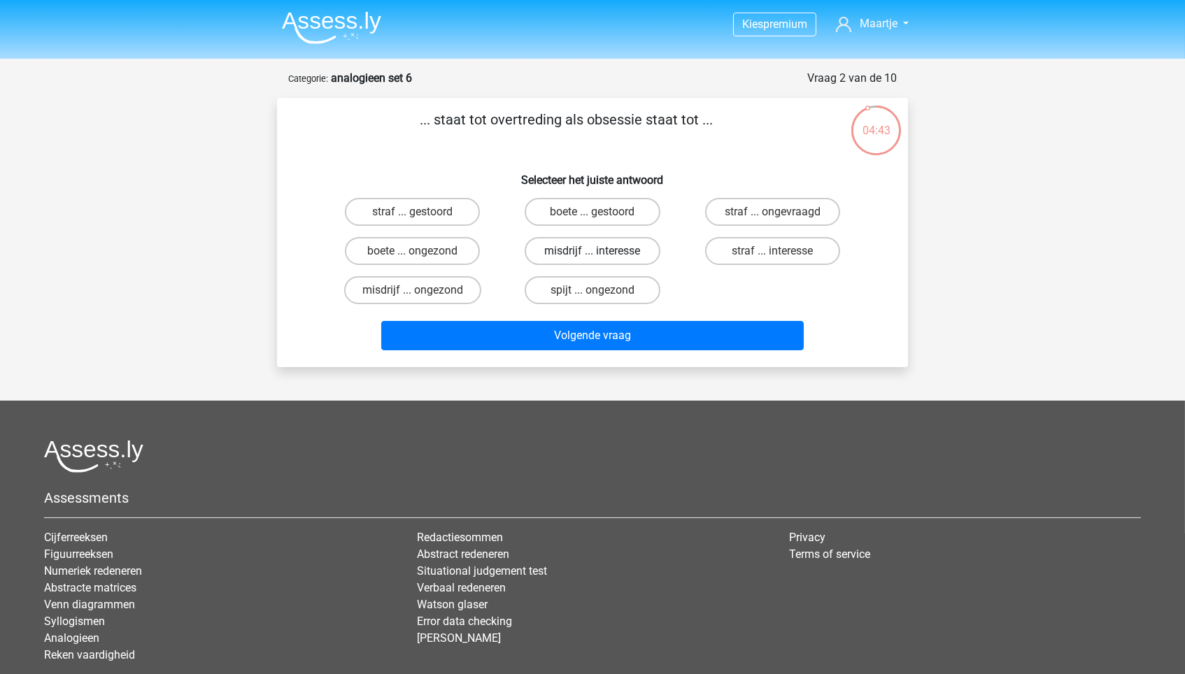
click at [605, 248] on label "misdrijf ... interesse" at bounding box center [592, 251] width 135 height 28
click at [601, 251] on input "misdrijf ... interesse" at bounding box center [596, 255] width 9 height 9
radio input "true"
click at [749, 248] on label "straf ... interesse" at bounding box center [772, 251] width 135 height 28
click at [772, 251] on input "straf ... interesse" at bounding box center [776, 255] width 9 height 9
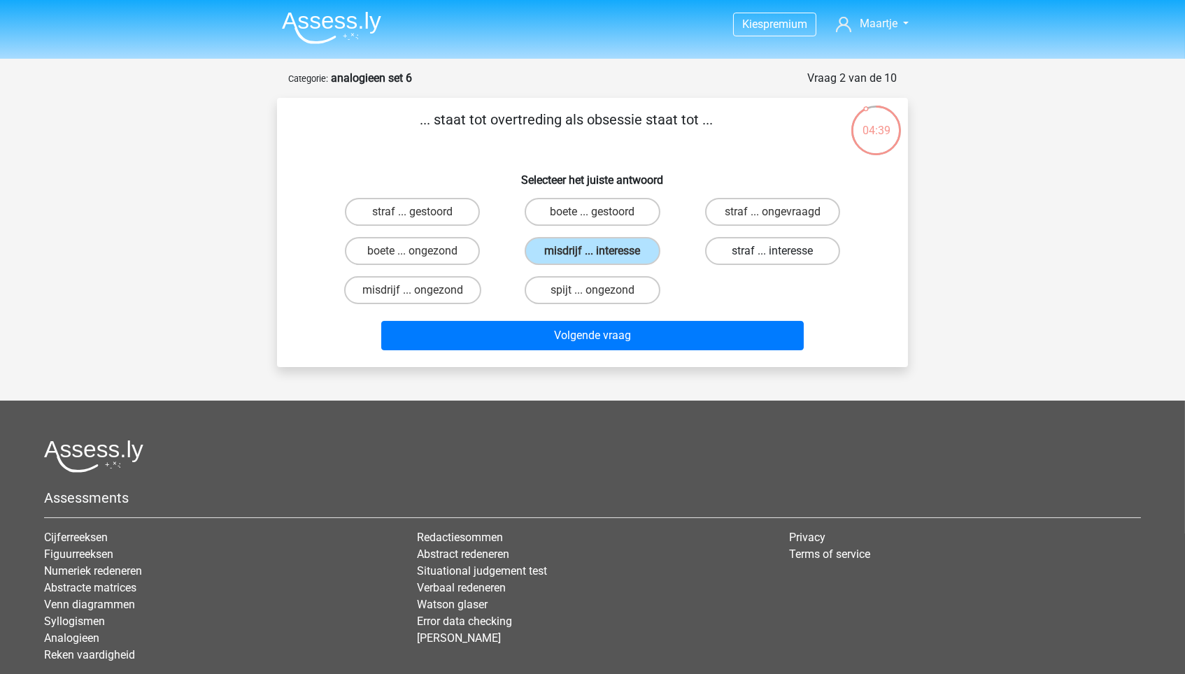
radio input "true"
click at [615, 254] on label "misdrijf ... interesse" at bounding box center [592, 251] width 135 height 28
click at [601, 254] on input "misdrijf ... interesse" at bounding box center [596, 255] width 9 height 9
radio input "true"
click at [623, 355] on div "... staat tot overtreding als obsessie staat tot ... Selecteer het juiste antwo…" at bounding box center [592, 232] width 631 height 269
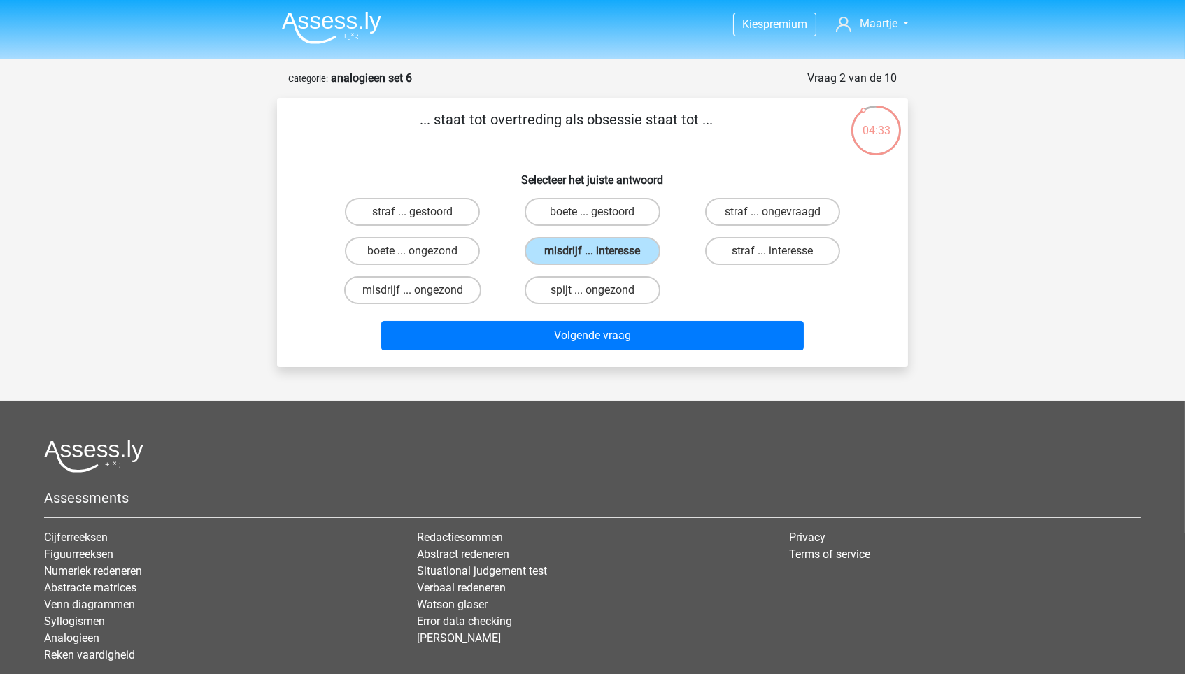
click at [626, 350] on div "Volgende vraag" at bounding box center [592, 338] width 540 height 35
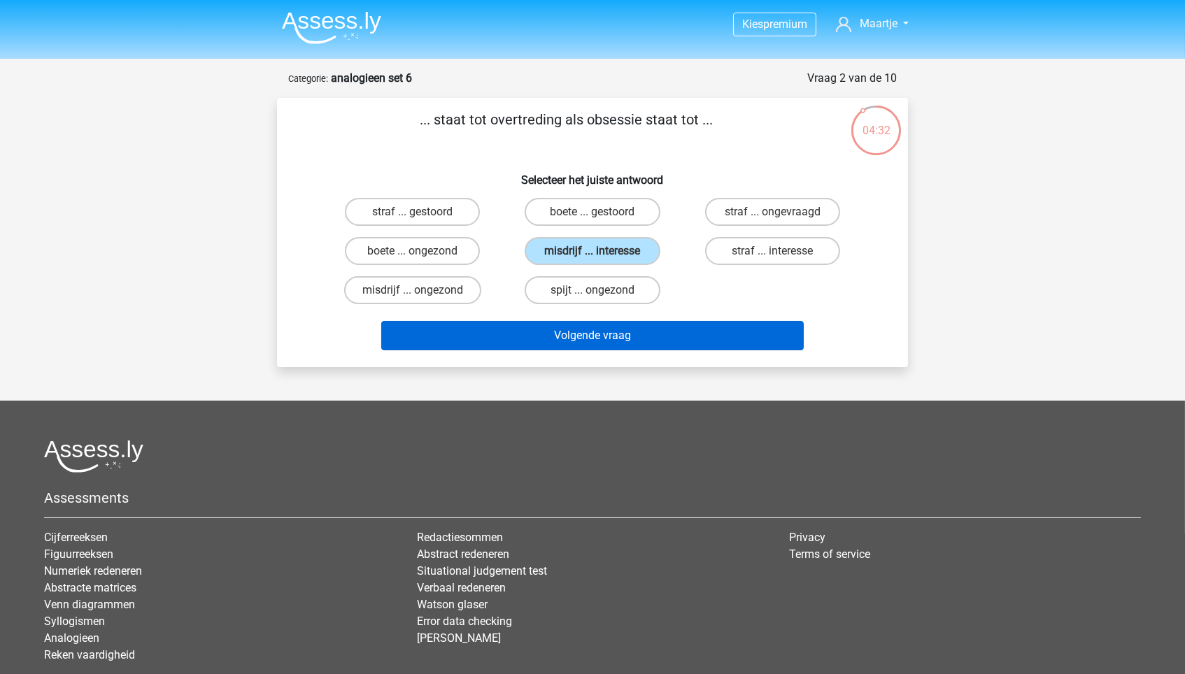
click at [622, 331] on button "Volgende vraag" at bounding box center [592, 335] width 423 height 29
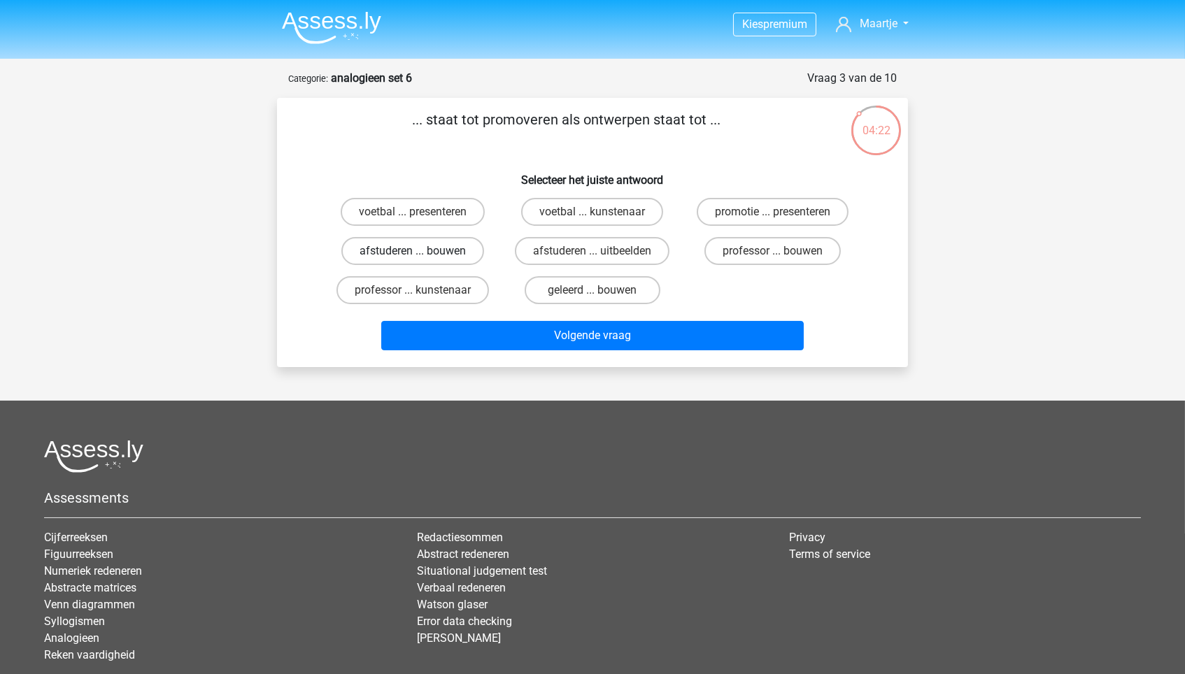
click at [427, 248] on label "afstuderen ... bouwen" at bounding box center [412, 251] width 143 height 28
click at [422, 251] on input "afstuderen ... bouwen" at bounding box center [417, 255] width 9 height 9
radio input "true"
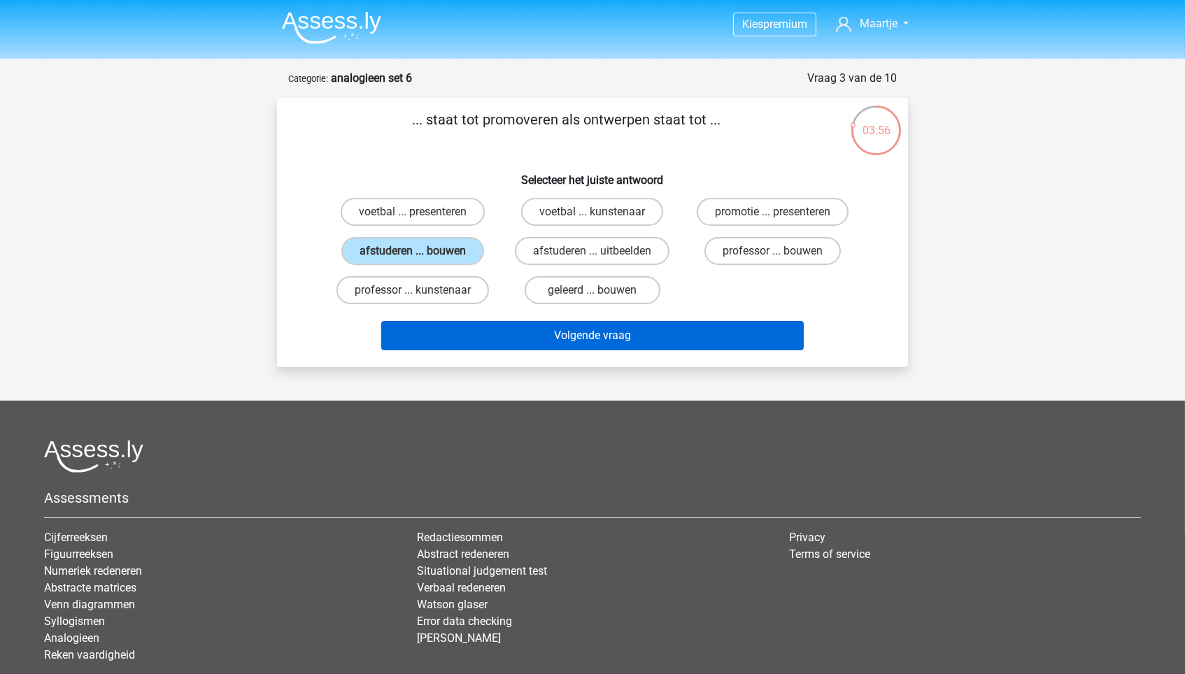
click at [715, 334] on button "Volgende vraag" at bounding box center [592, 335] width 423 height 29
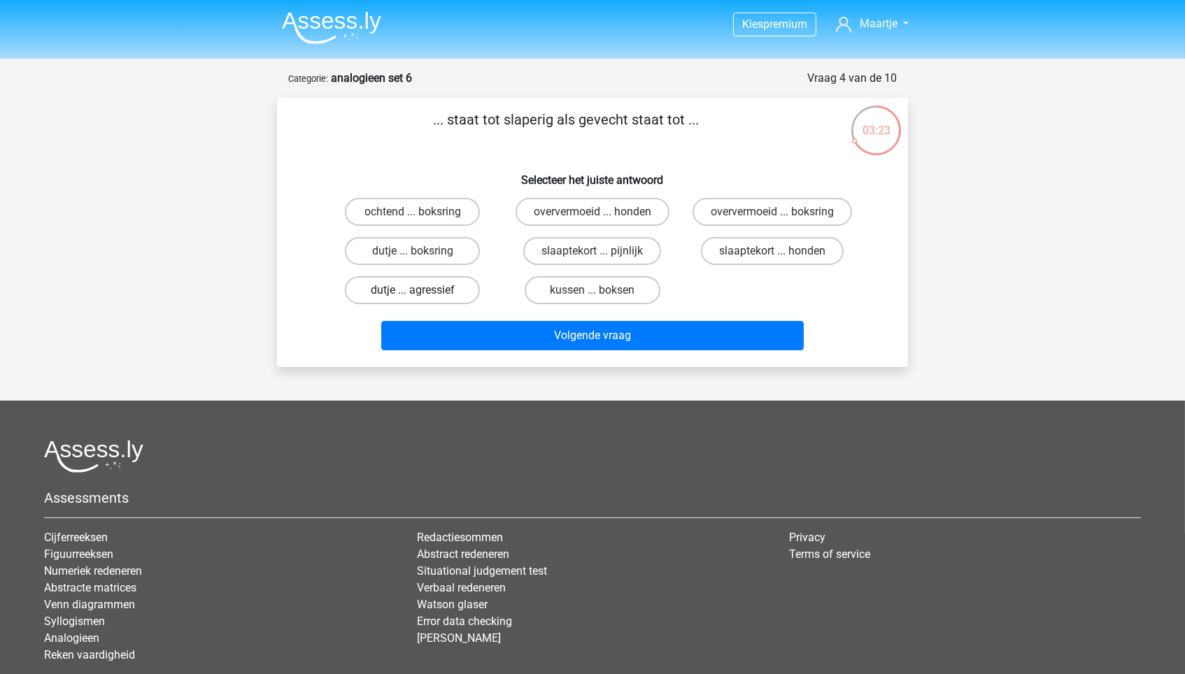
click at [456, 280] on label "dutje ... agressief" at bounding box center [412, 290] width 135 height 28
click at [422, 290] on input "dutje ... agressief" at bounding box center [417, 294] width 9 height 9
radio input "true"
click at [643, 251] on label "slaaptekort ... pijnlijk" at bounding box center [592, 251] width 138 height 28
click at [601, 251] on input "slaaptekort ... pijnlijk" at bounding box center [596, 255] width 9 height 9
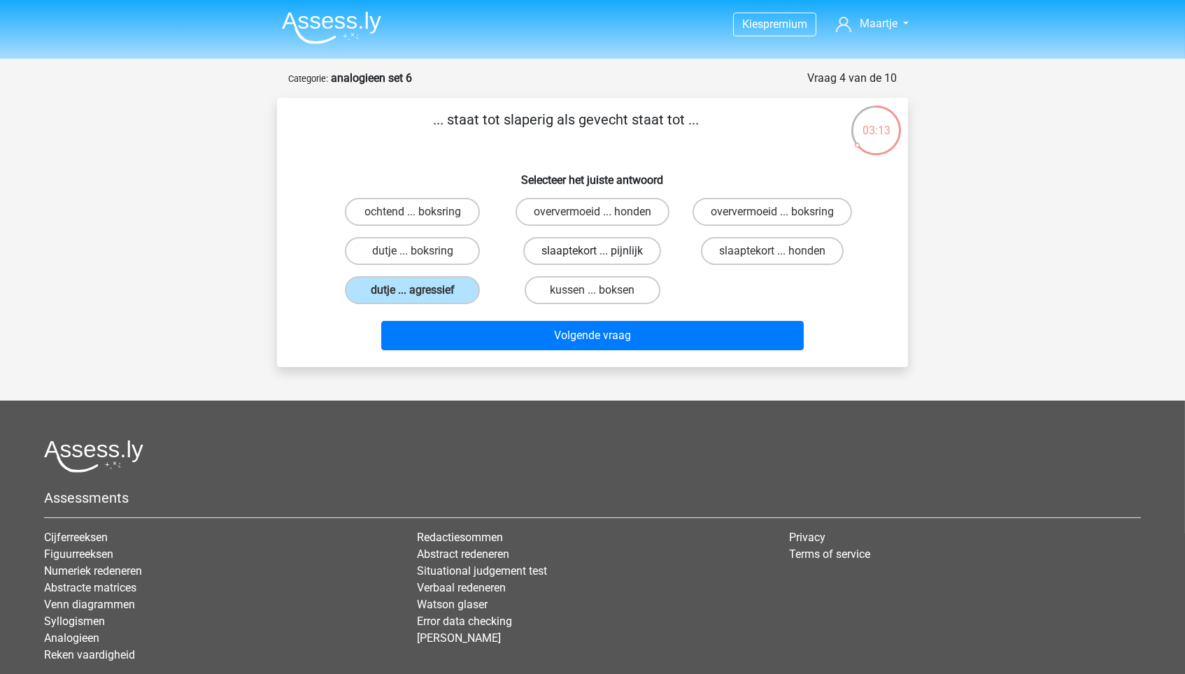
radio input "true"
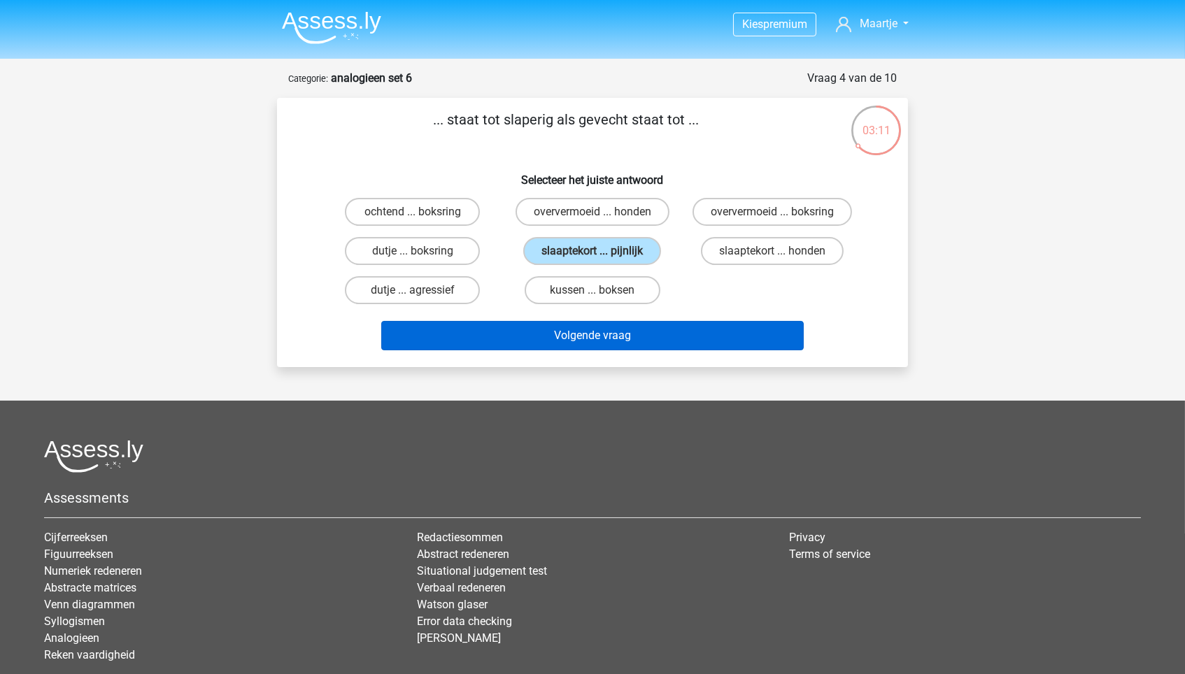
click at [633, 329] on button "Volgende vraag" at bounding box center [592, 335] width 423 height 29
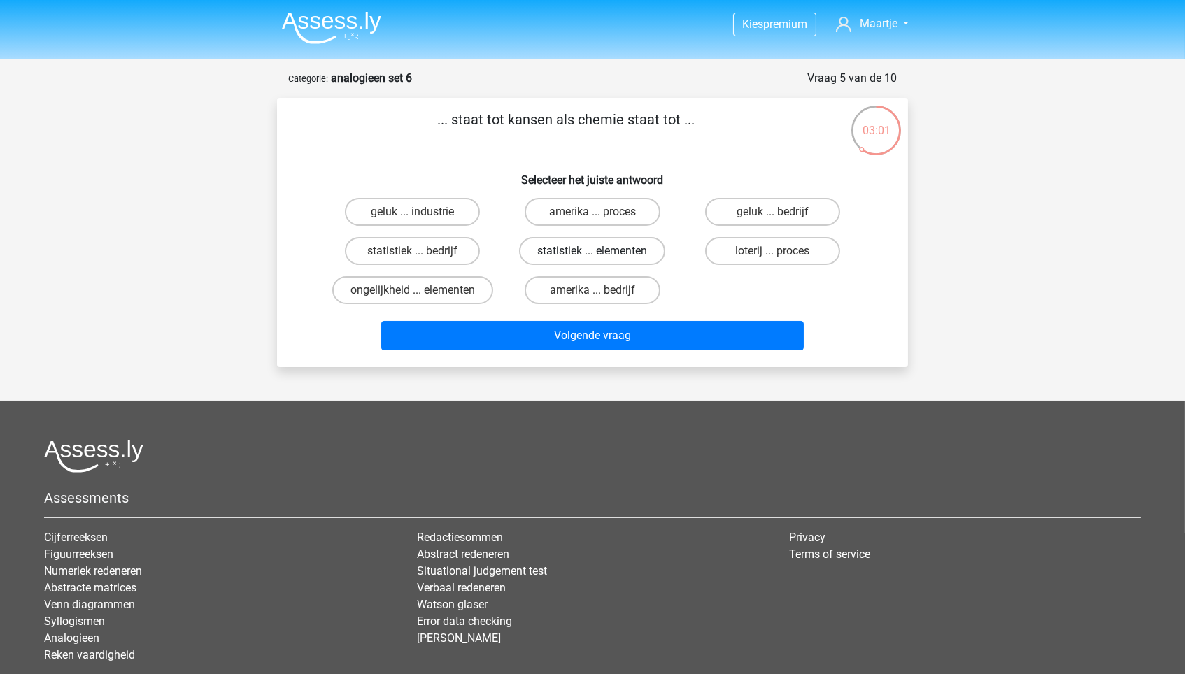
click at [584, 250] on label "statistiek ... elementen" at bounding box center [592, 251] width 146 height 28
click at [592, 251] on input "statistiek ... elementen" at bounding box center [596, 255] width 9 height 9
radio input "true"
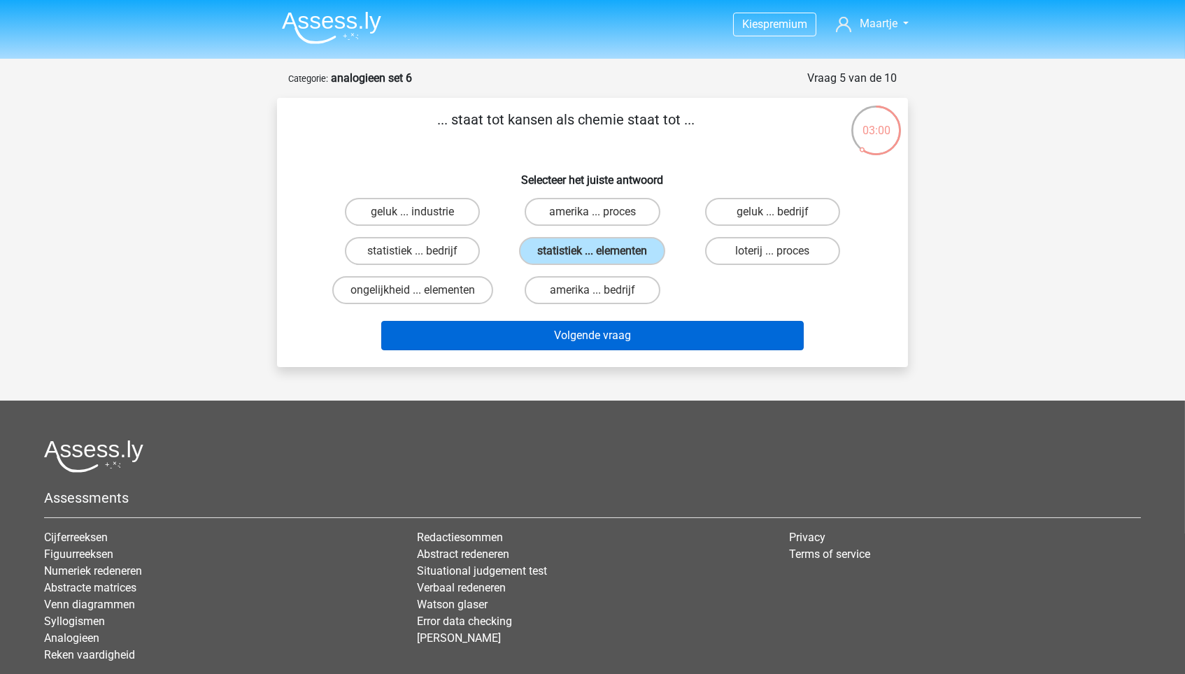
click at [577, 330] on button "Volgende vraag" at bounding box center [592, 335] width 423 height 29
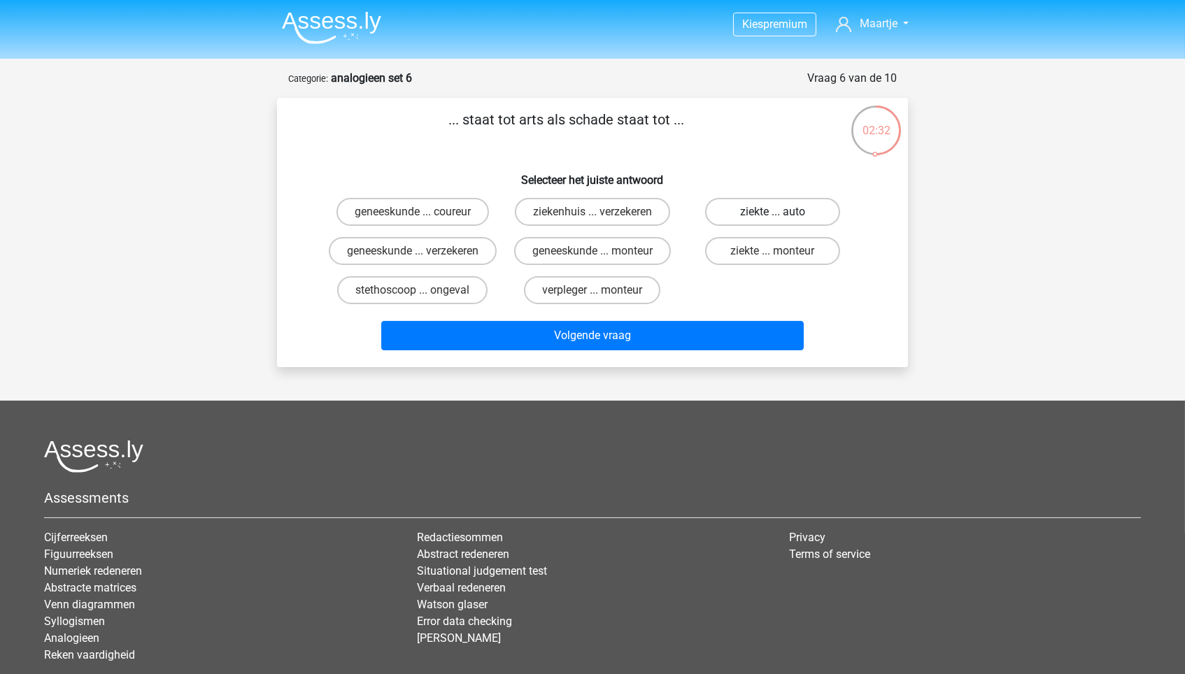
click at [766, 220] on label "ziekte ... auto" at bounding box center [772, 212] width 135 height 28
click at [772, 220] on input "ziekte ... auto" at bounding box center [776, 216] width 9 height 9
radio input "true"
click at [766, 245] on label "ziekte ... monteur" at bounding box center [772, 251] width 135 height 28
click at [772, 251] on input "ziekte ... monteur" at bounding box center [776, 255] width 9 height 9
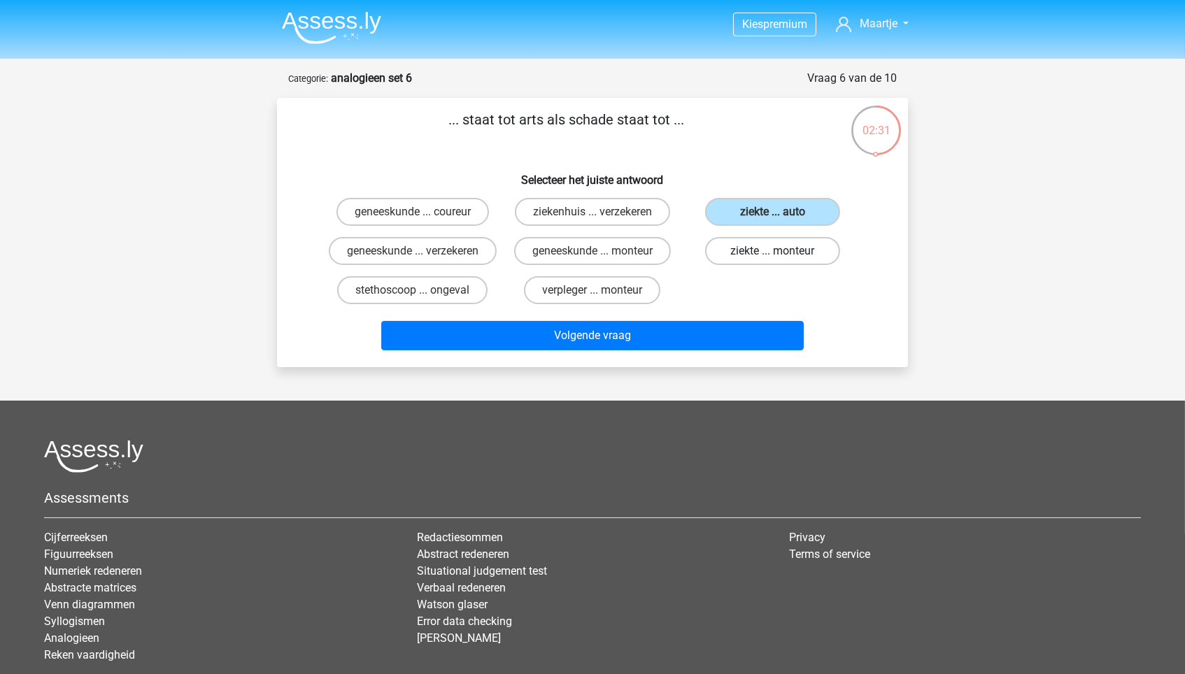
radio input "true"
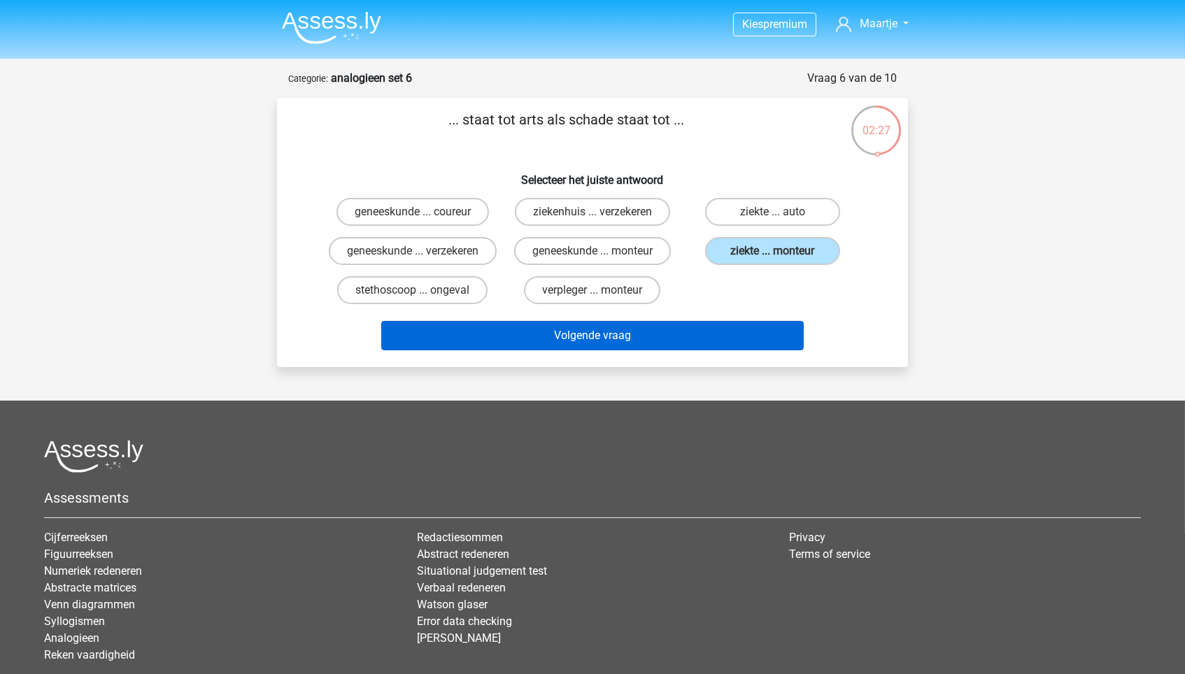
click at [740, 347] on button "Volgende vraag" at bounding box center [592, 335] width 423 height 29
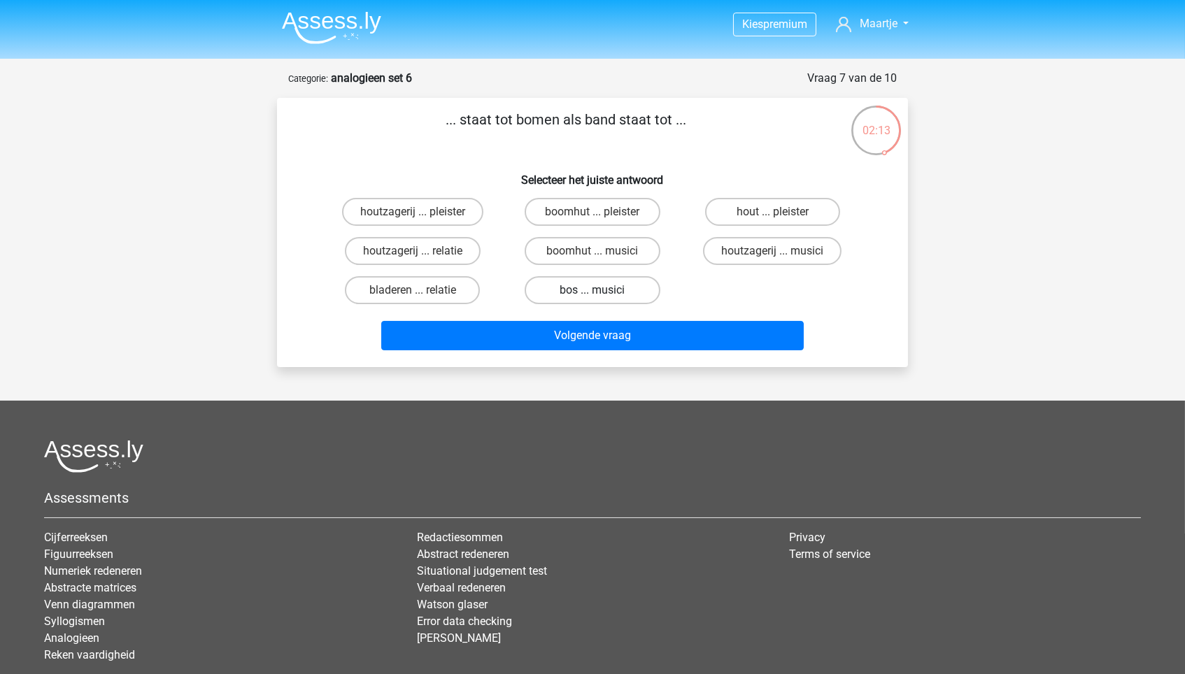
click at [558, 292] on label "bos ... musici" at bounding box center [592, 290] width 135 height 28
click at [592, 292] on input "bos ... musici" at bounding box center [596, 294] width 9 height 9
radio input "true"
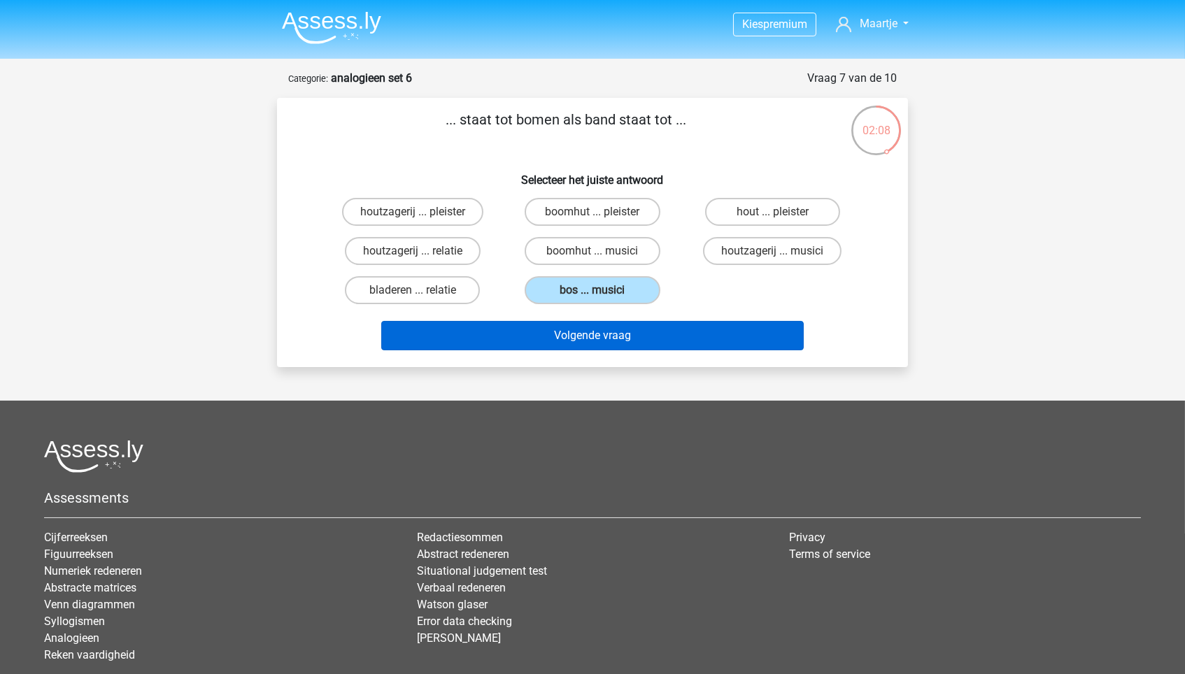
click at [560, 332] on button "Volgende vraag" at bounding box center [592, 335] width 423 height 29
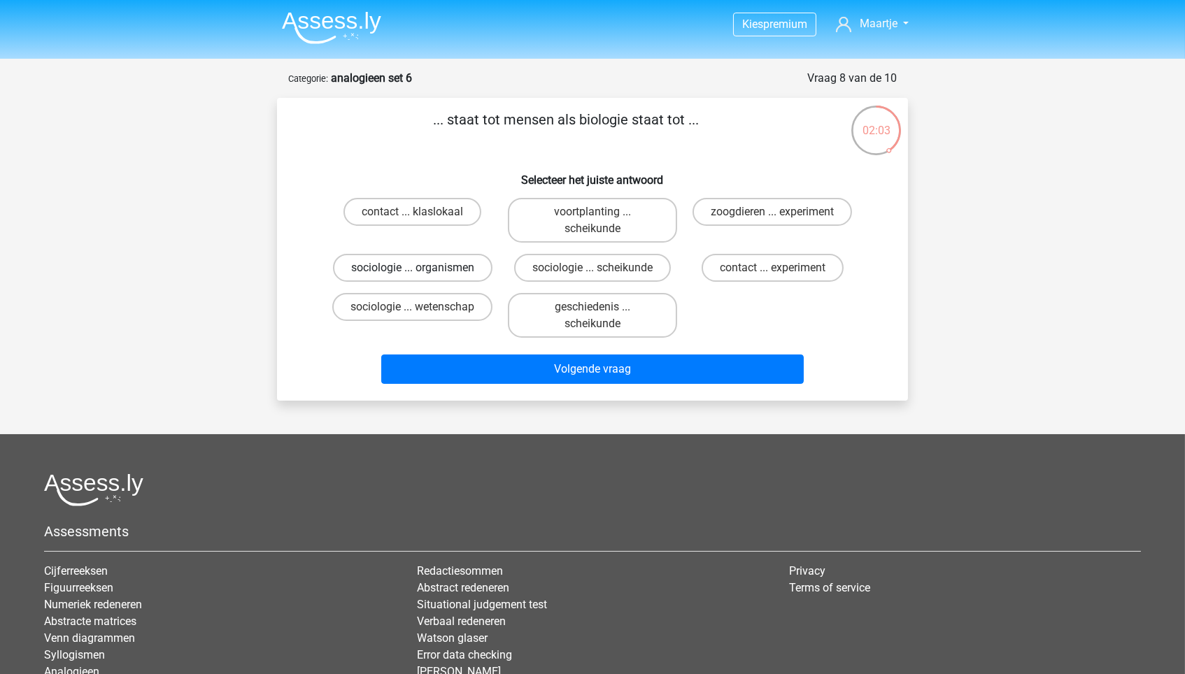
click at [457, 273] on label "sociologie ... organismen" at bounding box center [412, 268] width 159 height 28
click at [422, 273] on input "sociologie ... organismen" at bounding box center [417, 272] width 9 height 9
radio input "true"
click at [483, 338] on div "sociologie ... wetenschap" at bounding box center [412, 315] width 169 height 45
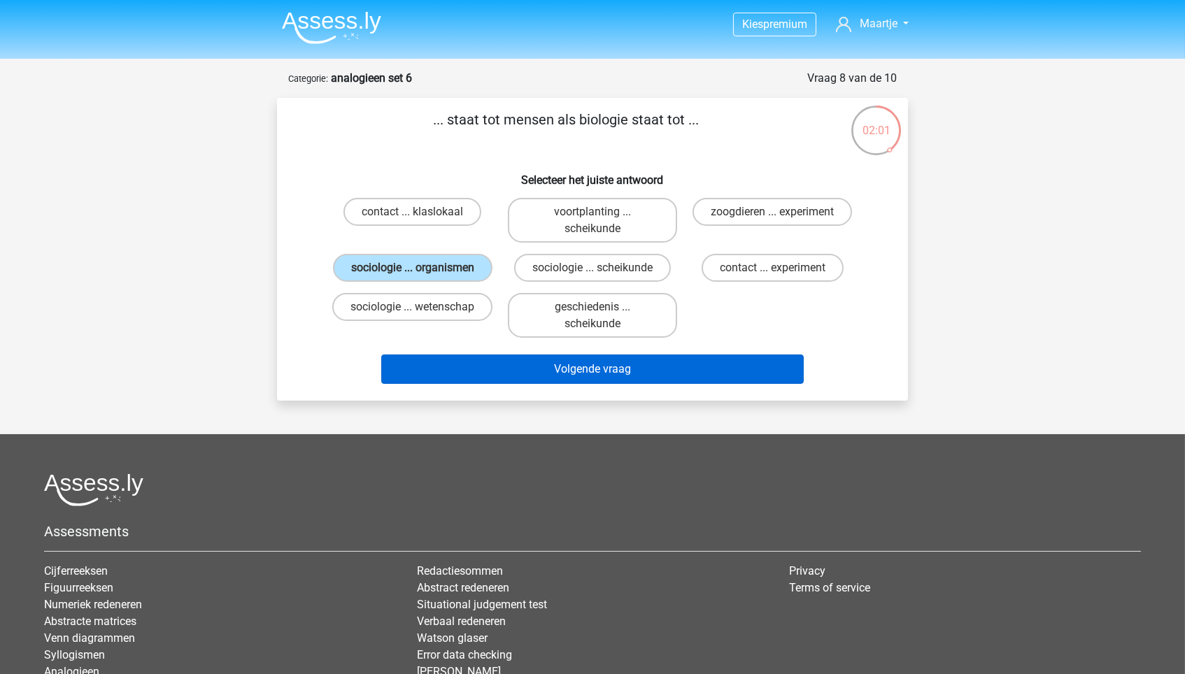
click at [487, 375] on button "Volgende vraag" at bounding box center [592, 369] width 423 height 29
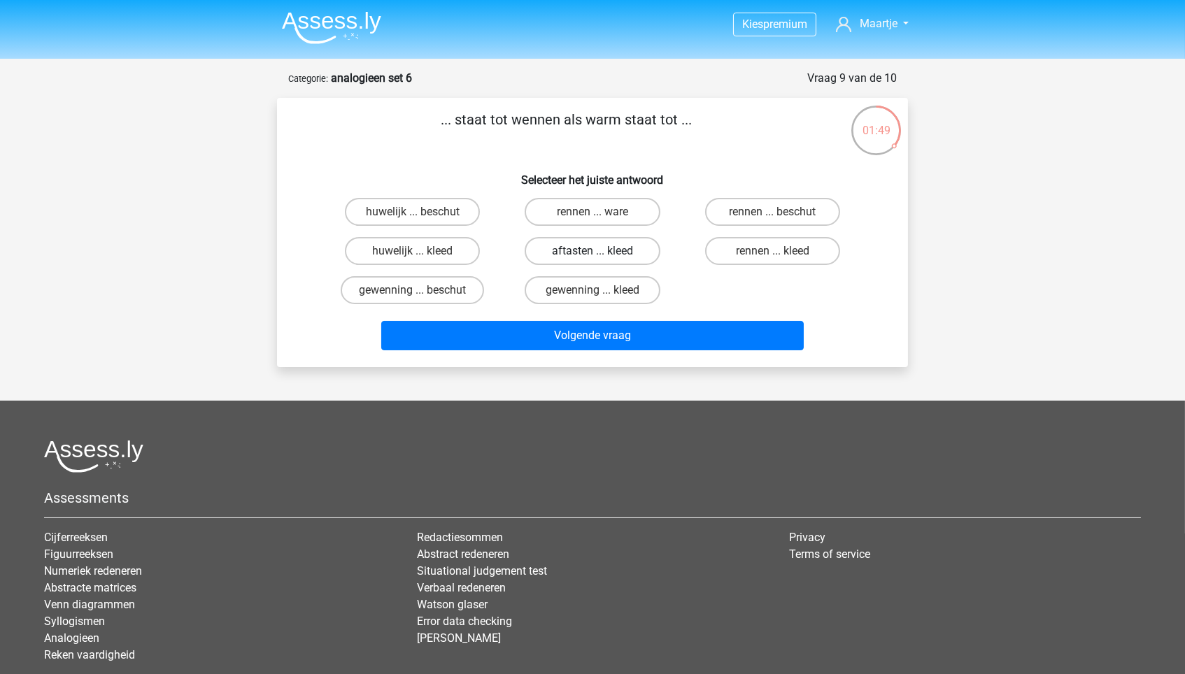
click at [604, 245] on label "aftasten ... kleed" at bounding box center [592, 251] width 135 height 28
click at [601, 251] on input "aftasten ... kleed" at bounding box center [596, 255] width 9 height 9
radio input "true"
click at [645, 208] on label "rennen ... ware" at bounding box center [592, 212] width 135 height 28
click at [601, 212] on input "rennen ... ware" at bounding box center [596, 216] width 9 height 9
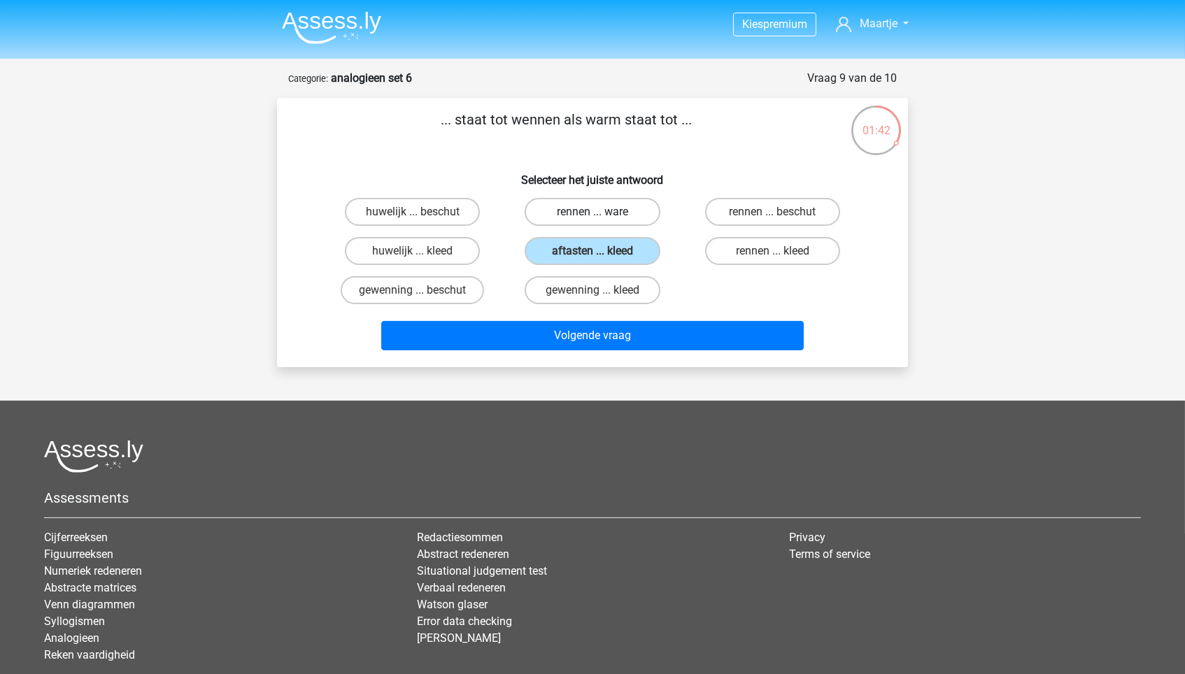
radio input "true"
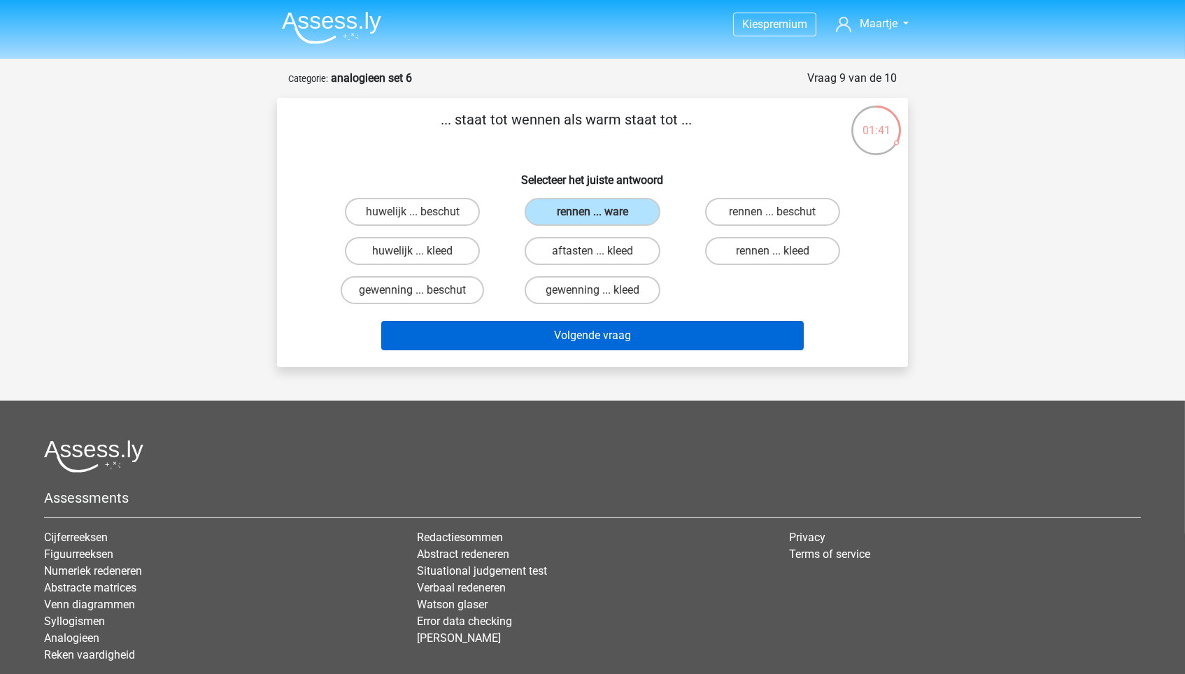
click at [687, 324] on button "Volgende vraag" at bounding box center [592, 335] width 423 height 29
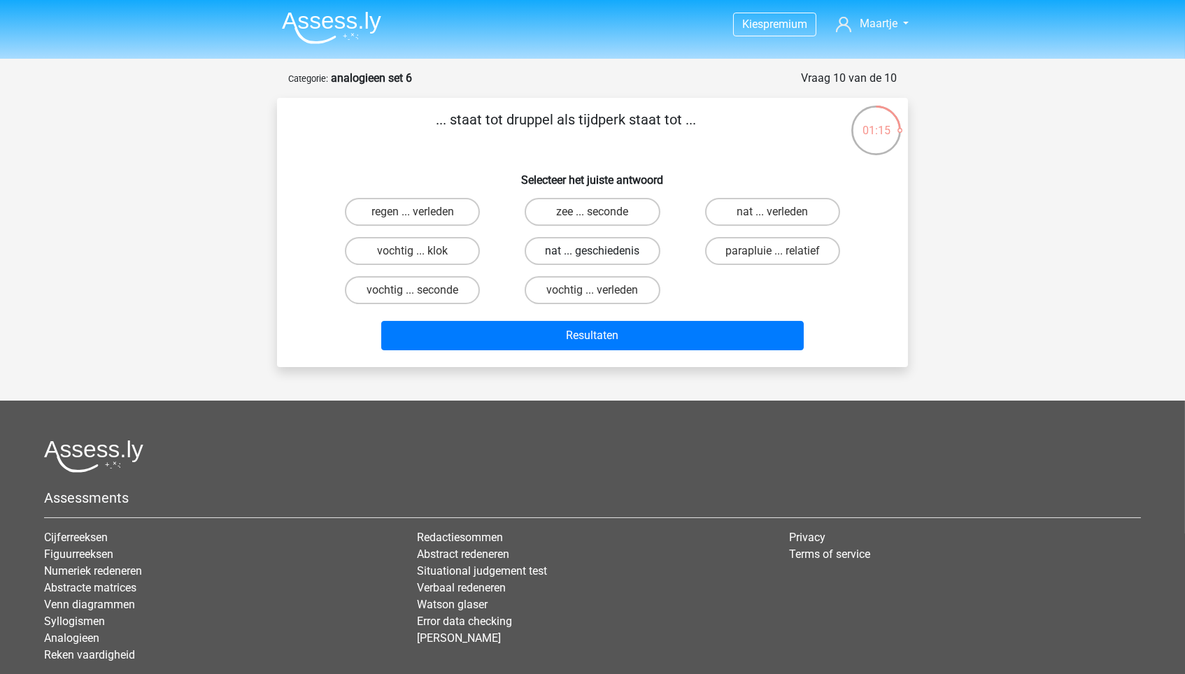
click at [552, 250] on label "nat ... geschiedenis" at bounding box center [592, 251] width 135 height 28
click at [592, 251] on input "nat ... geschiedenis" at bounding box center [596, 255] width 9 height 9
radio input "true"
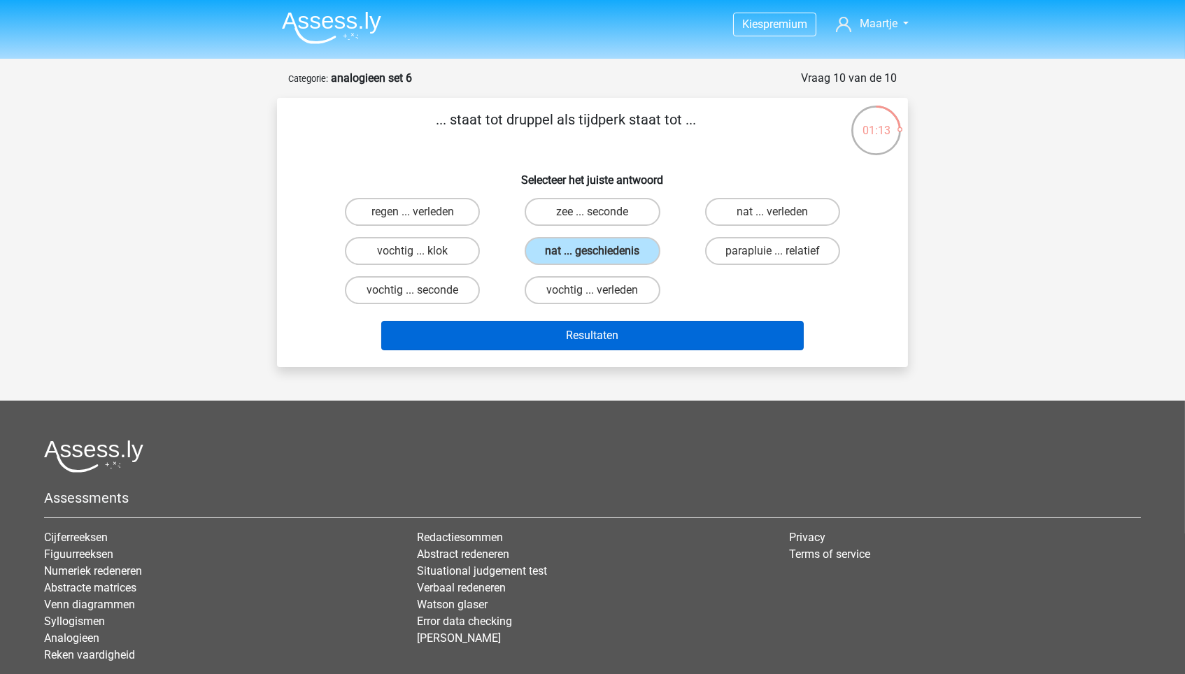
click at [541, 327] on button "Resultaten" at bounding box center [592, 335] width 423 height 29
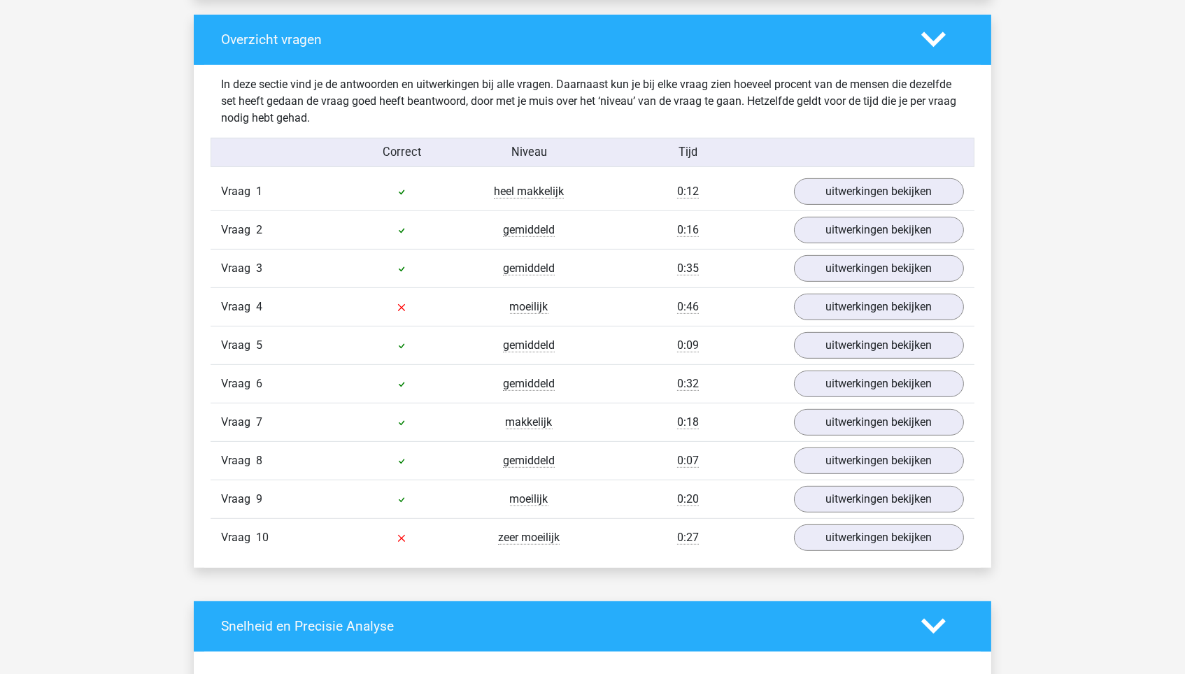
scroll to position [1039, 0]
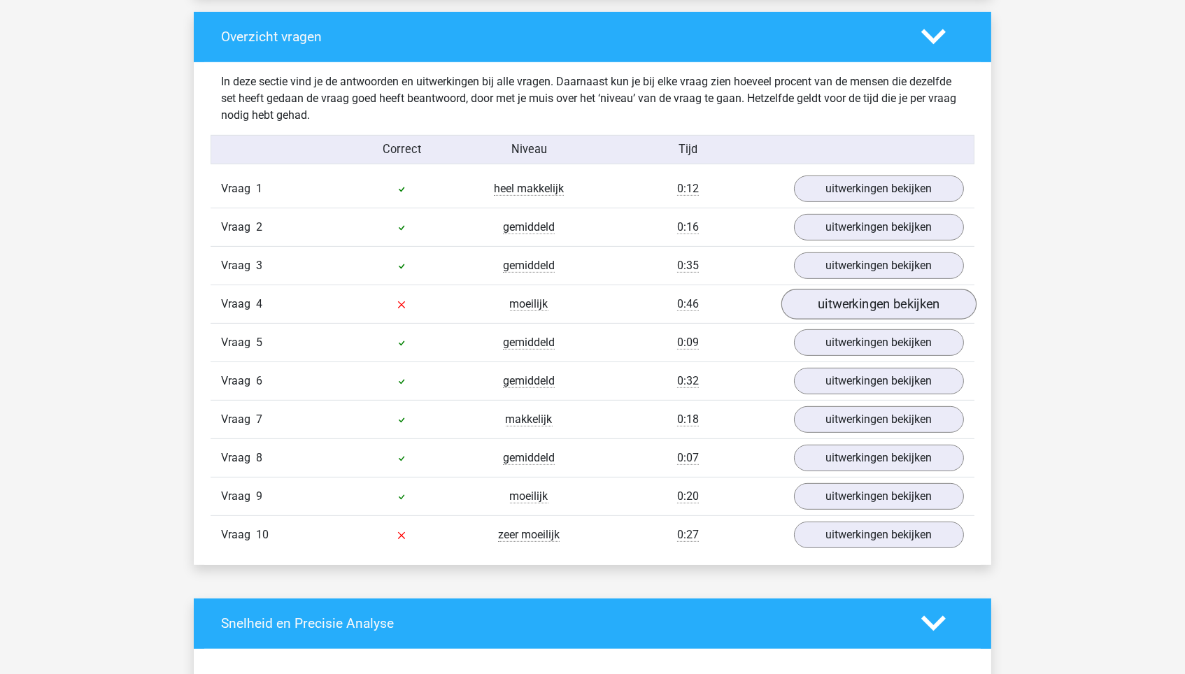
click at [838, 299] on link "uitwerkingen bekijken" at bounding box center [878, 304] width 195 height 31
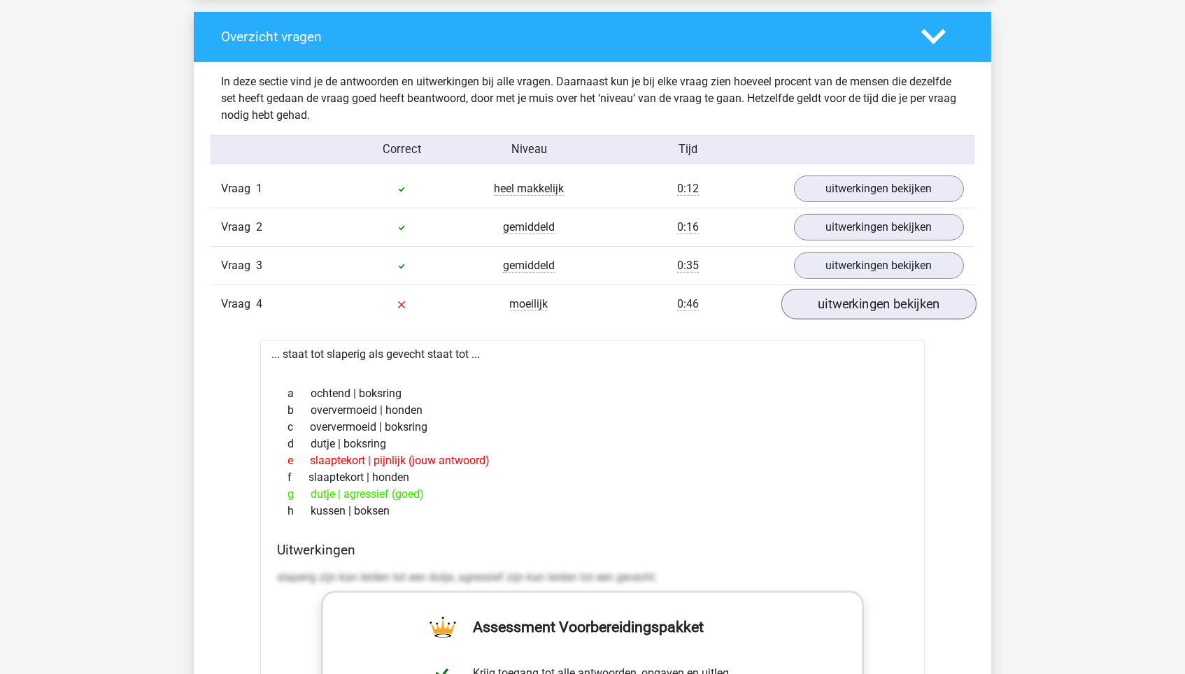
click at [838, 299] on link "uitwerkingen bekijken" at bounding box center [878, 304] width 195 height 31
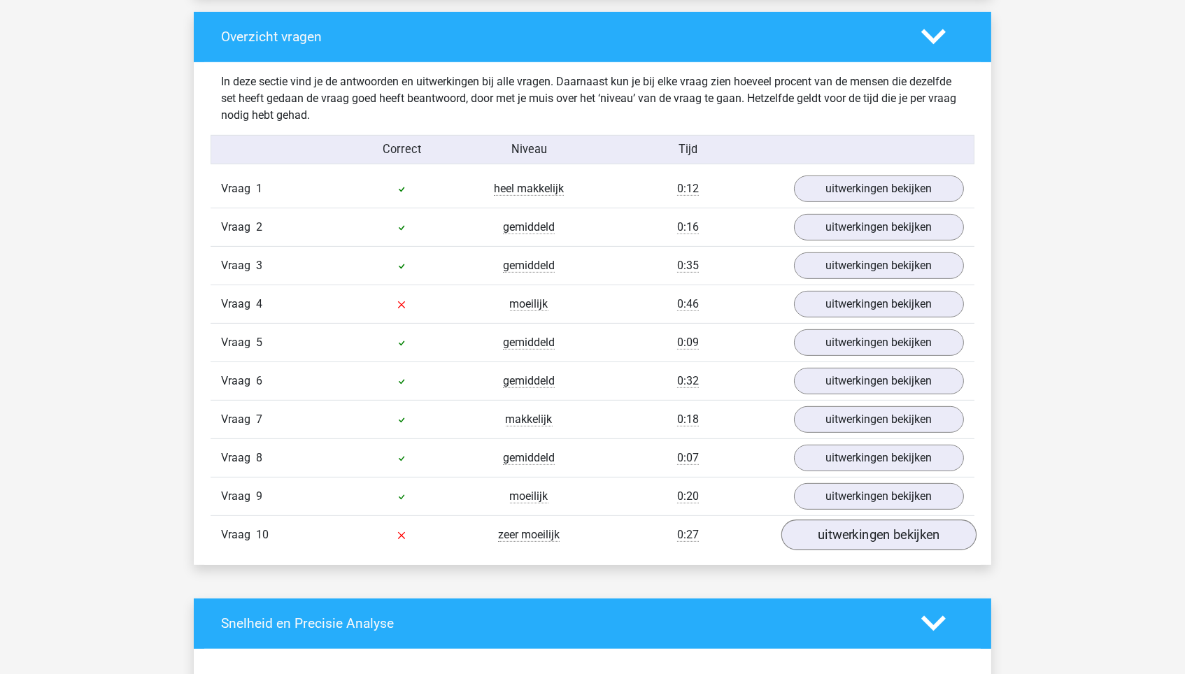
click at [849, 528] on link "uitwerkingen bekijken" at bounding box center [878, 535] width 195 height 31
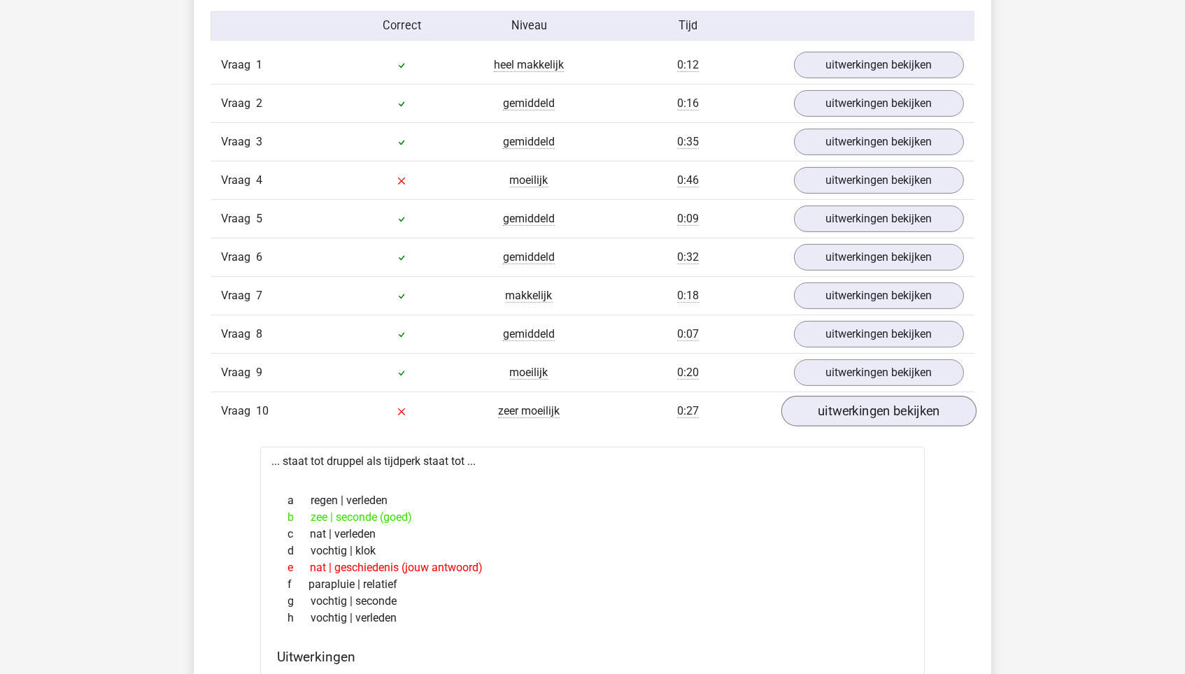
scroll to position [1168, 0]
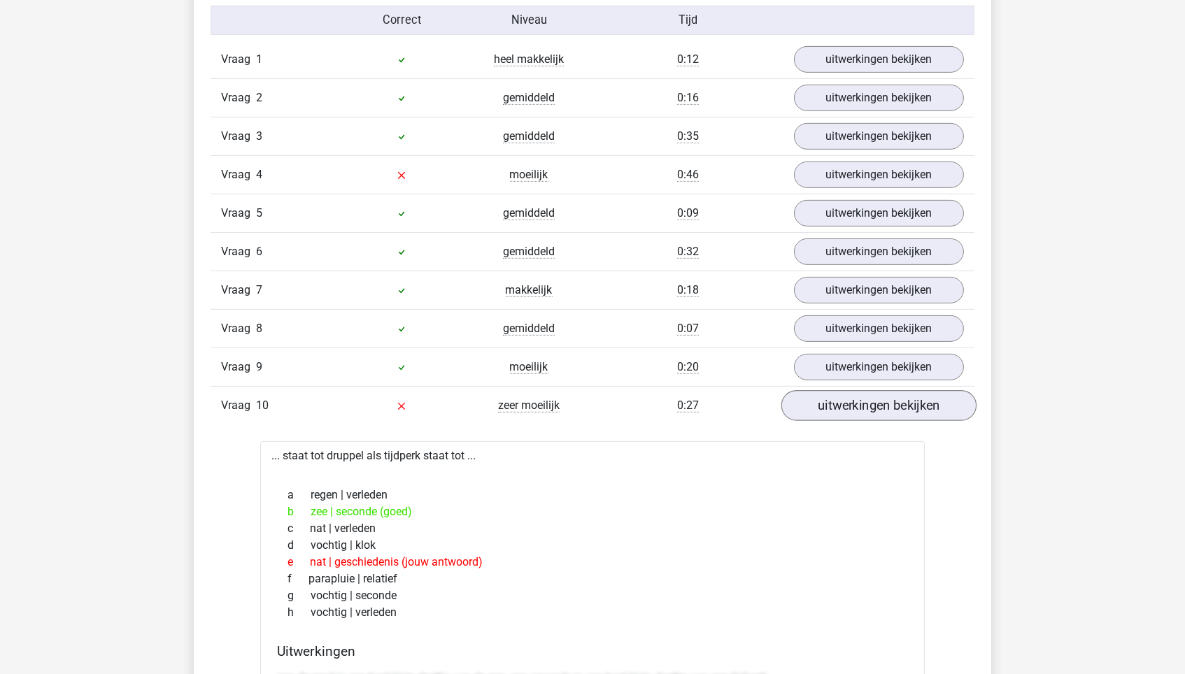
click at [885, 397] on link "uitwerkingen bekijken" at bounding box center [878, 405] width 195 height 31
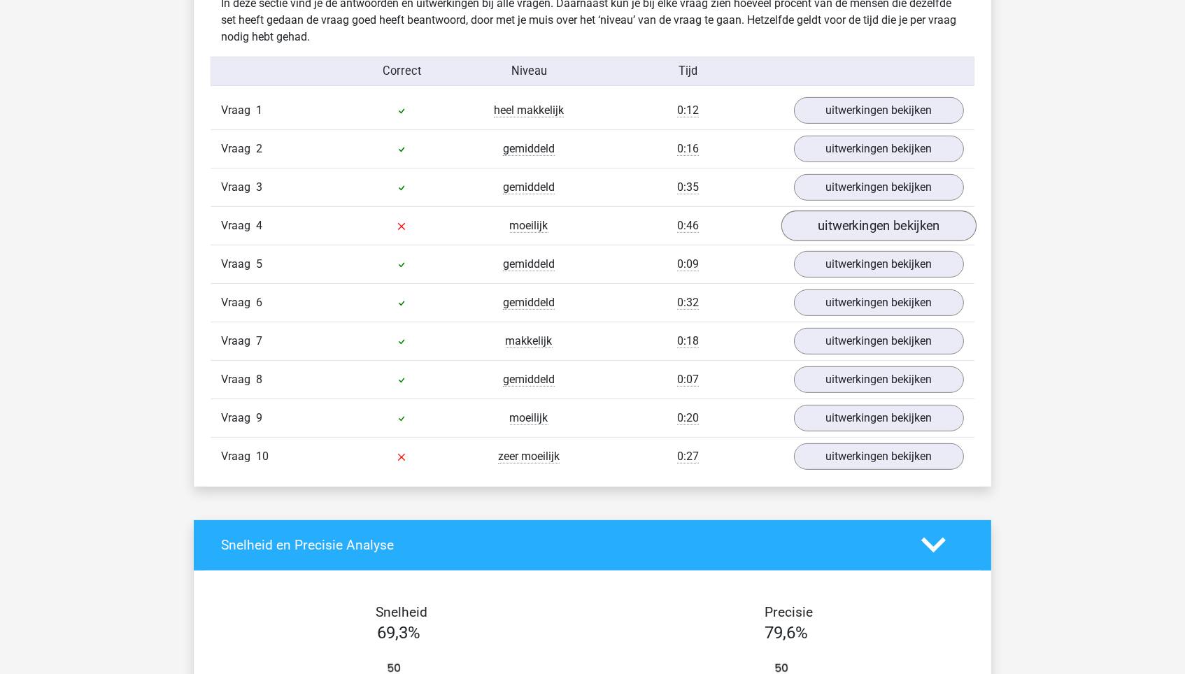
scroll to position [1110, 0]
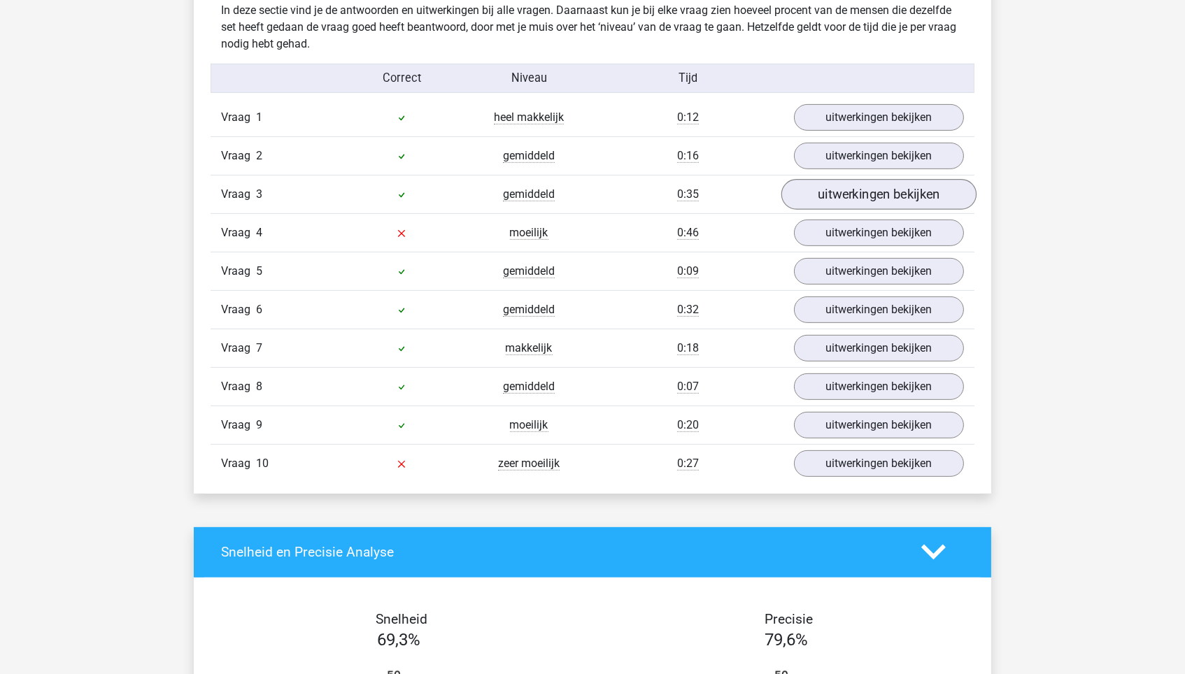
click at [891, 183] on link "uitwerkingen bekijken" at bounding box center [878, 194] width 195 height 31
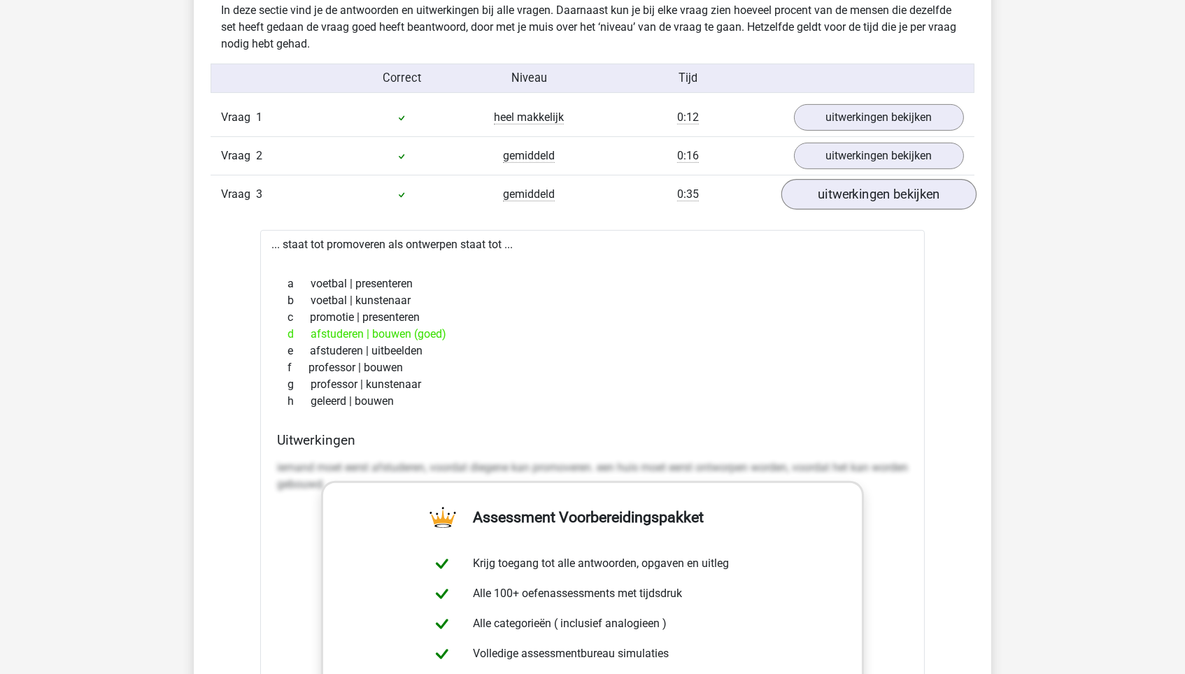
click at [891, 183] on link "uitwerkingen bekijken" at bounding box center [878, 194] width 195 height 31
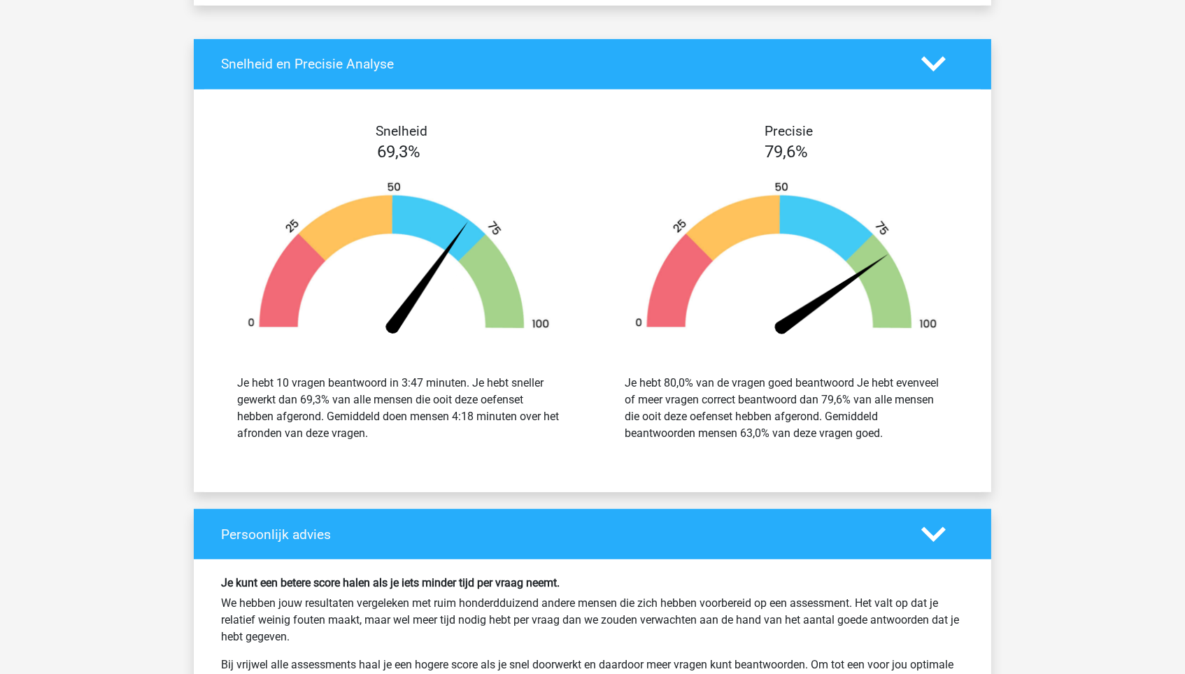
scroll to position [1600, 0]
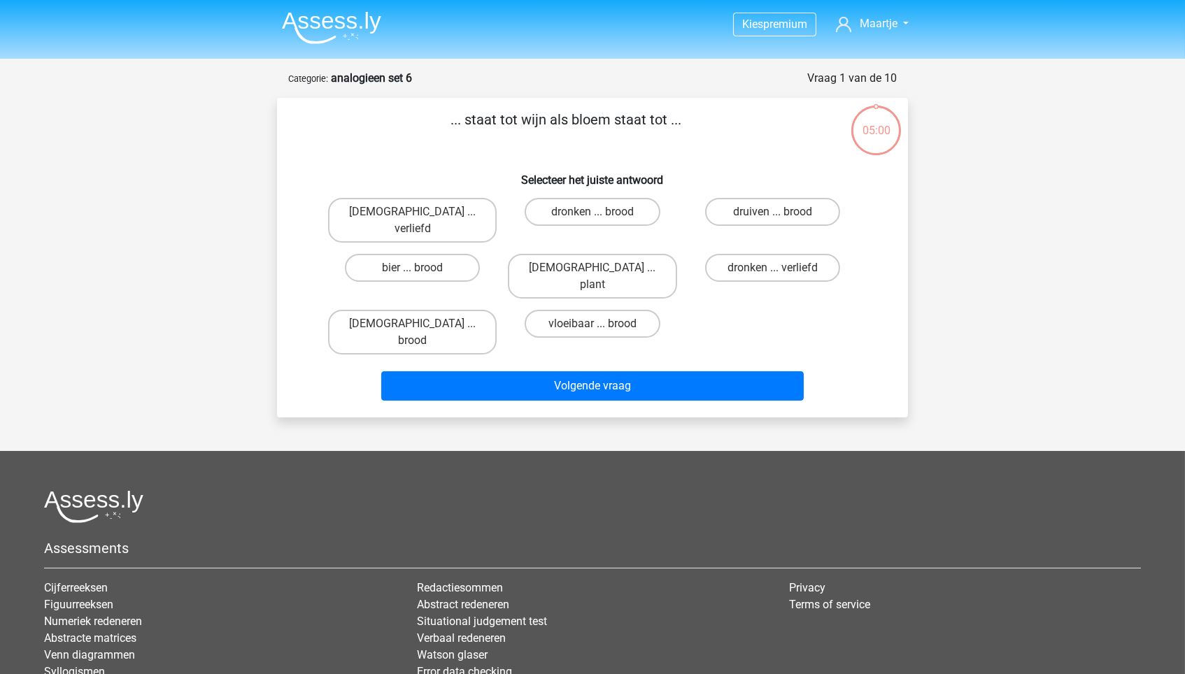
click at [335, 38] on img at bounding box center [331, 27] width 99 height 33
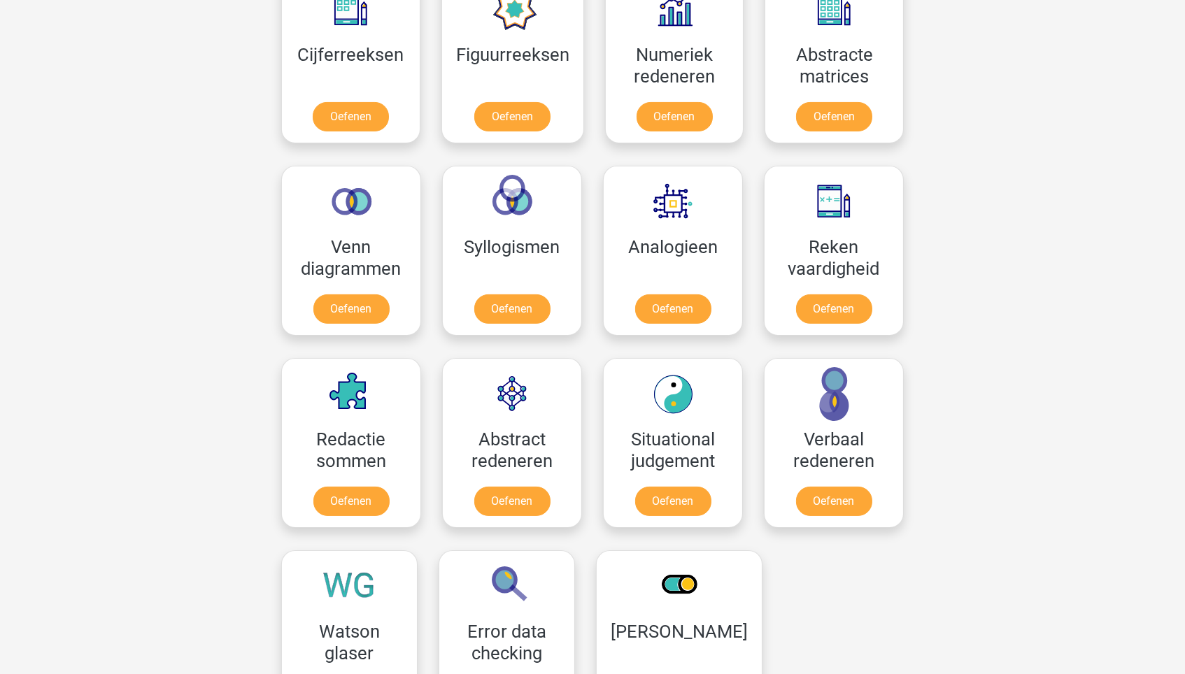
scroll to position [685, 0]
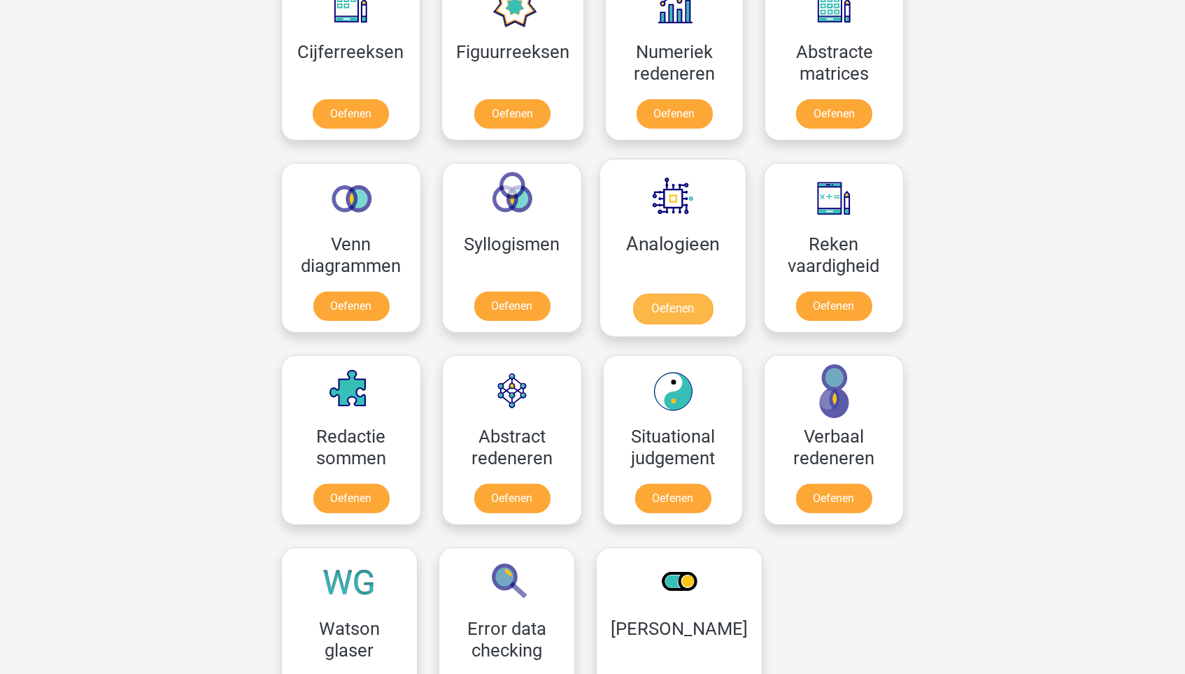
click at [645, 294] on link "Oefenen" at bounding box center [673, 309] width 80 height 31
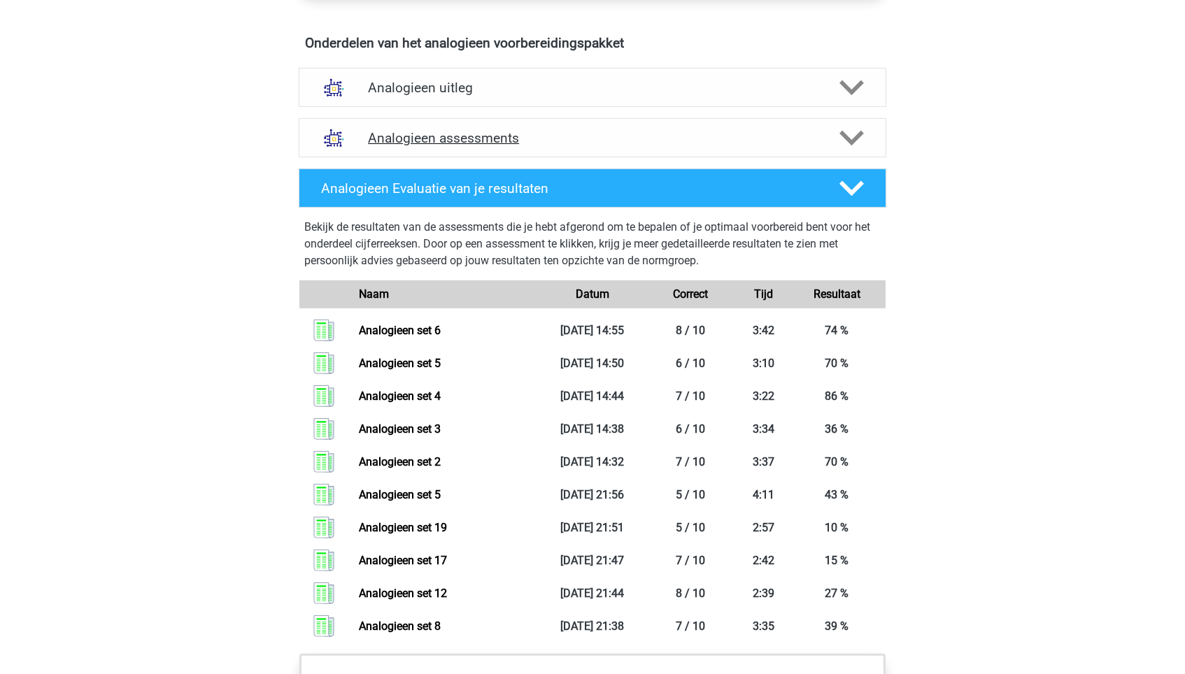
scroll to position [776, 0]
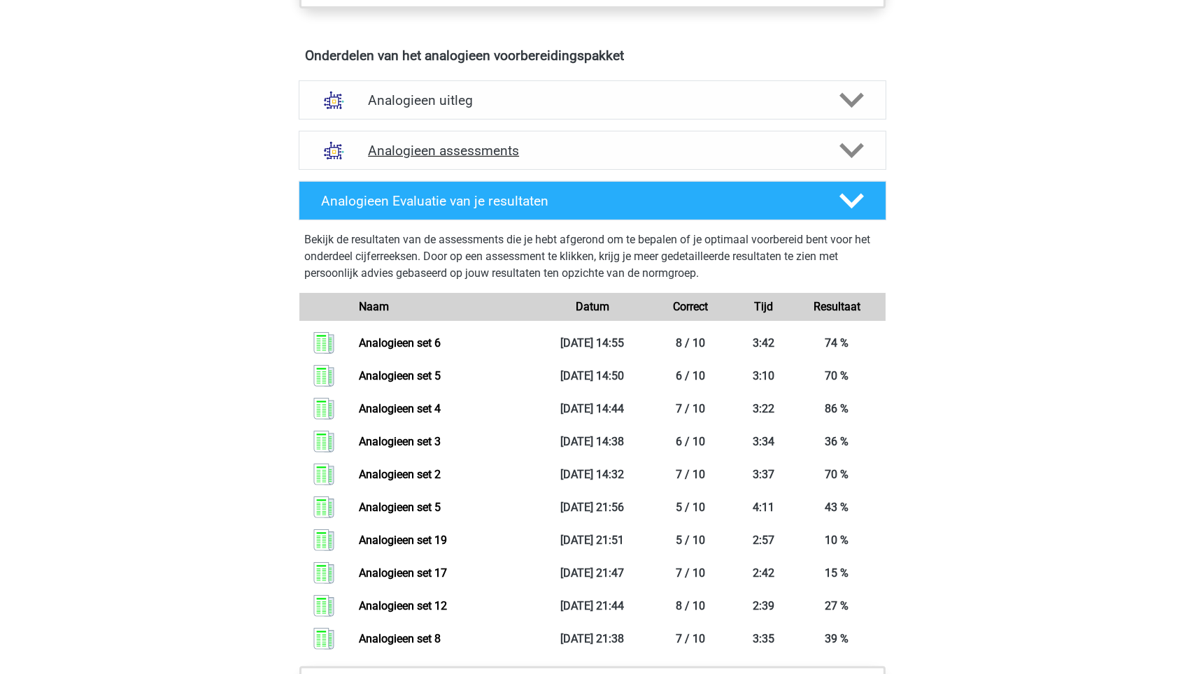
click at [463, 143] on h4 "Analogieen assessments" at bounding box center [592, 151] width 449 height 16
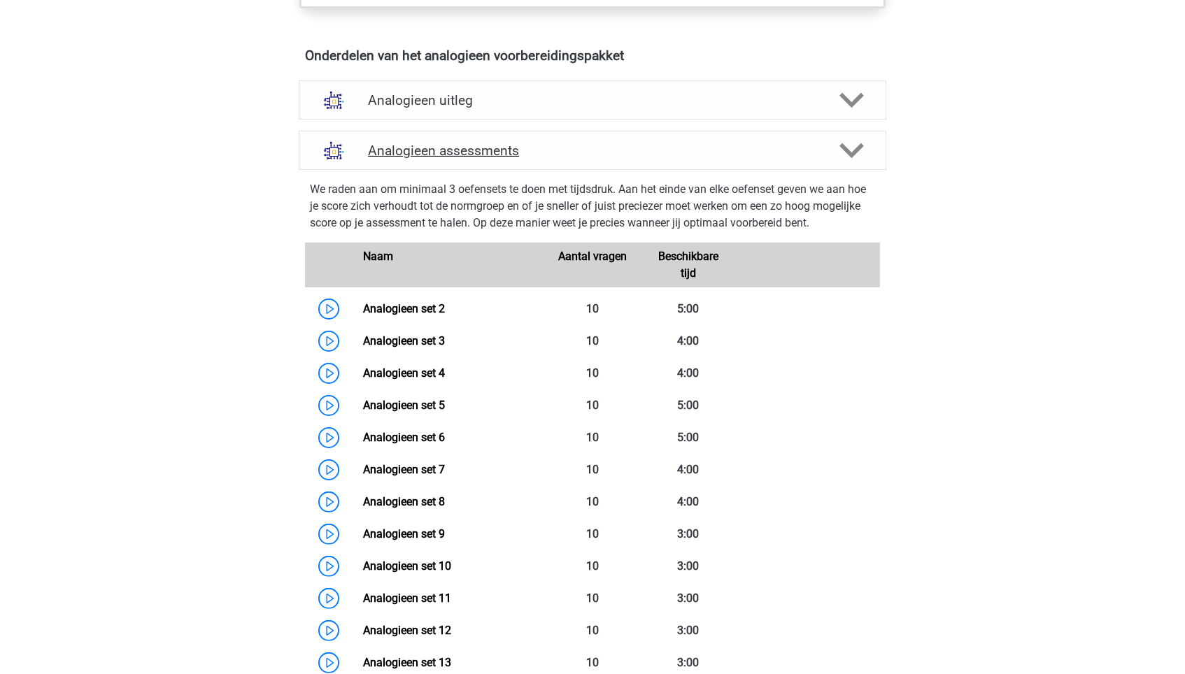
click at [463, 143] on h4 "Analogieen assessments" at bounding box center [592, 151] width 449 height 16
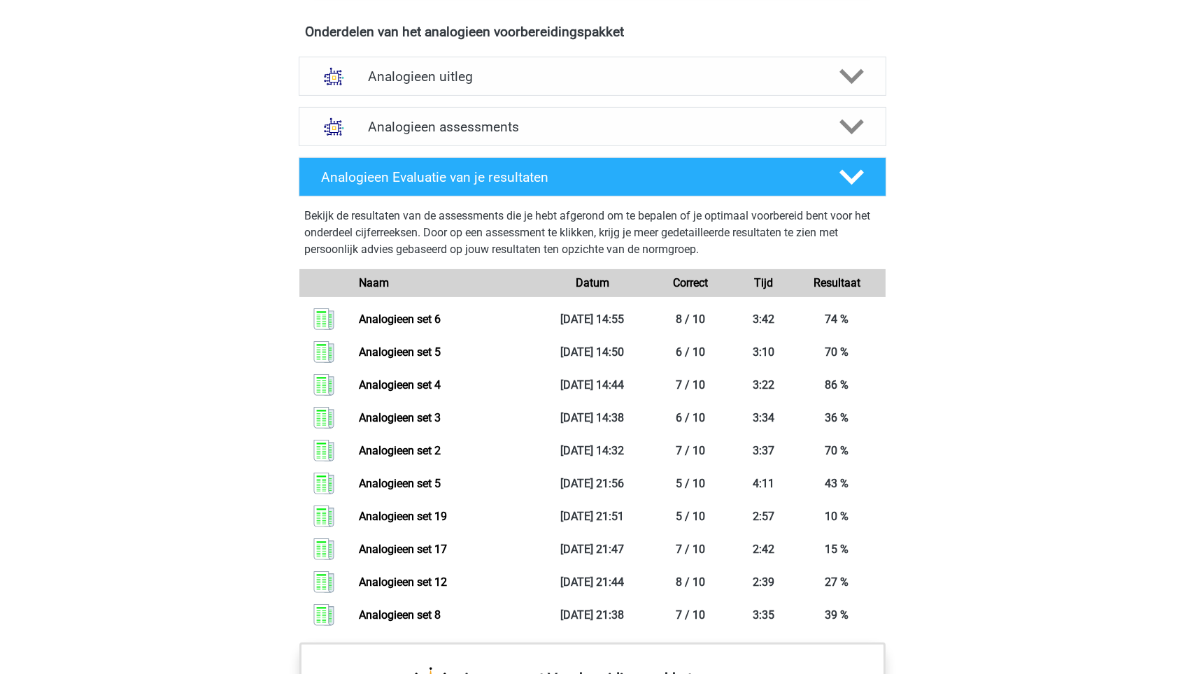
scroll to position [792, 0]
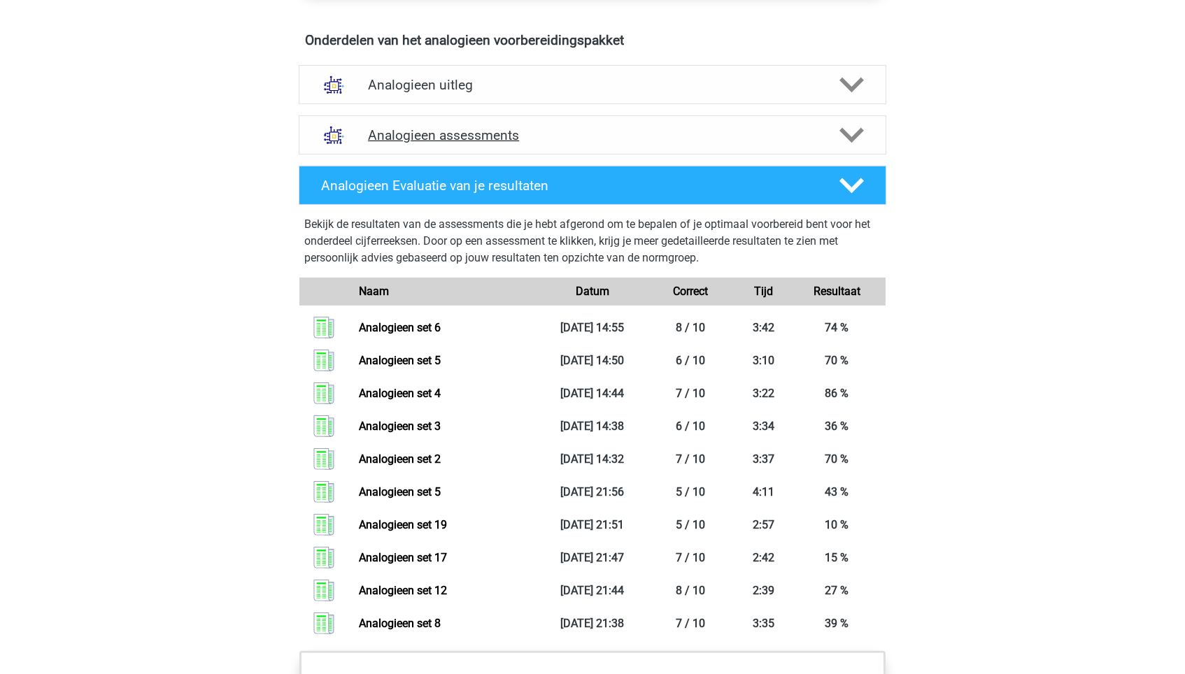
click at [466, 127] on h4 "Analogieen assessments" at bounding box center [592, 135] width 449 height 16
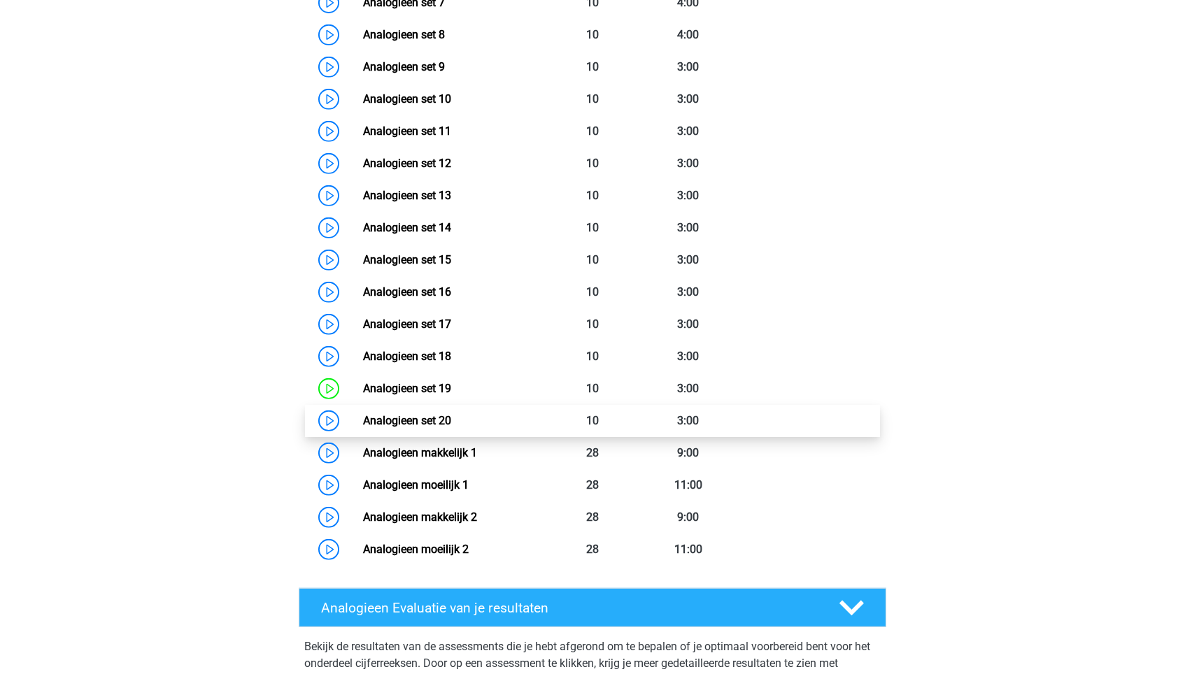
scroll to position [1194, 0]
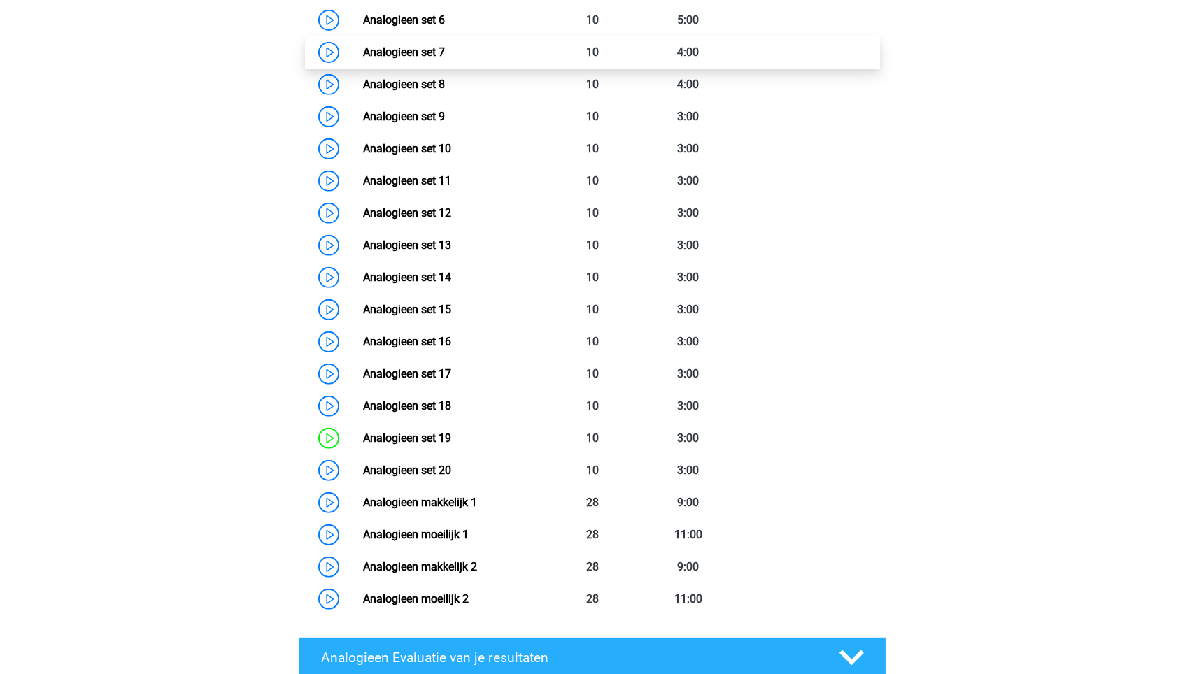
click at [445, 49] on link "Analogieen set 7" at bounding box center [404, 51] width 82 height 13
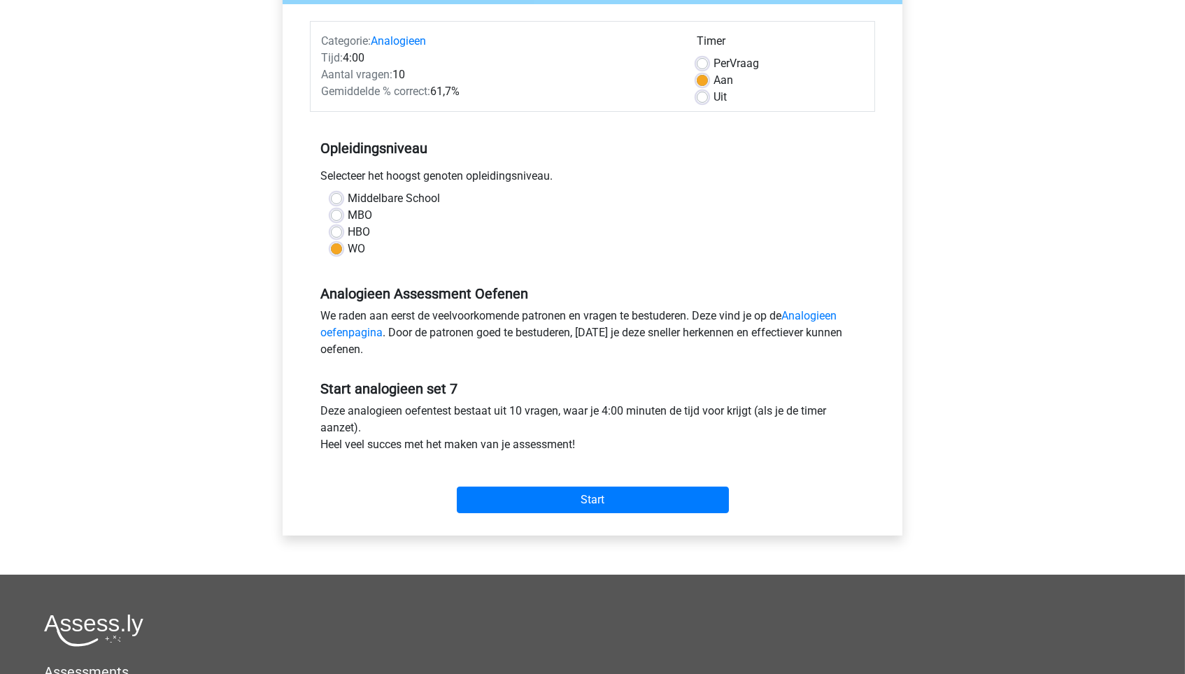
scroll to position [179, 0]
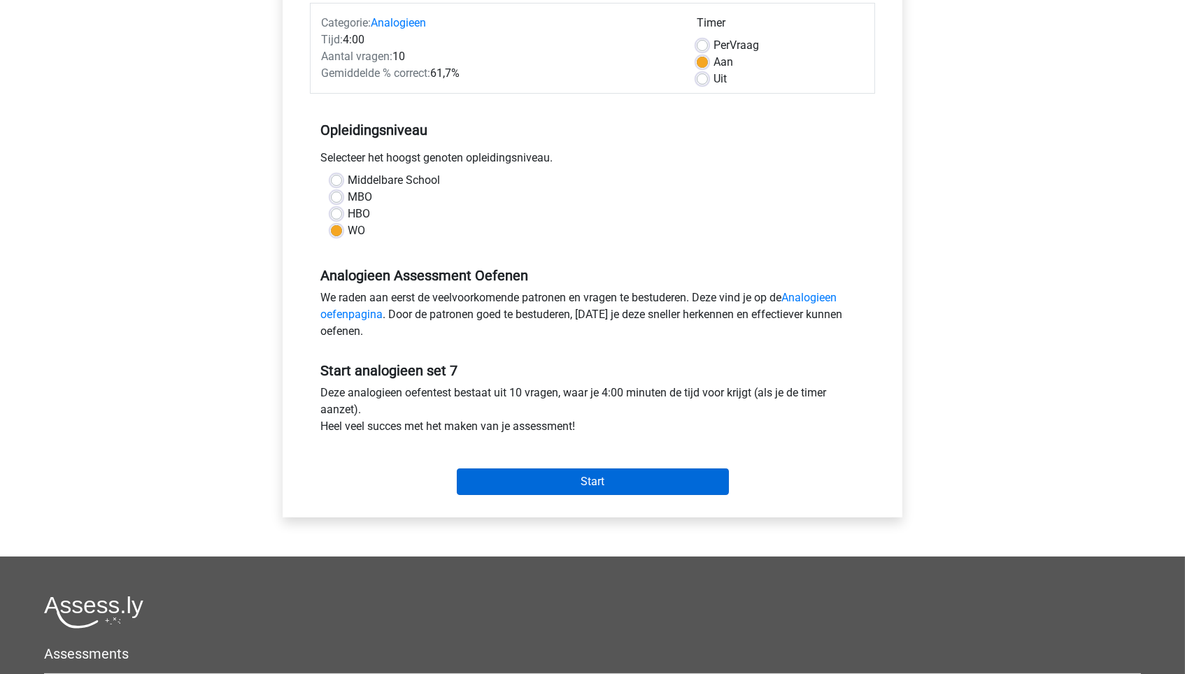
click at [584, 481] on input "Start" at bounding box center [593, 482] width 272 height 27
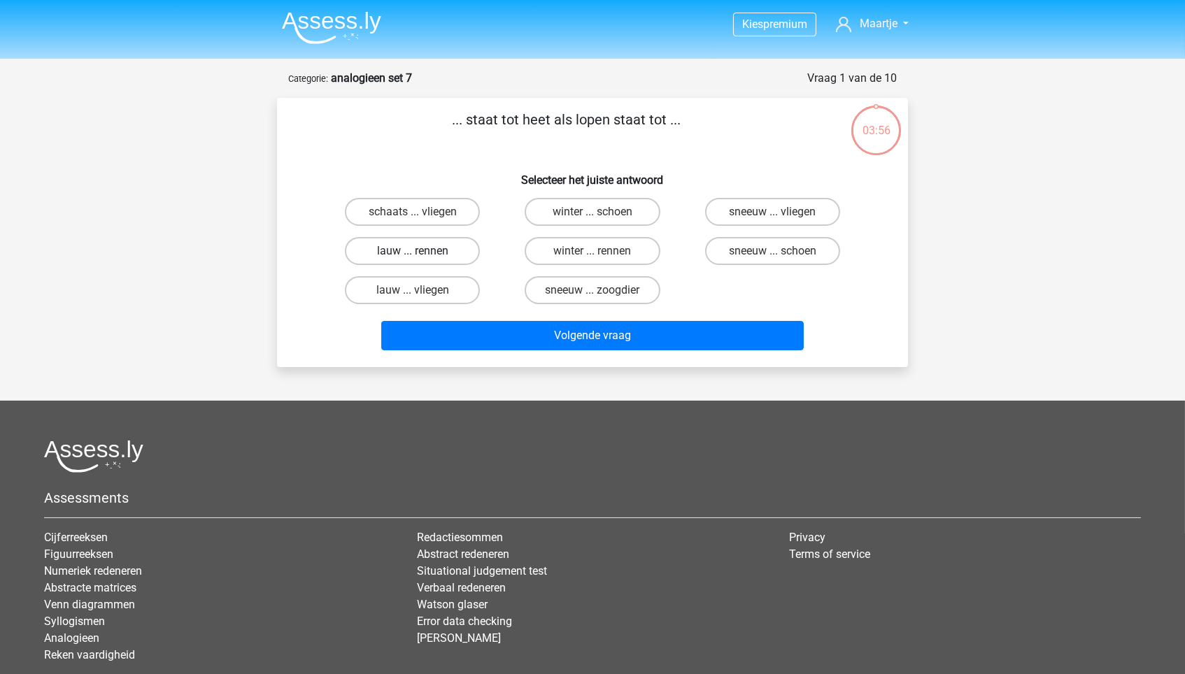
click at [441, 253] on label "lauw ... rennen" at bounding box center [412, 251] width 135 height 28
click at [422, 253] on input "lauw ... rennen" at bounding box center [417, 255] width 9 height 9
radio input "true"
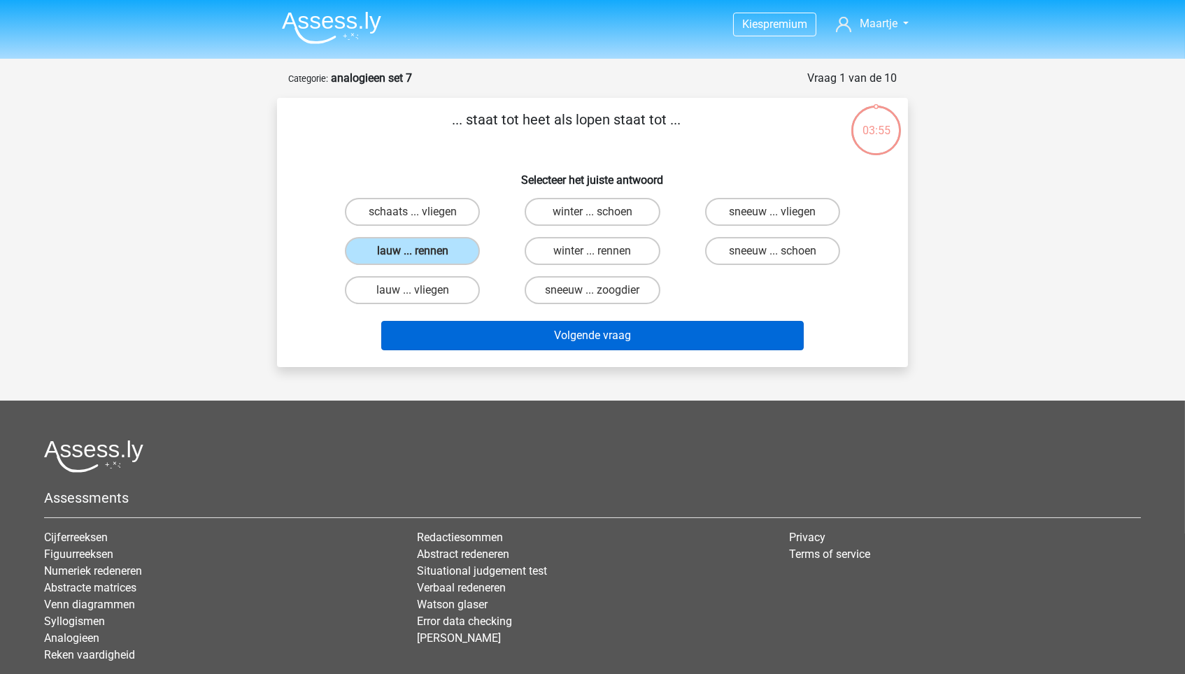
click at [486, 335] on button "Volgende vraag" at bounding box center [592, 335] width 423 height 29
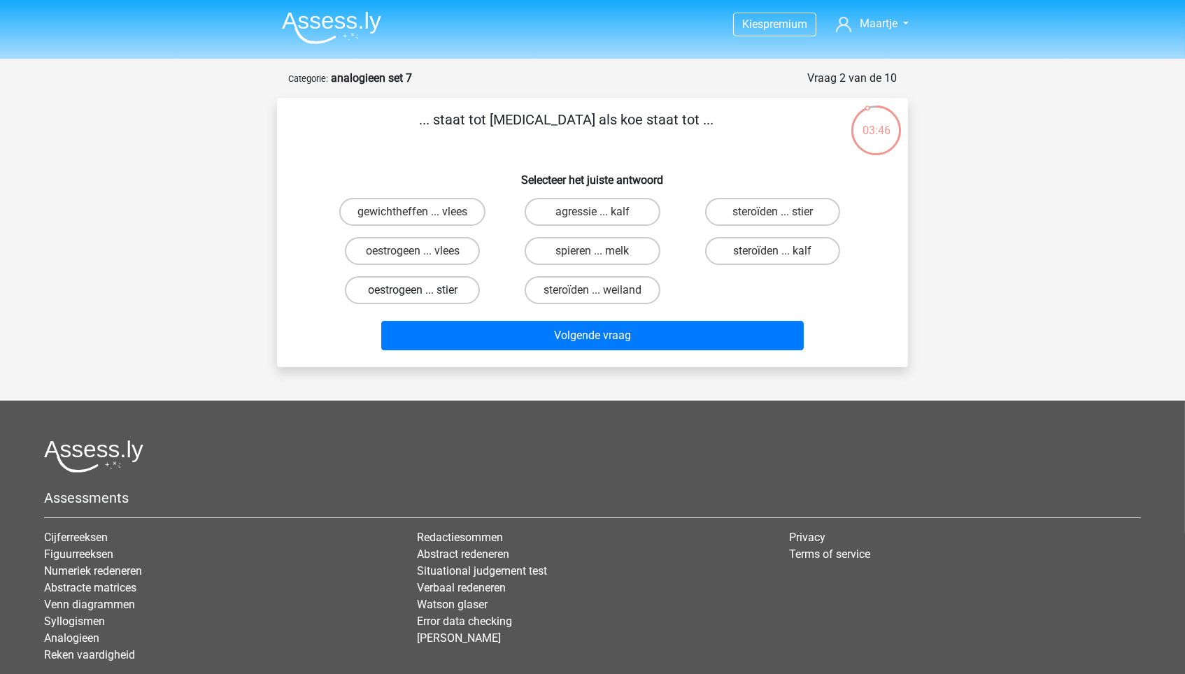
click at [459, 285] on label "oestrogeen ... stier" at bounding box center [412, 290] width 135 height 28
click at [422, 290] on input "oestrogeen ... stier" at bounding box center [417, 294] width 9 height 9
radio input "true"
click at [586, 243] on label "spieren ... melk" at bounding box center [592, 251] width 135 height 28
click at [592, 251] on input "spieren ... melk" at bounding box center [596, 255] width 9 height 9
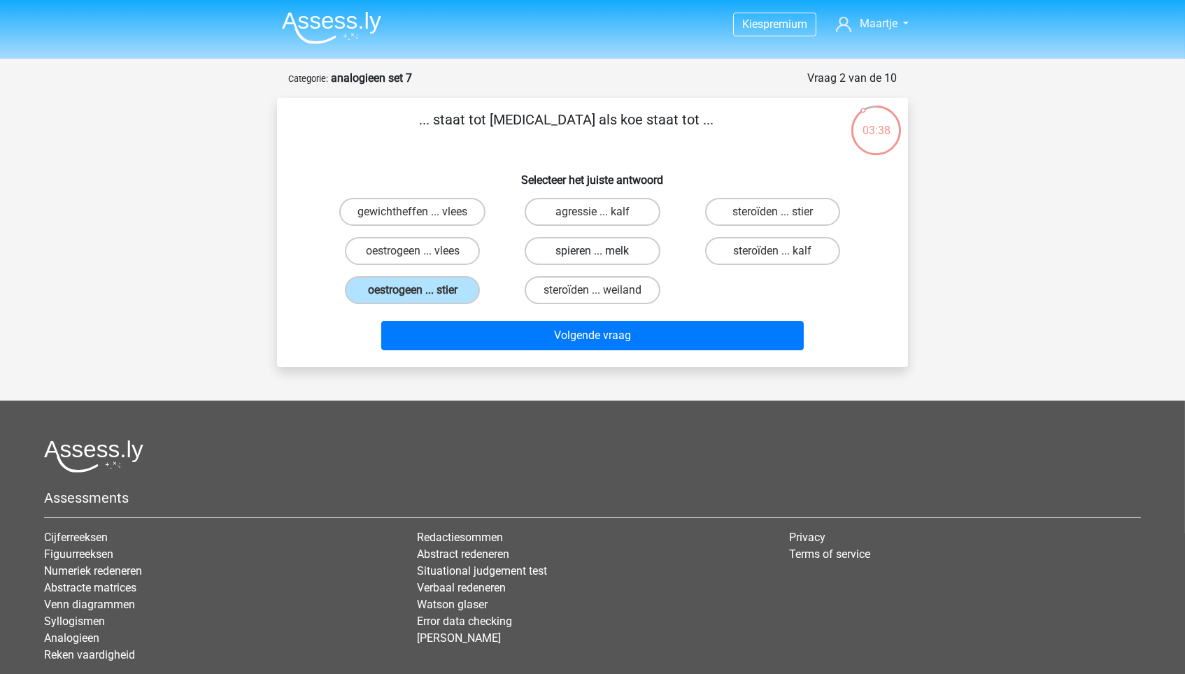
radio input "true"
click at [448, 255] on label "oestrogeen ... vlees" at bounding box center [412, 251] width 135 height 28
click at [422, 255] on input "oestrogeen ... vlees" at bounding box center [417, 255] width 9 height 9
radio input "true"
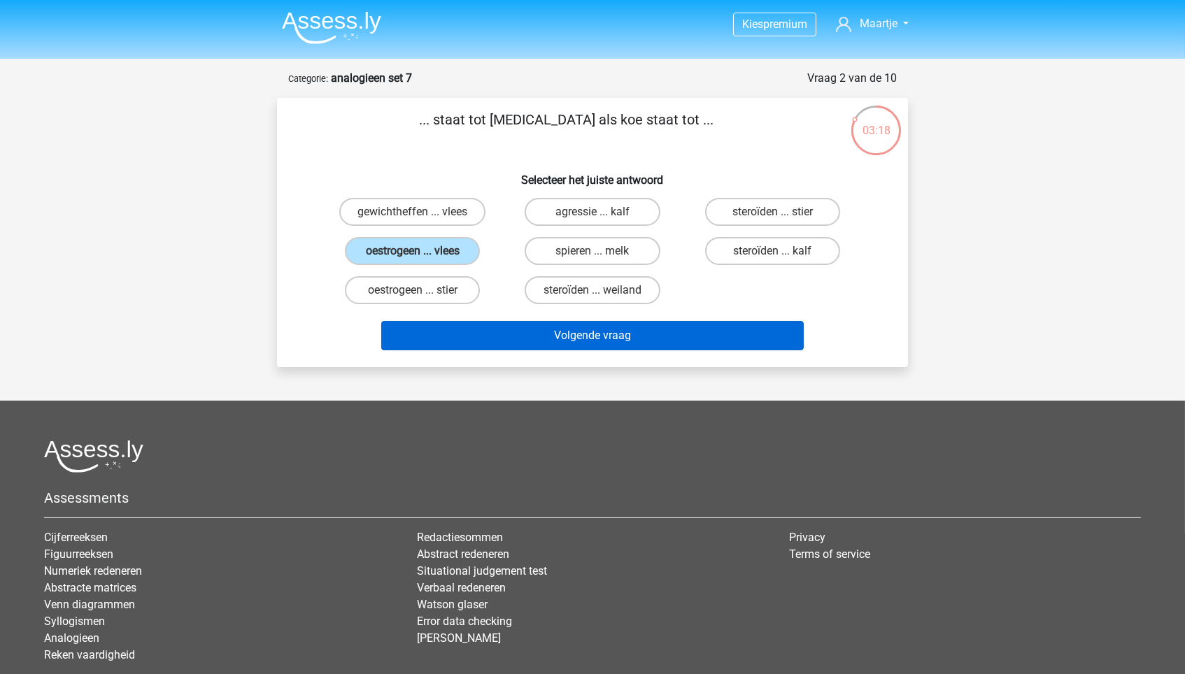
click at [710, 324] on button "Volgende vraag" at bounding box center [592, 335] width 423 height 29
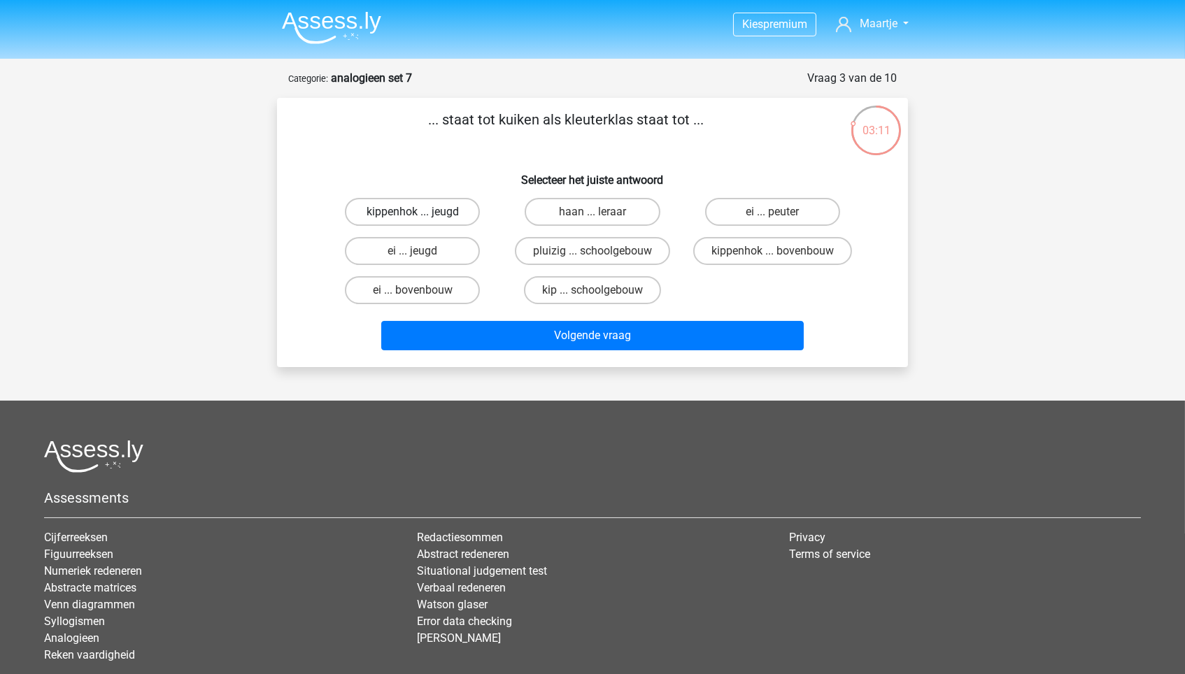
click at [465, 207] on label "kippenhok ... jeugd" at bounding box center [412, 212] width 135 height 28
click at [422, 212] on input "kippenhok ... jeugd" at bounding box center [417, 216] width 9 height 9
radio input "true"
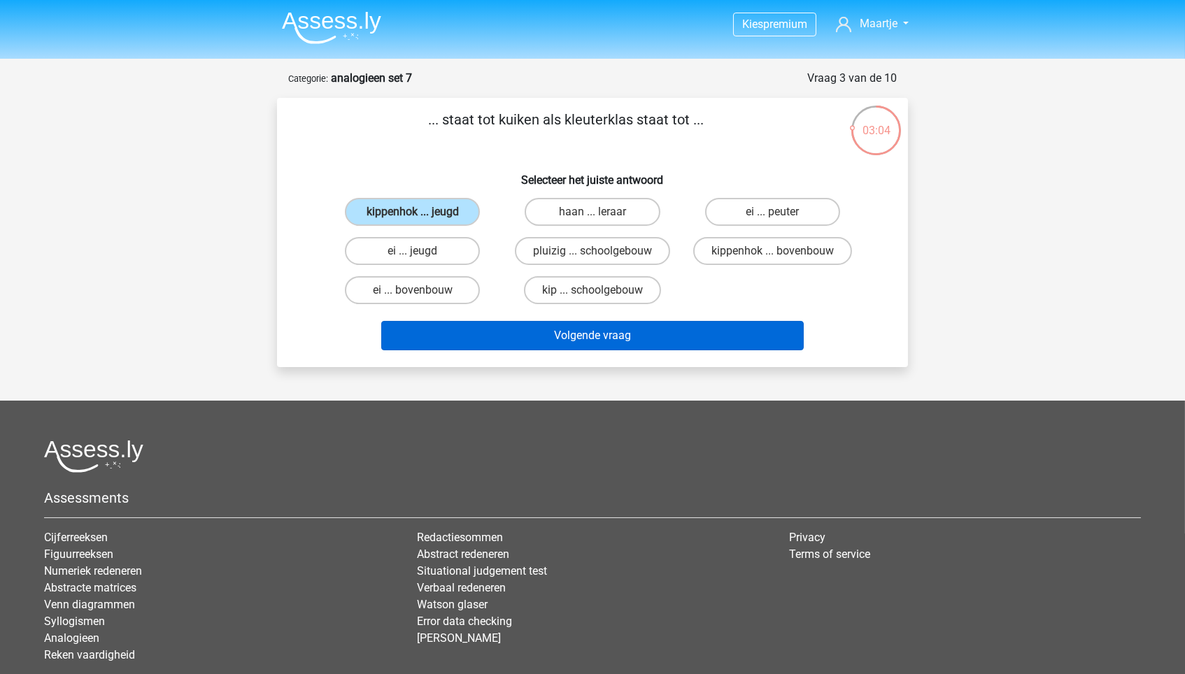
click at [629, 329] on button "Volgende vraag" at bounding box center [592, 335] width 423 height 29
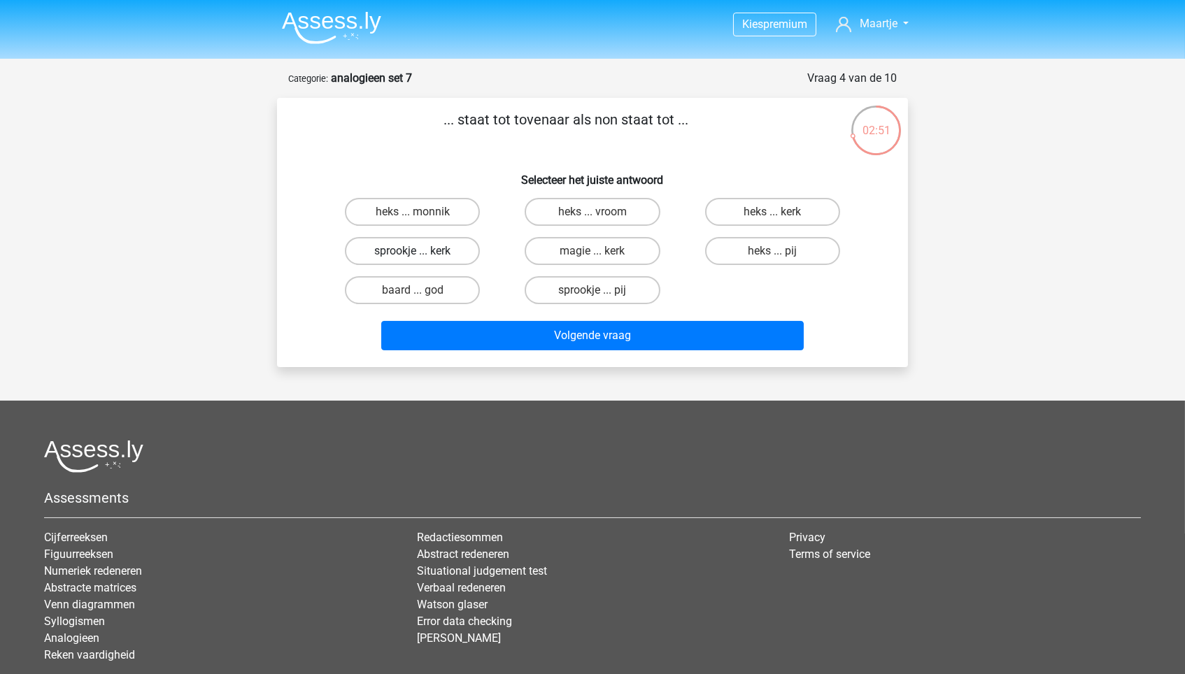
click at [455, 246] on label "sprookje ... kerk" at bounding box center [412, 251] width 135 height 28
click at [422, 251] on input "sprookje ... kerk" at bounding box center [417, 255] width 9 height 9
radio input "true"
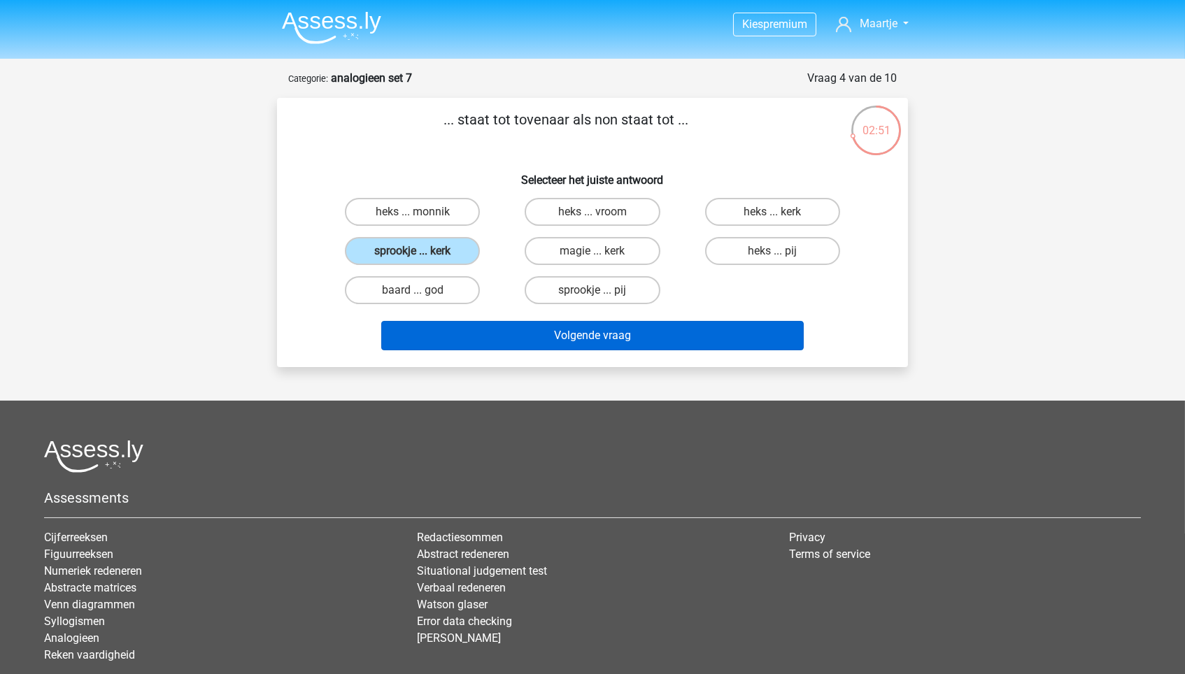
click at [472, 331] on button "Volgende vraag" at bounding box center [592, 335] width 423 height 29
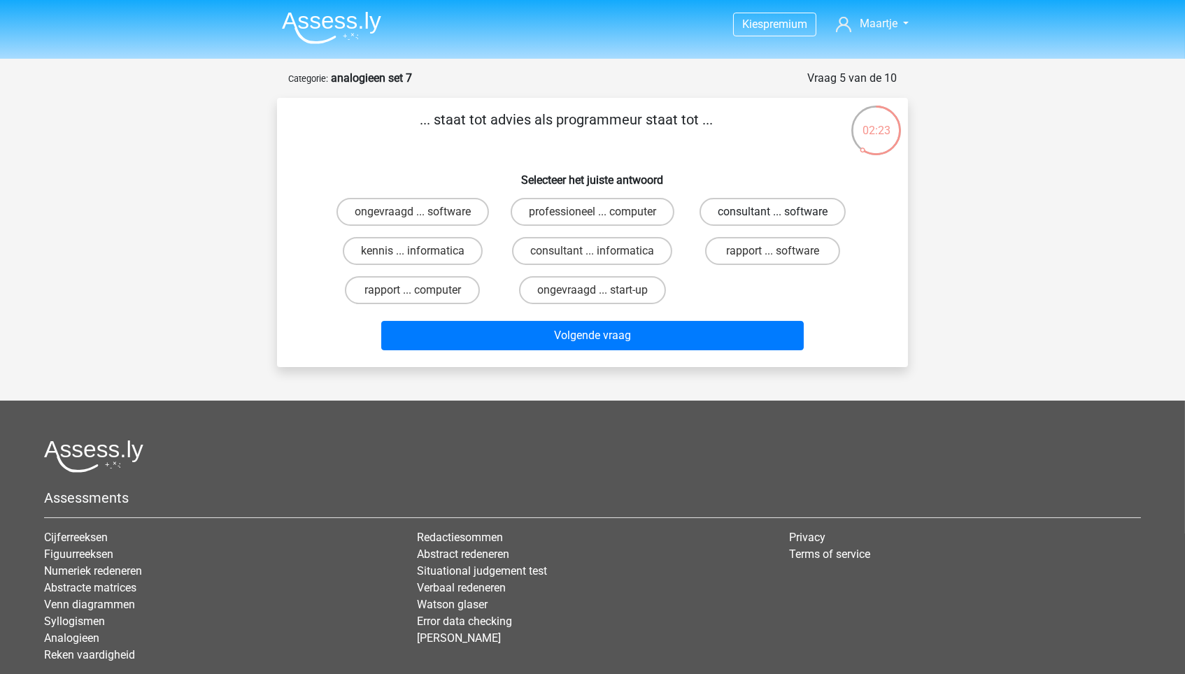
click at [752, 204] on label "consultant ... software" at bounding box center [772, 212] width 146 height 28
click at [772, 212] on input "consultant ... software" at bounding box center [776, 216] width 9 height 9
radio input "true"
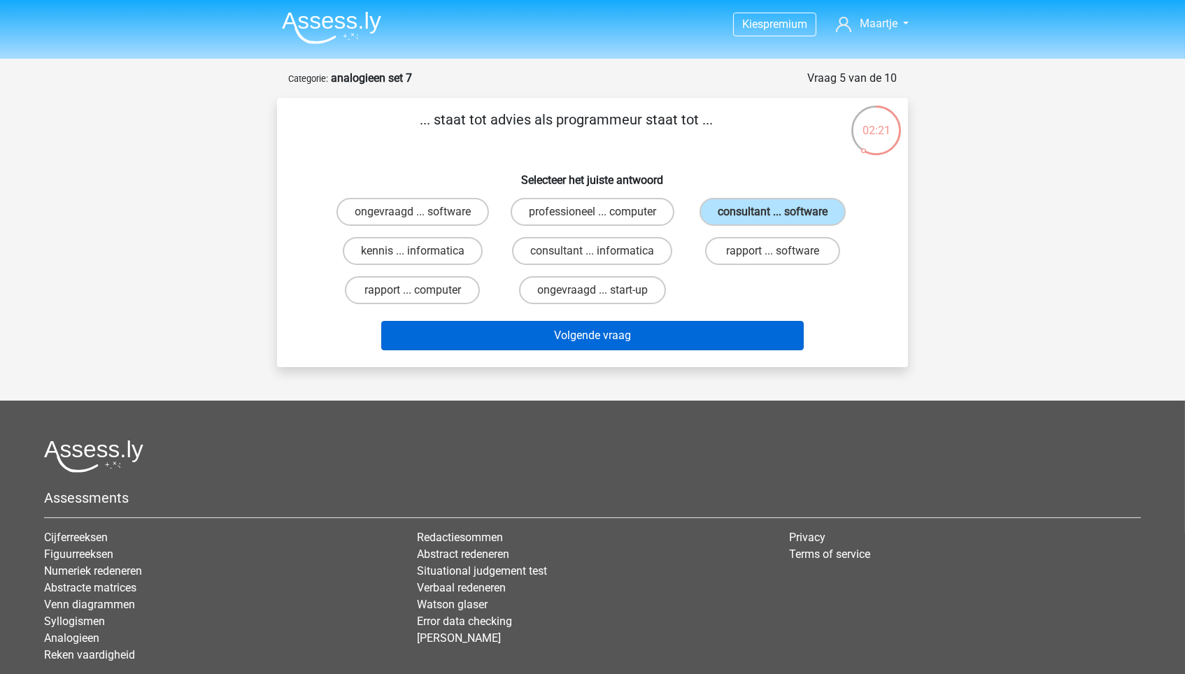
click at [695, 324] on button "Volgende vraag" at bounding box center [592, 335] width 423 height 29
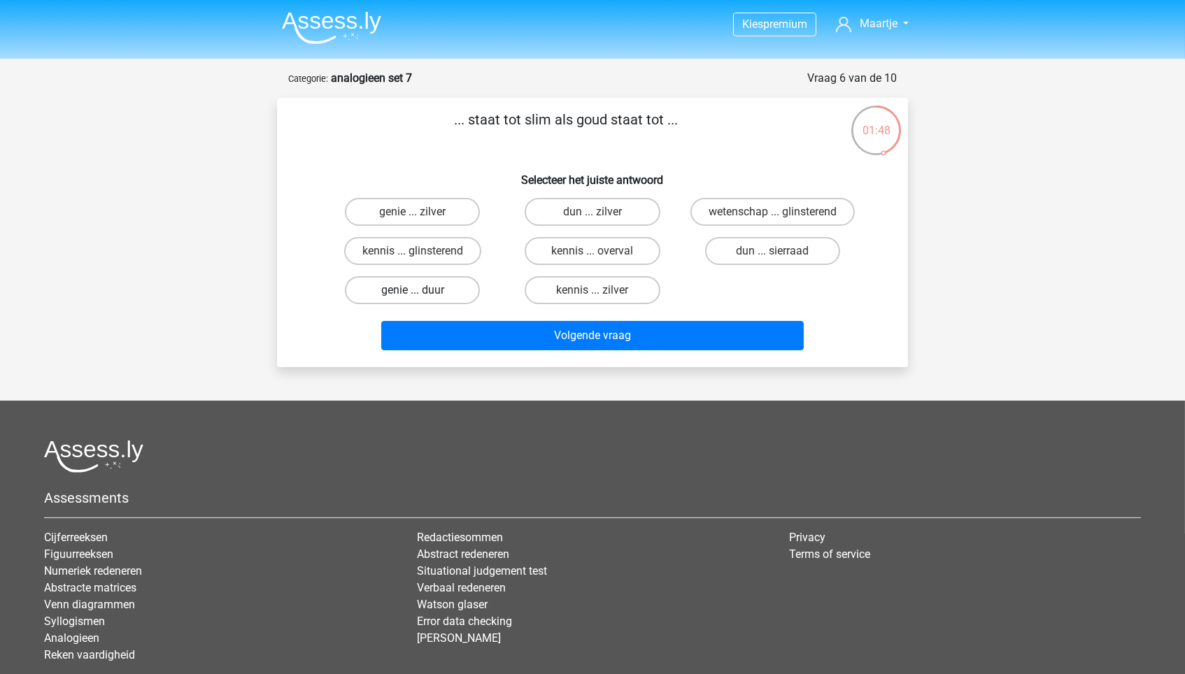
click at [463, 285] on label "genie ... duur" at bounding box center [412, 290] width 135 height 28
click at [422, 290] on input "genie ... duur" at bounding box center [417, 294] width 9 height 9
radio input "true"
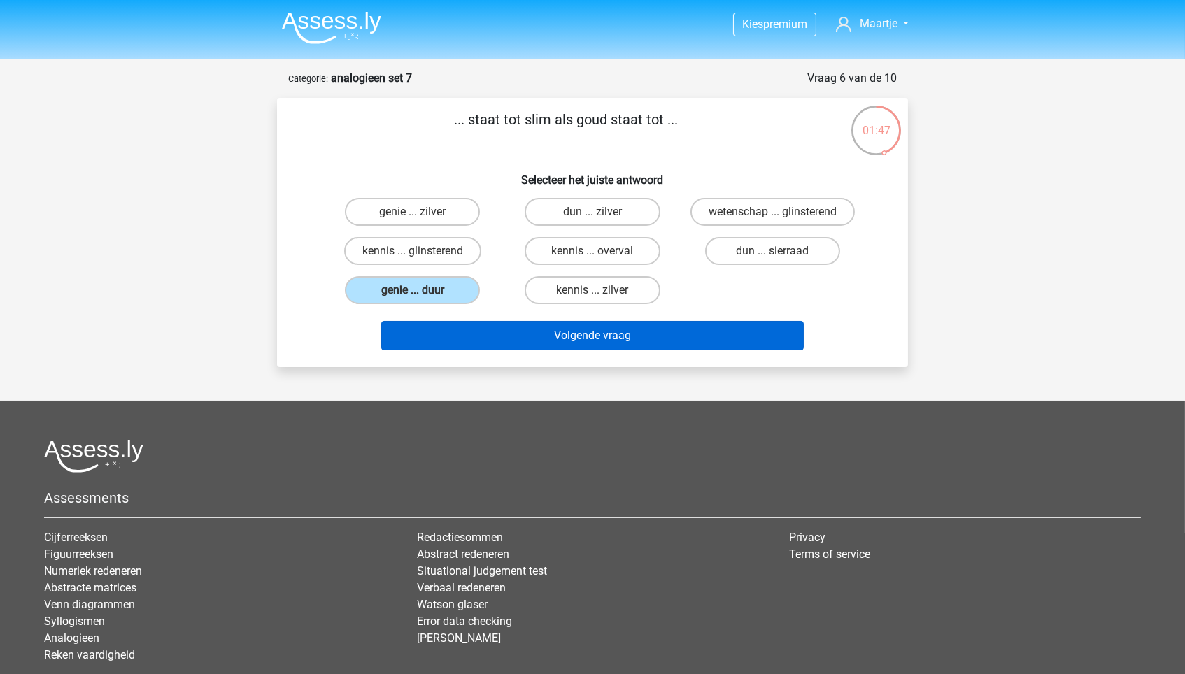
click at [497, 327] on button "Volgende vraag" at bounding box center [592, 335] width 423 height 29
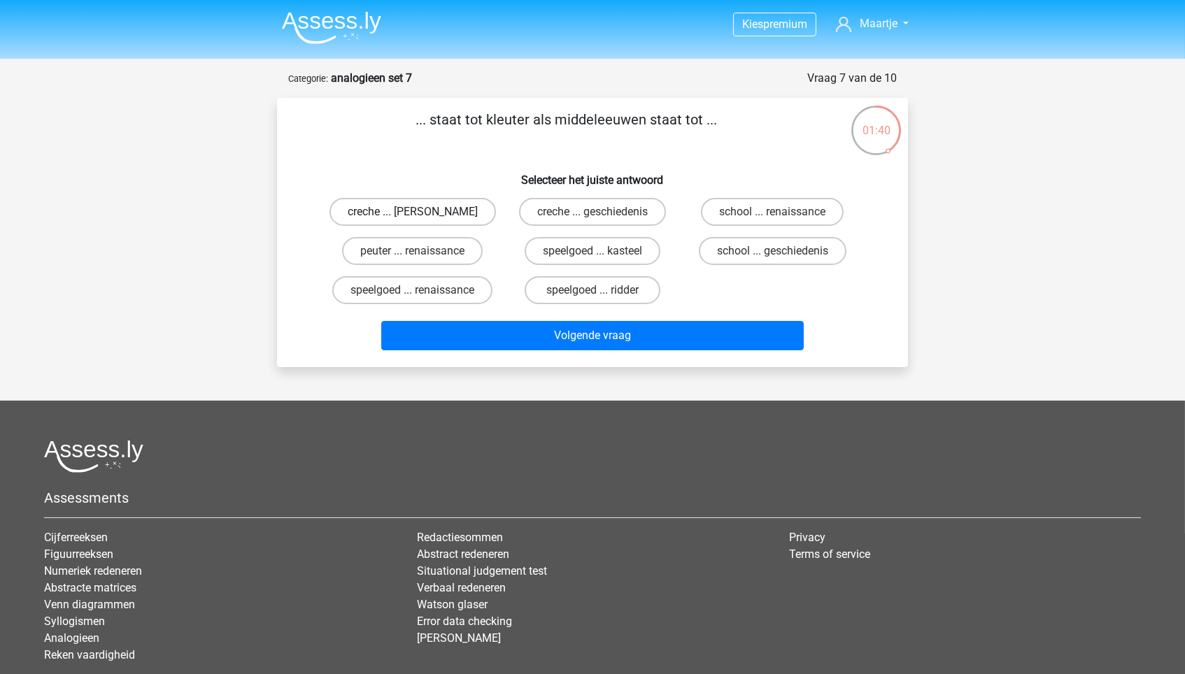
click at [461, 218] on label "creche ... romeinen" at bounding box center [412, 212] width 166 height 28
click at [422, 218] on input "creche ... romeinen" at bounding box center [417, 216] width 9 height 9
radio input "true"
click at [743, 208] on label "school ... renaissance" at bounding box center [772, 212] width 143 height 28
click at [772, 212] on input "school ... renaissance" at bounding box center [776, 216] width 9 height 9
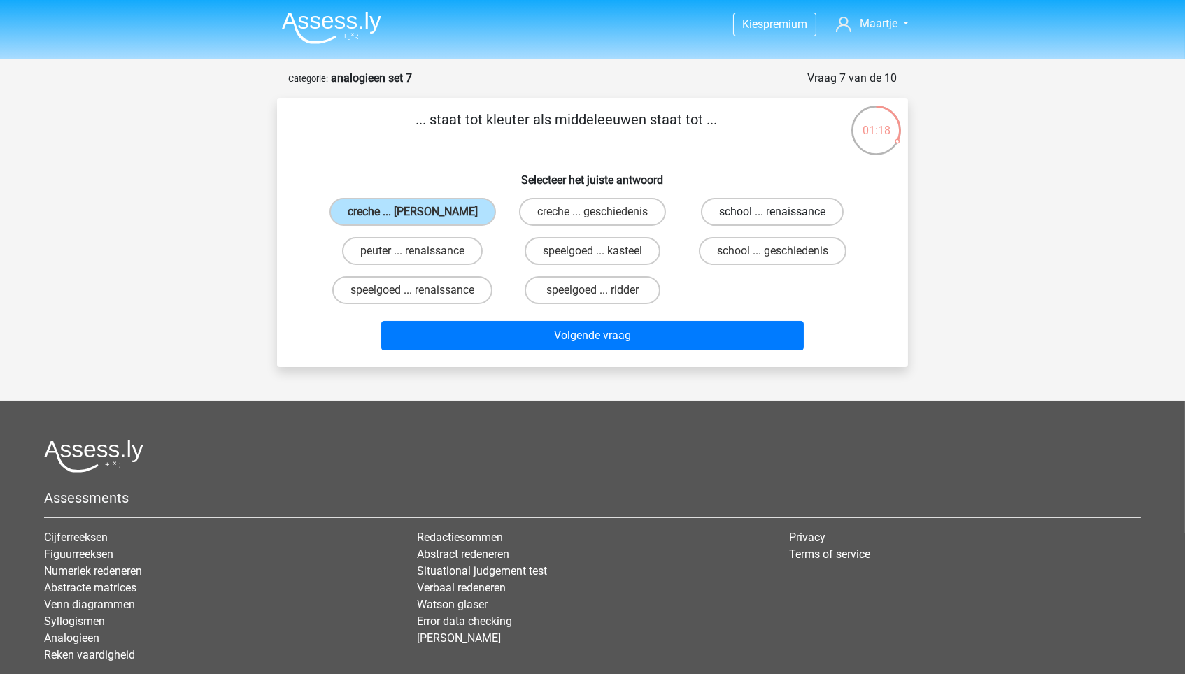
radio input "true"
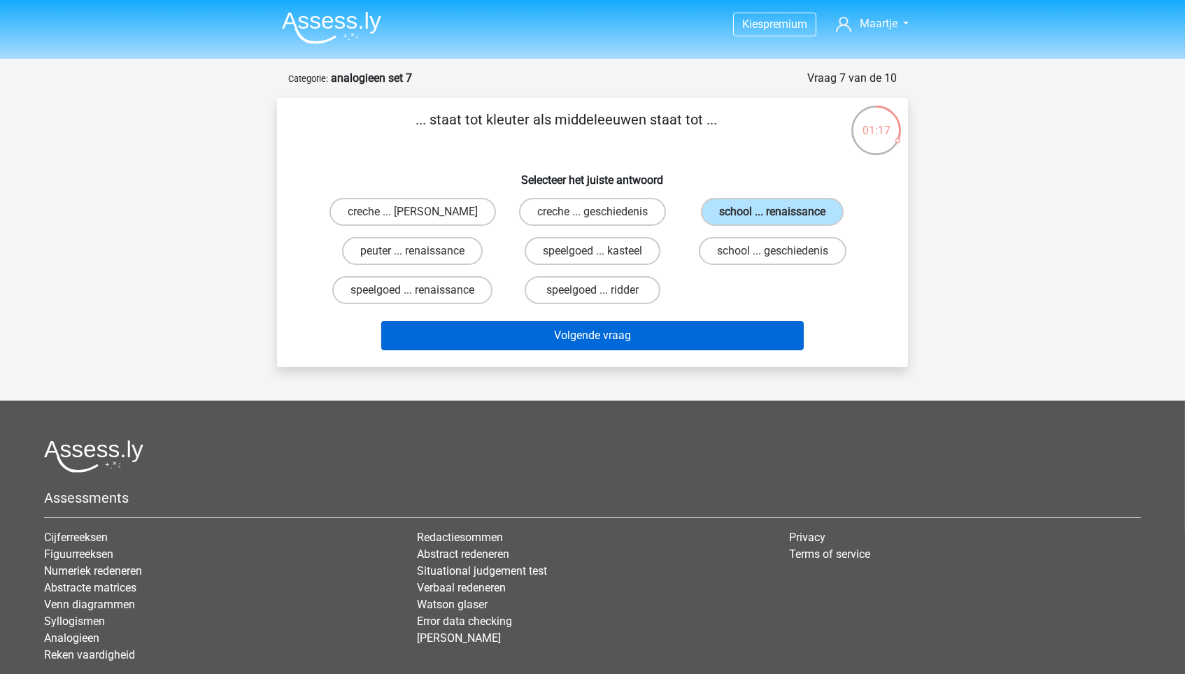
click at [692, 323] on button "Volgende vraag" at bounding box center [592, 335] width 423 height 29
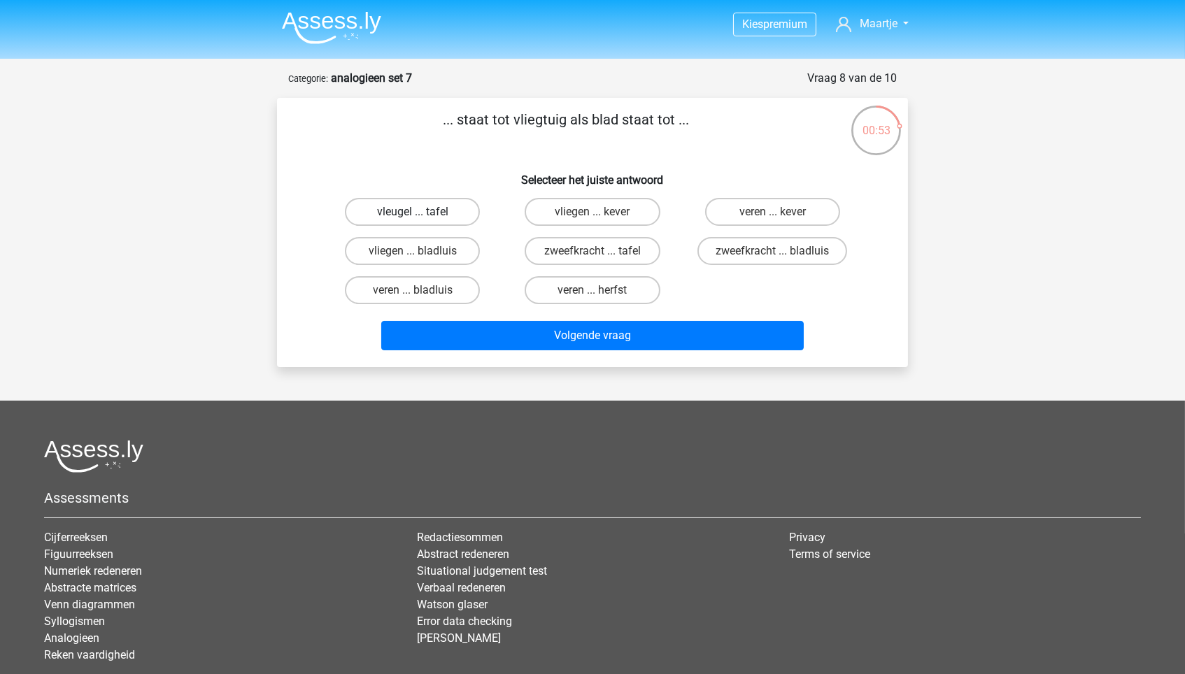
click at [433, 202] on label "vleugel ... tafel" at bounding box center [412, 212] width 135 height 28
click at [422, 212] on input "vleugel ... tafel" at bounding box center [417, 216] width 9 height 9
radio input "true"
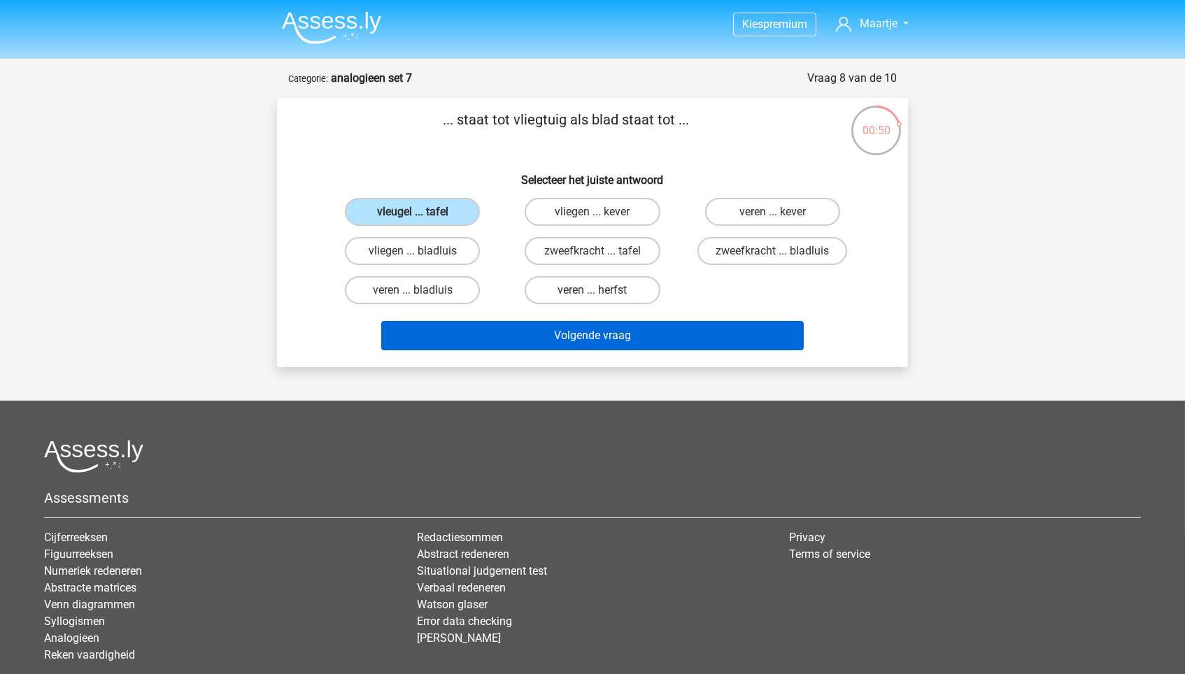
click at [661, 337] on button "Volgende vraag" at bounding box center [592, 335] width 423 height 29
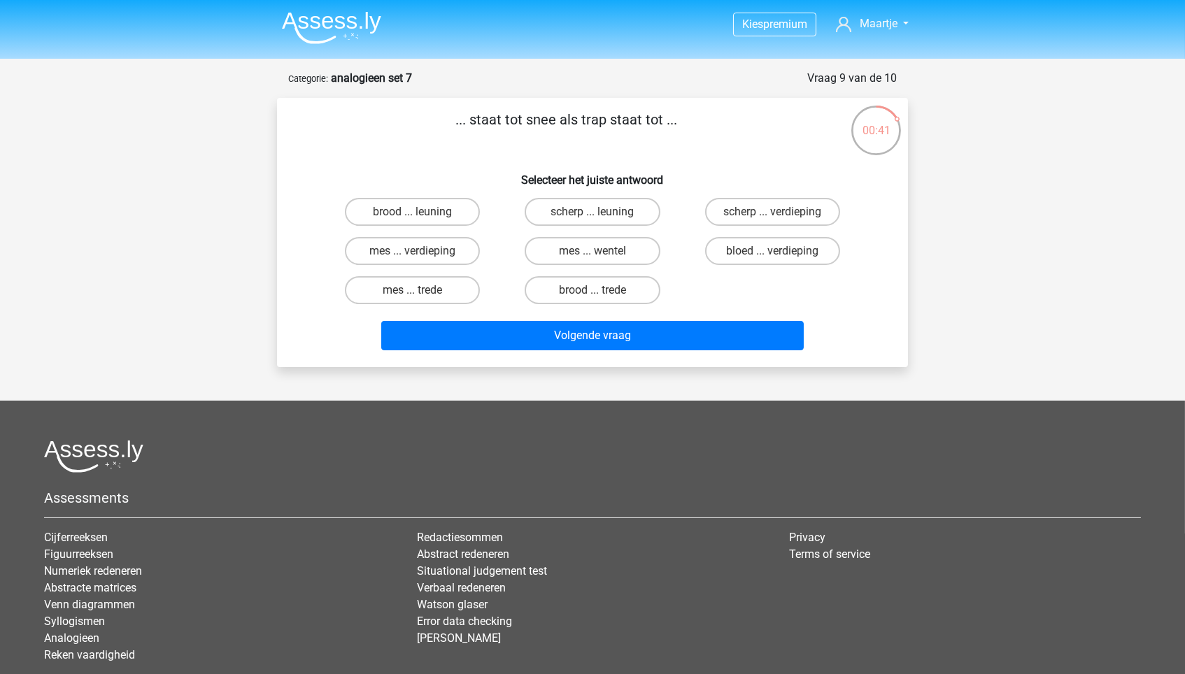
click at [418, 294] on input "mes ... trede" at bounding box center [417, 294] width 9 height 9
radio input "true"
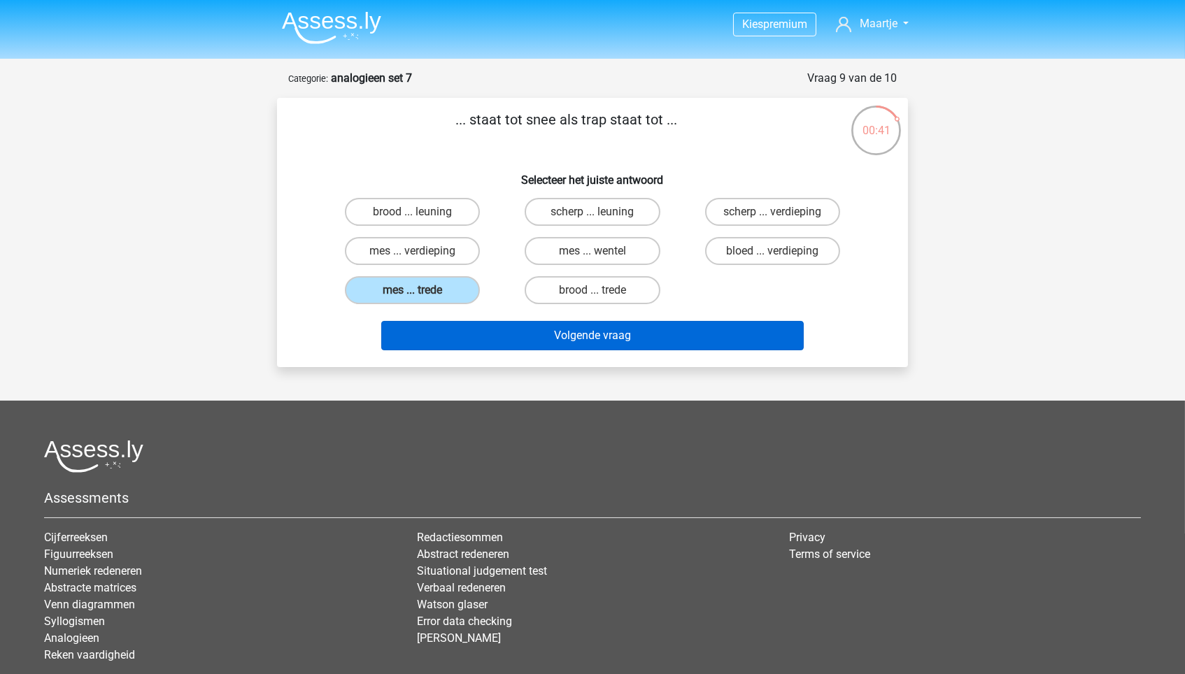
click at [463, 323] on button "Volgende vraag" at bounding box center [592, 335] width 423 height 29
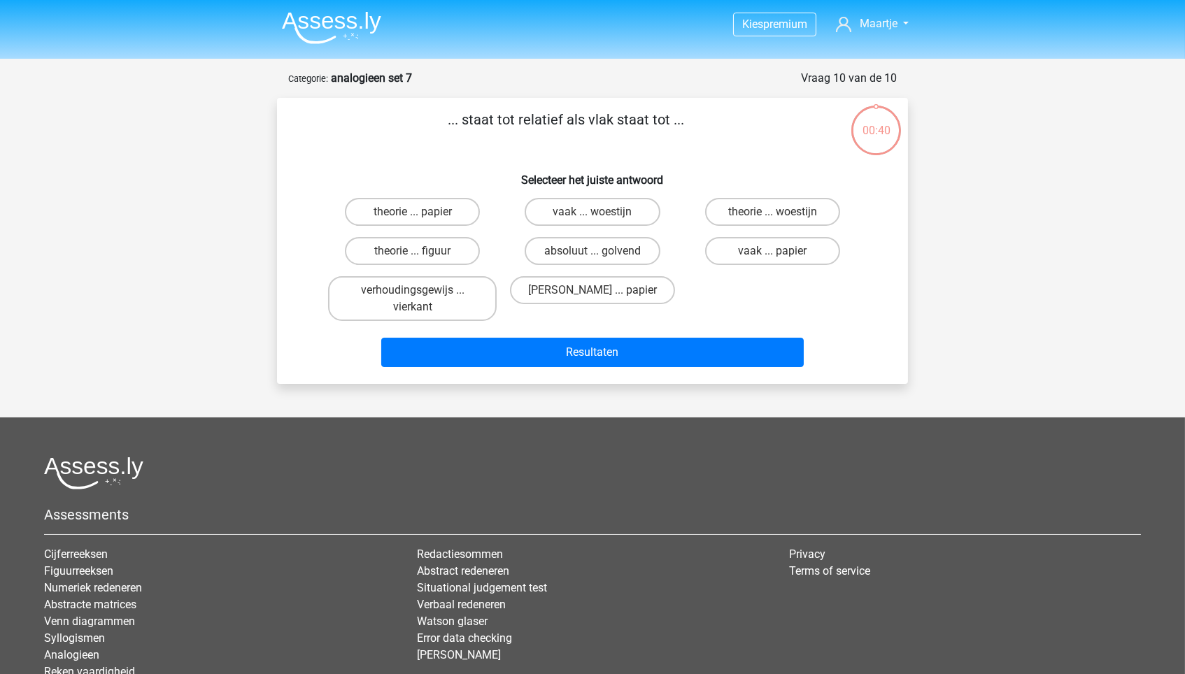
scroll to position [70, 0]
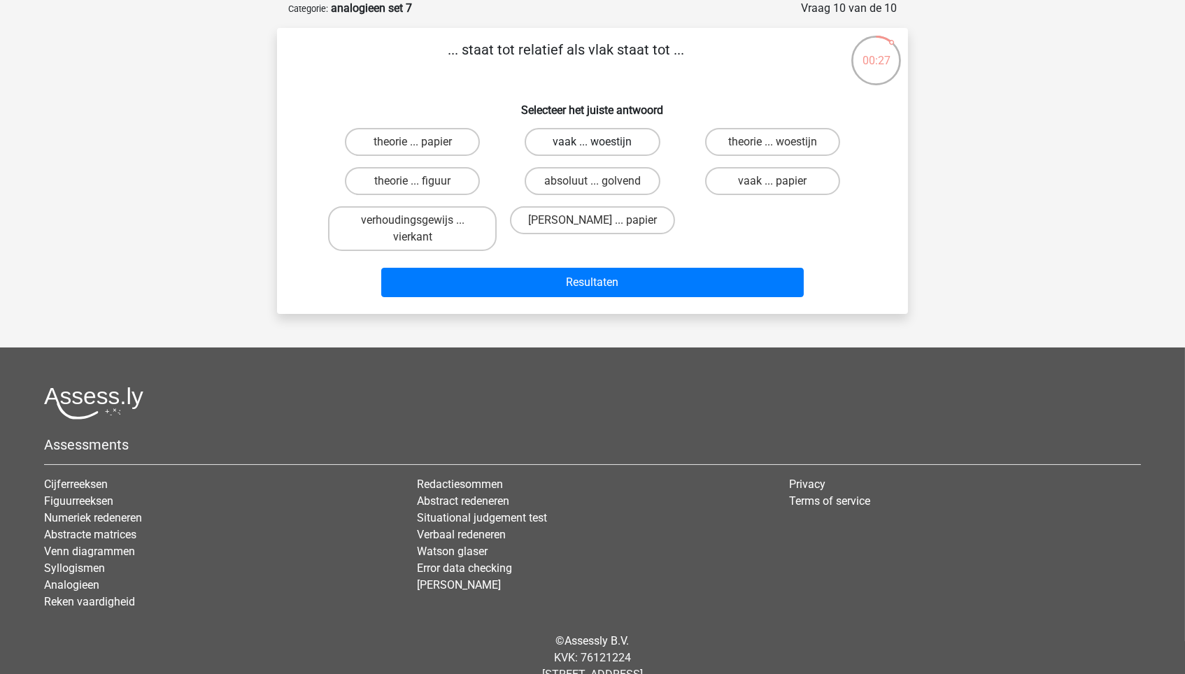
click at [609, 146] on label "vaak ... woestijn" at bounding box center [592, 142] width 135 height 28
click at [601, 146] on input "vaak ... woestijn" at bounding box center [596, 146] width 9 height 9
radio input "true"
click at [615, 175] on label "absoluut ... golvend" at bounding box center [592, 181] width 135 height 28
click at [601, 181] on input "absoluut ... golvend" at bounding box center [596, 185] width 9 height 9
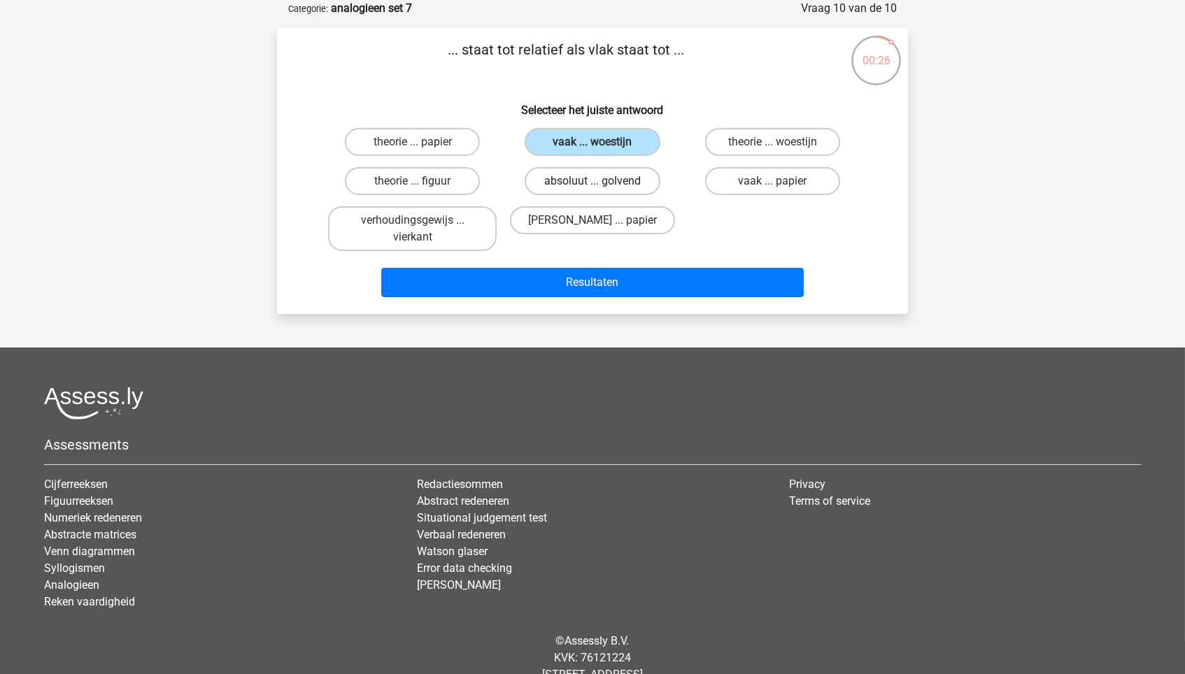
radio input "true"
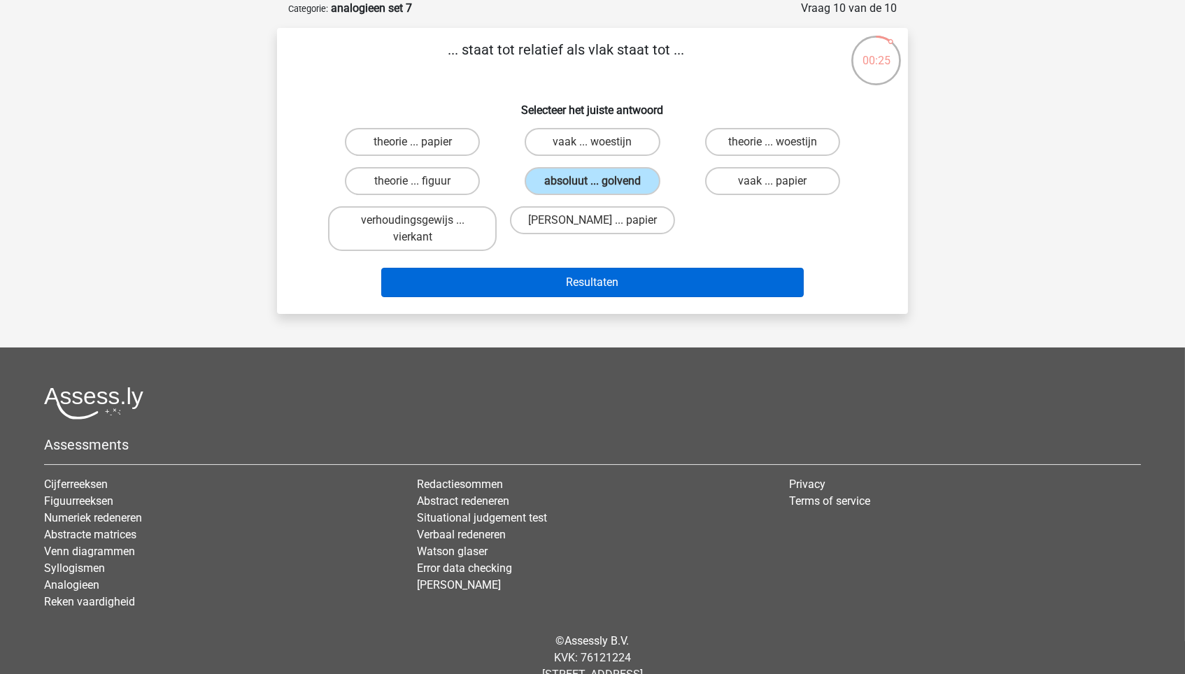
click at [605, 273] on button "Resultaten" at bounding box center [592, 282] width 423 height 29
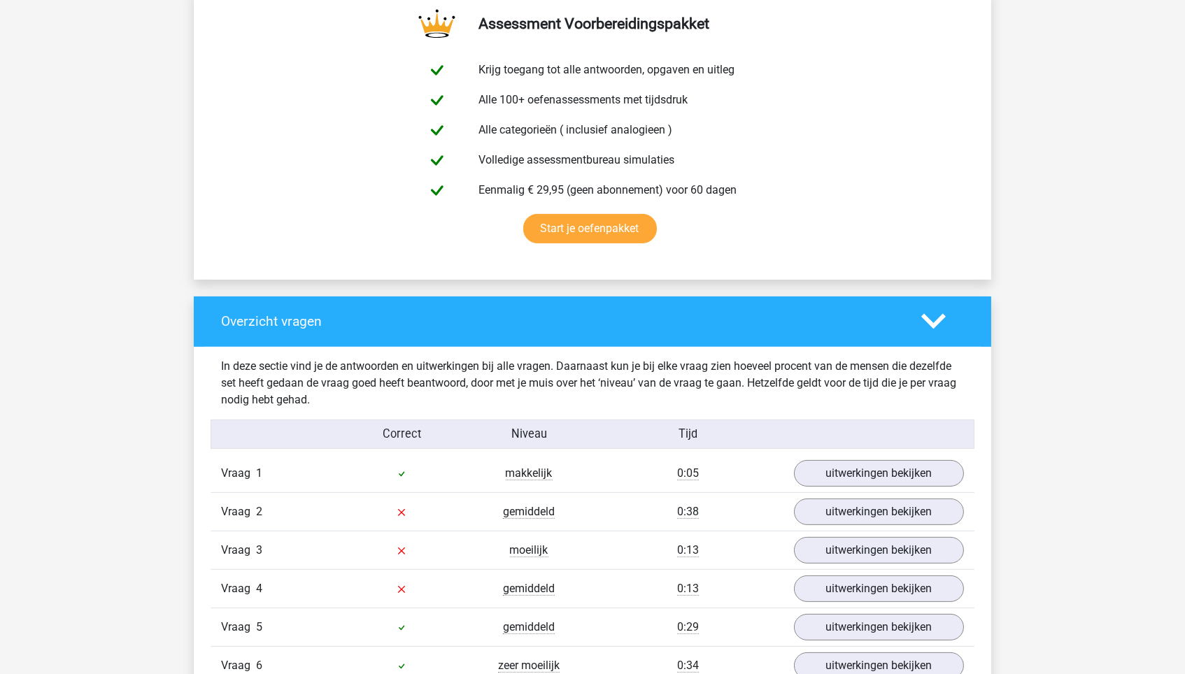
scroll to position [970, 0]
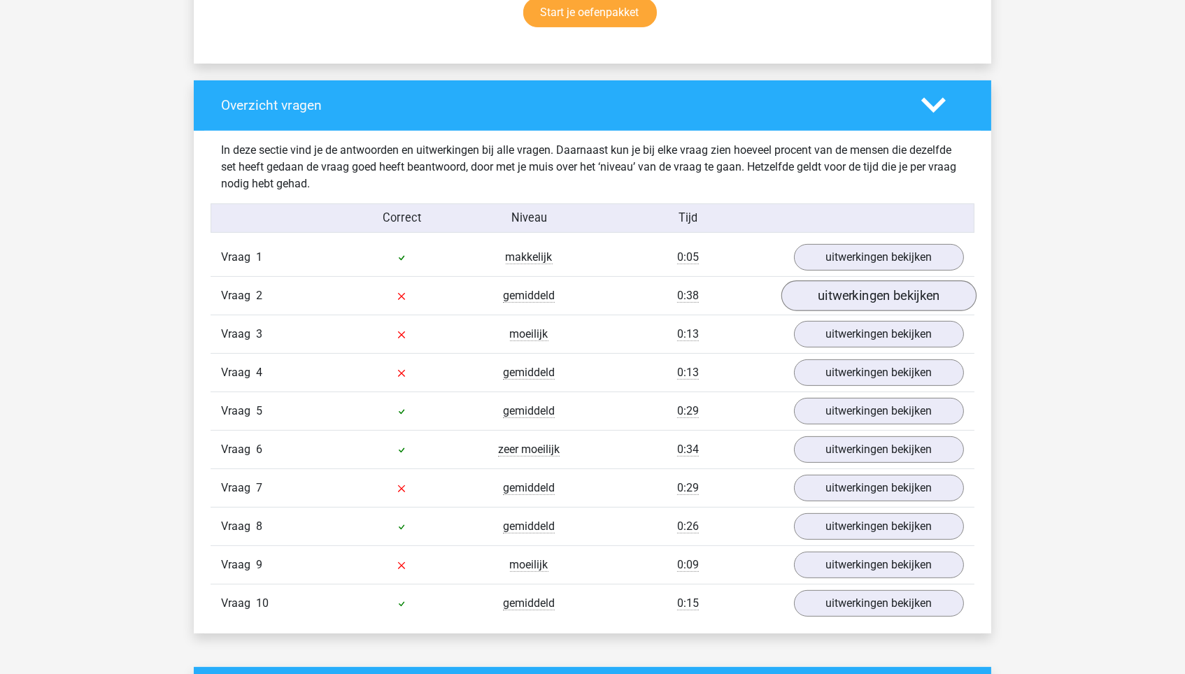
click at [830, 299] on link "uitwerkingen bekijken" at bounding box center [878, 295] width 195 height 31
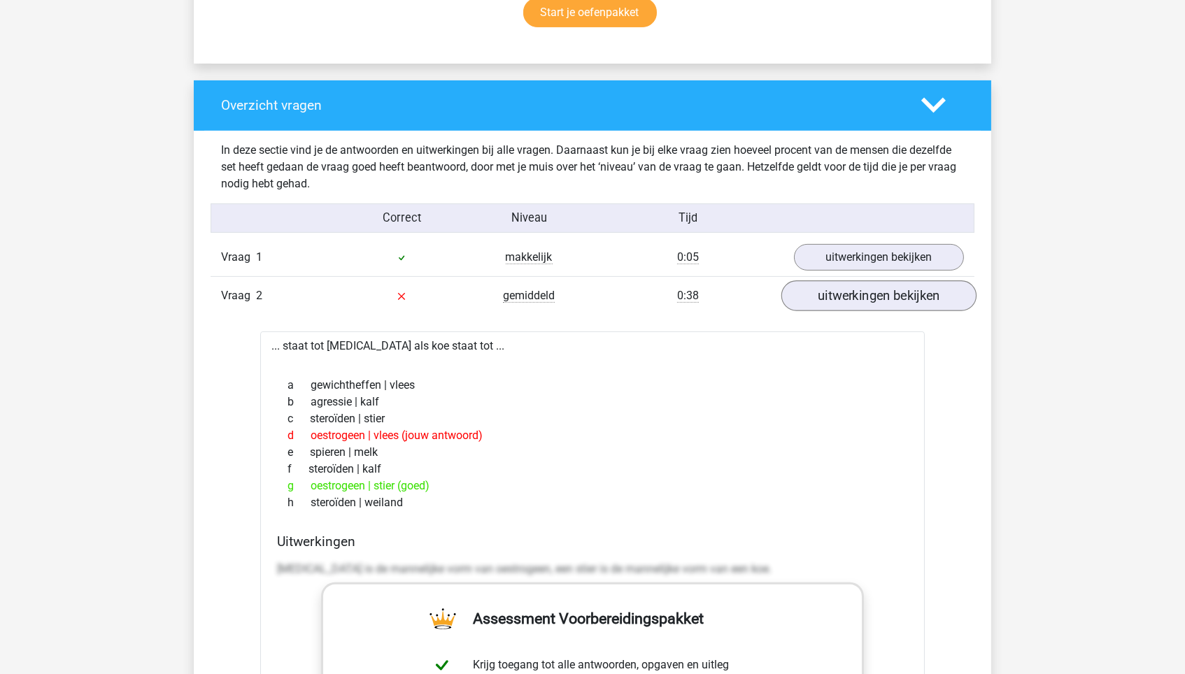
click at [830, 299] on link "uitwerkingen bekijken" at bounding box center [878, 295] width 195 height 31
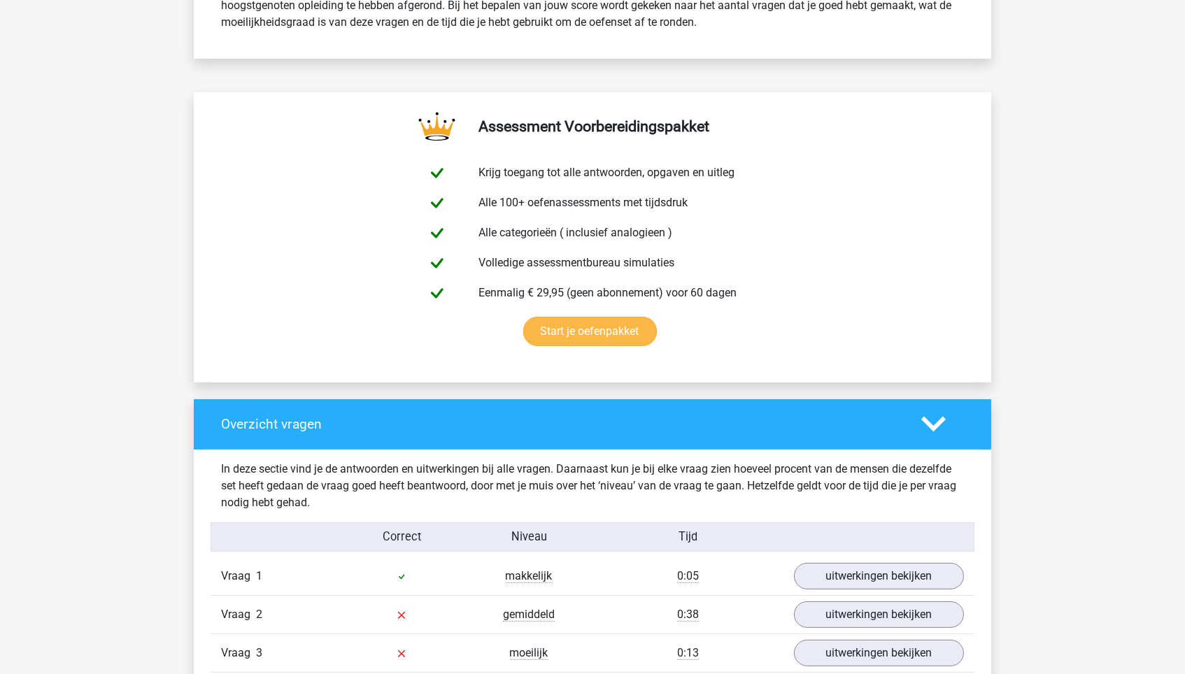
scroll to position [1027, 0]
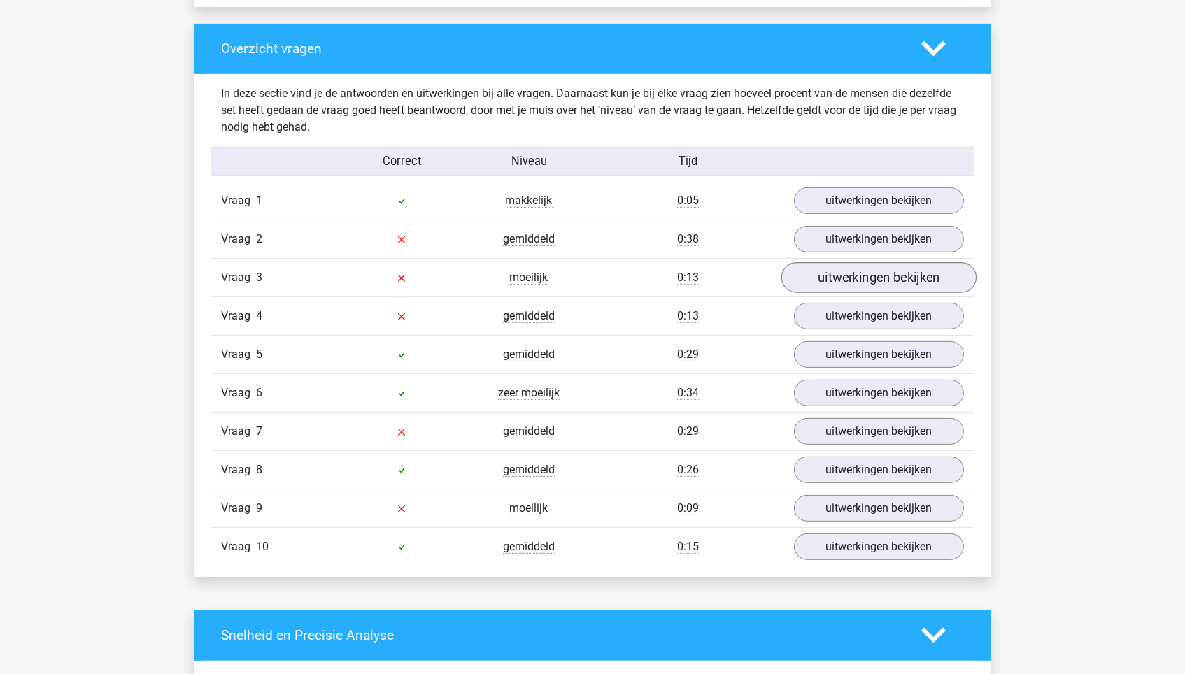
click at [843, 276] on link "uitwerkingen bekijken" at bounding box center [878, 277] width 195 height 31
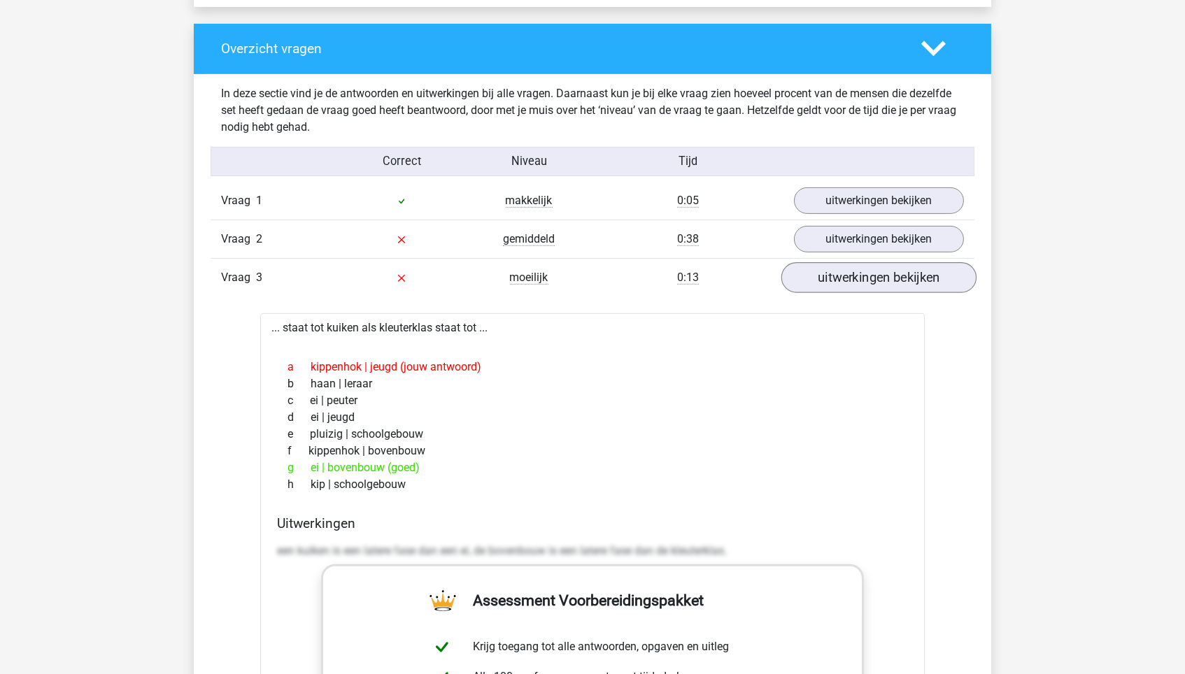
click at [844, 276] on link "uitwerkingen bekijken" at bounding box center [878, 277] width 195 height 31
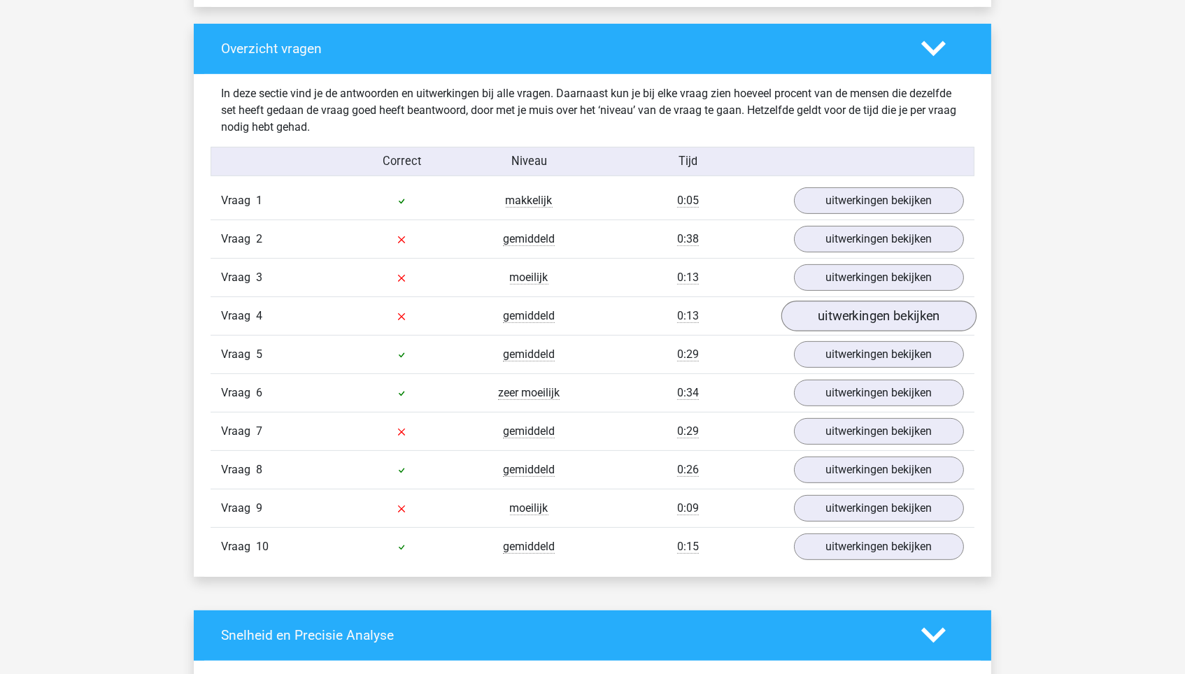
click at [844, 315] on link "uitwerkingen bekijken" at bounding box center [878, 316] width 195 height 31
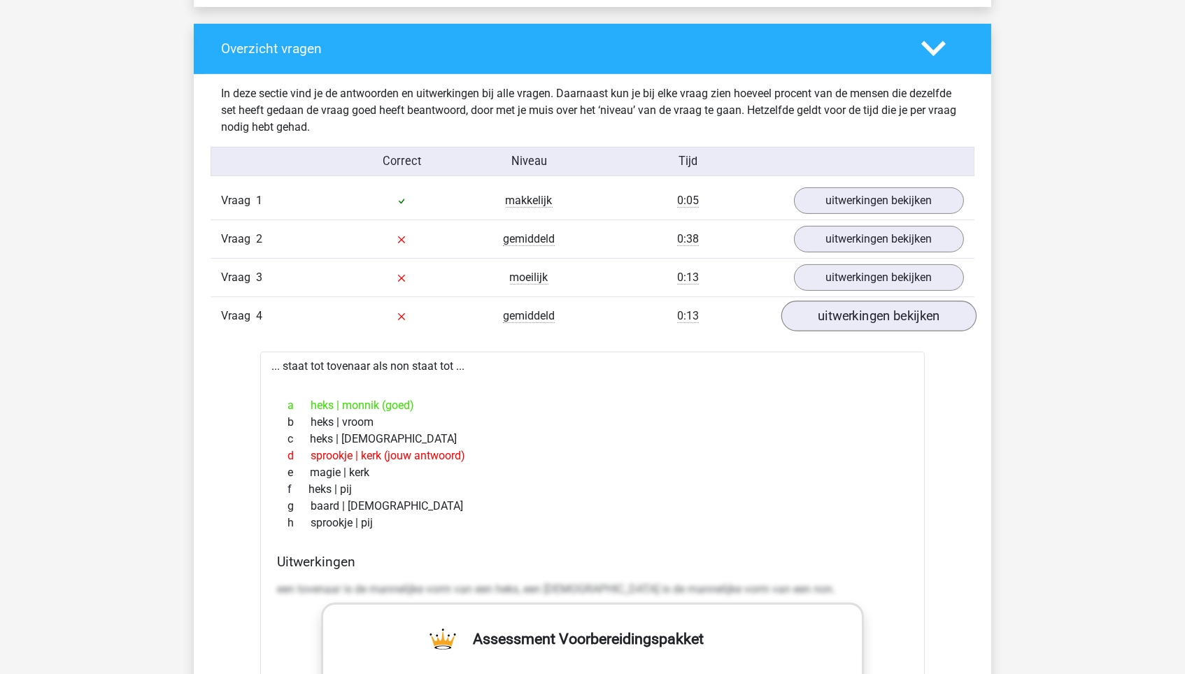
click at [845, 317] on link "uitwerkingen bekijken" at bounding box center [878, 316] width 195 height 31
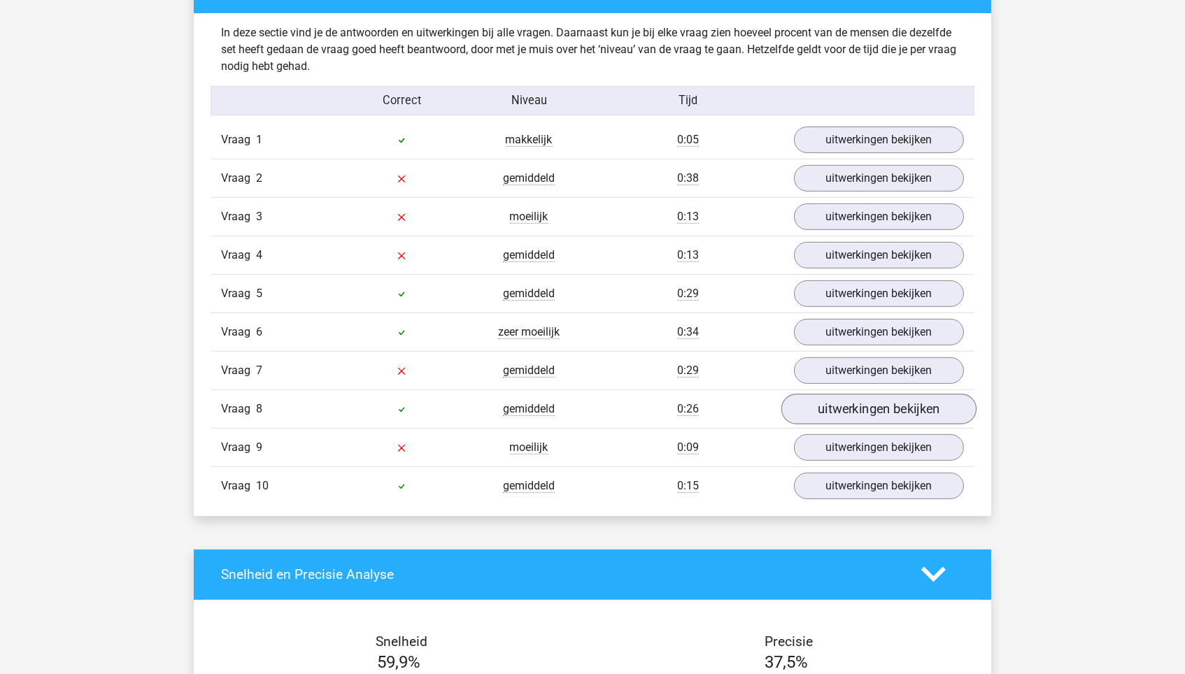
scroll to position [1089, 0]
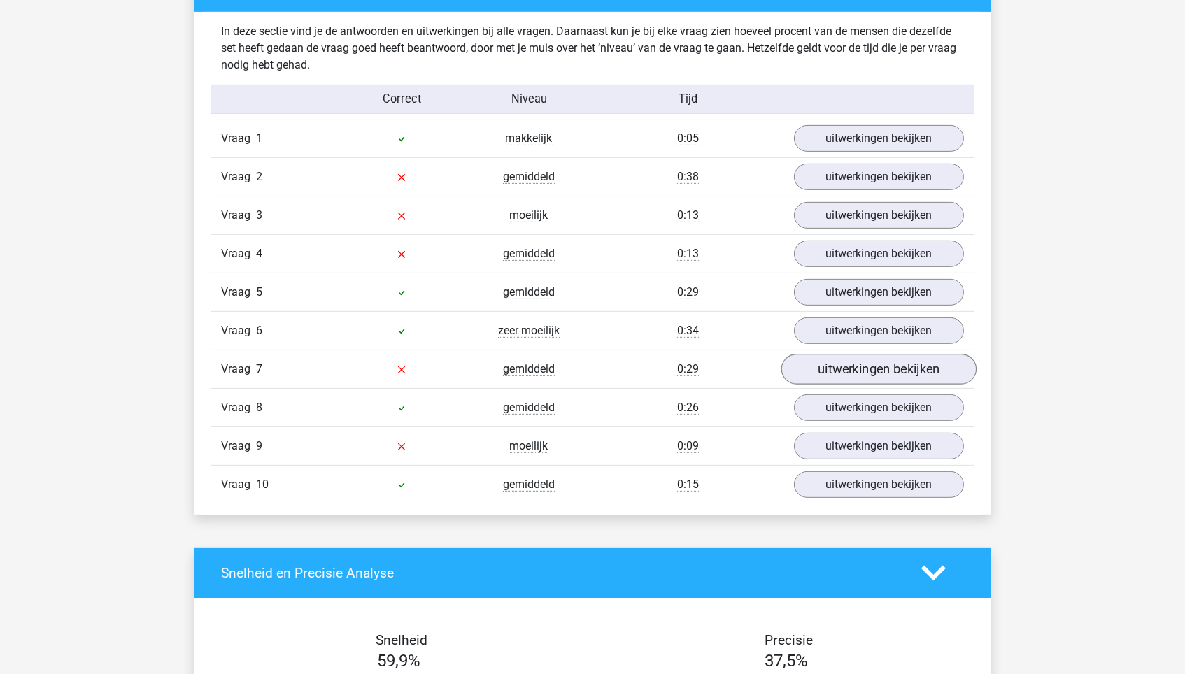
click at [848, 370] on link "uitwerkingen bekijken" at bounding box center [878, 369] width 195 height 31
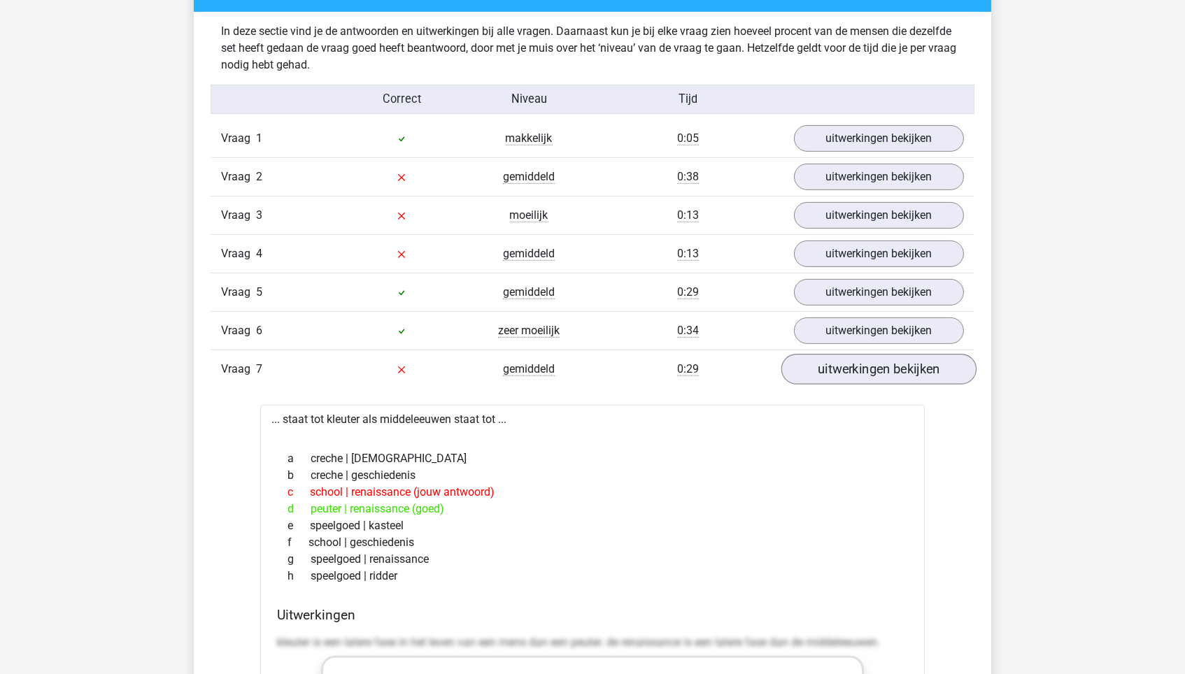
click at [849, 370] on link "uitwerkingen bekijken" at bounding box center [878, 369] width 195 height 31
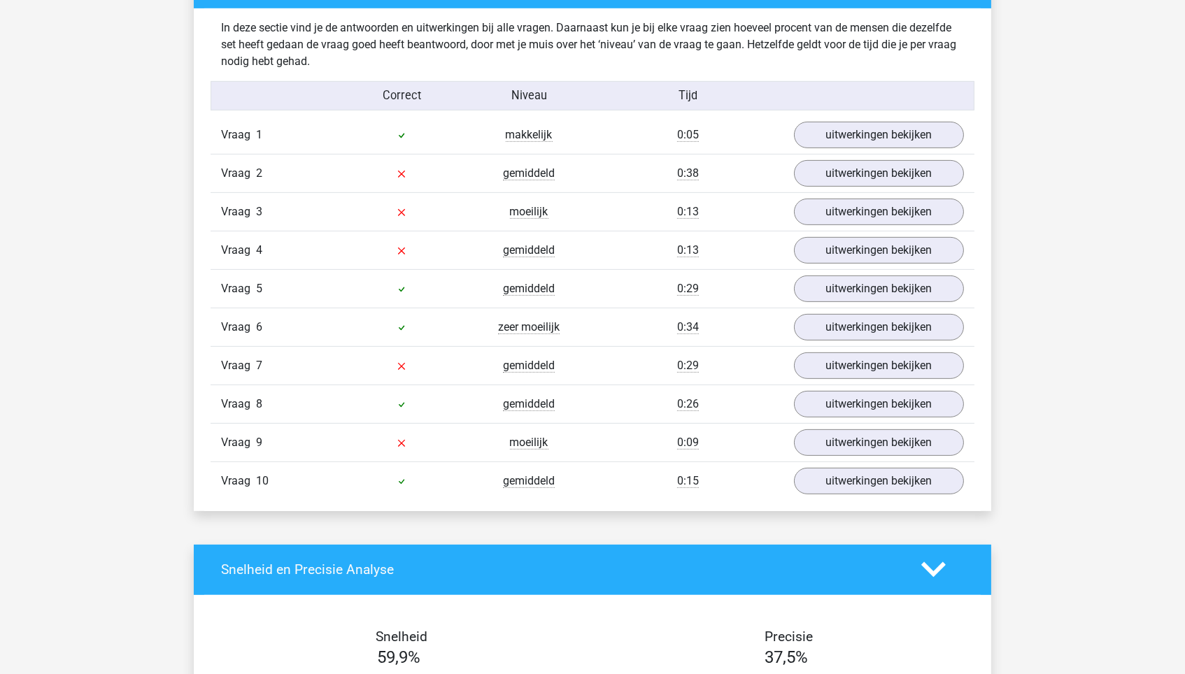
scroll to position [1099, 0]
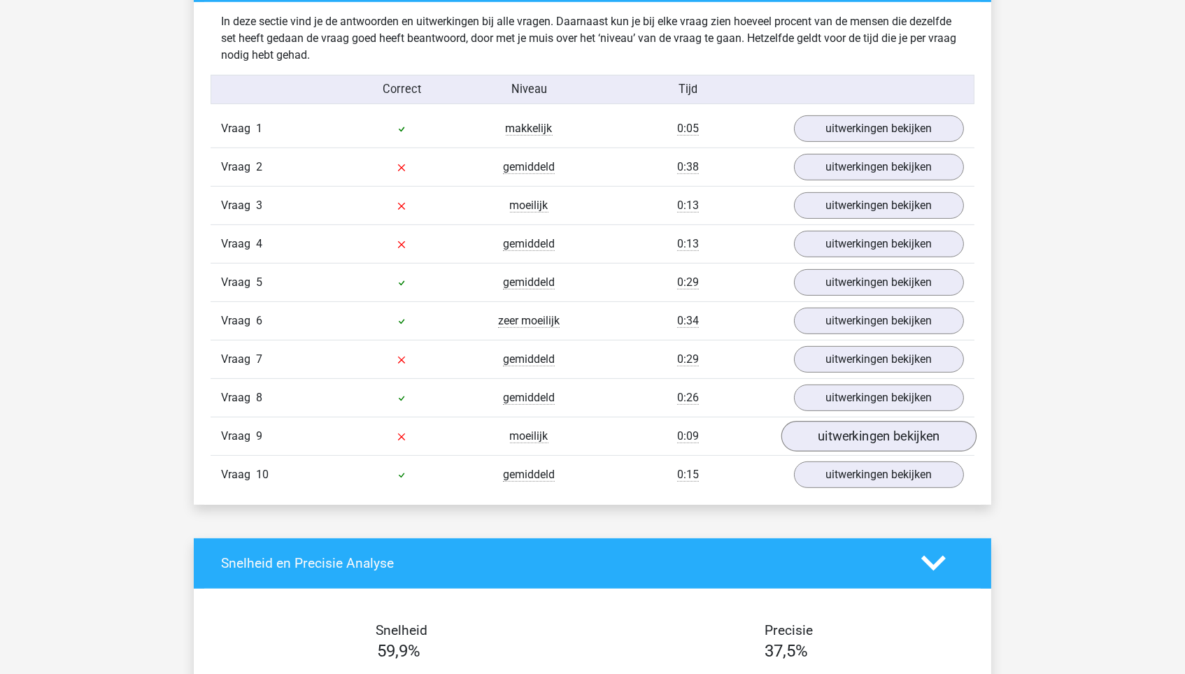
click at [852, 432] on link "uitwerkingen bekijken" at bounding box center [878, 436] width 195 height 31
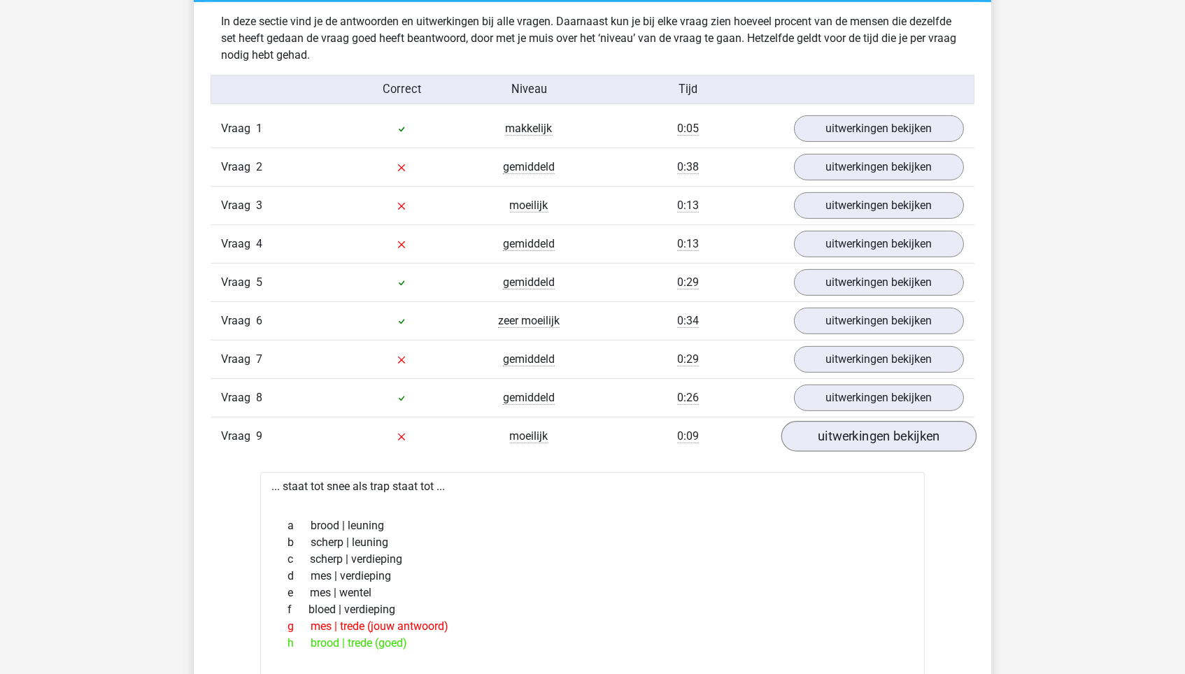
click at [852, 431] on link "uitwerkingen bekijken" at bounding box center [878, 436] width 195 height 31
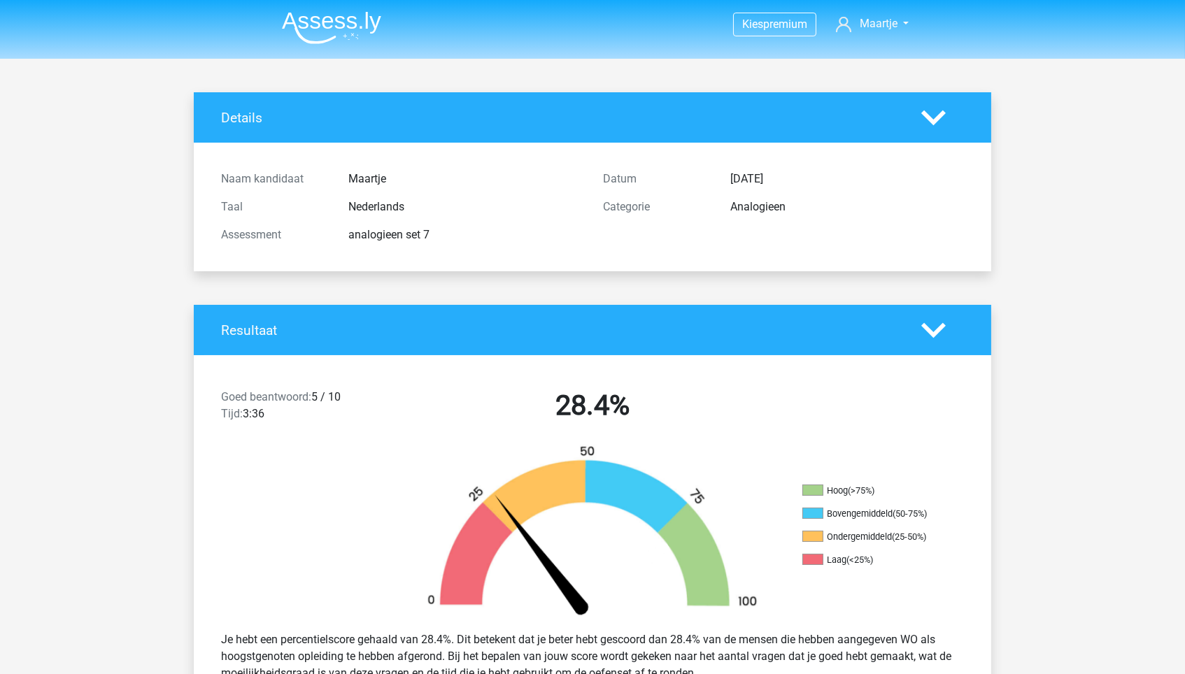
scroll to position [0, 0]
click at [331, 24] on img at bounding box center [331, 27] width 99 height 33
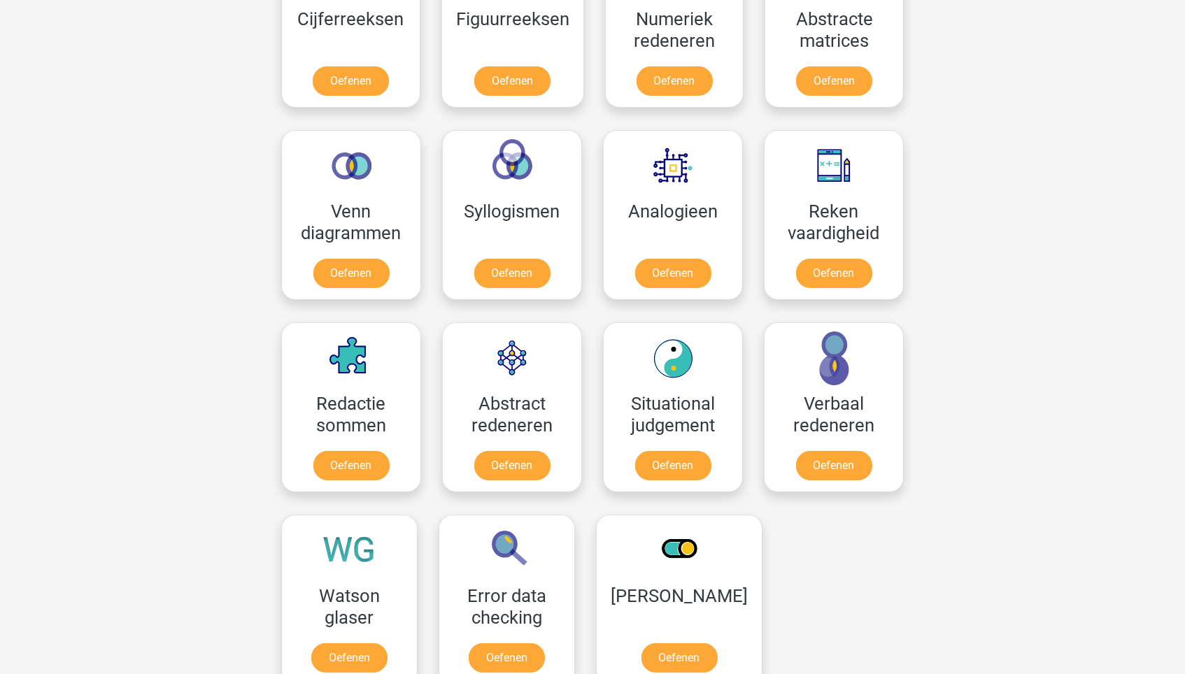
scroll to position [767, 0]
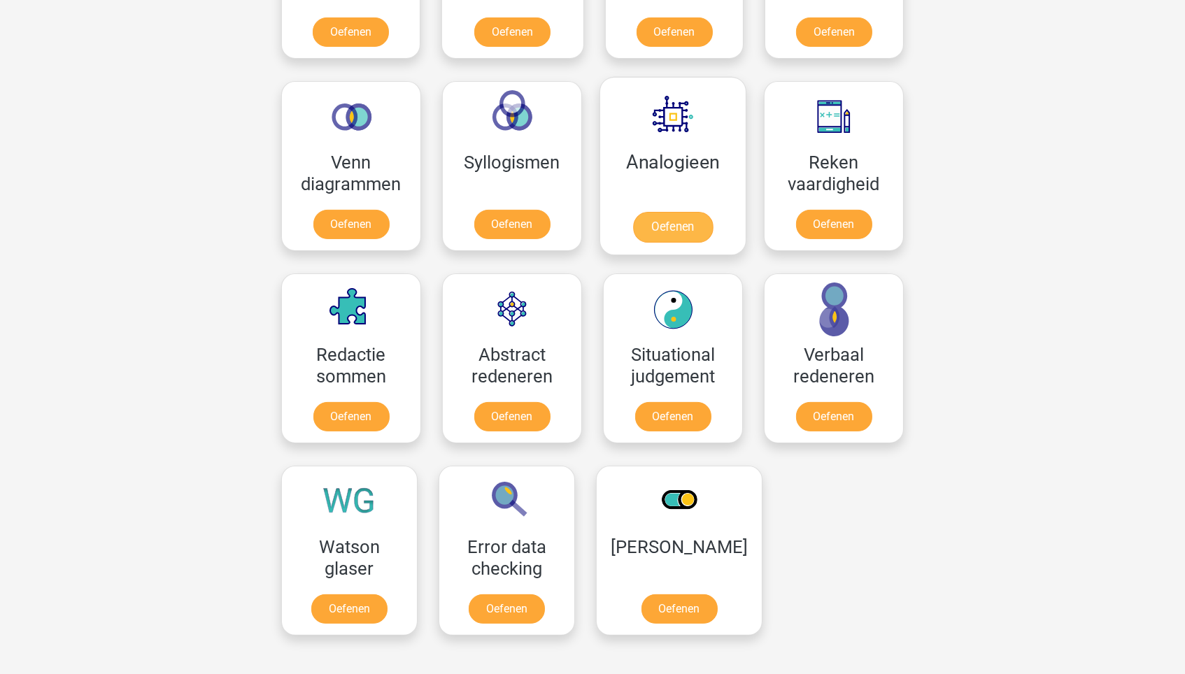
click at [679, 212] on link "Oefenen" at bounding box center [673, 227] width 80 height 31
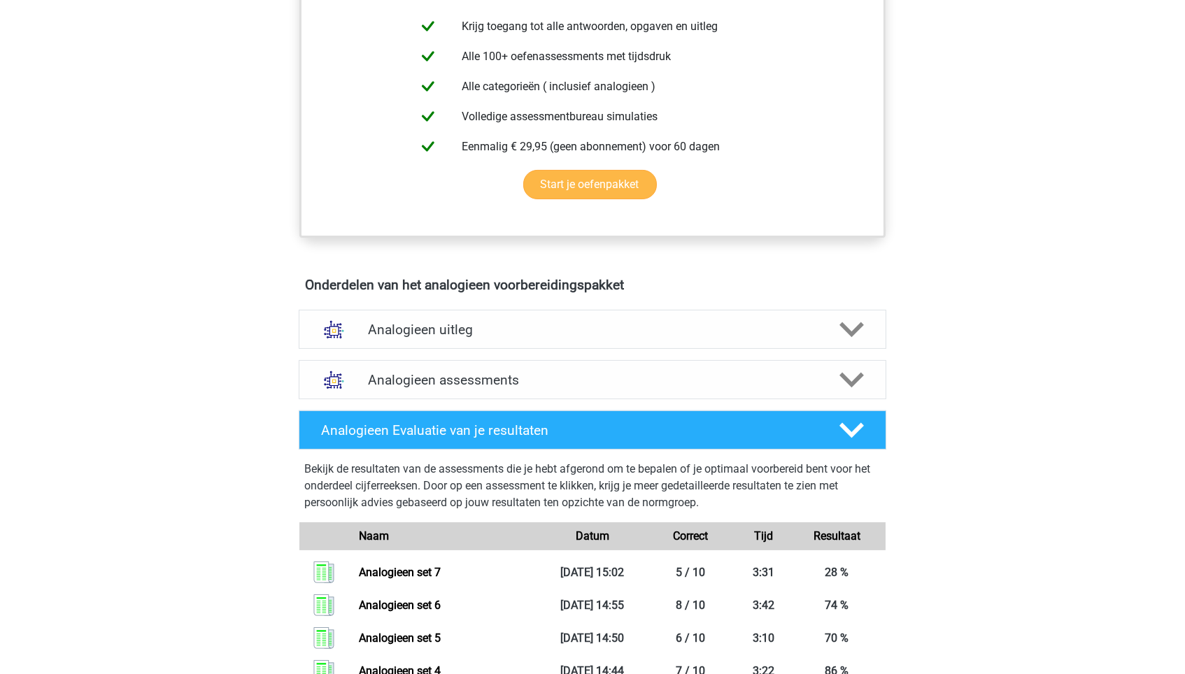
scroll to position [695, 0]
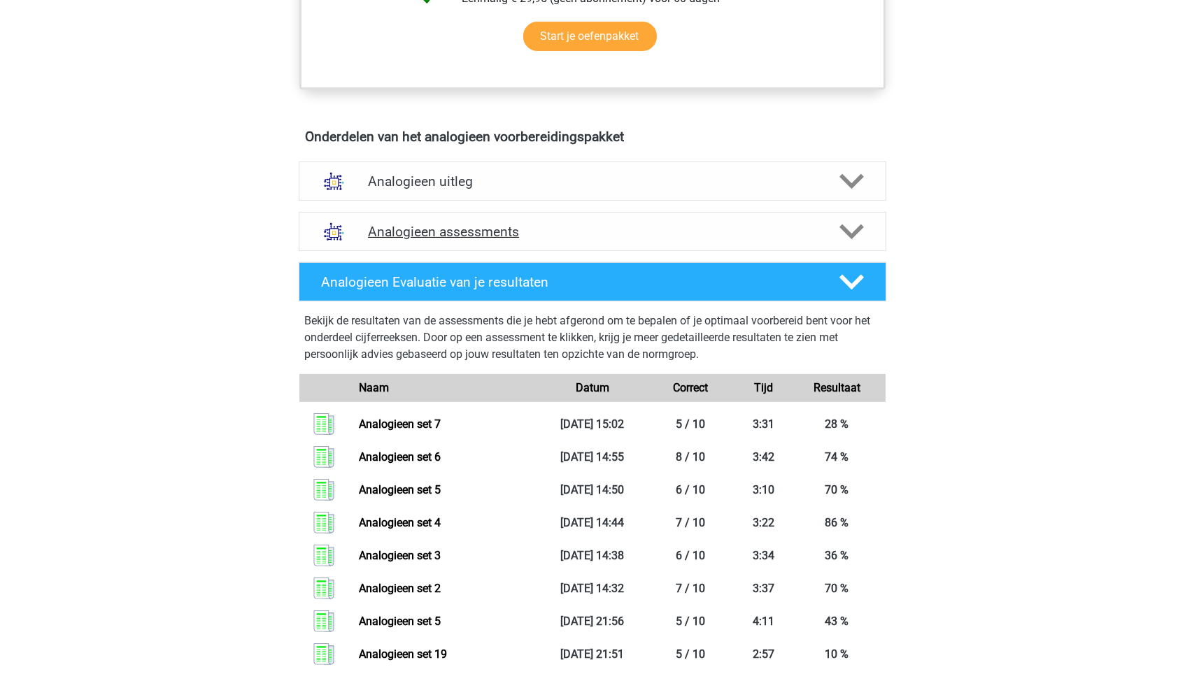
click at [547, 232] on h4 "Analogieen assessments" at bounding box center [592, 232] width 449 height 16
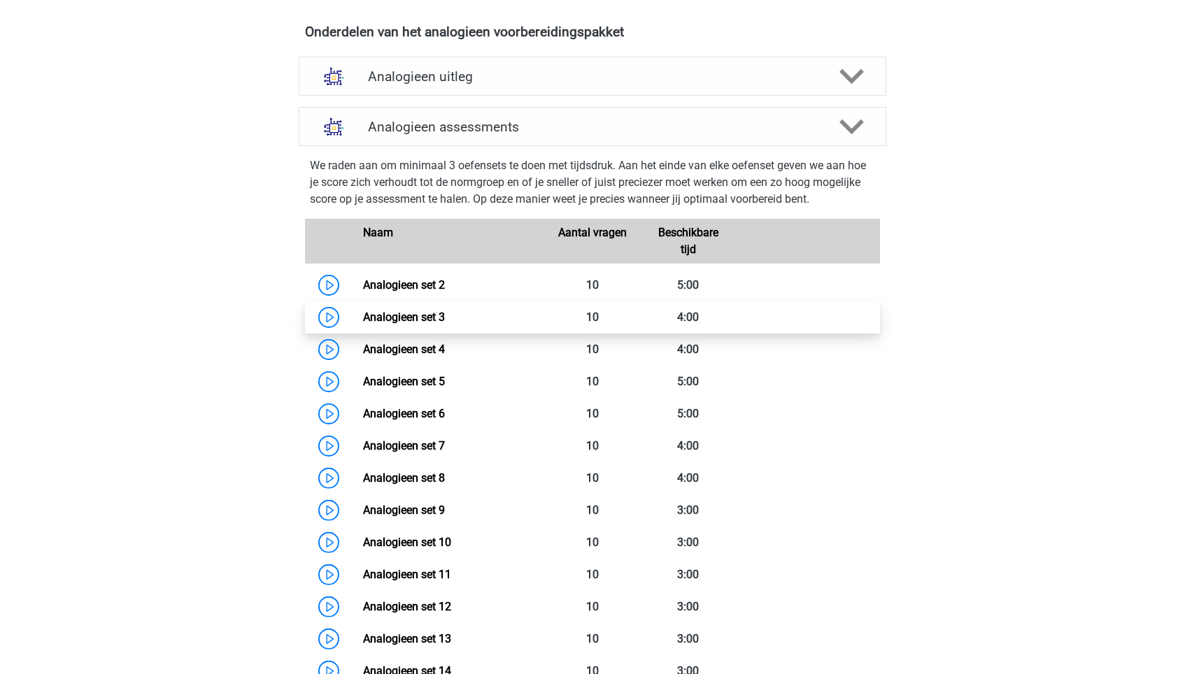
scroll to position [803, 0]
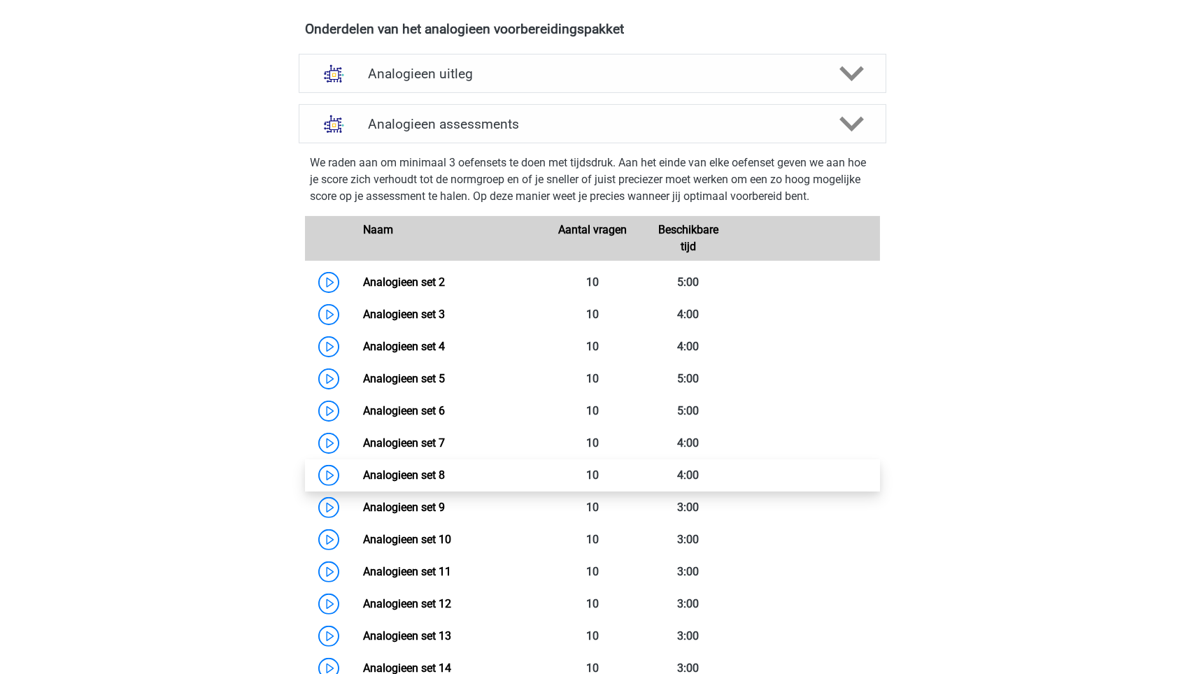
click at [445, 469] on link "Analogieen set 8" at bounding box center [404, 475] width 82 height 13
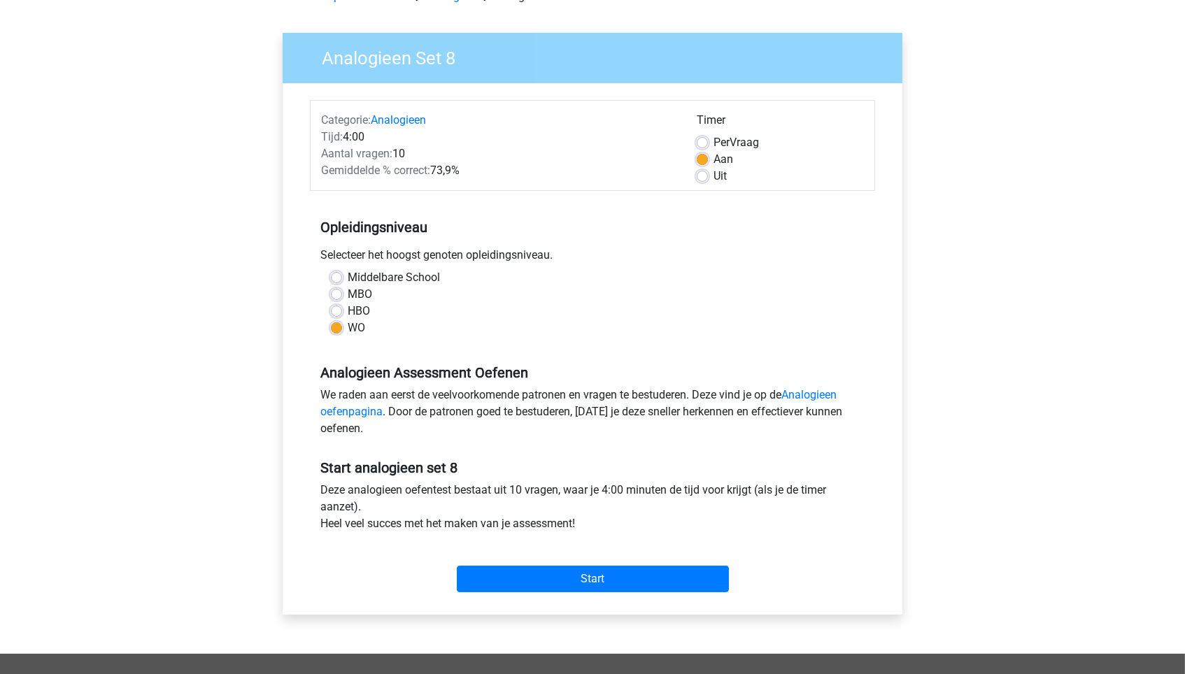
scroll to position [85, 0]
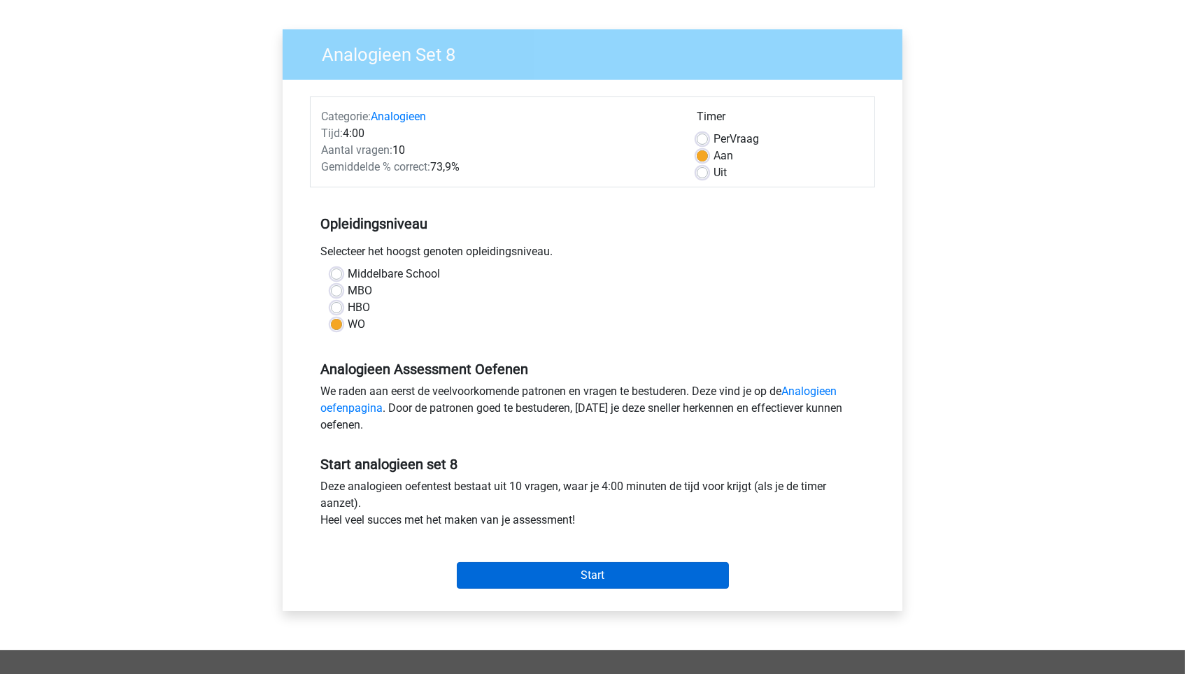
click at [556, 571] on input "Start" at bounding box center [593, 575] width 272 height 27
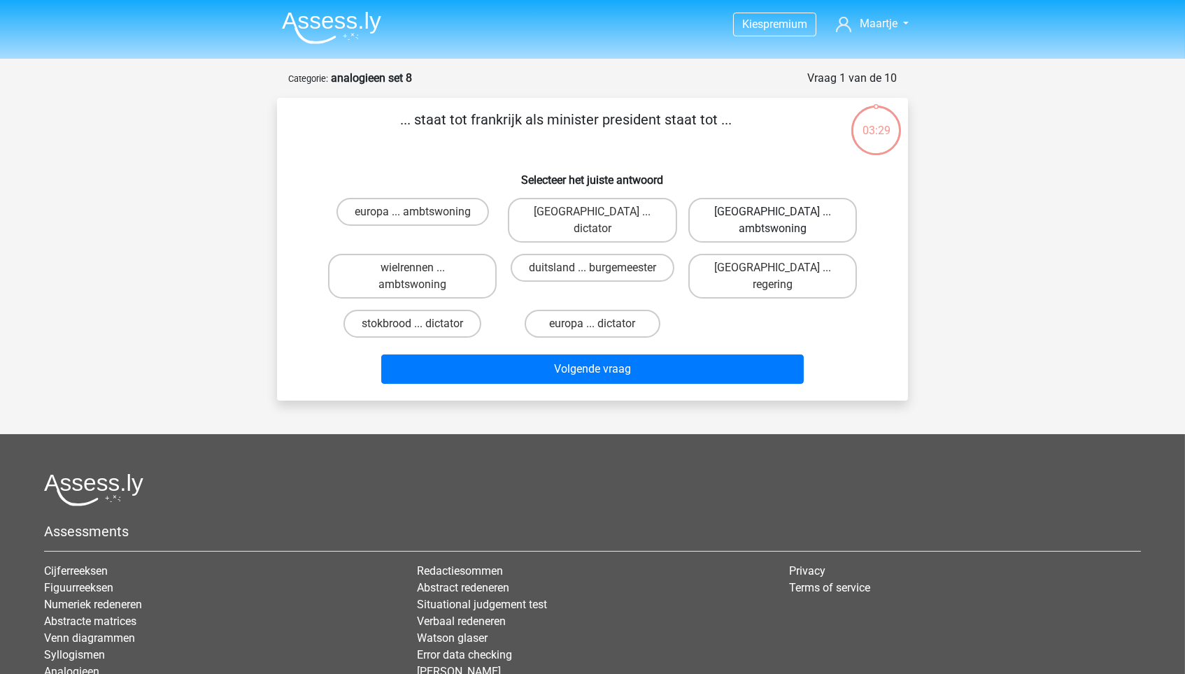
click at [810, 211] on label "[GEOGRAPHIC_DATA] ... ambtswoning" at bounding box center [772, 220] width 169 height 45
click at [781, 212] on input "[GEOGRAPHIC_DATA] ... ambtswoning" at bounding box center [776, 216] width 9 height 9
radio input "true"
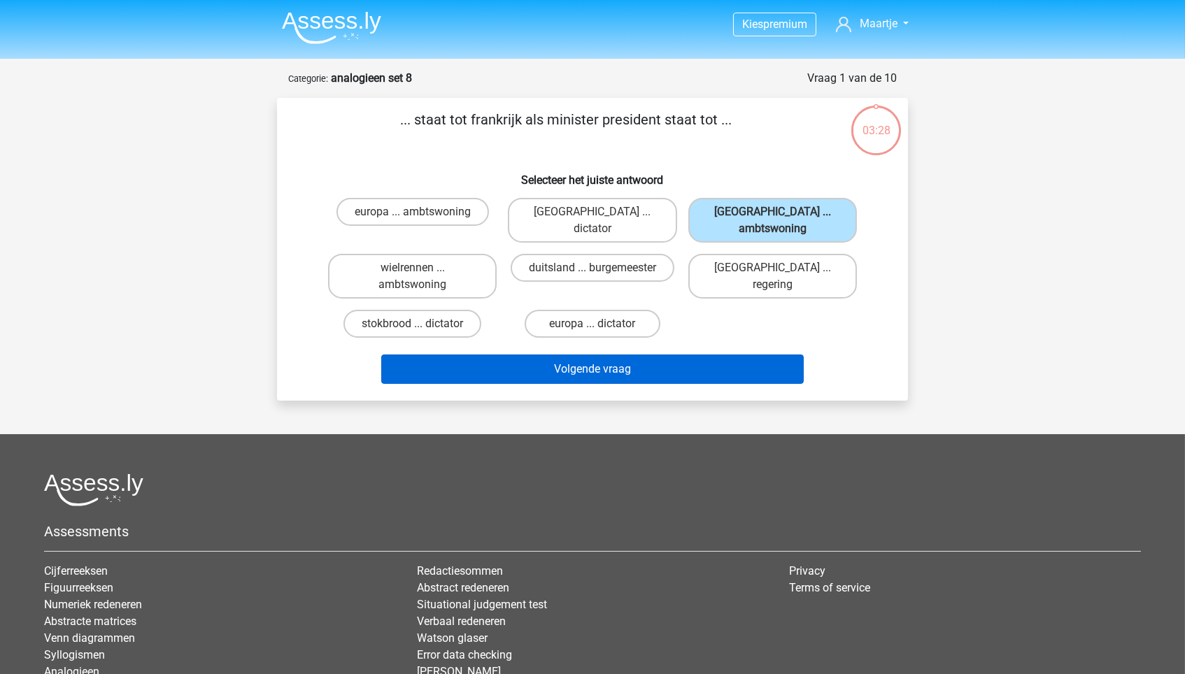
click at [752, 355] on button "Volgende vraag" at bounding box center [592, 369] width 423 height 29
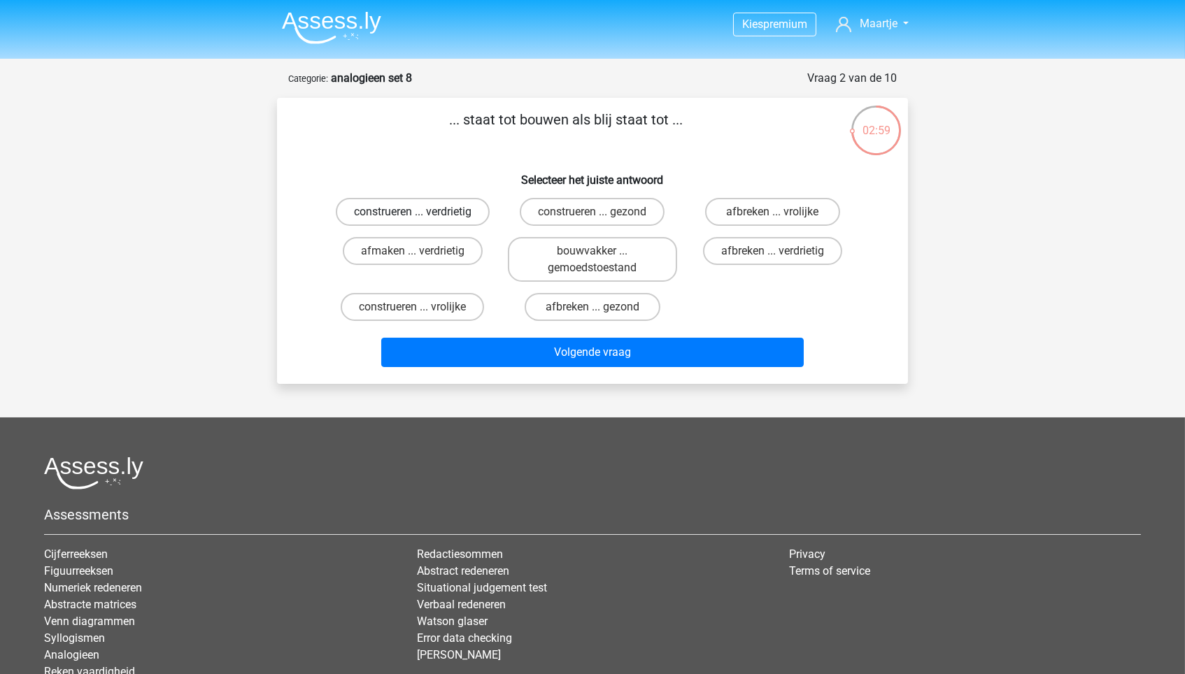
click at [473, 217] on label "construeren ... verdrietig" at bounding box center [413, 212] width 154 height 28
click at [422, 217] on input "construeren ... verdrietig" at bounding box center [417, 216] width 9 height 9
radio input "true"
click at [456, 260] on label "afmaken ... verdrietig" at bounding box center [413, 251] width 140 height 28
click at [422, 260] on input "afmaken ... verdrietig" at bounding box center [417, 255] width 9 height 9
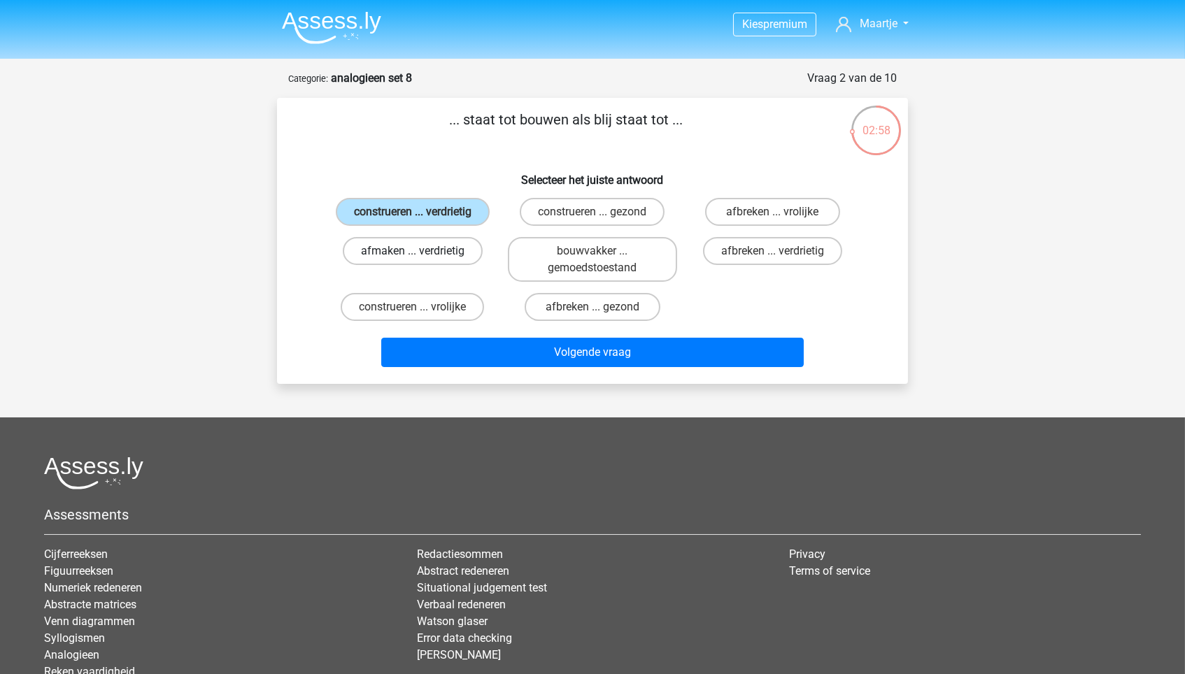
radio input "true"
click at [447, 213] on label "construeren ... verdrietig" at bounding box center [413, 212] width 154 height 28
click at [422, 213] on input "construeren ... verdrietig" at bounding box center [417, 216] width 9 height 9
radio input "true"
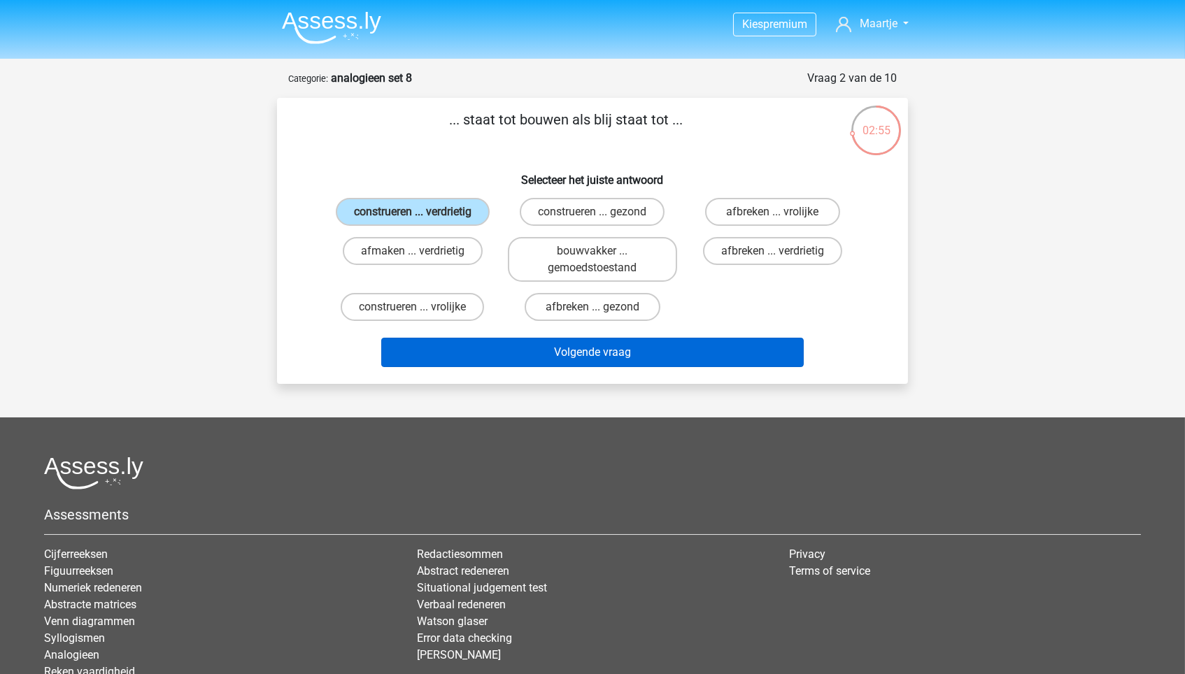
click at [498, 352] on button "Volgende vraag" at bounding box center [592, 352] width 423 height 29
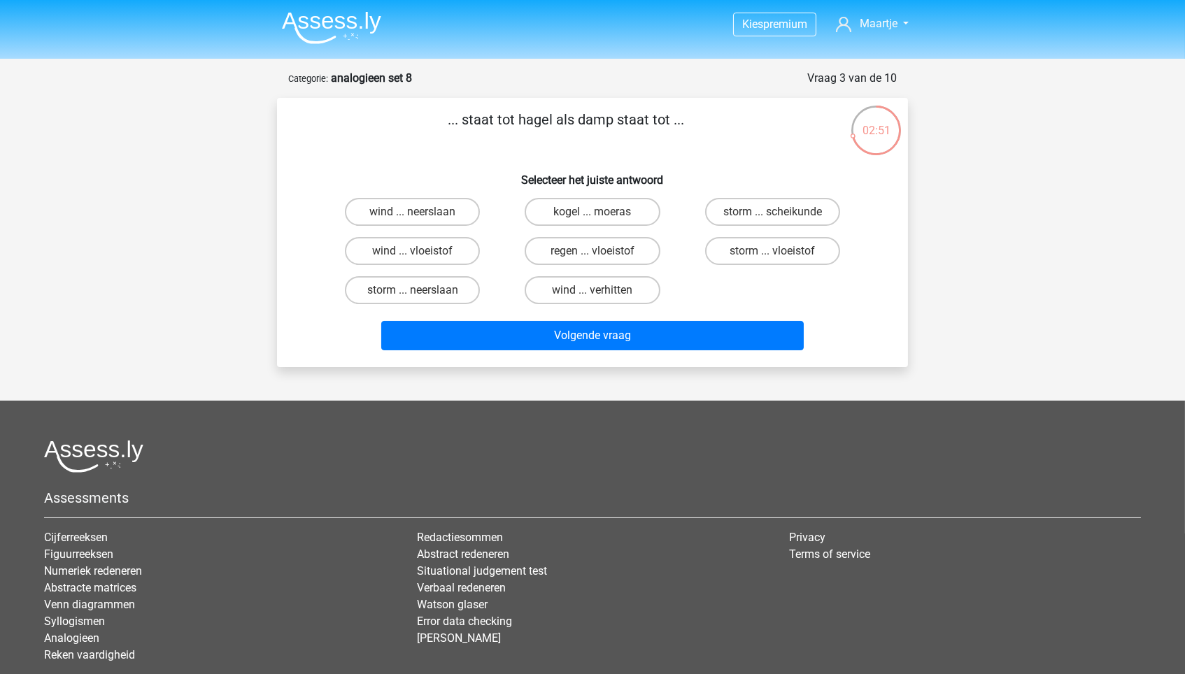
click at [375, 17] on img at bounding box center [331, 27] width 99 height 33
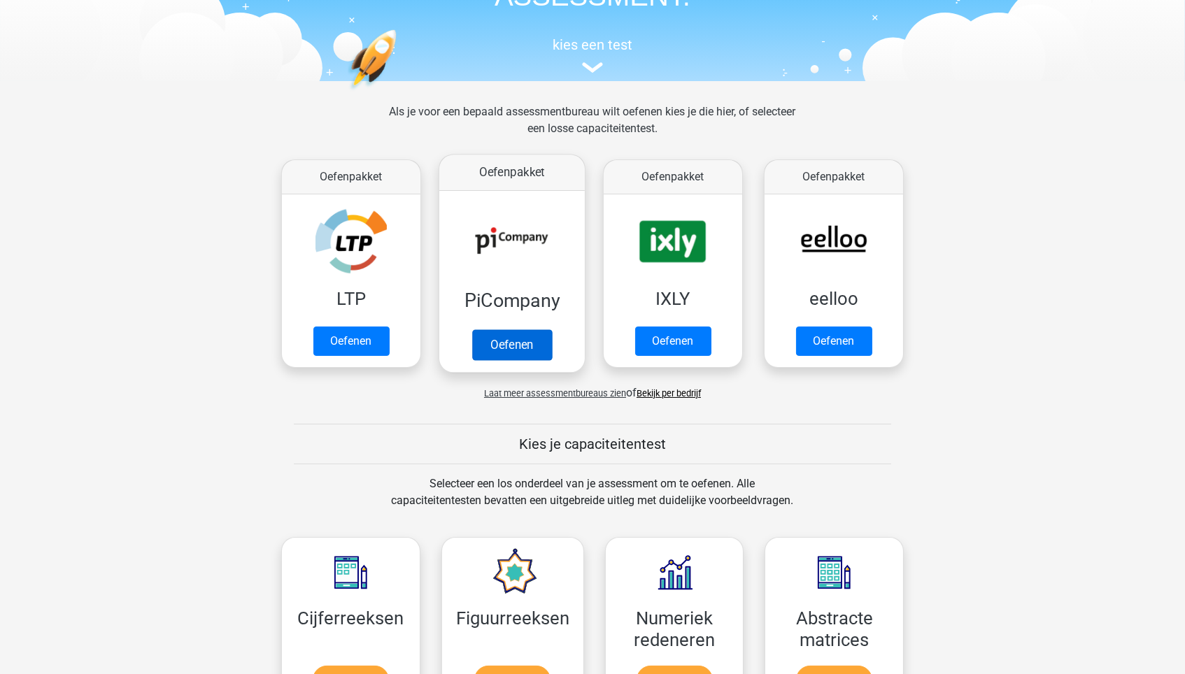
scroll to position [119, 0]
click at [562, 388] on span "Laat meer assessmentbureaus zien" at bounding box center [555, 393] width 142 height 10
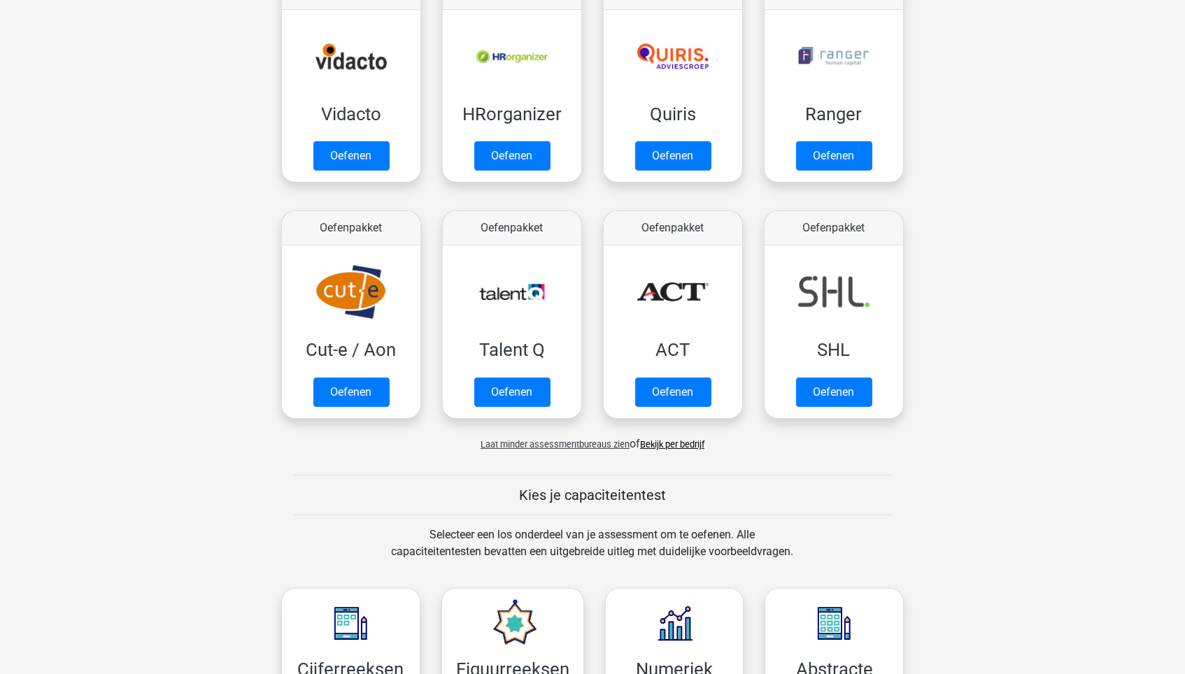
scroll to position [780, 0]
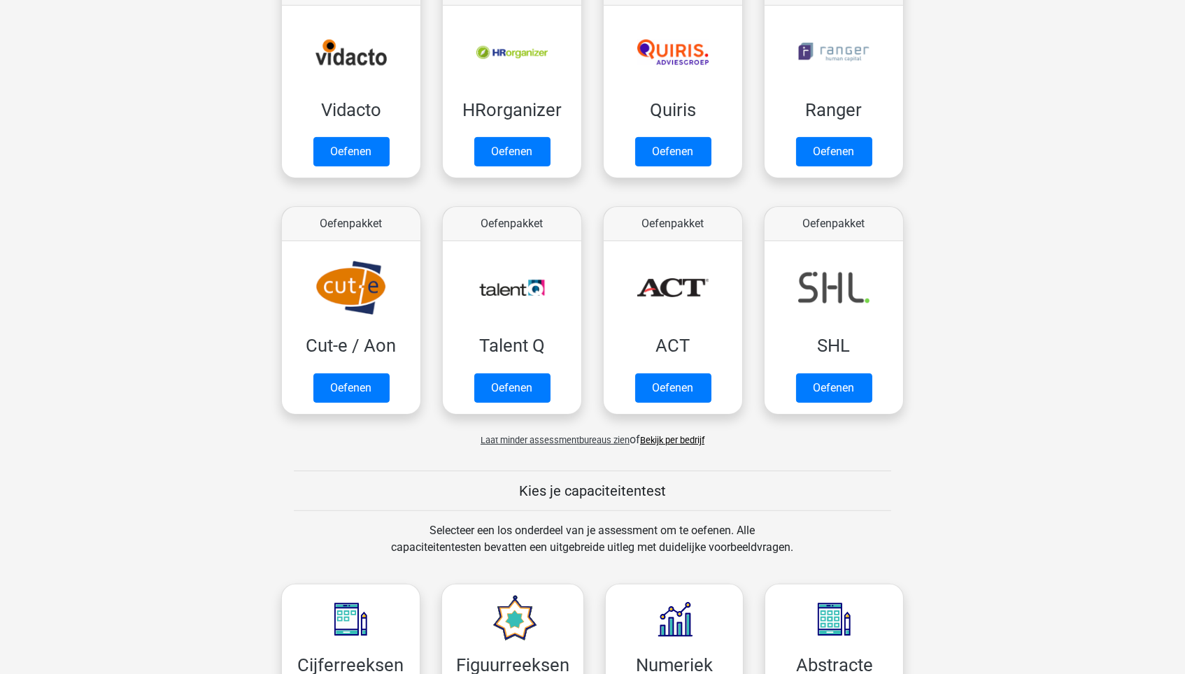
click at [584, 439] on span "Laat minder assessmentbureaus zien" at bounding box center [554, 440] width 149 height 10
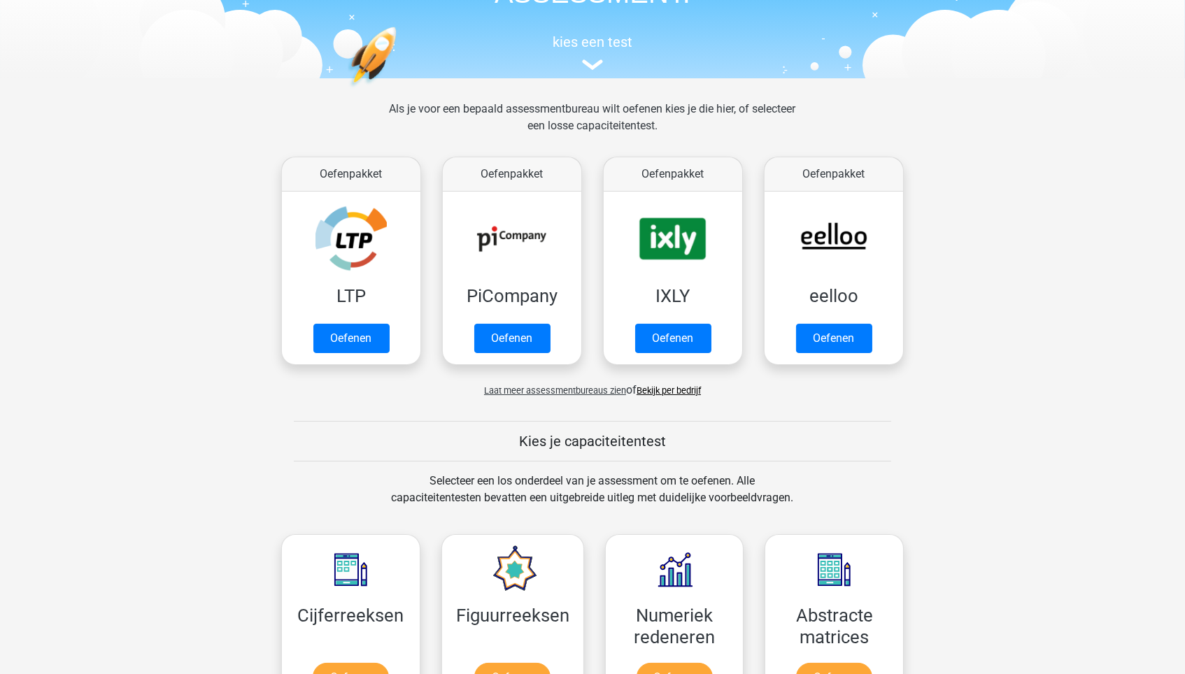
scroll to position [95, 0]
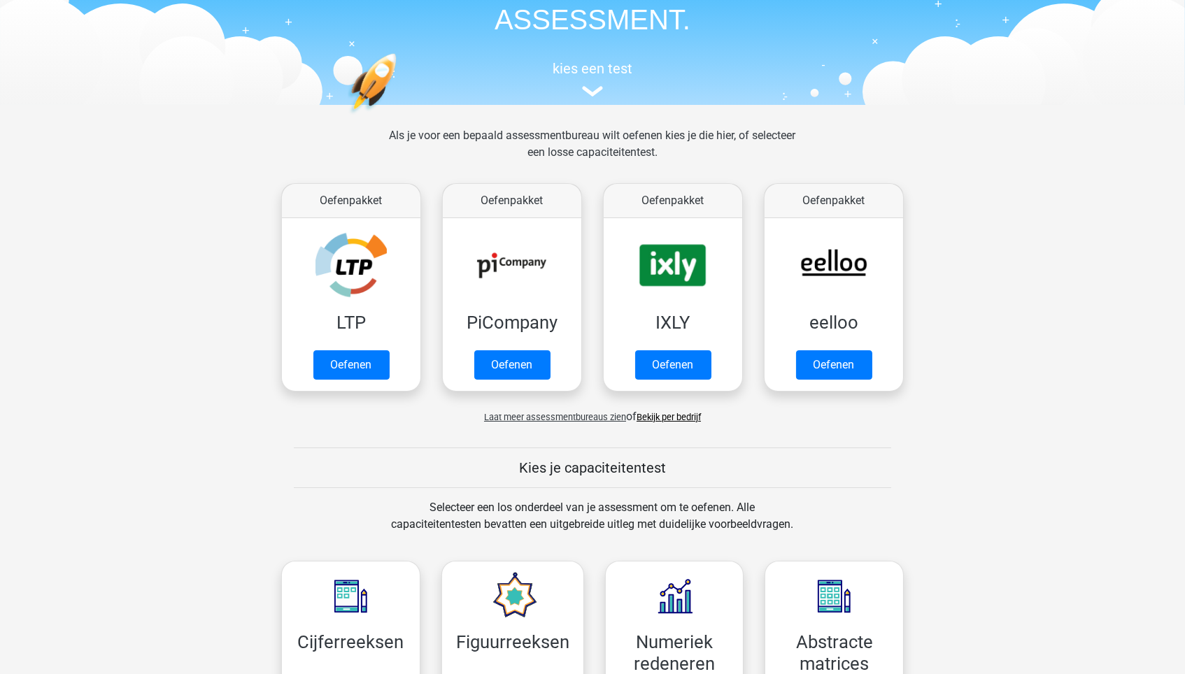
click at [656, 414] on link "Bekijk per bedrijf" at bounding box center [668, 417] width 64 height 10
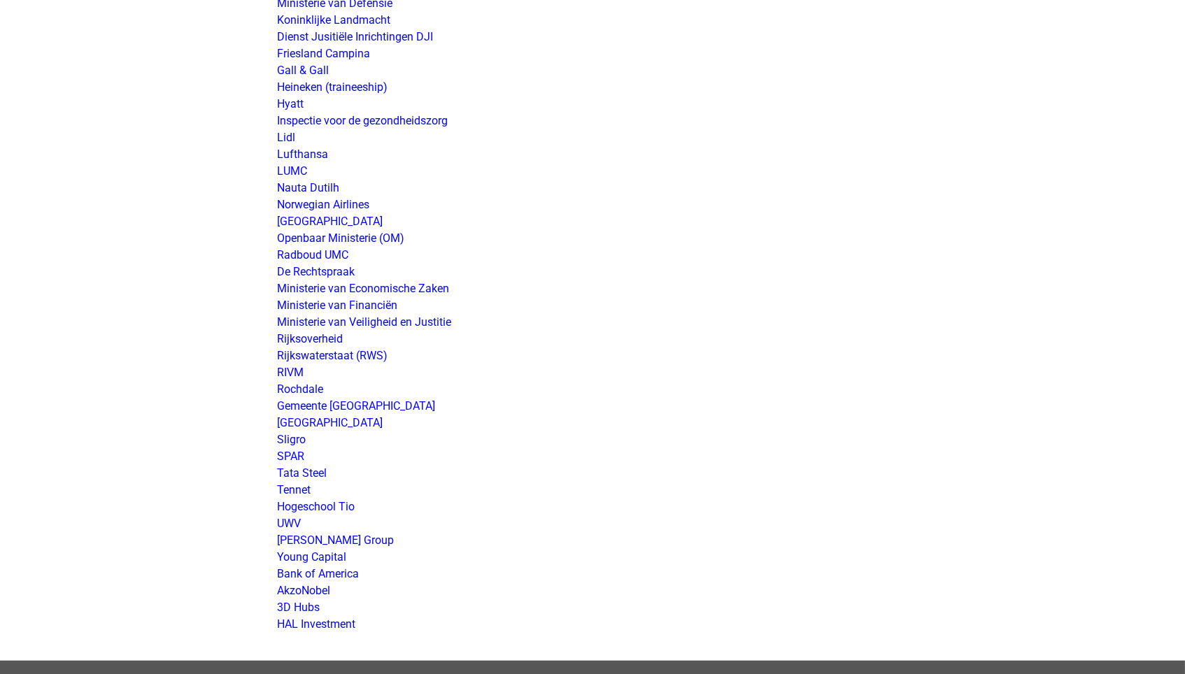
scroll to position [2432, 0]
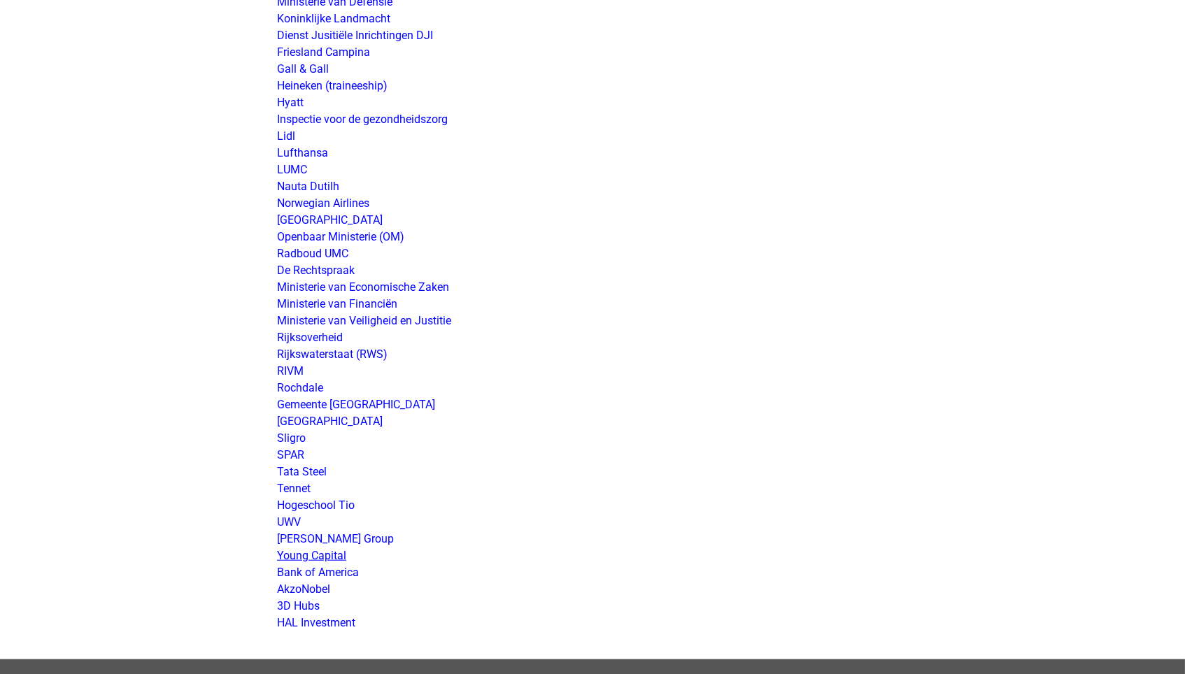
click at [330, 549] on link "Young Capital" at bounding box center [311, 555] width 69 height 13
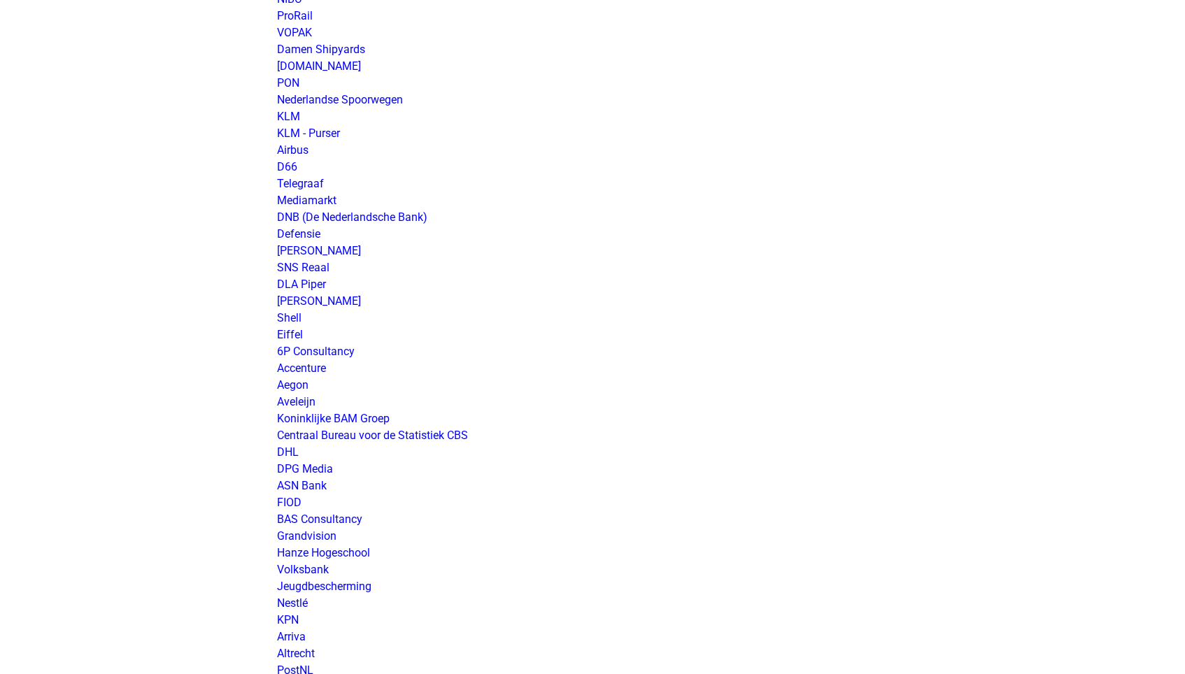
scroll to position [1326, 0]
click at [294, 362] on link "Accenture" at bounding box center [301, 368] width 49 height 13
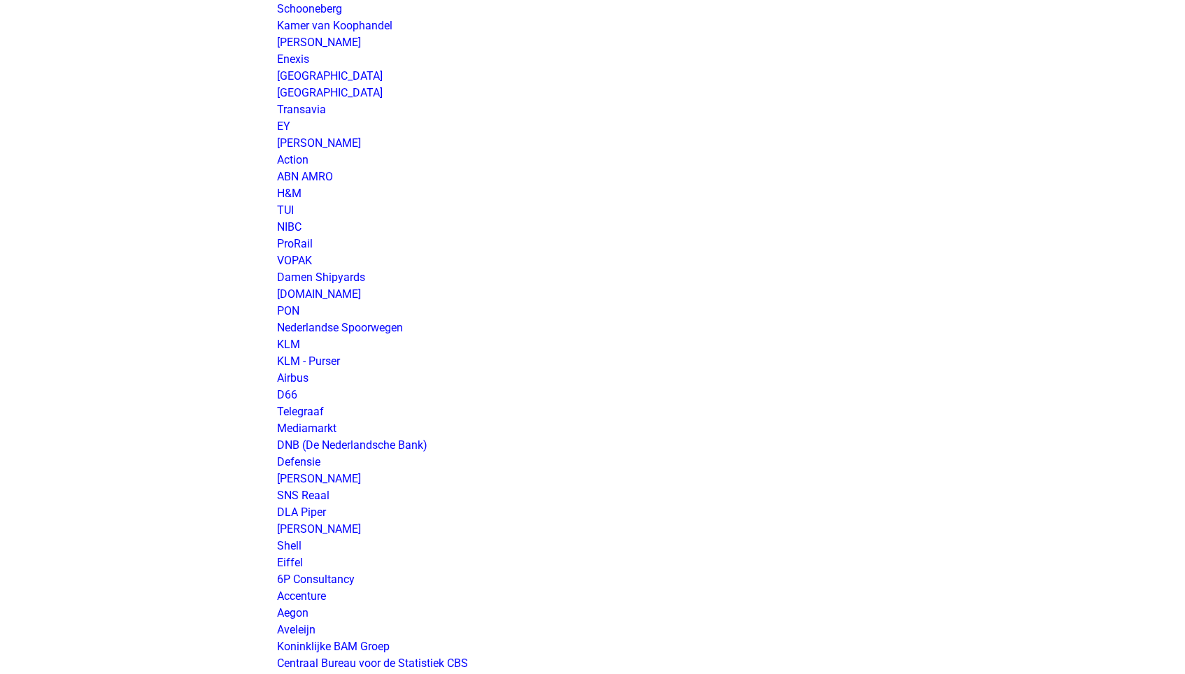
scroll to position [1096, 0]
click at [321, 508] on link "DLA Piper" at bounding box center [301, 514] width 49 height 13
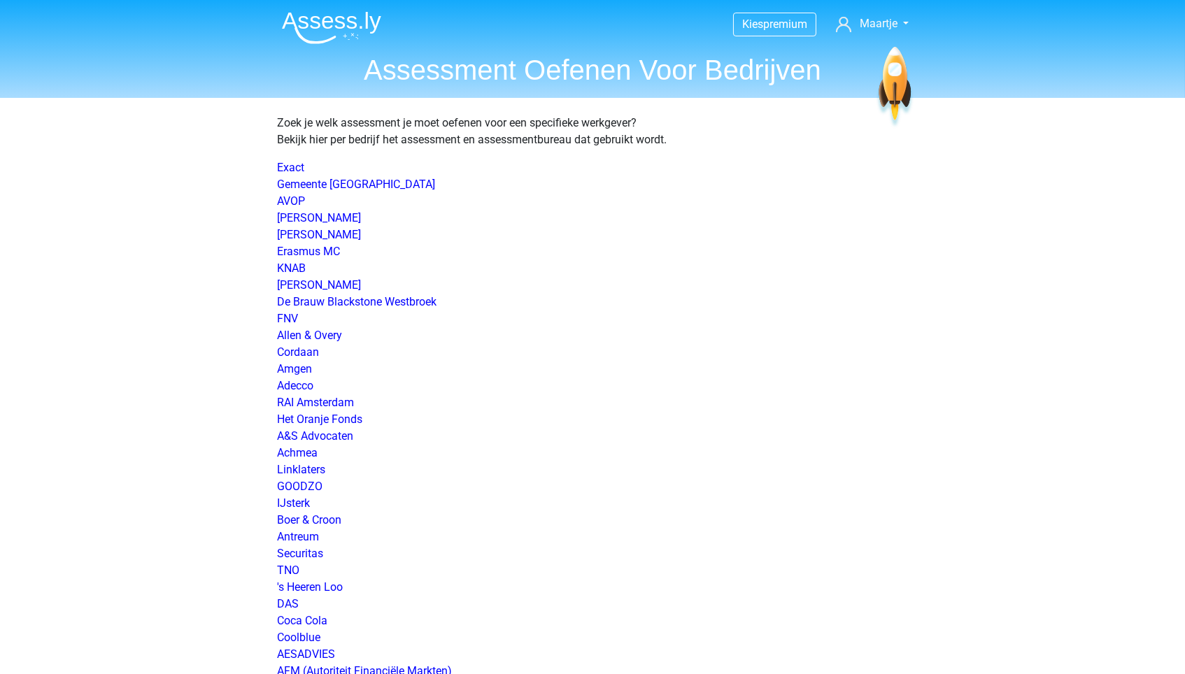
scroll to position [0, 0]
click at [395, 301] on link "De Brauw Blackstone Westbroek" at bounding box center [356, 301] width 159 height 13
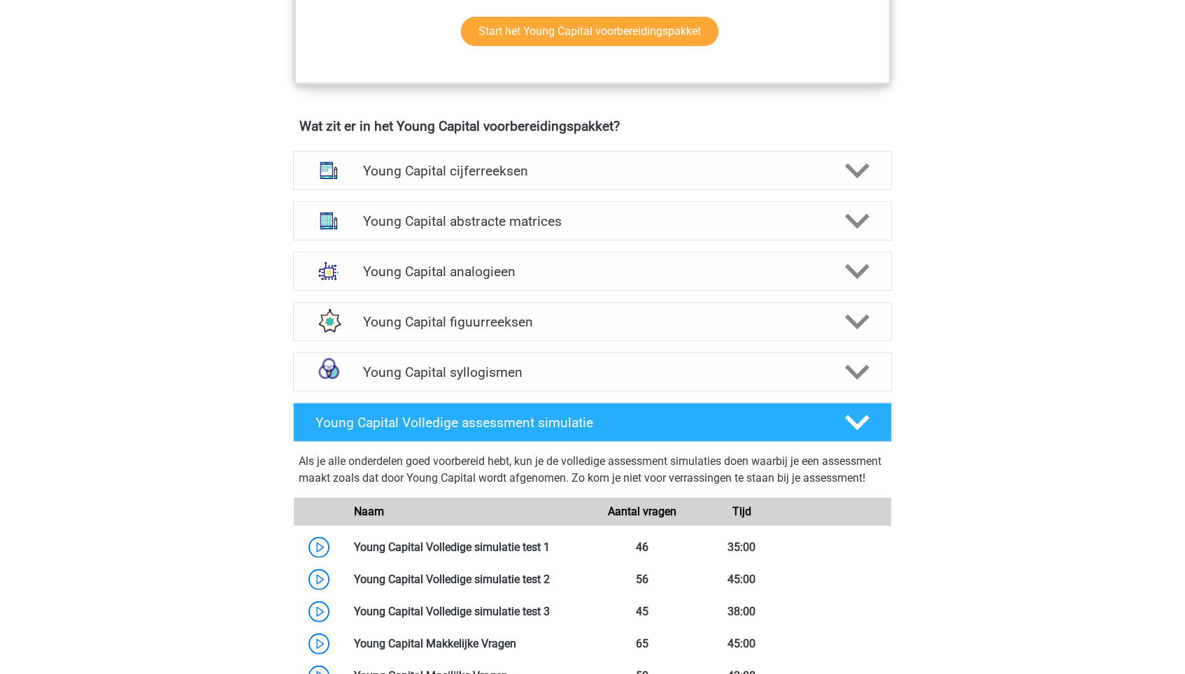
scroll to position [958, 0]
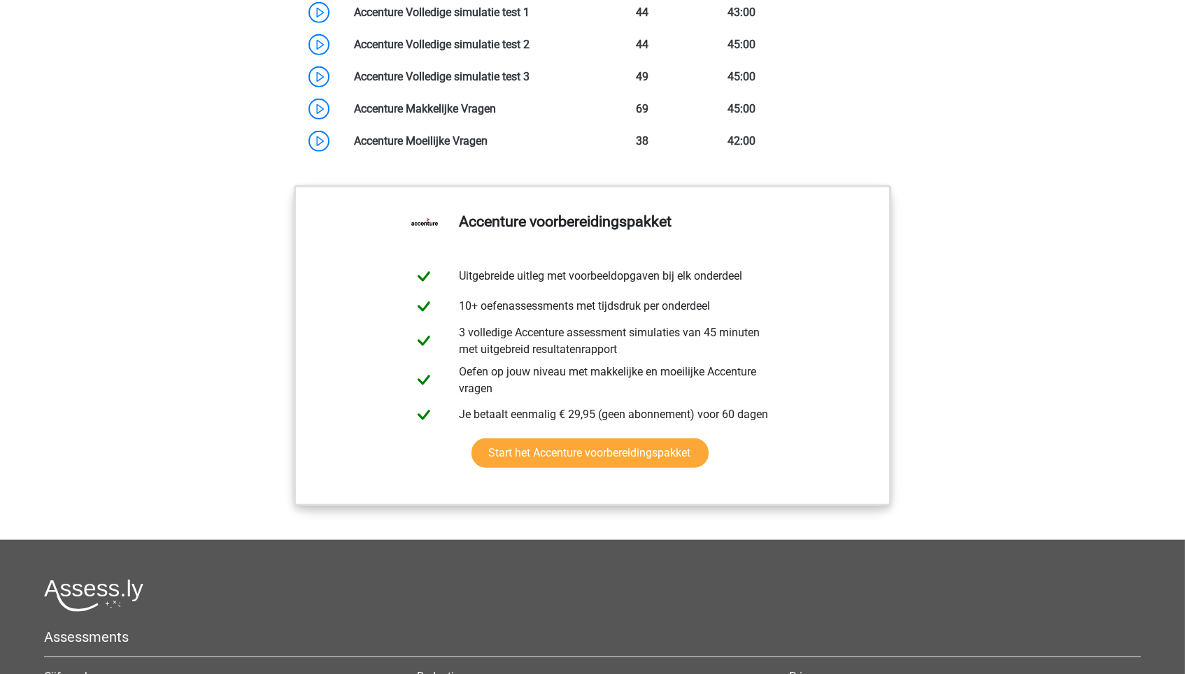
scroll to position [1850, 0]
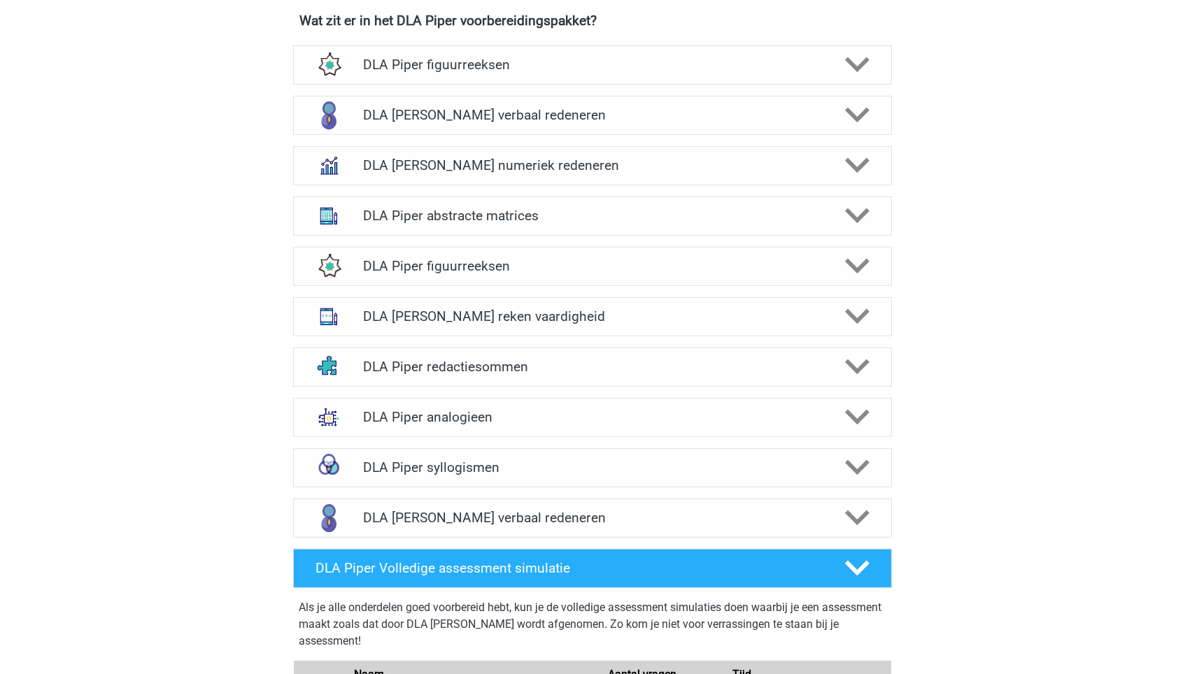
scroll to position [1211, 0]
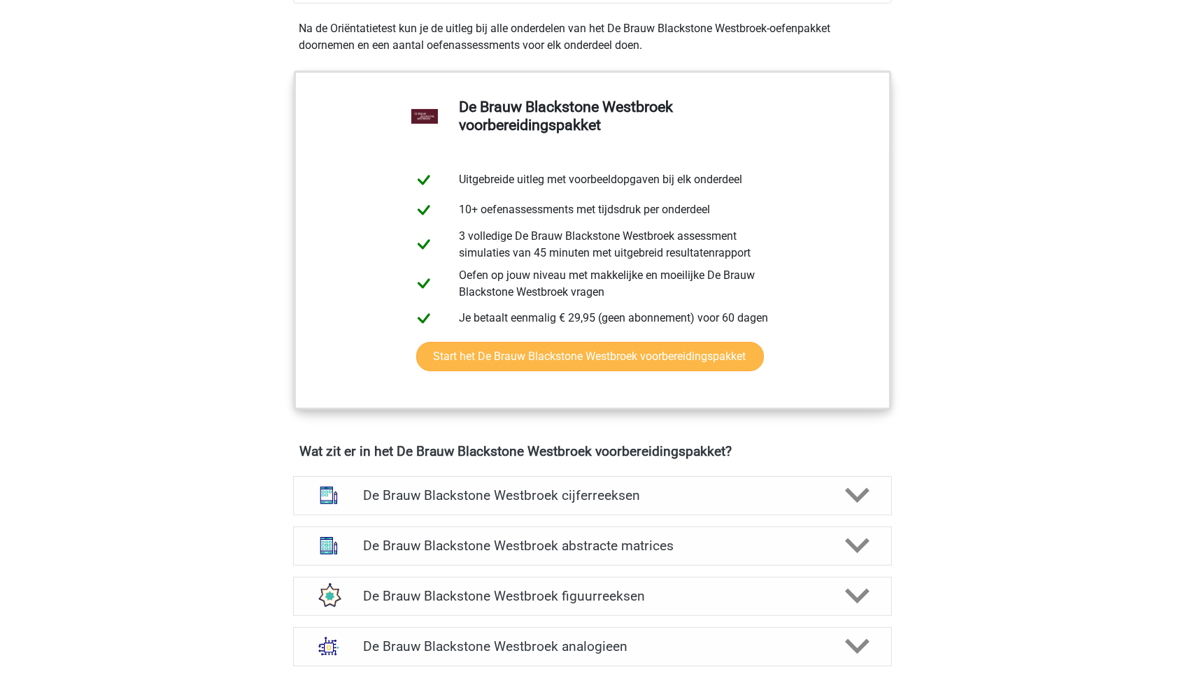
scroll to position [836, 0]
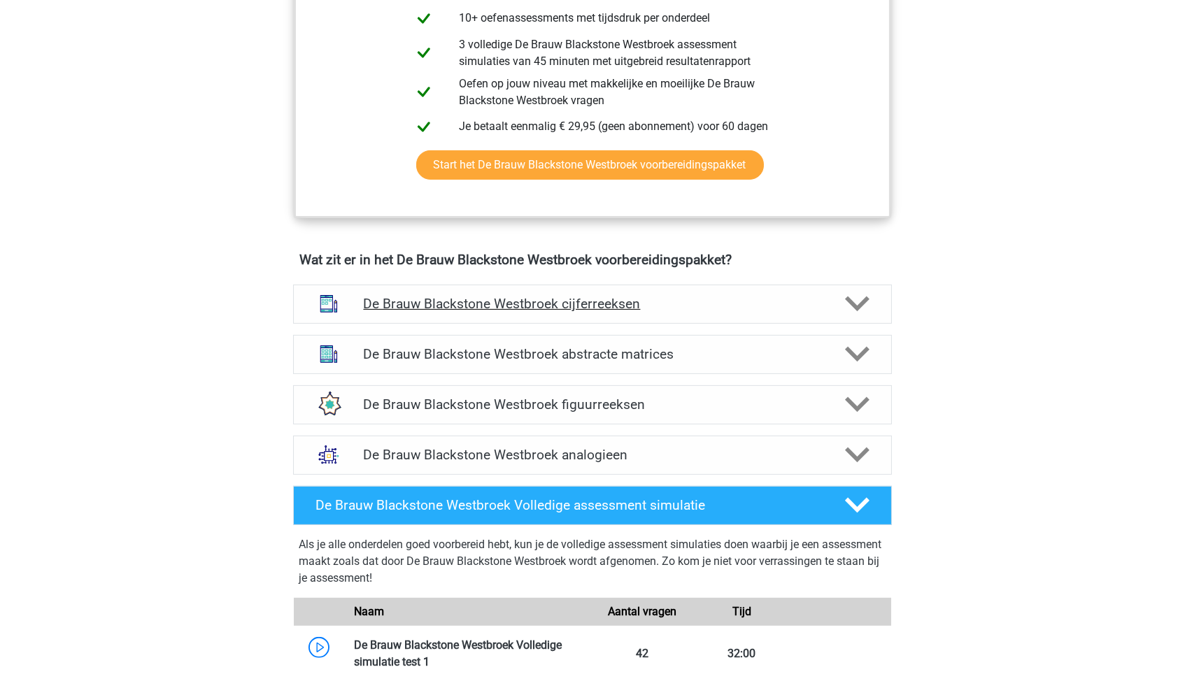
click at [508, 301] on h4 "De Brauw Blackstone Westbroek cijferreeksen" at bounding box center [592, 304] width 458 height 16
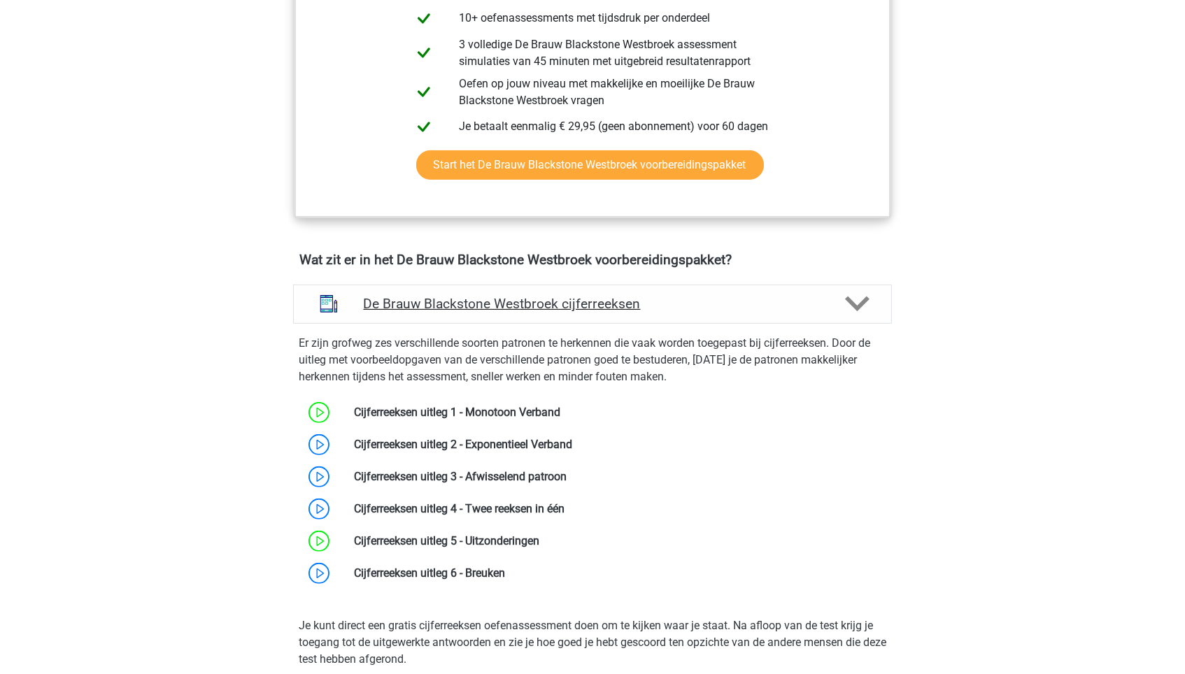
click at [509, 302] on h4 "De Brauw Blackstone Westbroek cijferreeksen" at bounding box center [592, 304] width 458 height 16
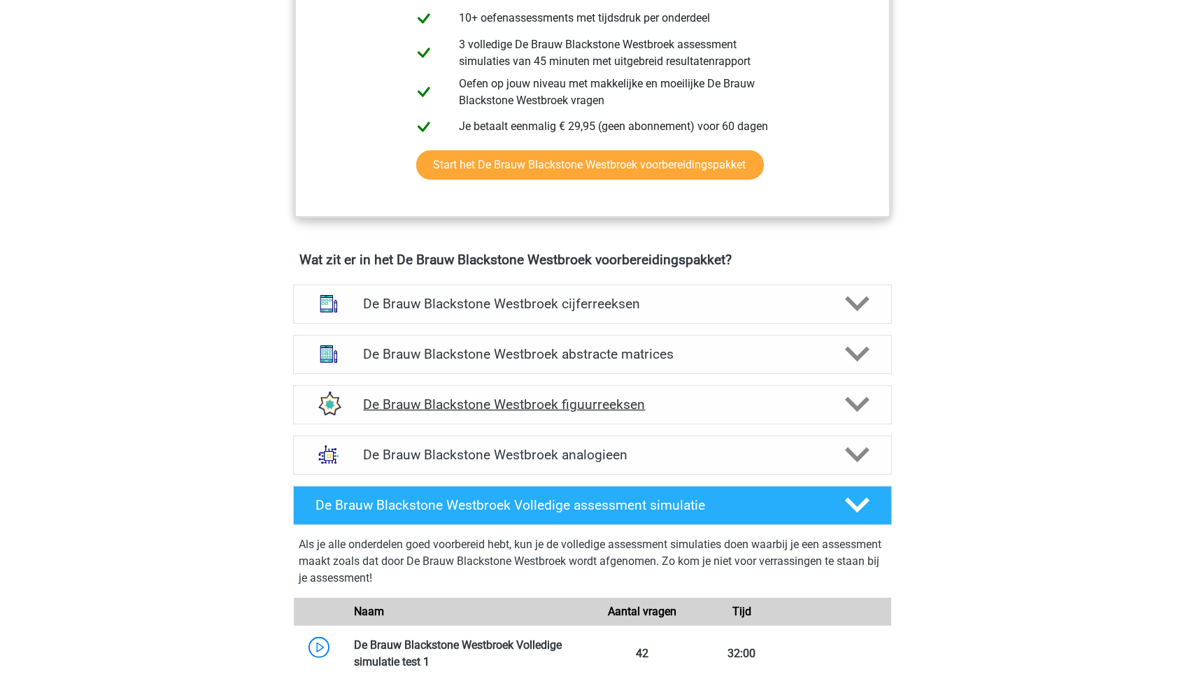
click at [505, 392] on div "De Brauw Blackstone Westbroek figuurreeksen" at bounding box center [592, 404] width 599 height 39
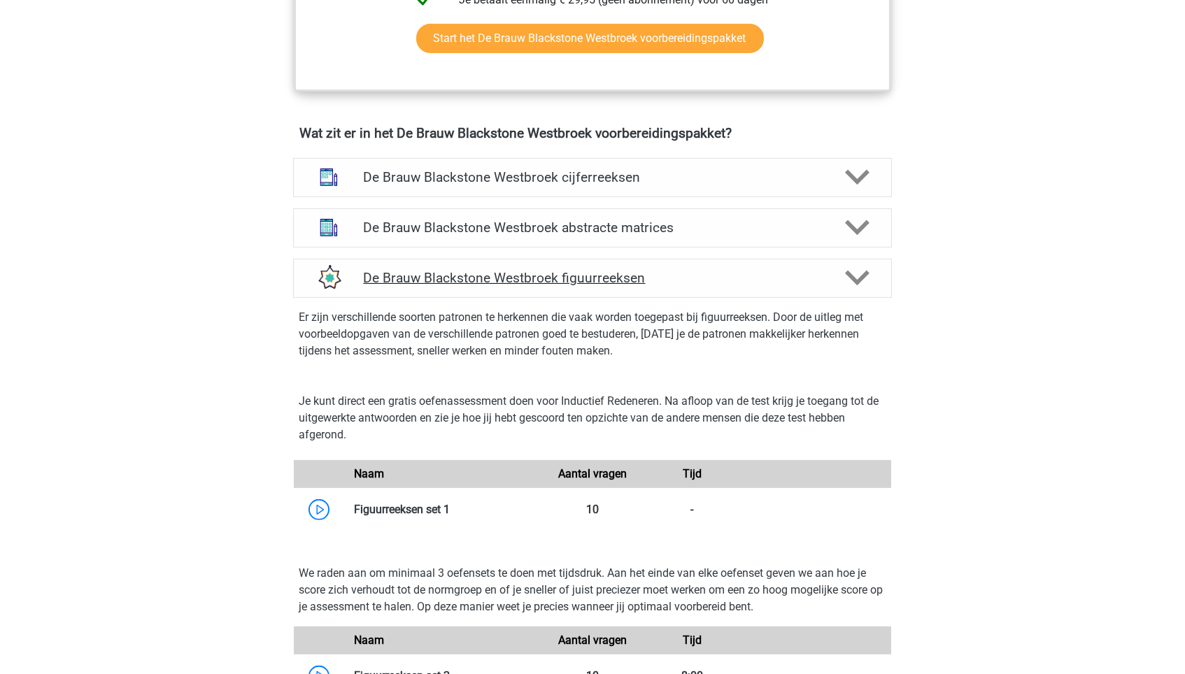
scroll to position [966, 0]
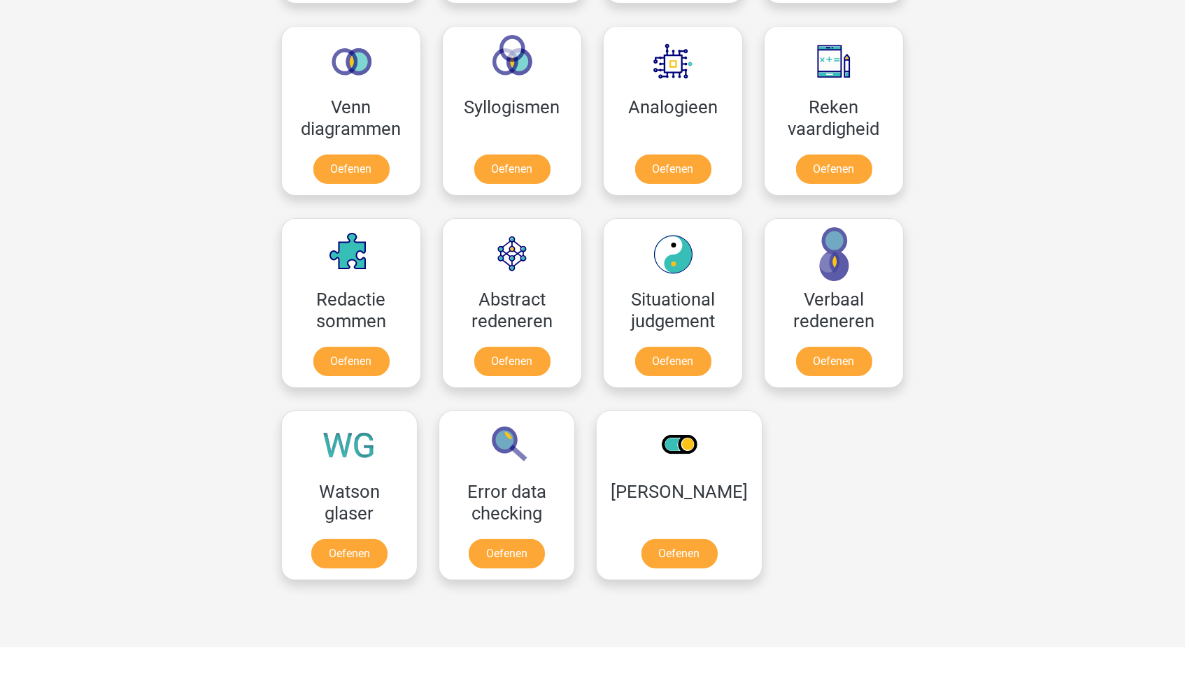
scroll to position [812, 0]
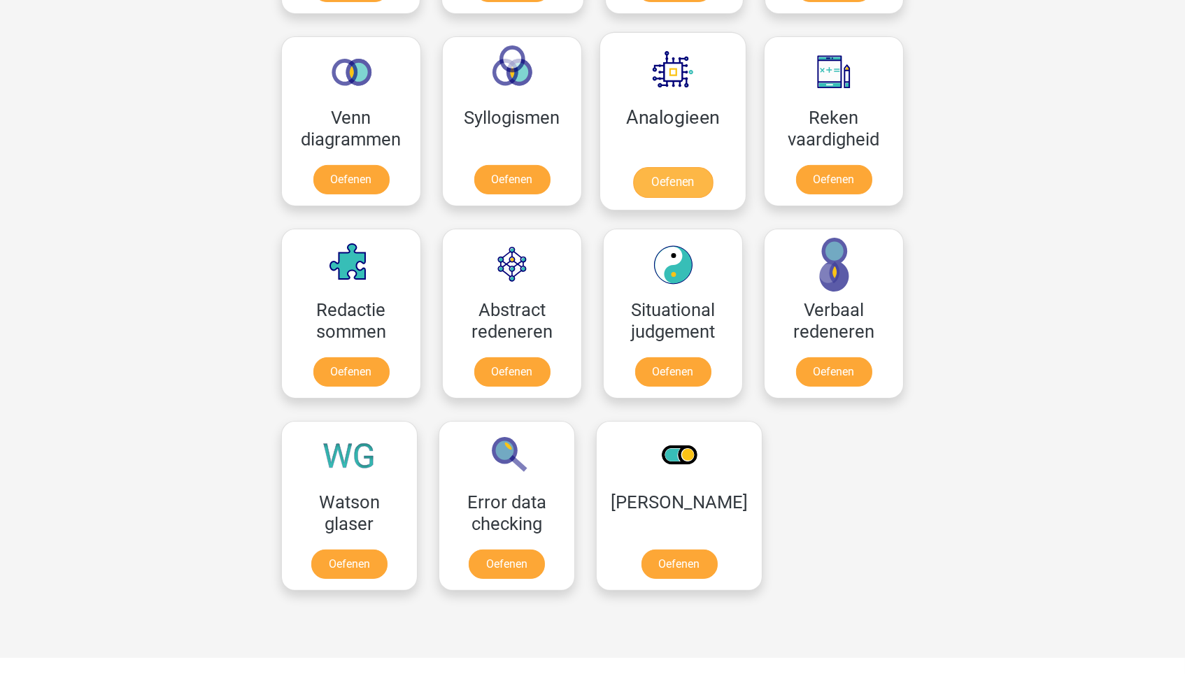
click at [691, 167] on link "Oefenen" at bounding box center [673, 182] width 80 height 31
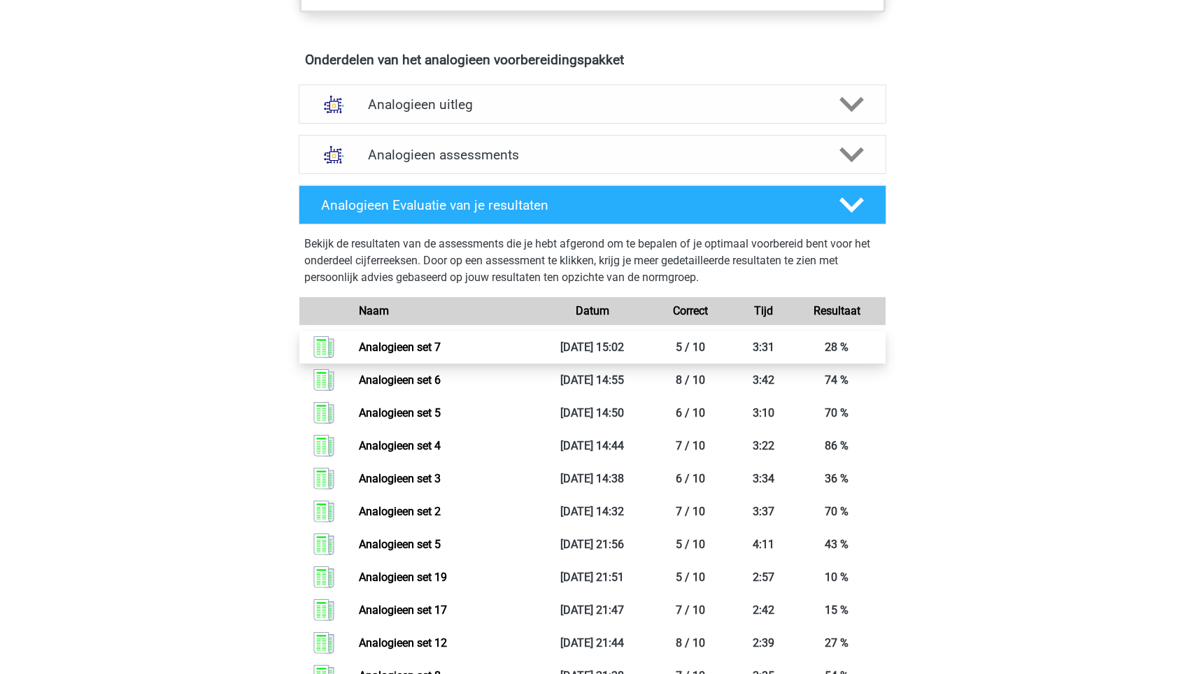
scroll to position [774, 0]
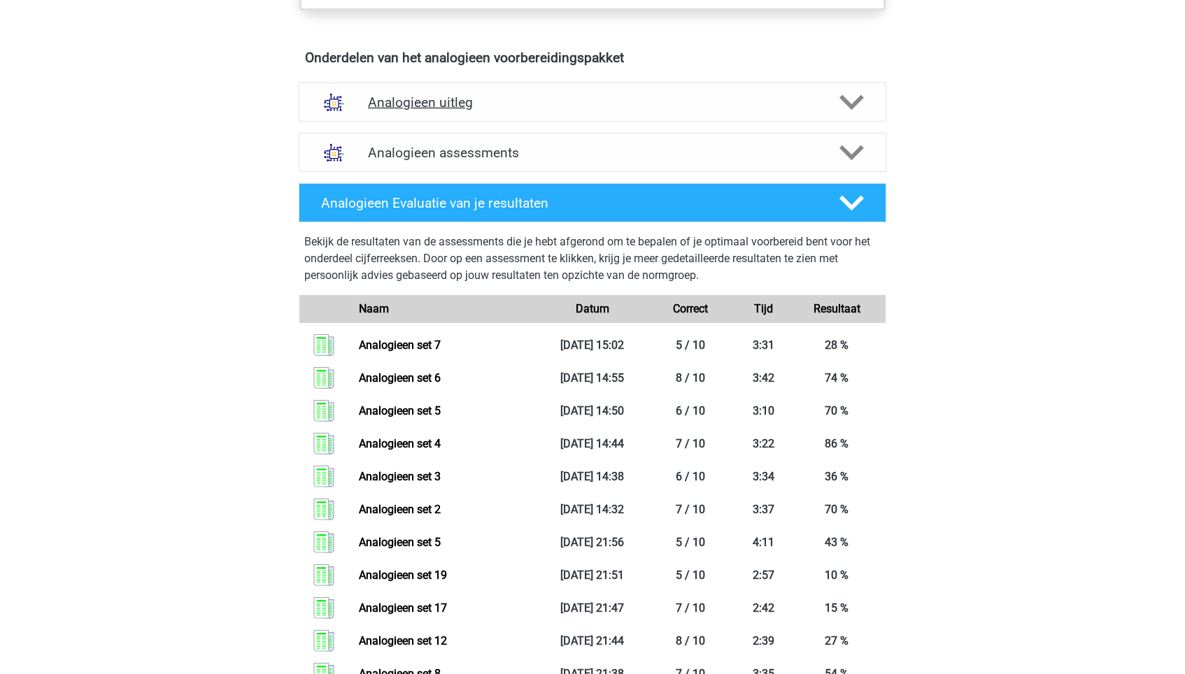
click at [720, 110] on div "Analogieen uitleg" at bounding box center [592, 102] width 587 height 39
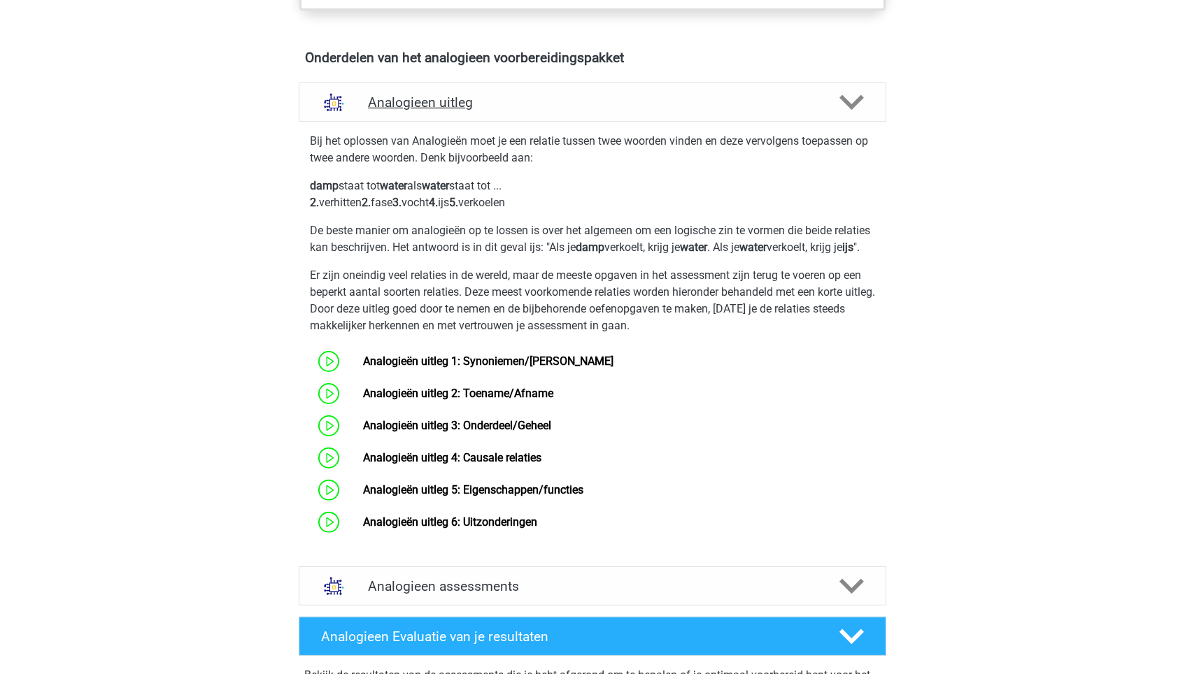
click at [720, 110] on div "Analogieen uitleg" at bounding box center [592, 102] width 587 height 39
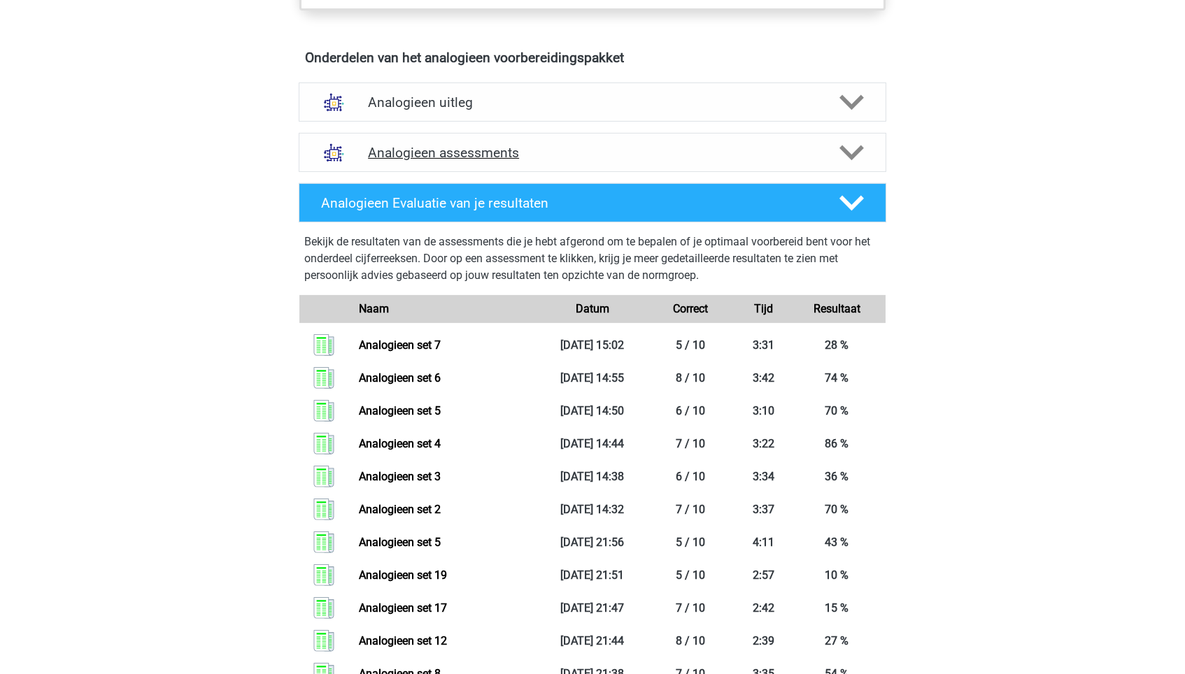
click at [698, 157] on div "Analogieen assessments" at bounding box center [592, 152] width 587 height 39
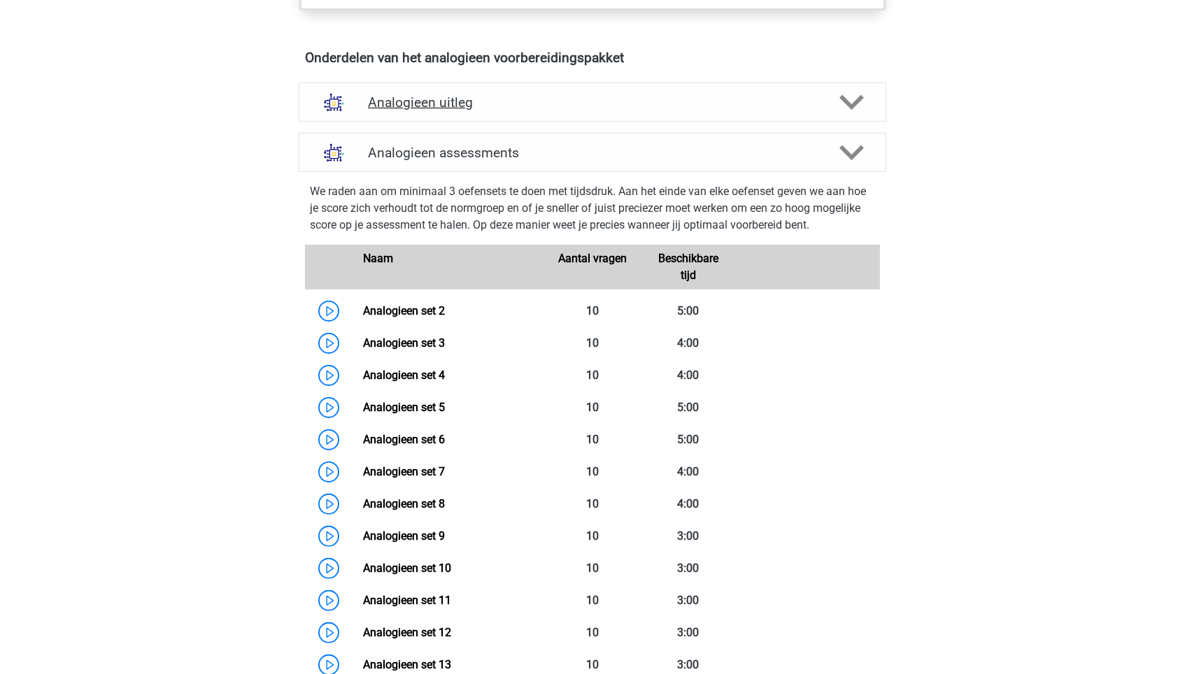
click at [613, 94] on h4 "Analogieen uitleg" at bounding box center [592, 102] width 449 height 16
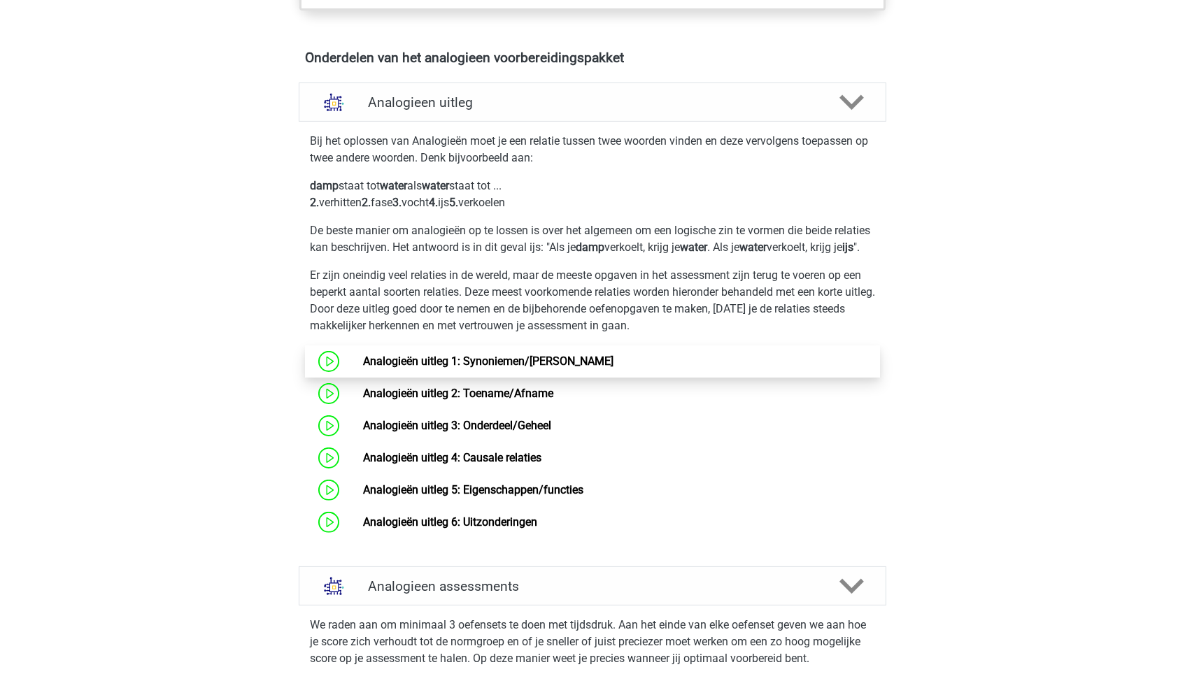
click at [365, 368] on link "Analogieën uitleg 1: Synoniemen/[PERSON_NAME]" at bounding box center [488, 361] width 250 height 13
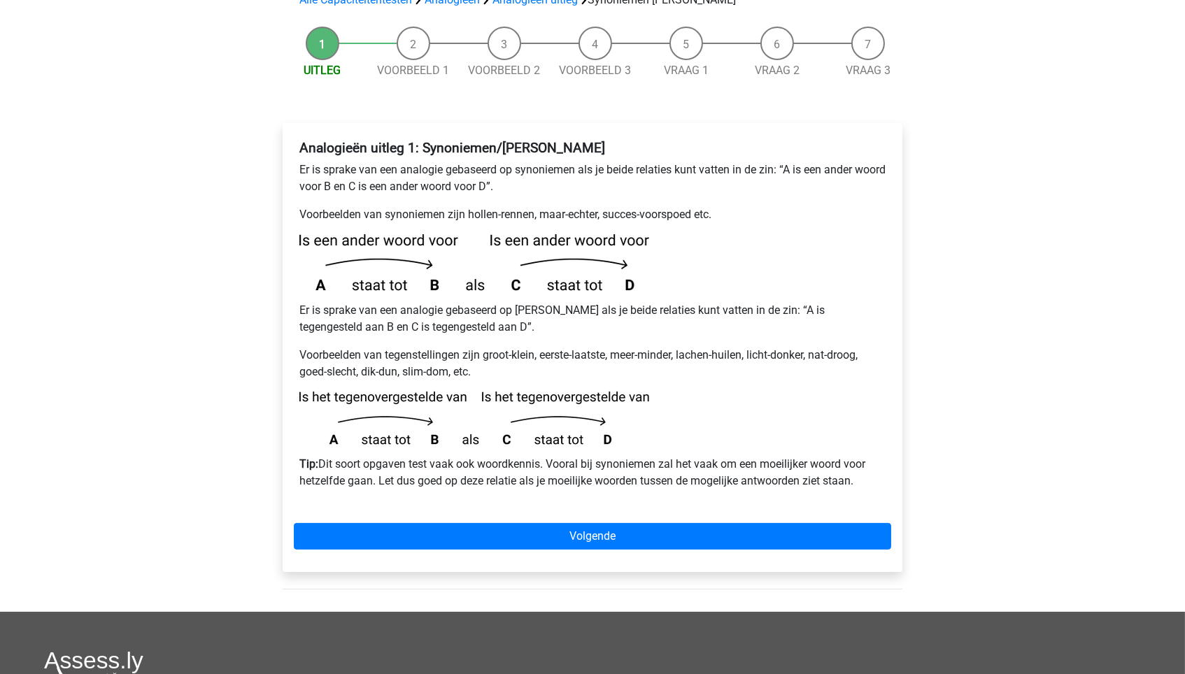
scroll to position [157, 0]
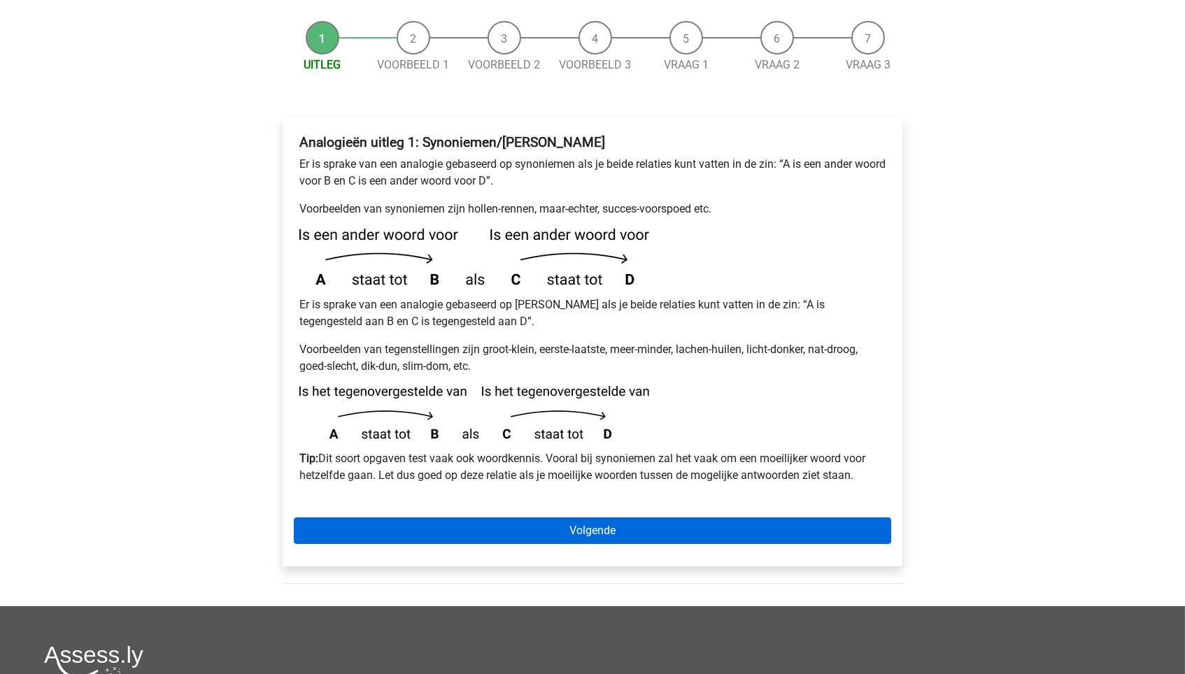
click at [539, 518] on link "Volgende" at bounding box center [592, 531] width 597 height 27
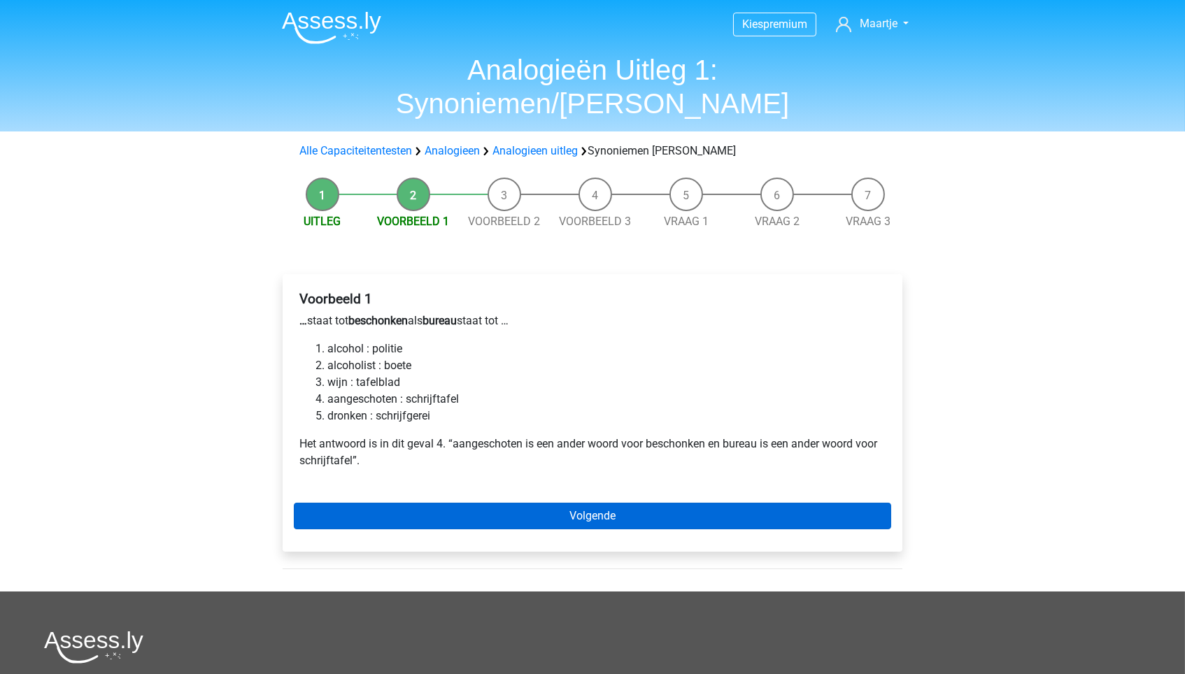
click at [587, 503] on link "Volgende" at bounding box center [592, 516] width 597 height 27
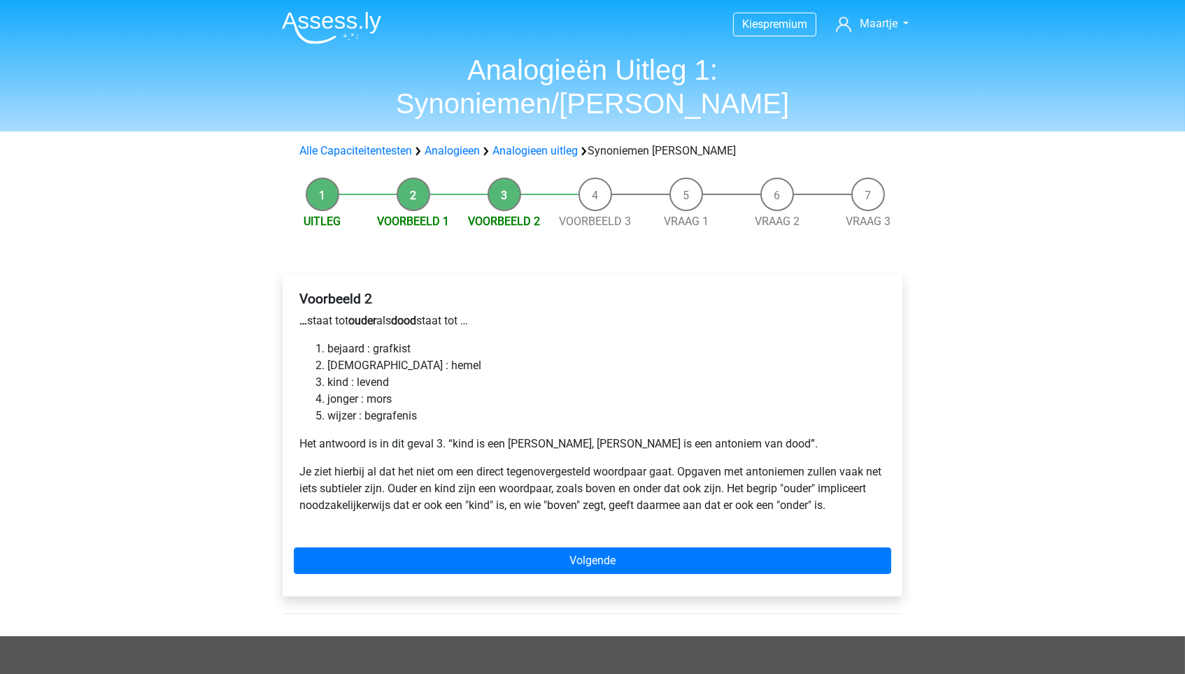
click at [587, 478] on div "Voorbeeld 2 … staat tot ouder als dood staat tot … bejaard : grafkist [DEMOGRAP…" at bounding box center [592, 407] width 597 height 245
click at [587, 507] on div "Voorbeeld 2 … staat tot ouder als dood staat tot … bejaard : grafkist [DEMOGRAP…" at bounding box center [593, 435] width 620 height 322
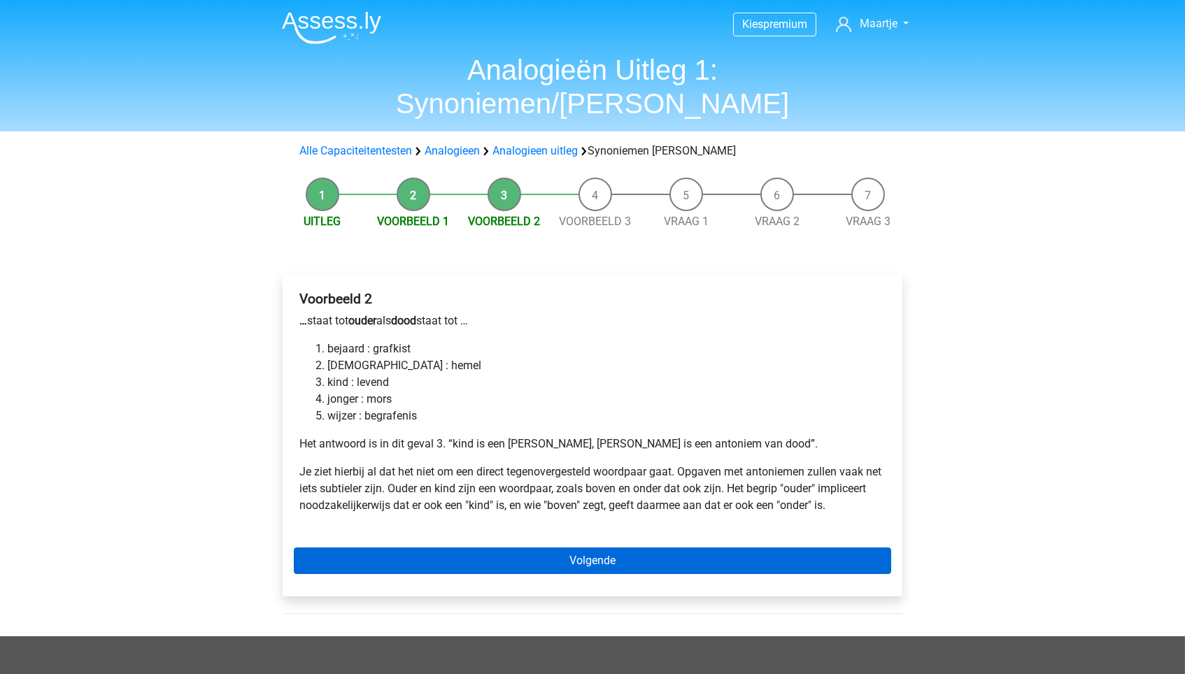
click at [588, 548] on link "Volgende" at bounding box center [592, 561] width 597 height 27
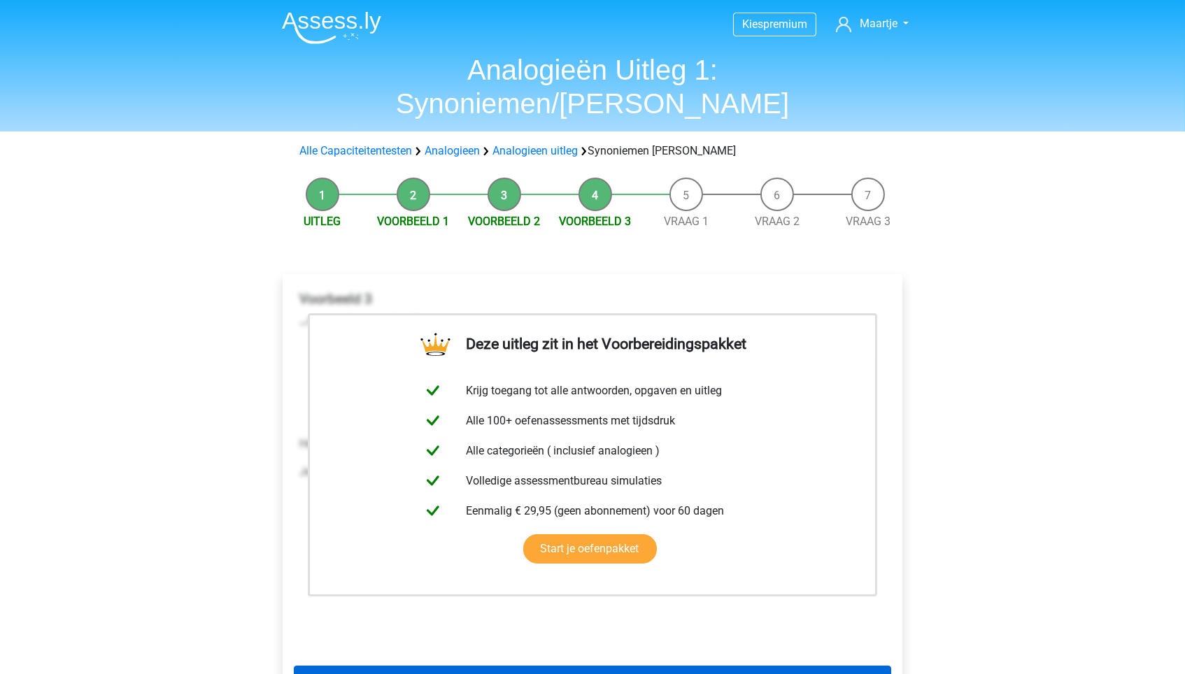
click at [594, 666] on link "Volgende" at bounding box center [592, 679] width 597 height 27
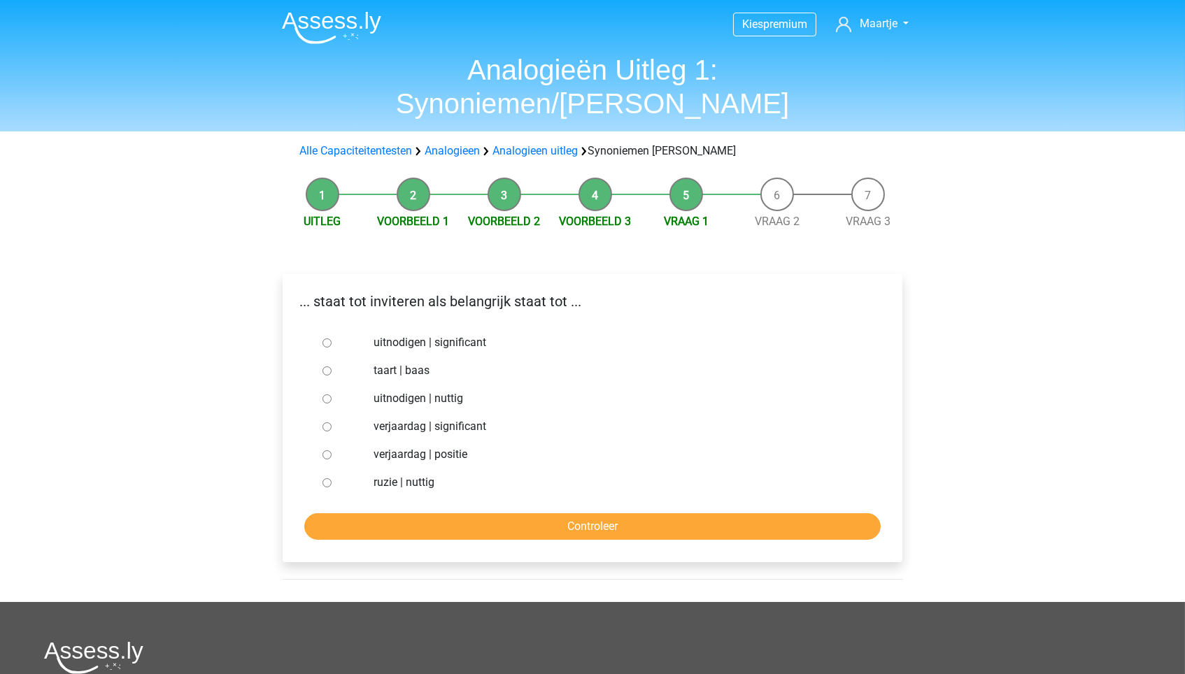
click at [595, 506] on div "... staat tot inviteren als belangrijk staat tot ... uitnodigen | significant t…" at bounding box center [593, 418] width 620 height 288
click at [454, 144] on link "Analogieen" at bounding box center [451, 150] width 55 height 13
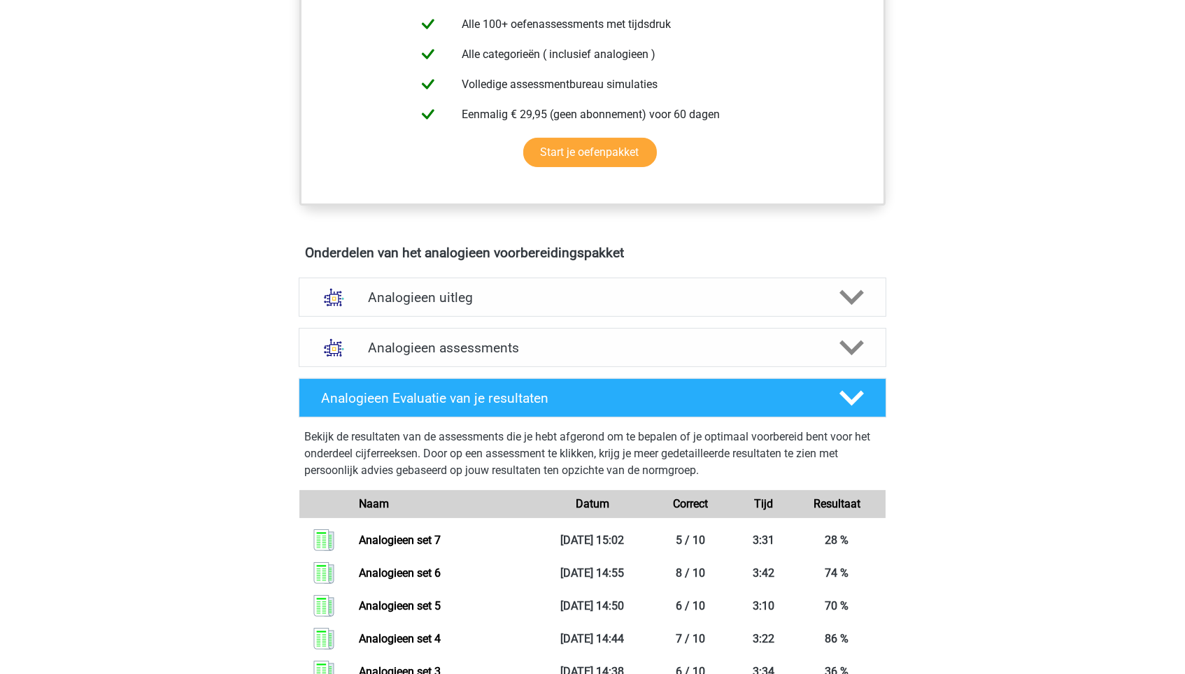
scroll to position [599, 0]
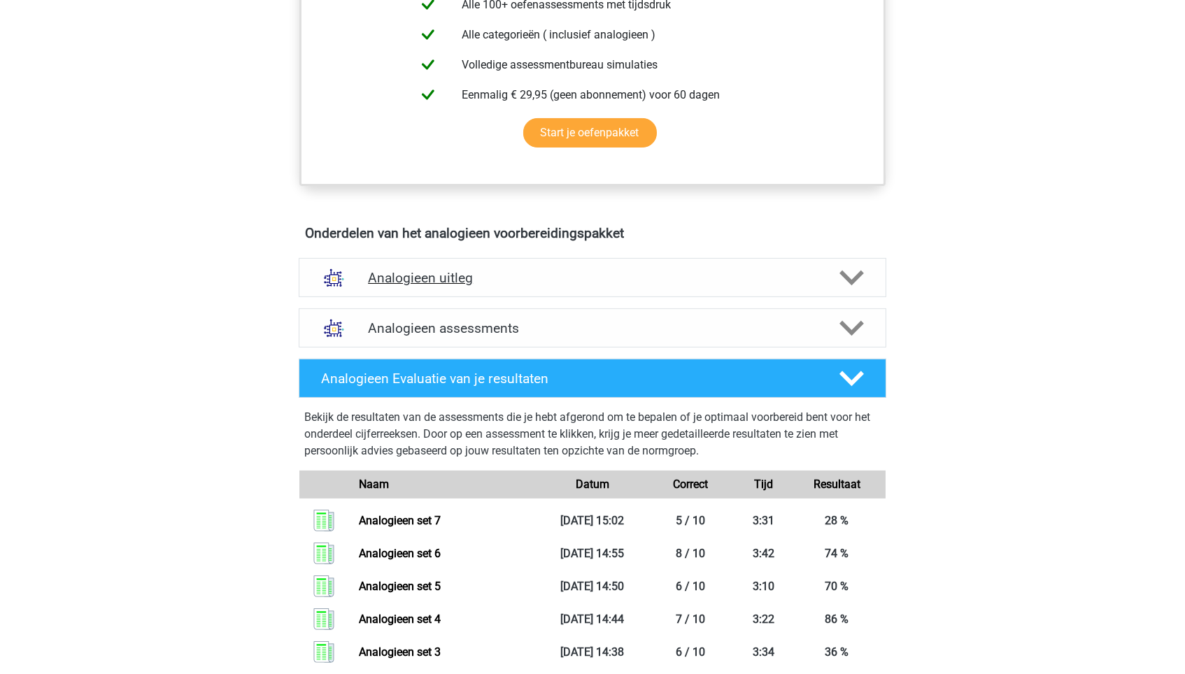
click at [528, 270] on h4 "Analogieen uitleg" at bounding box center [592, 278] width 449 height 16
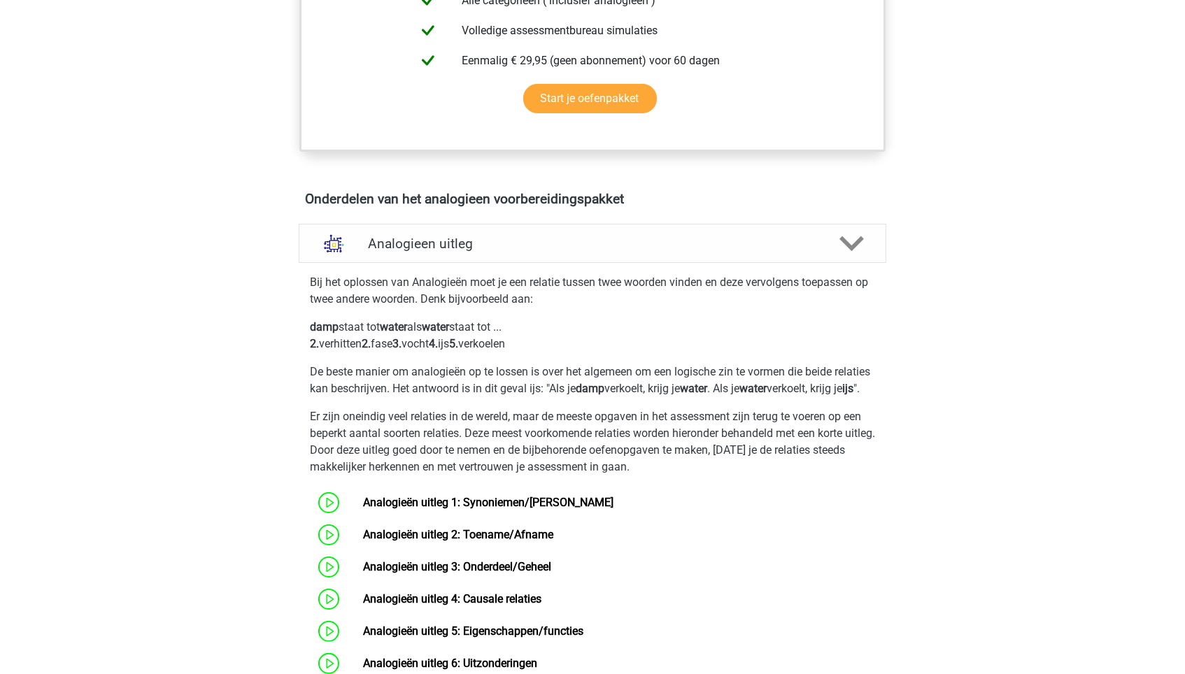
scroll to position [720, 0]
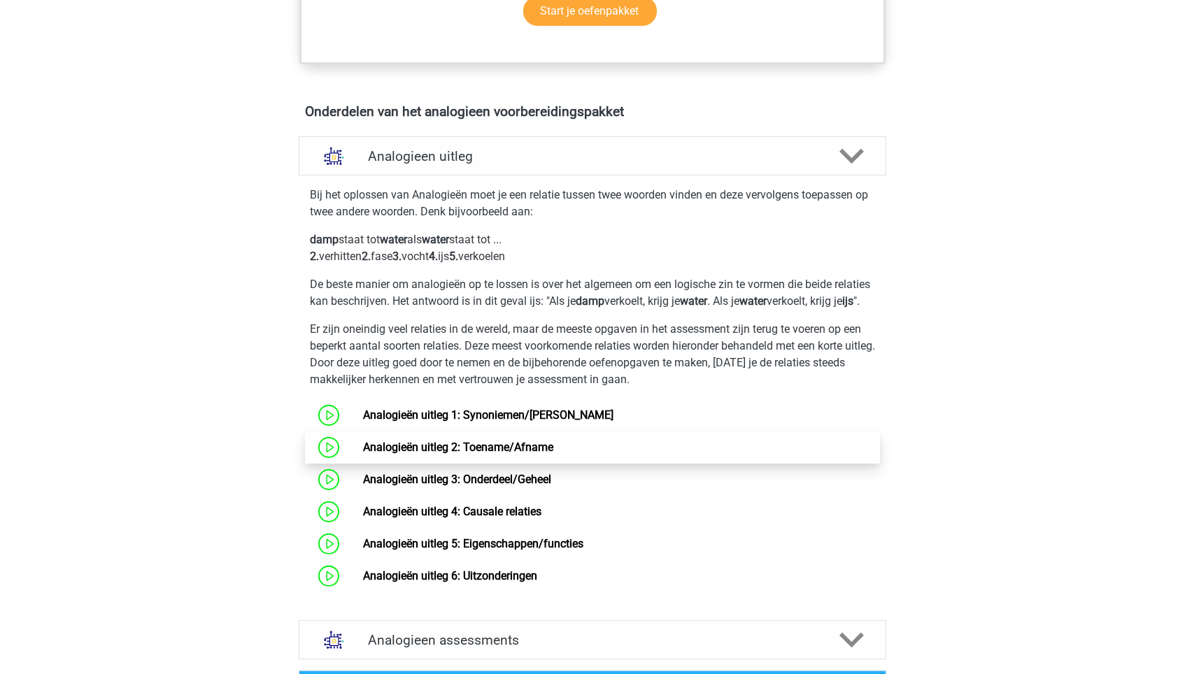
click at [500, 450] on link "Analogieën uitleg 2: Toename/Afname" at bounding box center [458, 447] width 190 height 13
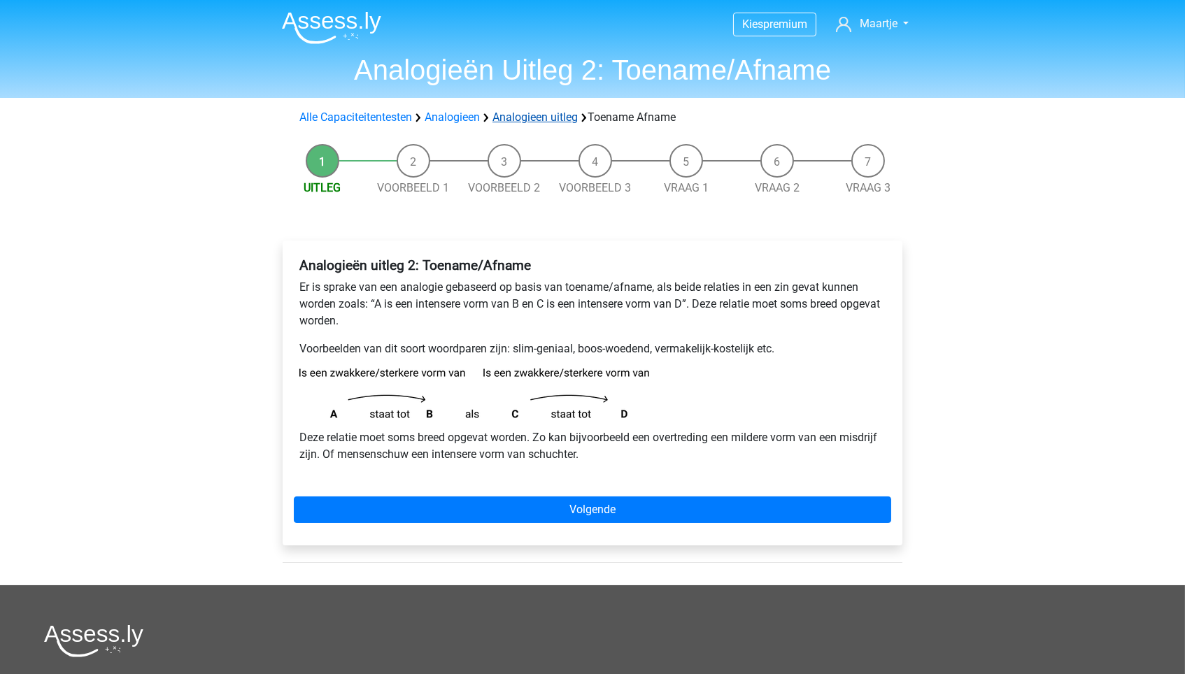
click at [515, 117] on link "Analogieen uitleg" at bounding box center [534, 116] width 85 height 13
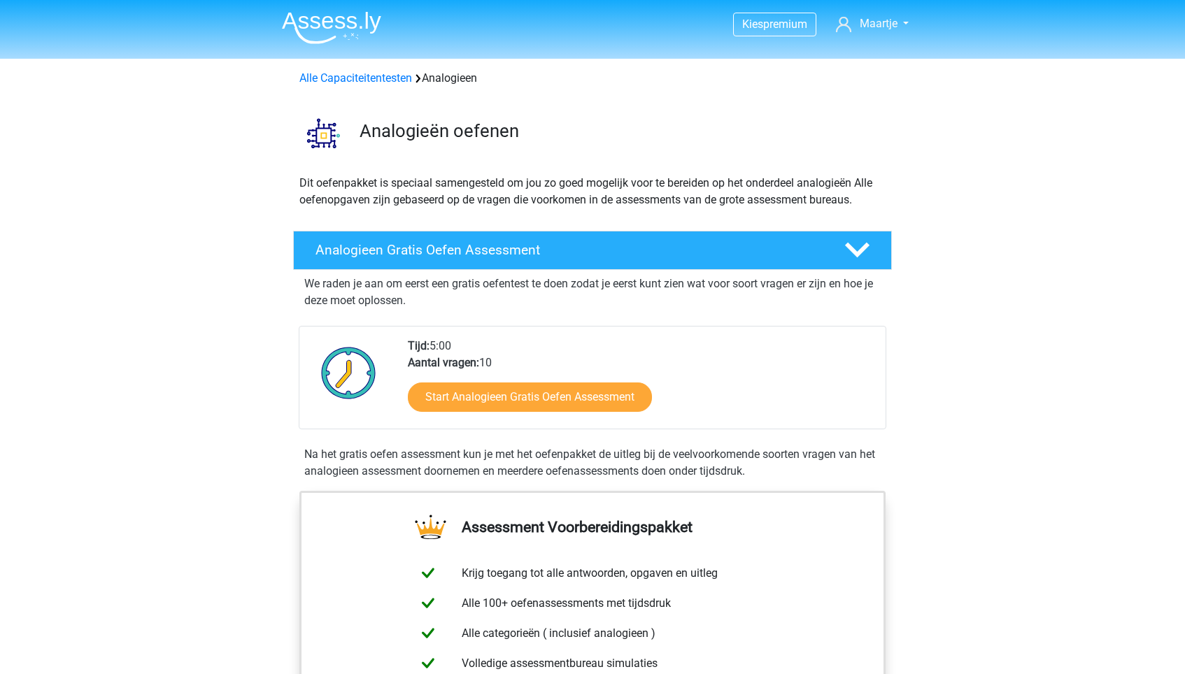
scroll to position [847, 0]
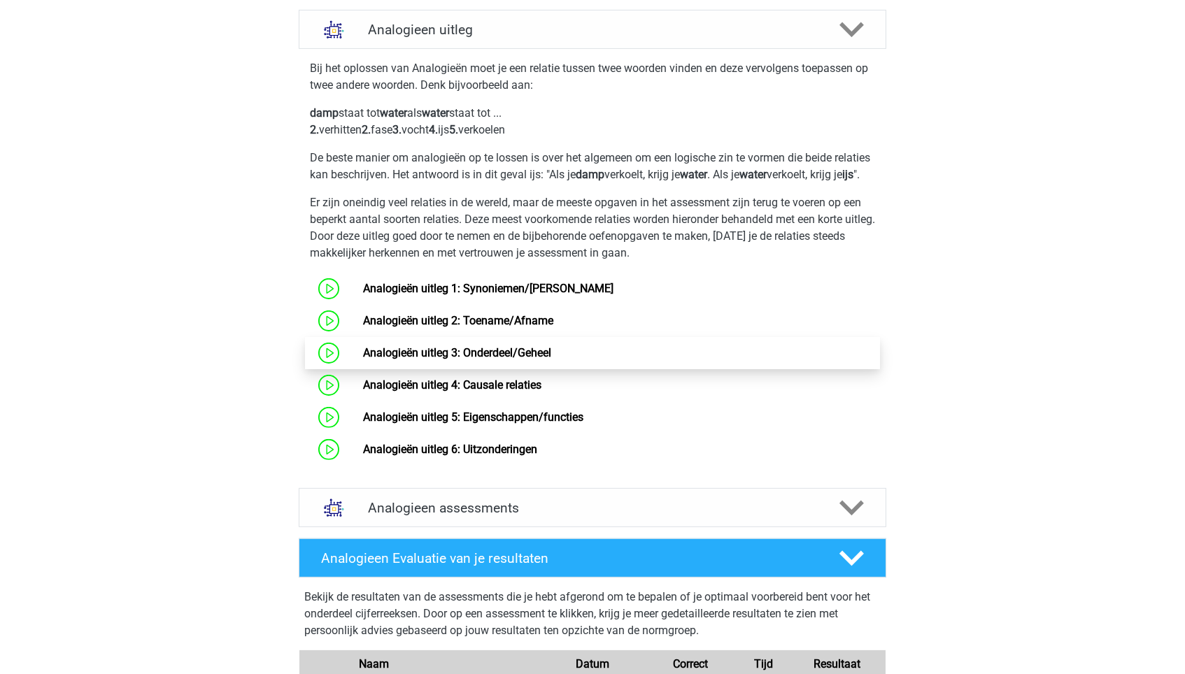
click at [494, 355] on link "Analogieën uitleg 3: Onderdeel/Geheel" at bounding box center [457, 352] width 188 height 13
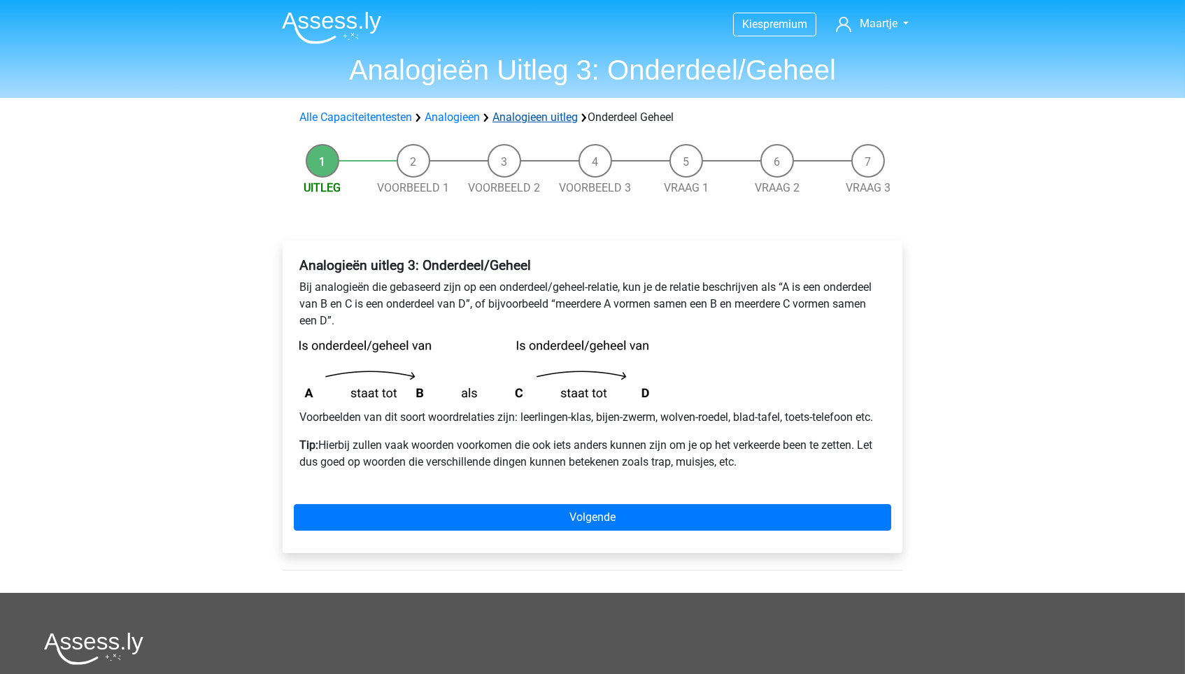
click at [536, 110] on link "Analogieen uitleg" at bounding box center [534, 116] width 85 height 13
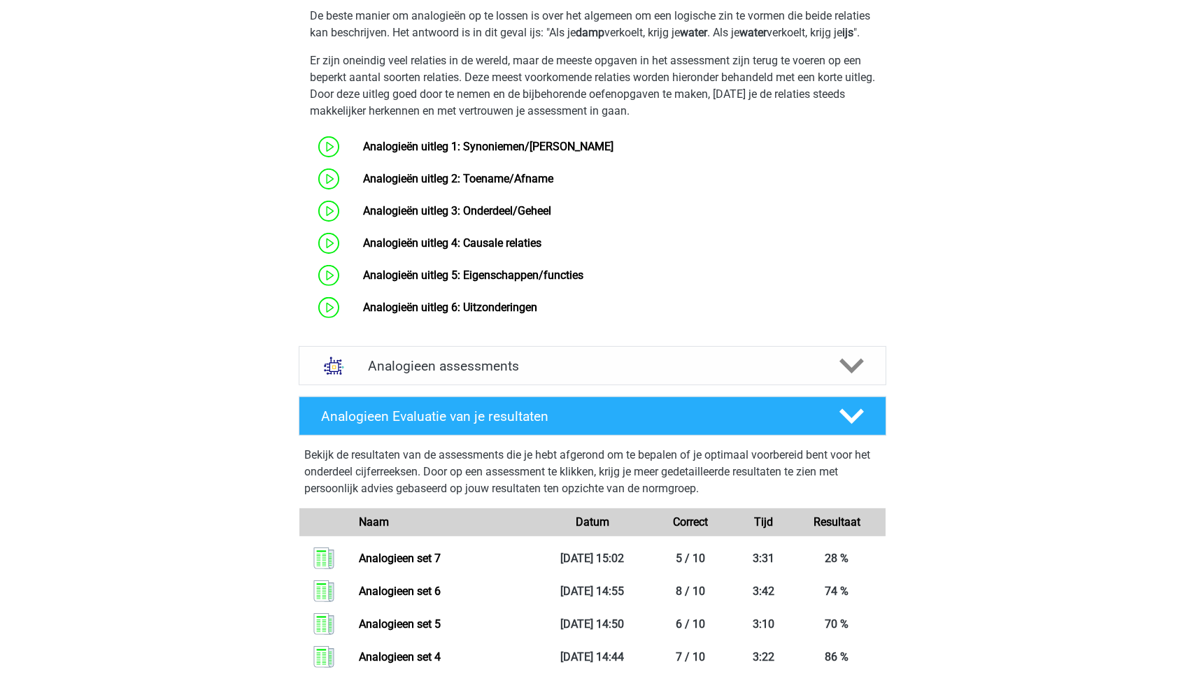
scroll to position [1018, 0]
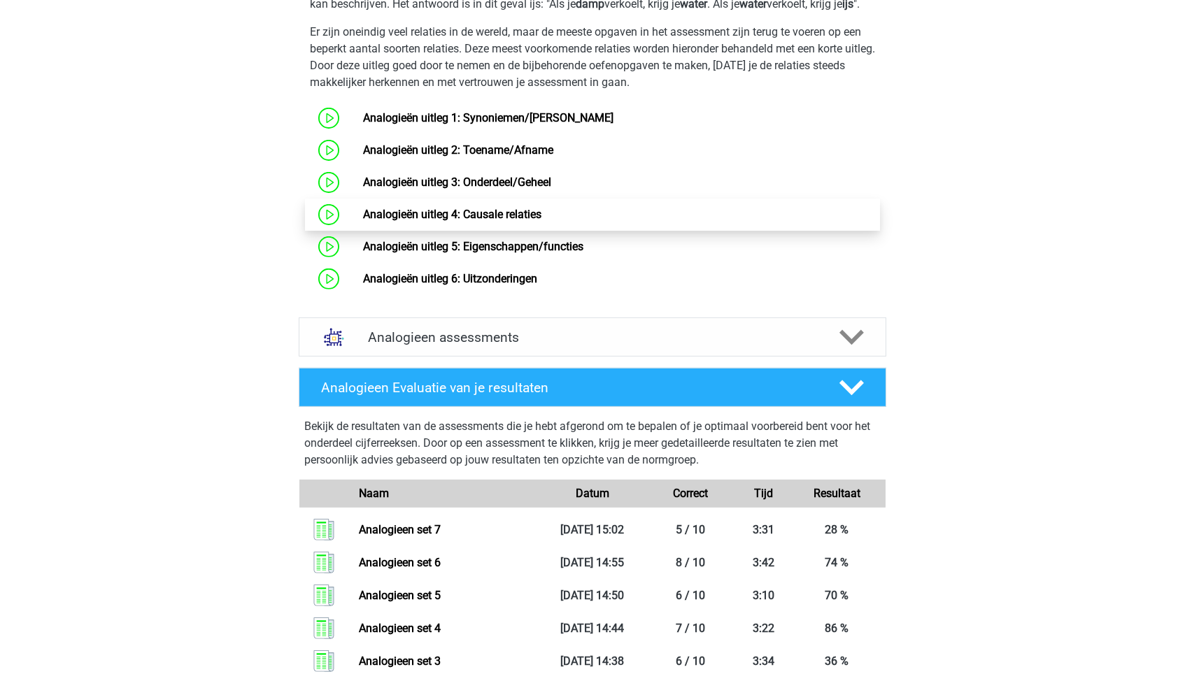
click at [541, 221] on link "Analogieën uitleg 4: Causale relaties" at bounding box center [452, 214] width 178 height 13
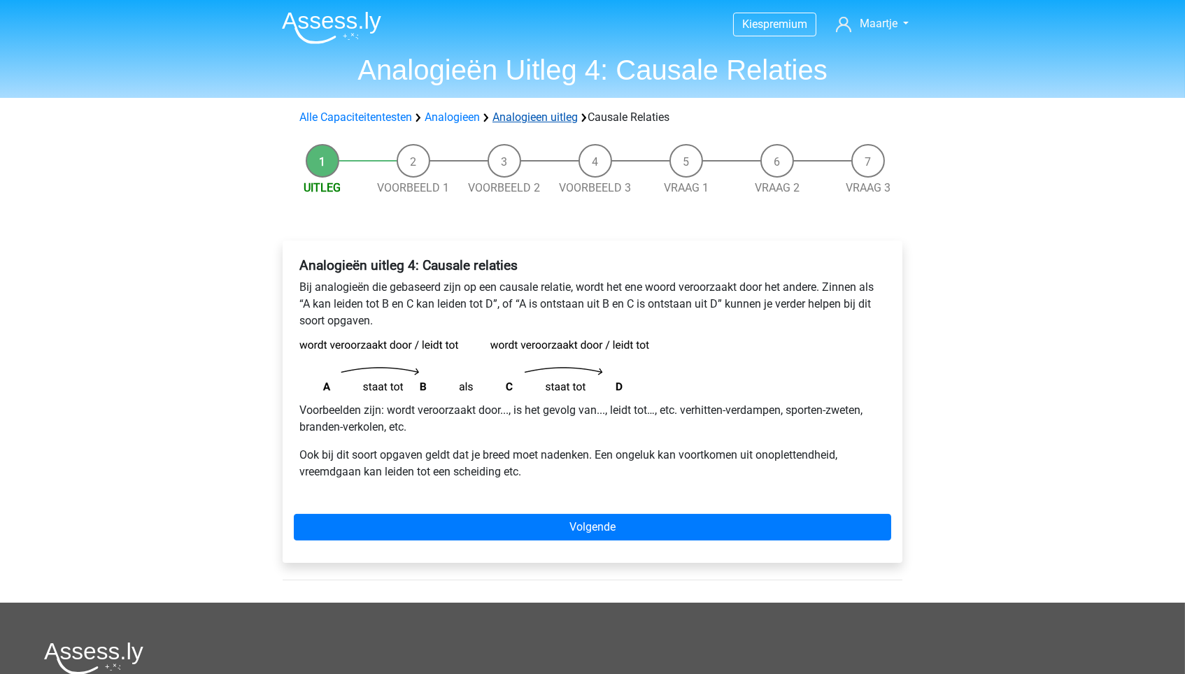
click at [538, 118] on link "Analogieen uitleg" at bounding box center [534, 116] width 85 height 13
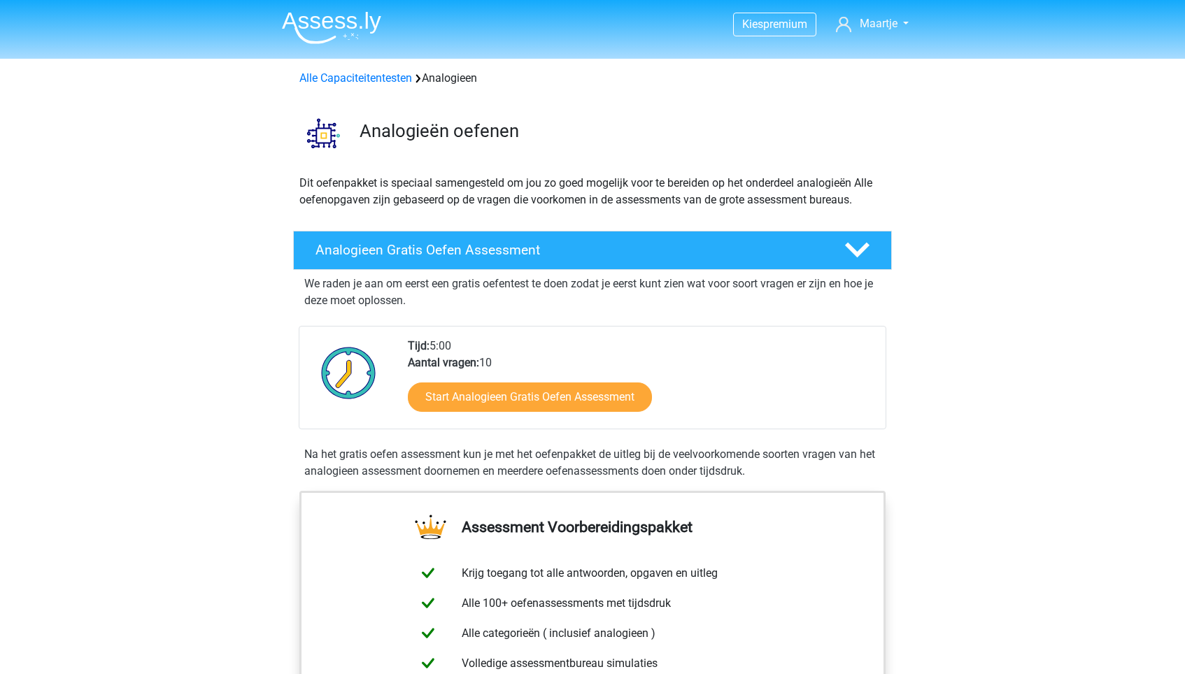
scroll to position [847, 0]
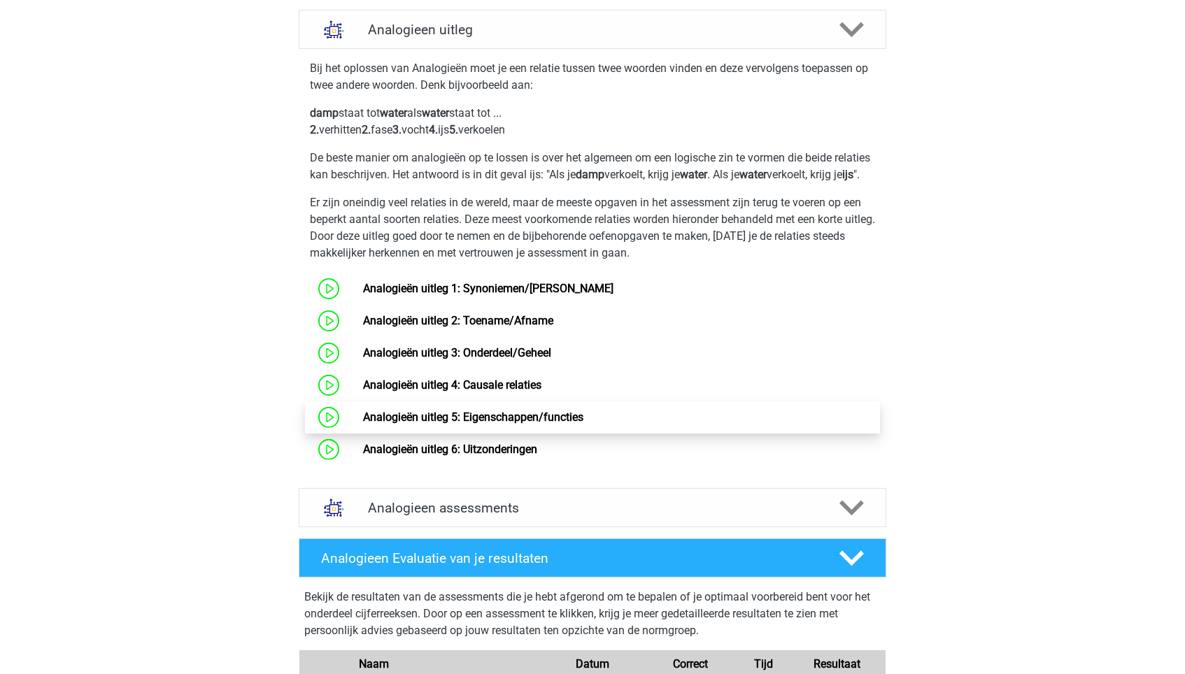
click at [503, 423] on link "Analogieën uitleg 5: Eigenschappen/functies" at bounding box center [473, 417] width 220 height 13
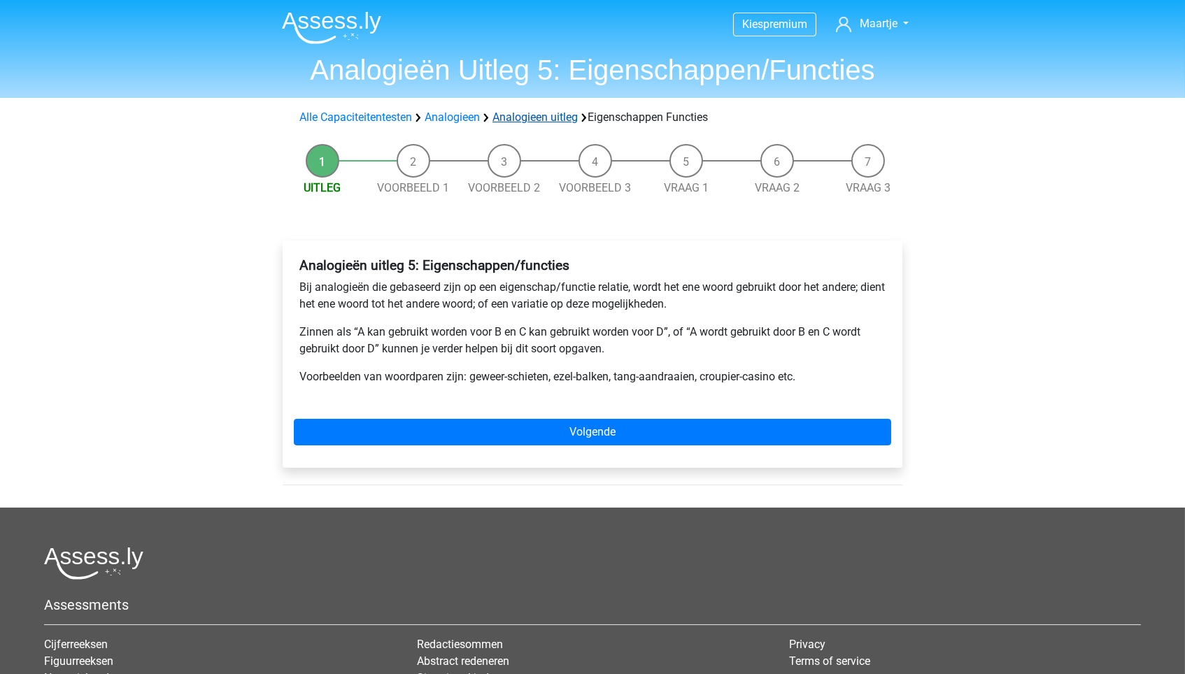
click at [552, 118] on link "Analogieen uitleg" at bounding box center [534, 116] width 85 height 13
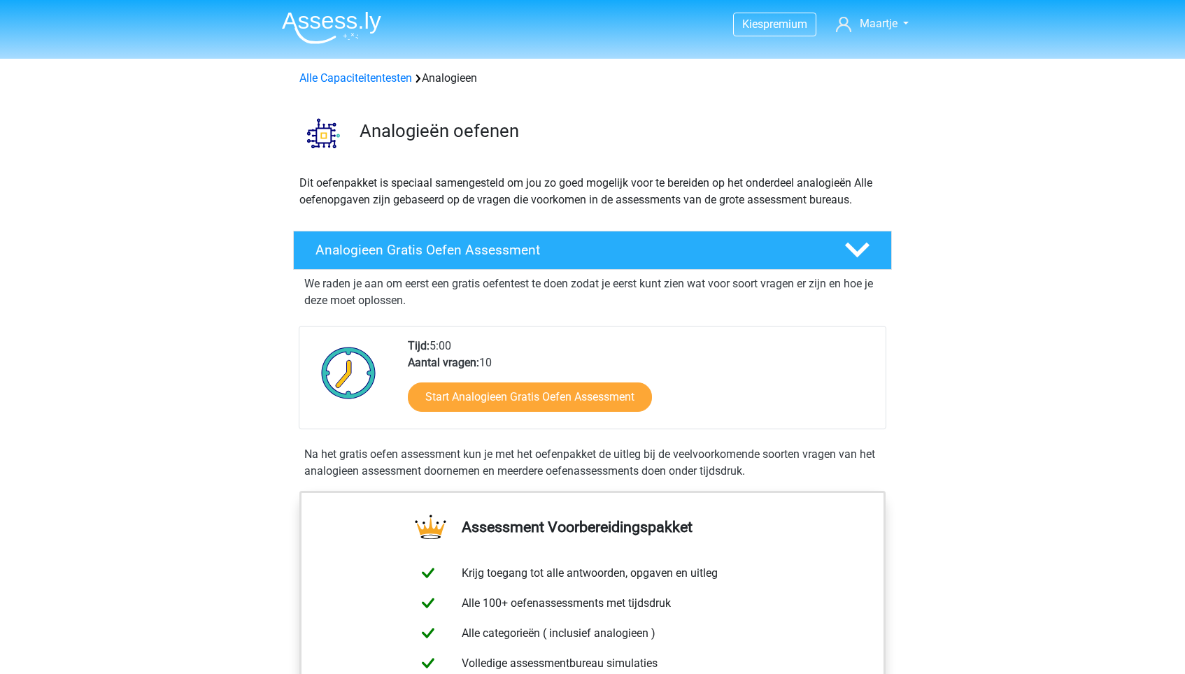
scroll to position [847, 0]
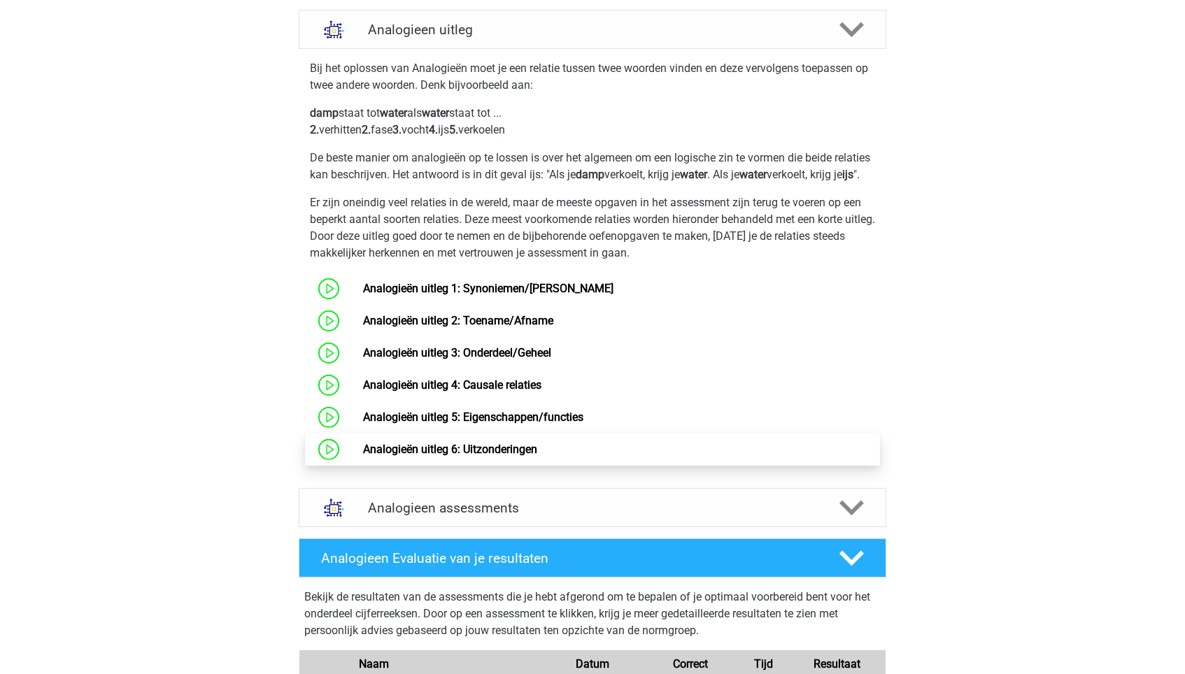
click at [537, 446] on link "Analogieën uitleg 6: Uitzonderingen" at bounding box center [450, 449] width 174 height 13
